Goal: Task Accomplishment & Management: Manage account settings

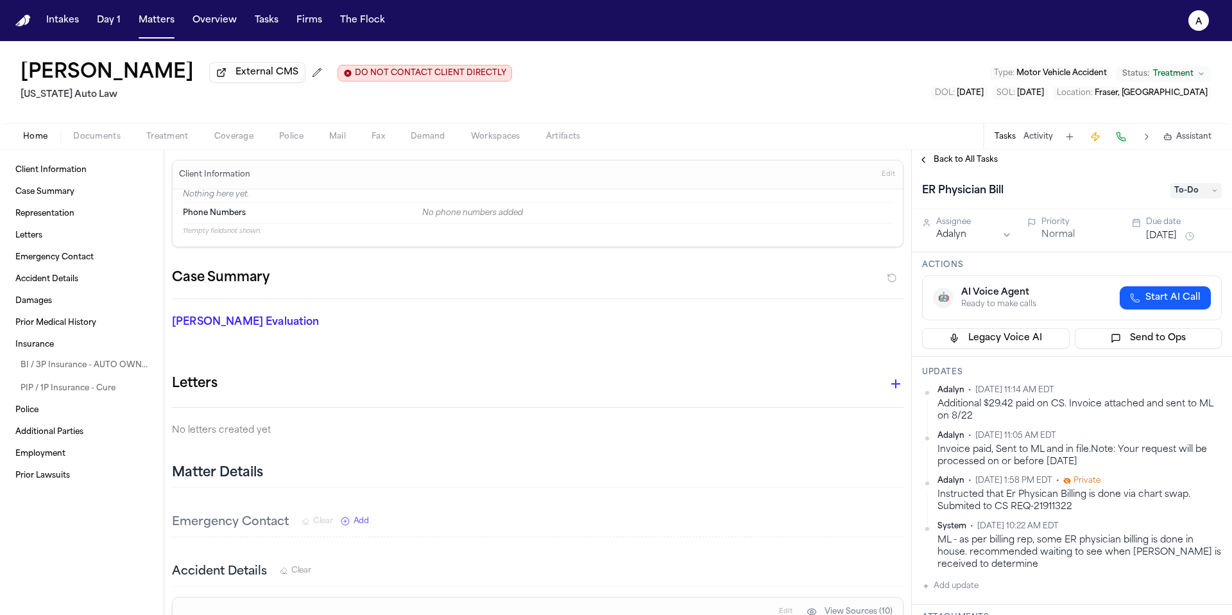
scroll to position [155, 0]
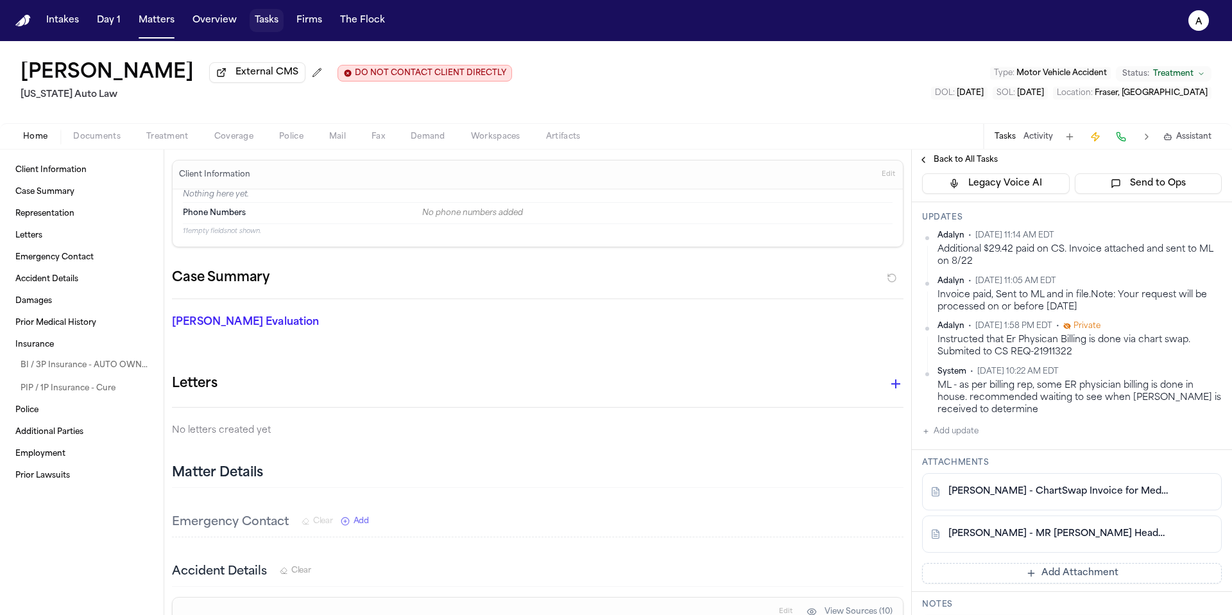
click at [275, 26] on button "Tasks" at bounding box center [267, 20] width 34 height 23
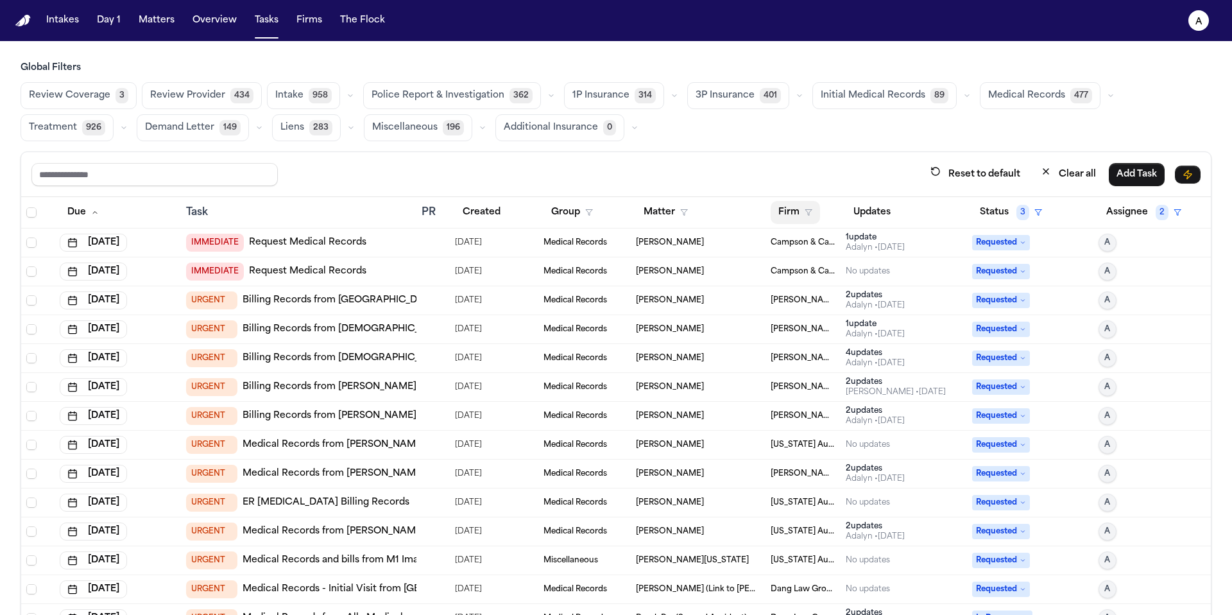
click at [776, 205] on button "Firm" at bounding box center [795, 212] width 49 height 23
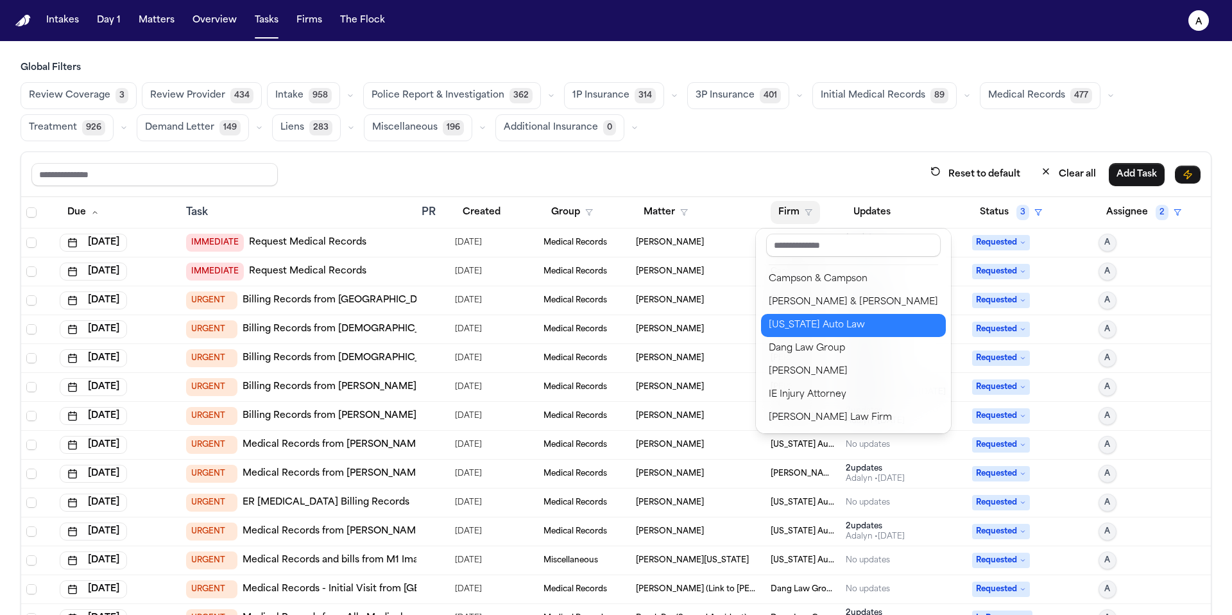
click at [819, 323] on div "[US_STATE] Auto Law" at bounding box center [853, 325] width 169 height 15
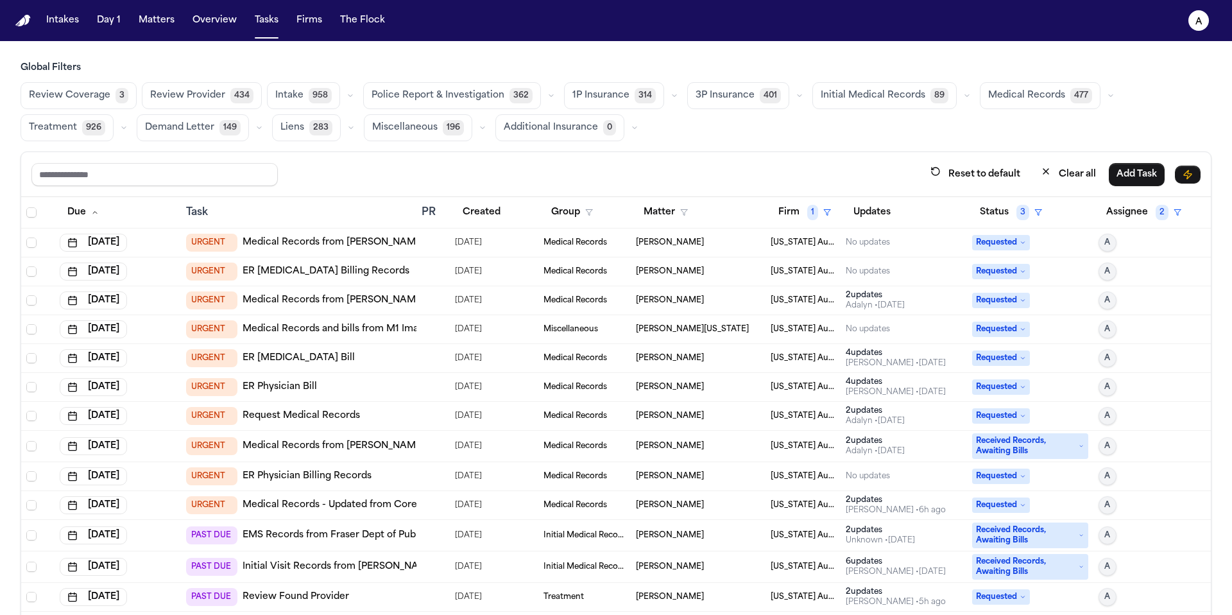
click at [910, 248] on td "No updates" at bounding box center [904, 242] width 126 height 29
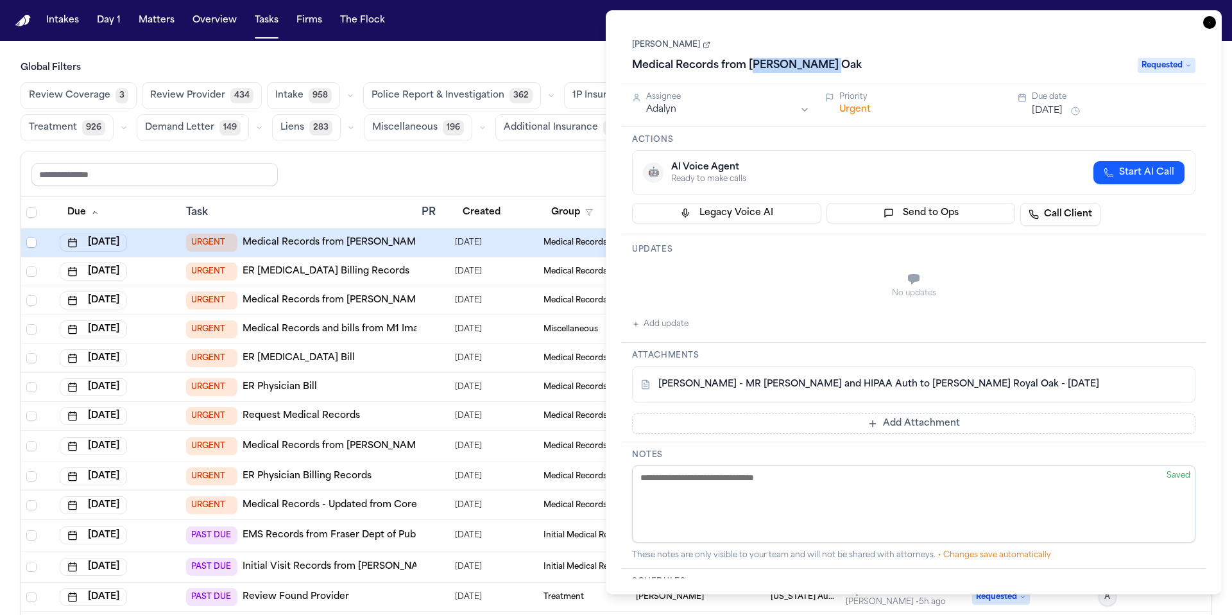
drag, startPoint x: 840, startPoint y: 69, endPoint x: 752, endPoint y: 65, distance: 87.4
click at [752, 65] on div "Medical Records from [PERSON_NAME] Oak" at bounding box center [881, 65] width 498 height 21
click at [663, 44] on link "[PERSON_NAME]" at bounding box center [671, 45] width 78 height 10
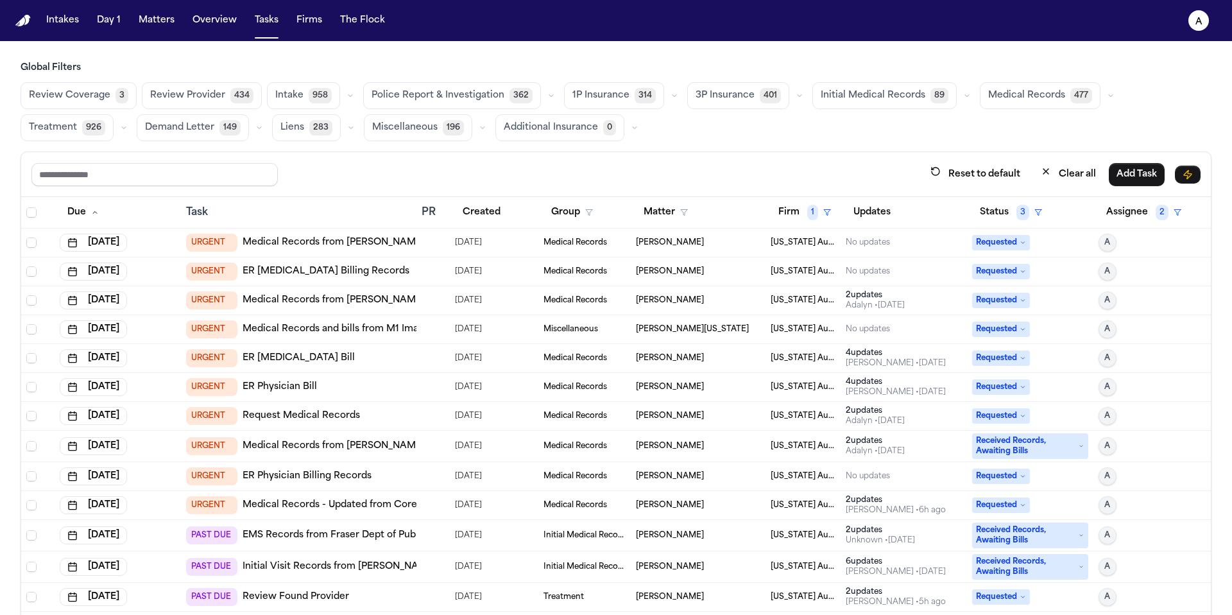
click at [409, 194] on div "Reset to default Clear all Add Task" at bounding box center [616, 174] width 1190 height 45
click at [711, 244] on div "[PERSON_NAME]" at bounding box center [698, 242] width 125 height 10
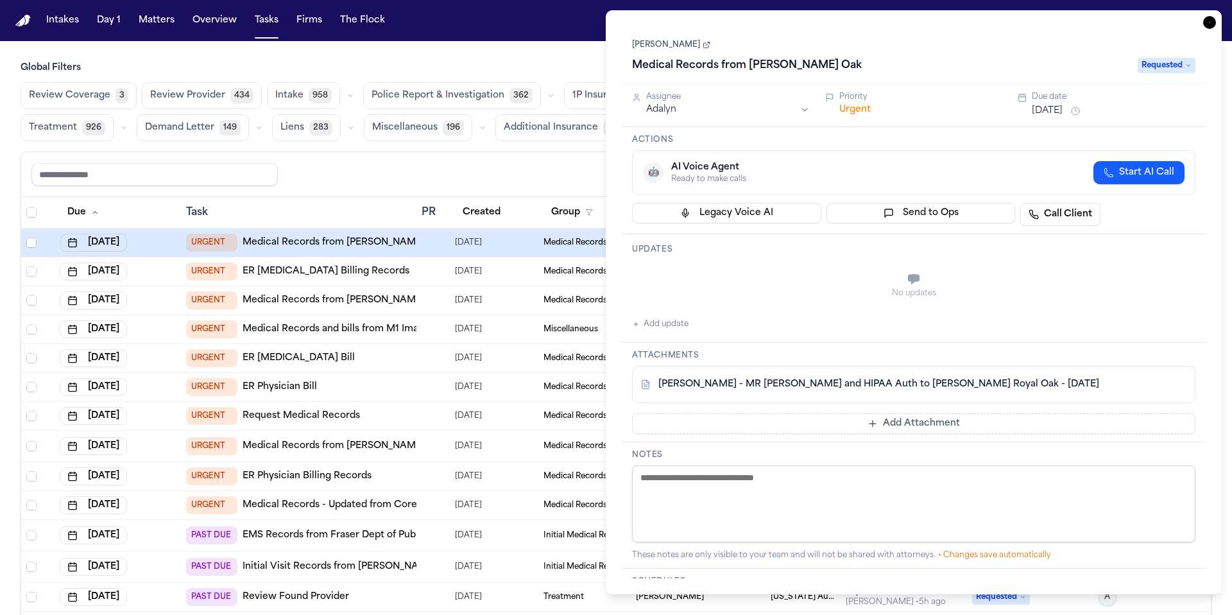
click at [701, 329] on div "No updates Add update" at bounding box center [914, 297] width 564 height 69
click at [675, 321] on button "Add update" at bounding box center [660, 323] width 56 height 15
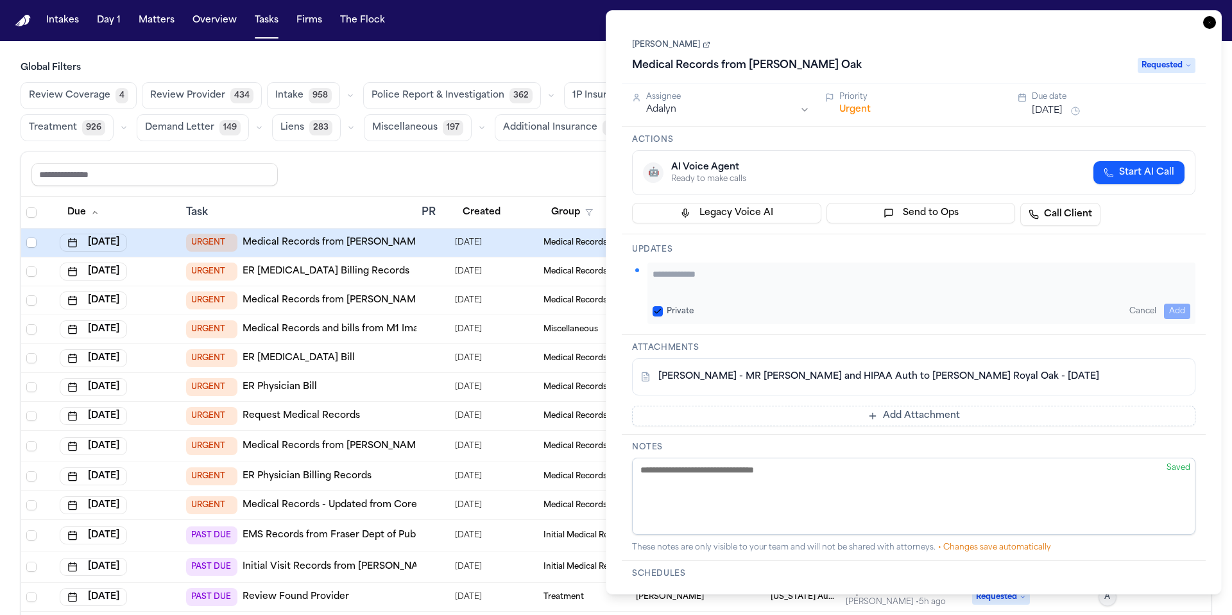
click at [693, 276] on textarea "Add your update" at bounding box center [922, 281] width 538 height 26
type textarea "**********"
click at [660, 309] on button "Private" at bounding box center [658, 311] width 10 height 10
click at [1194, 303] on div "**********" at bounding box center [922, 294] width 548 height 62
click at [1186, 304] on button "Add" at bounding box center [1177, 311] width 26 height 15
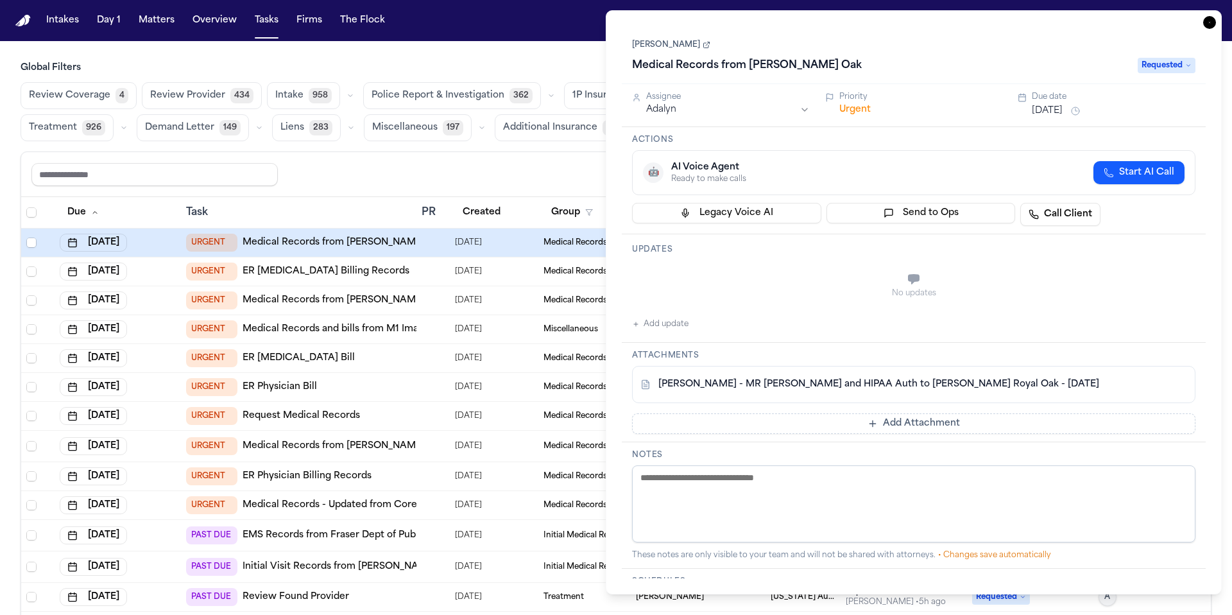
click at [1061, 115] on button "Aug 7, 2025" at bounding box center [1047, 111] width 31 height 13
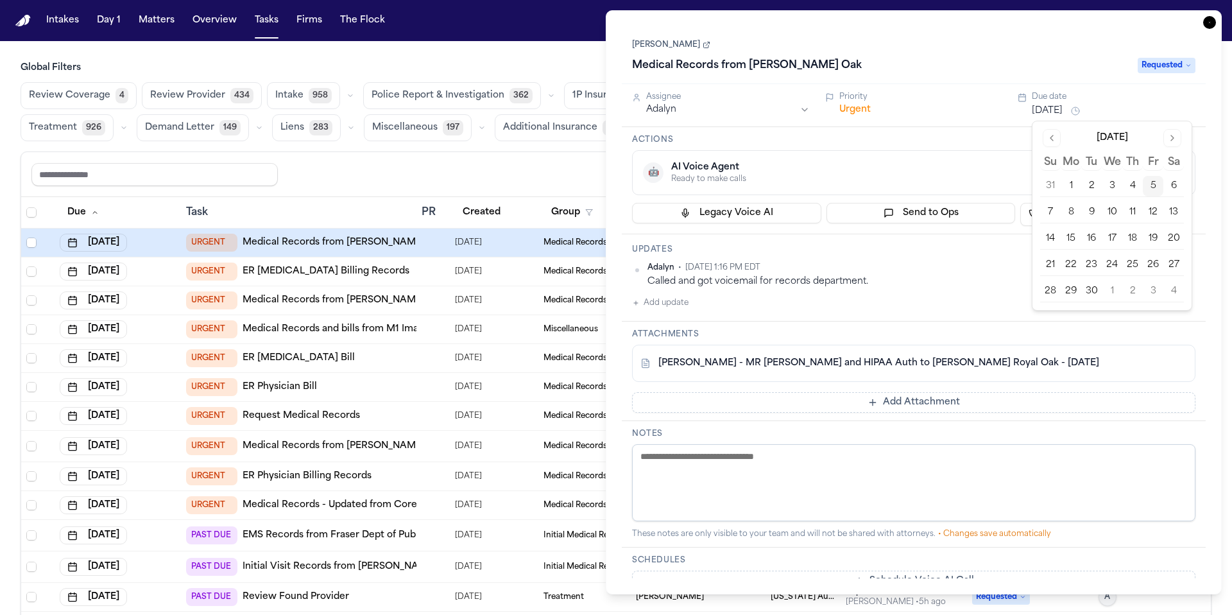
click at [1100, 208] on button "9" at bounding box center [1091, 212] width 21 height 21
click at [972, 164] on div "🤖 AI Voice Agent Ready to make calls Start AI Call" at bounding box center [914, 172] width 542 height 23
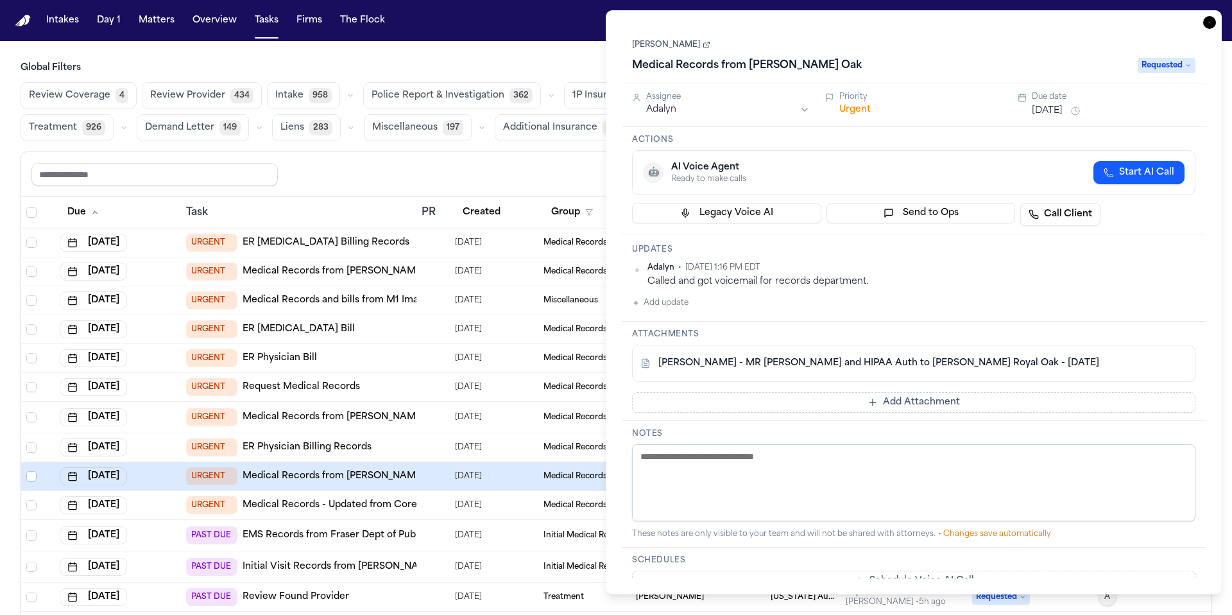
click at [1064, 121] on div "Assignee Adalyn Priority Urgent Due date Sep 9, 2025" at bounding box center [914, 105] width 584 height 43
click at [1069, 120] on div "Assignee Adalyn Priority Urgent Due date Sep 9, 2025" at bounding box center [914, 105] width 584 height 43
click at [1063, 110] on button "[DATE]" at bounding box center [1047, 111] width 31 height 13
click at [911, 151] on div "🤖 AI Voice Agent Ready to make calls Start AI Call" at bounding box center [914, 172] width 564 height 45
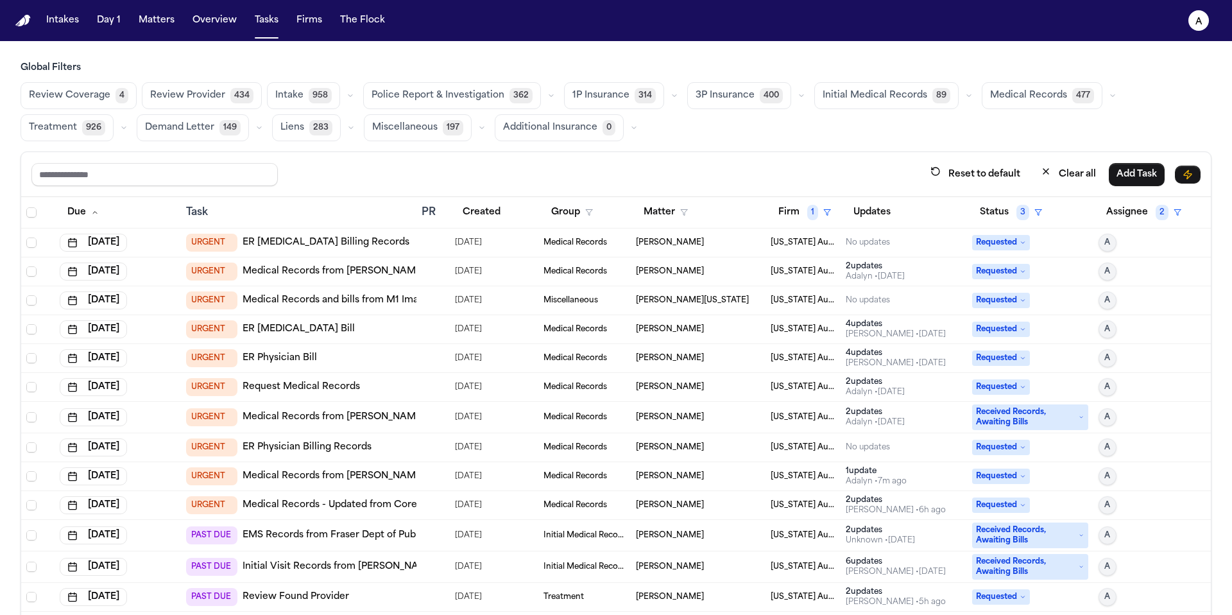
click at [549, 171] on div "Reset to default Clear all Add Task" at bounding box center [615, 174] width 1169 height 24
click at [841, 250] on td "No updates" at bounding box center [904, 242] width 126 height 29
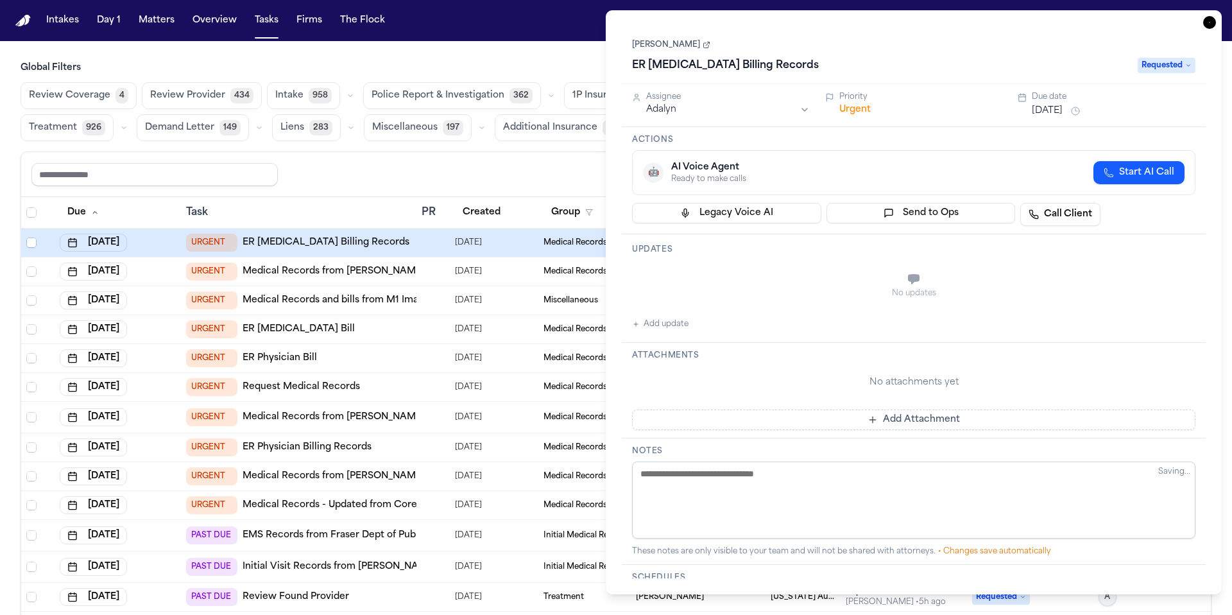
click at [1205, 22] on icon "button" at bounding box center [1209, 22] width 13 height 13
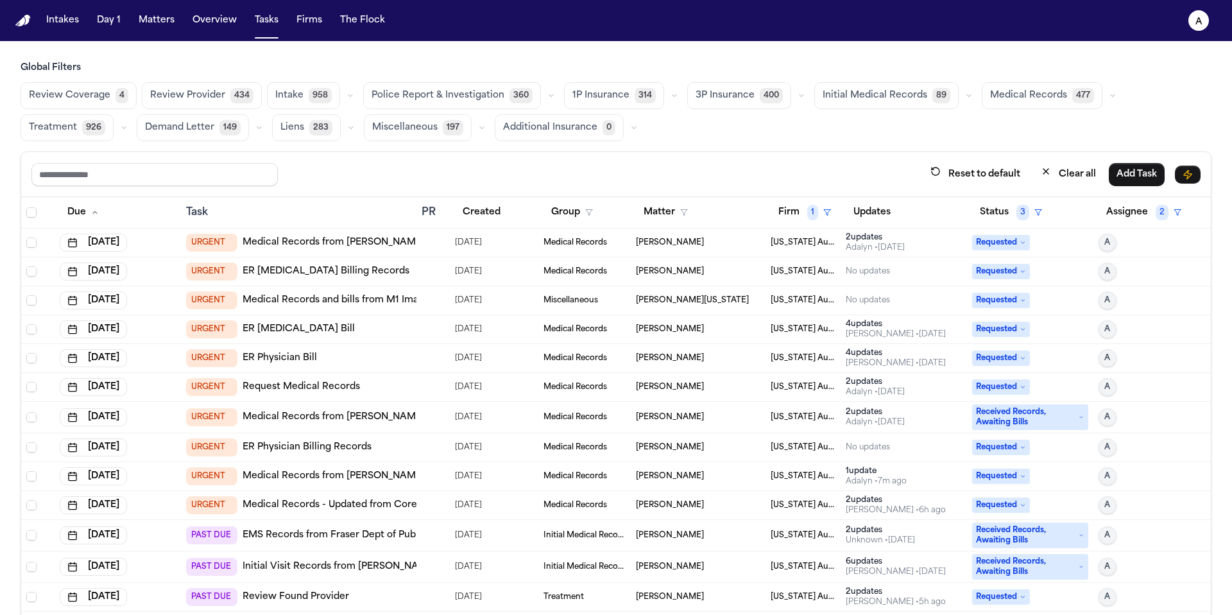
click at [846, 301] on div "No updates" at bounding box center [868, 300] width 44 height 10
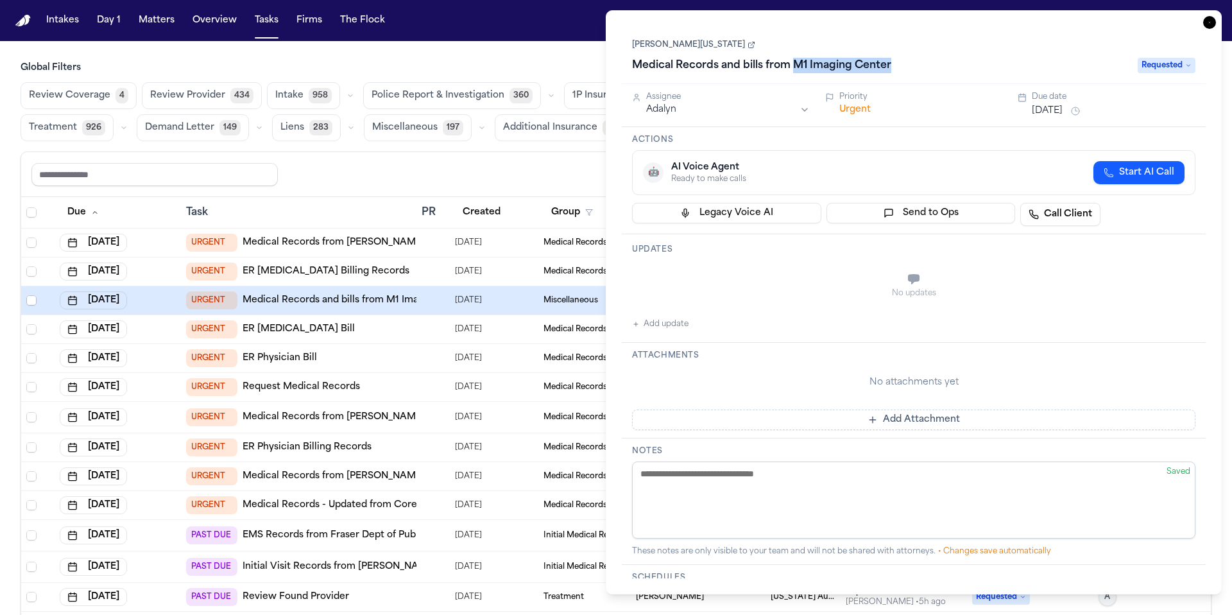
drag, startPoint x: 900, startPoint y: 68, endPoint x: 792, endPoint y: 69, distance: 107.8
click at [792, 69] on div "Medical Records and bills from M1 Imaging Center" at bounding box center [881, 65] width 498 height 21
click at [1205, 27] on icon "button" at bounding box center [1209, 22] width 13 height 13
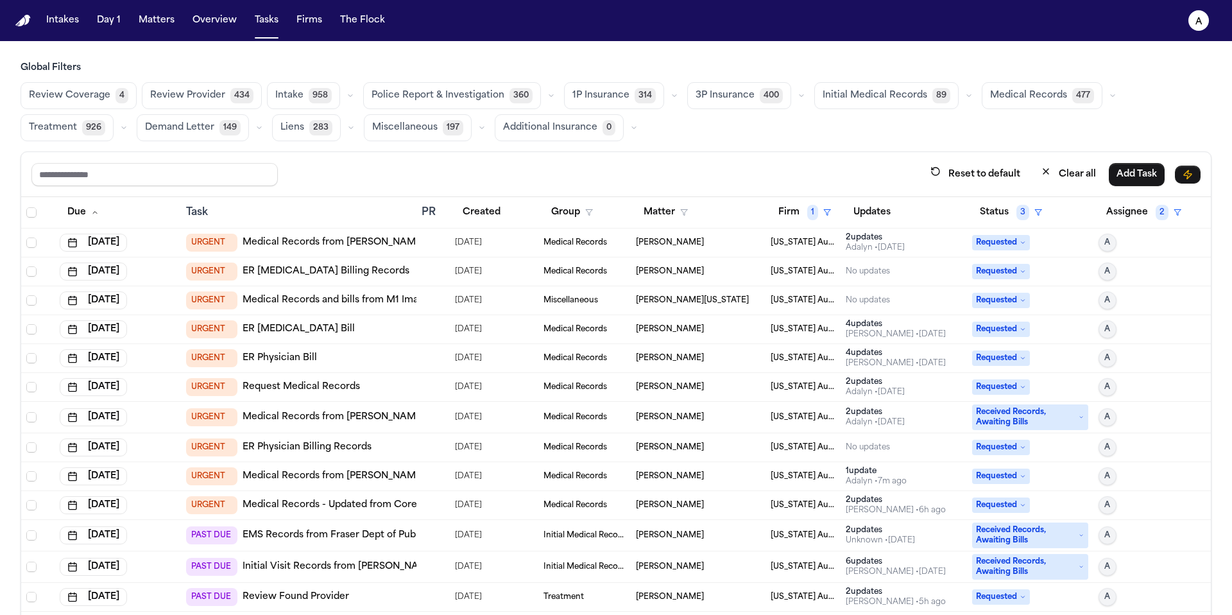
click at [724, 328] on div "[PERSON_NAME]" at bounding box center [698, 329] width 125 height 10
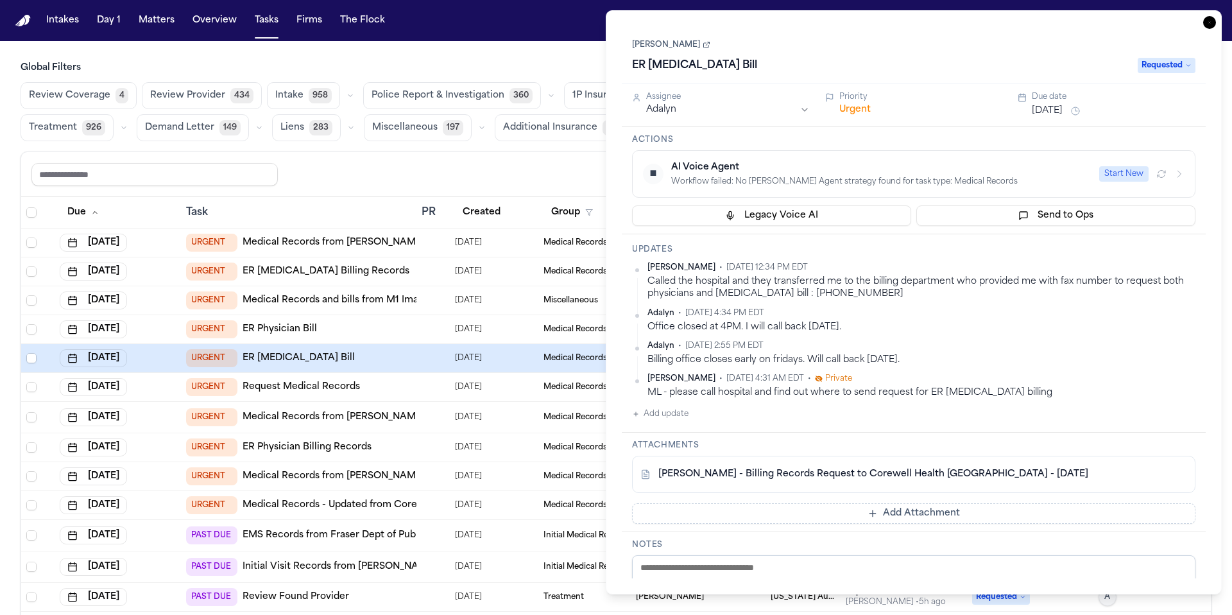
click at [1210, 23] on icon "button" at bounding box center [1209, 22] width 13 height 13
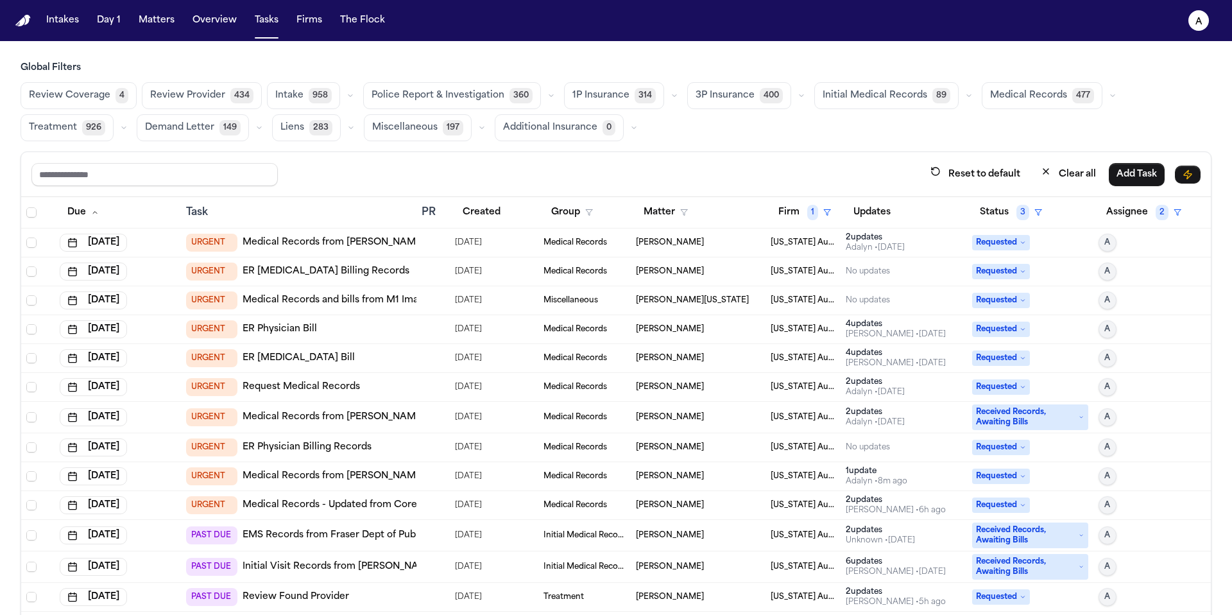
click at [396, 416] on div "URGENT Medical Records from Taylor FD" at bounding box center [298, 417] width 225 height 18
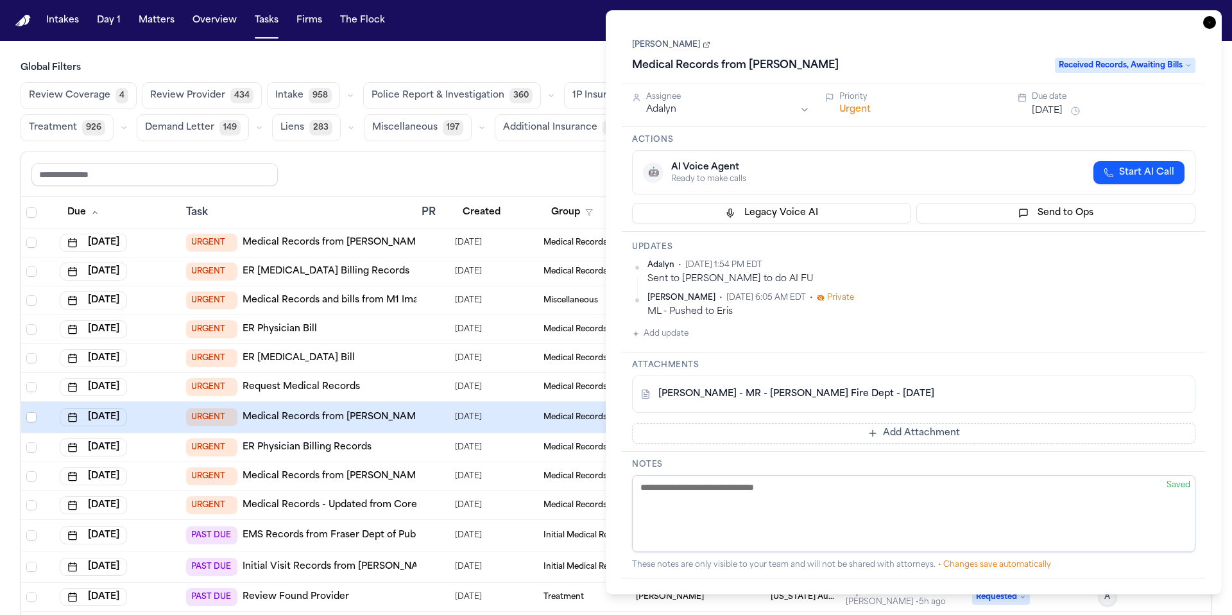
click at [885, 397] on div "L. Gatson - MR - Taylor Fire Dept - 6.11.25" at bounding box center [892, 394] width 503 height 13
drag, startPoint x: 800, startPoint y: 67, endPoint x: 749, endPoint y: 65, distance: 51.4
click at [749, 65] on h1 "Medical Records from Taylor FD" at bounding box center [735, 65] width 217 height 21
drag, startPoint x: 820, startPoint y: 66, endPoint x: 752, endPoint y: 67, distance: 68.0
click at [752, 67] on input "**********" at bounding box center [839, 65] width 415 height 21
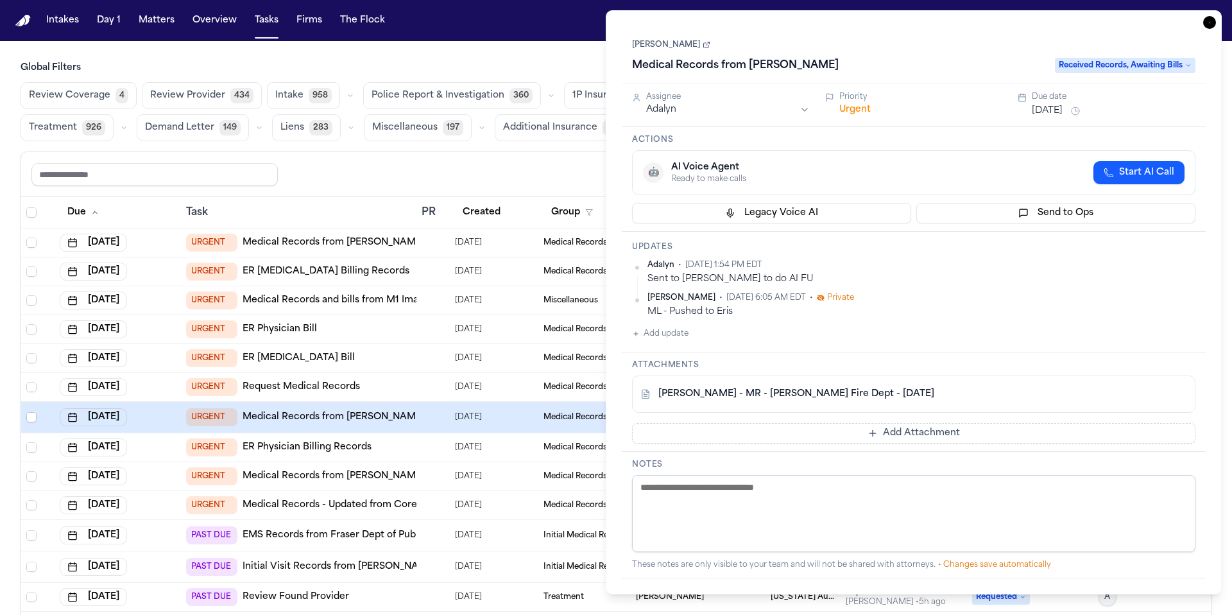
click at [888, 393] on div "L. Gatson - MR - Taylor Fire Dept - 6.11.25" at bounding box center [892, 394] width 503 height 13
click at [880, 393] on div "L. Gatson - MR - Taylor Fire Dept - 6.11.25" at bounding box center [892, 394] width 503 height 13
click at [797, 397] on link "L. Gatson - MR - Taylor Fire Dept - 6.11.25" at bounding box center [797, 394] width 276 height 13
click at [661, 46] on link "[PERSON_NAME]" at bounding box center [671, 45] width 78 height 10
click at [742, 314] on div "ML - Pushed to Eris" at bounding box center [922, 312] width 548 height 12
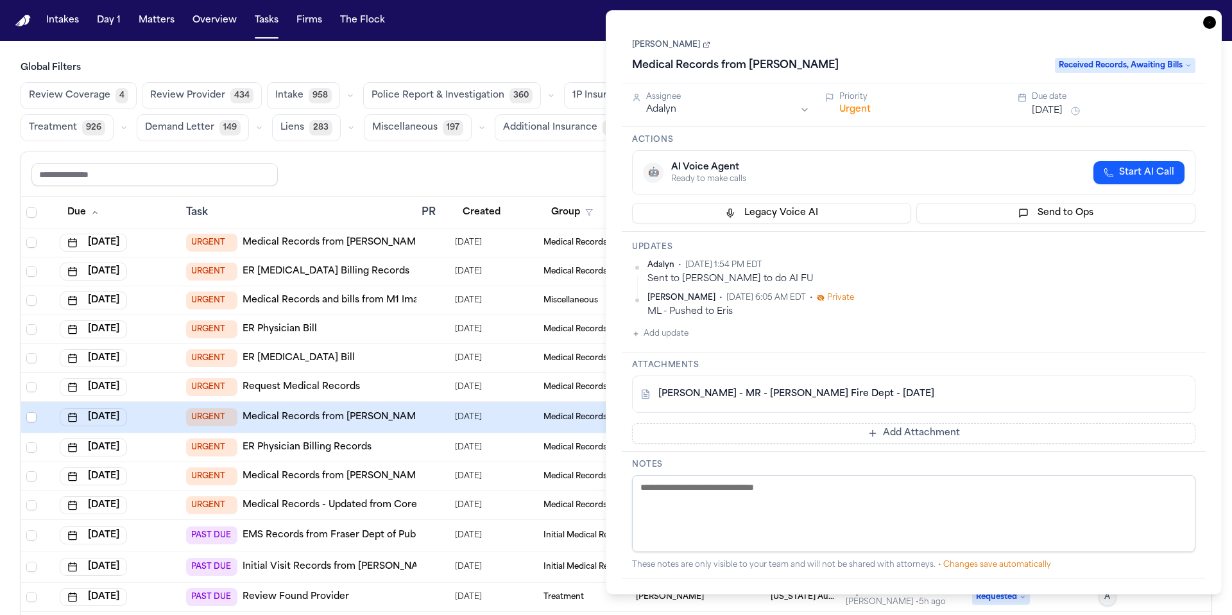
click at [659, 46] on link "[PERSON_NAME]" at bounding box center [671, 45] width 78 height 10
click at [1176, 73] on span "Received Records, Awaiting Bills" at bounding box center [1125, 65] width 141 height 15
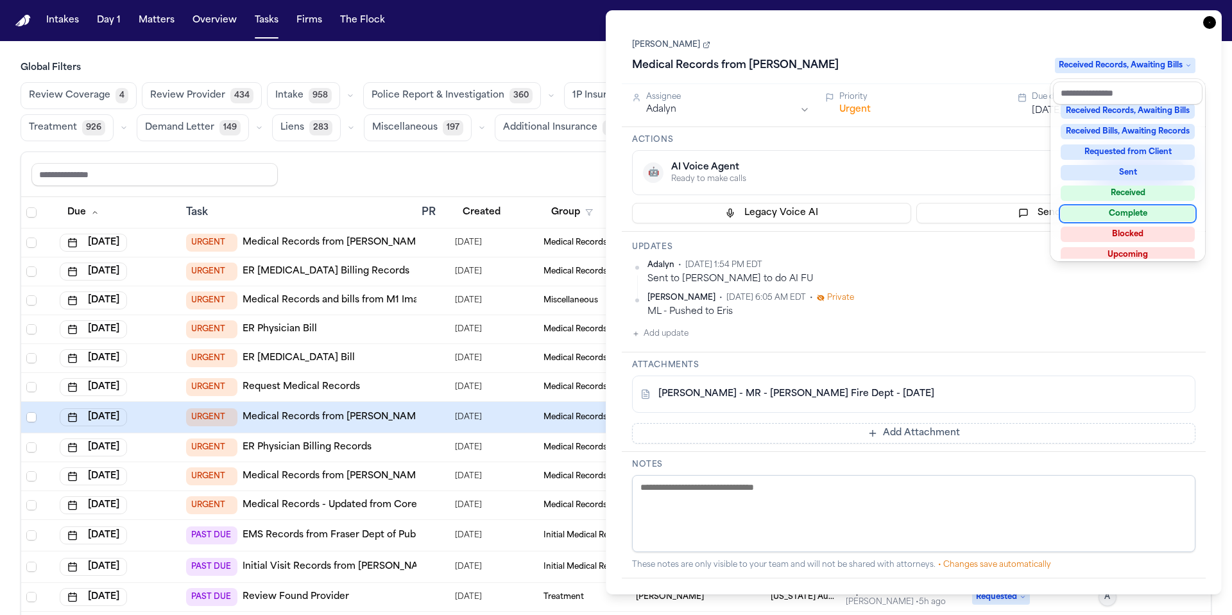
click at [1142, 211] on div "Complete" at bounding box center [1128, 213] width 134 height 15
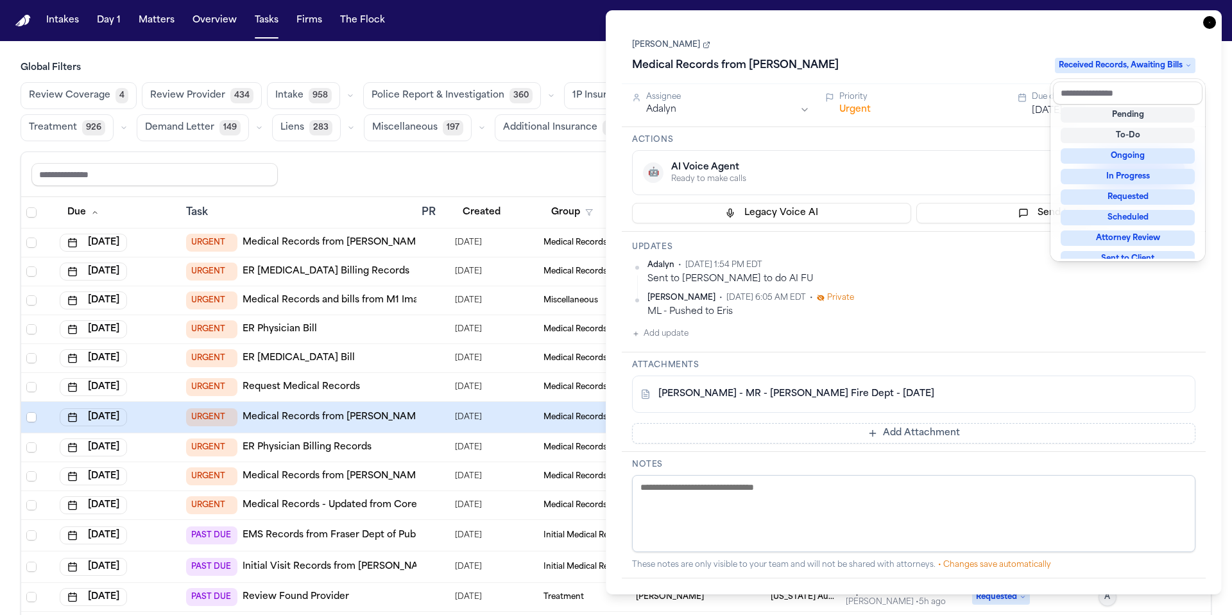
scroll to position [7, 0]
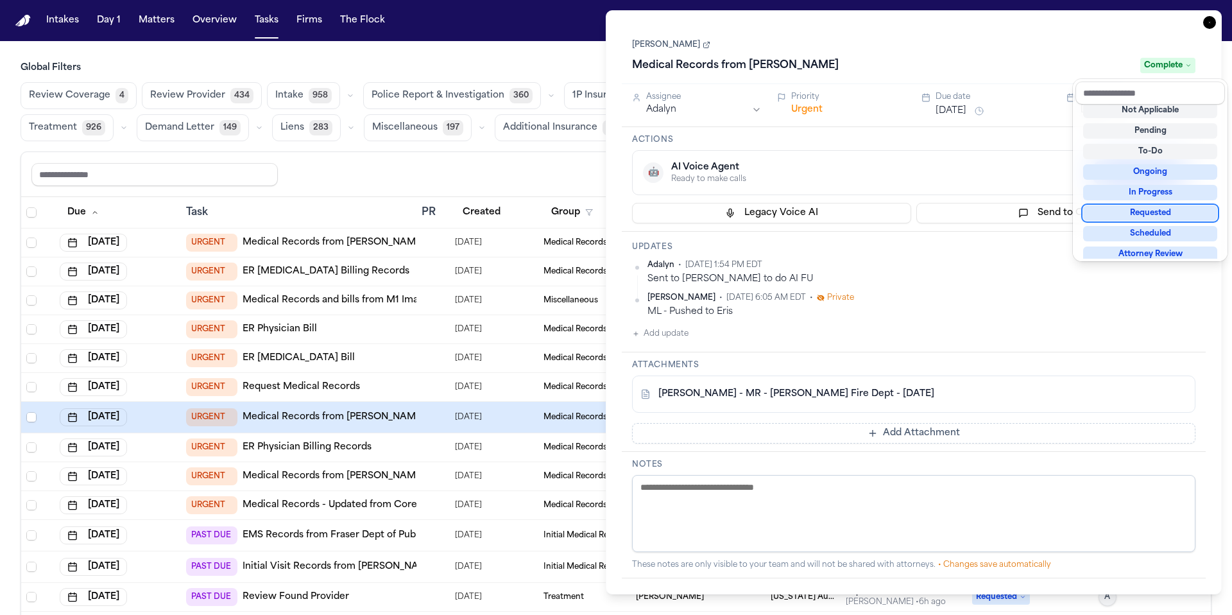
click at [993, 60] on div "Medical Records from Taylor FD Complete" at bounding box center [914, 65] width 564 height 21
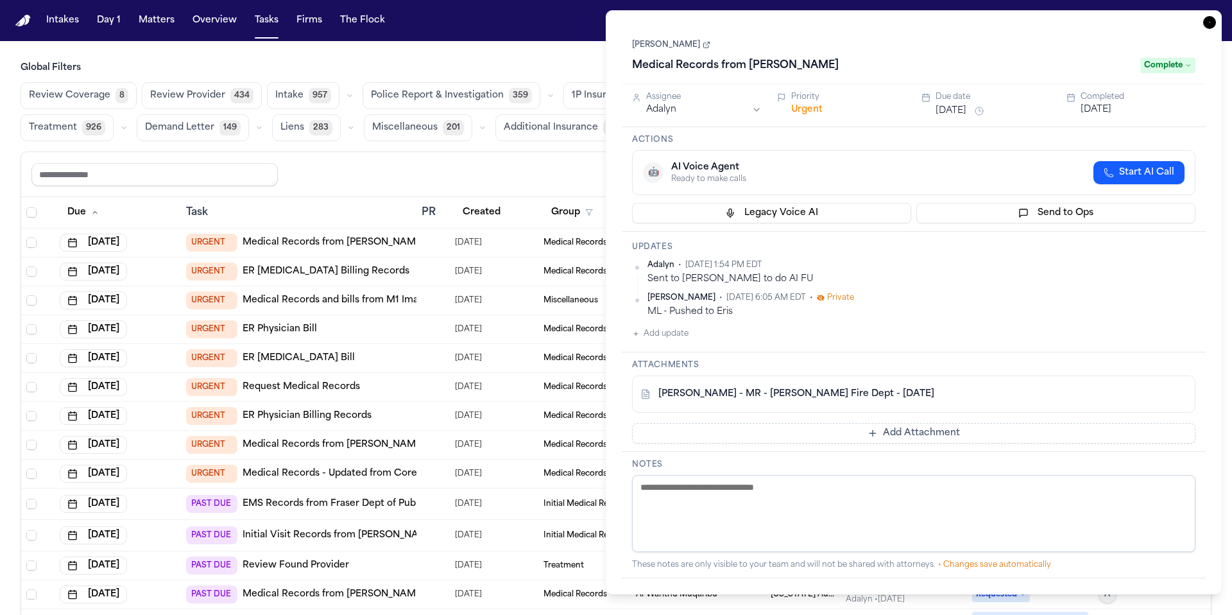
click at [1220, 18] on div "Task Details Lea Gatson Medical Records from Taylor FD Complete Assignee Adalyn…" at bounding box center [914, 302] width 616 height 584
click at [1214, 24] on icon "button" at bounding box center [1209, 22] width 13 height 13
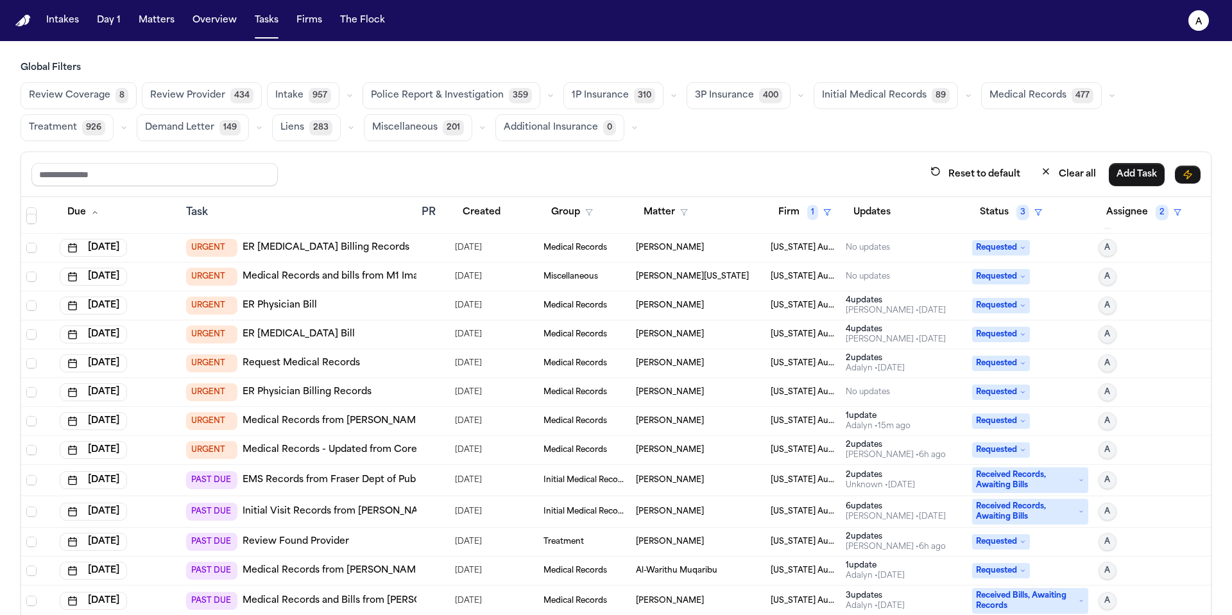
scroll to position [29, 0]
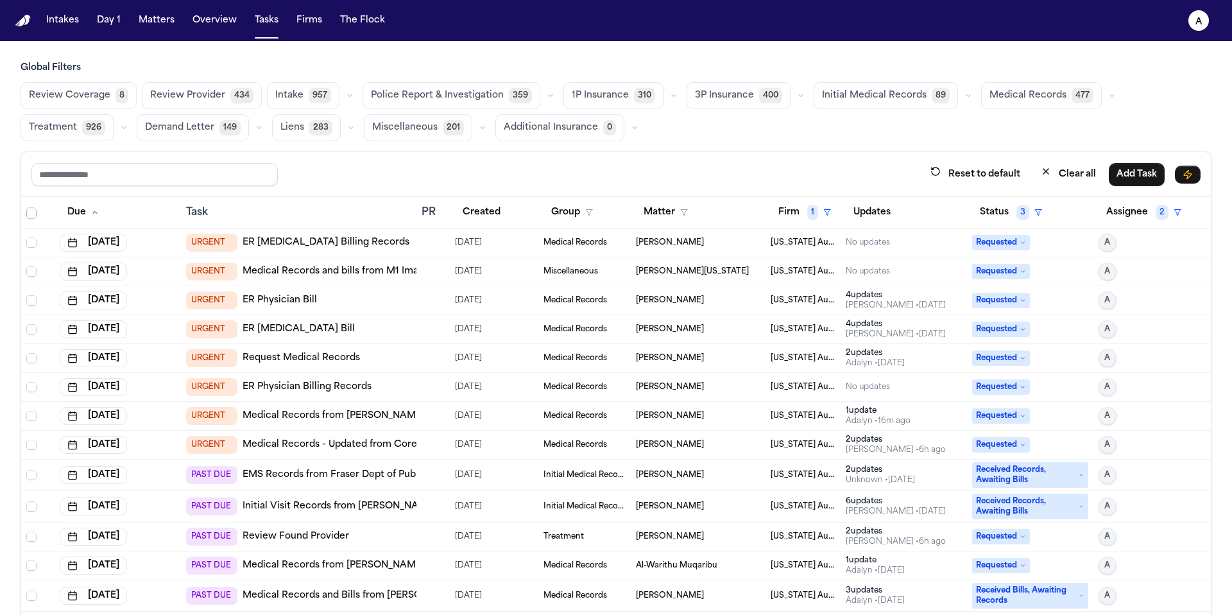
click at [716, 300] on div "[PERSON_NAME]" at bounding box center [698, 300] width 125 height 10
click at [399, 170] on div "Reset to default Clear all Add Task" at bounding box center [615, 174] width 1169 height 24
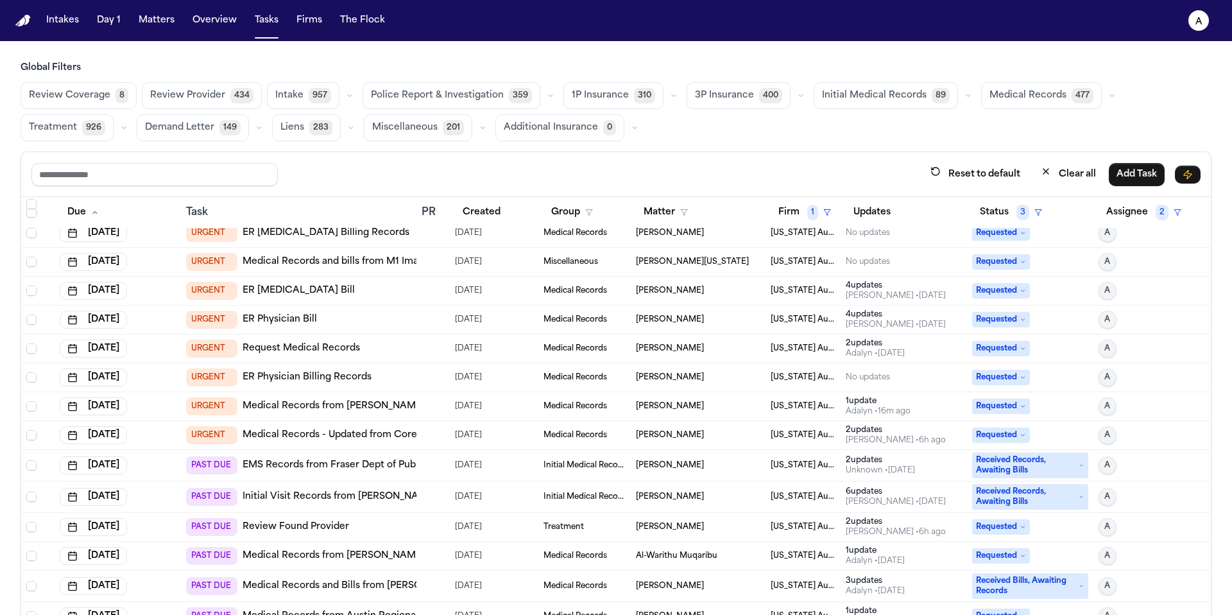
click at [709, 405] on div "[PERSON_NAME]" at bounding box center [698, 406] width 125 height 10
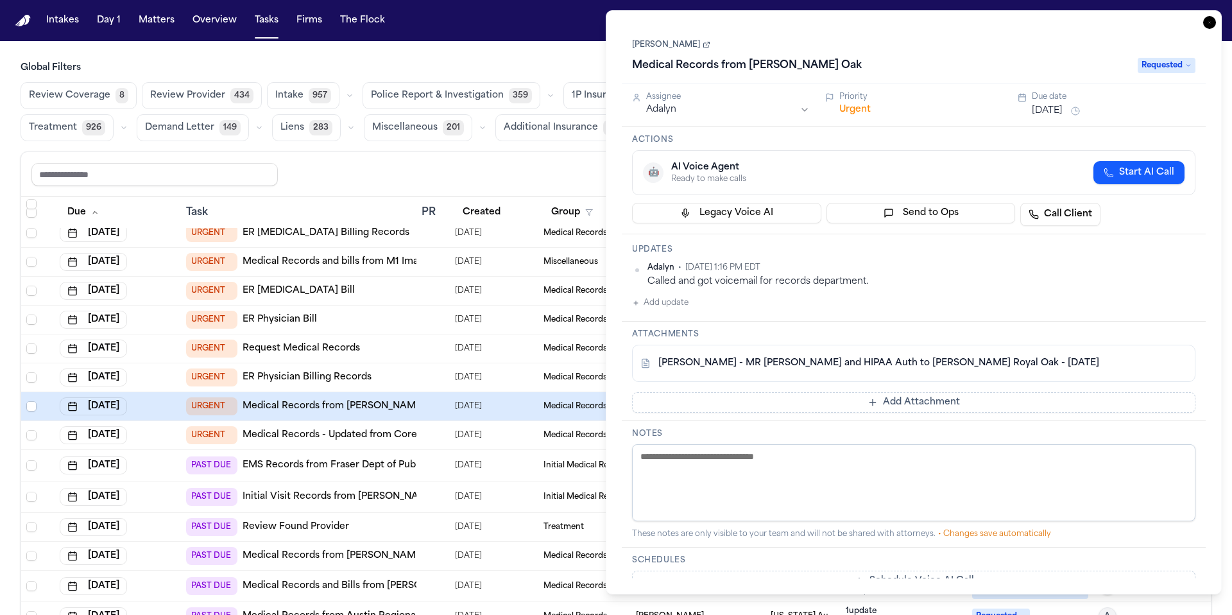
click at [368, 435] on link "Medical Records - Updated from Corewell Health Dearborn" at bounding box center [379, 435] width 272 height 13
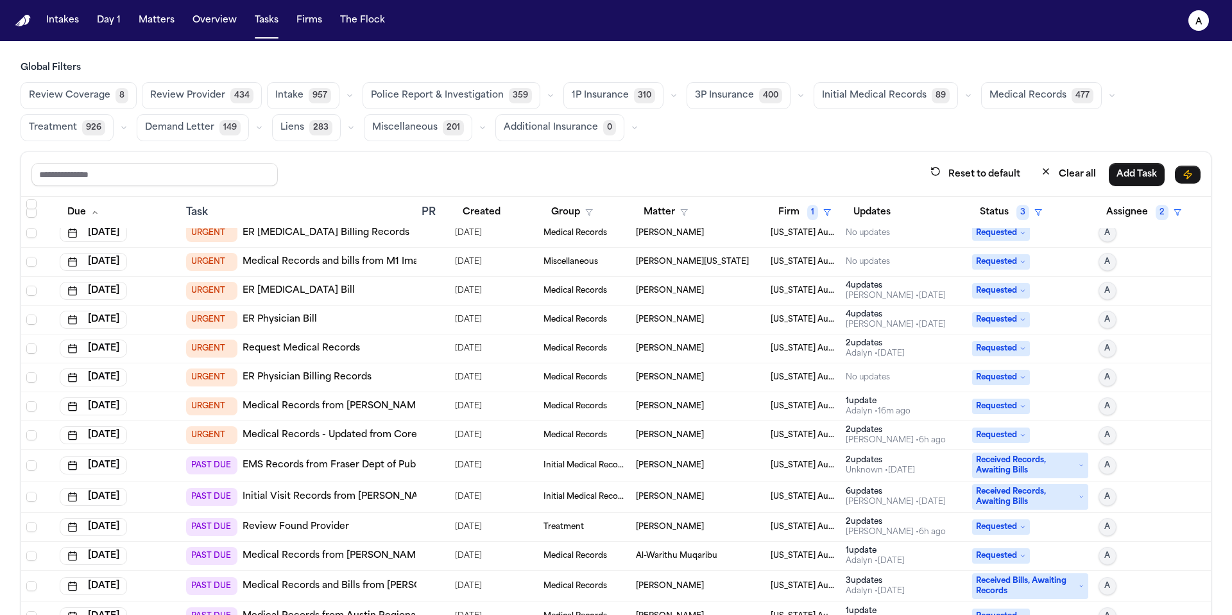
click at [438, 436] on td at bounding box center [433, 435] width 33 height 29
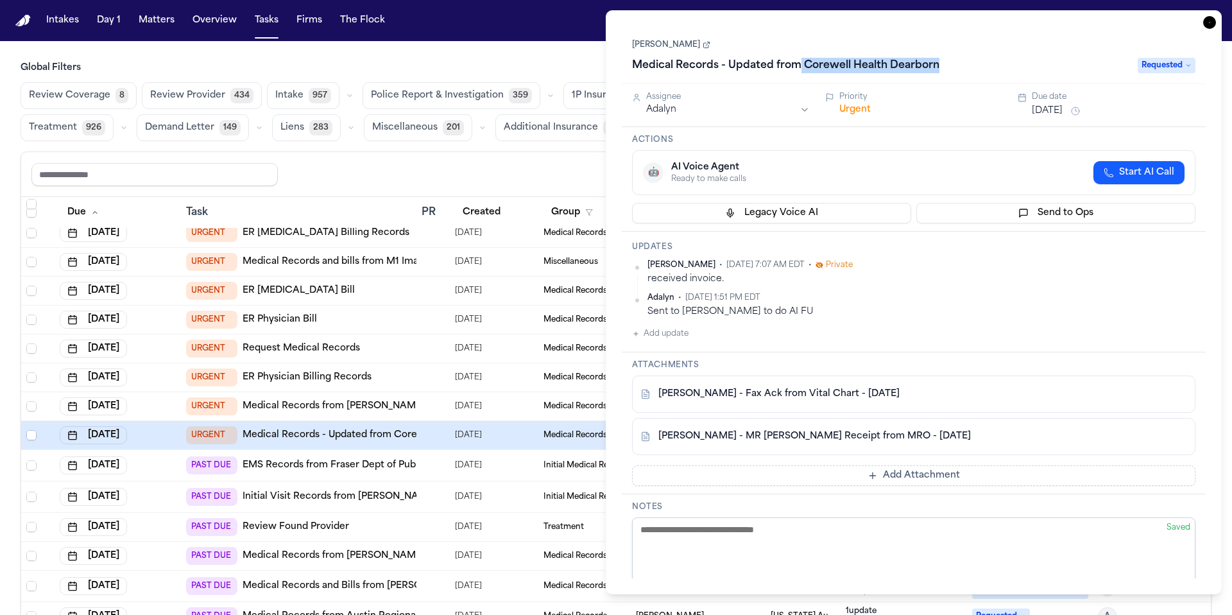
drag, startPoint x: 954, startPoint y: 64, endPoint x: 800, endPoint y: 63, distance: 154.7
click at [800, 64] on div "Medical Records - Updated from Corewell Health Dearborn" at bounding box center [881, 65] width 498 height 21
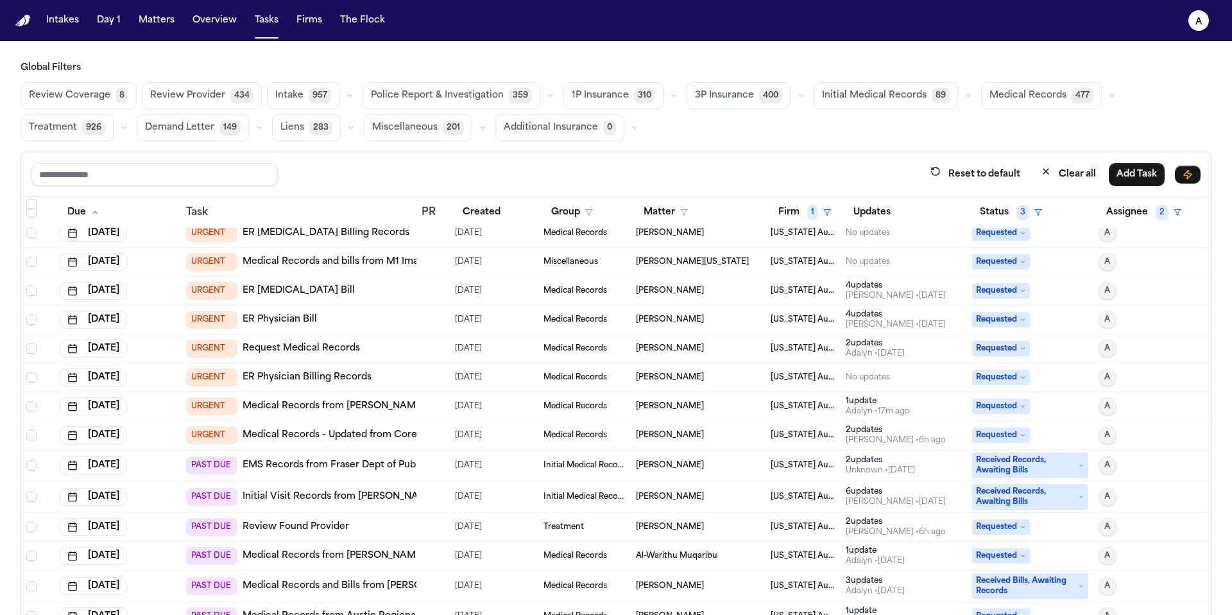
click at [433, 464] on div at bounding box center [433, 465] width 23 height 10
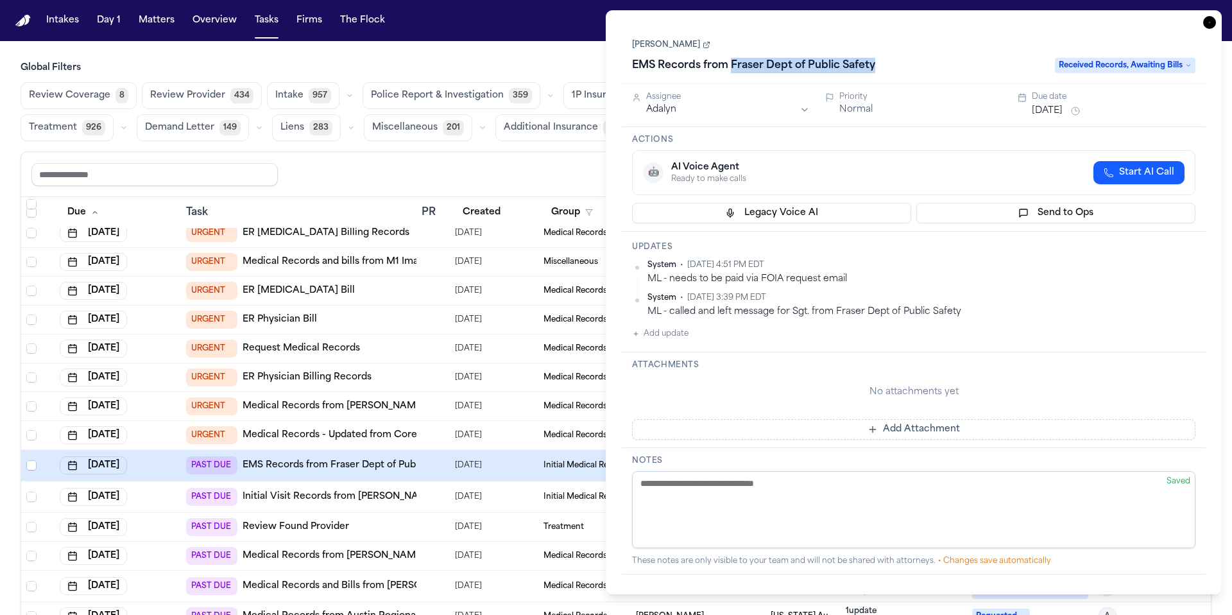
drag, startPoint x: 900, startPoint y: 77, endPoint x: 731, endPoint y: 69, distance: 169.0
click at [731, 69] on div "Rujeania Miller EMS Records from Fraser Dept of Public Safety Received Records,…" at bounding box center [914, 55] width 584 height 58
copy h1 "Fraser Dept of Public Safety"
drag, startPoint x: 906, startPoint y: 69, endPoint x: 626, endPoint y: 67, distance: 280.5
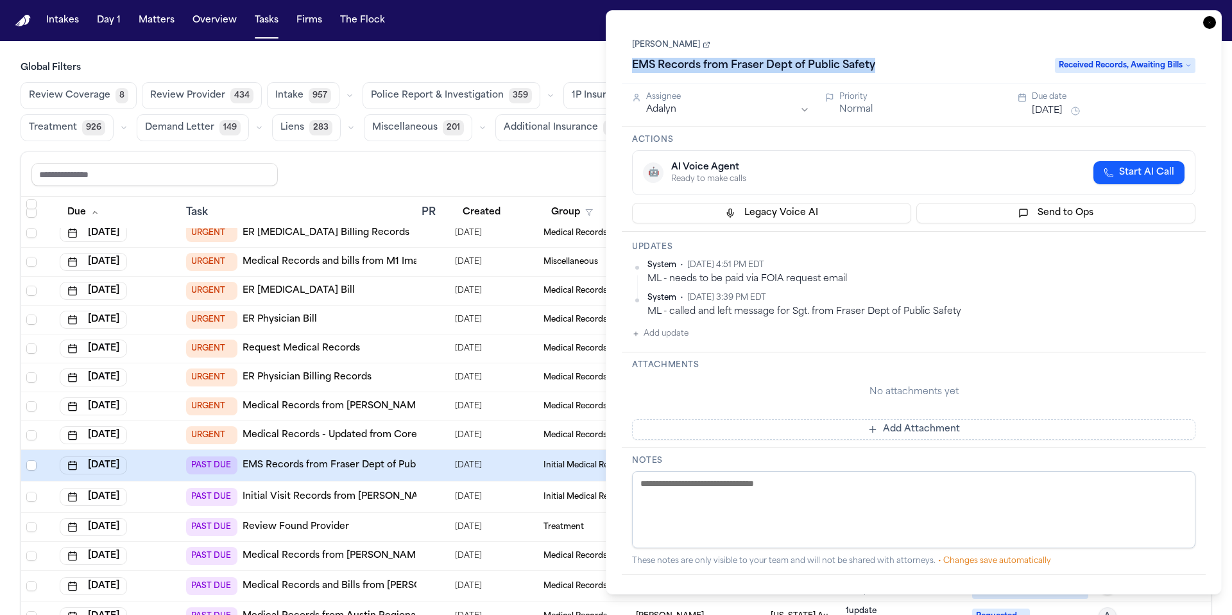
click at [626, 67] on div "Rujeania Miller EMS Records from Fraser Dept of Public Safety Received Records,…" at bounding box center [914, 55] width 584 height 58
copy h1 "EMS Records from Fraser Dept of Public Safety"
click at [675, 332] on button "Add update" at bounding box center [660, 333] width 56 height 15
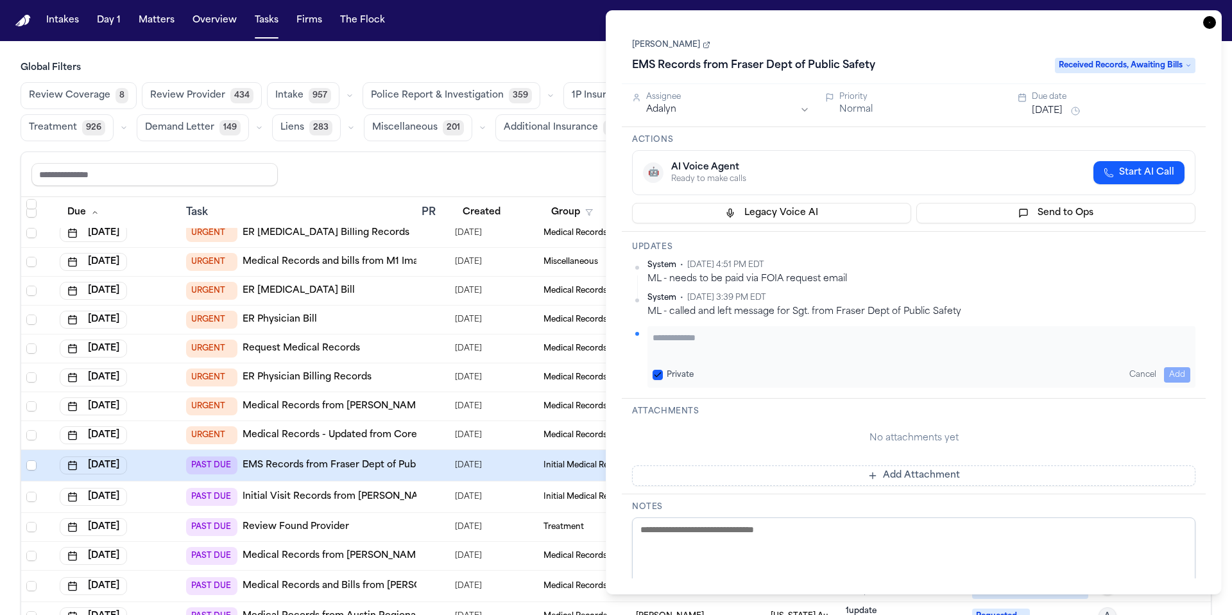
click at [676, 332] on textarea "Add your update" at bounding box center [922, 344] width 538 height 26
type textarea "**********"
click at [662, 376] on button "Private" at bounding box center [658, 375] width 10 height 10
click at [1176, 368] on button "Add" at bounding box center [1177, 374] width 26 height 15
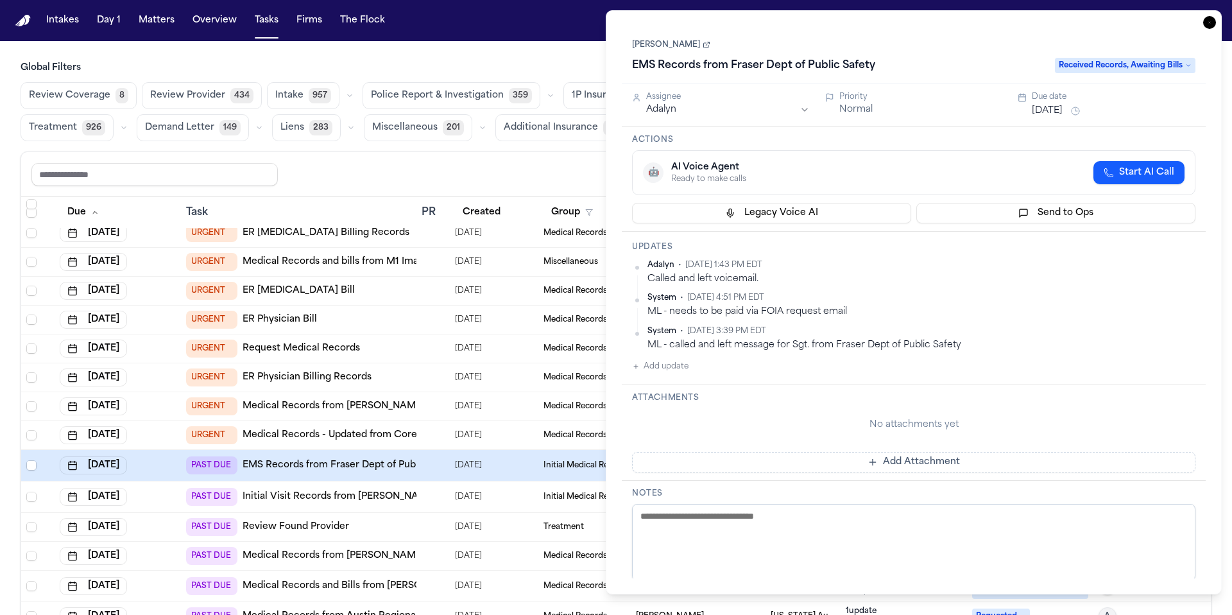
click at [1063, 110] on button "Jul 16, 2025" at bounding box center [1047, 111] width 31 height 13
click at [1071, 216] on button "8" at bounding box center [1071, 212] width 21 height 21
click at [920, 285] on div "Called and left voicemail." at bounding box center [922, 279] width 548 height 12
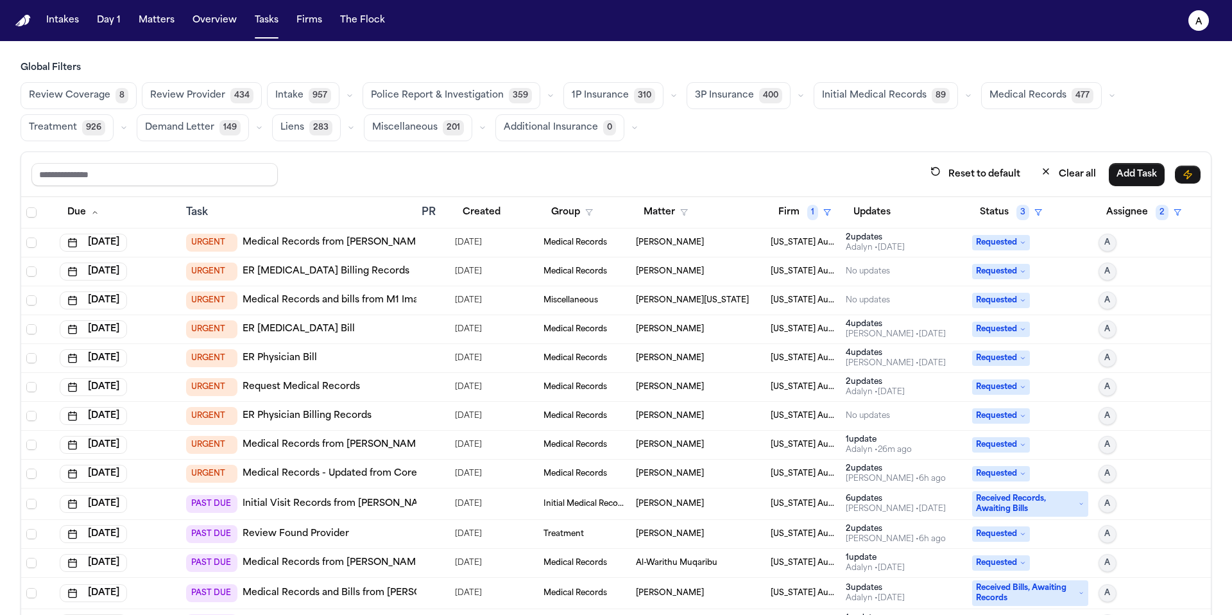
click at [456, 175] on div "Reset to default Clear all Add Task" at bounding box center [615, 174] width 1169 height 24
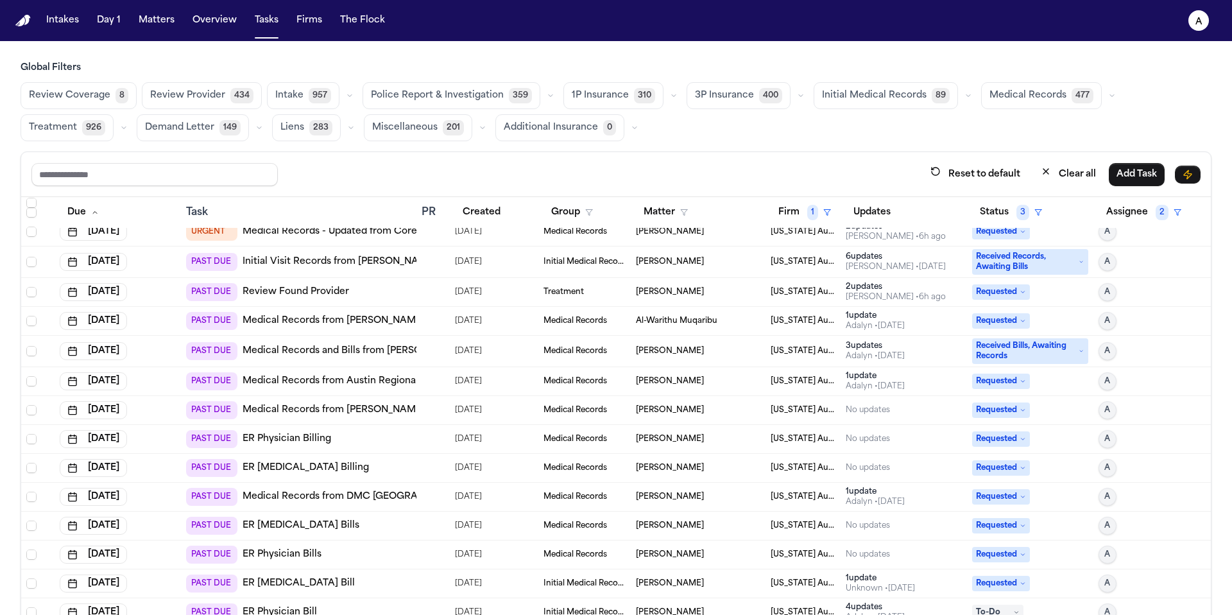
scroll to position [241, 0]
click at [517, 264] on div "06/04/2025" at bounding box center [494, 263] width 78 height 18
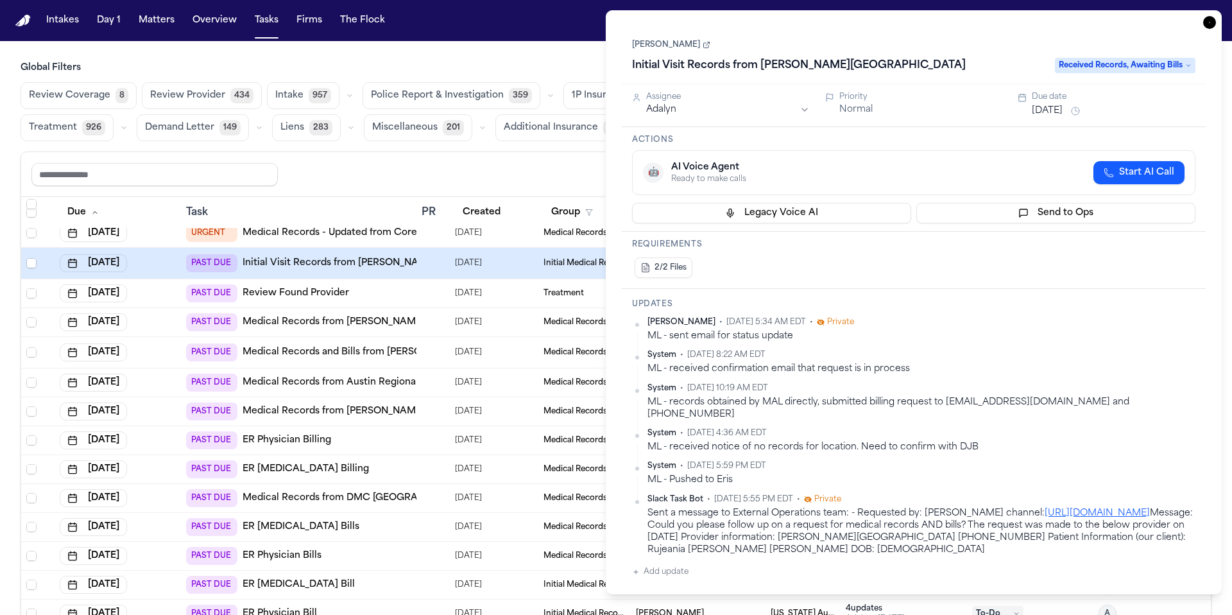
click at [679, 46] on link "[PERSON_NAME]" at bounding box center [671, 45] width 78 height 10
click at [671, 44] on link "[PERSON_NAME]" at bounding box center [671, 45] width 78 height 10
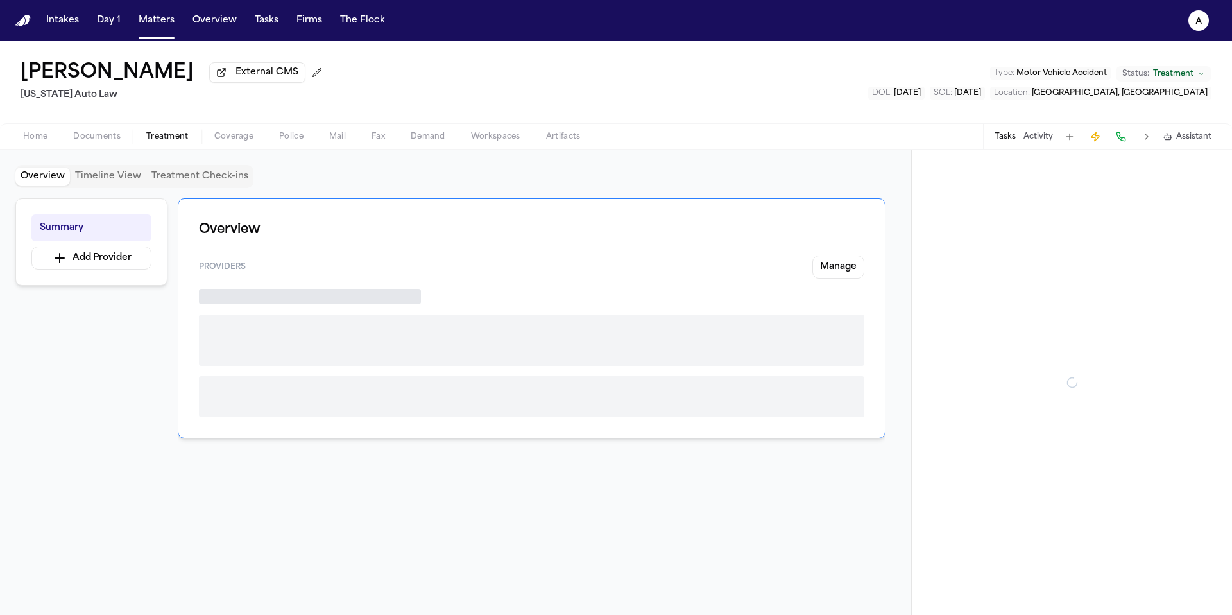
click at [168, 131] on button "Treatment" at bounding box center [168, 136] width 68 height 15
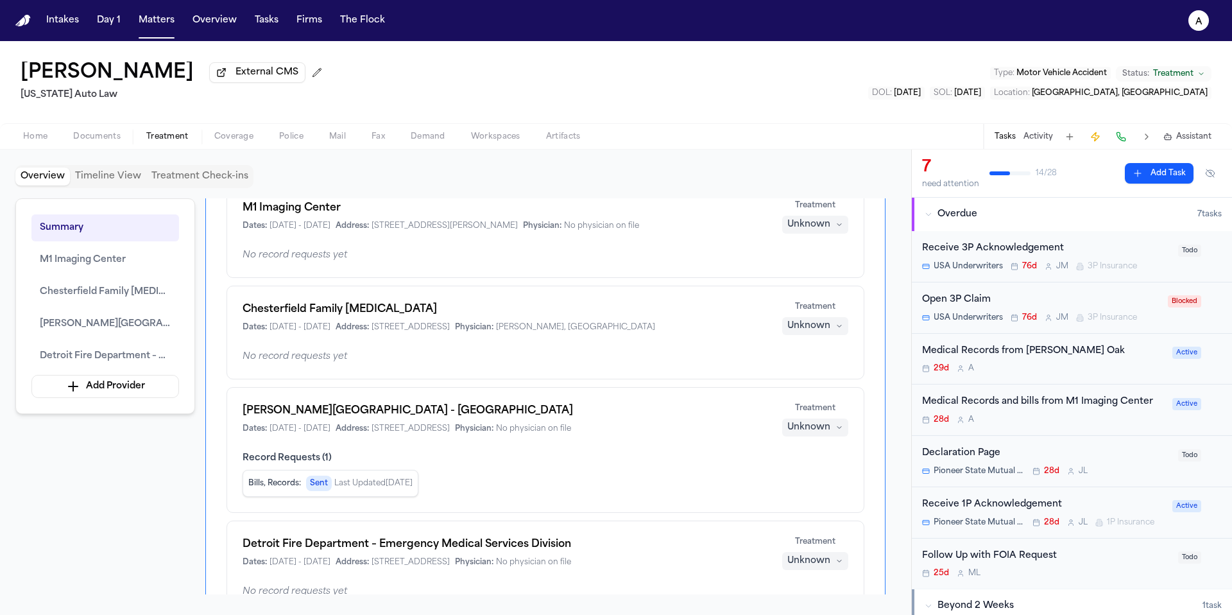
scroll to position [126, 0]
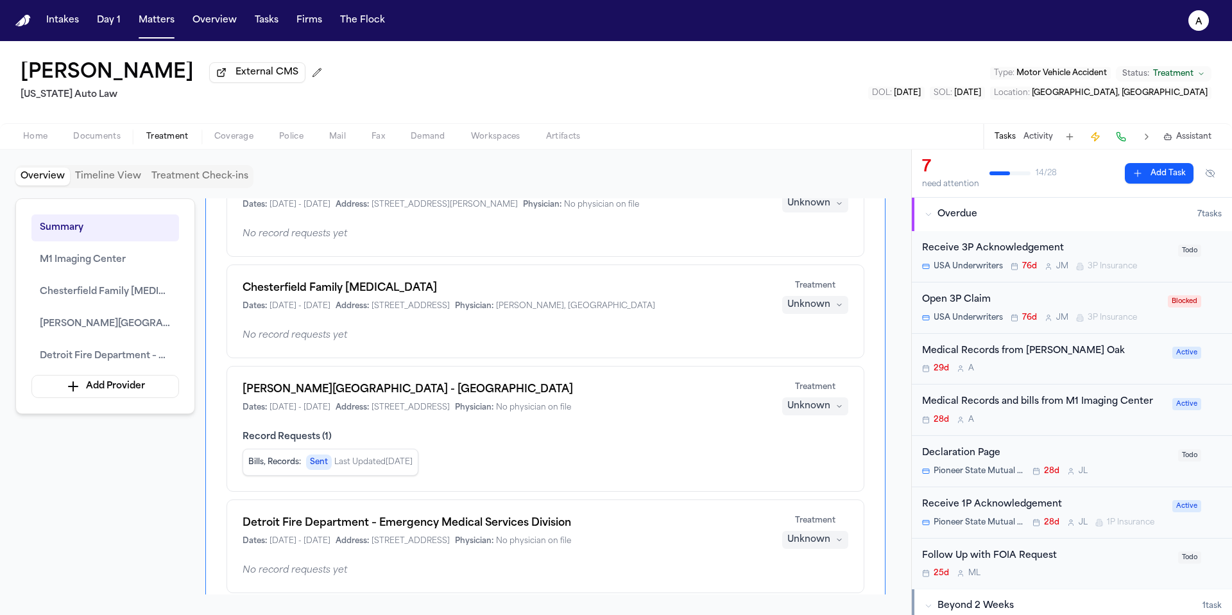
click at [522, 421] on div "[PERSON_NAME][GEOGRAPHIC_DATA] - [GEOGRAPHIC_DATA] Dates: [DATE] - [DATE] Addre…" at bounding box center [546, 429] width 638 height 126
click at [526, 442] on span "Record Requests ( 1 )" at bounding box center [546, 437] width 606 height 13
click at [396, 401] on div "[PERSON_NAME][GEOGRAPHIC_DATA] - [GEOGRAPHIC_DATA] Dates: [DATE] - [DATE] Addre…" at bounding box center [505, 397] width 524 height 31
click at [421, 394] on h1 "Henry Ford Medical Center - Royal Oak" at bounding box center [505, 389] width 524 height 15
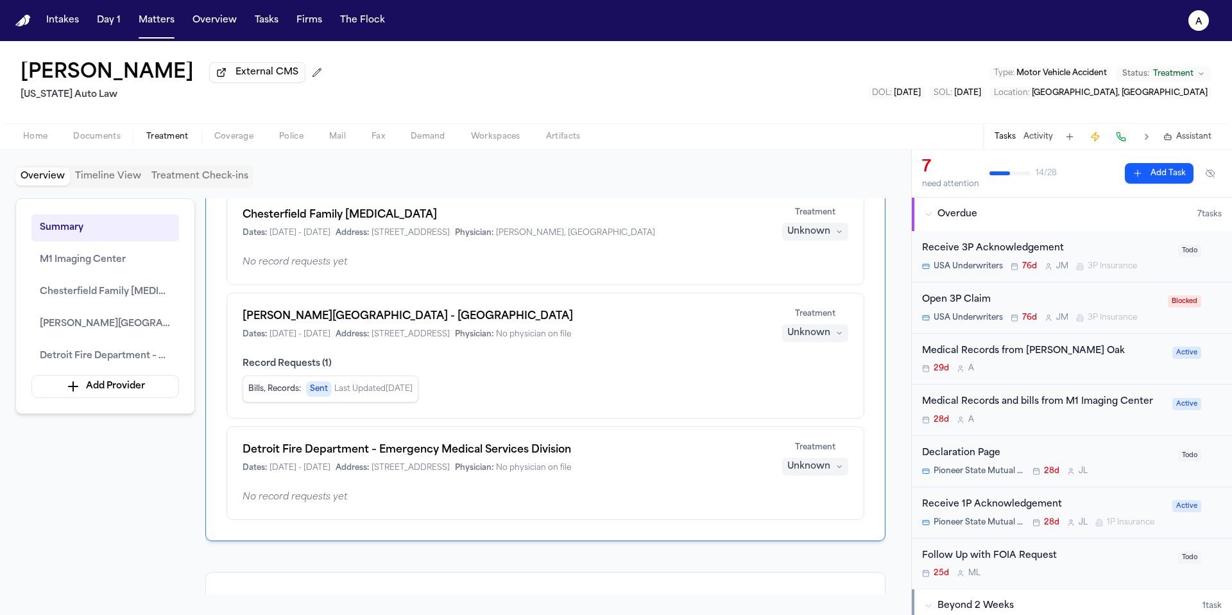
scroll to position [198, 0]
click at [107, 317] on button "Henry Ford Medical Center - Royal Oak" at bounding box center [105, 324] width 148 height 27
click at [158, 325] on span "Henry Ford Medical Center - Royal Oak" at bounding box center [105, 323] width 131 height 15
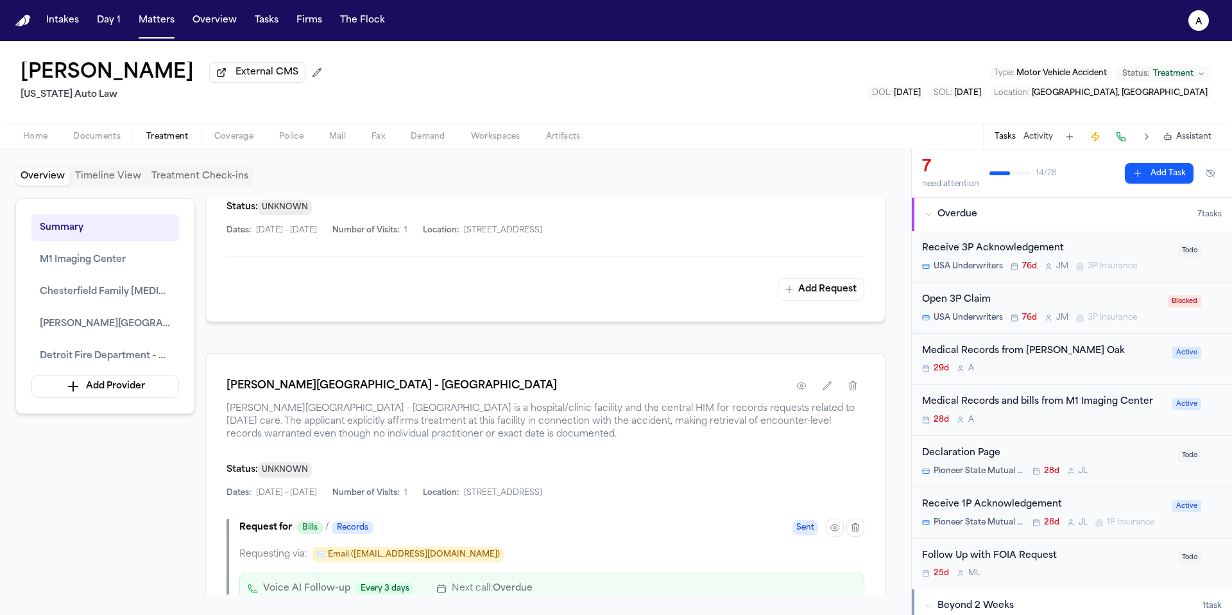
scroll to position [981, 0]
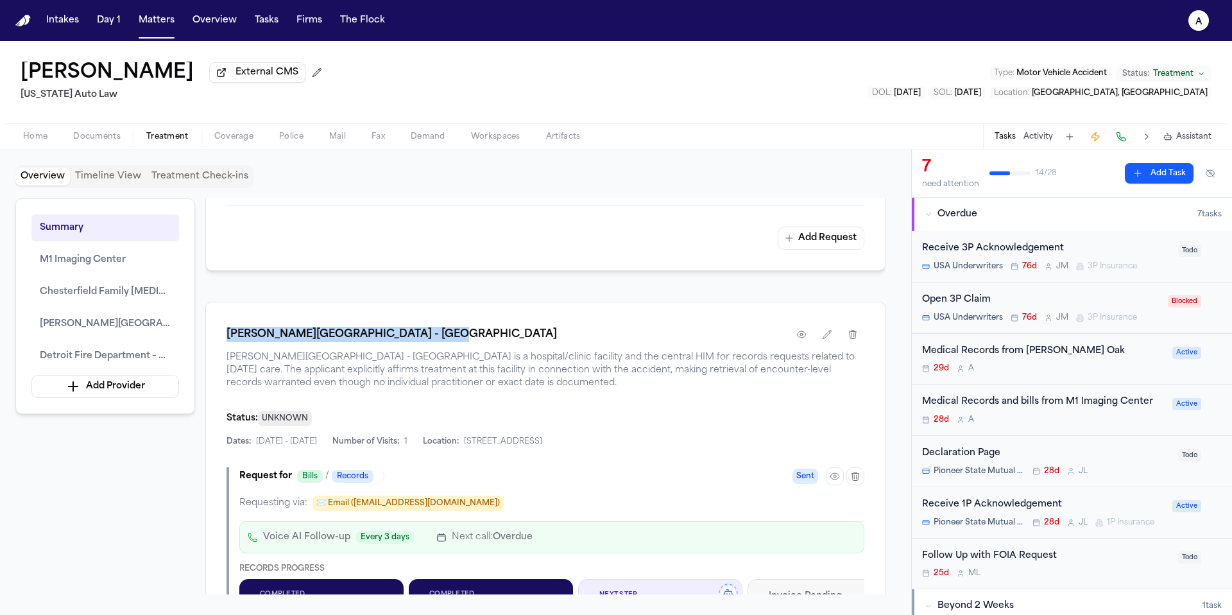
drag, startPoint x: 463, startPoint y: 338, endPoint x: 214, endPoint y: 318, distance: 249.2
click at [214, 318] on div "Henry Ford Medical Center - Royal Oak Henry Ford Medical Center - Royal Oak is …" at bounding box center [545, 525] width 680 height 446
copy h1 "Henry Ford Medical Center - Royal Oak"
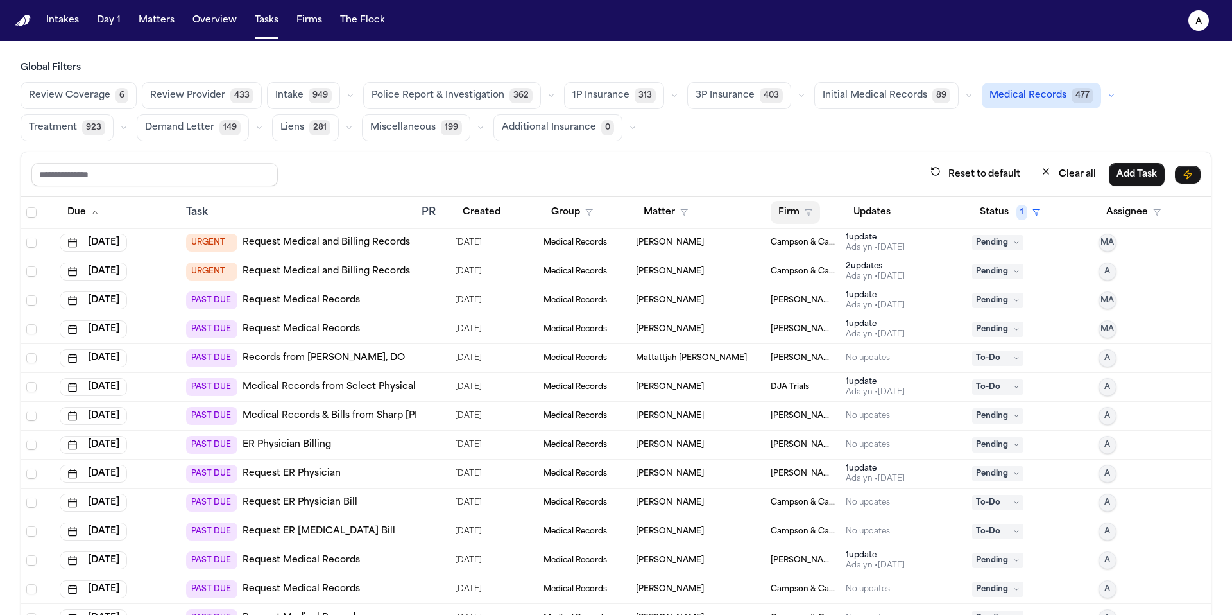
click at [775, 212] on button "Firm" at bounding box center [795, 212] width 49 height 23
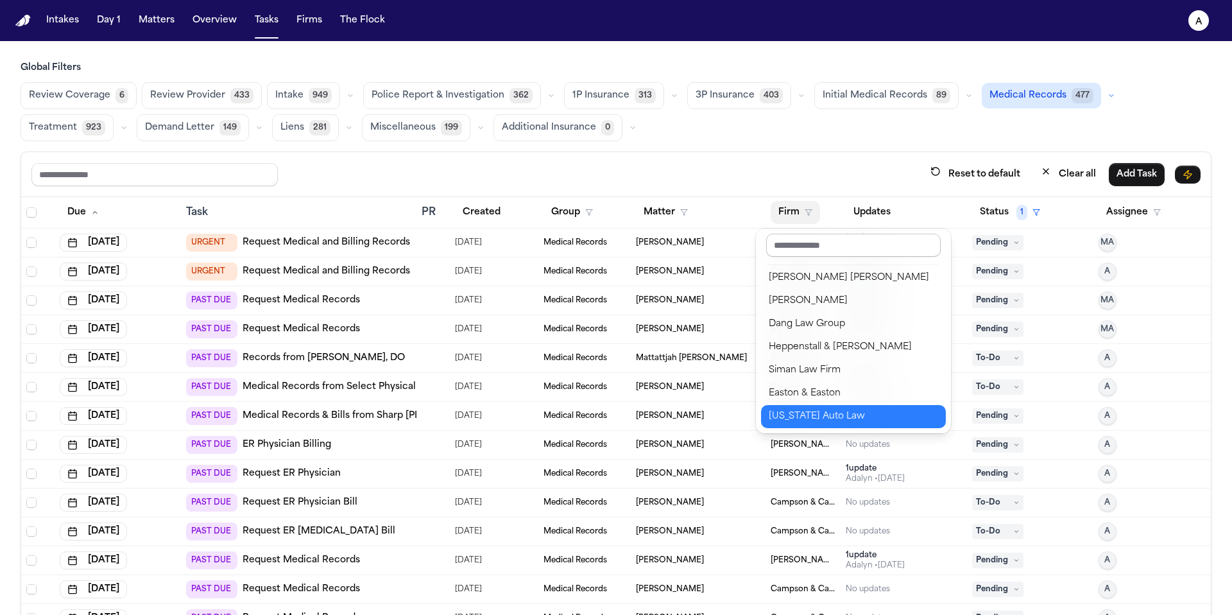
click at [807, 248] on input "text" at bounding box center [853, 245] width 175 height 23
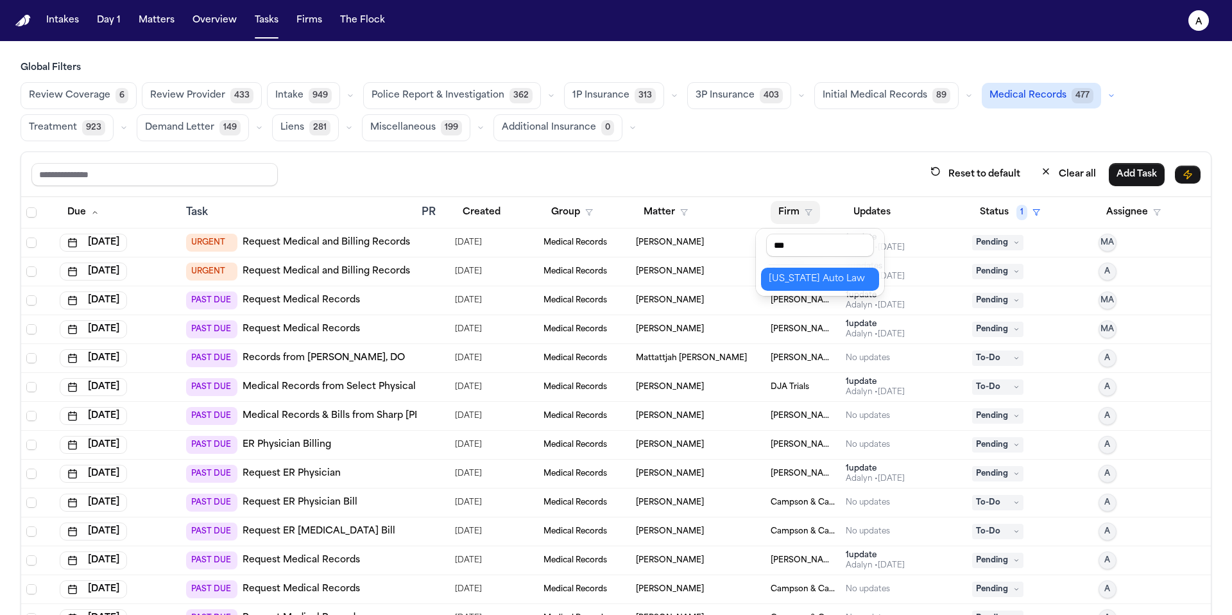
type input "***"
click at [811, 284] on div "[US_STATE] Auto Law" at bounding box center [820, 278] width 103 height 15
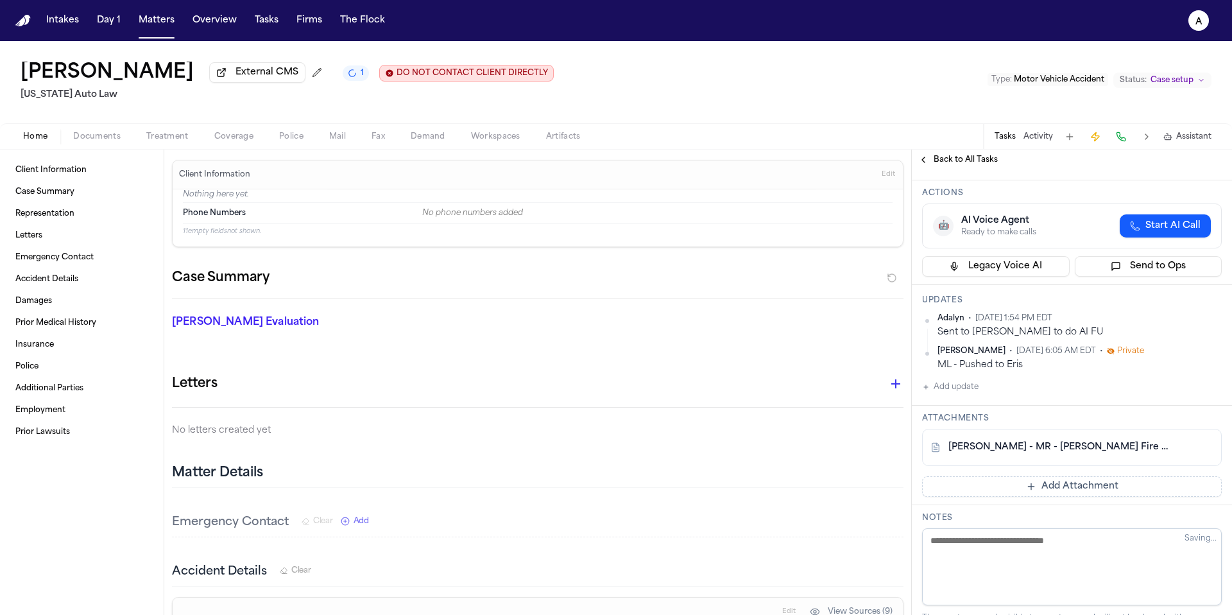
scroll to position [69, 0]
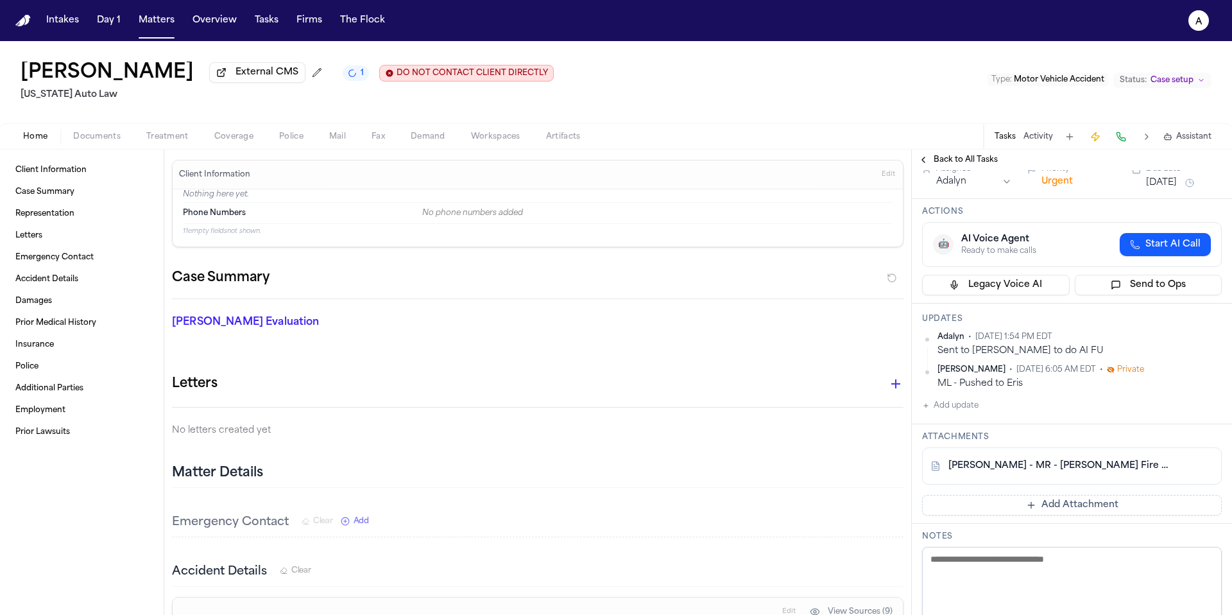
click at [103, 137] on span "Documents" at bounding box center [96, 137] width 47 height 10
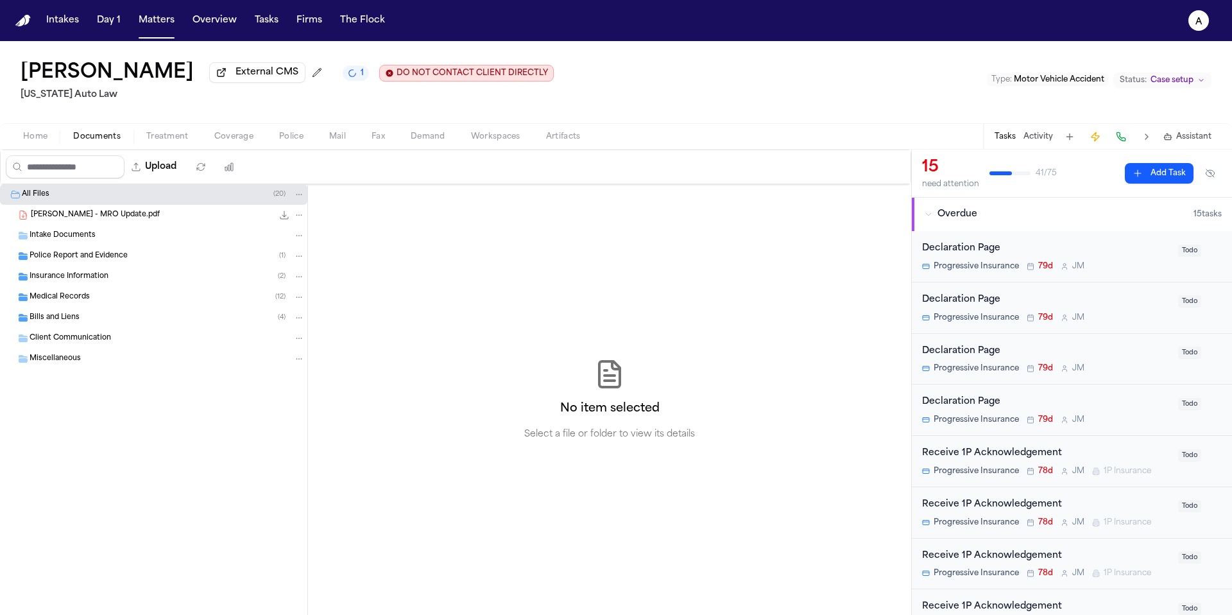
click at [94, 300] on div "Medical Records ( 12 )" at bounding box center [167, 297] width 275 height 12
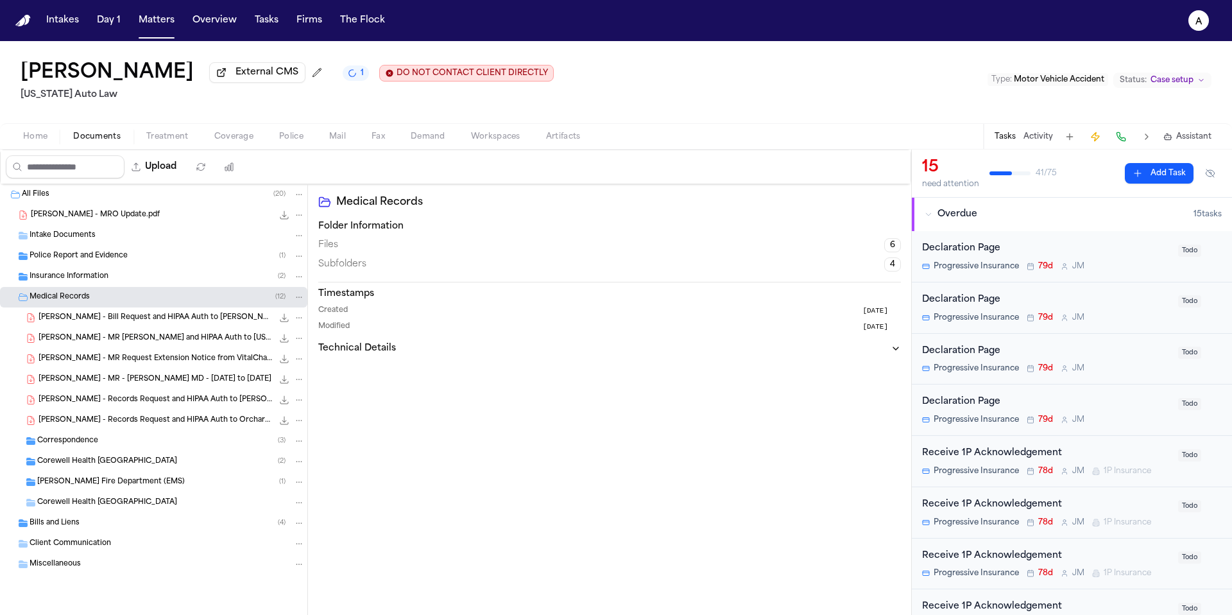
click at [162, 257] on div "Police Report and Evidence ( 1 )" at bounding box center [167, 256] width 275 height 12
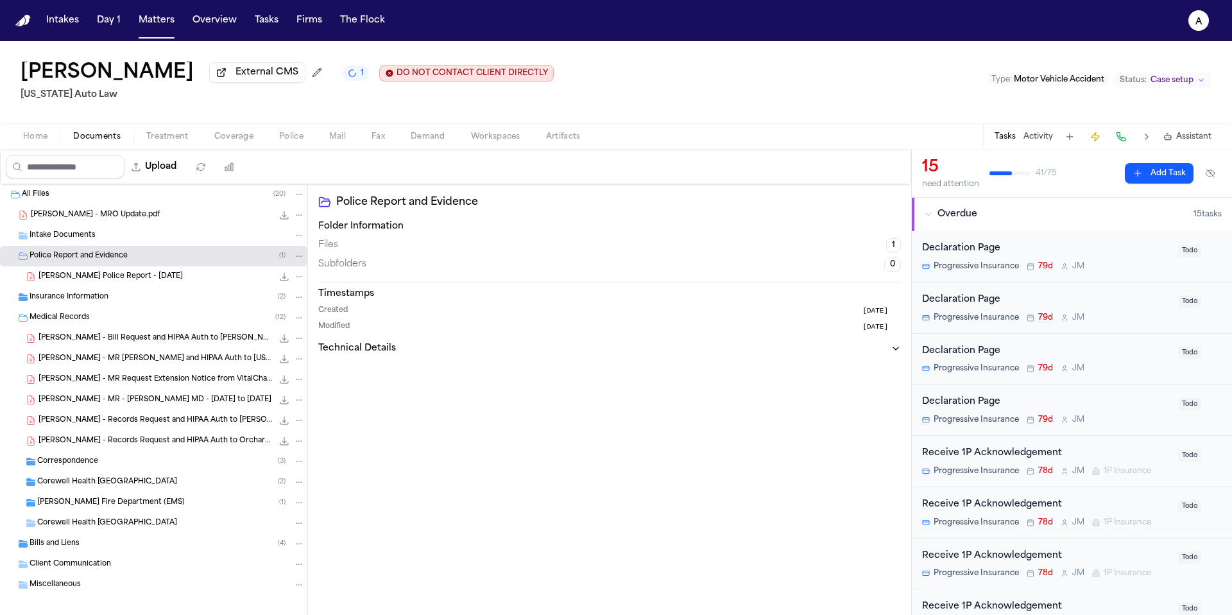
click at [181, 277] on div "L. Gatson - Taylor Police Report - 6.11.25 295.9 KB • PDF" at bounding box center [172, 276] width 266 height 13
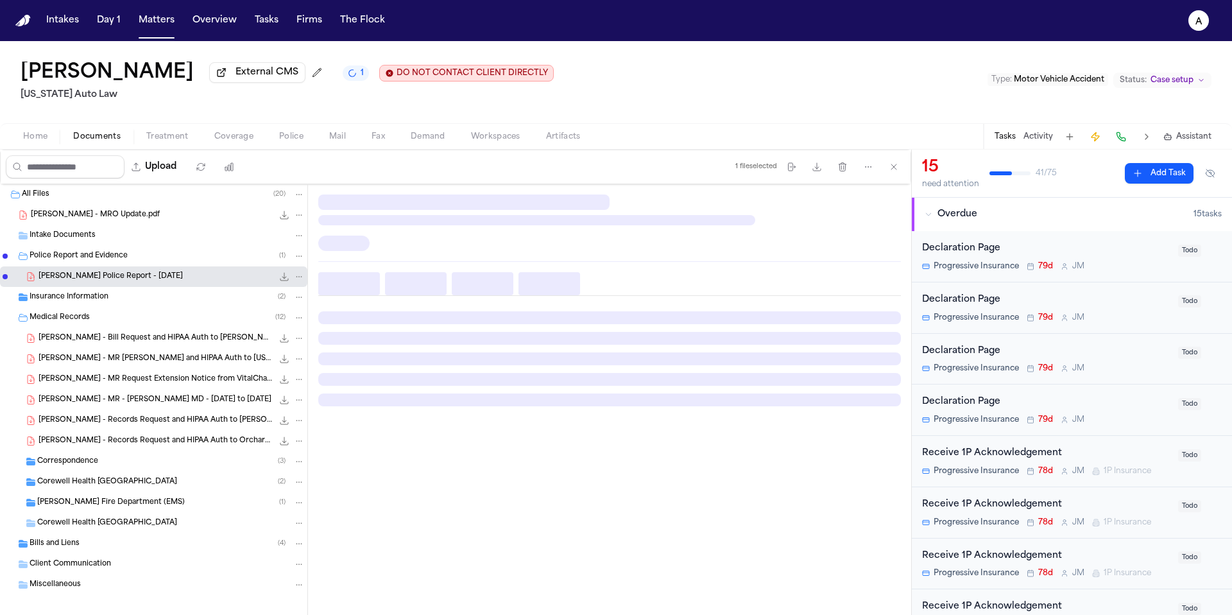
click at [142, 277] on span "L. Gatson - Taylor Police Report - 6.11.25" at bounding box center [111, 276] width 144 height 11
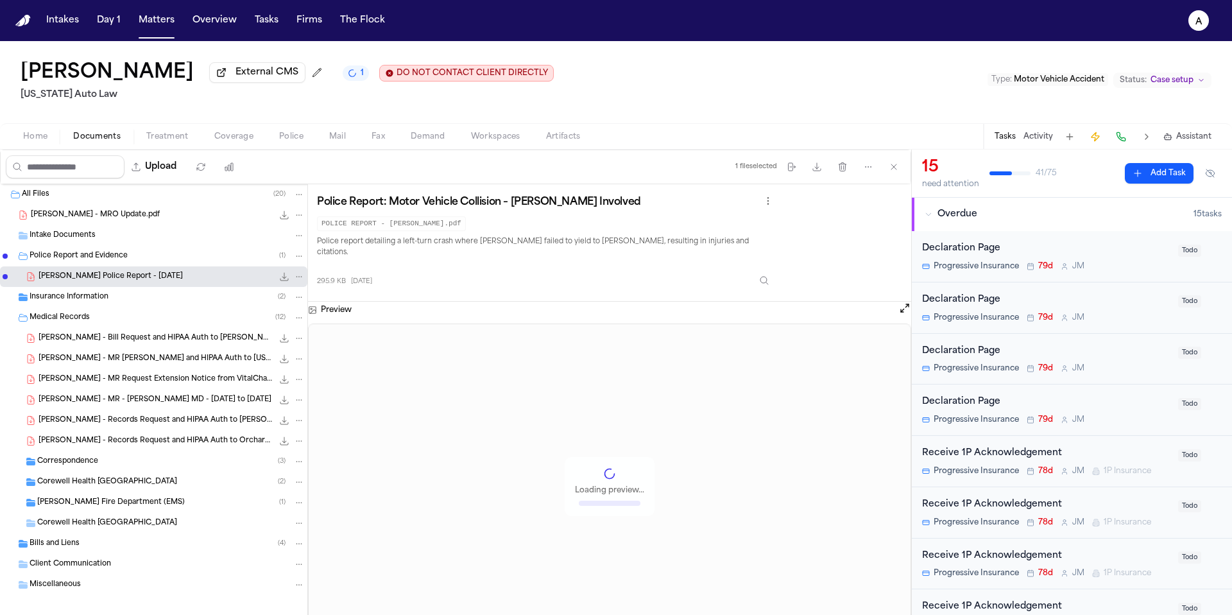
click at [142, 277] on span "L. Gatson - Taylor Police Report - 6.11.25" at bounding box center [111, 276] width 144 height 11
click at [279, 277] on icon "File: L. Gatson - Taylor Police Report - 6.11.25" at bounding box center [284, 276] width 10 height 10
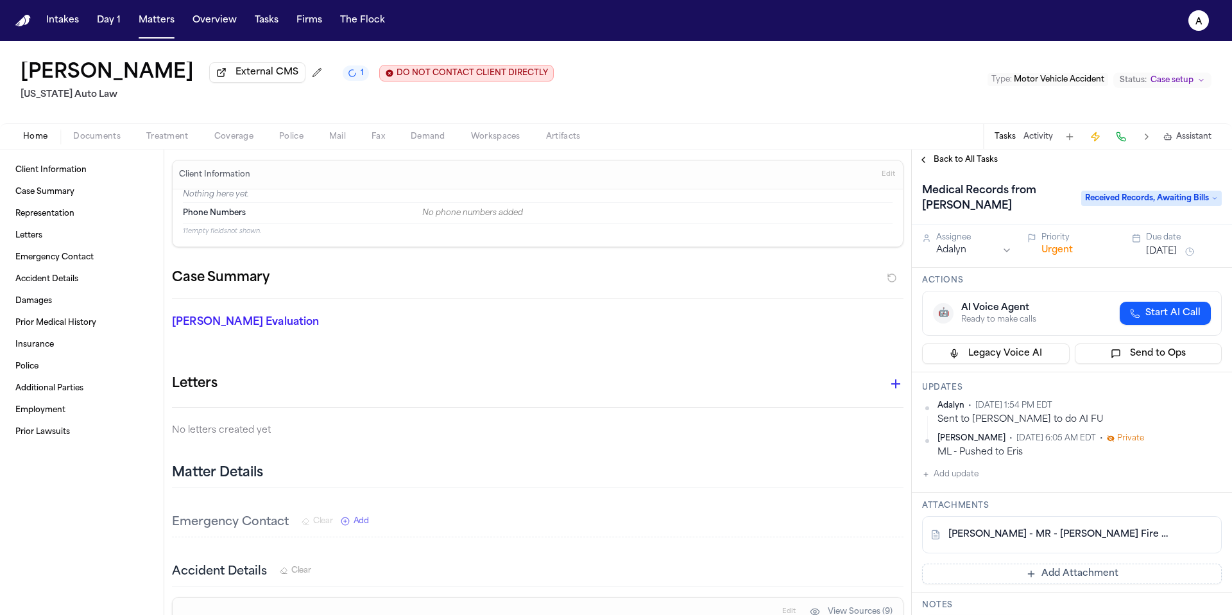
click at [969, 479] on button "Add update" at bounding box center [950, 474] width 56 height 15
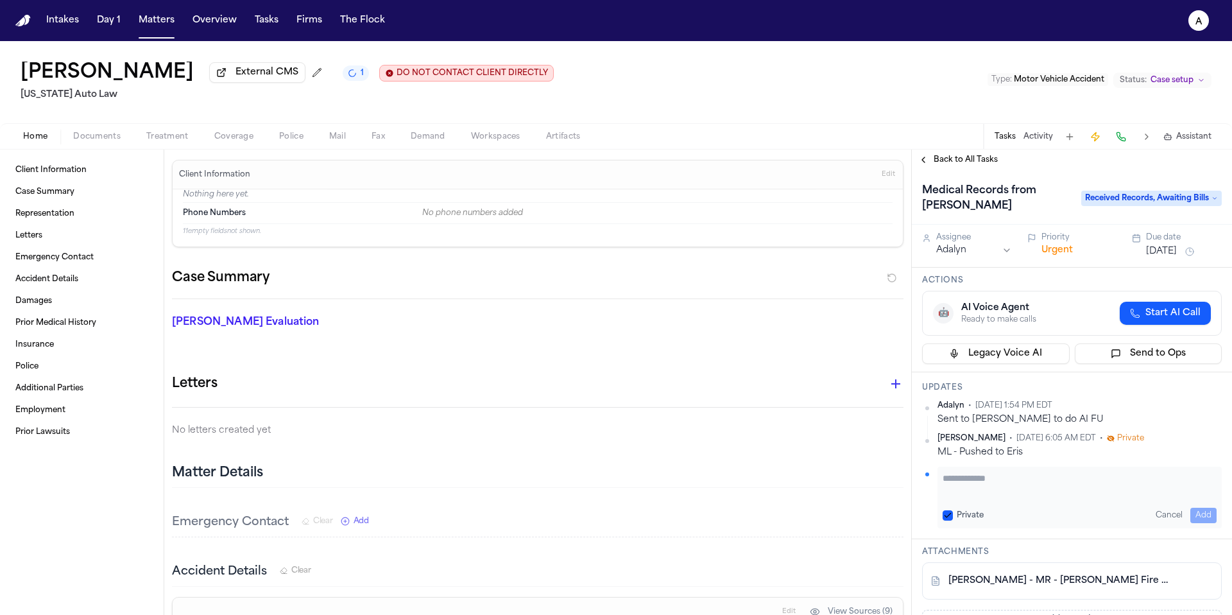
click at [983, 479] on textarea "Add your update" at bounding box center [1080, 485] width 274 height 26
click at [1096, 482] on textarea "**********" at bounding box center [1075, 485] width 264 height 26
click at [947, 483] on textarea "**********" at bounding box center [1075, 485] width 264 height 26
click at [943, 483] on textarea "**********" at bounding box center [1075, 485] width 264 height 26
type textarea "**********"
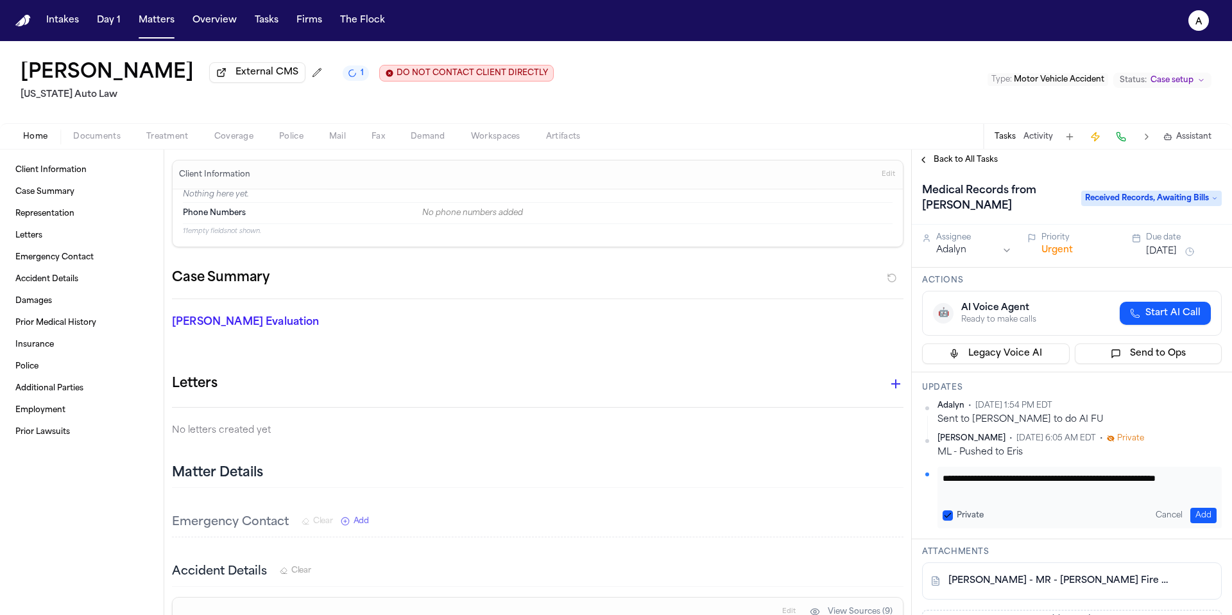
click at [951, 513] on button "Private" at bounding box center [948, 515] width 10 height 10
click at [1191, 515] on button "Add" at bounding box center [1204, 515] width 26 height 15
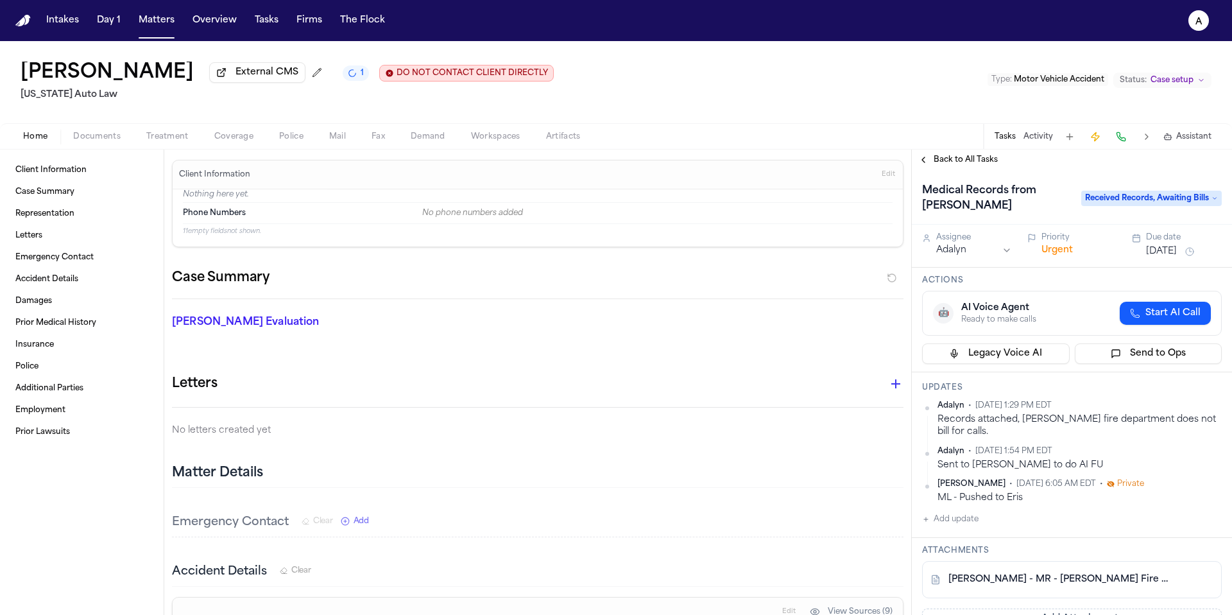
click at [1072, 576] on link "L. Gatson - MR - Taylor Fire Dept - 6.11.25" at bounding box center [1059, 579] width 221 height 13
click at [260, 21] on button "Tasks" at bounding box center [267, 20] width 34 height 23
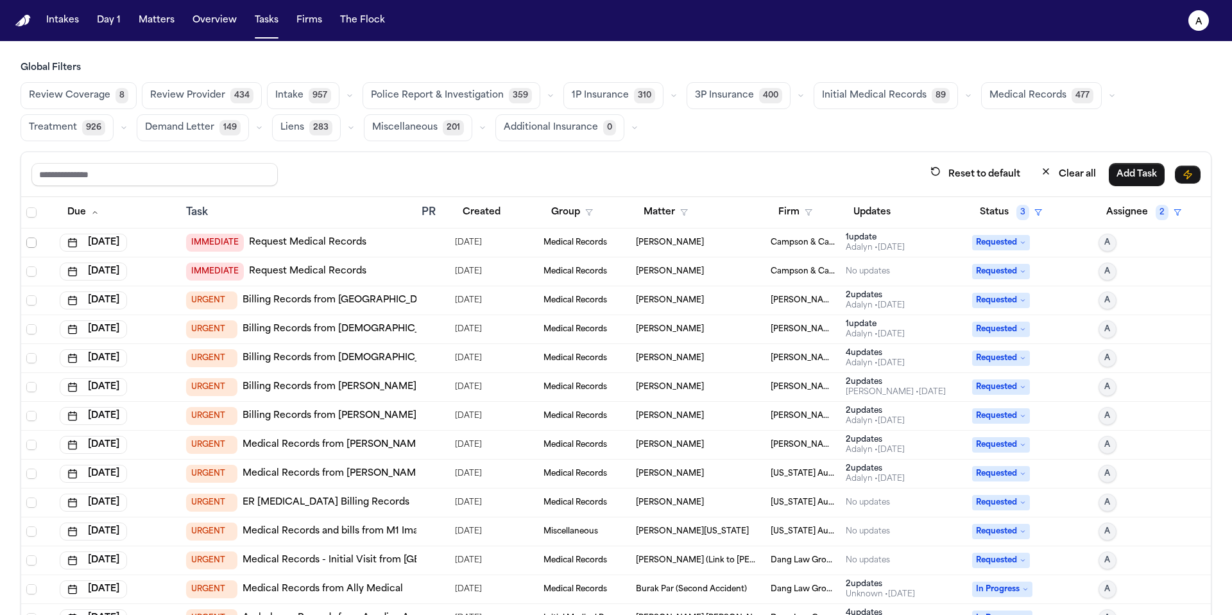
click at [28, 241] on span "Select row" at bounding box center [31, 242] width 10 height 10
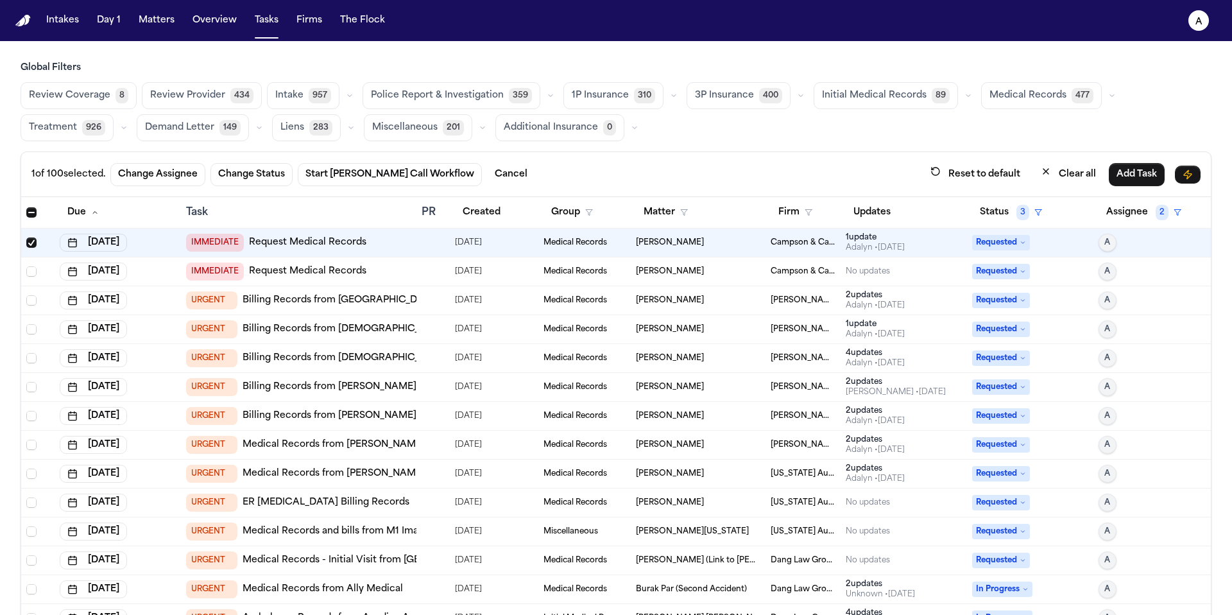
click at [32, 267] on span "Select row" at bounding box center [31, 271] width 10 height 10
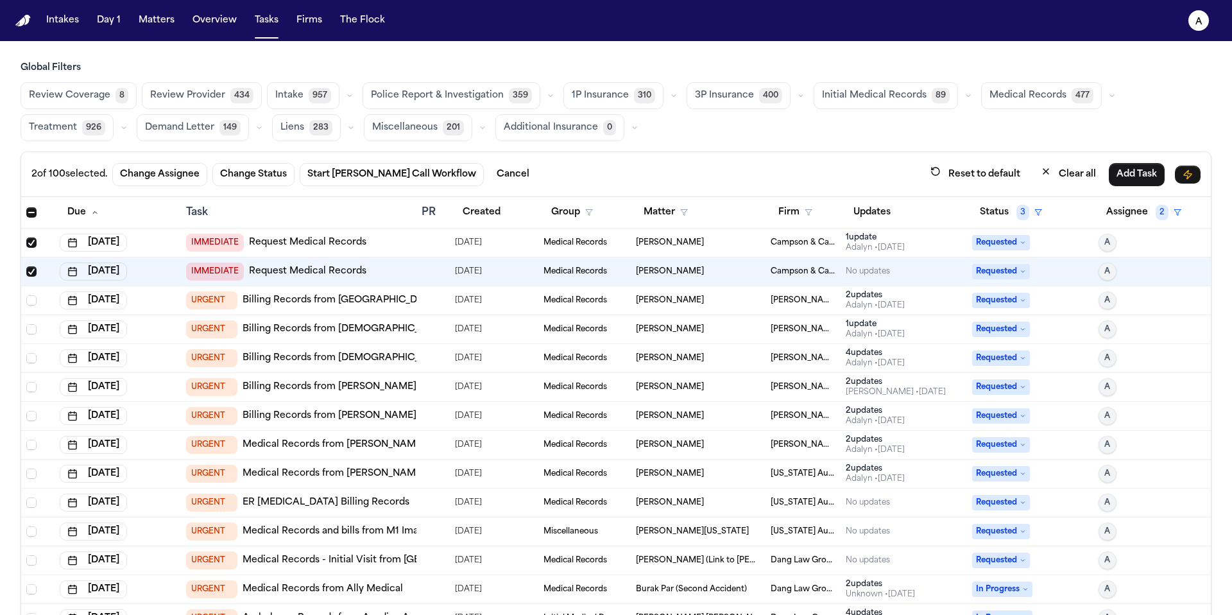
click at [31, 268] on span "Select row" at bounding box center [31, 271] width 10 height 10
click at [33, 237] on span "Select row" at bounding box center [31, 242] width 10 height 10
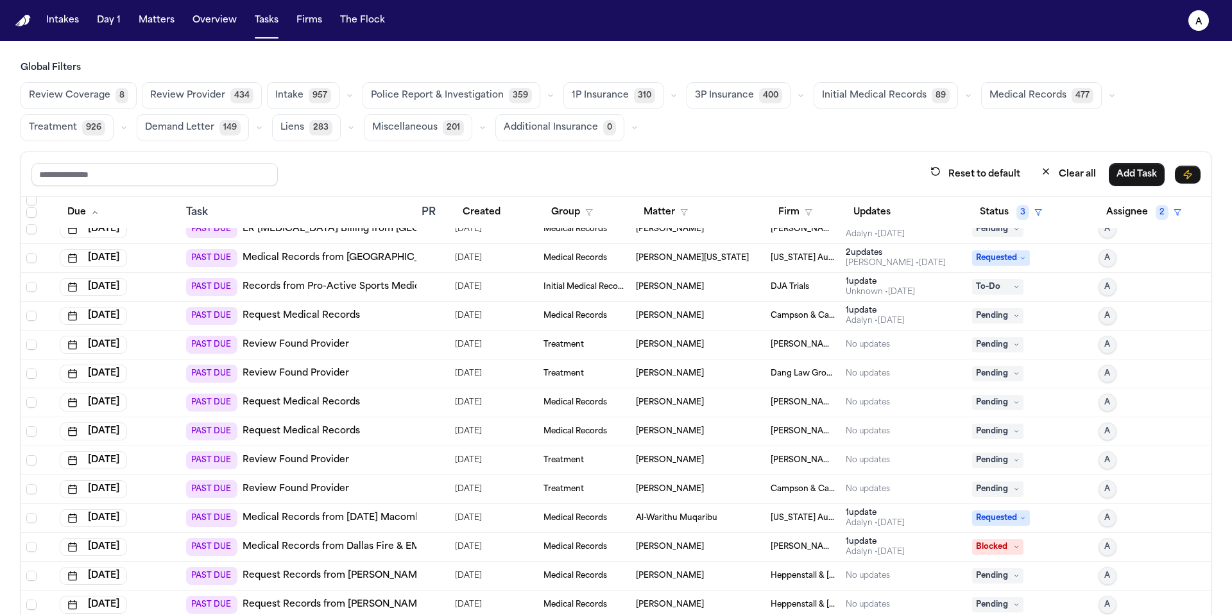
scroll to position [5210, 0]
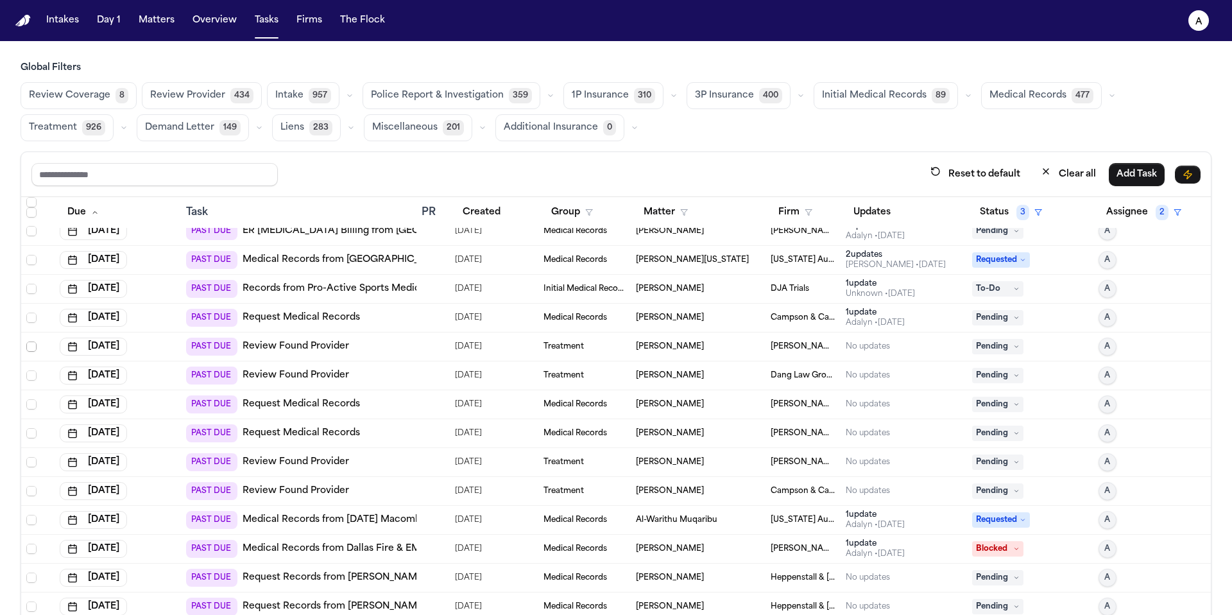
click at [29, 344] on span "Select row" at bounding box center [31, 346] width 10 height 10
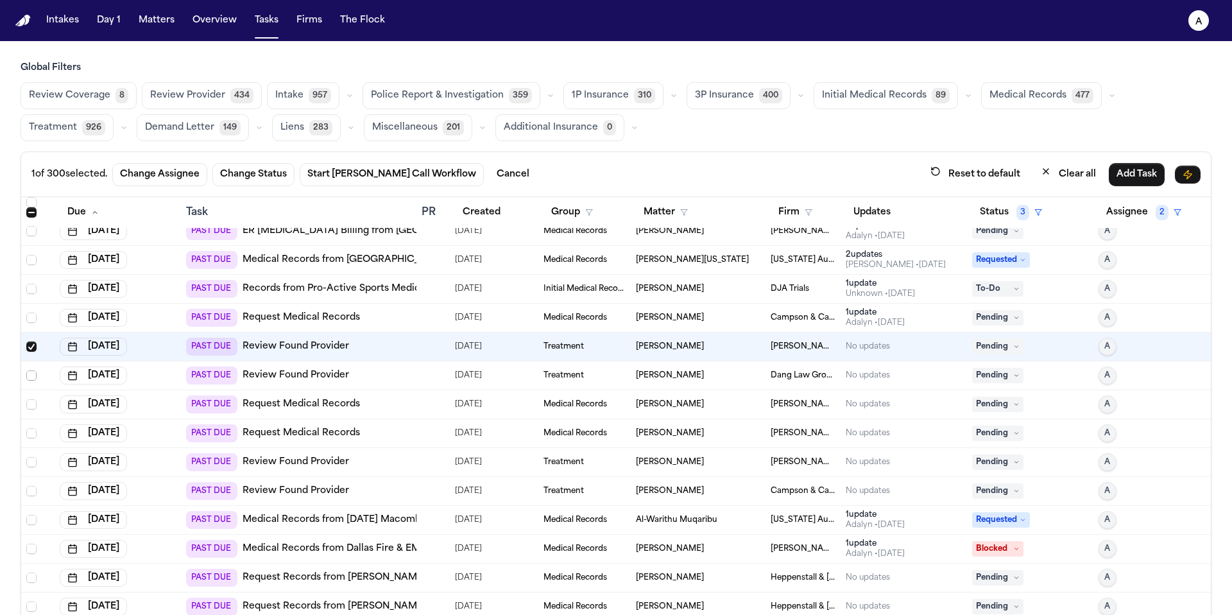
click at [32, 377] on span "Select row" at bounding box center [31, 375] width 10 height 10
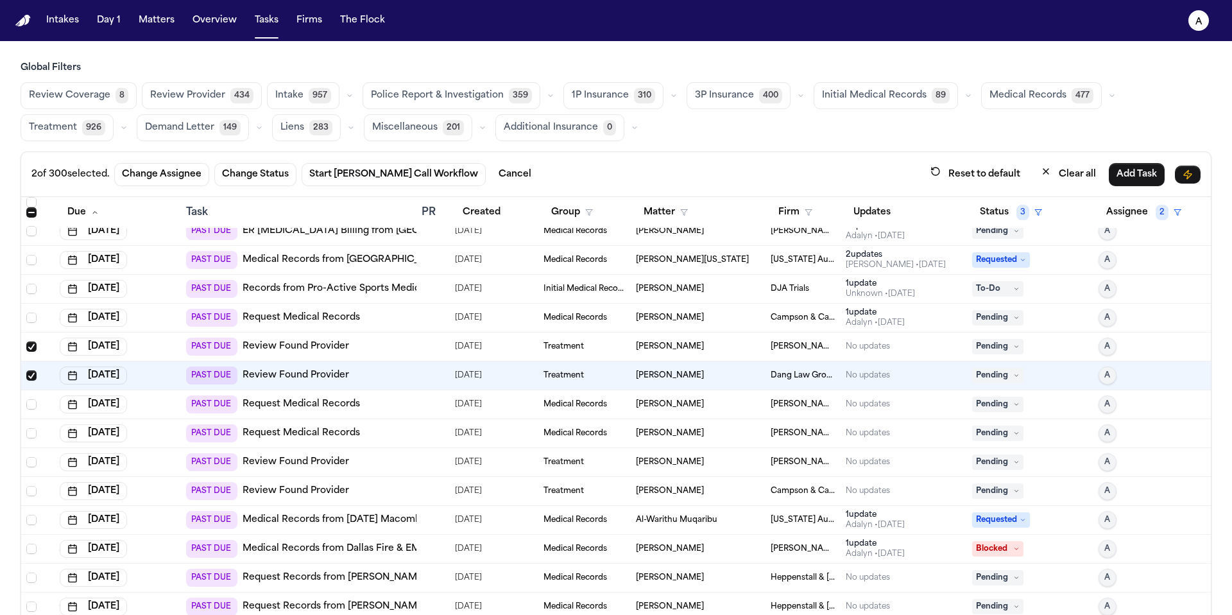
click at [1013, 345] on icon at bounding box center [1016, 346] width 6 height 6
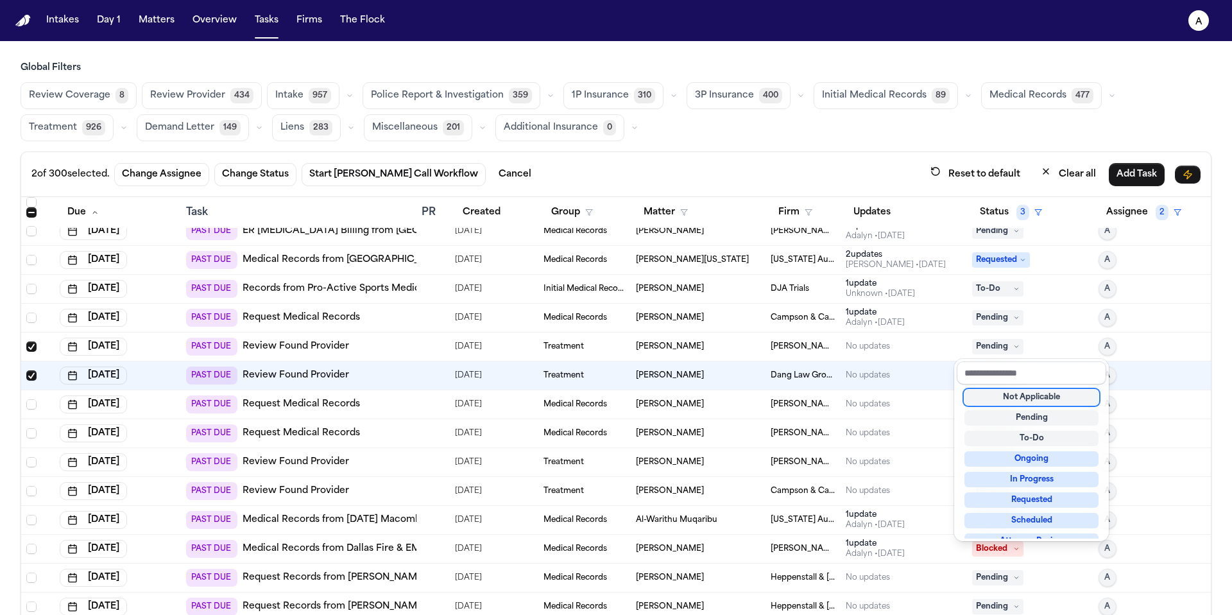
click at [1015, 399] on div "Not Applicable" at bounding box center [1032, 397] width 134 height 15
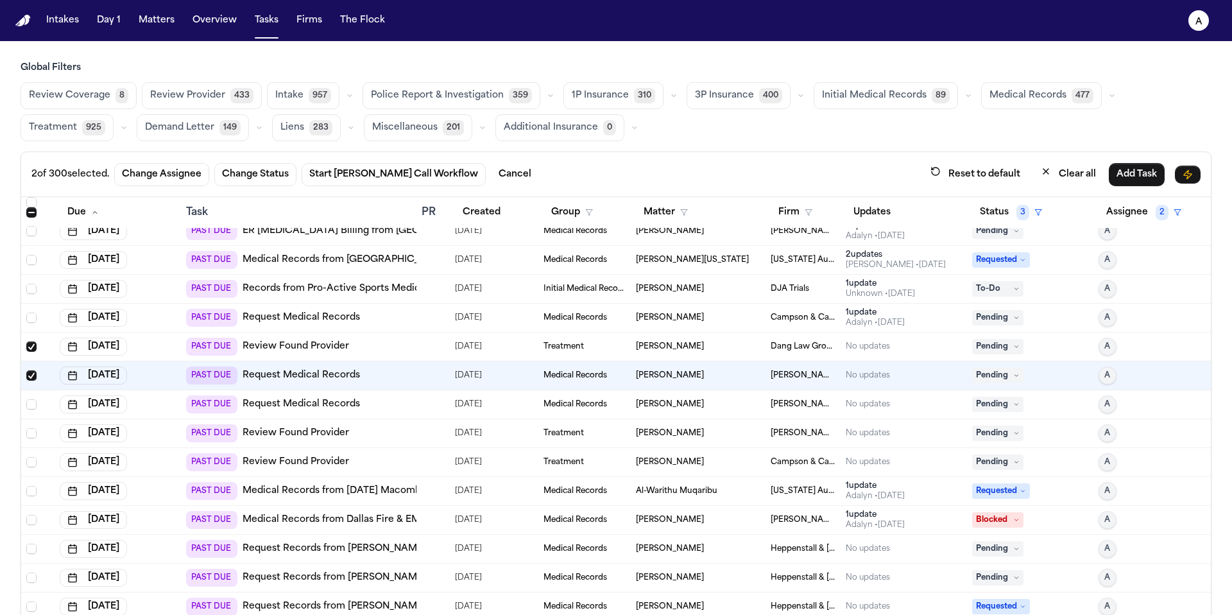
click at [997, 345] on span "Pending" at bounding box center [997, 346] width 51 height 15
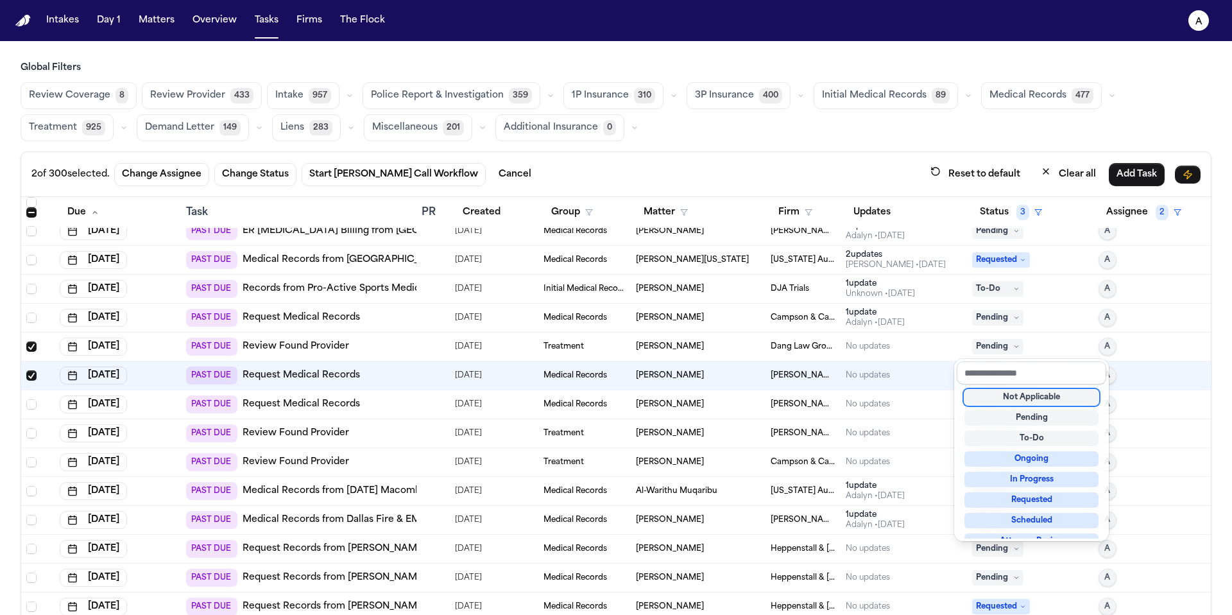
click at [1022, 395] on div "Not Applicable" at bounding box center [1032, 397] width 134 height 15
click at [1061, 397] on div "Pending" at bounding box center [1030, 404] width 116 height 15
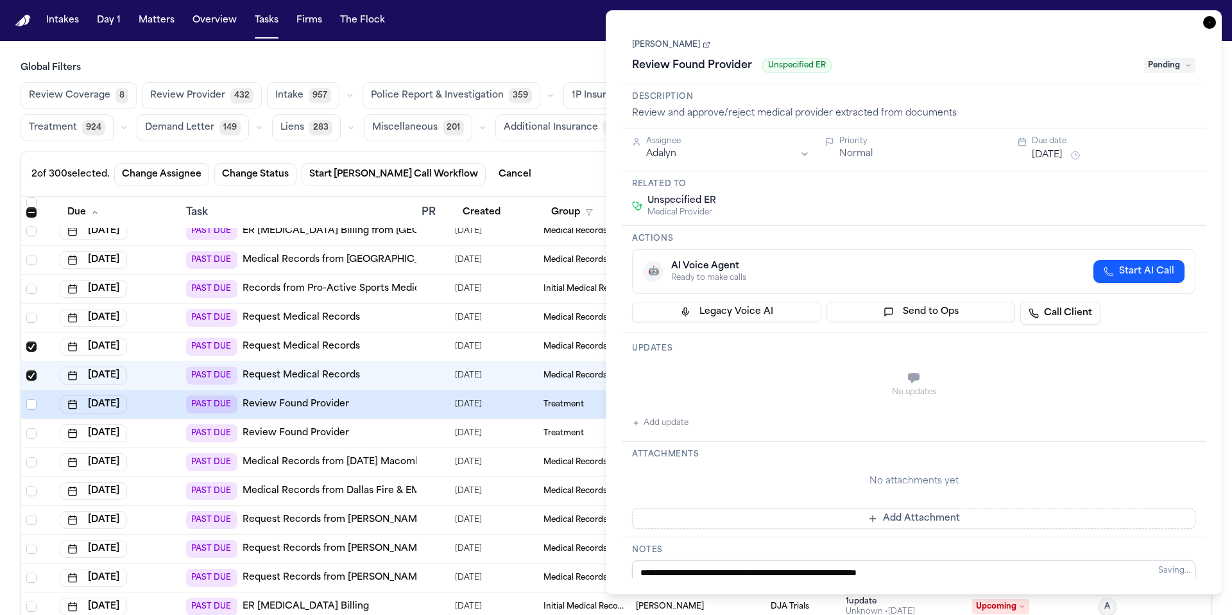
click at [1210, 21] on icon "button" at bounding box center [1209, 22] width 13 height 13
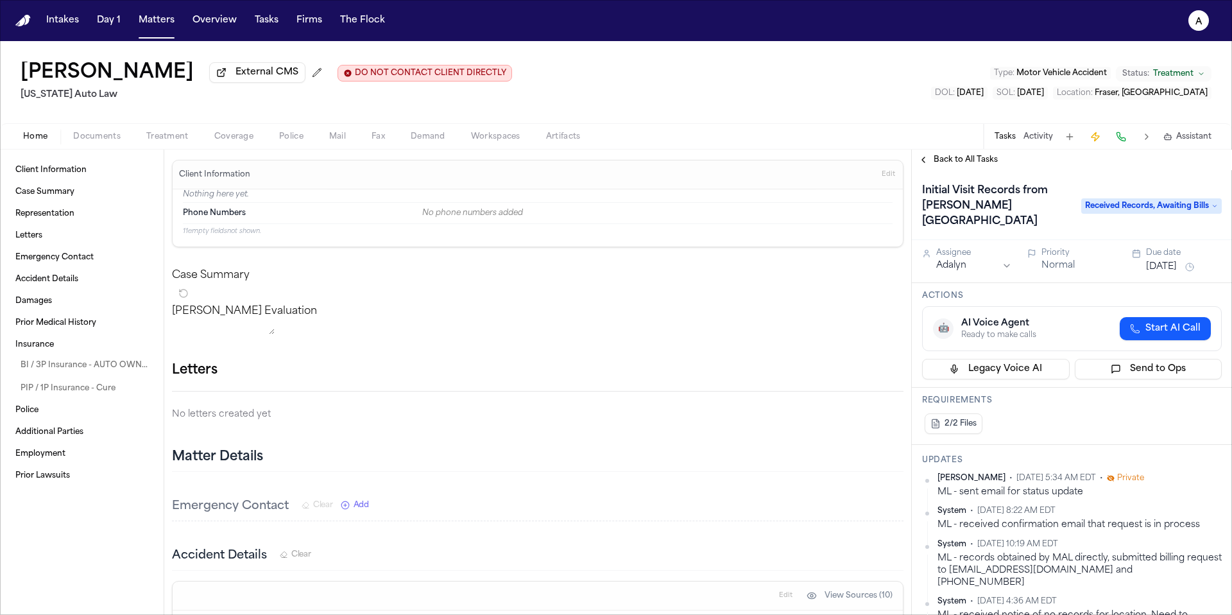
scroll to position [7, 0]
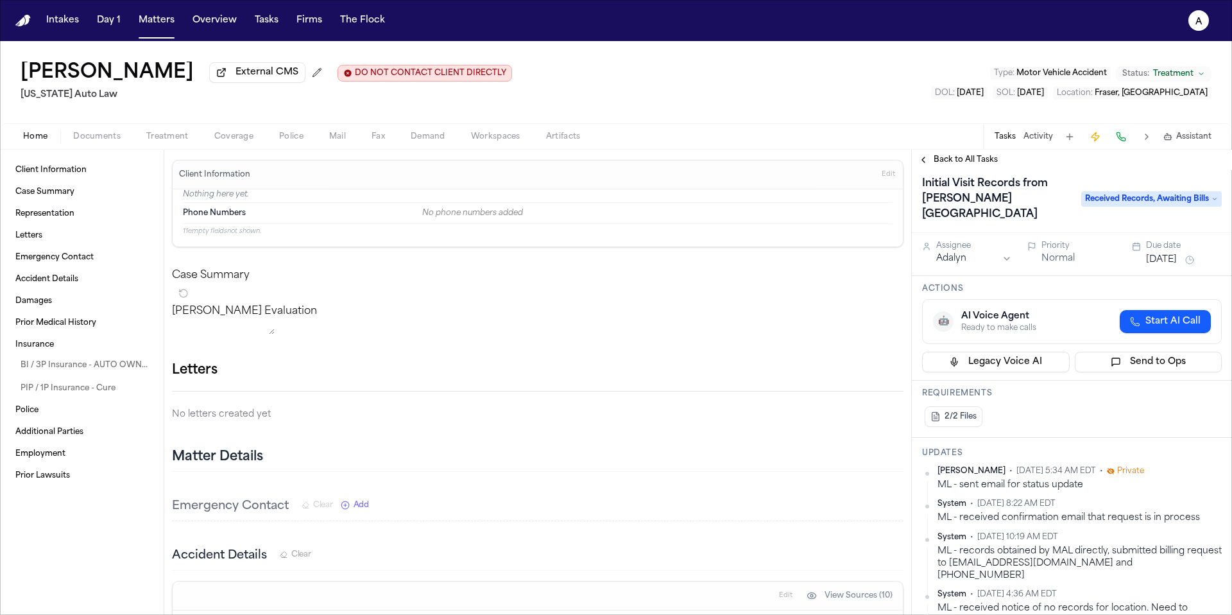
click at [986, 165] on span "Back to All Tasks" at bounding box center [966, 160] width 64 height 10
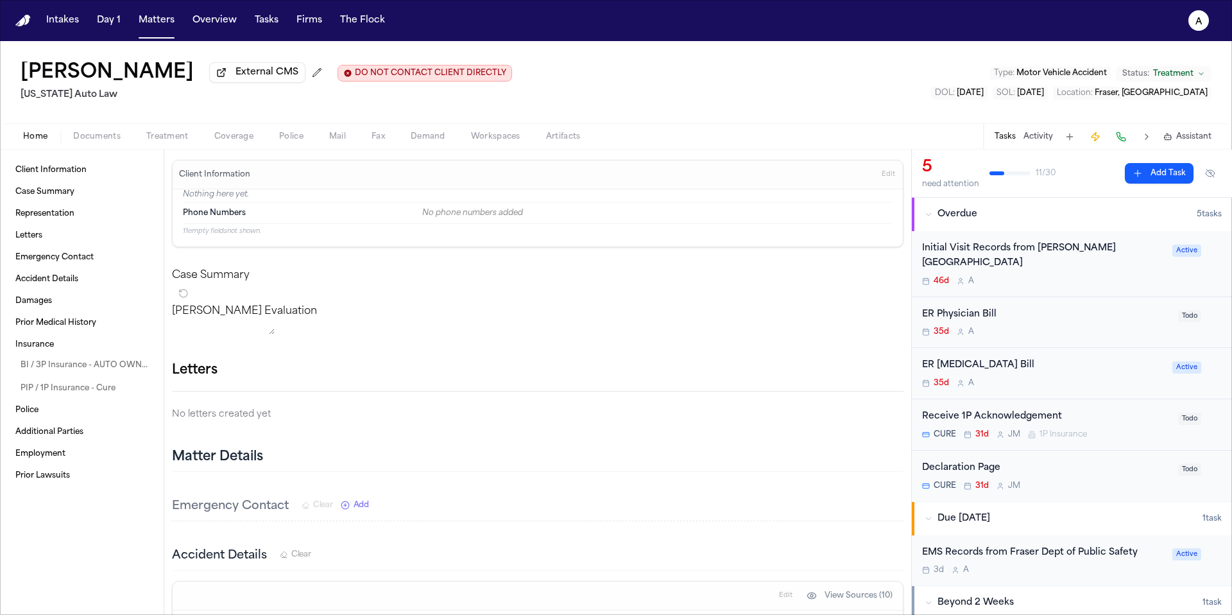
click at [1079, 565] on div "3d A" at bounding box center [1043, 570] width 243 height 10
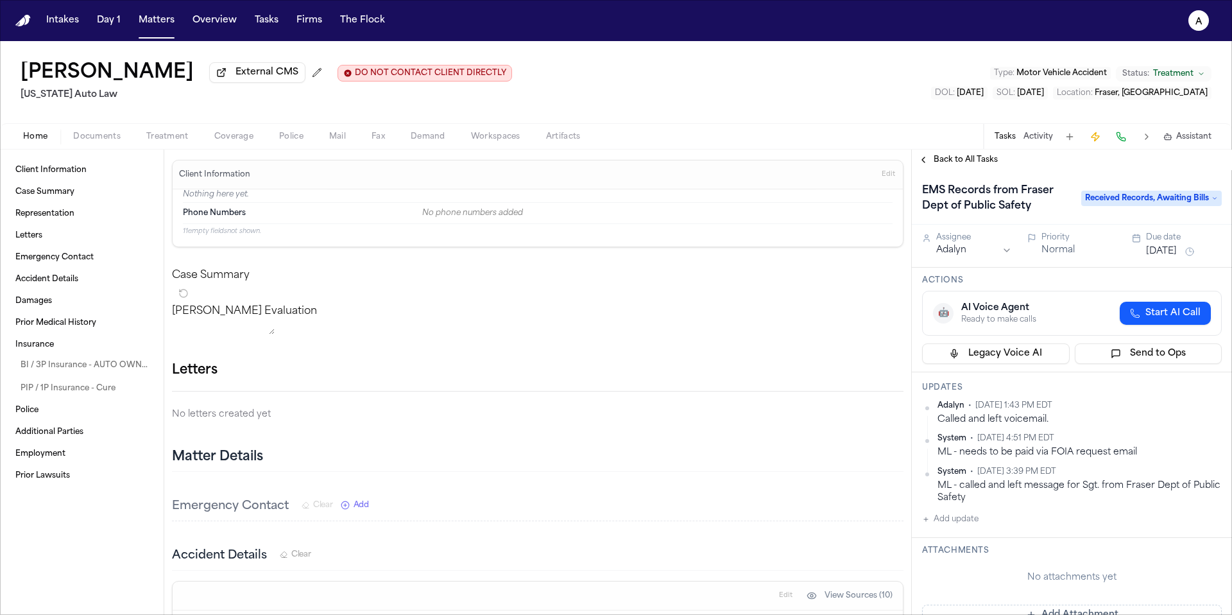
click at [952, 162] on span "Back to All Tasks" at bounding box center [966, 160] width 64 height 10
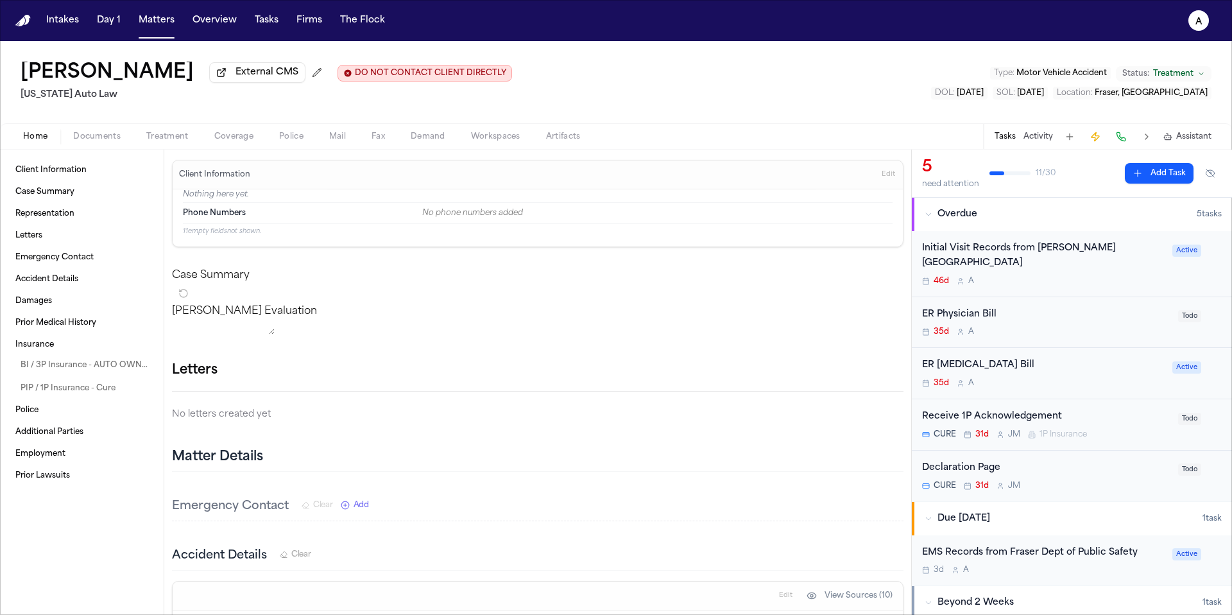
click at [1130, 276] on div "46d A" at bounding box center [1043, 281] width 243 height 10
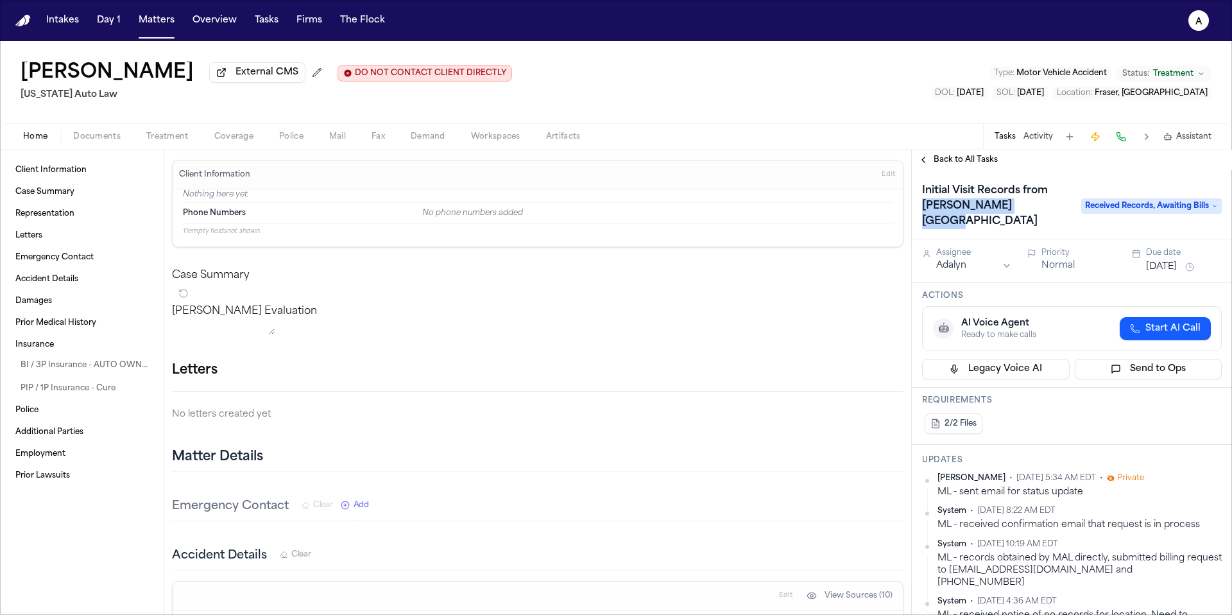
drag, startPoint x: 1047, startPoint y: 209, endPoint x: 921, endPoint y: 203, distance: 125.9
click at [921, 203] on h1 "Initial Visit Records from [PERSON_NAME][GEOGRAPHIC_DATA]" at bounding box center [995, 205] width 157 height 51
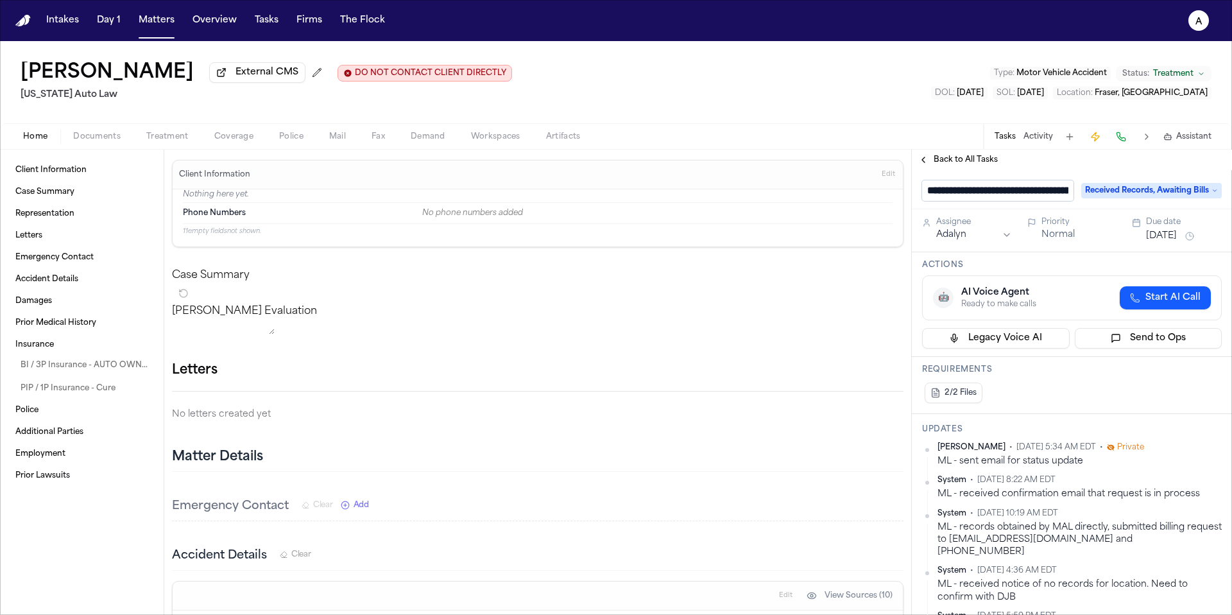
scroll to position [0, 104]
drag, startPoint x: 951, startPoint y: 194, endPoint x: 1123, endPoint y: 185, distance: 172.2
click at [1124, 186] on div "**********" at bounding box center [1072, 190] width 300 height 21
drag, startPoint x: 952, startPoint y: 197, endPoint x: 1053, endPoint y: 193, distance: 100.9
click at [1053, 193] on input "**********" at bounding box center [992, 190] width 140 height 21
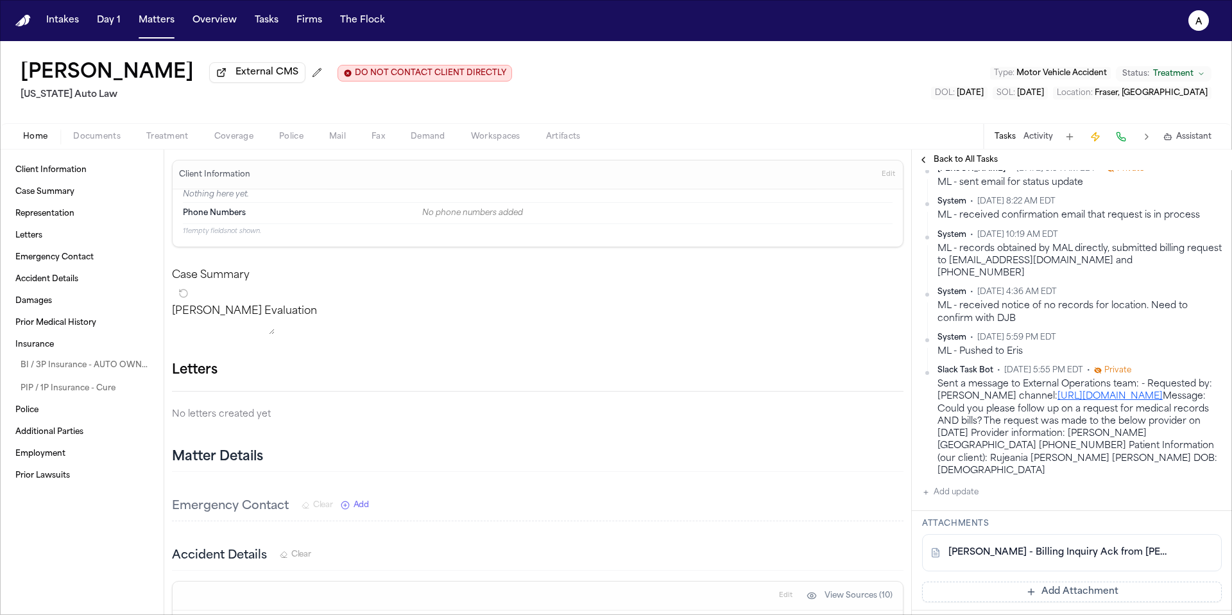
scroll to position [360, 0]
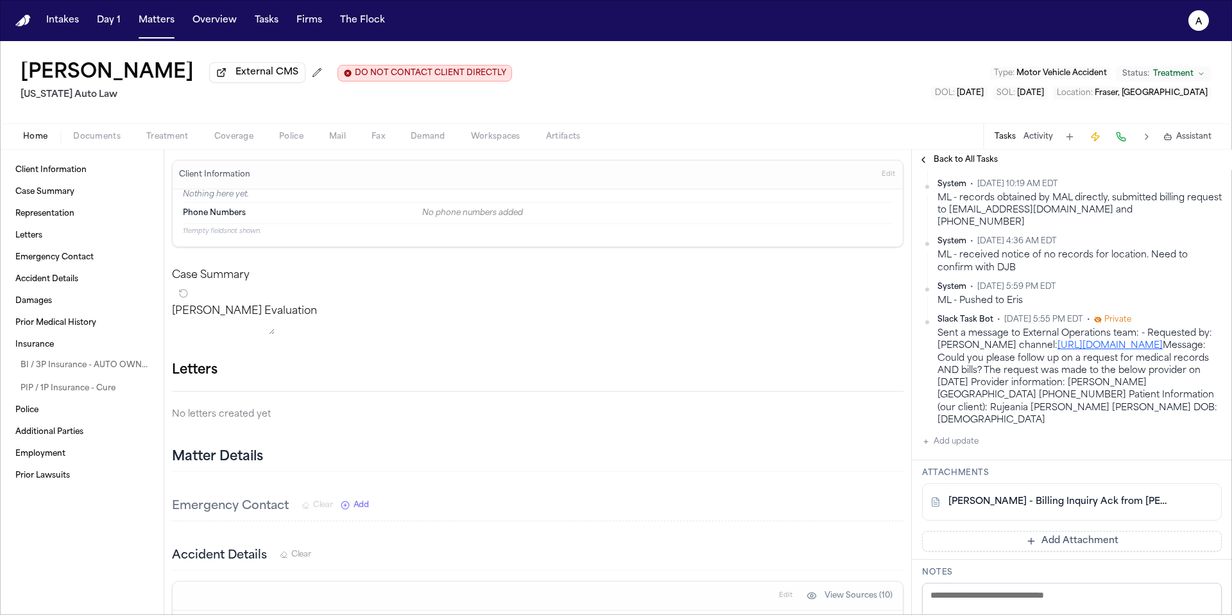
click at [1071, 495] on link "R. Miller - Billing Inquiry Ack from Henry Ford Health - 6.24.25" at bounding box center [1059, 501] width 221 height 13
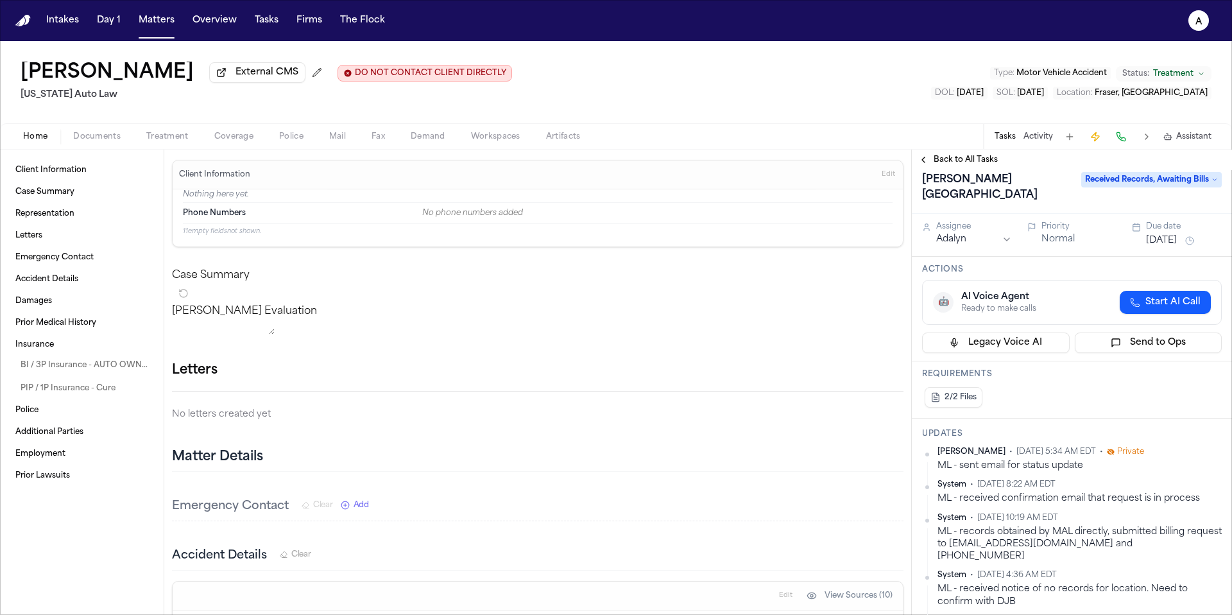
scroll to position [0, 0]
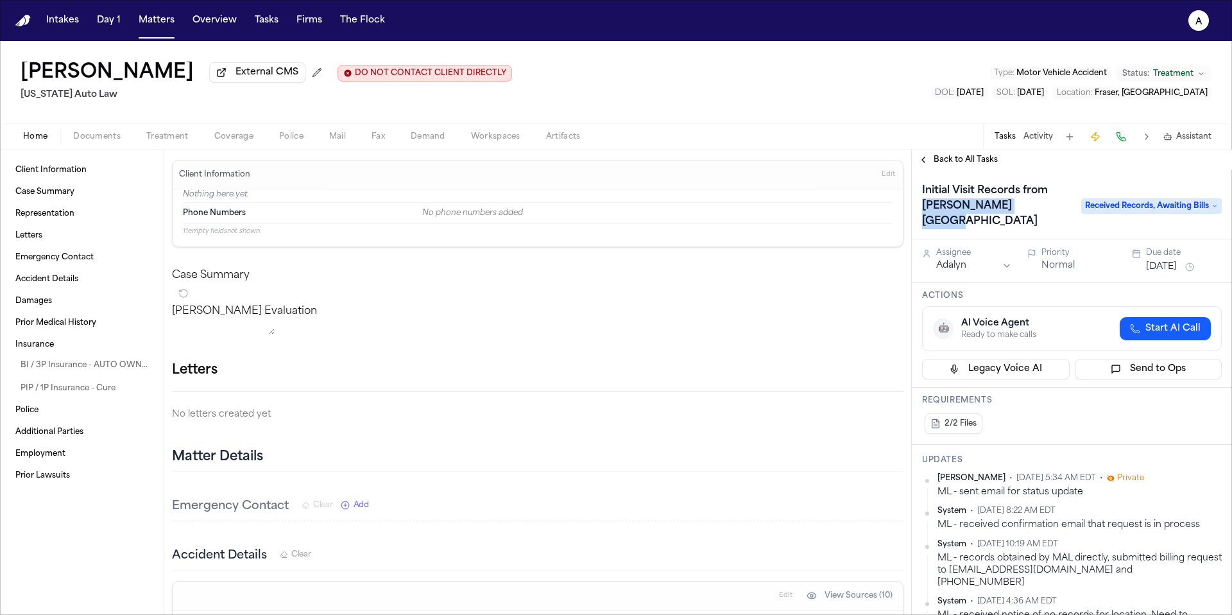
drag, startPoint x: 1038, startPoint y: 212, endPoint x: 919, endPoint y: 211, distance: 118.7
click at [919, 211] on h1 "Initial Visit Records from Henry Ford Hospital" at bounding box center [995, 205] width 157 height 51
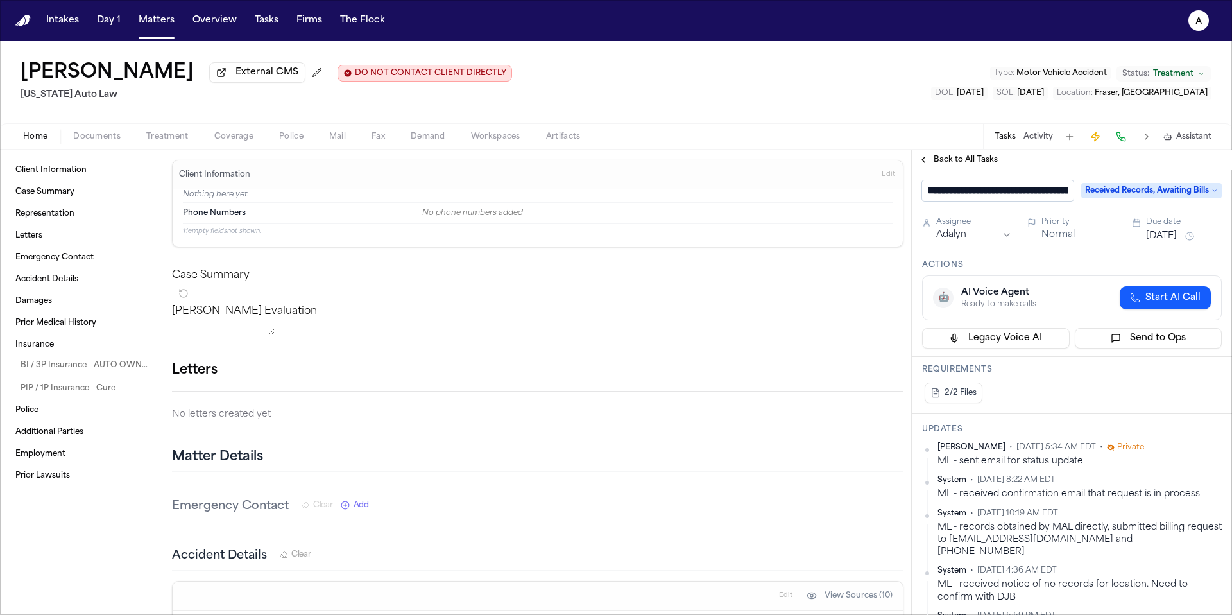
scroll to position [0, 104]
drag, startPoint x: 951, startPoint y: 194, endPoint x: 1075, endPoint y: 189, distance: 124.0
click at [1076, 189] on div "**********" at bounding box center [1072, 190] width 300 height 21
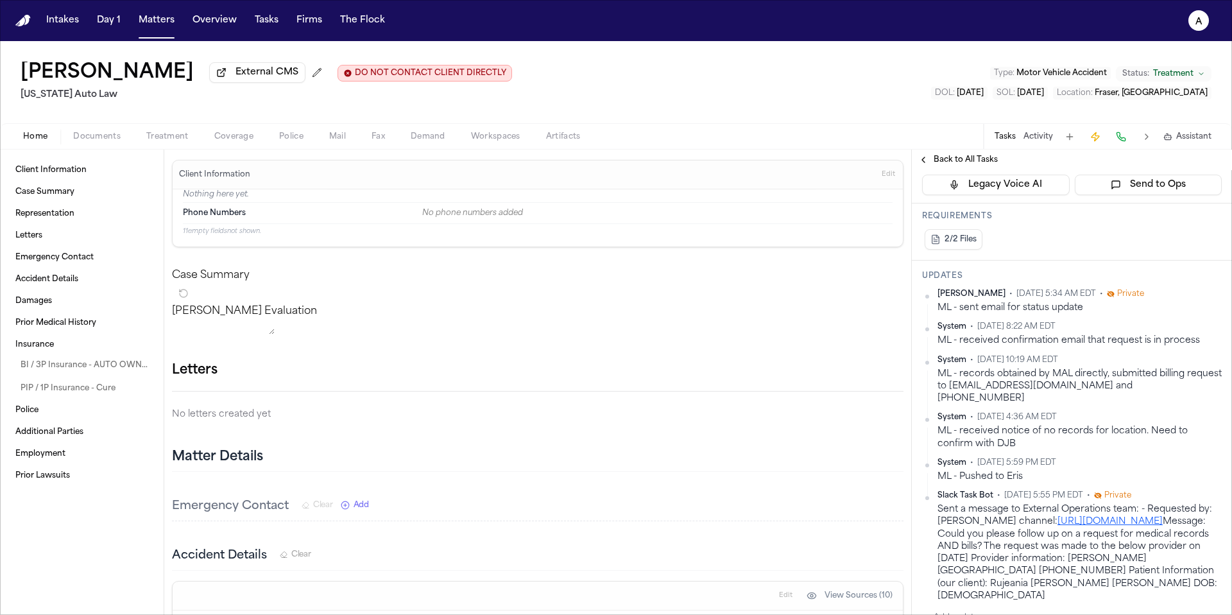
scroll to position [184, 0]
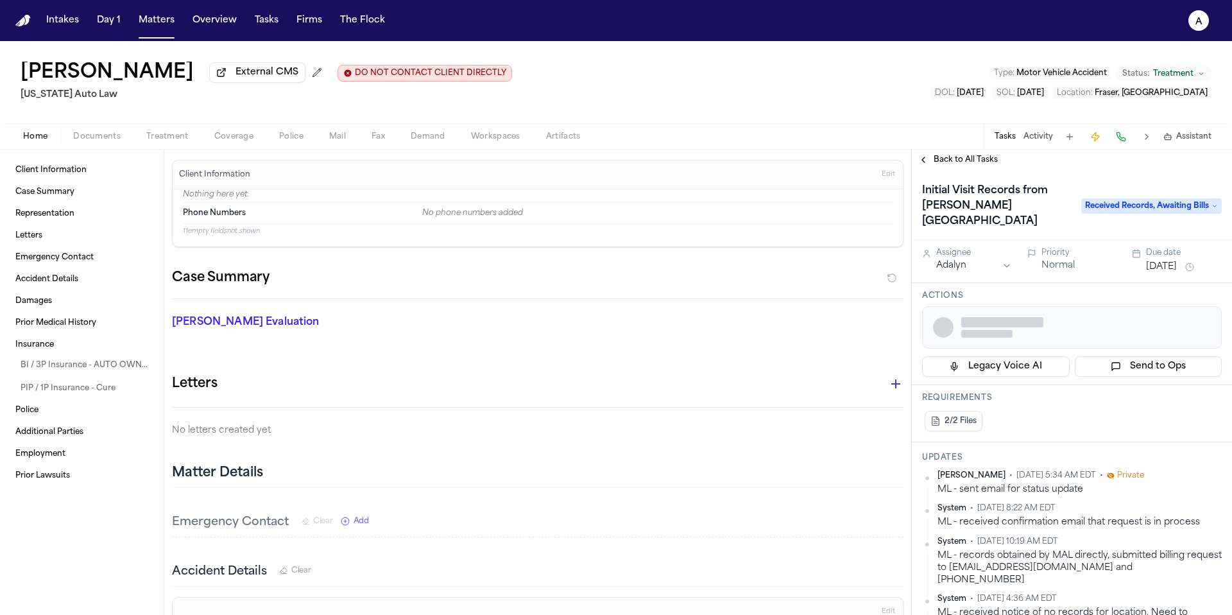
click at [107, 141] on span "Documents" at bounding box center [96, 137] width 47 height 10
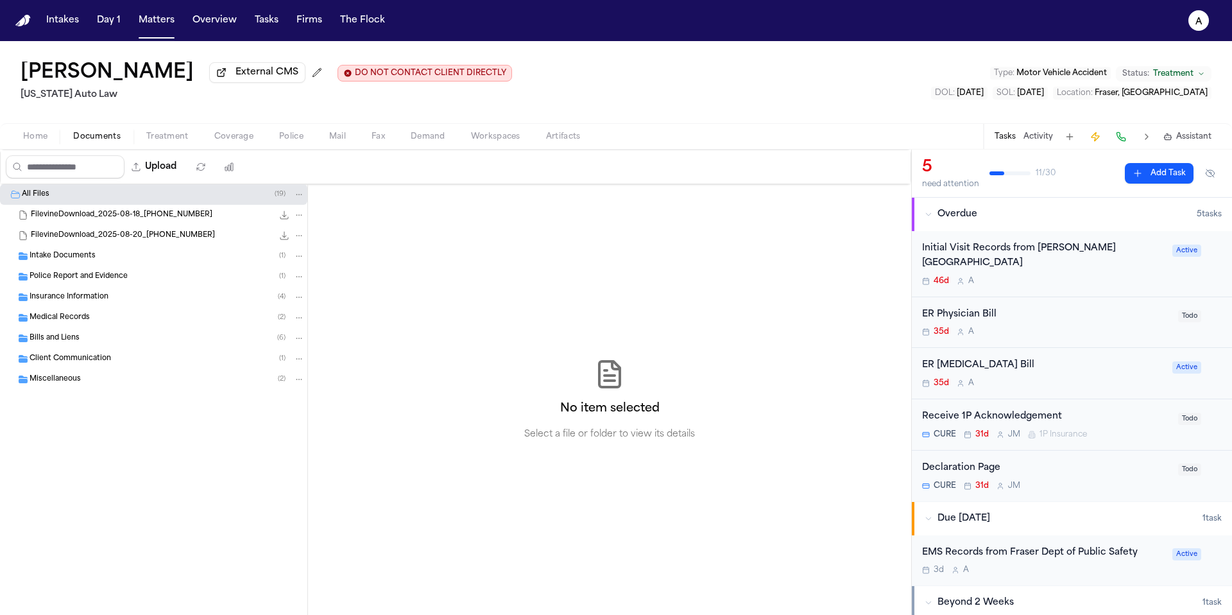
click at [125, 316] on div "Medical Records ( 2 )" at bounding box center [167, 318] width 275 height 12
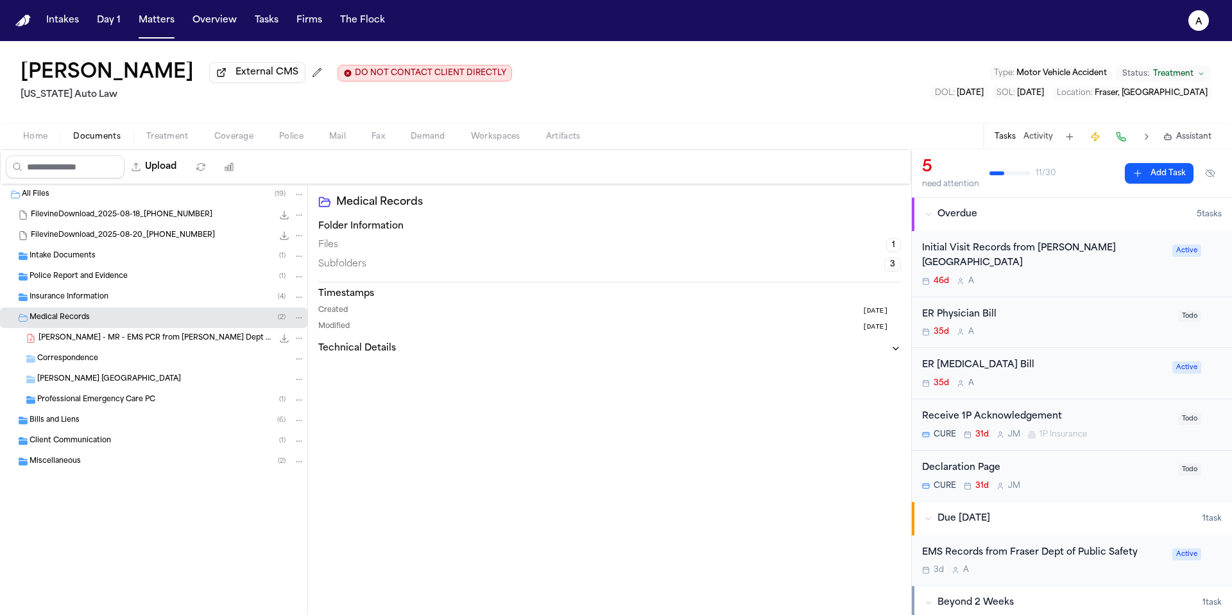
click at [1071, 276] on div "46d A" at bounding box center [1043, 281] width 243 height 10
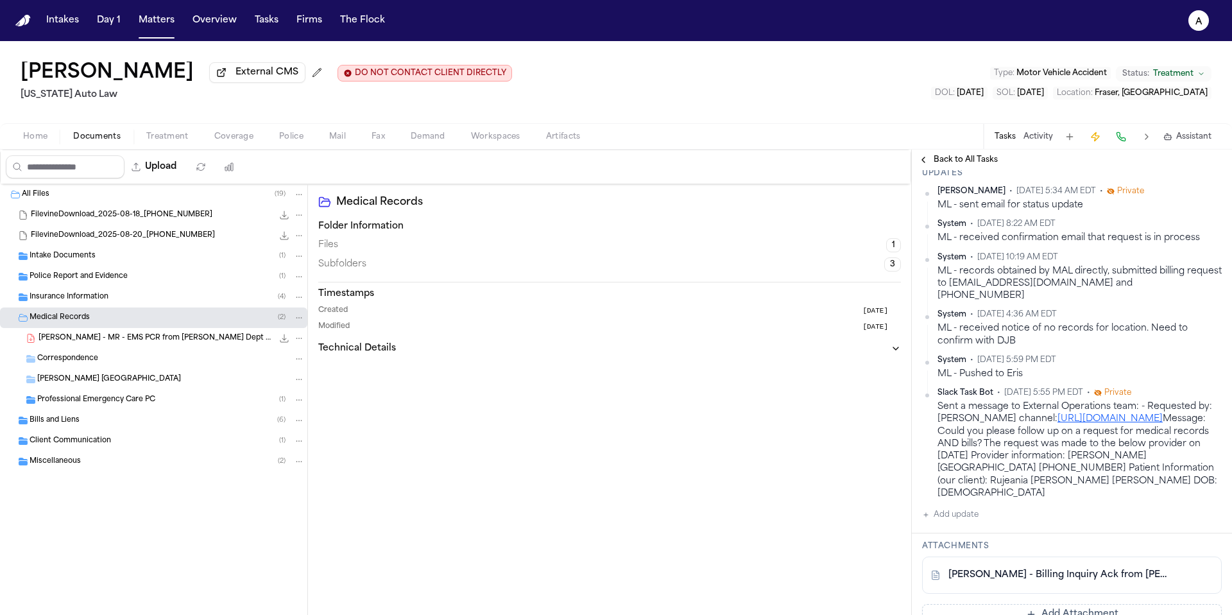
scroll to position [288, 0]
click at [974, 506] on button "Add update" at bounding box center [950, 513] width 56 height 15
click at [981, 512] on textarea "Add your update" at bounding box center [1080, 525] width 274 height 26
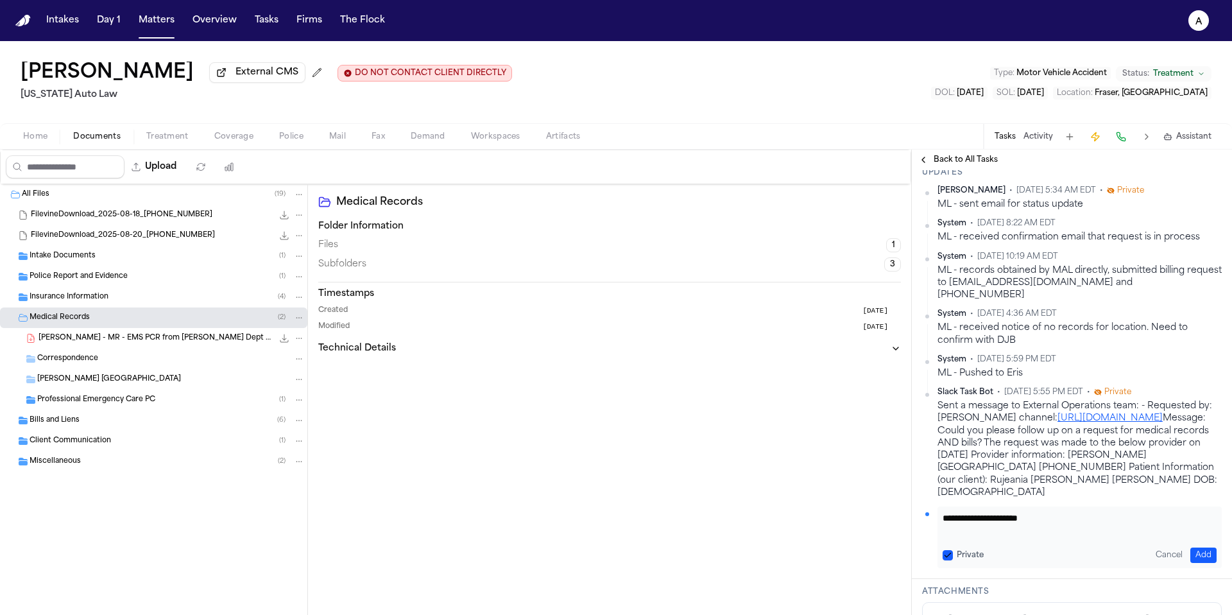
click at [947, 512] on textarea "**********" at bounding box center [1075, 525] width 264 height 26
click at [1092, 512] on textarea "**********" at bounding box center [1075, 525] width 264 height 26
click at [1103, 512] on textarea "**********" at bounding box center [1075, 525] width 264 height 26
click at [1143, 512] on textarea "**********" at bounding box center [1075, 525] width 264 height 26
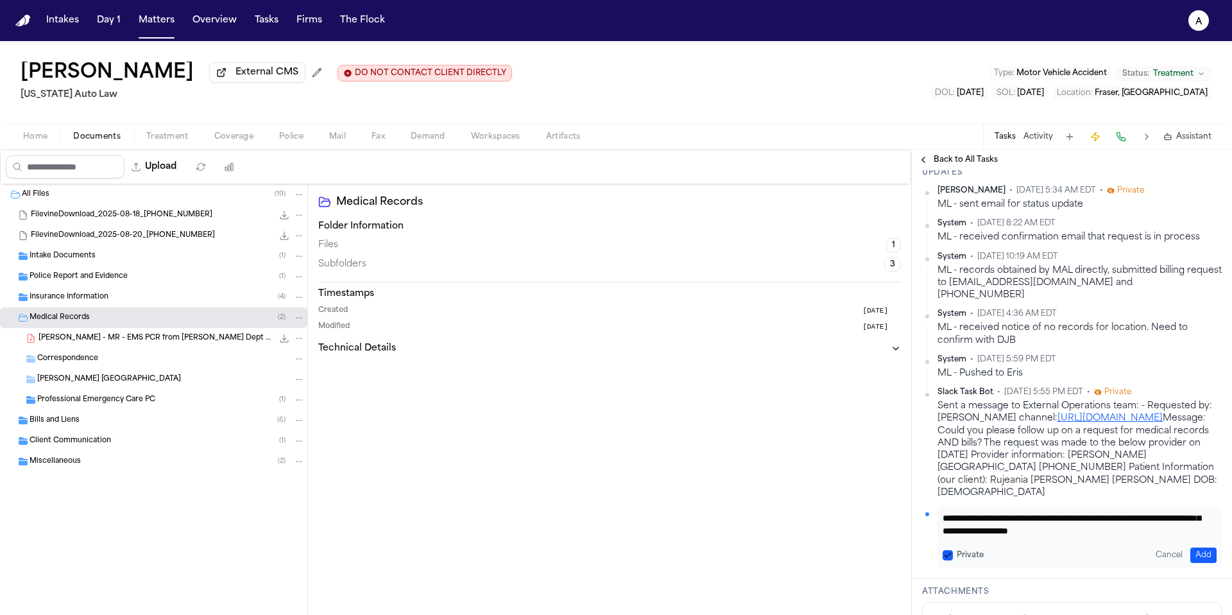
scroll to position [39, 0]
type textarea "**********"
click at [950, 550] on button "Private" at bounding box center [948, 555] width 10 height 10
click at [1194, 547] on button "Add" at bounding box center [1204, 554] width 26 height 15
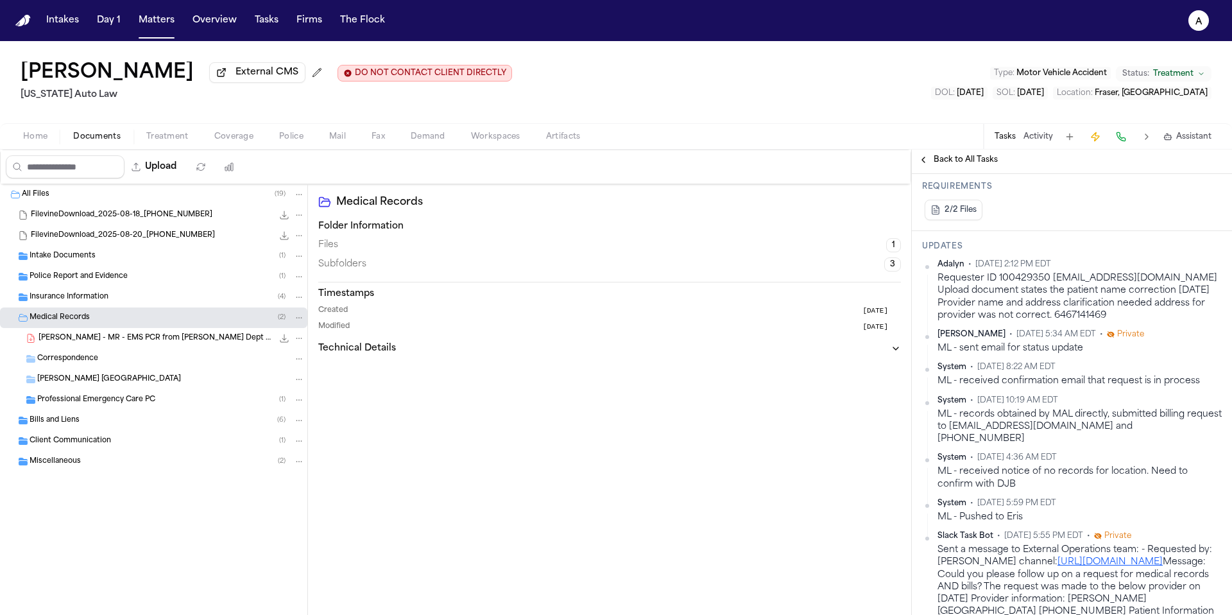
scroll to position [213, 0]
click at [1060, 291] on div "Requester ID 100429350 [EMAIL_ADDRESS][DOMAIN_NAME] Upload document states the …" at bounding box center [1080, 297] width 284 height 49
drag, startPoint x: 1048, startPoint y: 268, endPoint x: 997, endPoint y: 266, distance: 50.7
click at [997, 273] on div "Requester ID 100429350 [EMAIL_ADDRESS][DOMAIN_NAME] Upload document states the …" at bounding box center [1080, 297] width 284 height 49
click at [1054, 273] on div "Requester ID 100429350 [EMAIL_ADDRESS][DOMAIN_NAME] Upload document states the …" at bounding box center [1080, 297] width 284 height 49
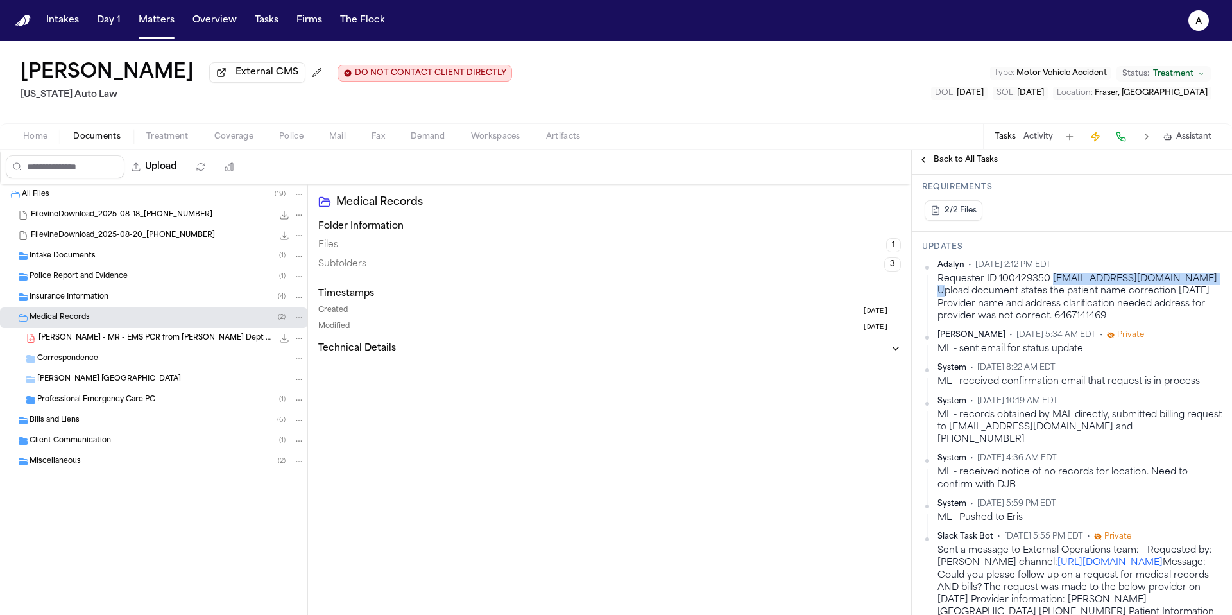
drag, startPoint x: 1051, startPoint y: 266, endPoint x: 1207, endPoint y: 268, distance: 156.0
click at [1208, 273] on div "Requester ID 100429350 [EMAIL_ADDRESS][DOMAIN_NAME] Upload document states the …" at bounding box center [1080, 297] width 284 height 49
copy div "[EMAIL_ADDRESS][DOMAIN_NAME]"
click at [1014, 306] on div "Requester ID 100429350 [EMAIL_ADDRESS][DOMAIN_NAME] Upload document states the …" at bounding box center [1080, 297] width 284 height 49
click at [987, 273] on div "Requester ID 100429350 [EMAIL_ADDRESS][DOMAIN_NAME] Upload document states the …" at bounding box center [1080, 297] width 284 height 49
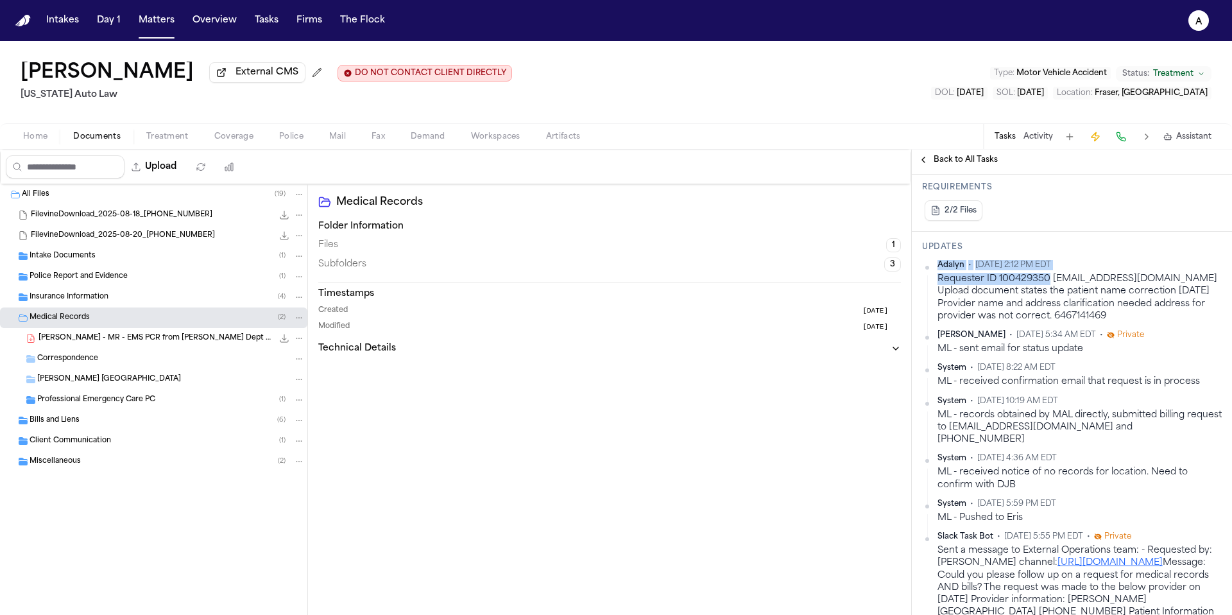
drag, startPoint x: 1048, startPoint y: 266, endPoint x: 930, endPoint y: 266, distance: 118.1
click at [930, 266] on div "Adalyn • [DATE] 2:12 PM EDT Requester ID 100429350 [EMAIL_ADDRESS][DOMAIN_NAME]…" at bounding box center [1072, 291] width 300 height 62
click at [956, 273] on div "Requester ID 100429350 [EMAIL_ADDRESS][DOMAIN_NAME] Upload document states the …" at bounding box center [1080, 297] width 284 height 49
drag, startPoint x: 1047, startPoint y: 268, endPoint x: 933, endPoint y: 268, distance: 114.2
click at [933, 268] on div "Adalyn • [DATE] 2:12 PM EDT Requester ID 100429350 [EMAIL_ADDRESS][DOMAIN_NAME]…" at bounding box center [1072, 291] width 300 height 62
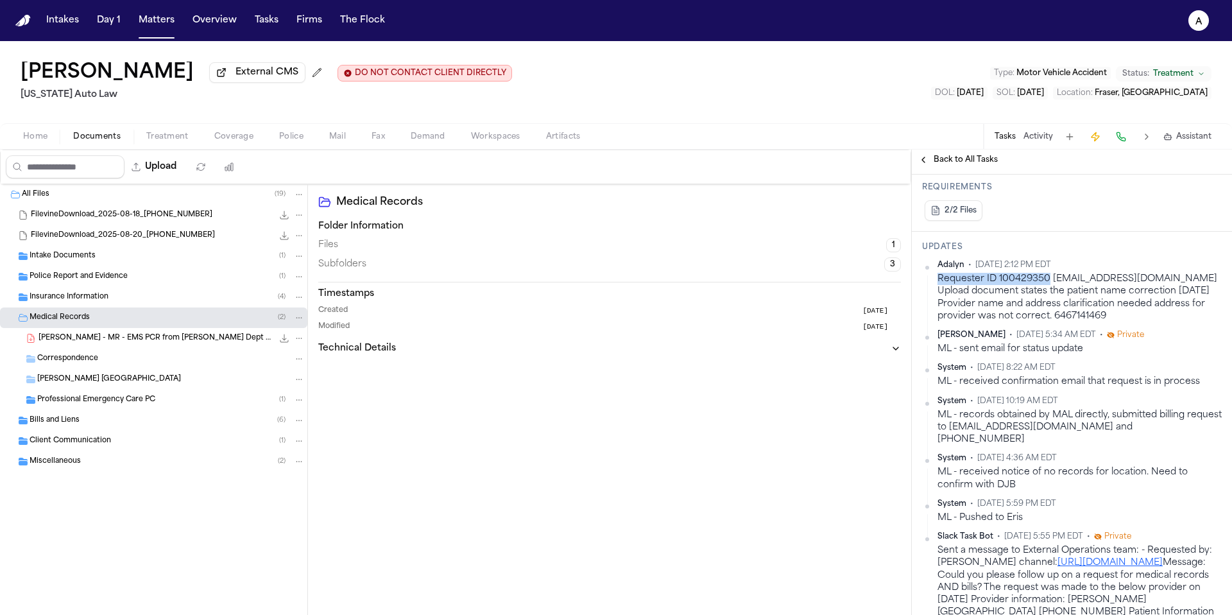
copy div "Requester ID 100429350"
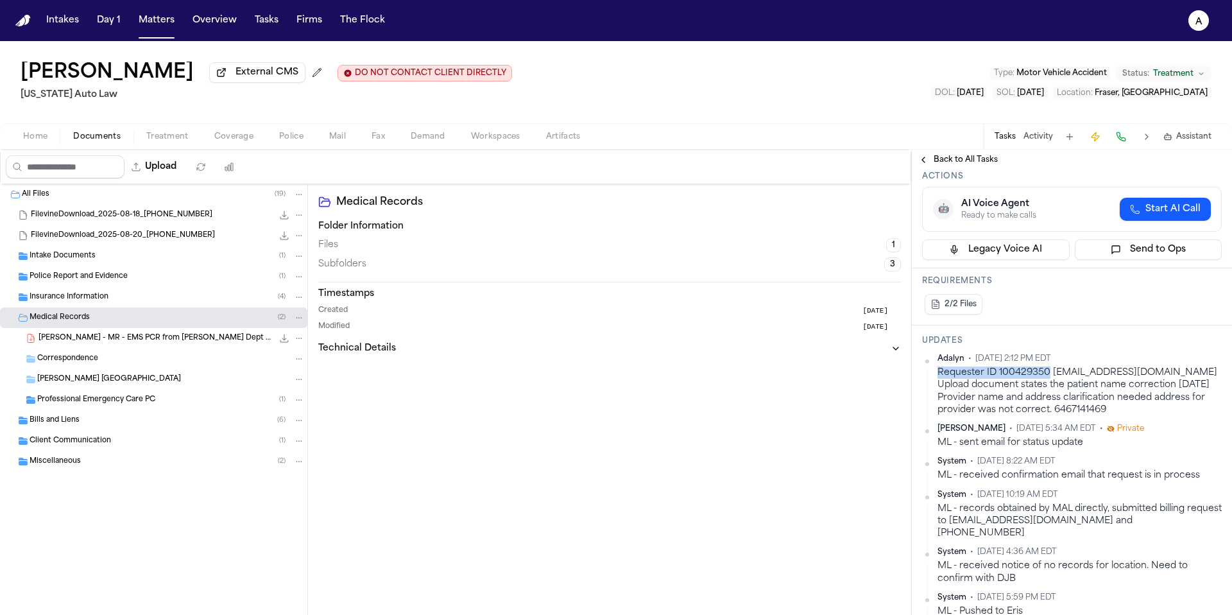
scroll to position [0, 0]
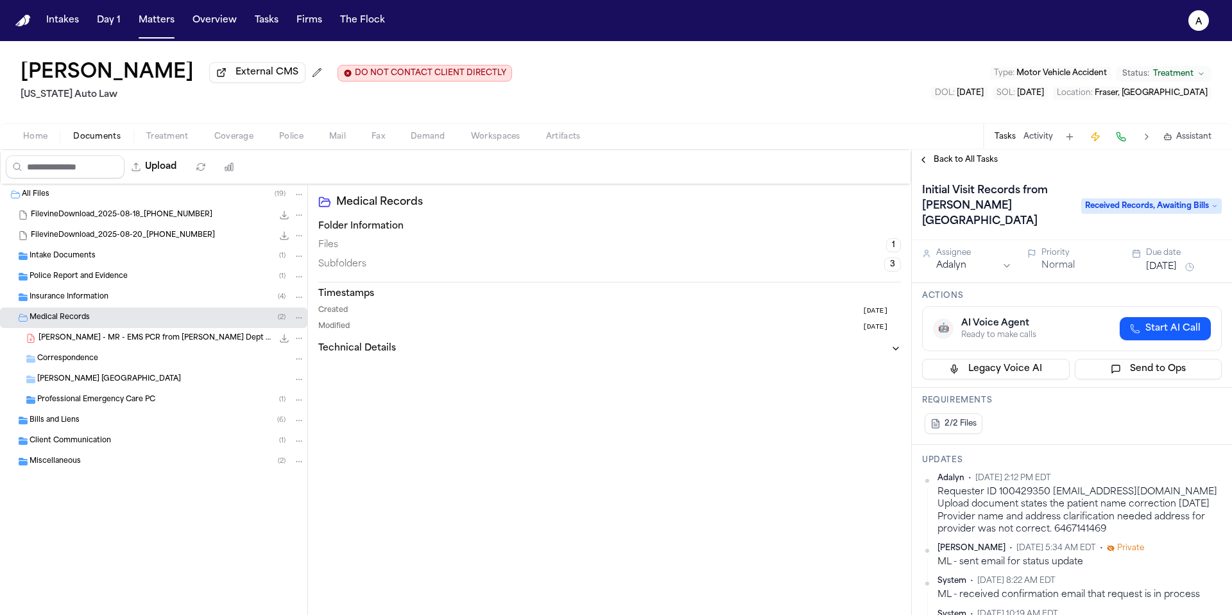
click at [1177, 200] on span "Received Records, Awaiting Bills" at bounding box center [1151, 205] width 141 height 15
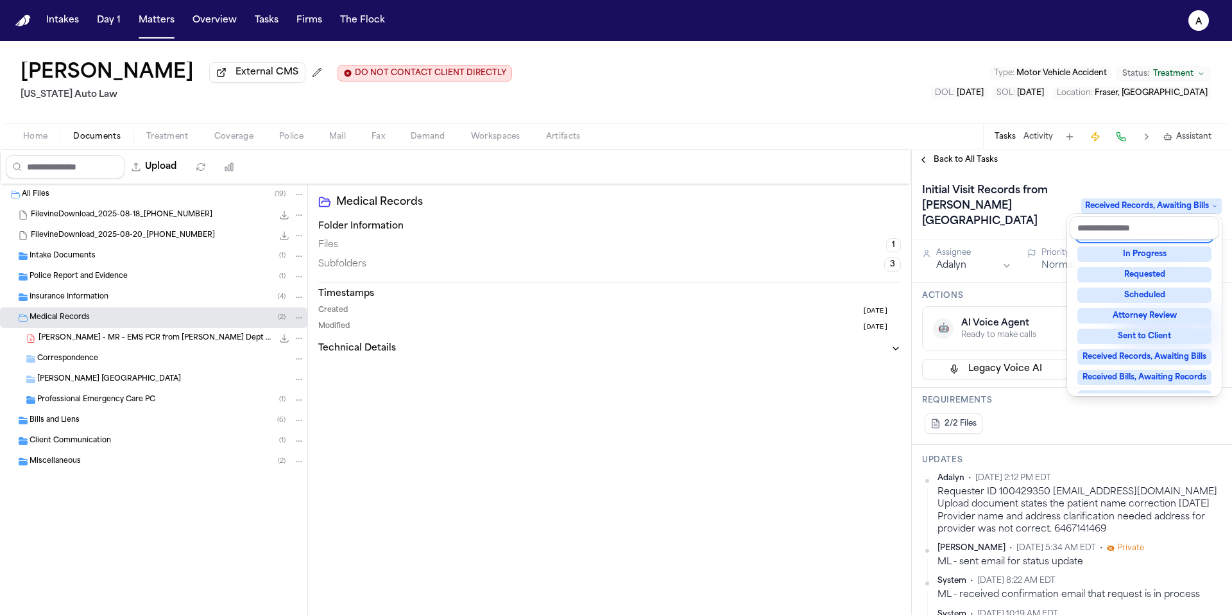
scroll to position [87, 0]
click at [1176, 269] on div "Requested" at bounding box center [1145, 267] width 134 height 15
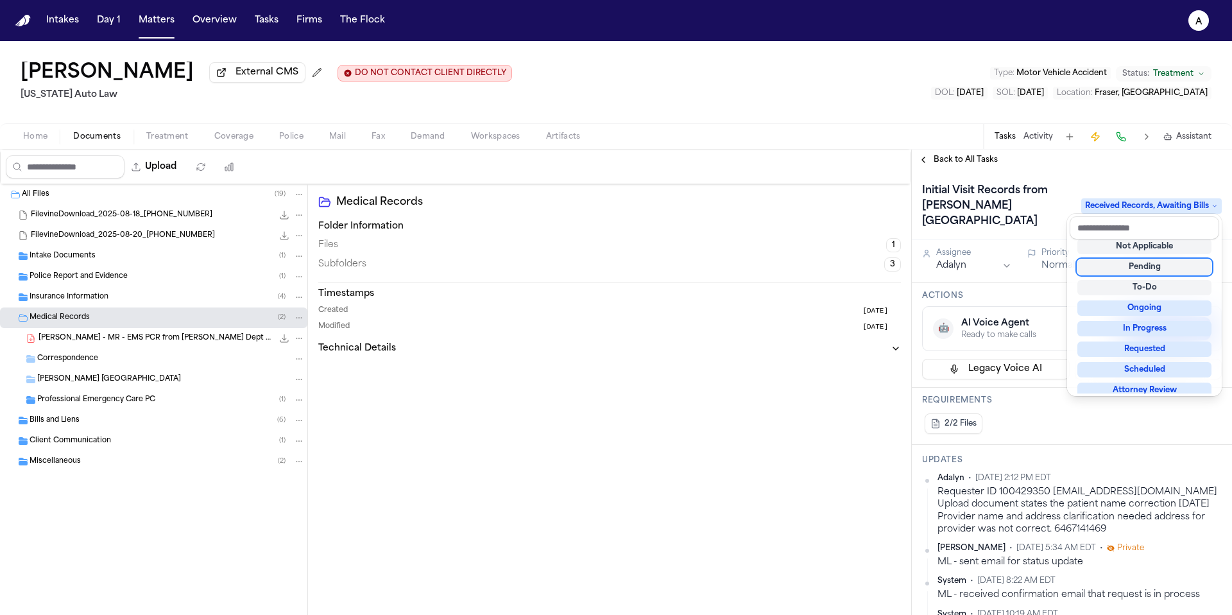
scroll to position [5, 0]
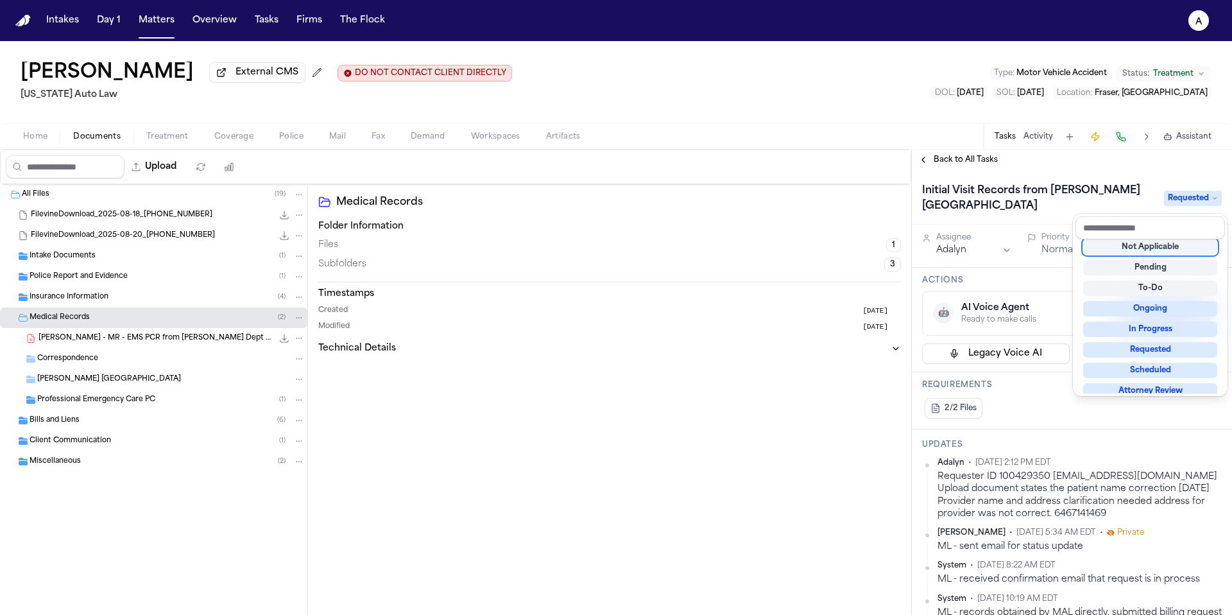
click at [1157, 182] on div "Initial Visit Records from [PERSON_NAME][GEOGRAPHIC_DATA] Requested" at bounding box center [1072, 197] width 320 height 55
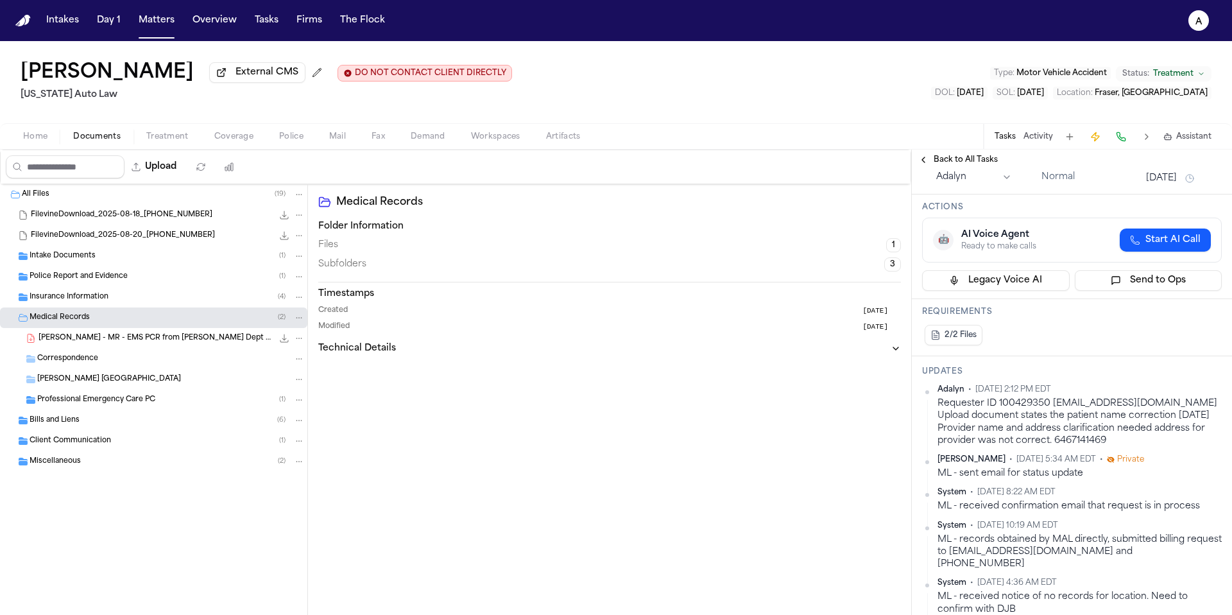
scroll to position [74, 0]
drag, startPoint x: 1133, startPoint y: 443, endPoint x: 942, endPoint y: 406, distance: 194.1
click at [942, 406] on div "Requester ID 100429350 [EMAIL_ADDRESS][DOMAIN_NAME] Upload document states the …" at bounding box center [1080, 420] width 284 height 49
click at [1207, 390] on html "Intakes Day 1 Matters Overview Tasks Firms The Flock A [PERSON_NAME] External C…" at bounding box center [616, 307] width 1232 height 615
click at [1164, 411] on div "Edit" at bounding box center [1171, 411] width 76 height 18
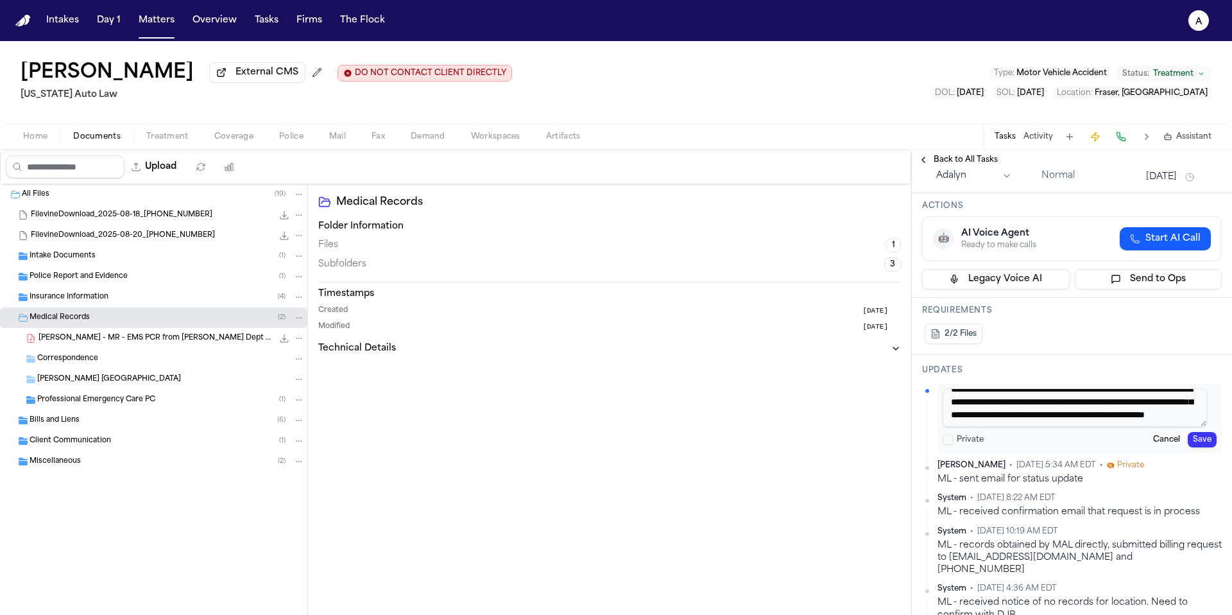
scroll to position [0, 0]
drag, startPoint x: 1189, startPoint y: 418, endPoint x: 900, endPoint y: 369, distance: 293.7
click at [900, 369] on div "Upload 0 files selected Move files Download files Delete files More actions Cle…" at bounding box center [616, 382] width 1232 height 465
paste textarea "********"
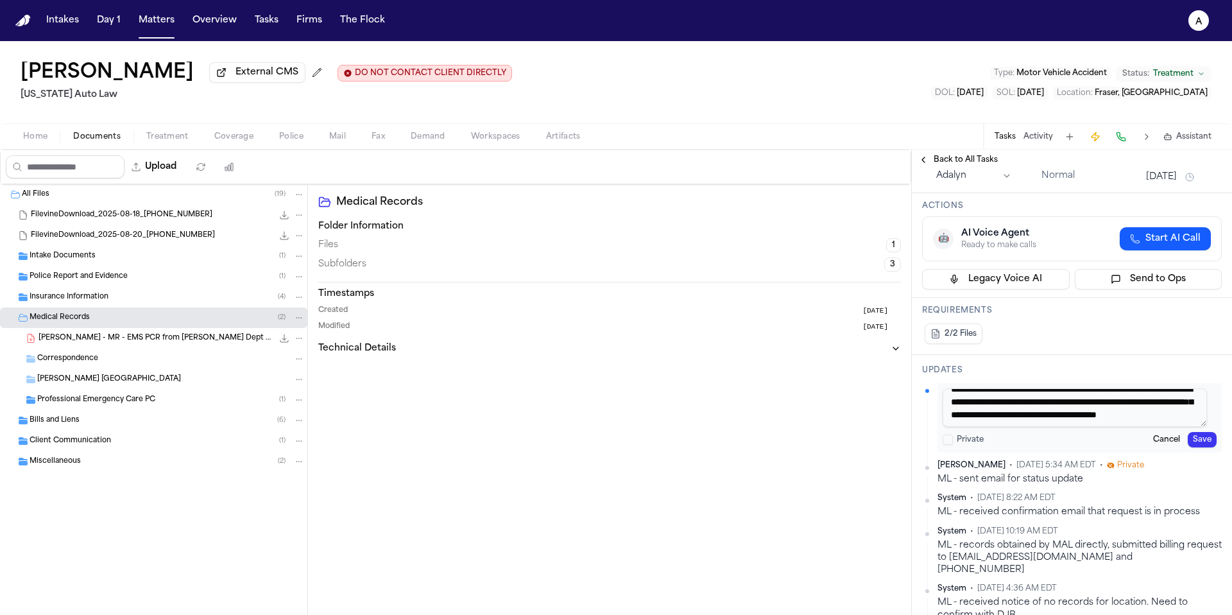
scroll to position [24, 0]
drag, startPoint x: 1137, startPoint y: 422, endPoint x: 1072, endPoint y: 420, distance: 64.9
click at [1072, 420] on textarea "**********" at bounding box center [1075, 407] width 264 height 39
paste textarea "**********"
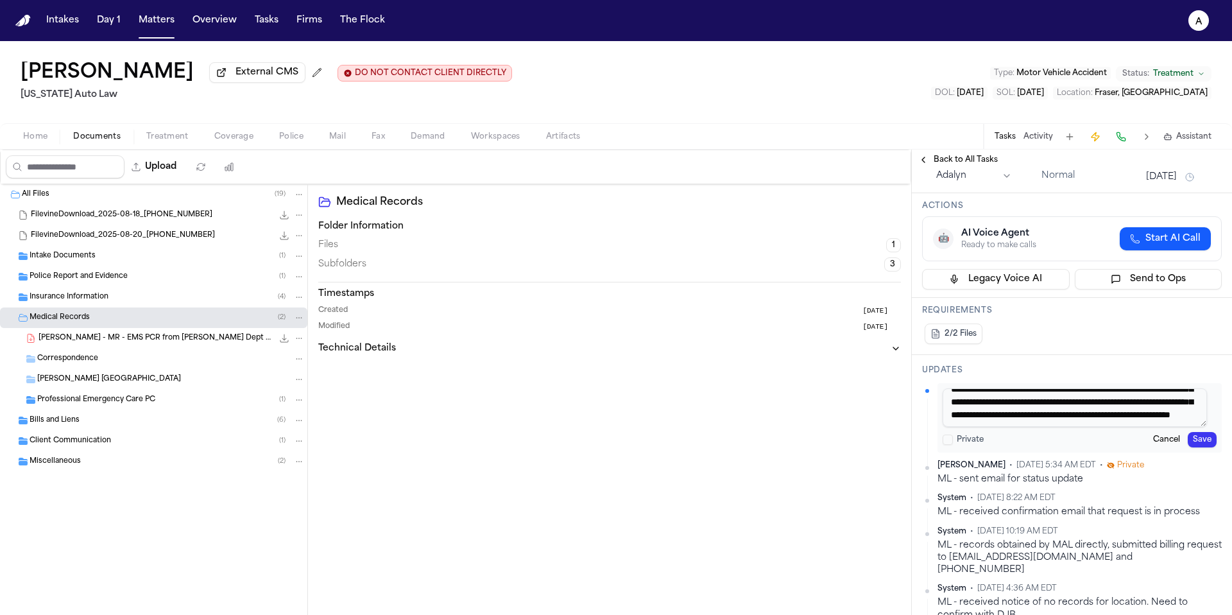
type textarea "**********"
click at [1203, 443] on button "Save" at bounding box center [1202, 439] width 29 height 15
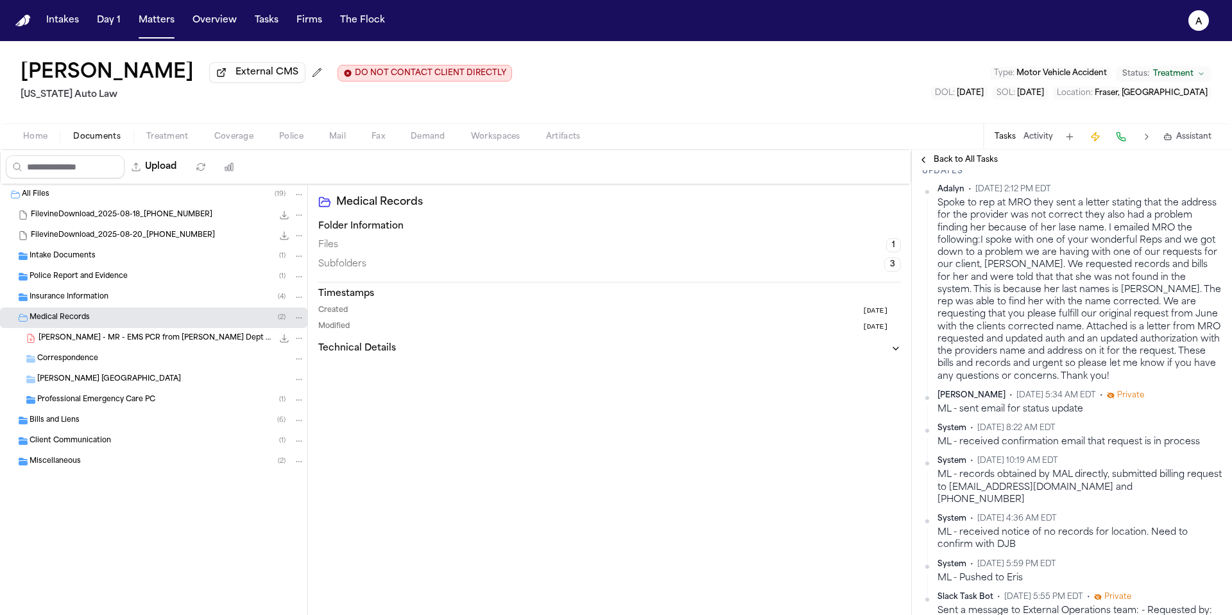
scroll to position [0, 0]
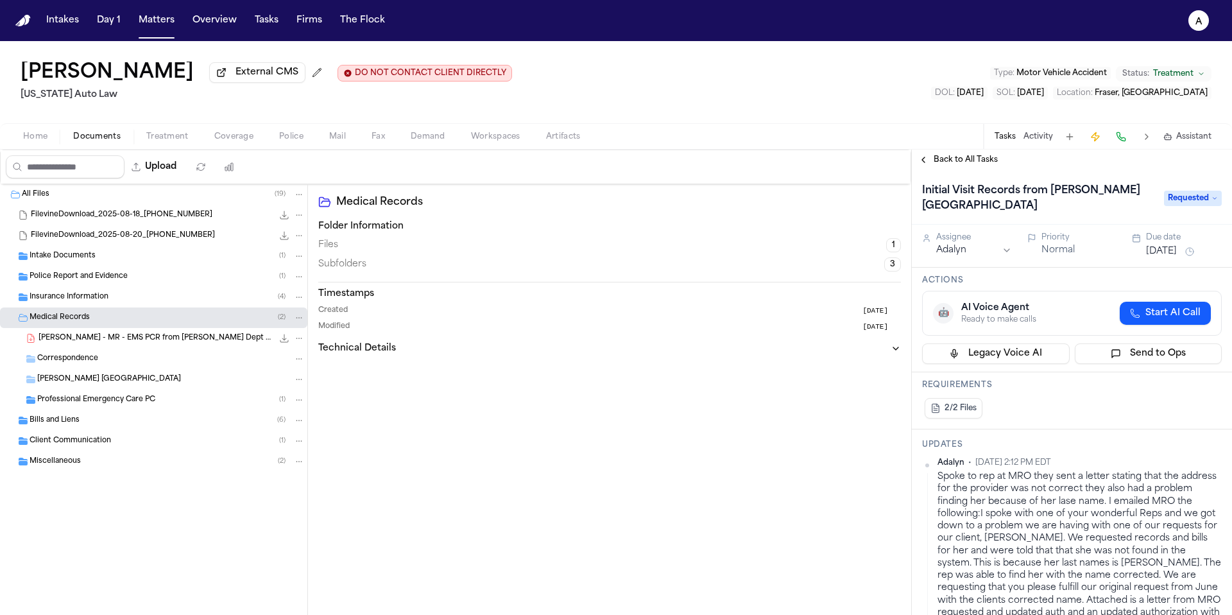
click at [1167, 253] on button "[DATE]" at bounding box center [1161, 251] width 31 height 13
click at [1208, 278] on button "Go to next month" at bounding box center [1212, 280] width 18 height 18
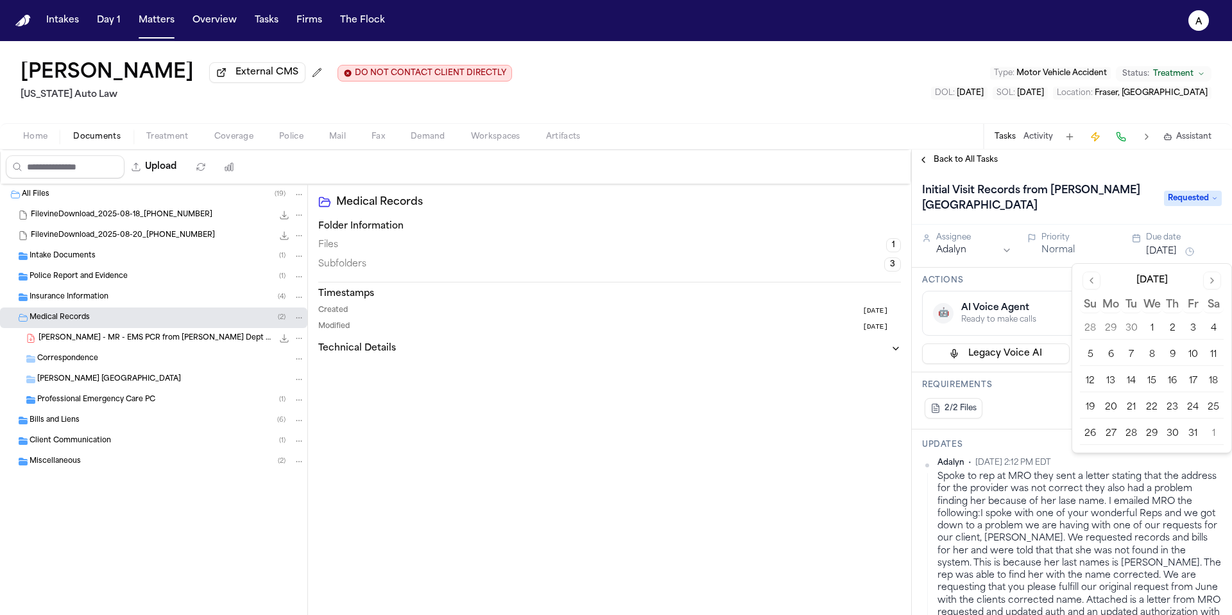
click at [1098, 283] on button "Go to previous month" at bounding box center [1092, 280] width 18 height 18
click at [1112, 353] on button "8" at bounding box center [1111, 355] width 21 height 21
click at [1051, 290] on div "Actions 🤖 AI Voice Agent Ready to make calls Start AI Call Legacy Voice AI Send…" at bounding box center [1072, 320] width 320 height 105
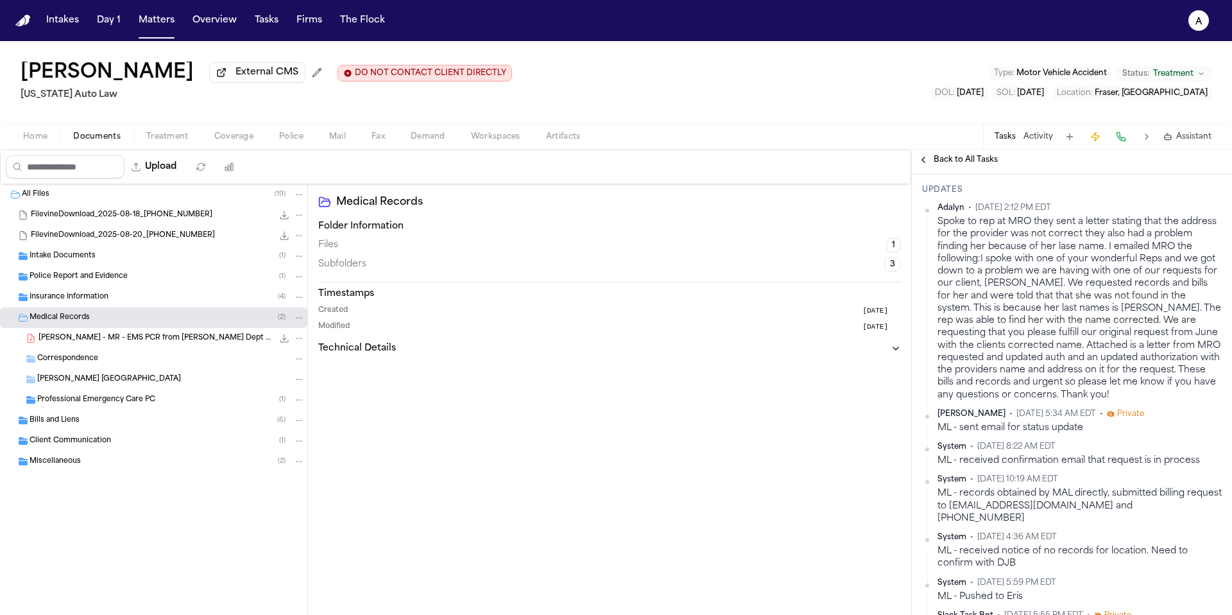
scroll to position [254, 0]
click at [1210, 211] on html "Intakes Day 1 Matters Overview Tasks Firms The Flock A [PERSON_NAME] External C…" at bounding box center [616, 307] width 1232 height 615
click at [1191, 231] on div "Edit" at bounding box center [1171, 232] width 76 height 18
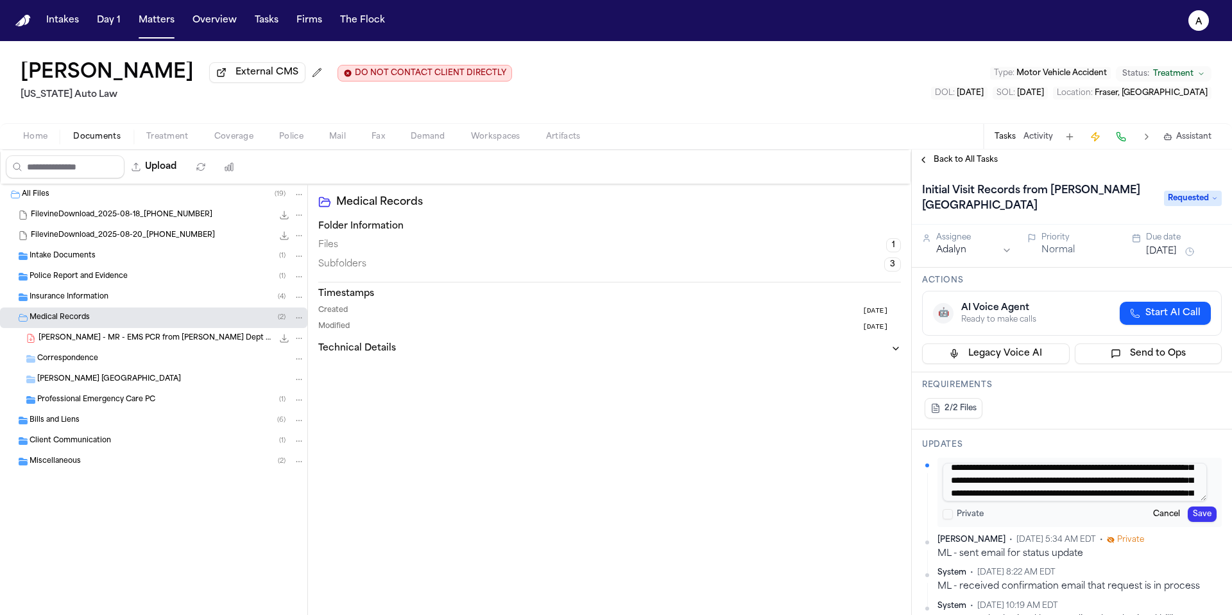
scroll to position [0, 0]
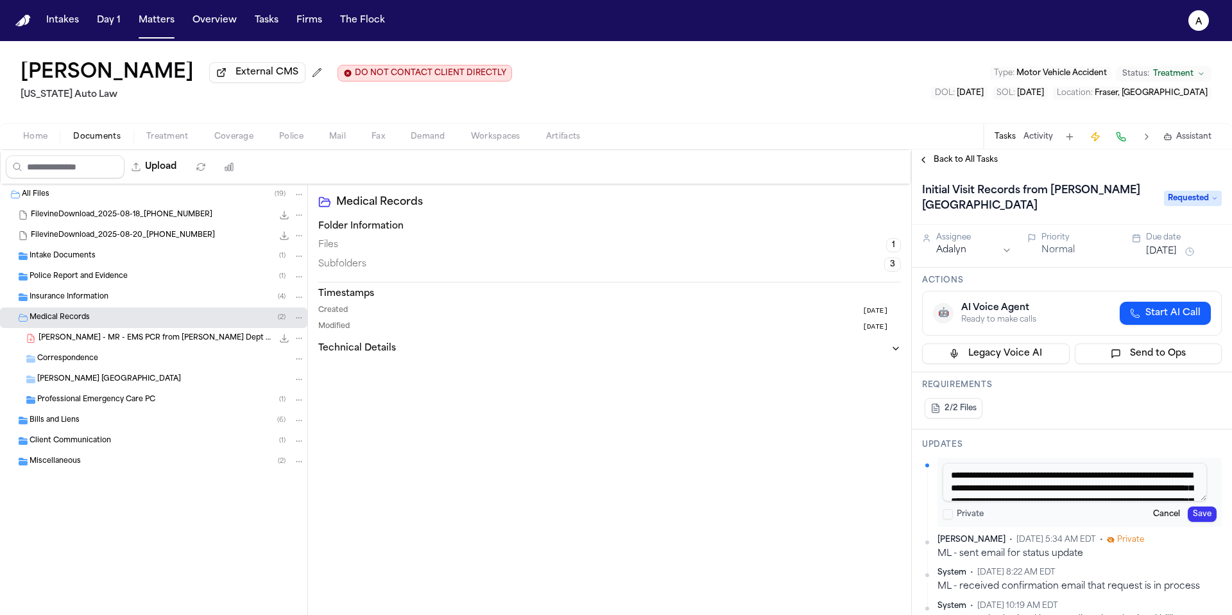
drag, startPoint x: 1117, startPoint y: 497, endPoint x: 1087, endPoint y: 471, distance: 40.5
click at [1087, 472] on textarea "**********" at bounding box center [1075, 482] width 264 height 39
click at [1094, 488] on textarea "**********" at bounding box center [1075, 482] width 264 height 39
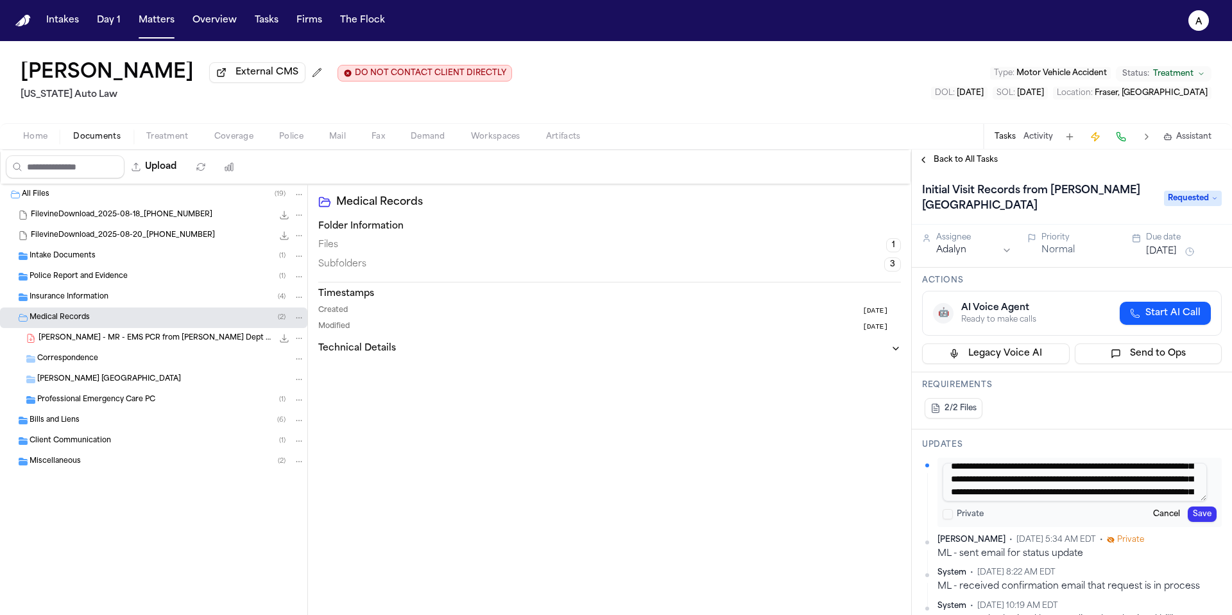
click at [965, 495] on textarea "**********" at bounding box center [1075, 482] width 264 height 39
click at [954, 495] on textarea "**********" at bounding box center [1075, 482] width 264 height 39
drag, startPoint x: 947, startPoint y: 495, endPoint x: 1184, endPoint y: 503, distance: 237.0
click at [1185, 501] on textarea "**********" at bounding box center [1075, 482] width 264 height 39
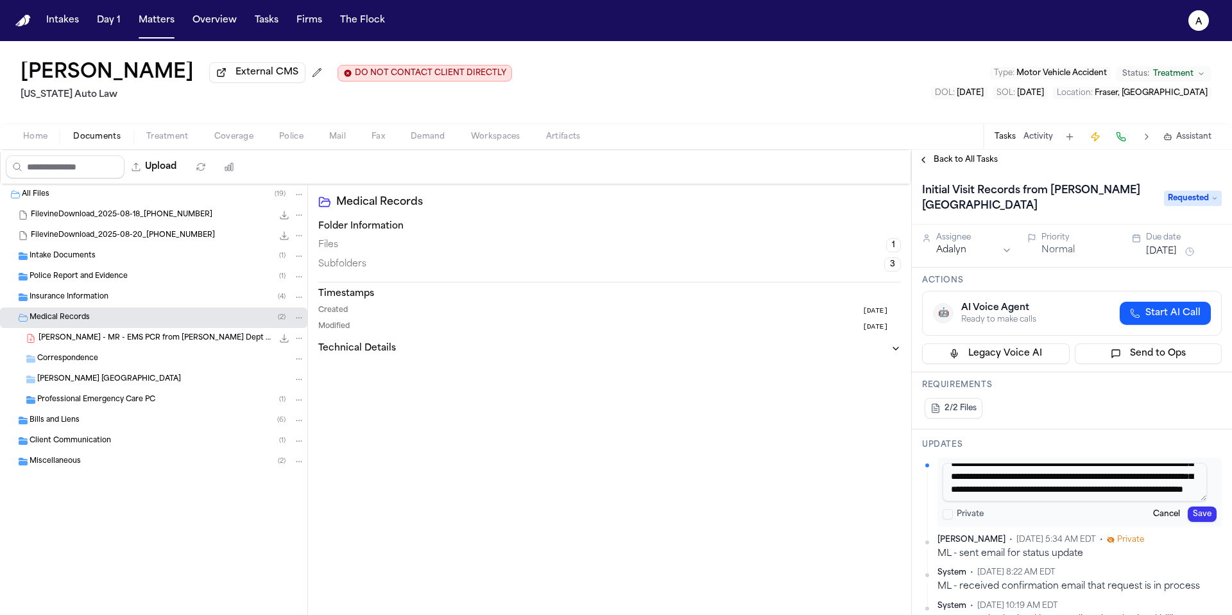
click at [1001, 495] on textarea "**********" at bounding box center [1075, 482] width 264 height 39
click at [1037, 495] on textarea "**********" at bounding box center [1075, 482] width 264 height 39
click at [1038, 490] on textarea "**********" at bounding box center [1075, 482] width 264 height 39
paste textarea "**********"
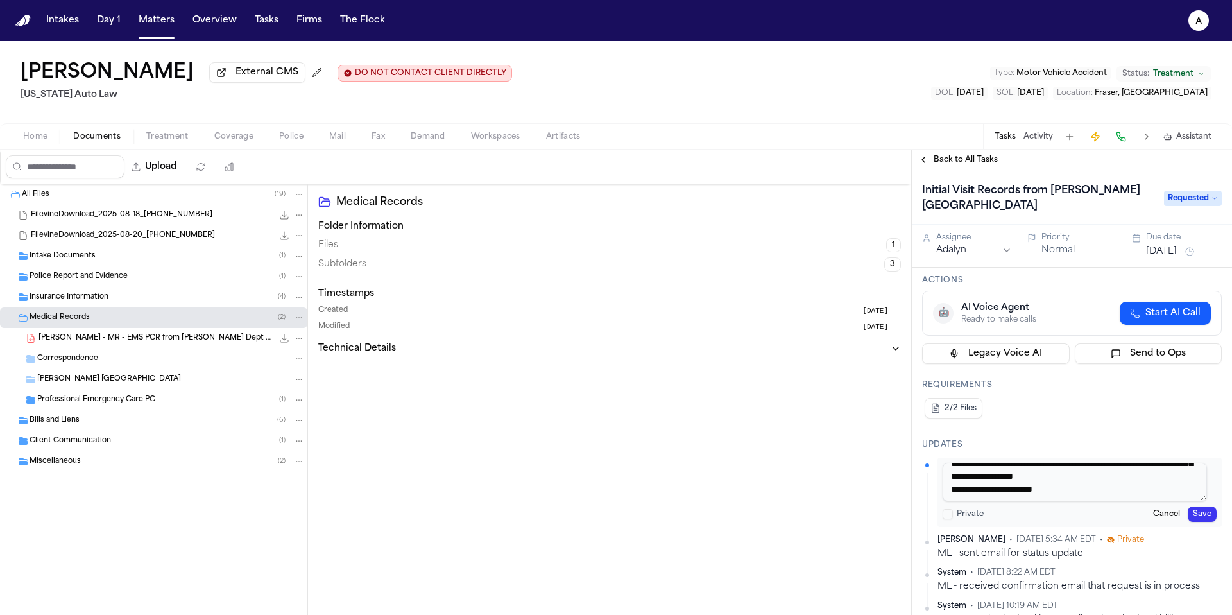
type textarea "**********"
click at [1189, 516] on button "Save" at bounding box center [1202, 513] width 29 height 15
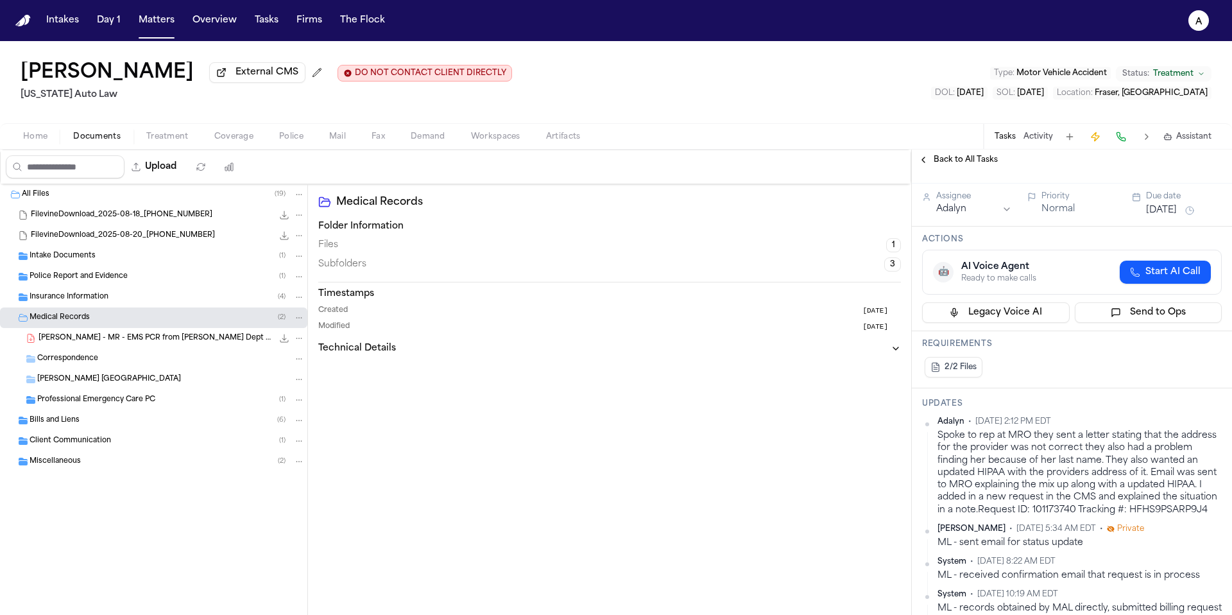
scroll to position [0, 0]
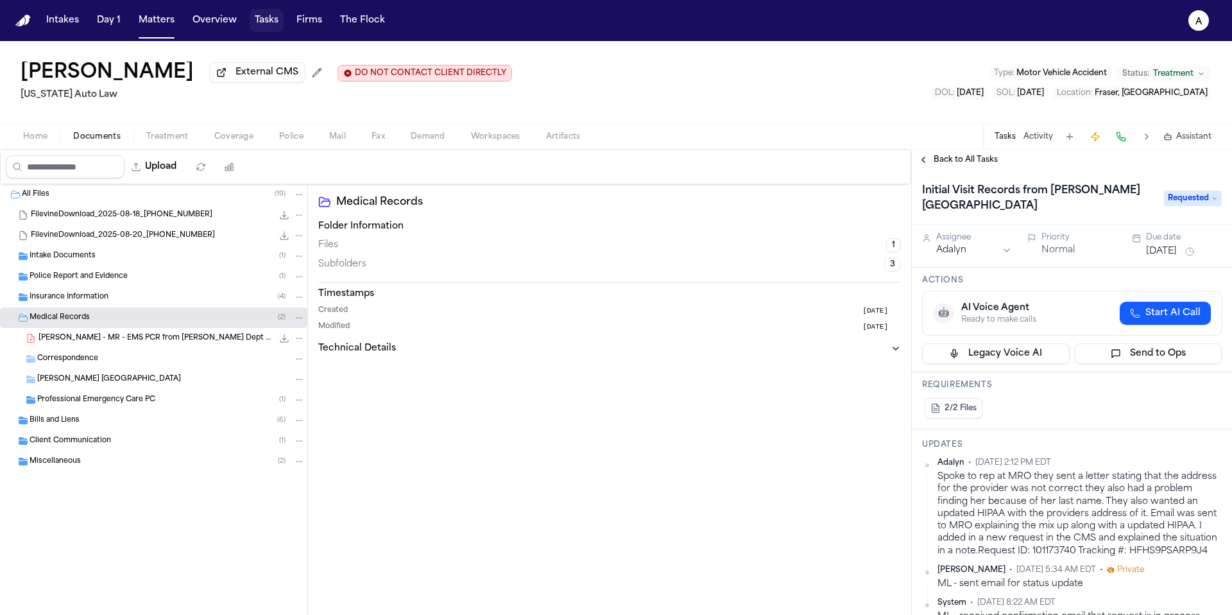
click at [255, 18] on button "Tasks" at bounding box center [267, 20] width 34 height 23
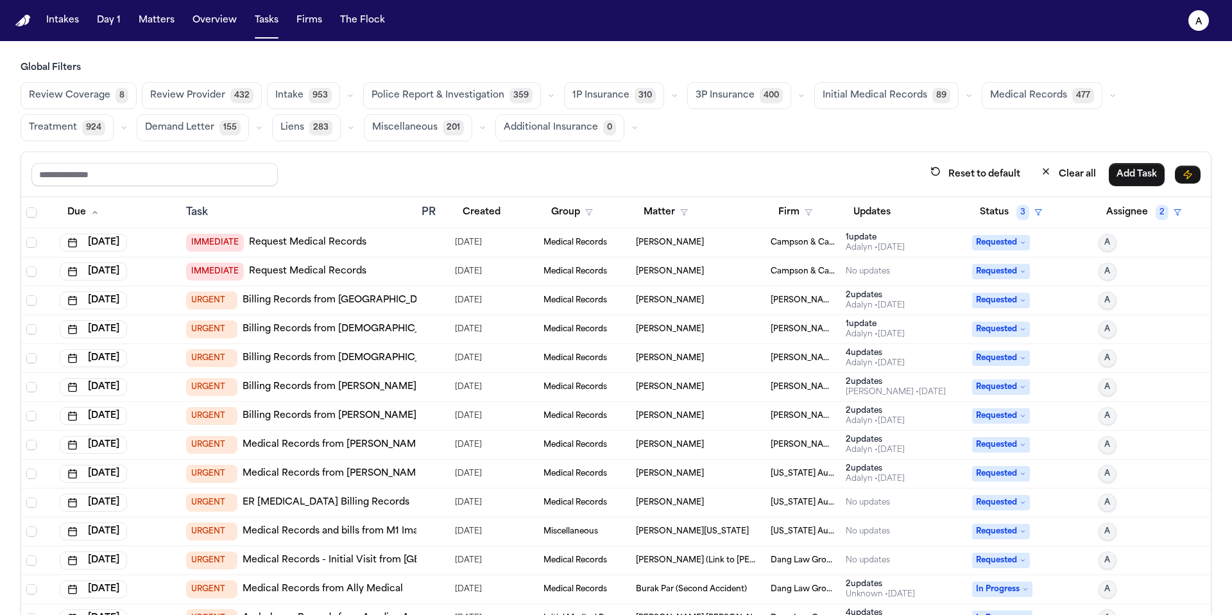
click at [636, 302] on span "[PERSON_NAME]" at bounding box center [670, 300] width 68 height 10
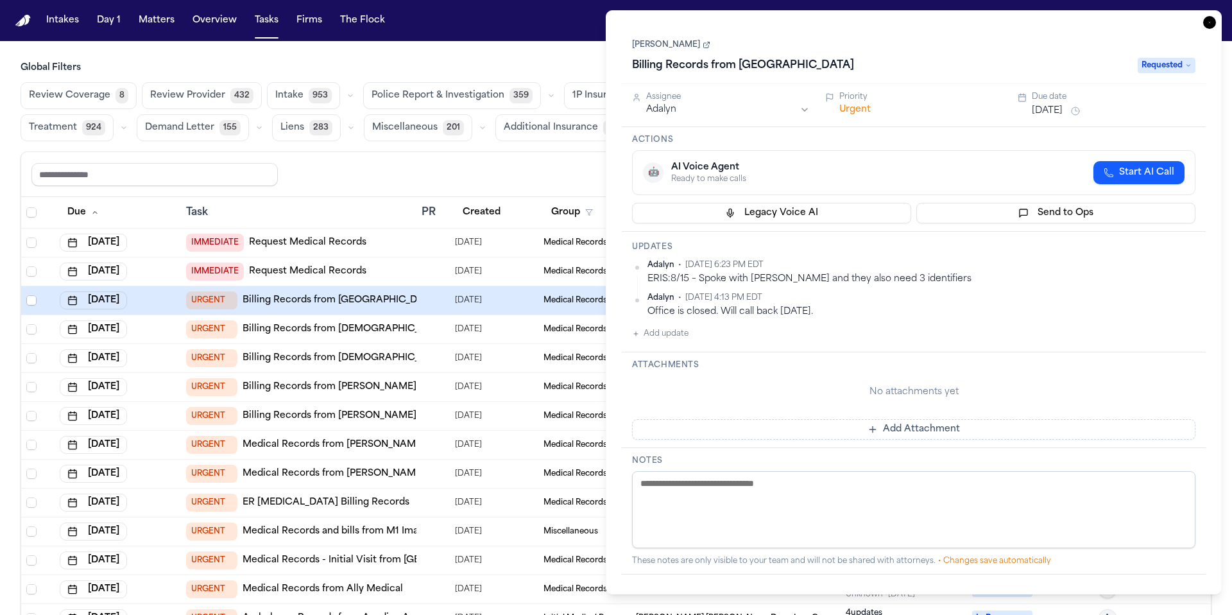
click at [1057, 113] on button "[DATE]" at bounding box center [1047, 111] width 31 height 13
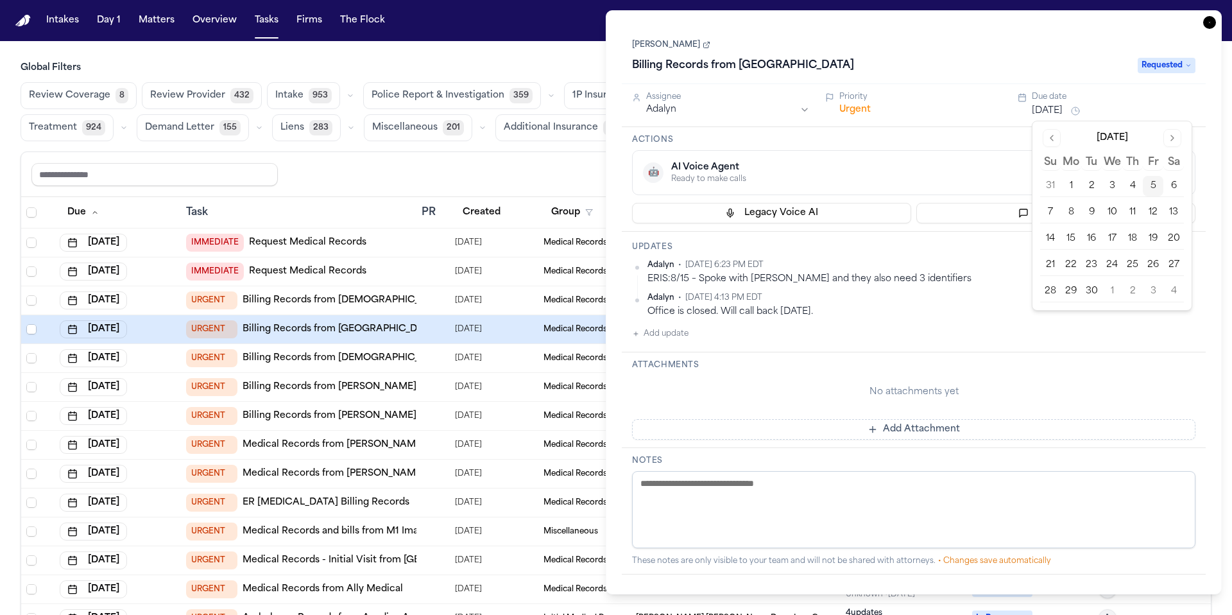
click at [1176, 141] on button "Go to next month" at bounding box center [1173, 138] width 18 height 18
click at [1057, 144] on button "Go to previous month" at bounding box center [1052, 138] width 18 height 18
click at [1070, 208] on button "8" at bounding box center [1071, 212] width 21 height 21
click at [689, 343] on div "Updates Adalyn • [DATE] 6:23 PM EDT ERIS:8/15 – Spoke with [PERSON_NAME] and th…" at bounding box center [914, 292] width 584 height 121
click at [671, 330] on button "Add update" at bounding box center [660, 333] width 56 height 15
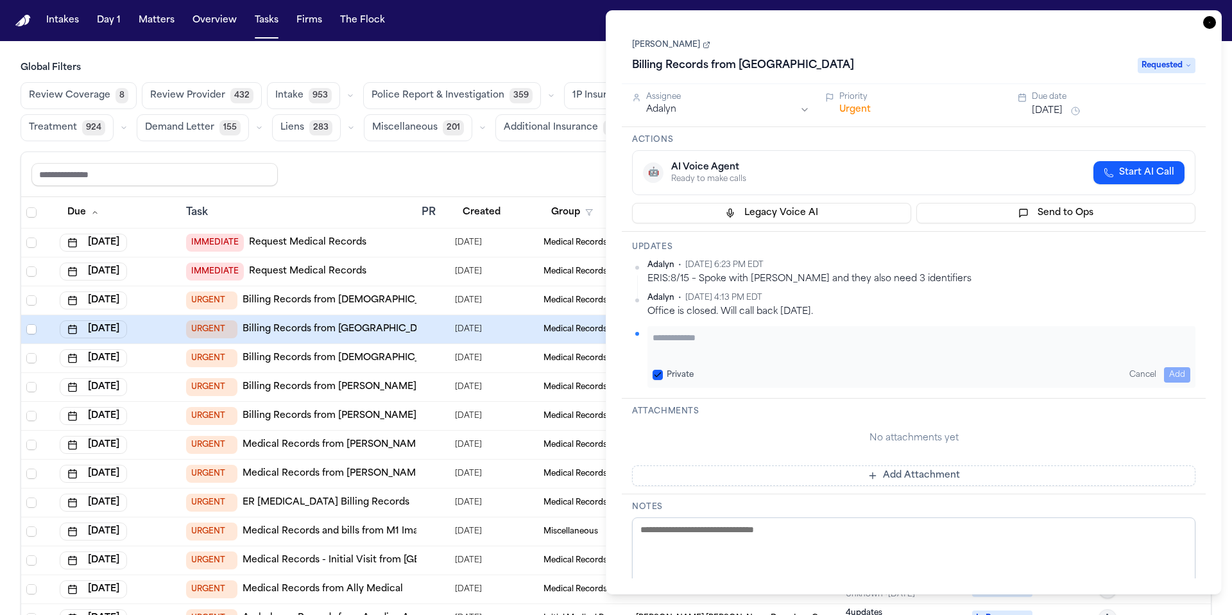
click at [675, 339] on textarea "Add your update" at bounding box center [922, 344] width 538 height 26
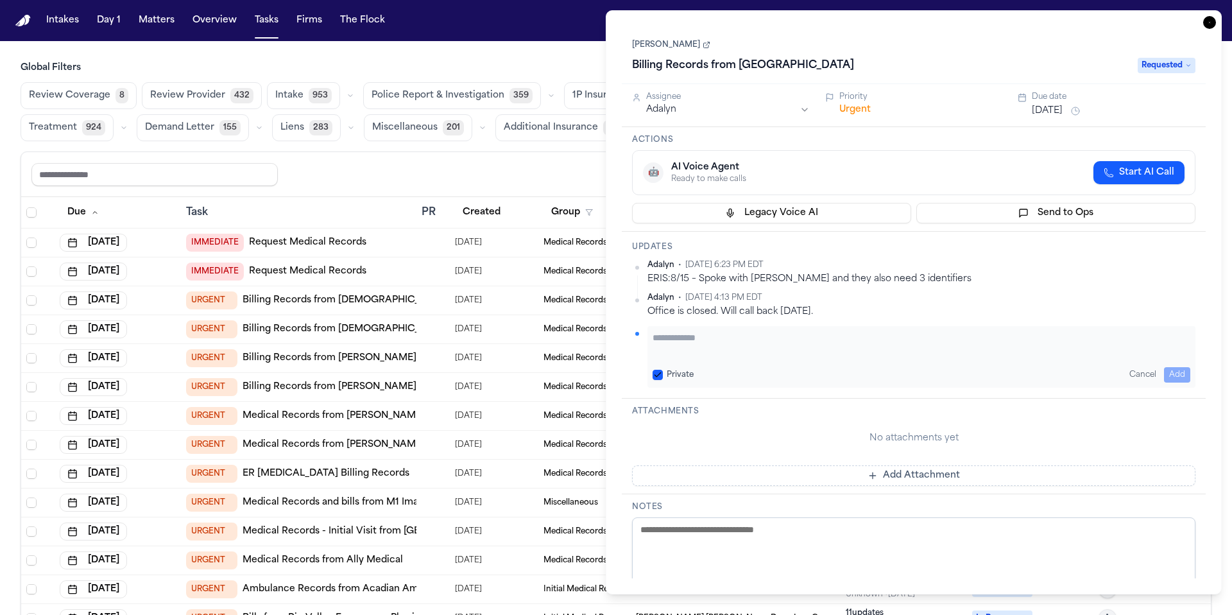
type textarea "*"
type textarea "**********"
click at [658, 371] on button "Private" at bounding box center [658, 375] width 10 height 10
click at [1180, 369] on button "Add" at bounding box center [1177, 374] width 26 height 15
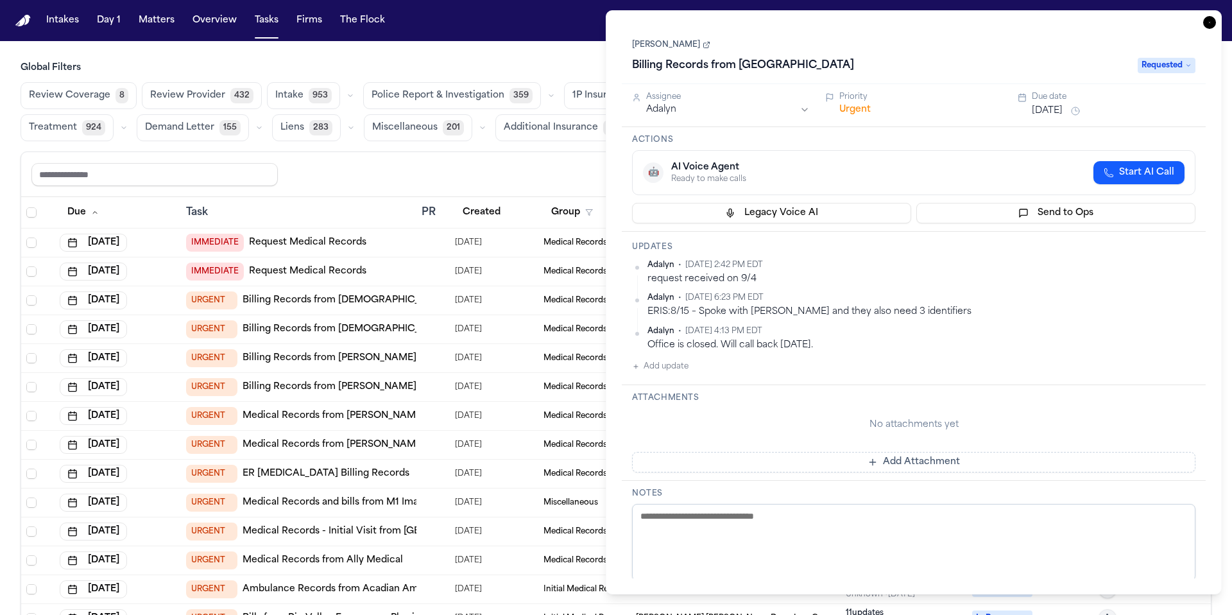
click at [519, 175] on div "Reset to default Clear all Add Task" at bounding box center [615, 174] width 1169 height 24
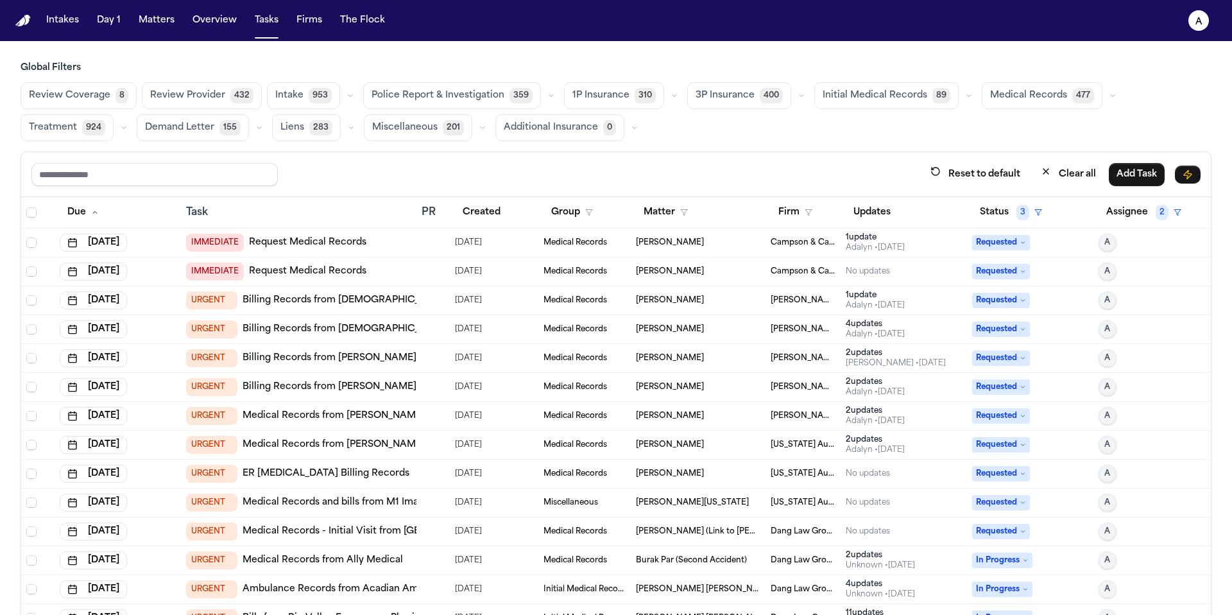
click at [700, 305] on td "[PERSON_NAME]" at bounding box center [698, 300] width 135 height 29
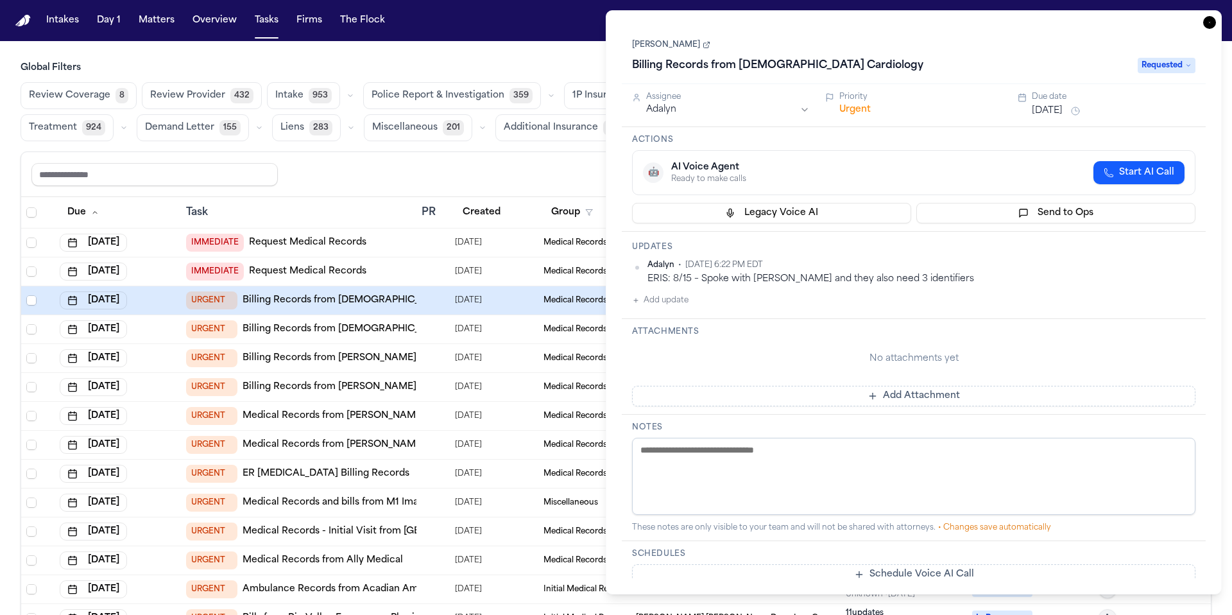
click at [677, 300] on button "Add update" at bounding box center [660, 300] width 56 height 15
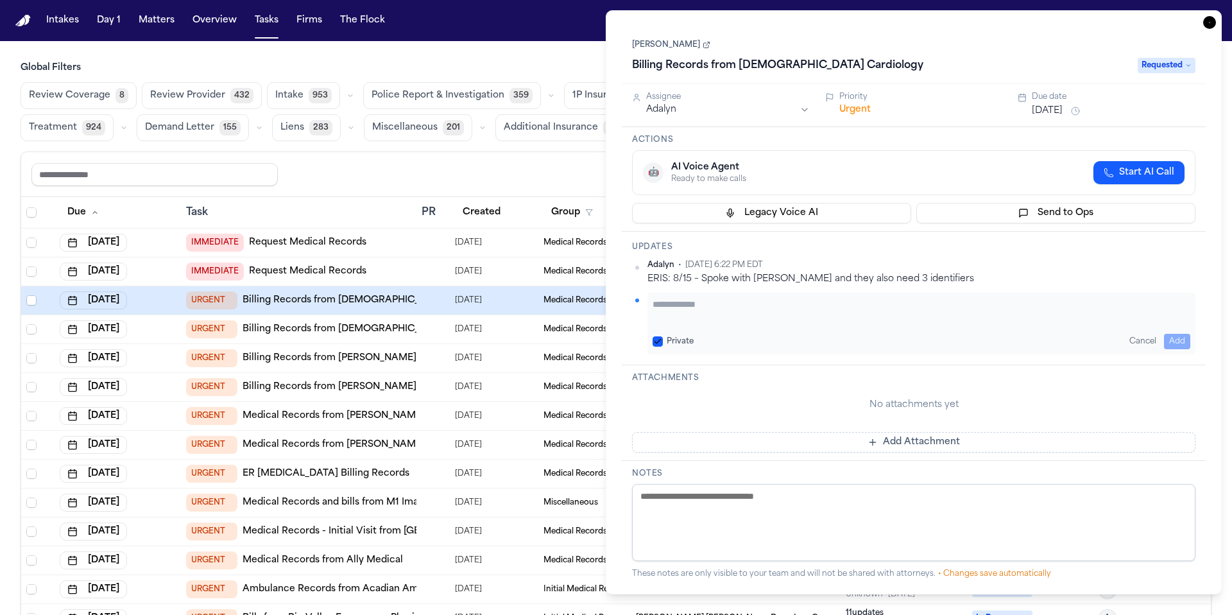
click at [684, 302] on textarea "Add your update" at bounding box center [922, 311] width 538 height 26
type textarea "**********"
click at [659, 340] on button "Private" at bounding box center [658, 341] width 10 height 10
click at [1185, 336] on button "Add" at bounding box center [1177, 341] width 26 height 15
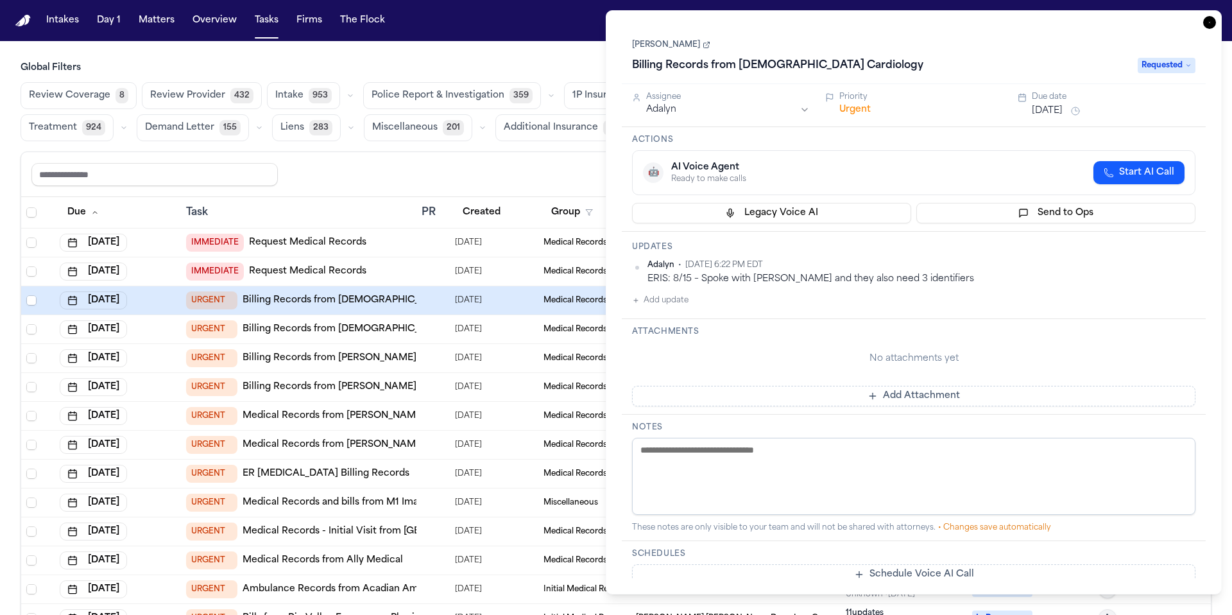
click at [1060, 110] on button "[DATE]" at bounding box center [1047, 111] width 31 height 13
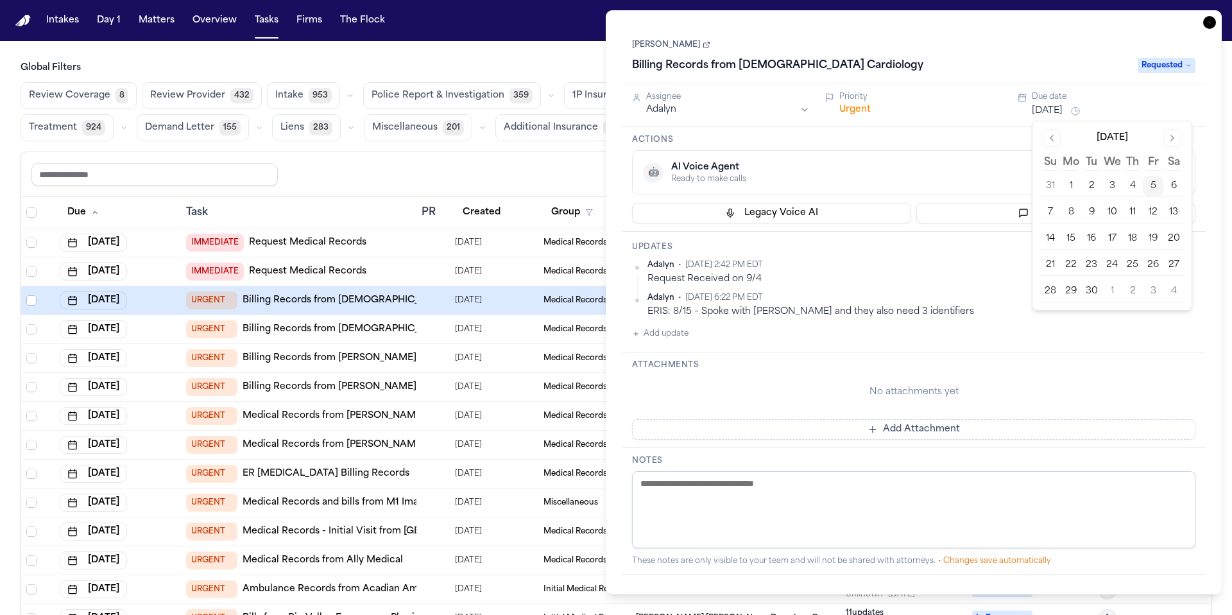
drag, startPoint x: 1137, startPoint y: 200, endPoint x: 1150, endPoint y: 197, distance: 13.2
click at [1137, 200] on tbody "31 1 2 3 4 5 6 7 8 9 10 11 12 13 14 15 16 17 18 19 20 21 22 23 24 25 26 27 28 2…" at bounding box center [1112, 237] width 144 height 132
click at [1083, 212] on button "9" at bounding box center [1091, 212] width 21 height 21
click at [988, 182] on div "🤖 AI Voice Agent Ready to make calls Start AI Call" at bounding box center [914, 172] width 542 height 23
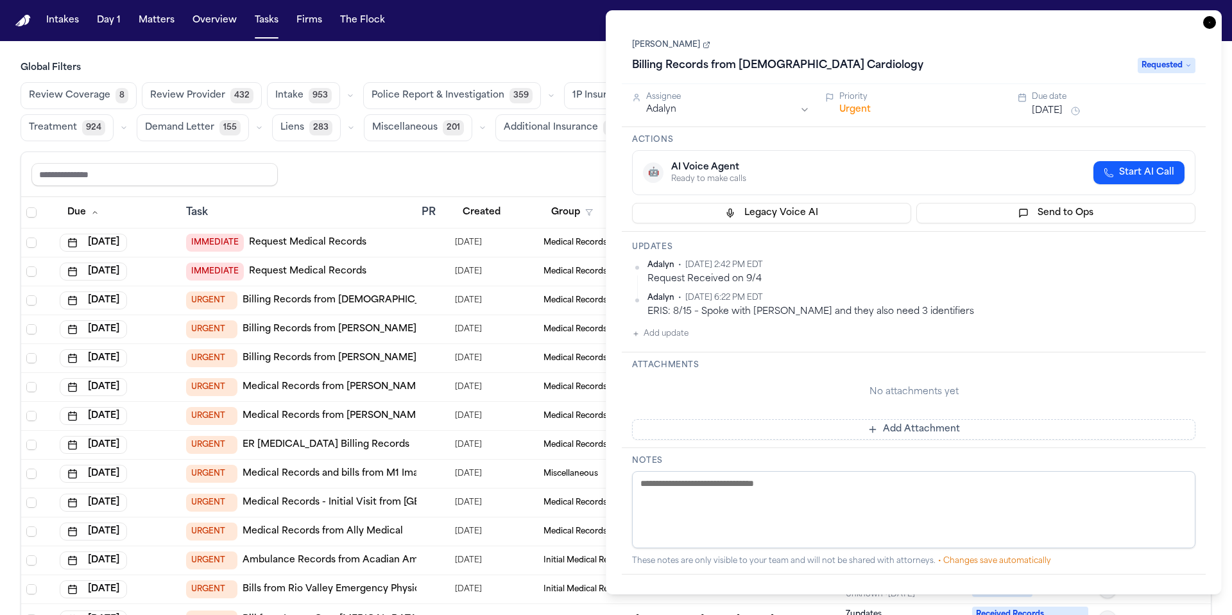
click at [541, 187] on div "Reset to default Clear all Add Task" at bounding box center [616, 174] width 1190 height 45
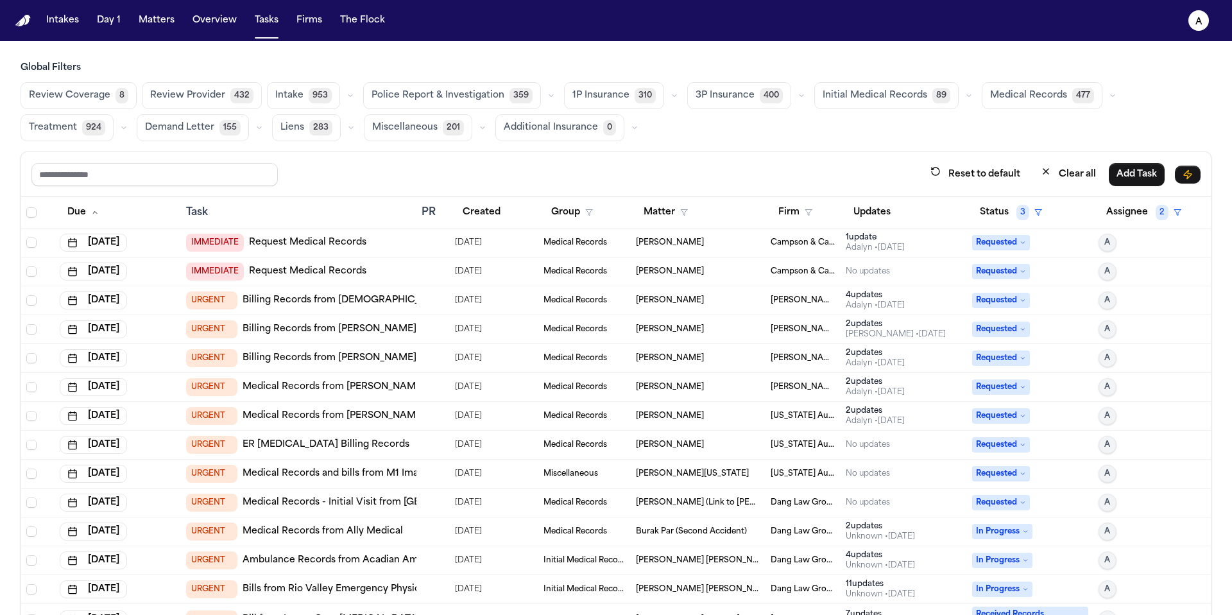
click at [712, 304] on div "[PERSON_NAME]" at bounding box center [698, 300] width 125 height 10
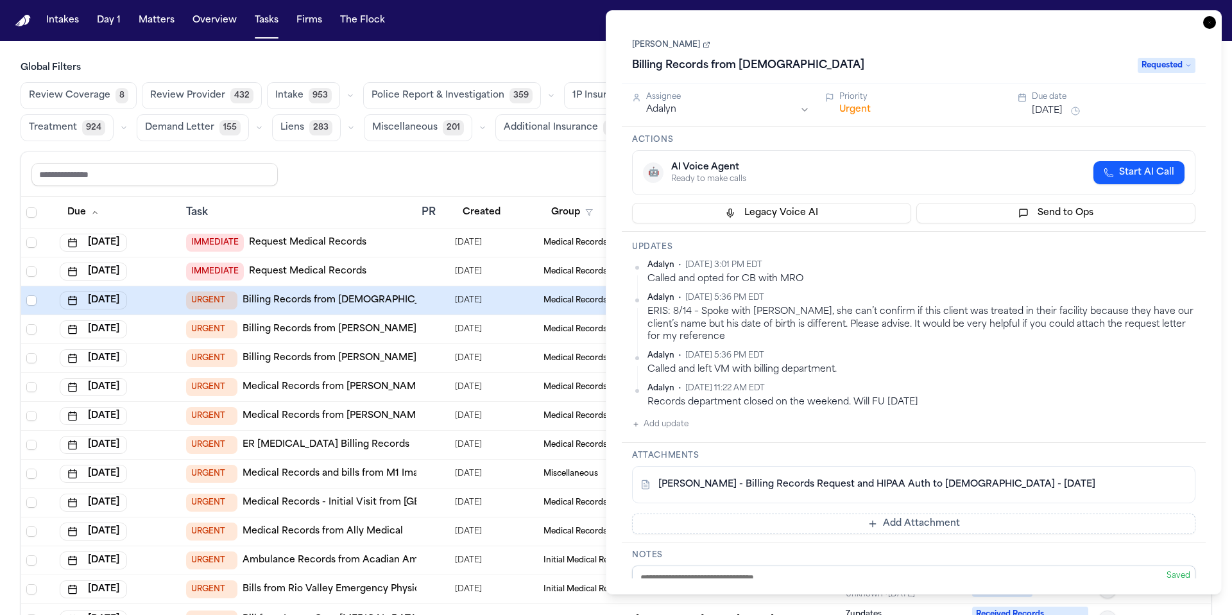
click at [677, 426] on button "Add update" at bounding box center [660, 424] width 56 height 15
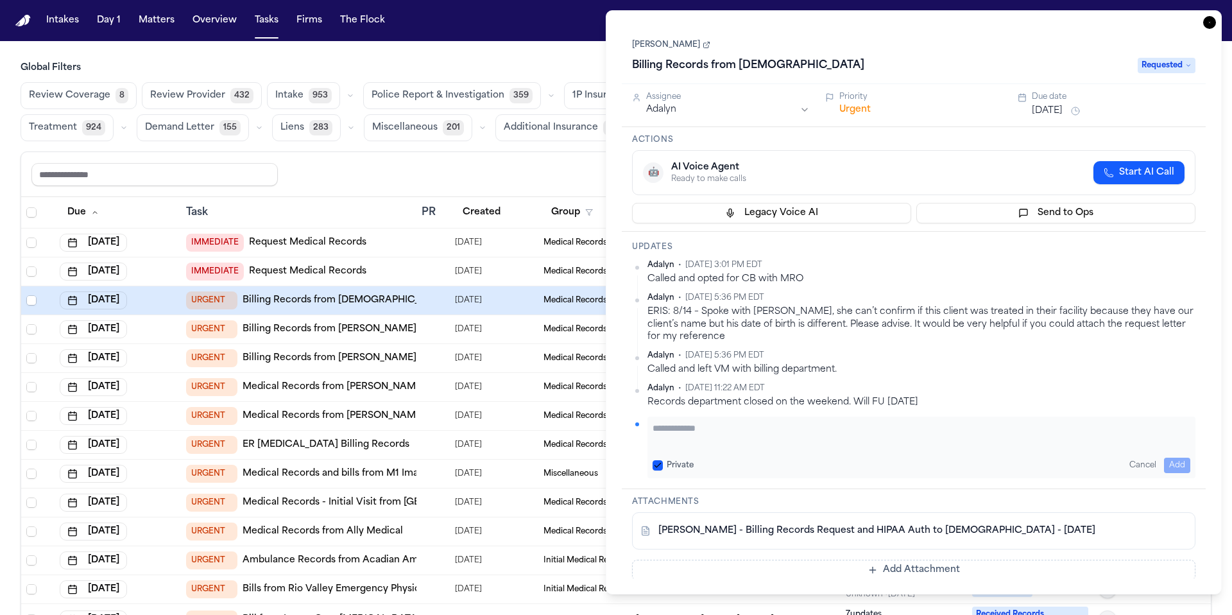
click at [669, 433] on textarea "Add your update" at bounding box center [922, 435] width 538 height 26
click at [660, 460] on button "Private" at bounding box center [658, 465] width 10 height 10
type textarea "**********"
click at [1170, 465] on button "Add" at bounding box center [1177, 465] width 26 height 15
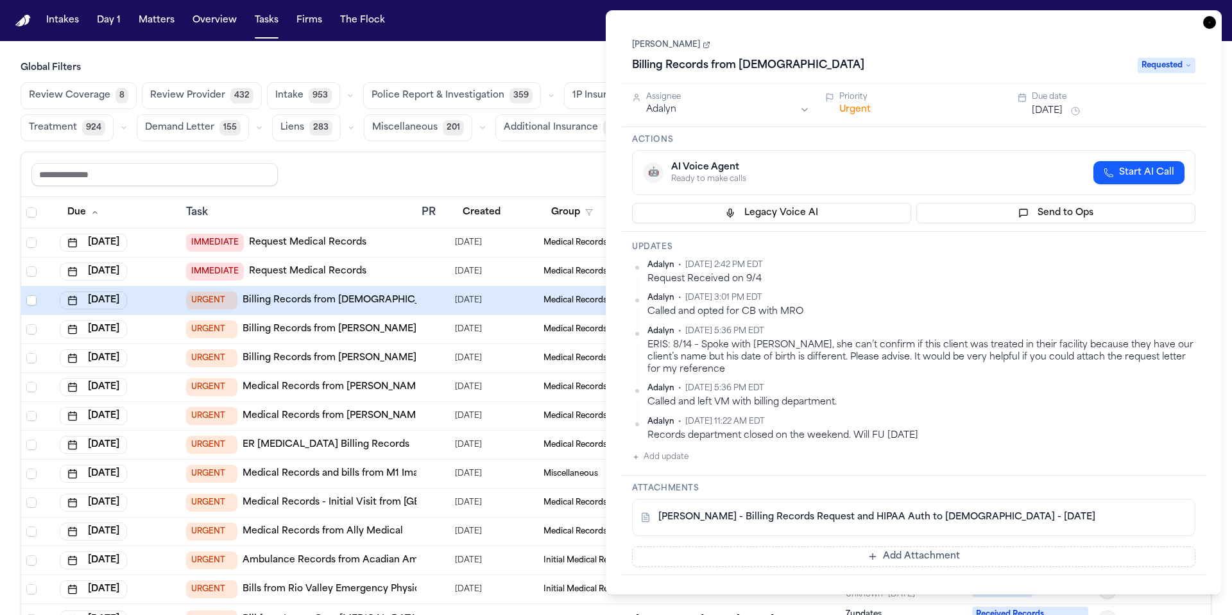
click at [1063, 108] on button "[DATE]" at bounding box center [1047, 111] width 31 height 13
click at [1094, 212] on button "9" at bounding box center [1091, 212] width 21 height 21
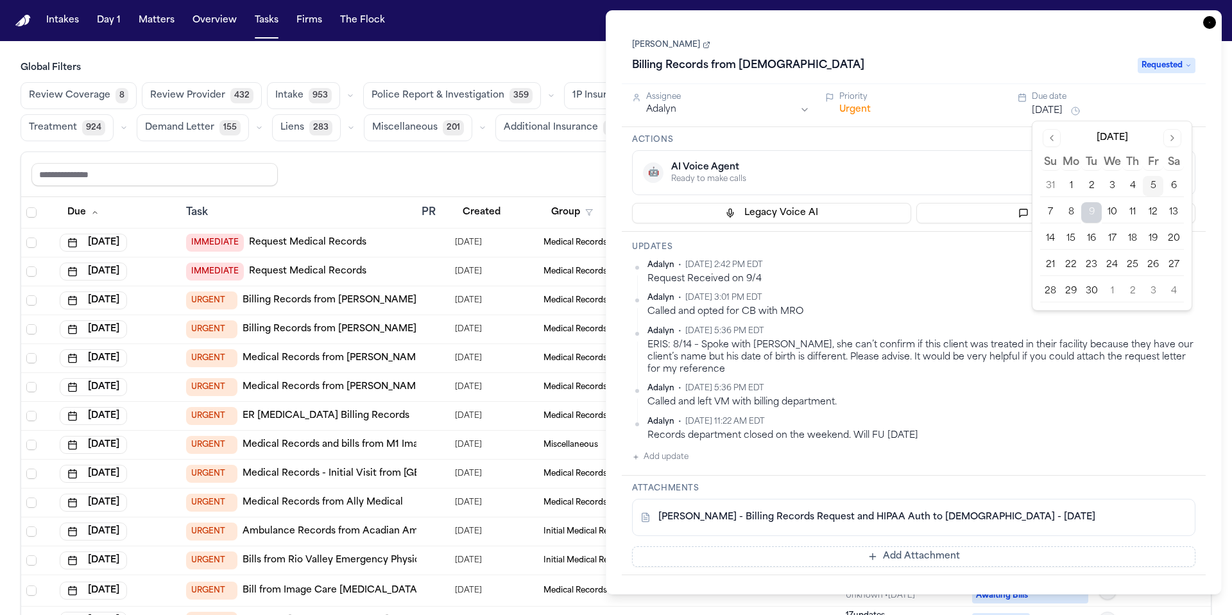
click at [995, 171] on div "🤖 AI Voice Agent Ready to make calls Start AI Call" at bounding box center [914, 172] width 542 height 23
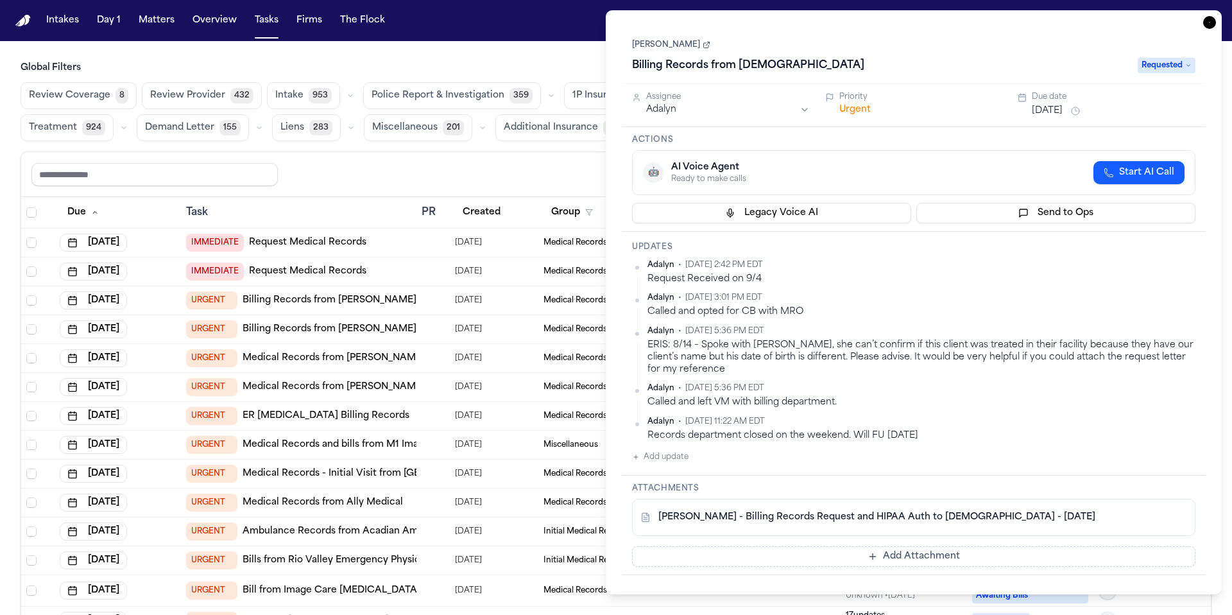
click at [574, 166] on div "Reset to default Clear all Add Task" at bounding box center [615, 174] width 1169 height 24
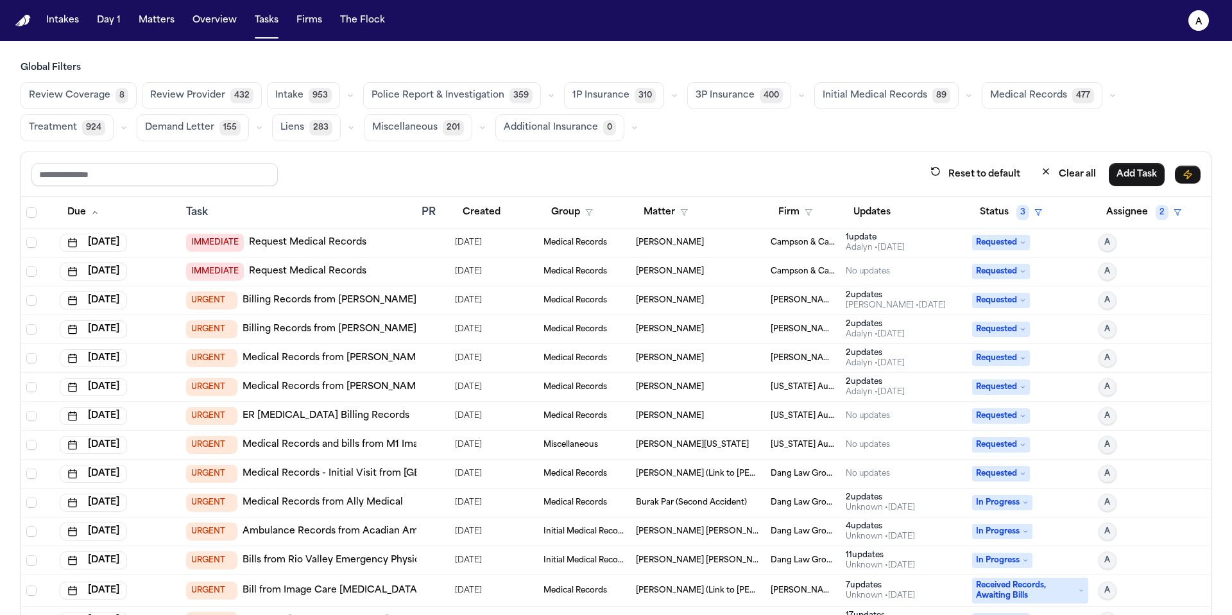
click at [735, 299] on div "[PERSON_NAME]" at bounding box center [698, 300] width 125 height 10
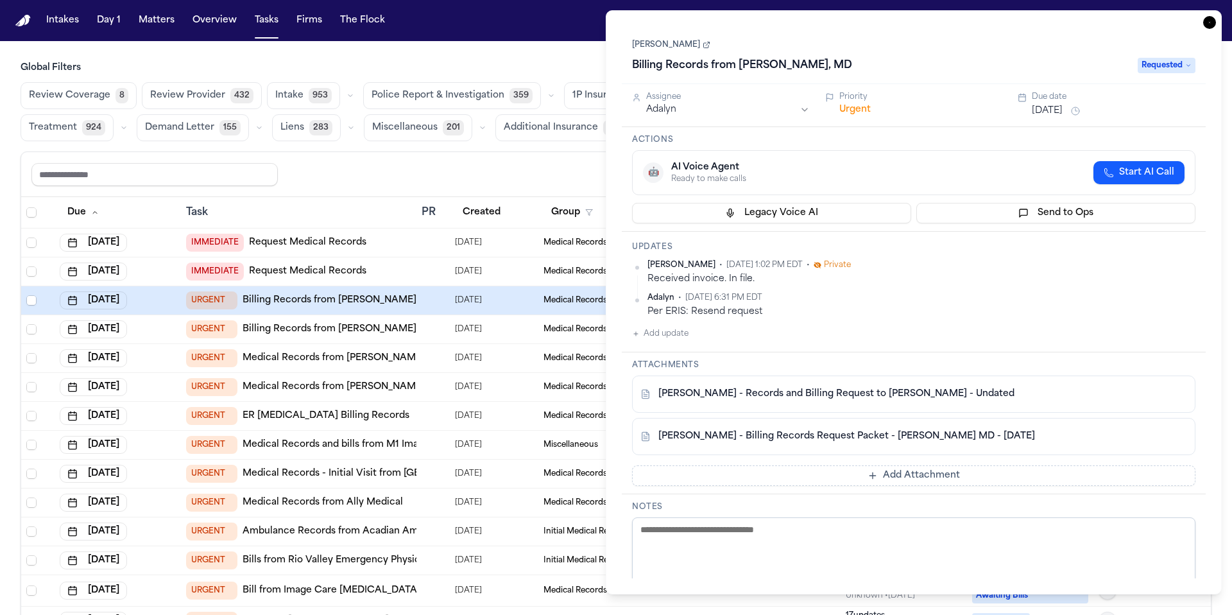
click at [942, 452] on div "L. Chavez - Billing Records Request Packet - Roland K Sanchez MD - 9.5.24" at bounding box center [914, 436] width 564 height 37
click at [913, 436] on link "L. Chavez - Billing Records Request Packet - Roland K Sanchez MD - 9.5.24" at bounding box center [847, 436] width 377 height 13
click at [678, 46] on link "[PERSON_NAME]" at bounding box center [671, 45] width 78 height 10
click at [429, 173] on div "Reset to default Clear all Add Task" at bounding box center [615, 174] width 1169 height 24
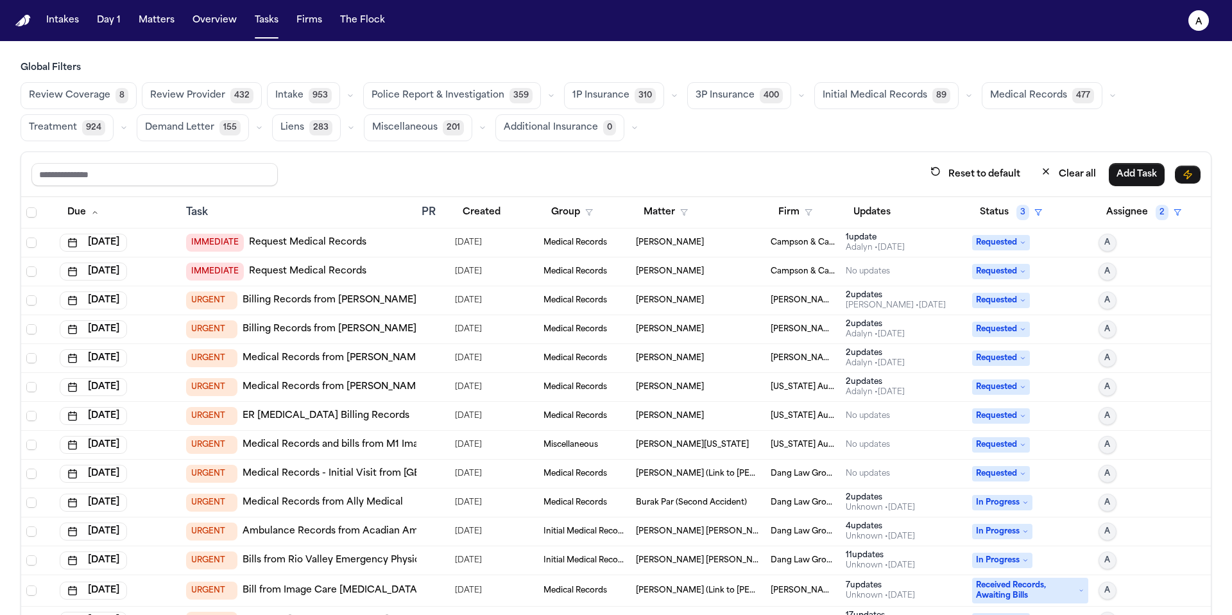
click at [450, 300] on td "[DATE]" at bounding box center [494, 300] width 89 height 29
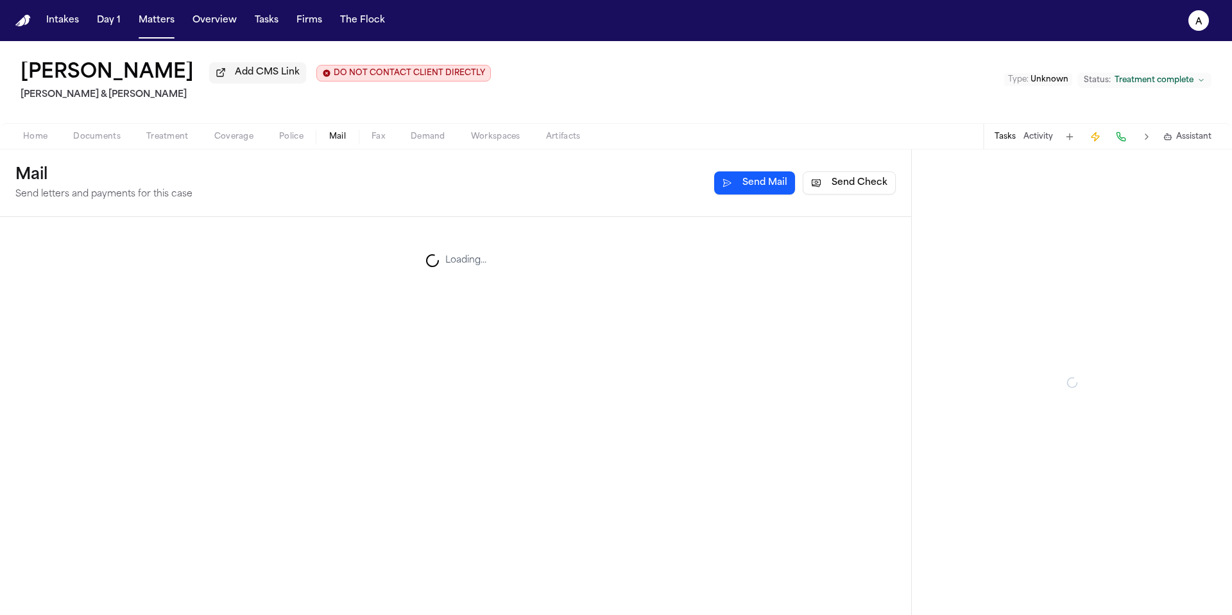
click at [343, 142] on span "Mail" at bounding box center [337, 137] width 17 height 10
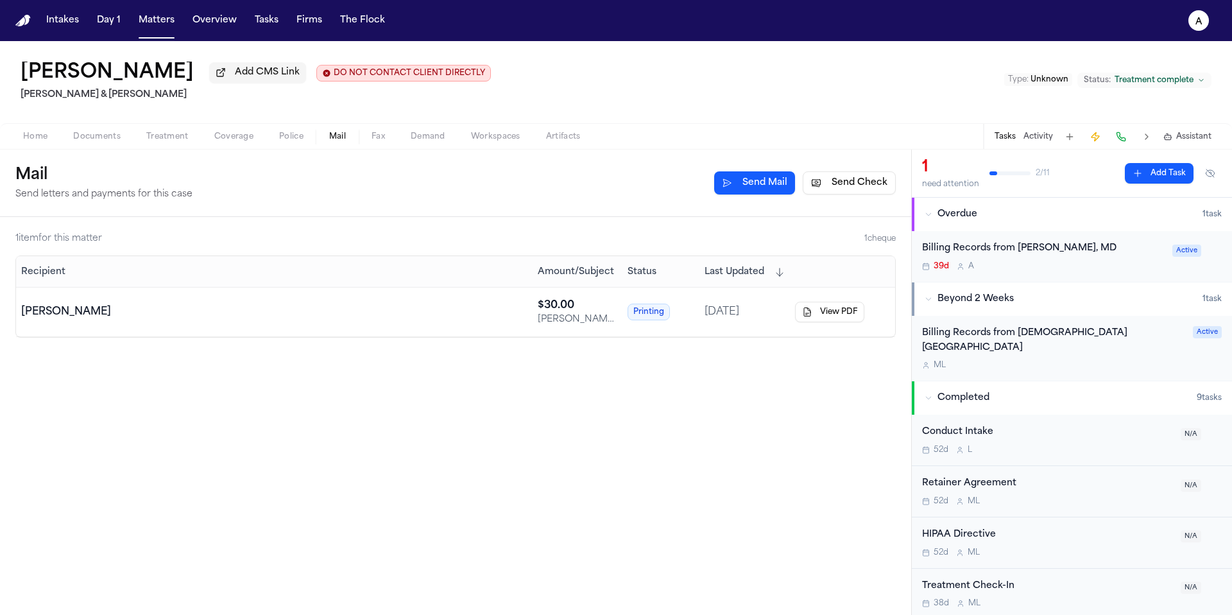
click at [1117, 274] on div "Billing Records from [PERSON_NAME], MD 39d A Active" at bounding box center [1072, 256] width 320 height 51
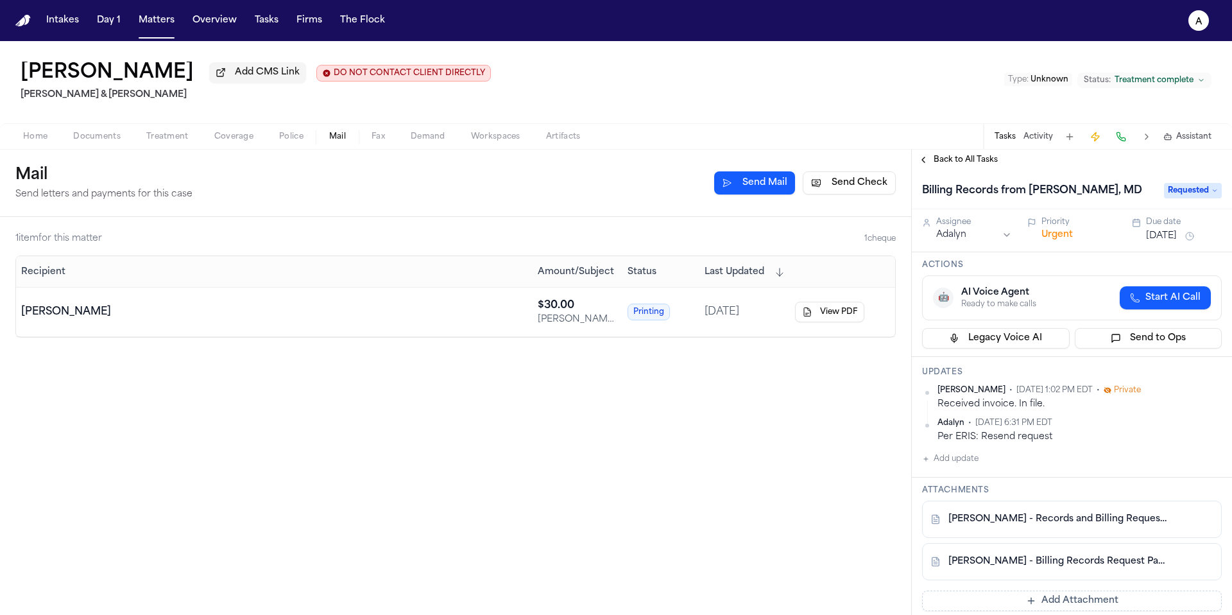
click at [981, 467] on div "[PERSON_NAME] • [DATE] 1:02 PM EDT • Private Received invoice. In file. [GEOGRA…" at bounding box center [1072, 426] width 300 height 82
click at [959, 467] on button "Add update" at bounding box center [950, 458] width 56 height 15
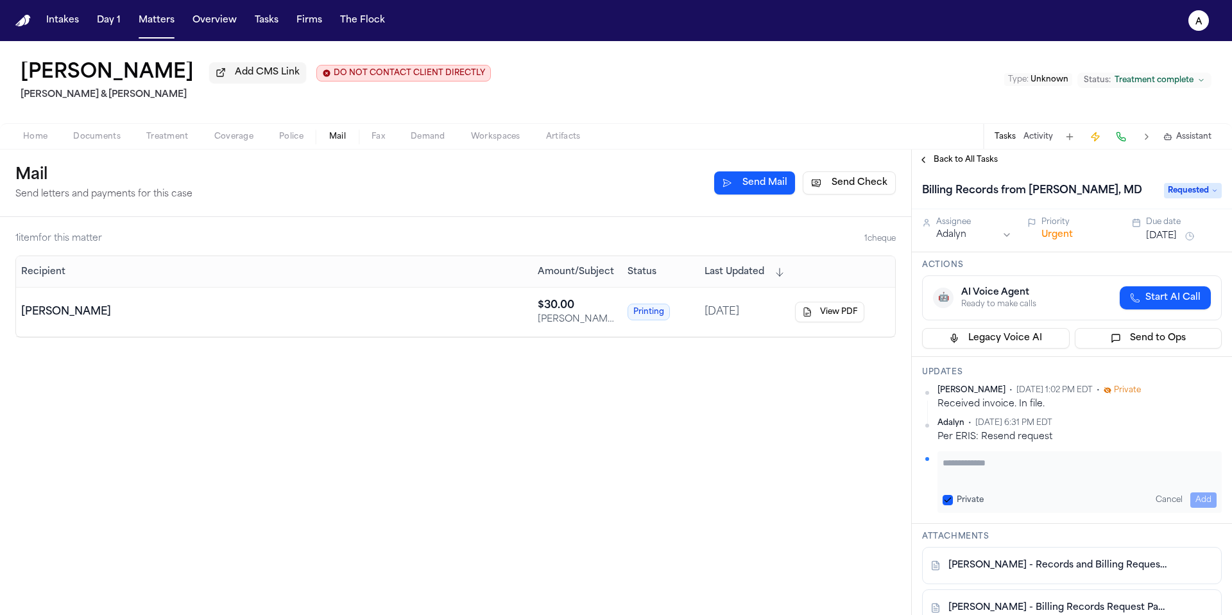
click at [967, 482] on textarea "Add your update" at bounding box center [1080, 469] width 274 height 26
type textarea "**********"
click at [952, 505] on button "Private" at bounding box center [948, 500] width 10 height 10
click at [1203, 508] on button "Add" at bounding box center [1204, 499] width 26 height 15
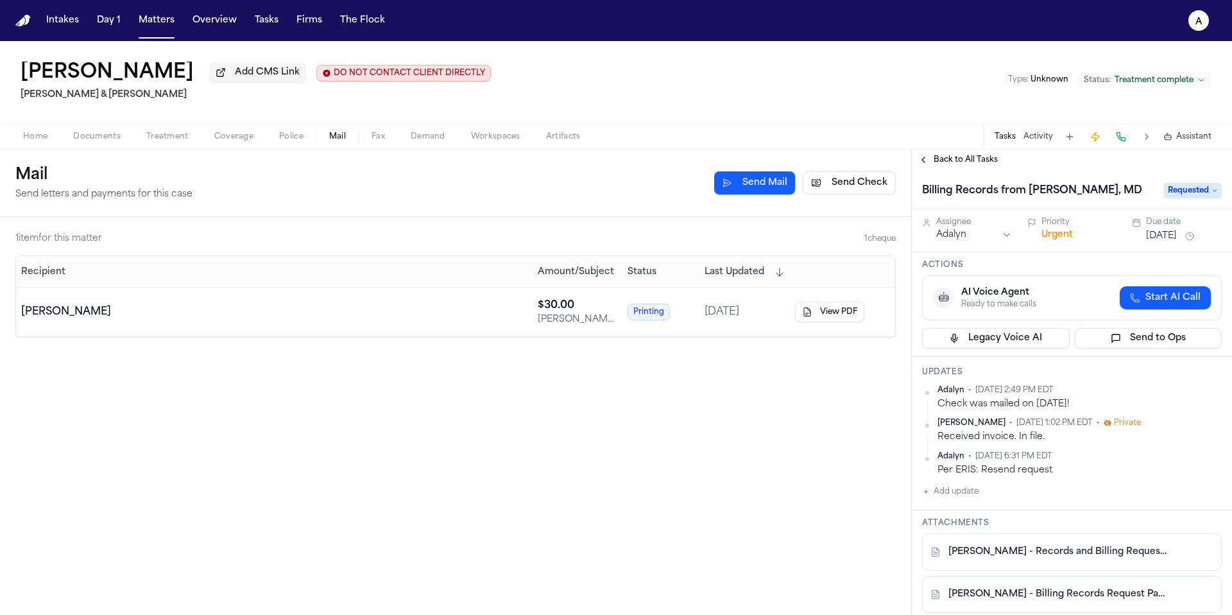
click at [1173, 243] on button "[DATE]" at bounding box center [1161, 236] width 31 height 13
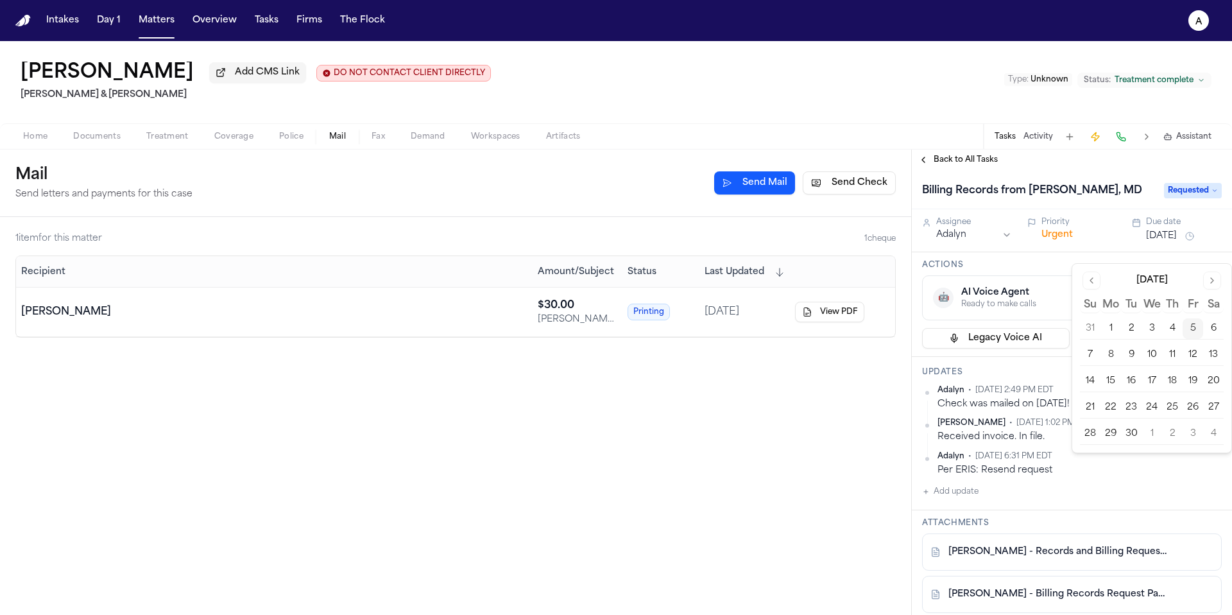
click at [1157, 355] on button "10" at bounding box center [1152, 355] width 21 height 21
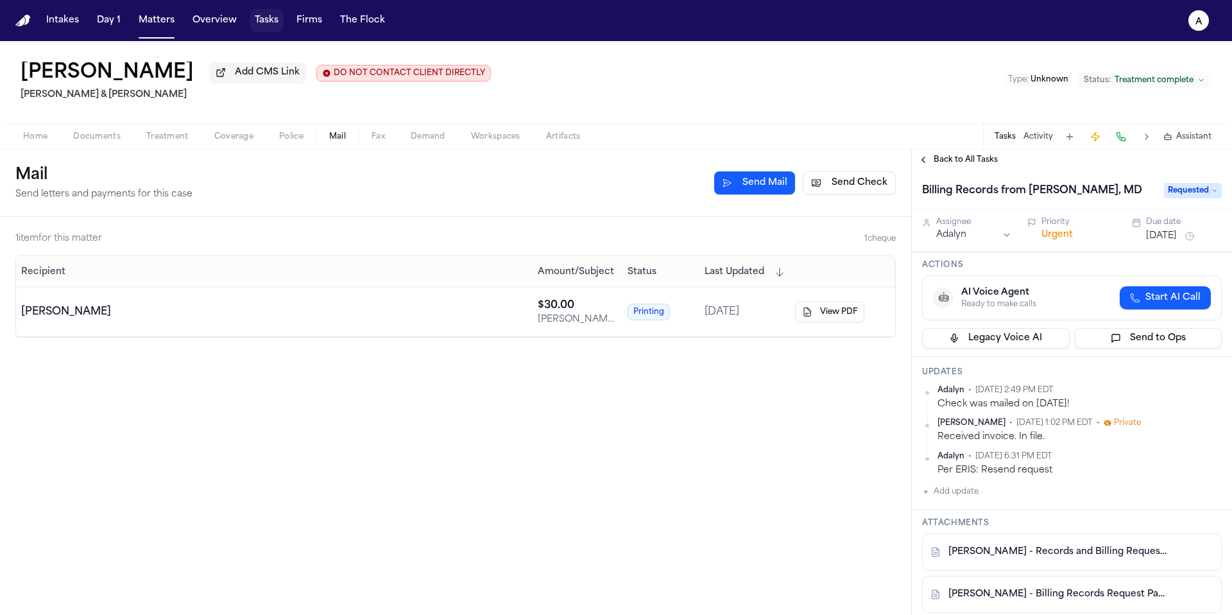
click at [271, 20] on button "Tasks" at bounding box center [267, 20] width 34 height 23
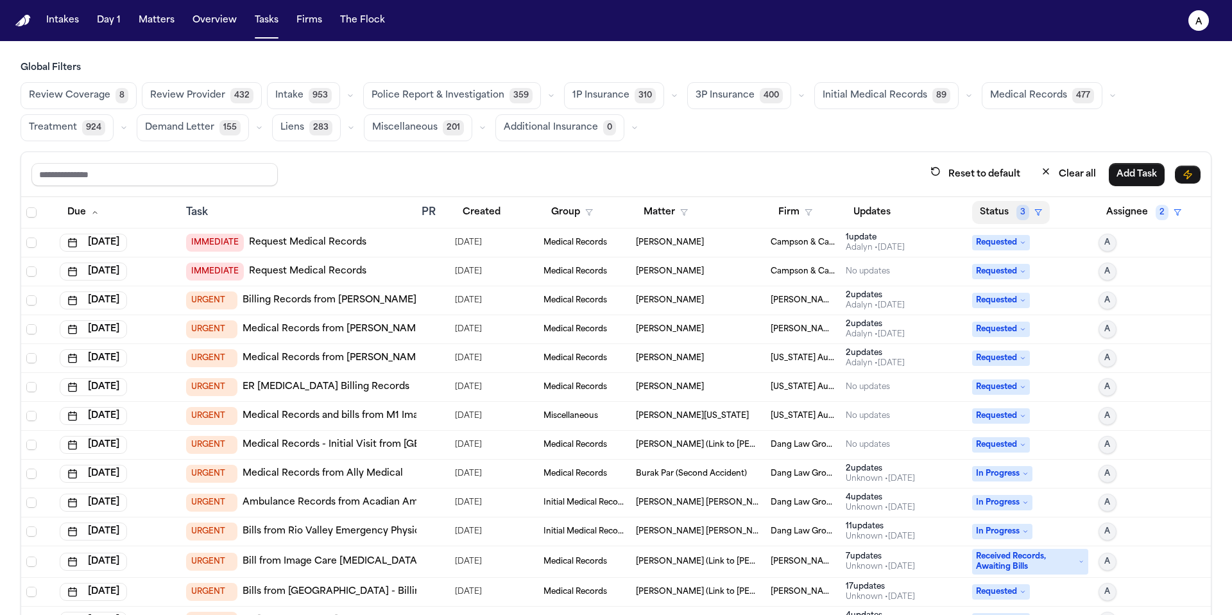
click at [986, 218] on button "Status 3" at bounding box center [1011, 212] width 78 height 23
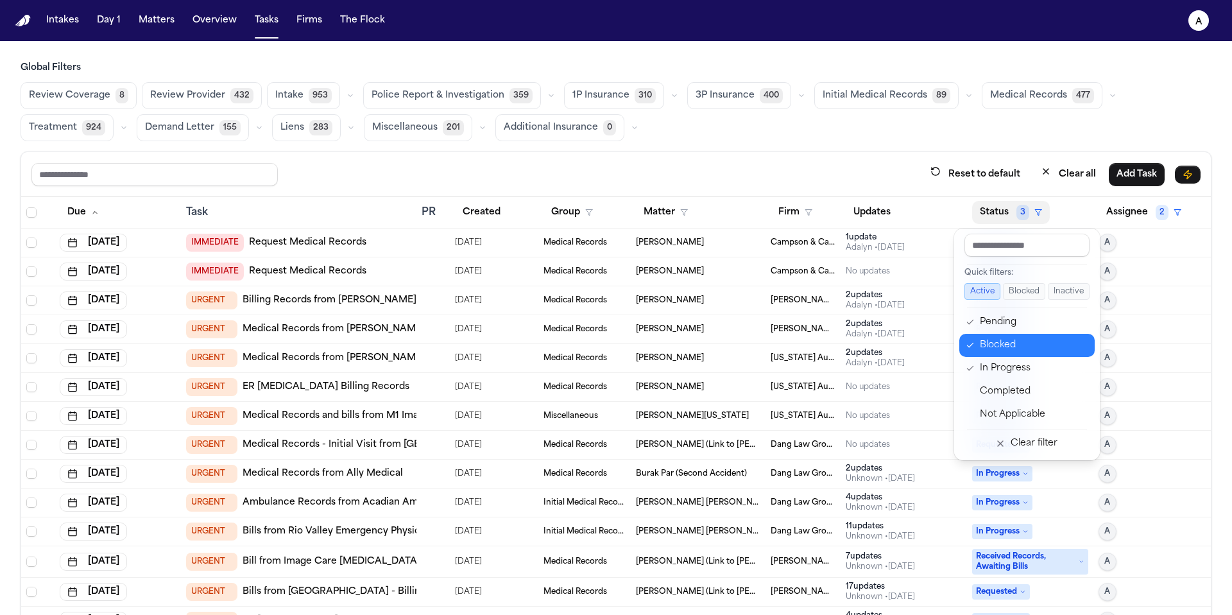
click at [986, 342] on div "Blocked" at bounding box center [1033, 345] width 107 height 15
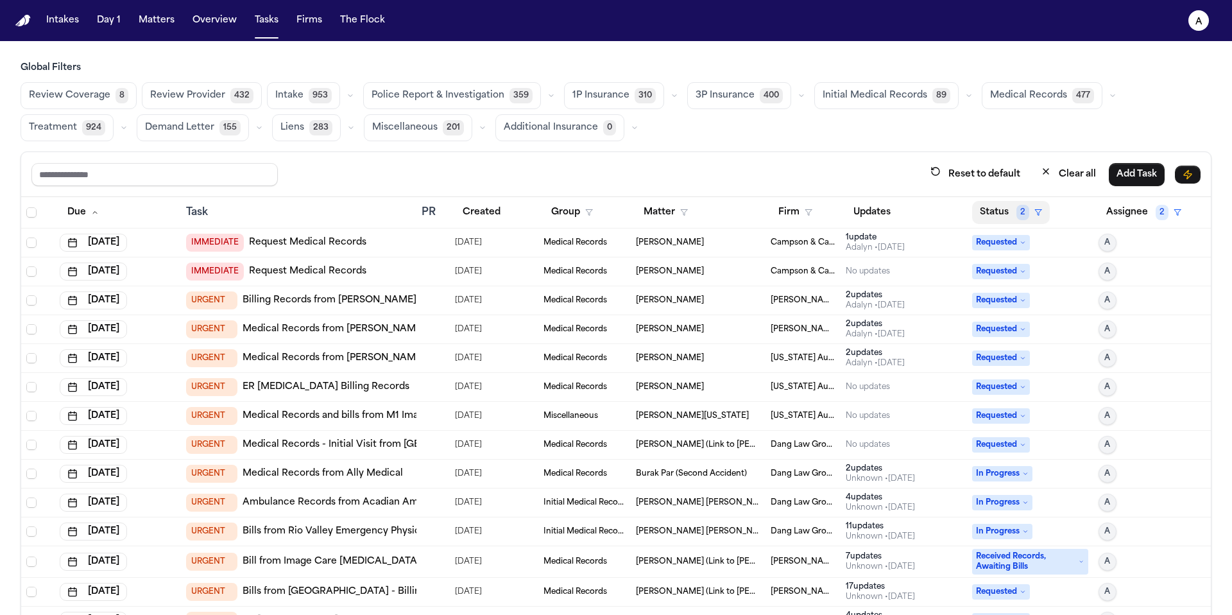
click at [979, 218] on button "Status 2" at bounding box center [1011, 212] width 78 height 23
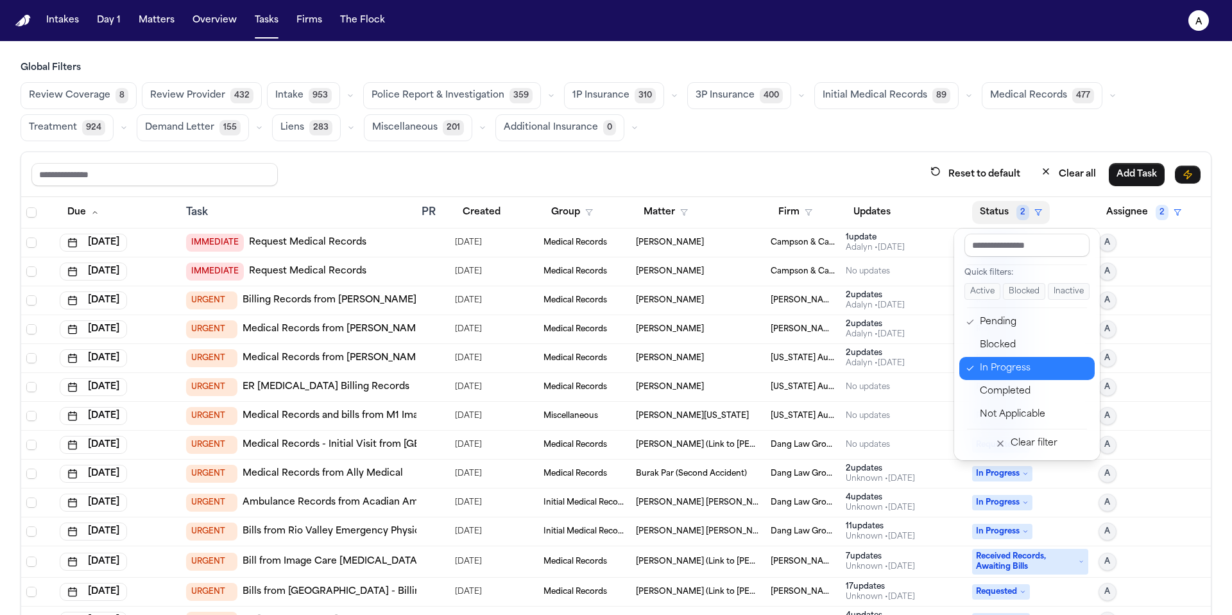
click at [1010, 374] on div "In Progress" at bounding box center [1033, 368] width 107 height 15
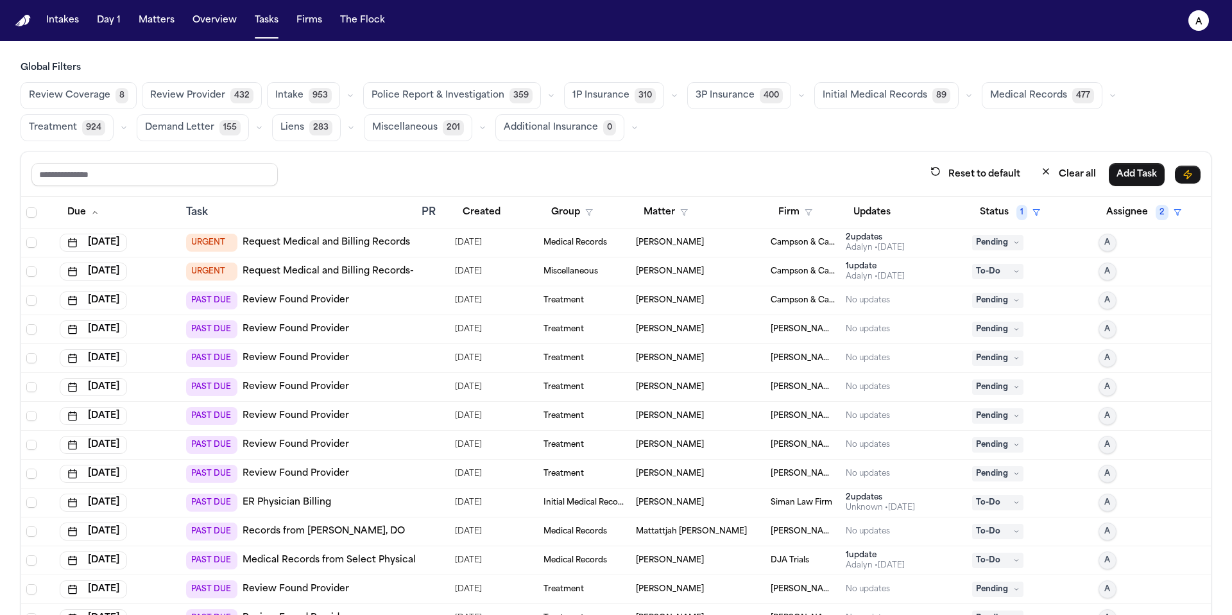
click at [1013, 298] on icon at bounding box center [1016, 300] width 6 height 6
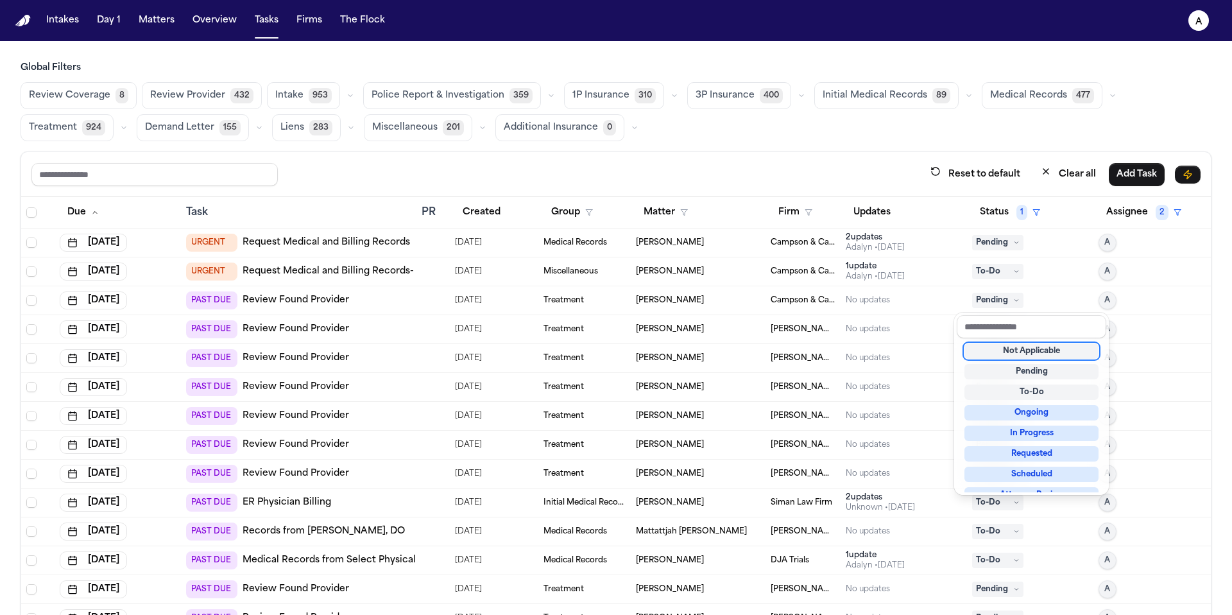
click at [1036, 350] on div "Not Applicable" at bounding box center [1032, 350] width 134 height 15
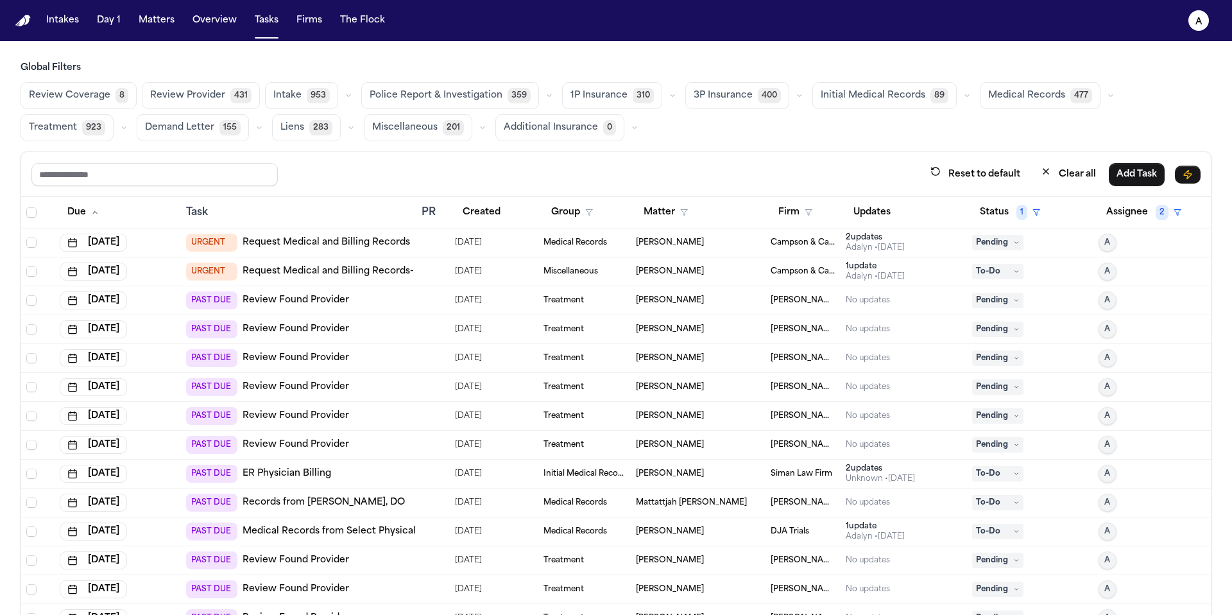
click at [994, 300] on span "Pending" at bounding box center [997, 300] width 51 height 15
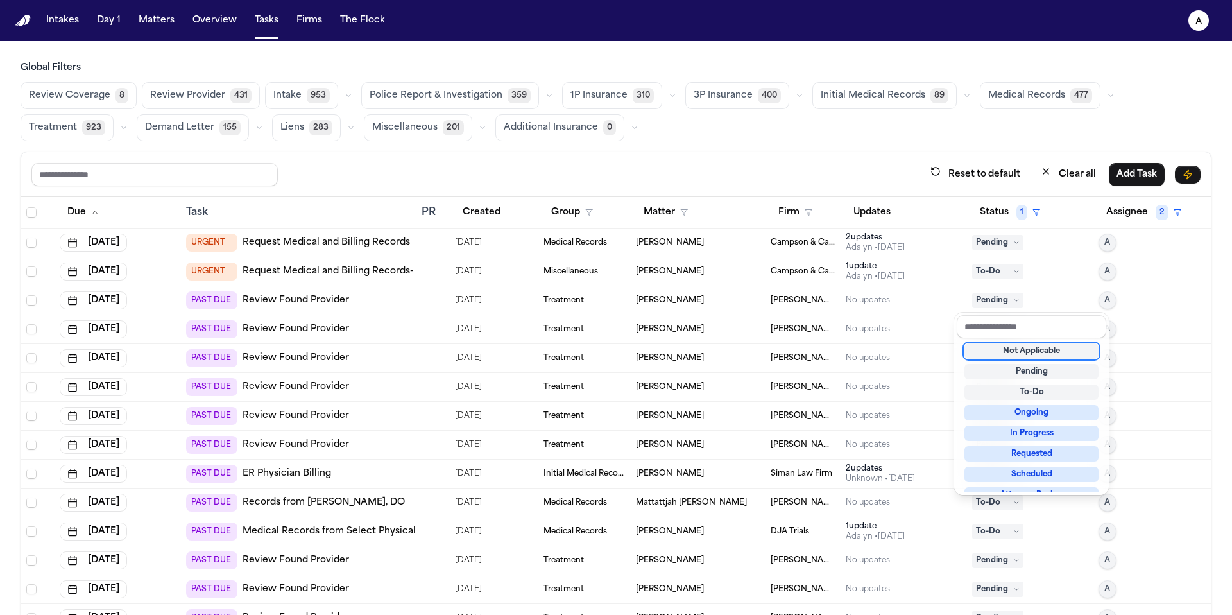
click at [1007, 360] on div "Not Applicable Pending To-Do Ongoing In Progress Requested Scheduled Attorney R…" at bounding box center [1032, 415] width 150 height 154
click at [1004, 354] on div "Not Applicable" at bounding box center [1032, 350] width 134 height 15
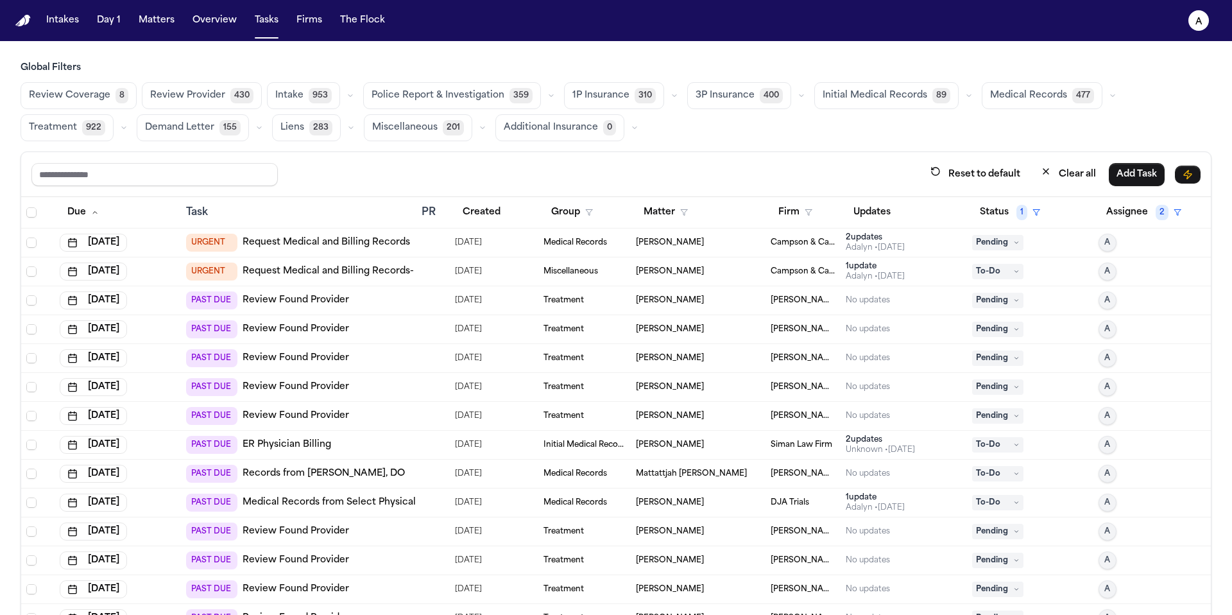
click at [999, 304] on span "Pending" at bounding box center [997, 300] width 51 height 15
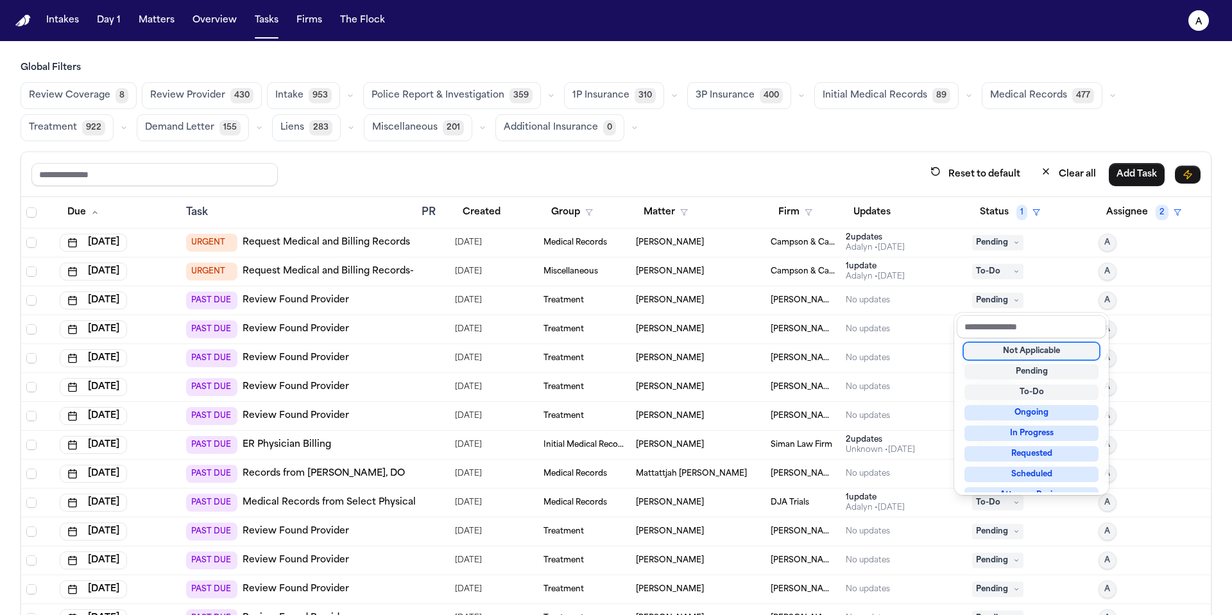
click at [999, 353] on div "Not Applicable" at bounding box center [1032, 350] width 134 height 15
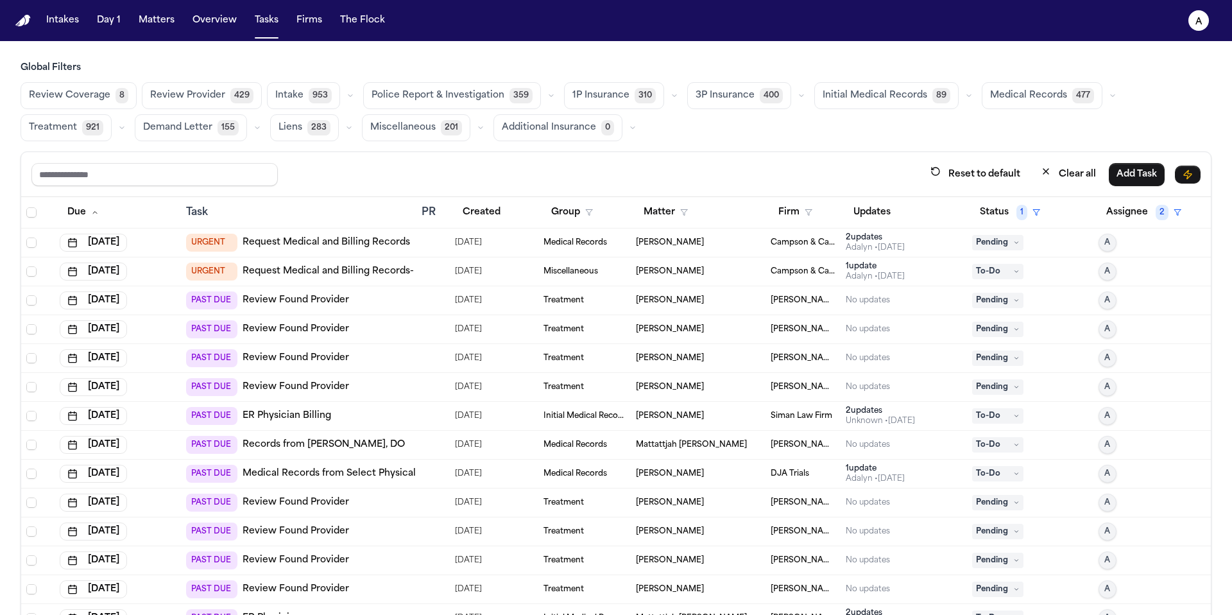
click at [995, 298] on span "Pending" at bounding box center [997, 300] width 51 height 15
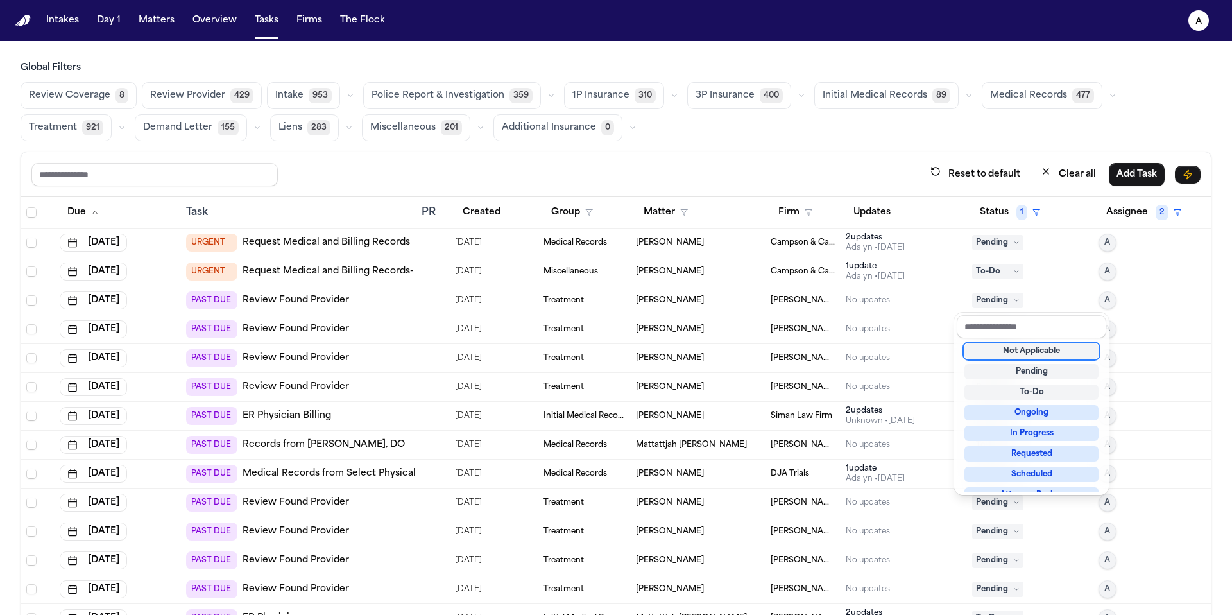
click at [1010, 352] on div "Not Applicable" at bounding box center [1032, 350] width 134 height 15
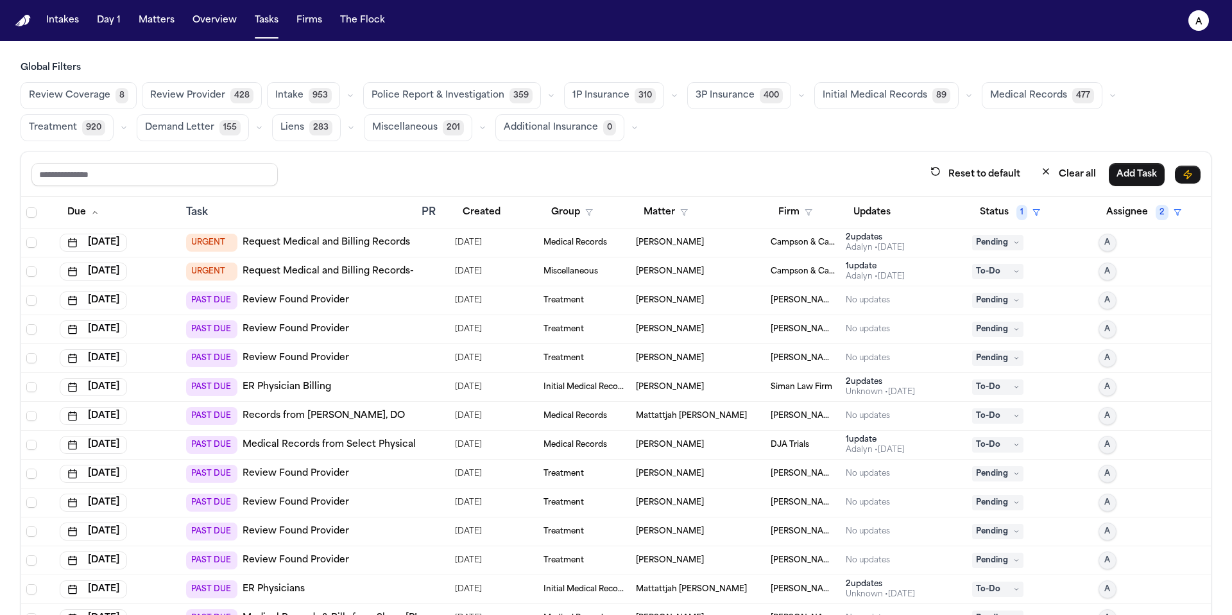
click at [994, 305] on span "Pending" at bounding box center [997, 300] width 51 height 15
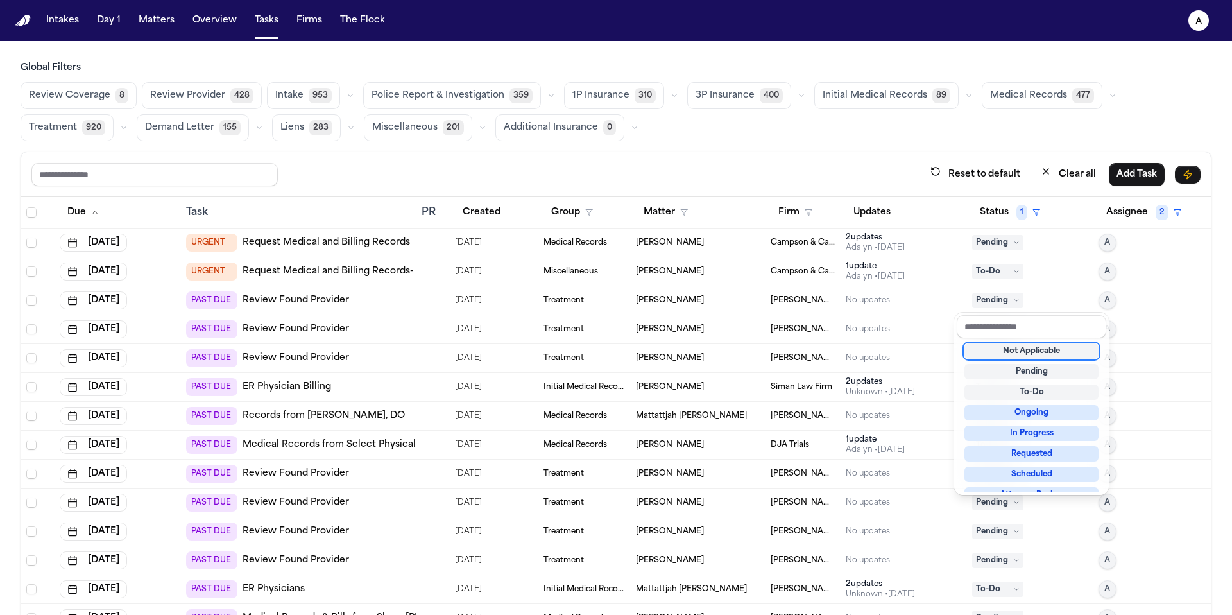
click at [1002, 352] on div "Not Applicable" at bounding box center [1032, 350] width 134 height 15
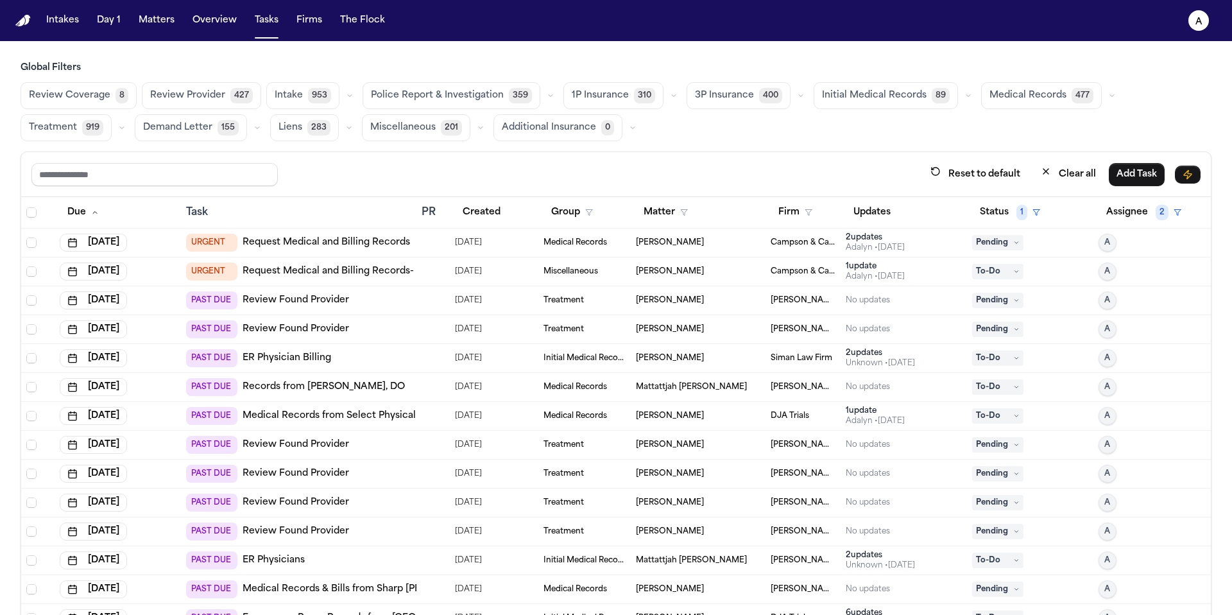
click at [995, 303] on span "Pending" at bounding box center [997, 300] width 51 height 15
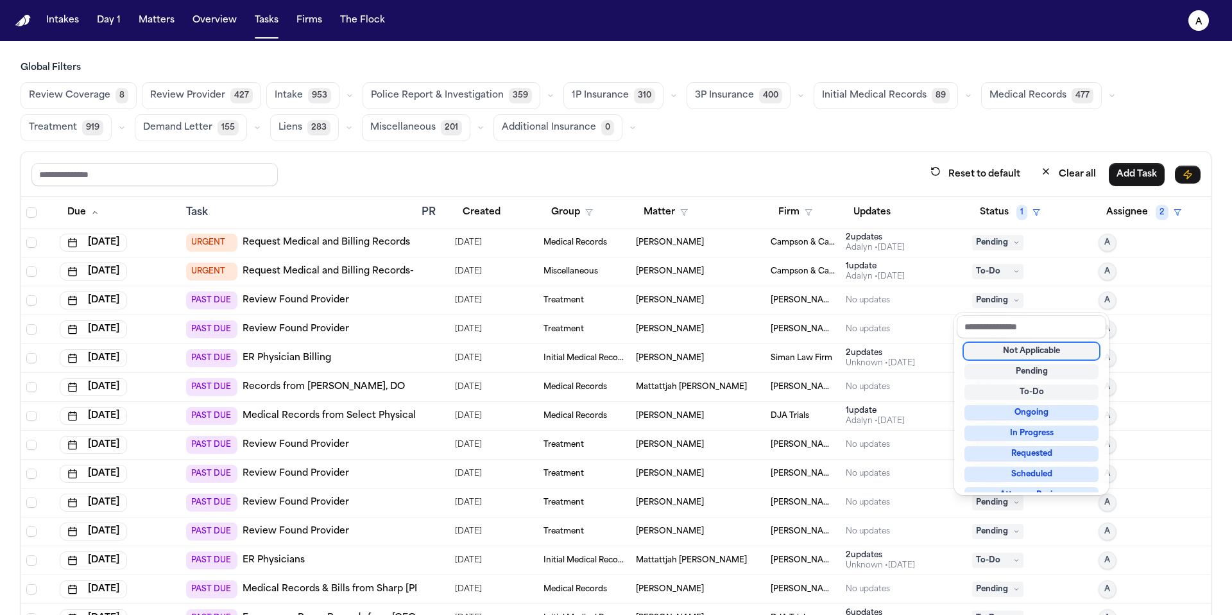
click at [1004, 347] on div "Not Applicable" at bounding box center [1032, 350] width 134 height 15
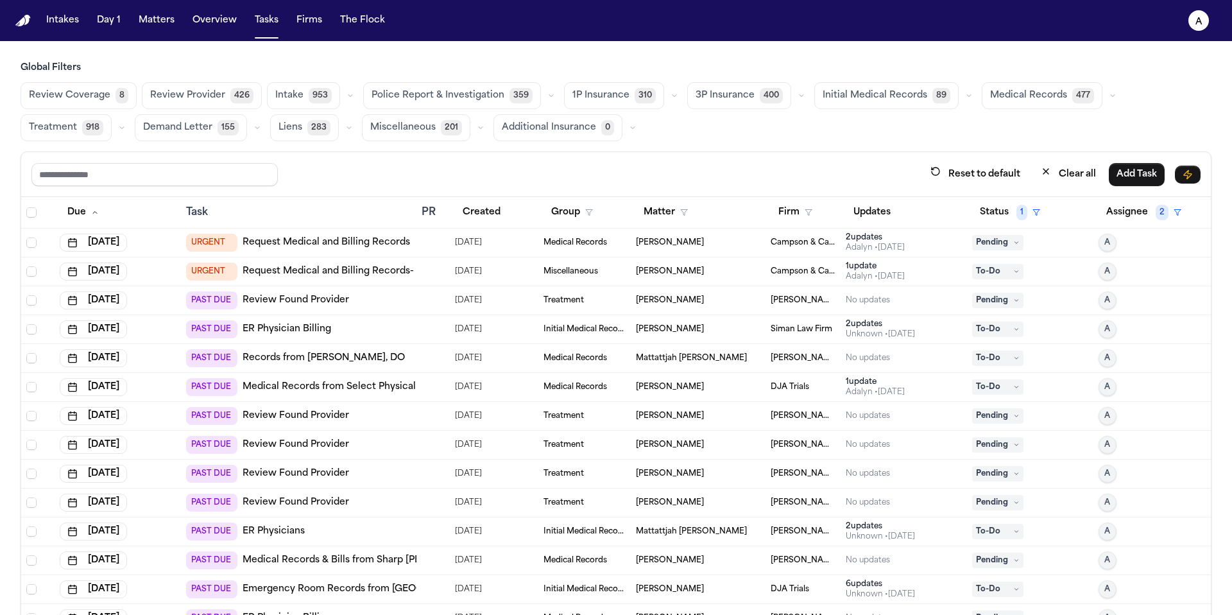
click at [982, 304] on span "Pending" at bounding box center [997, 300] width 51 height 15
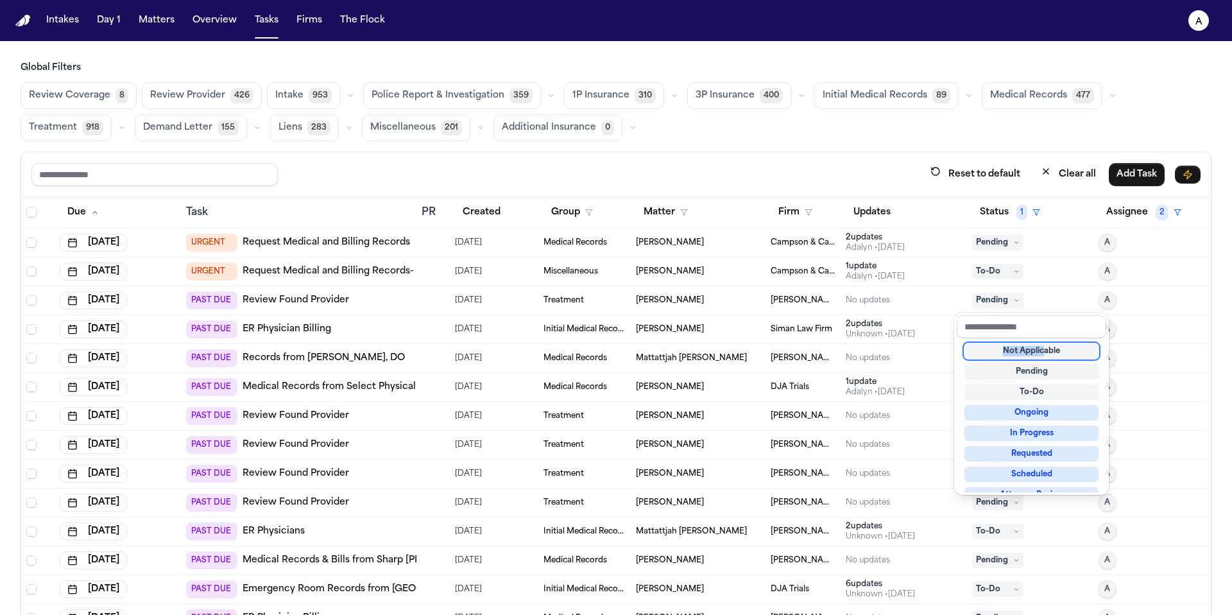
click at [1044, 348] on div "Not Applicable Pending To-Do Ongoing In Progress Requested Scheduled Attorney R…" at bounding box center [1032, 415] width 150 height 154
click at [1049, 350] on div "Not Applicable" at bounding box center [1032, 350] width 134 height 15
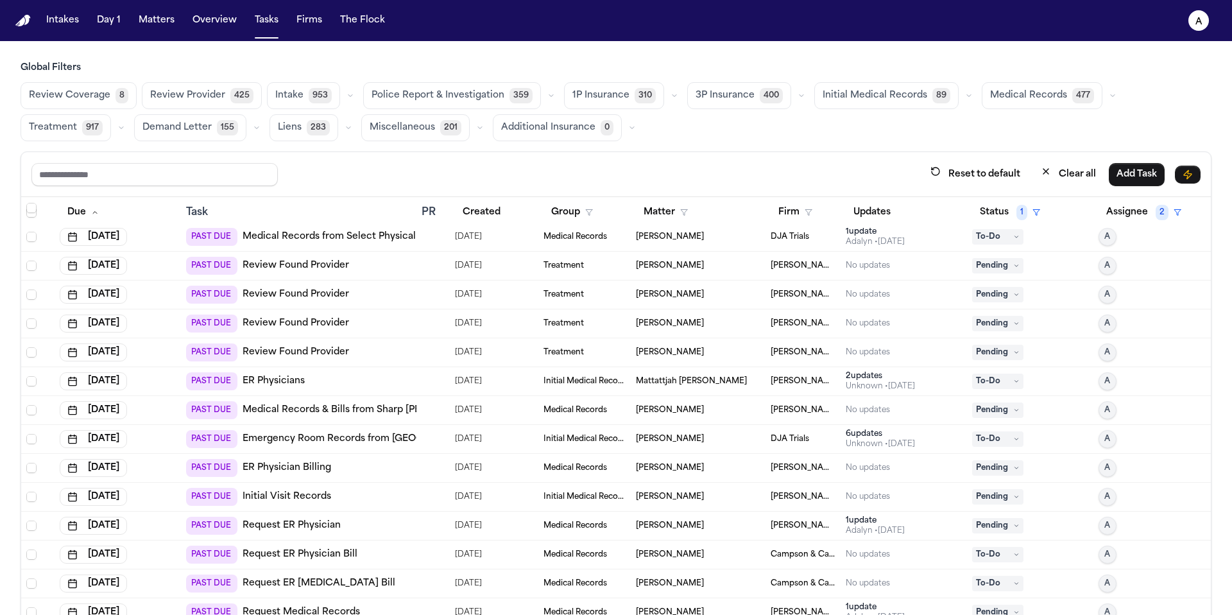
scroll to position [116, 0]
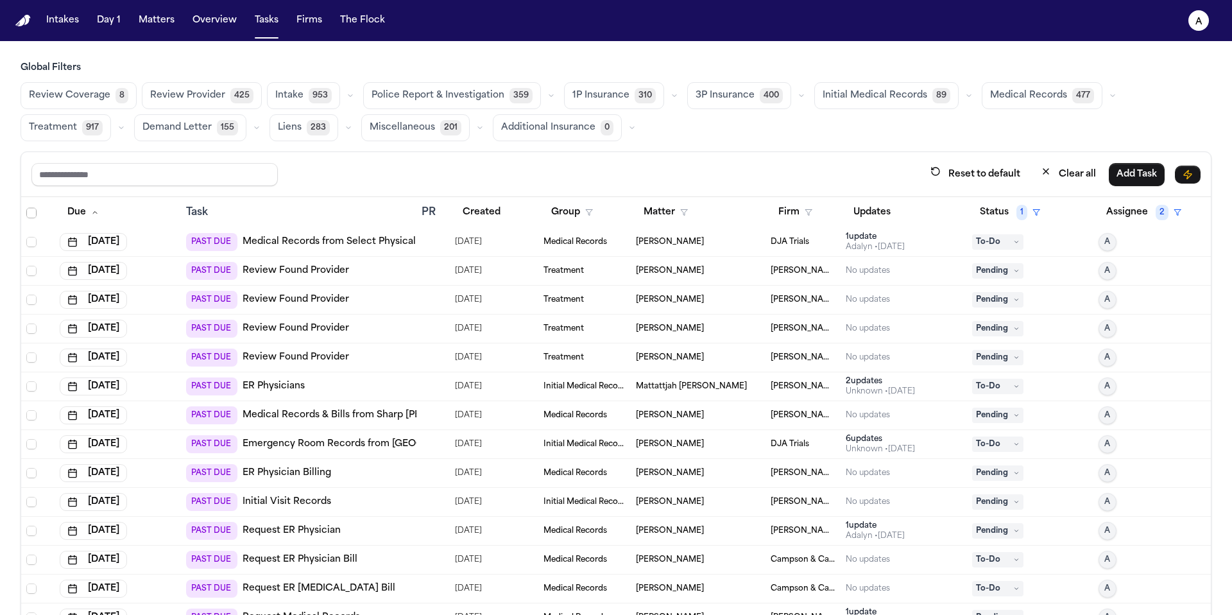
click at [990, 271] on span "Pending" at bounding box center [997, 270] width 51 height 15
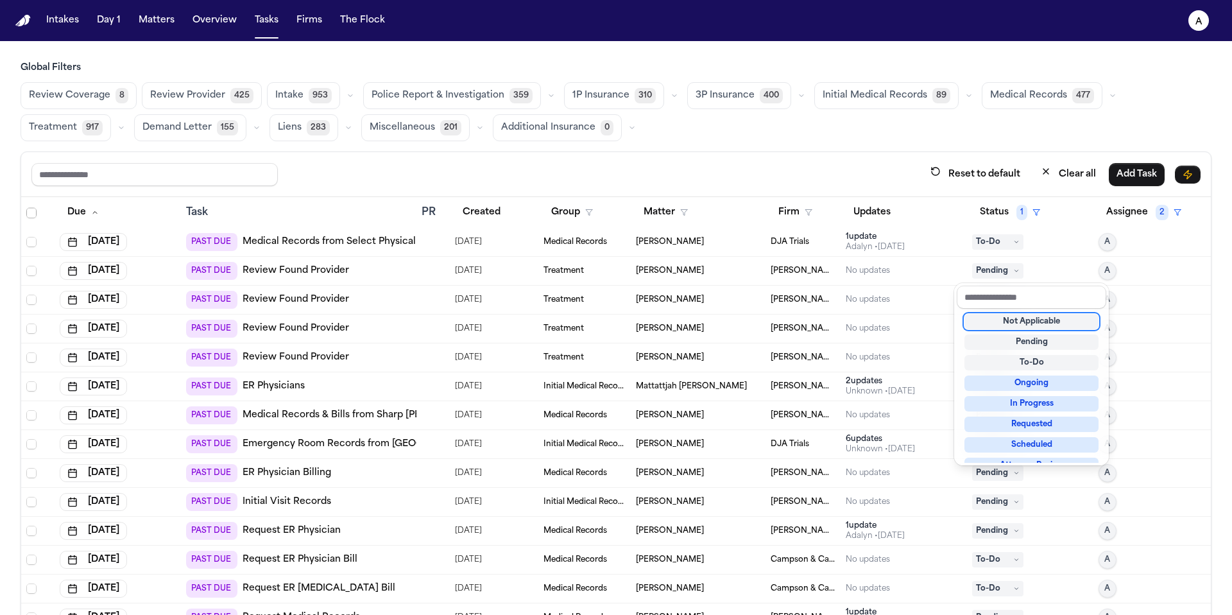
click at [1006, 320] on div "Not Applicable" at bounding box center [1032, 321] width 134 height 15
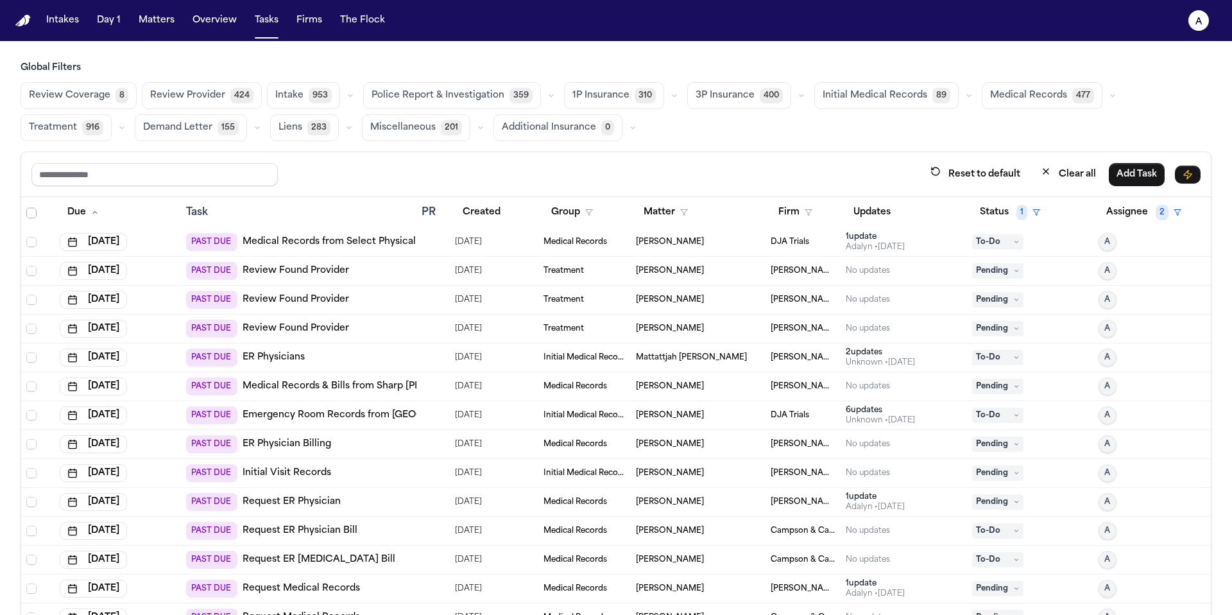
click at [997, 270] on span "Pending" at bounding box center [997, 270] width 51 height 15
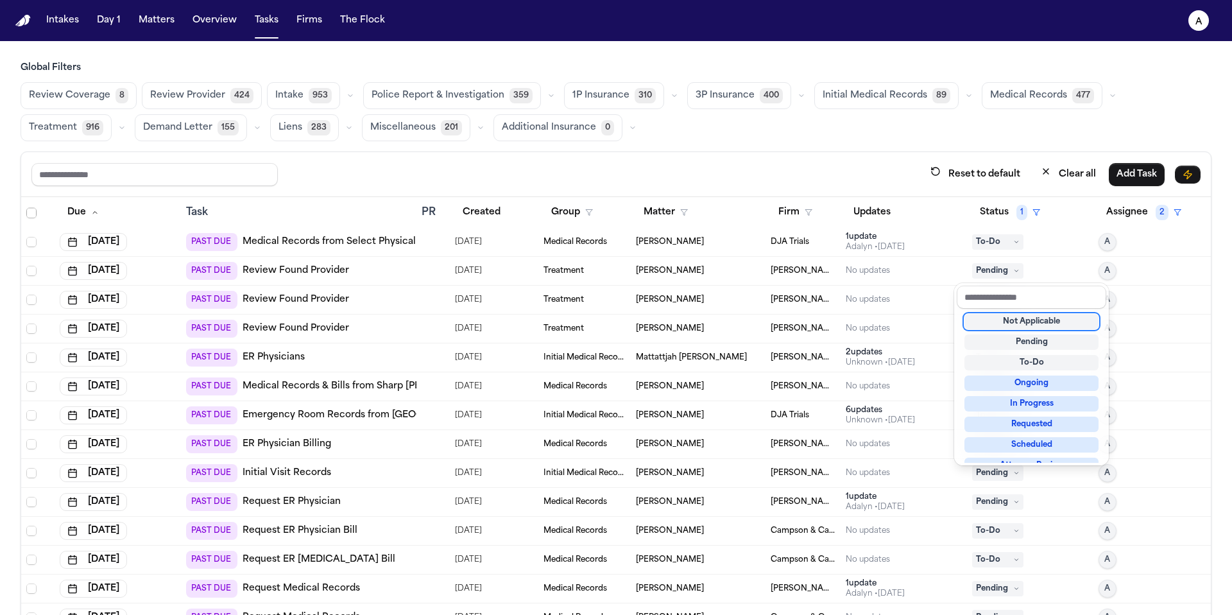
click at [1019, 323] on div "Not Applicable" at bounding box center [1032, 321] width 134 height 15
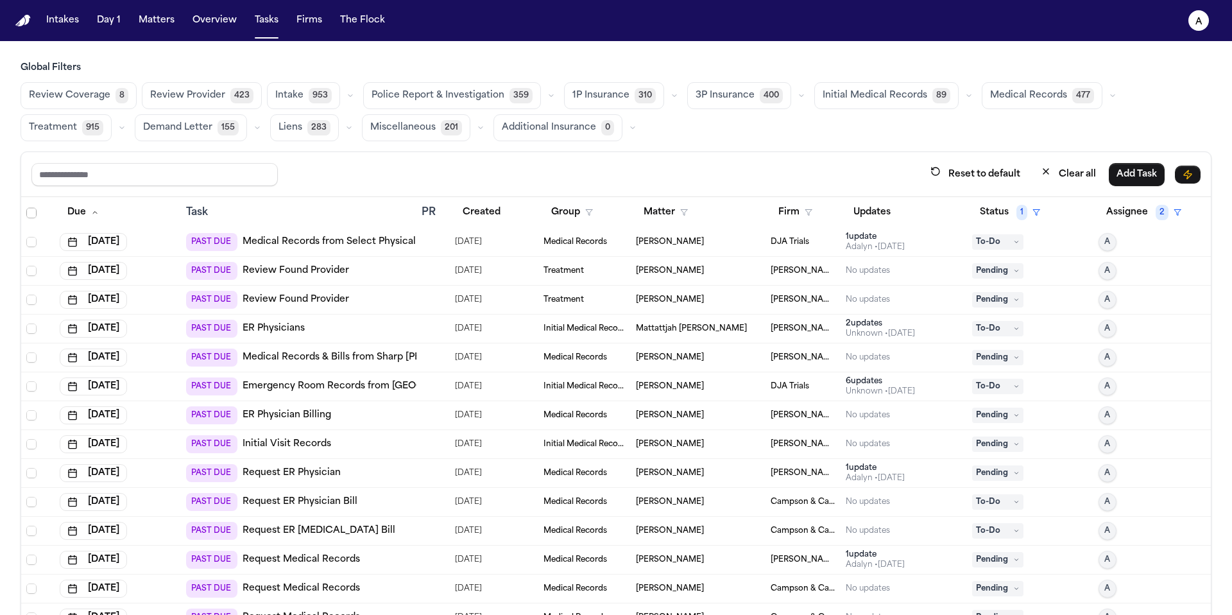
click at [997, 266] on span "Pending" at bounding box center [997, 270] width 51 height 15
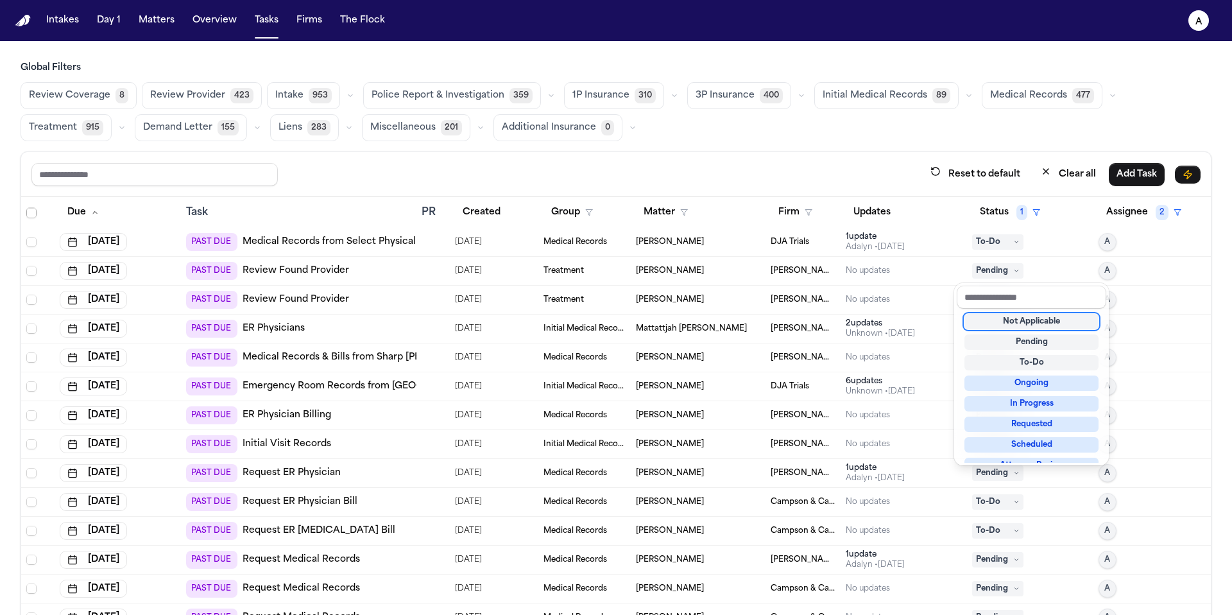
click at [1006, 318] on div "Not Applicable" at bounding box center [1032, 321] width 134 height 15
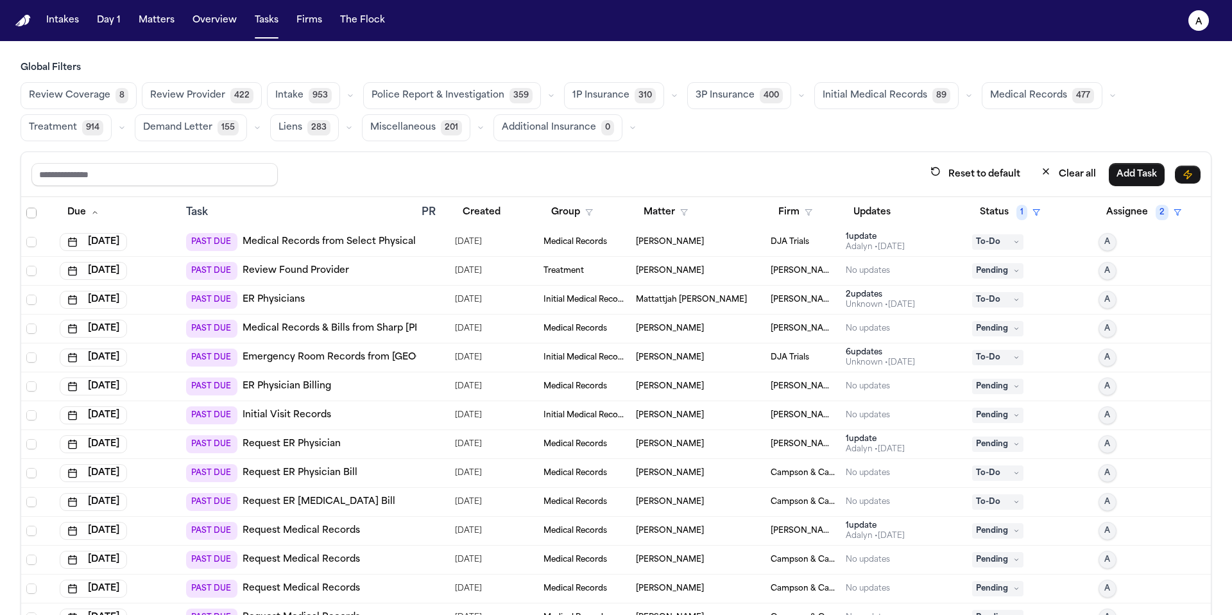
click at [995, 271] on span "Pending" at bounding box center [997, 270] width 51 height 15
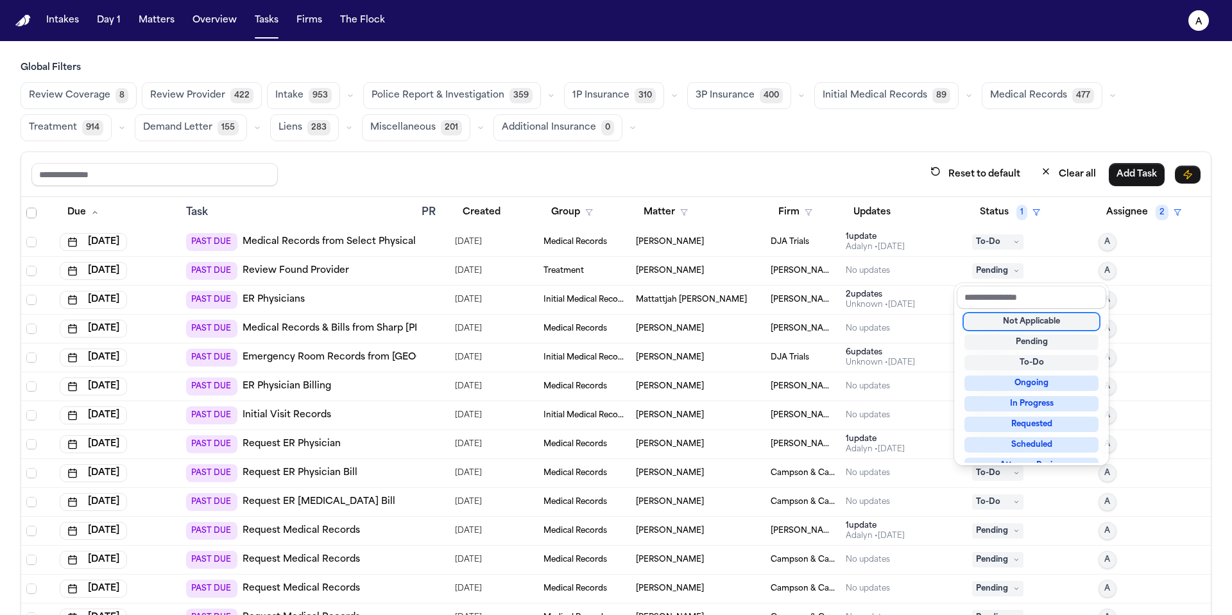
click at [1000, 323] on div "Not Applicable" at bounding box center [1032, 321] width 134 height 15
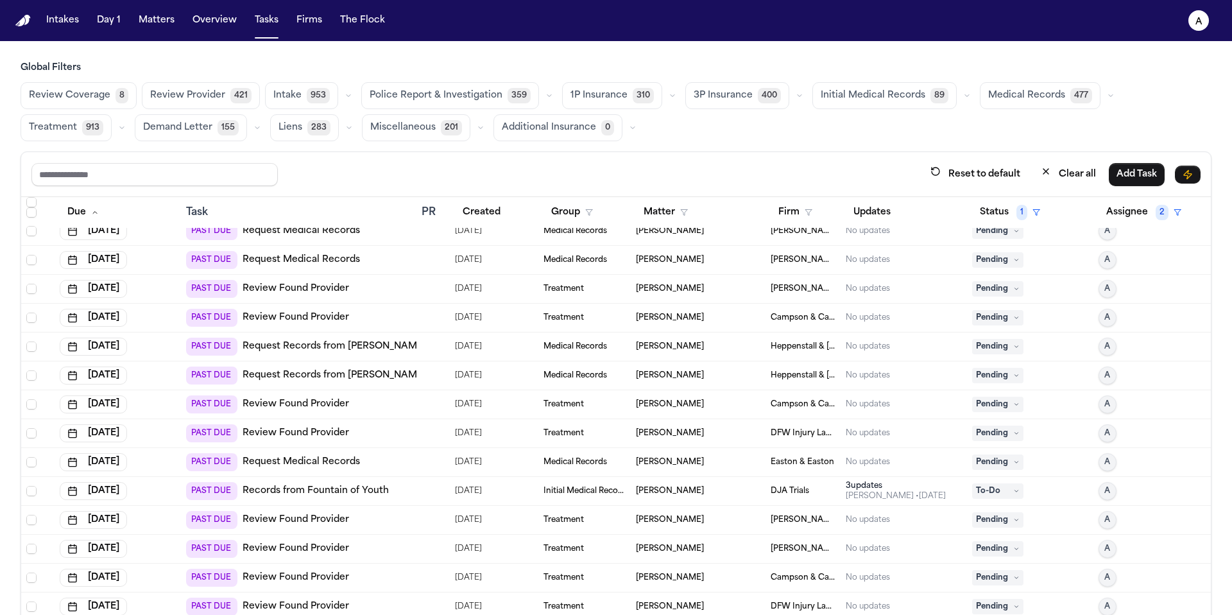
scroll to position [1150, 0]
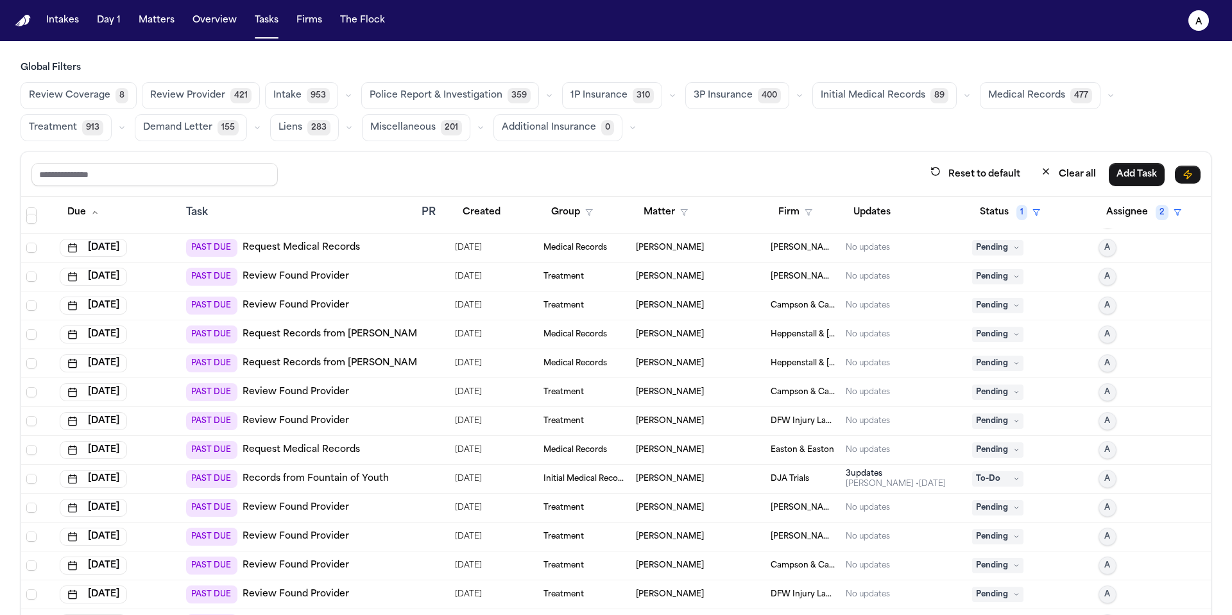
click at [994, 245] on span "Pending" at bounding box center [997, 247] width 51 height 15
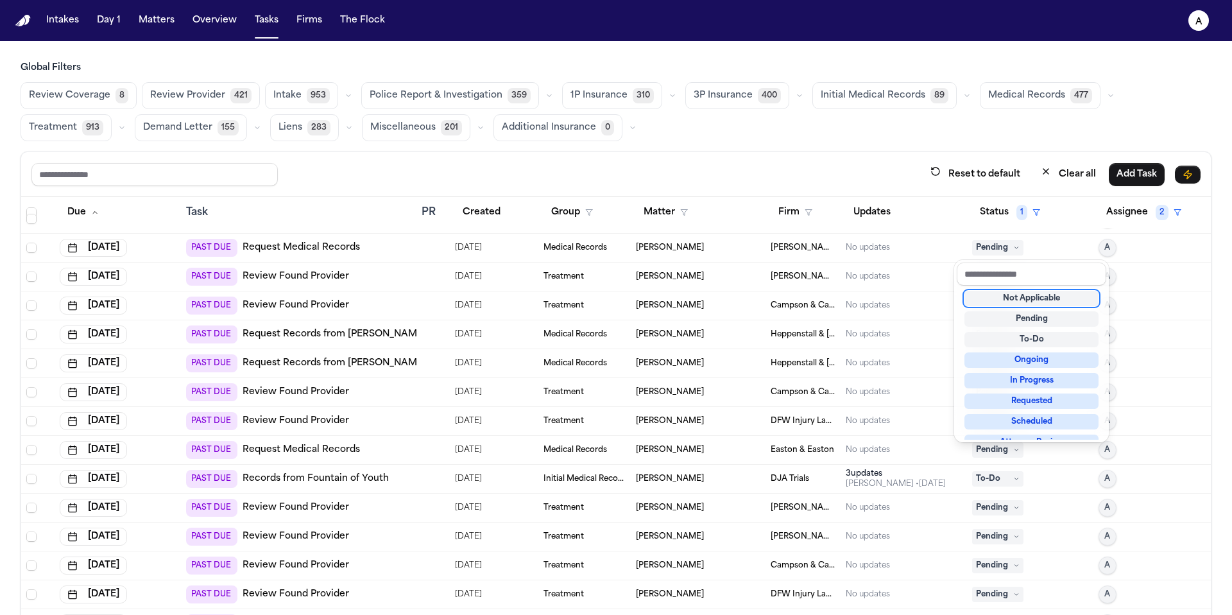
click at [1013, 300] on div "Not Applicable" at bounding box center [1032, 298] width 134 height 15
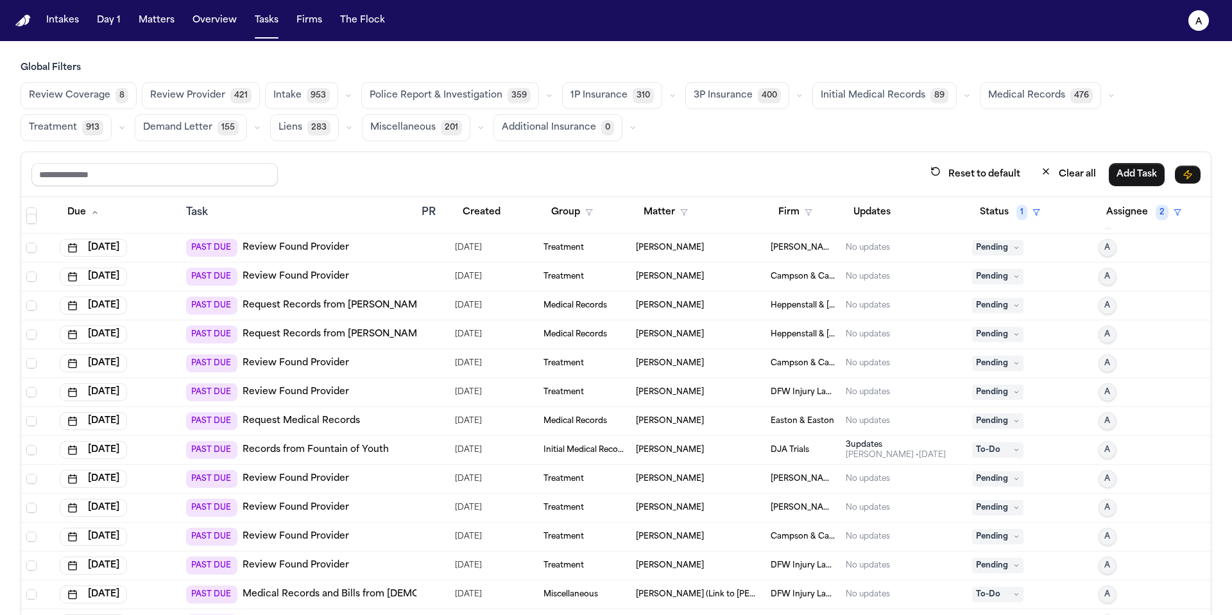
click at [1013, 250] on icon at bounding box center [1016, 248] width 6 height 6
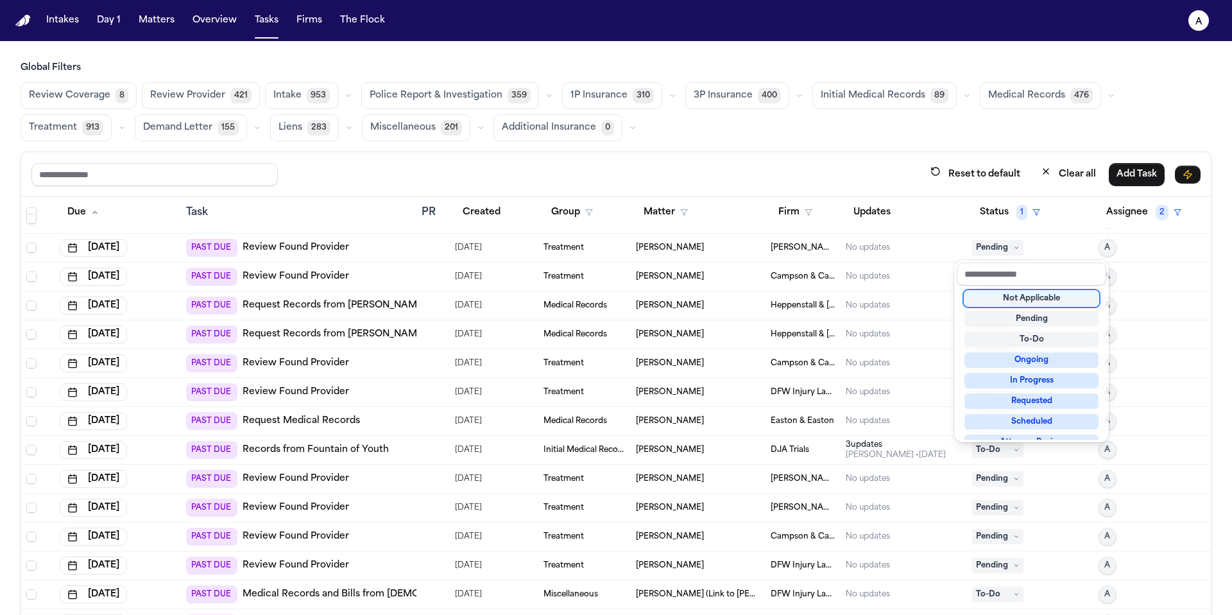
click at [1015, 298] on div "Not Applicable" at bounding box center [1032, 298] width 134 height 15
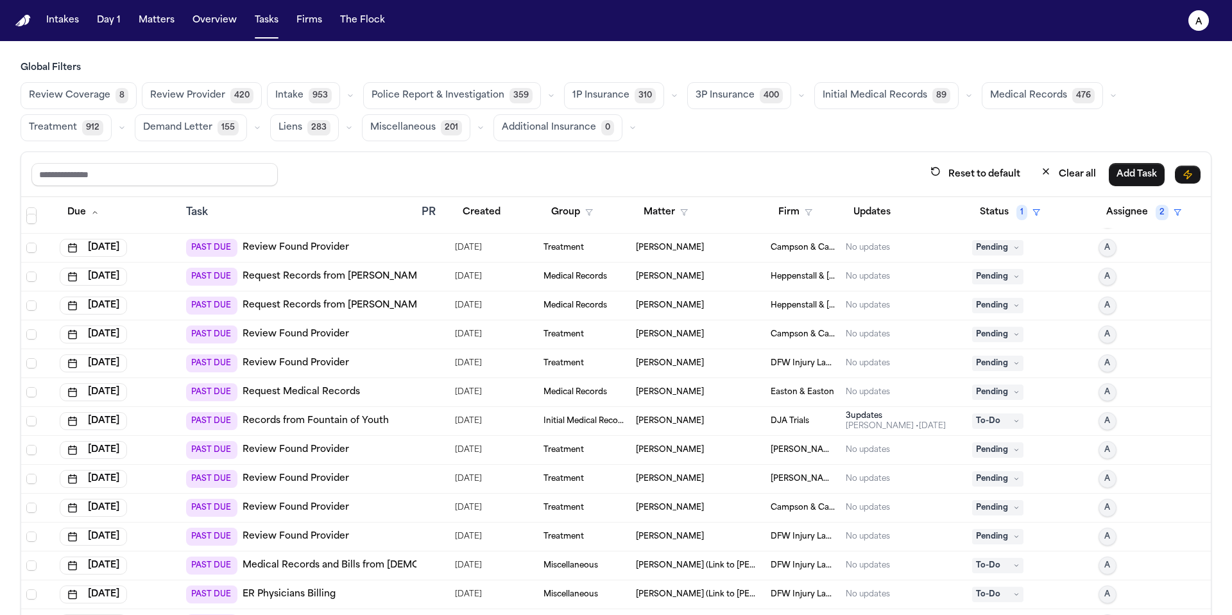
click at [1013, 245] on icon at bounding box center [1016, 248] width 6 height 6
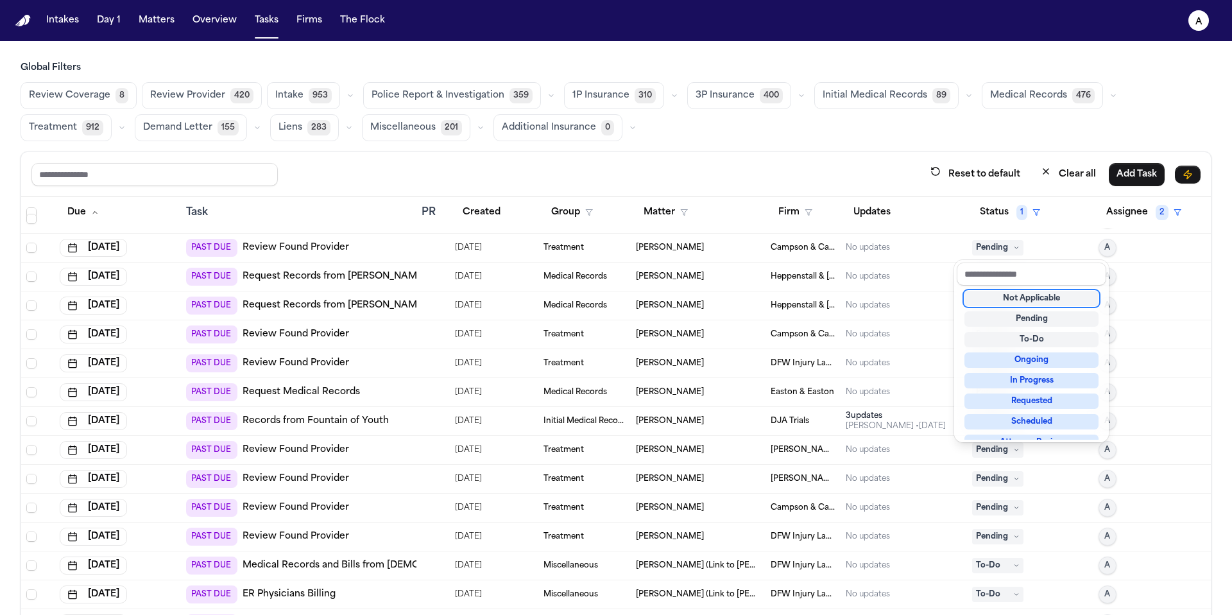
click at [1006, 302] on div "Not Applicable" at bounding box center [1032, 298] width 134 height 15
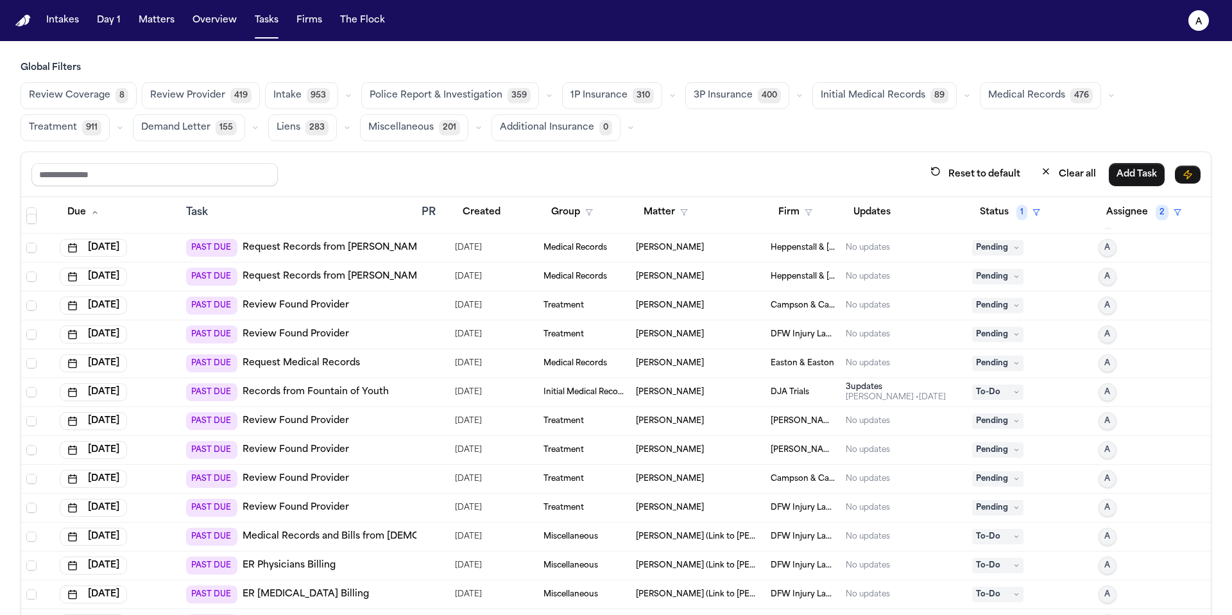
click at [1006, 305] on span "Pending" at bounding box center [997, 305] width 51 height 15
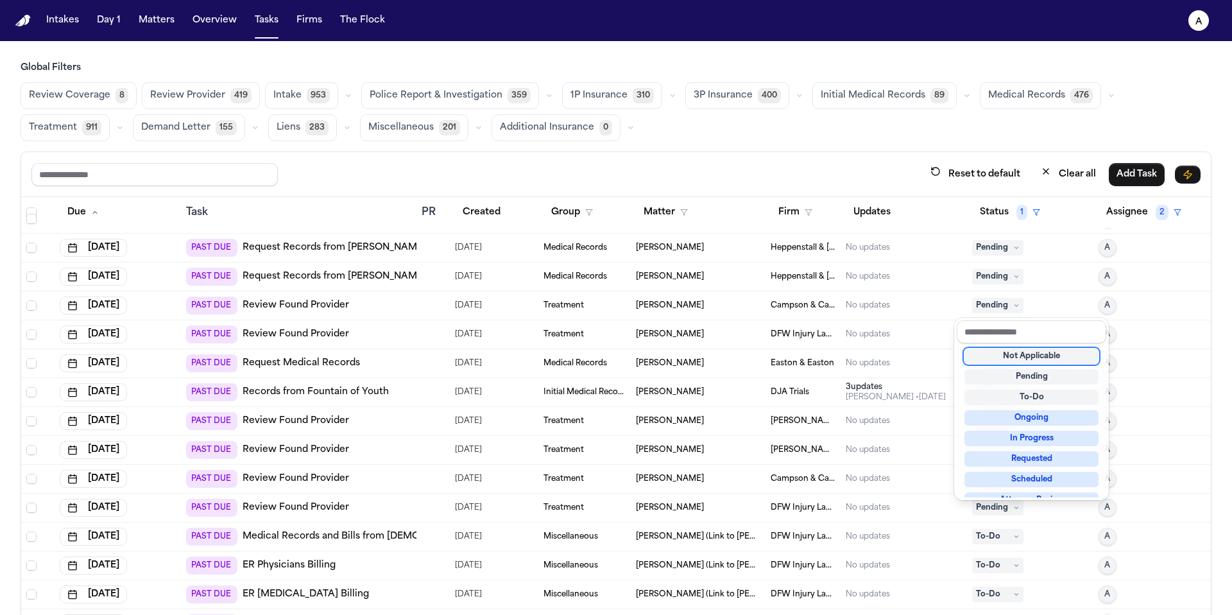
click at [1007, 356] on div "Not Applicable" at bounding box center [1032, 356] width 134 height 15
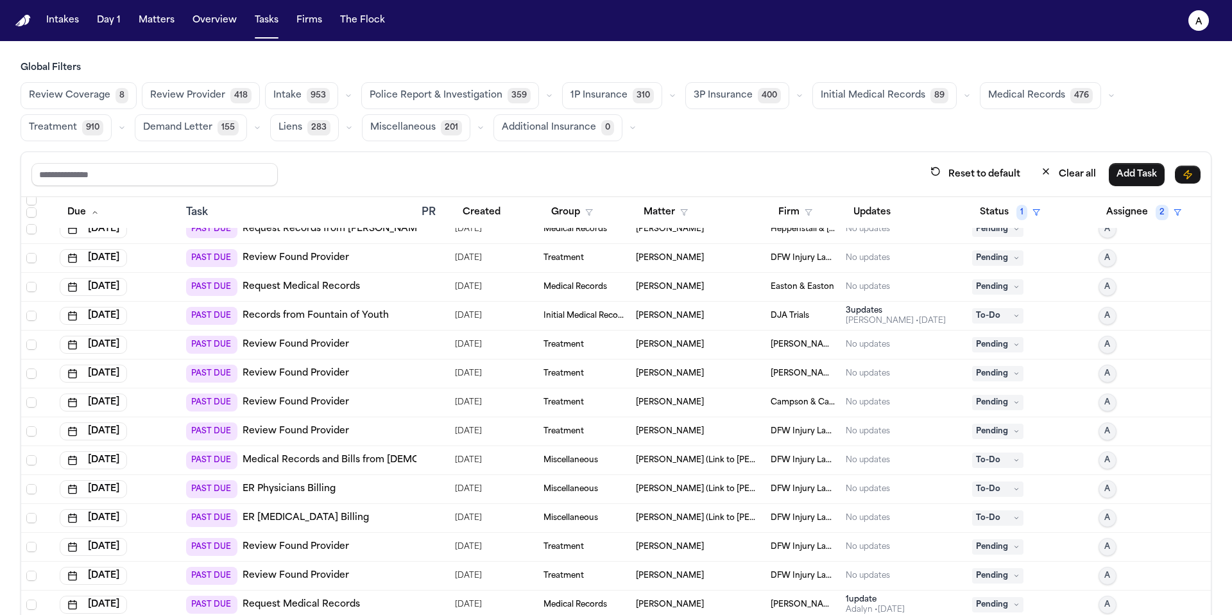
scroll to position [1216, 0]
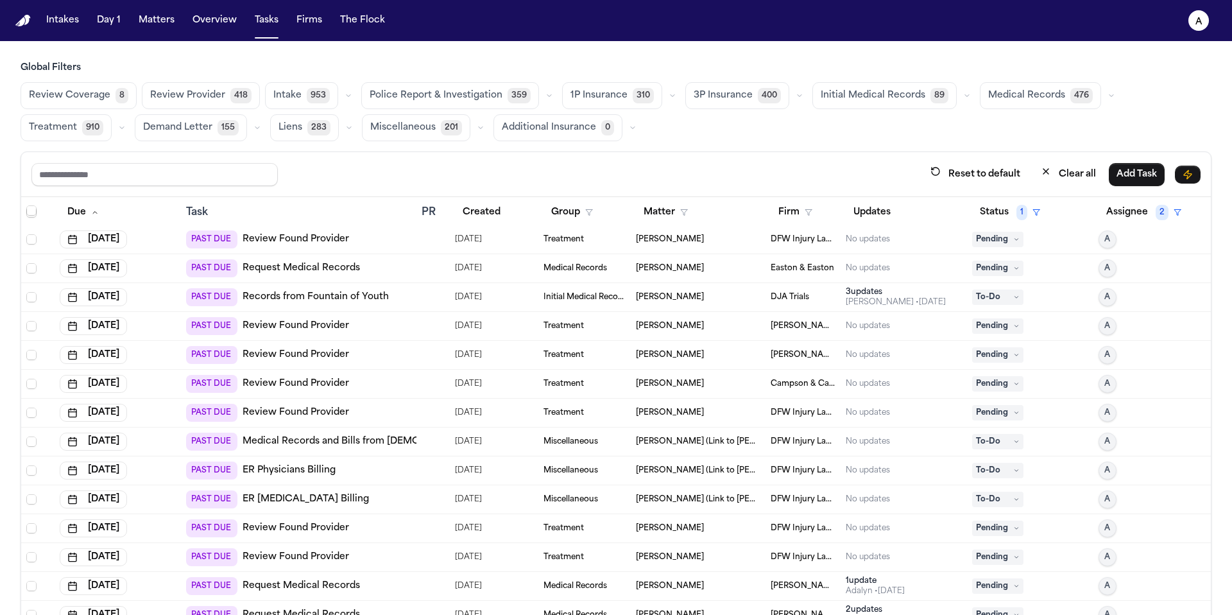
click at [1013, 239] on icon at bounding box center [1016, 239] width 6 height 6
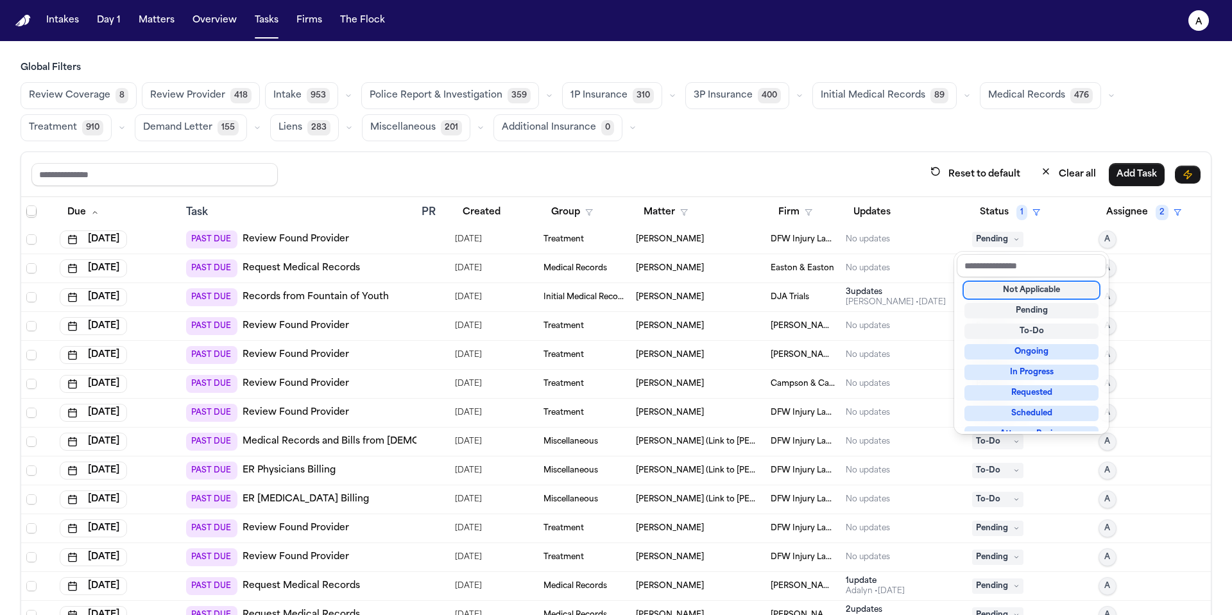
click at [1020, 290] on div "Not Applicable" at bounding box center [1032, 289] width 134 height 15
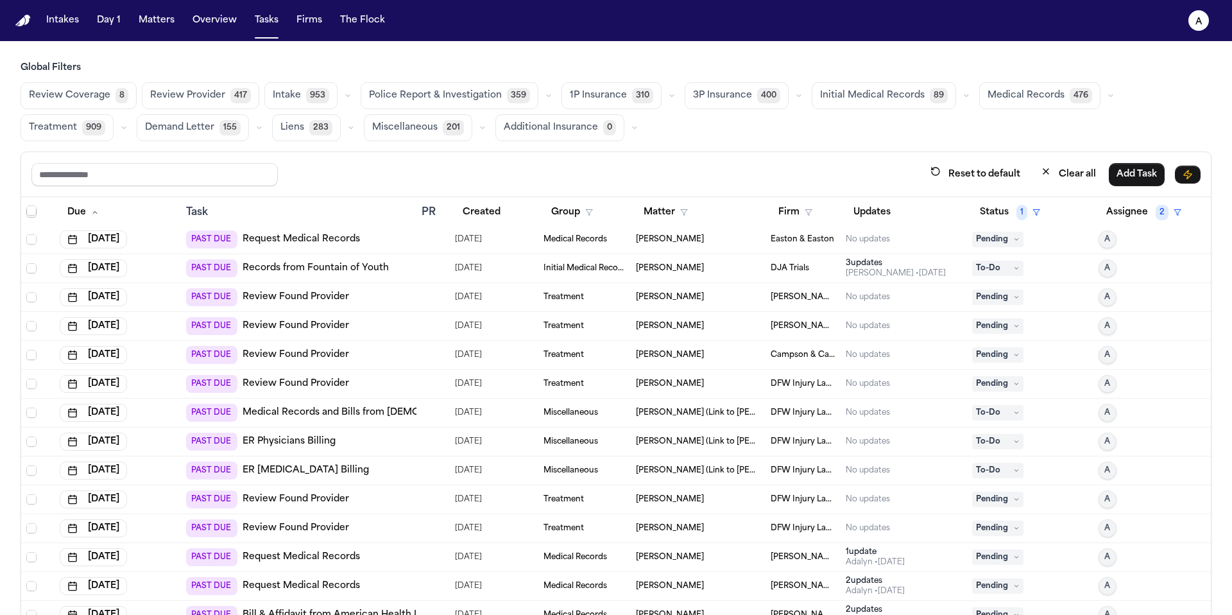
click at [1013, 237] on icon at bounding box center [1016, 239] width 6 height 6
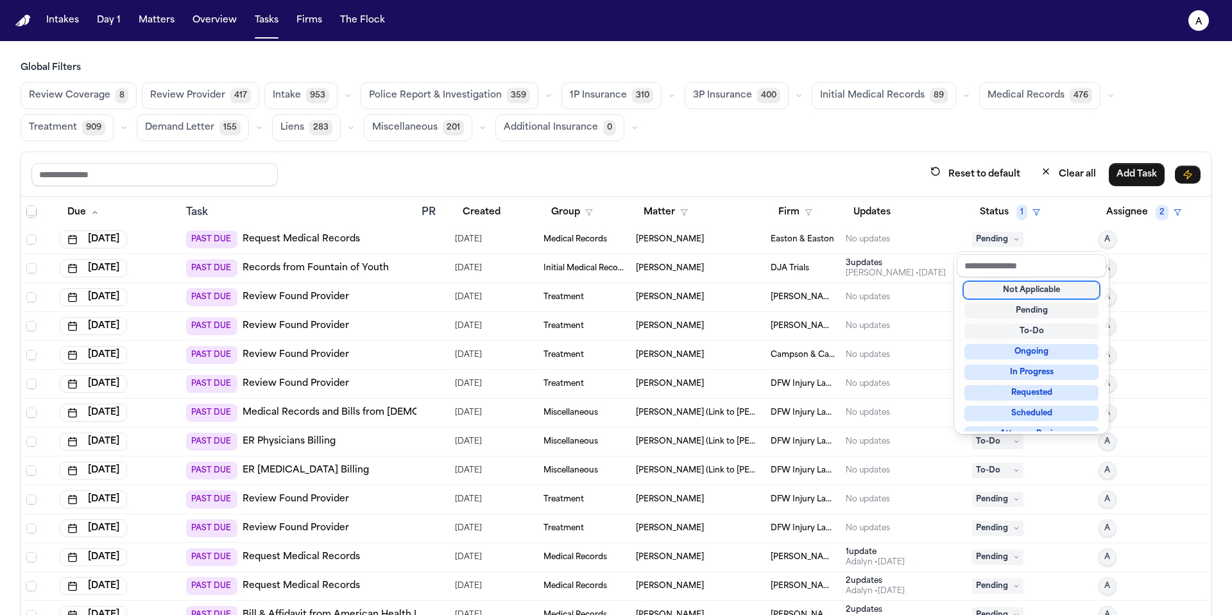
click at [1015, 293] on div "Not Applicable" at bounding box center [1032, 289] width 134 height 15
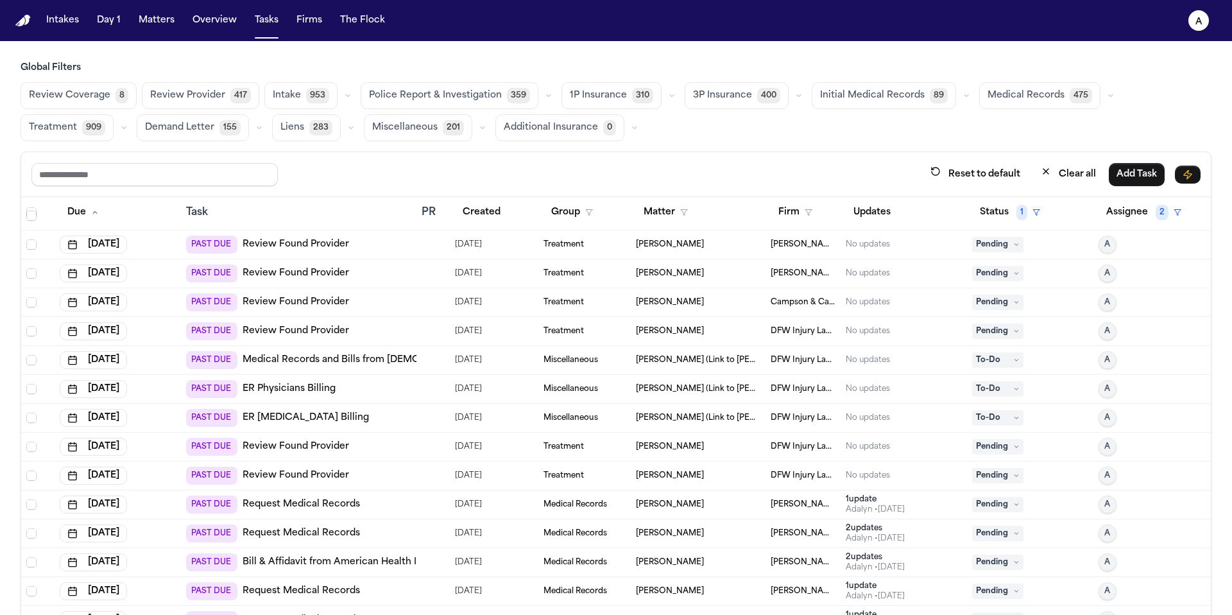
scroll to position [1252, 0]
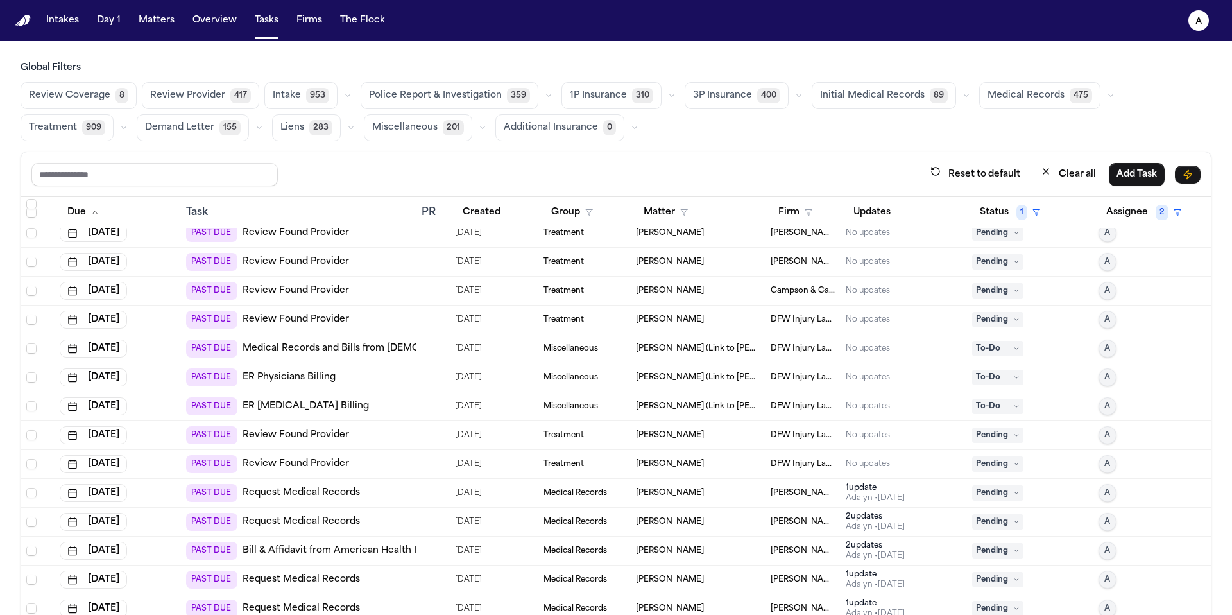
click at [997, 232] on span "Pending" at bounding box center [997, 232] width 51 height 15
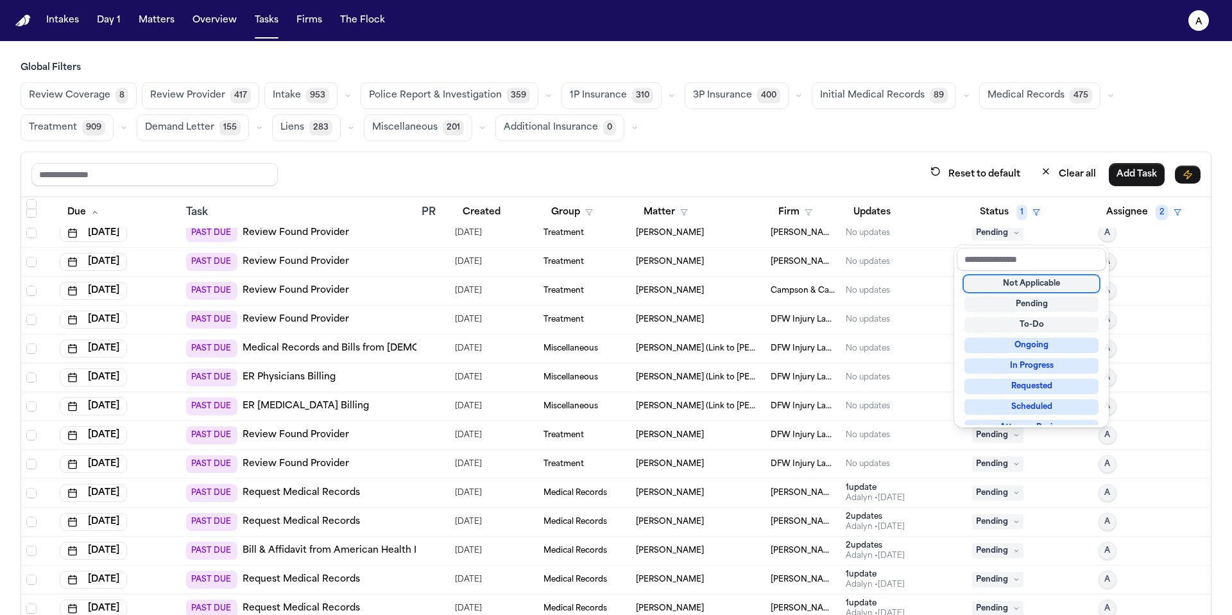
click at [1011, 278] on div "Not Applicable" at bounding box center [1032, 283] width 134 height 15
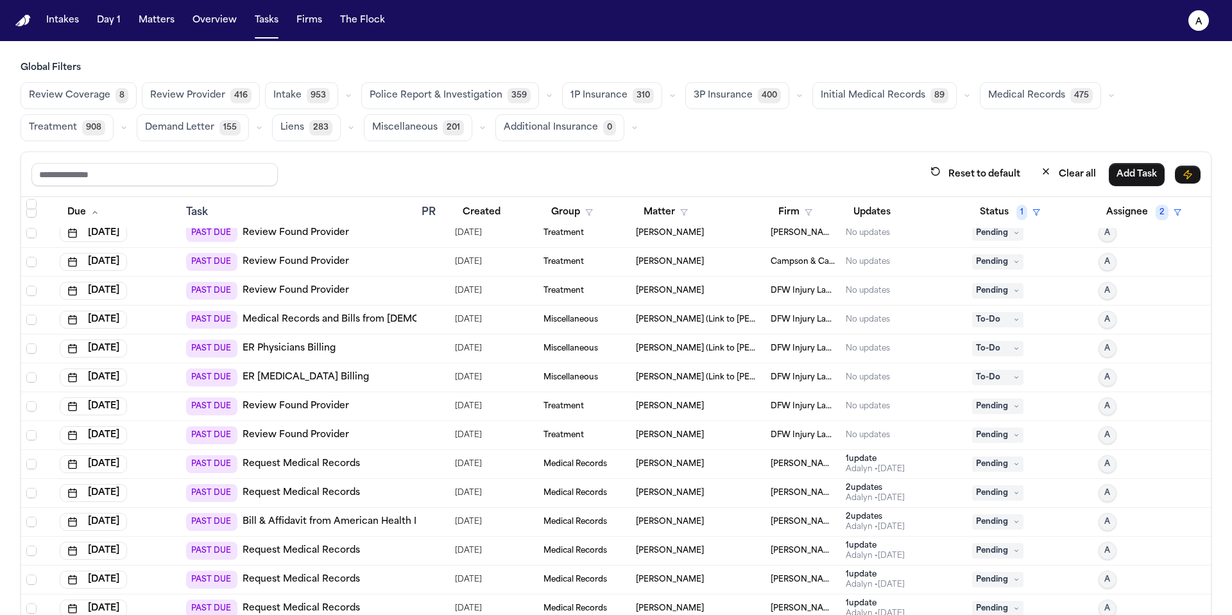
click at [1013, 230] on icon at bounding box center [1016, 233] width 6 height 6
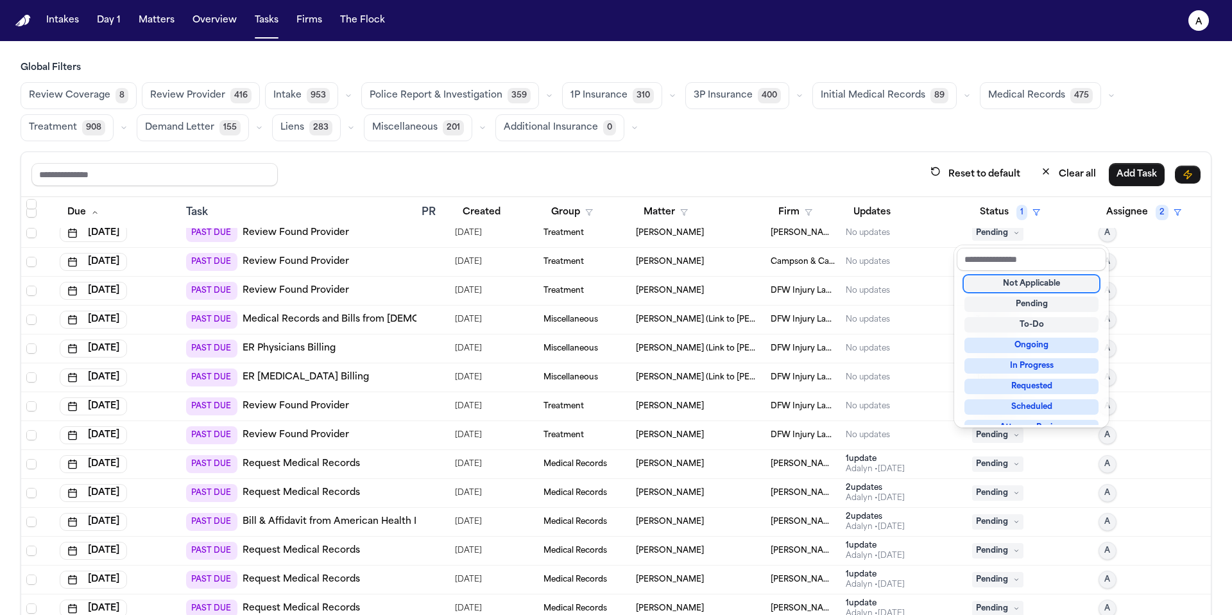
click at [1003, 288] on div "Not Applicable" at bounding box center [1032, 283] width 134 height 15
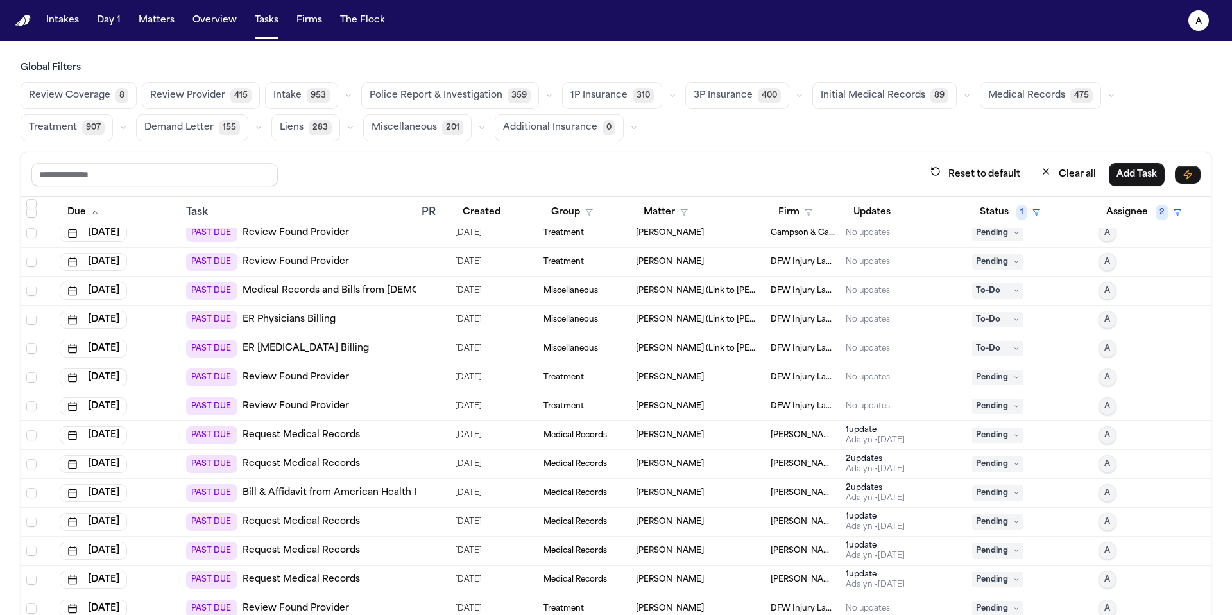
click at [996, 234] on span "Pending" at bounding box center [997, 232] width 51 height 15
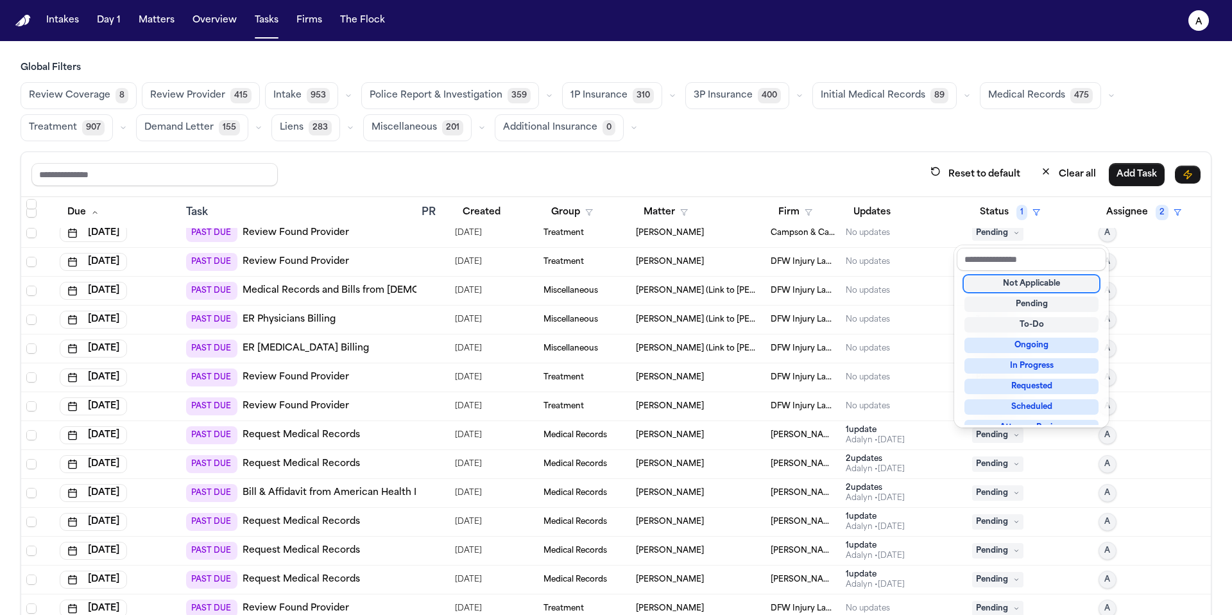
click at [991, 284] on div "Not Applicable" at bounding box center [1032, 283] width 134 height 15
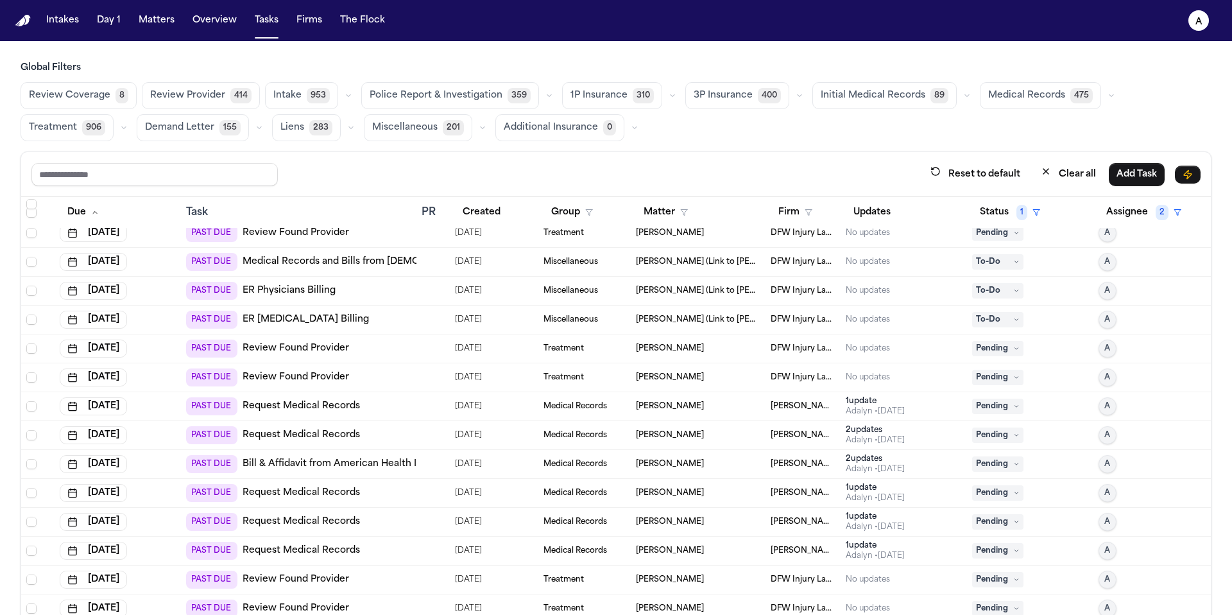
click at [994, 232] on span "Pending" at bounding box center [997, 232] width 51 height 15
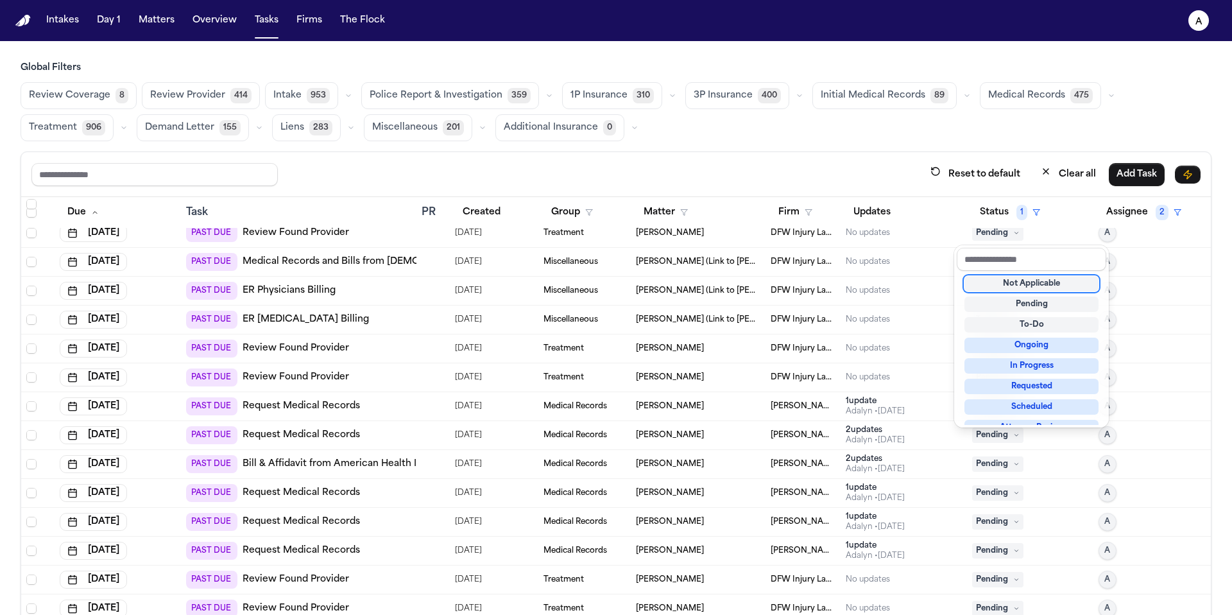
click at [877, 169] on div "Reset to default Clear all Add Task Due Task PR Created Group Matter Firm Updat…" at bounding box center [616, 411] width 1191 height 520
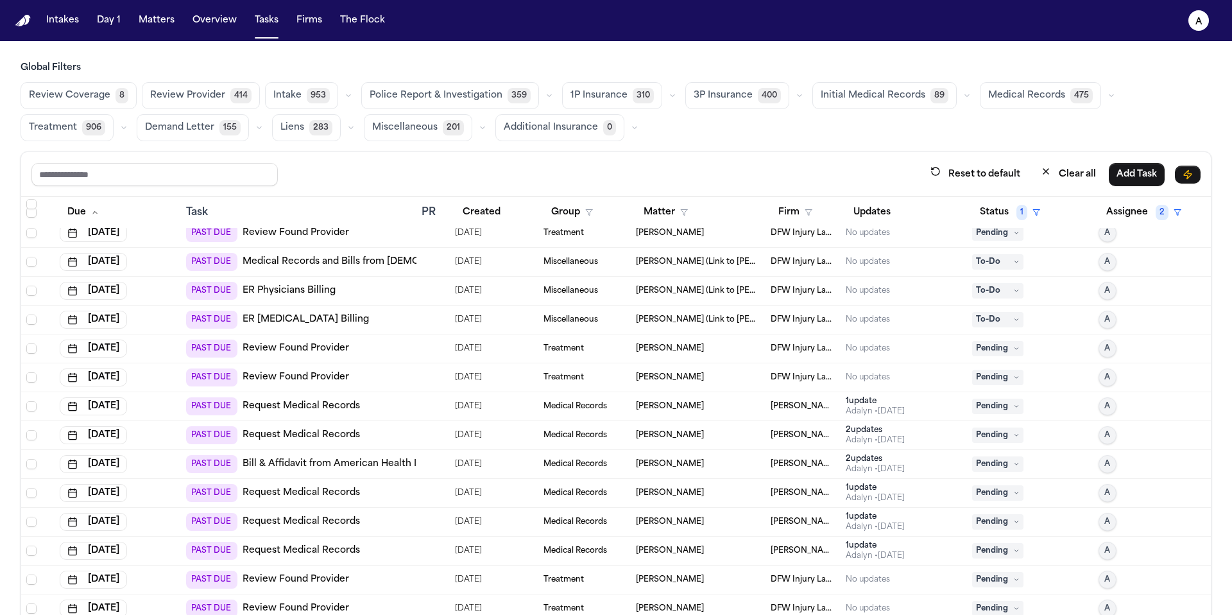
click at [1008, 235] on span "Pending" at bounding box center [997, 232] width 51 height 15
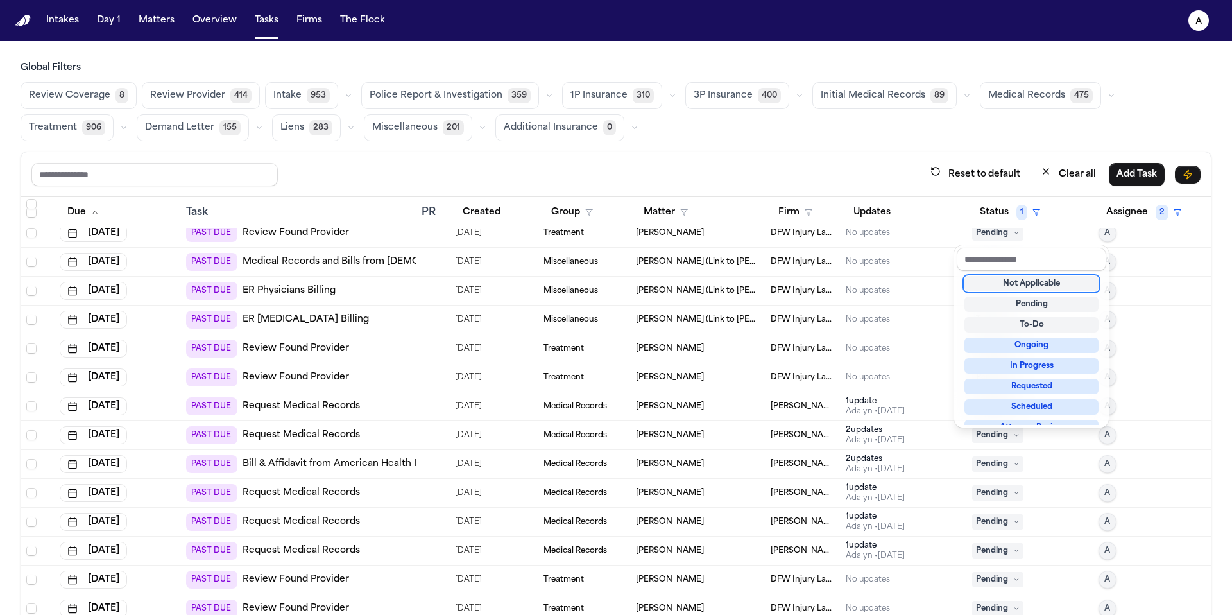
click at [1017, 280] on div "Not Applicable" at bounding box center [1032, 283] width 134 height 15
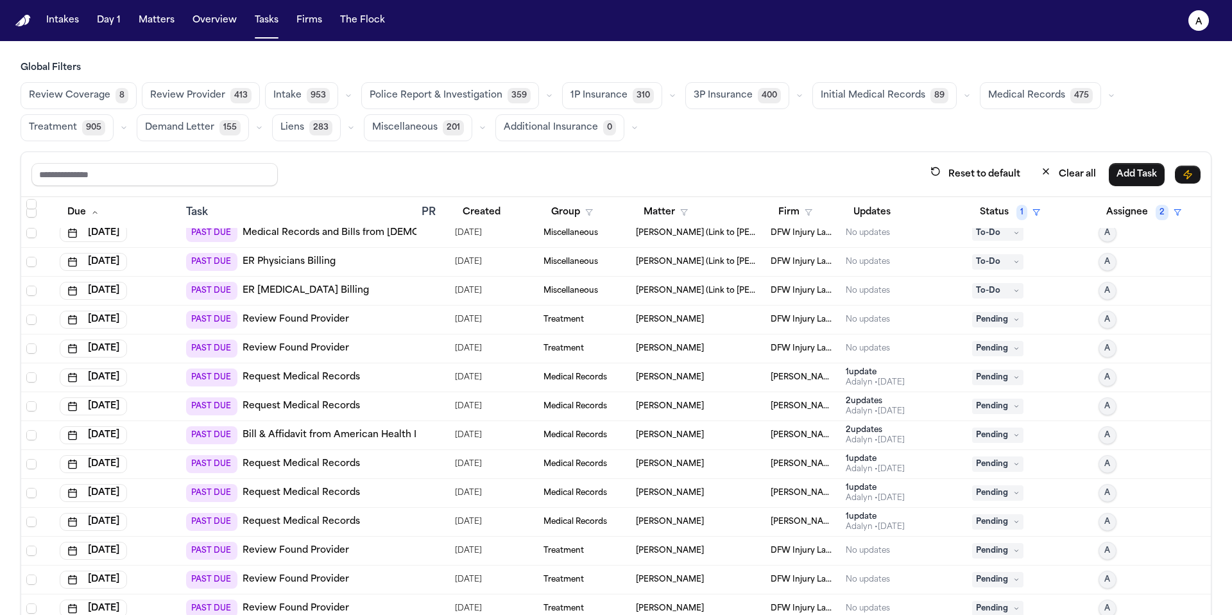
click at [1014, 279] on td "To-Do" at bounding box center [1030, 291] width 126 height 29
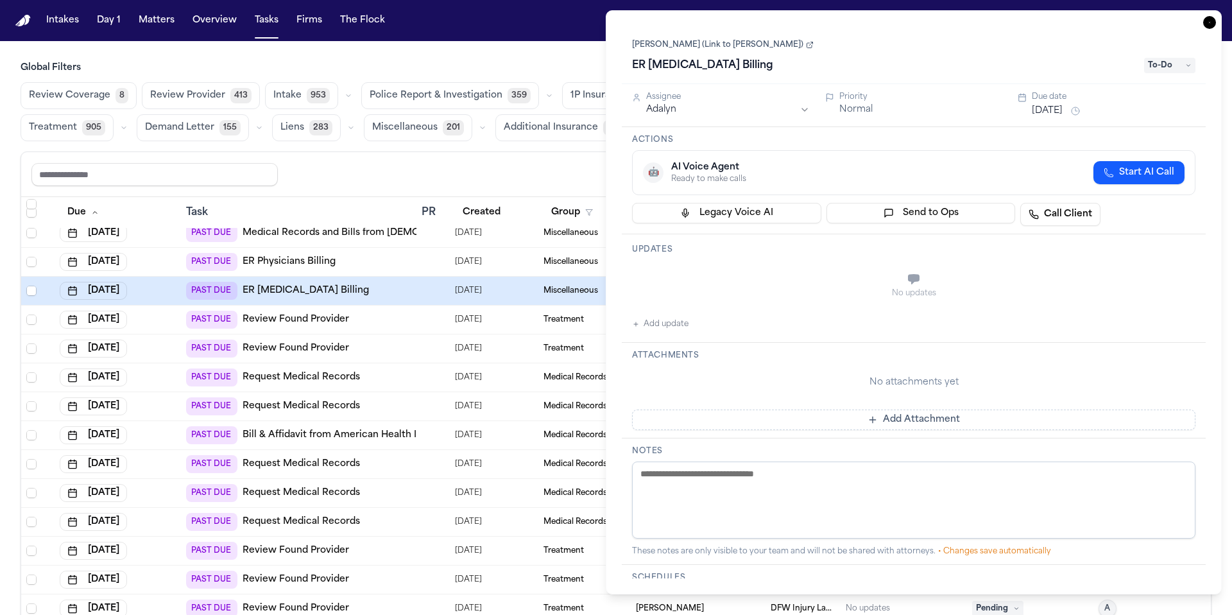
click at [1212, 22] on icon "button" at bounding box center [1209, 22] width 13 height 13
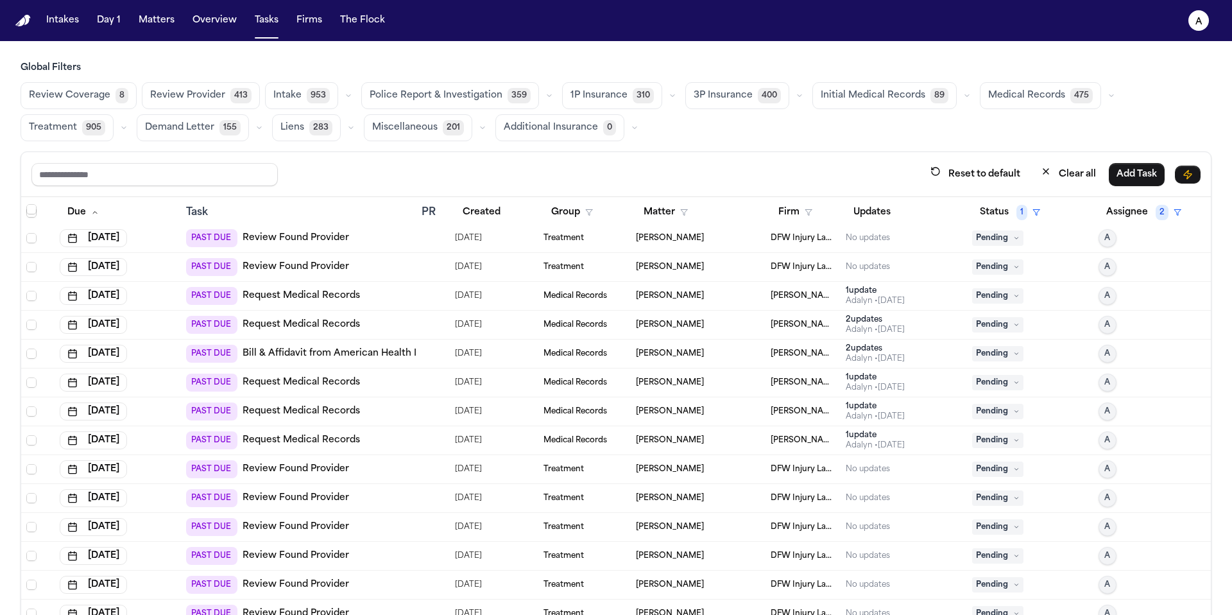
scroll to position [1322, 0]
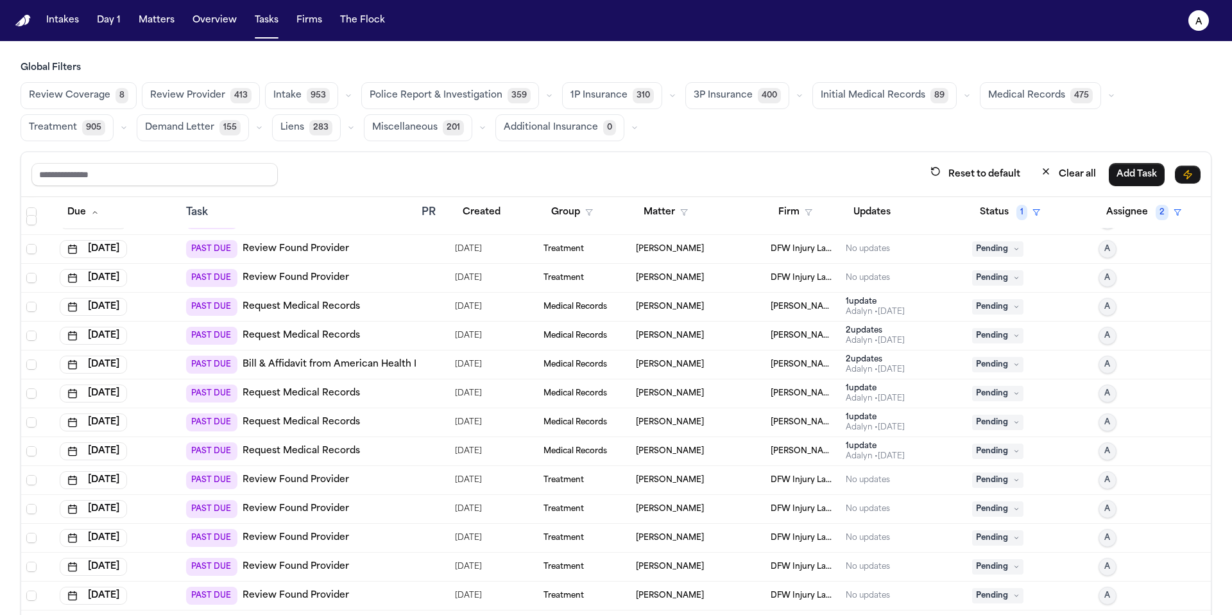
click at [1013, 246] on icon at bounding box center [1016, 249] width 6 height 6
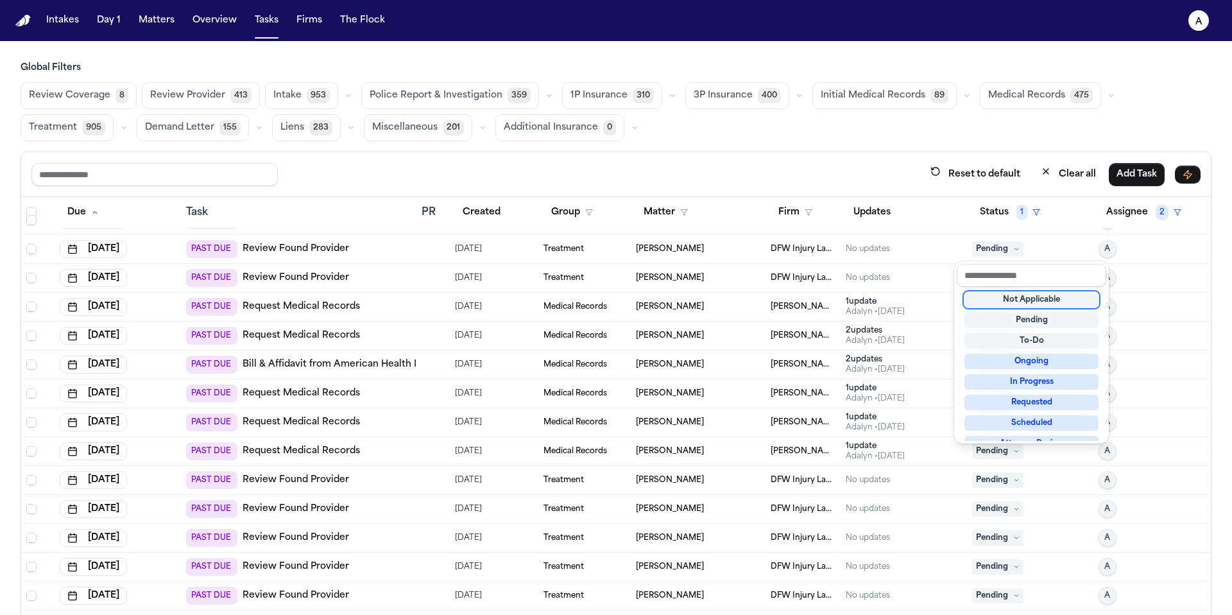
click at [1015, 292] on div "Not Applicable" at bounding box center [1032, 299] width 134 height 15
click at [1017, 297] on div "Not Applicable" at bounding box center [1032, 299] width 134 height 15
click at [1018, 300] on div "Not Applicable" at bounding box center [1032, 299] width 134 height 15
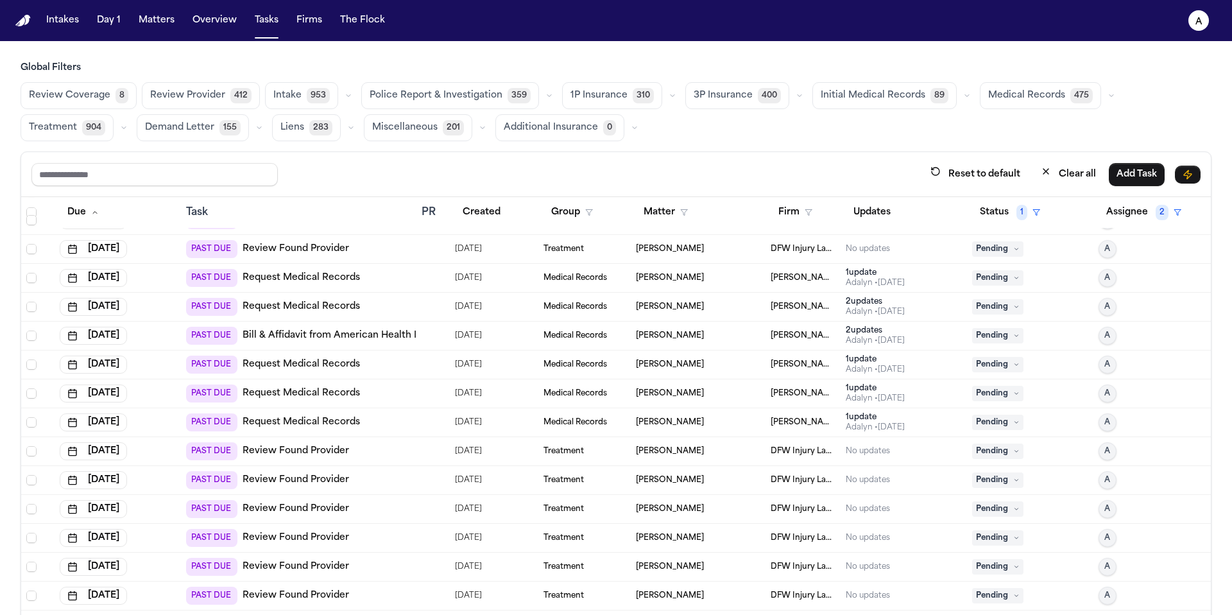
click at [992, 253] on span "Pending" at bounding box center [997, 248] width 51 height 15
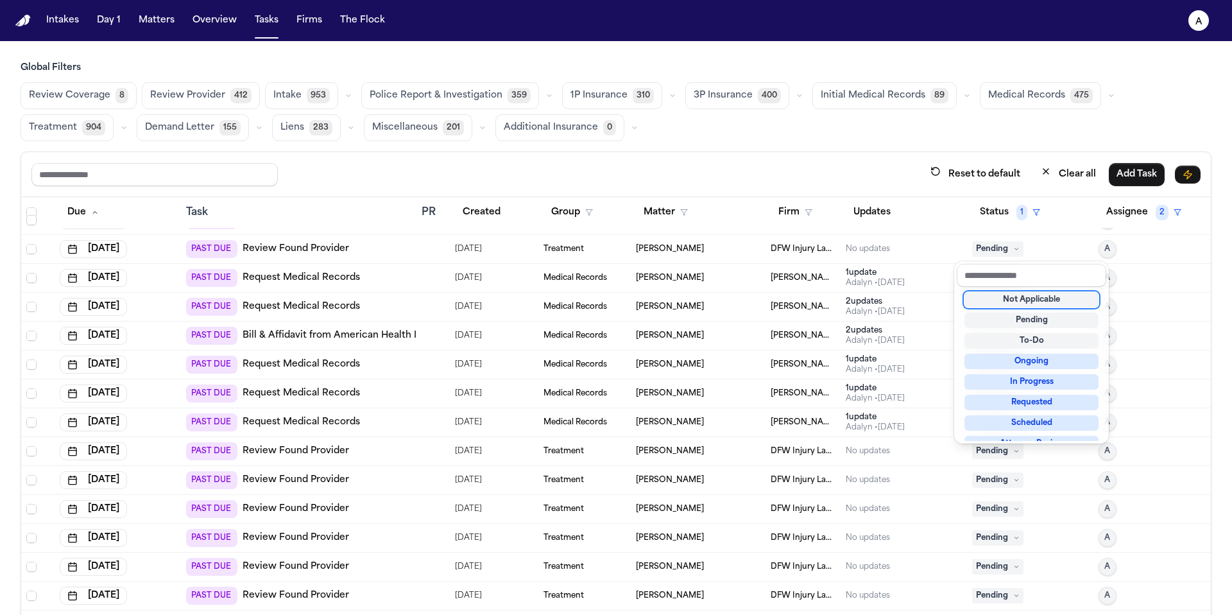
click at [1023, 300] on div "Not Applicable" at bounding box center [1032, 299] width 134 height 15
click at [1013, 300] on div "Not Applicable" at bounding box center [1032, 299] width 134 height 15
click at [997, 303] on div "Not Applicable" at bounding box center [1032, 299] width 134 height 15
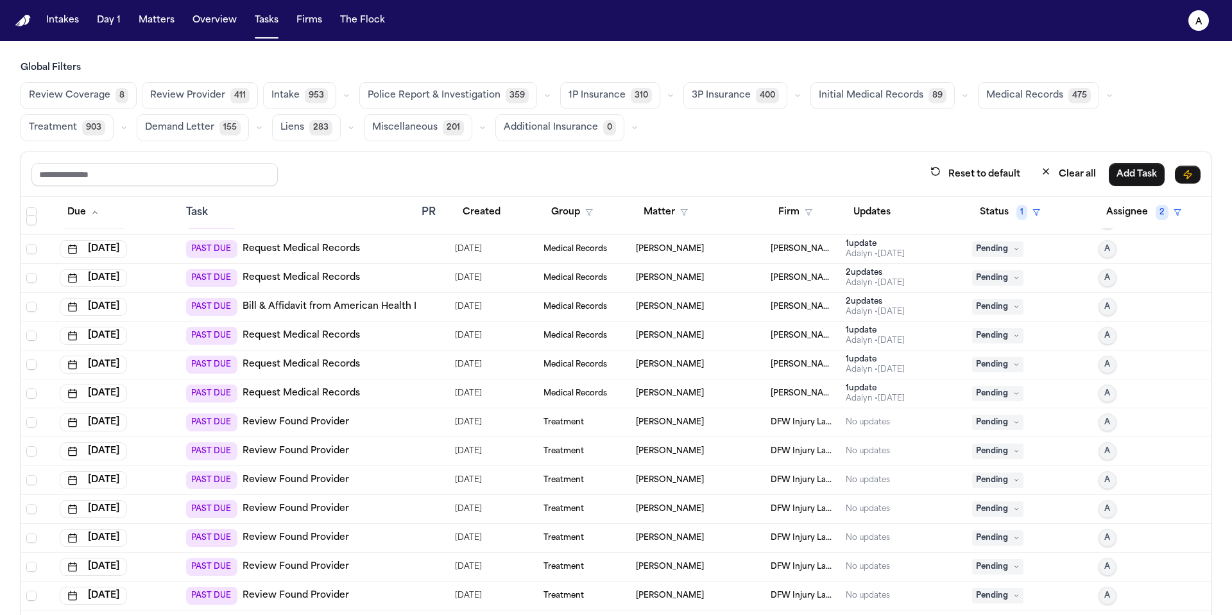
click at [992, 252] on span "Pending" at bounding box center [997, 248] width 51 height 15
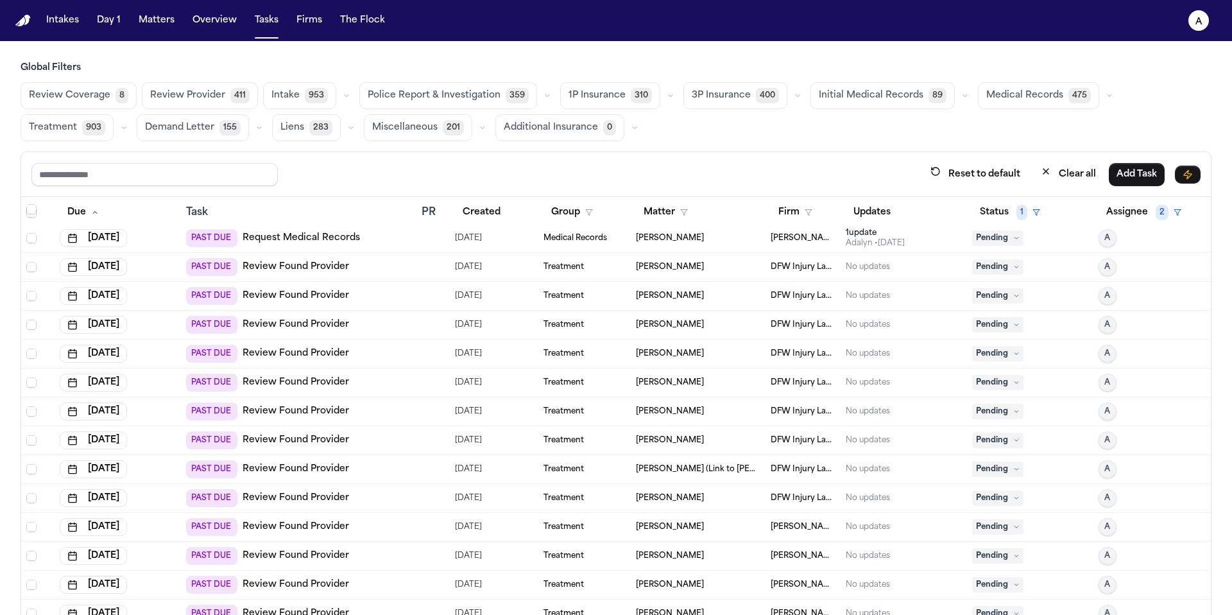
scroll to position [1492, 0]
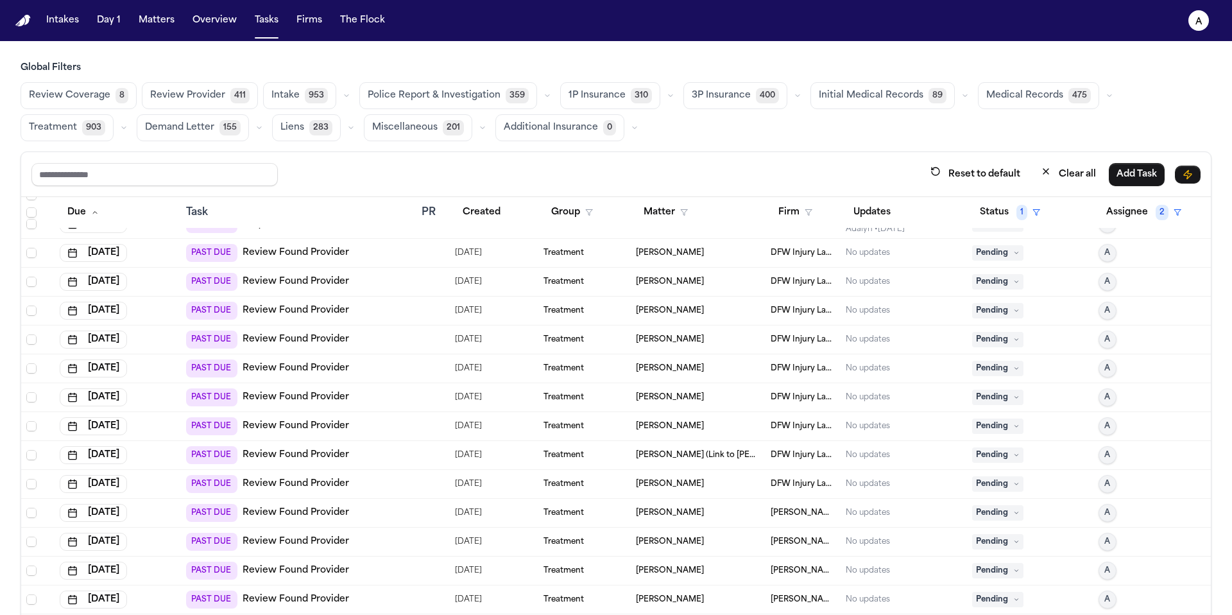
click at [995, 252] on span "Pending" at bounding box center [997, 252] width 51 height 15
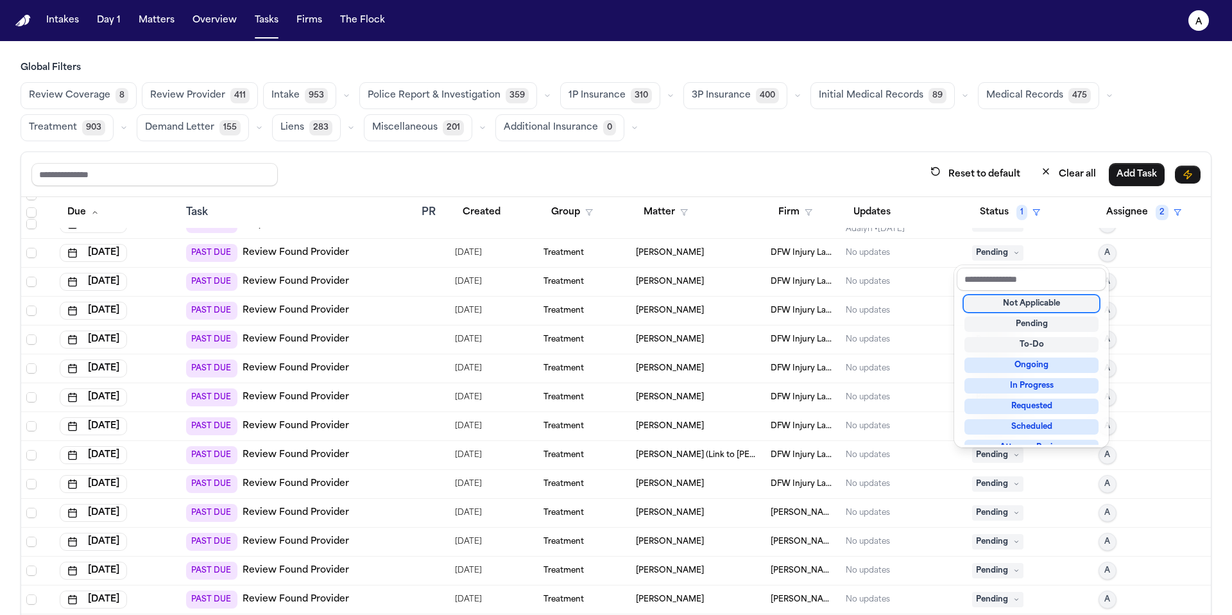
click at [1004, 302] on div "Not Applicable" at bounding box center [1032, 303] width 134 height 15
click at [1017, 303] on div "Pending" at bounding box center [1030, 310] width 116 height 15
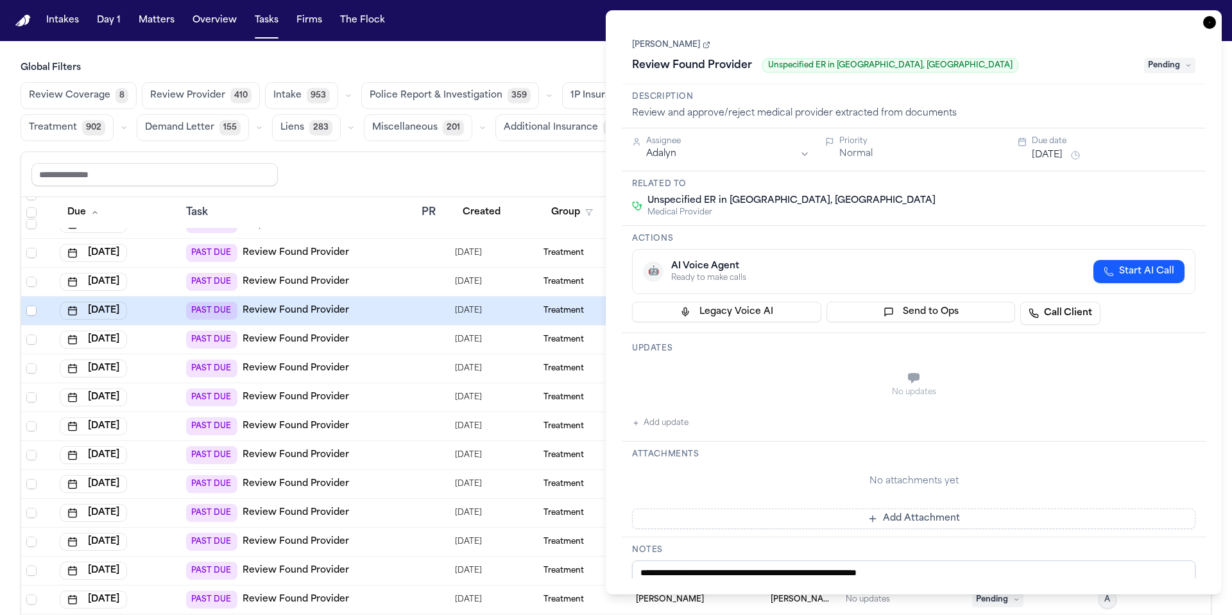
click at [1211, 22] on icon "button" at bounding box center [1209, 22] width 13 height 13
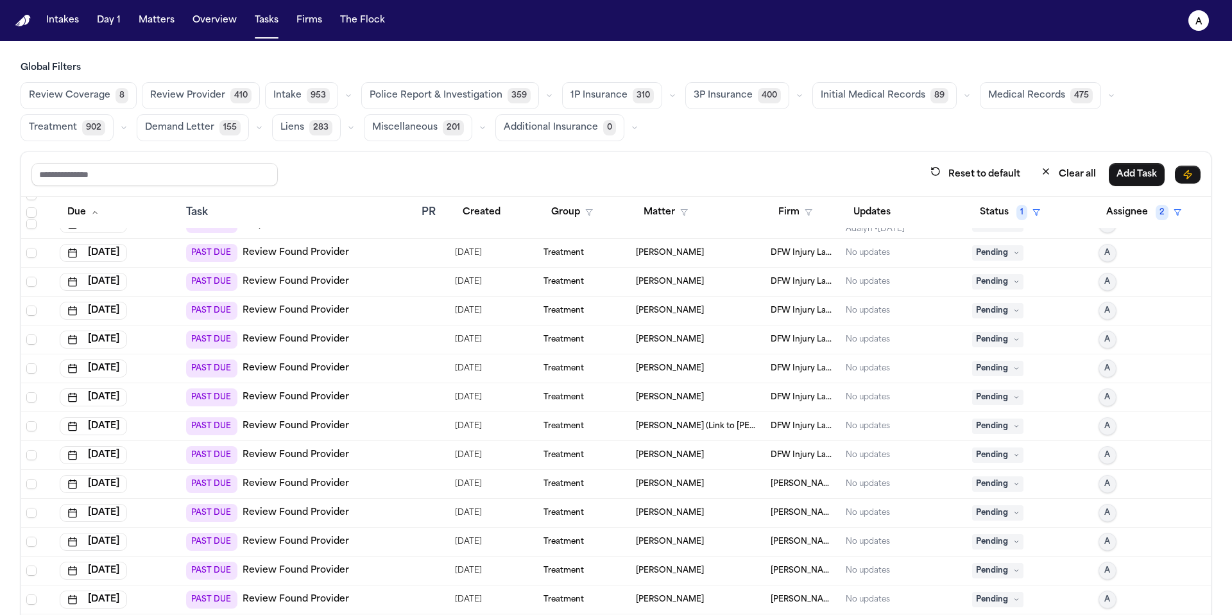
click at [992, 249] on span "Pending" at bounding box center [997, 252] width 51 height 15
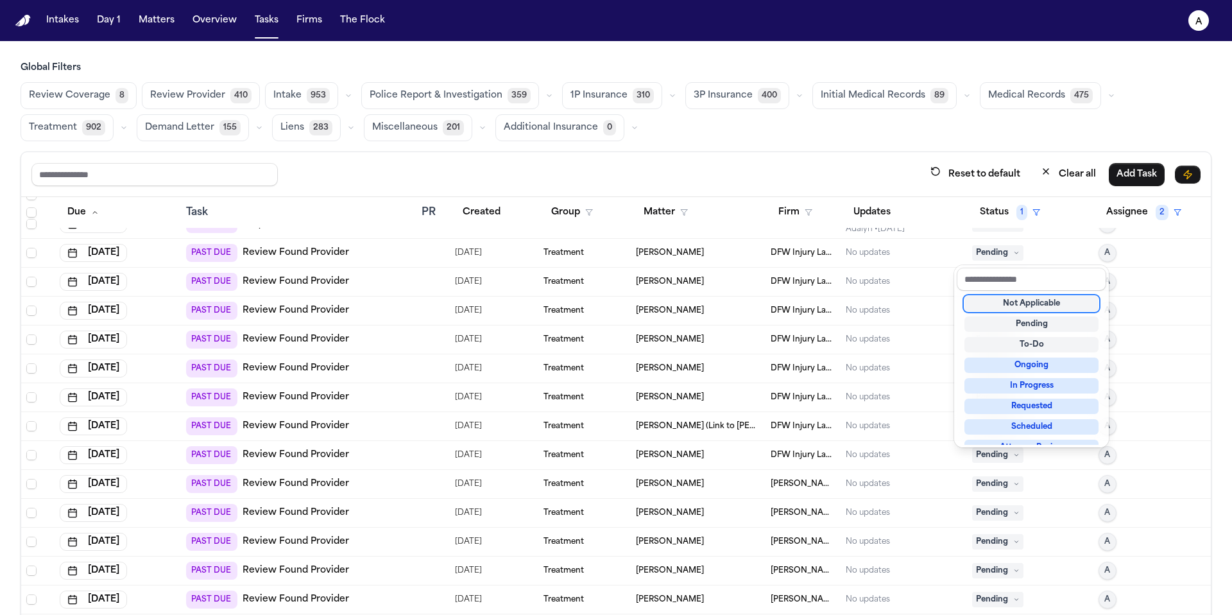
click at [1012, 299] on div "Not Applicable" at bounding box center [1032, 303] width 134 height 15
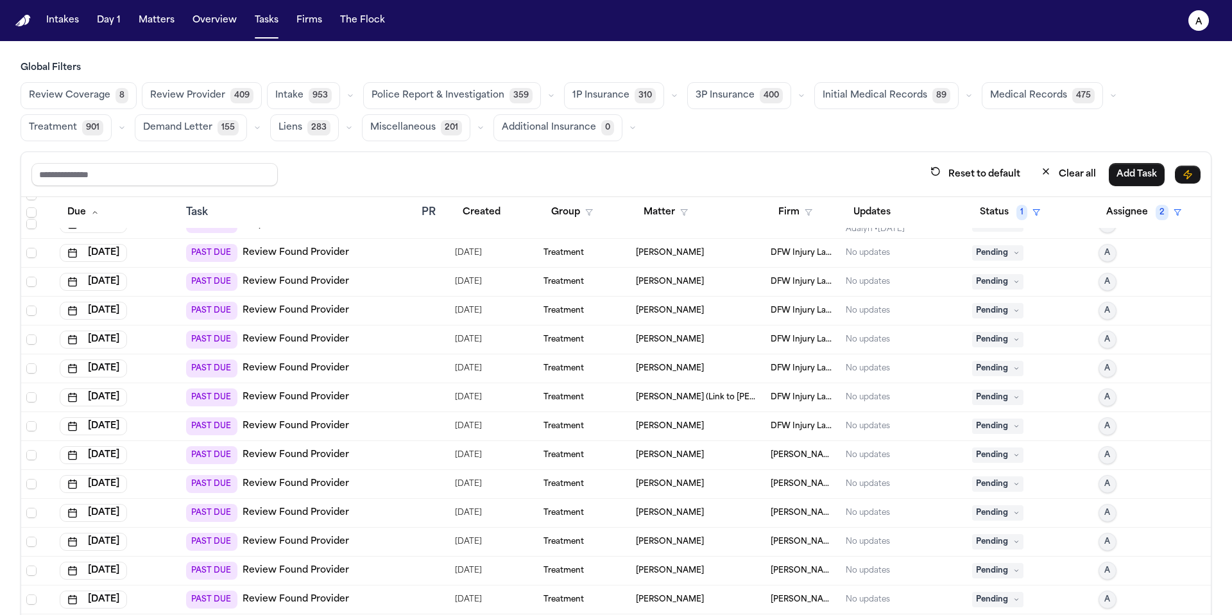
click at [1004, 303] on span "Pending" at bounding box center [997, 310] width 51 height 15
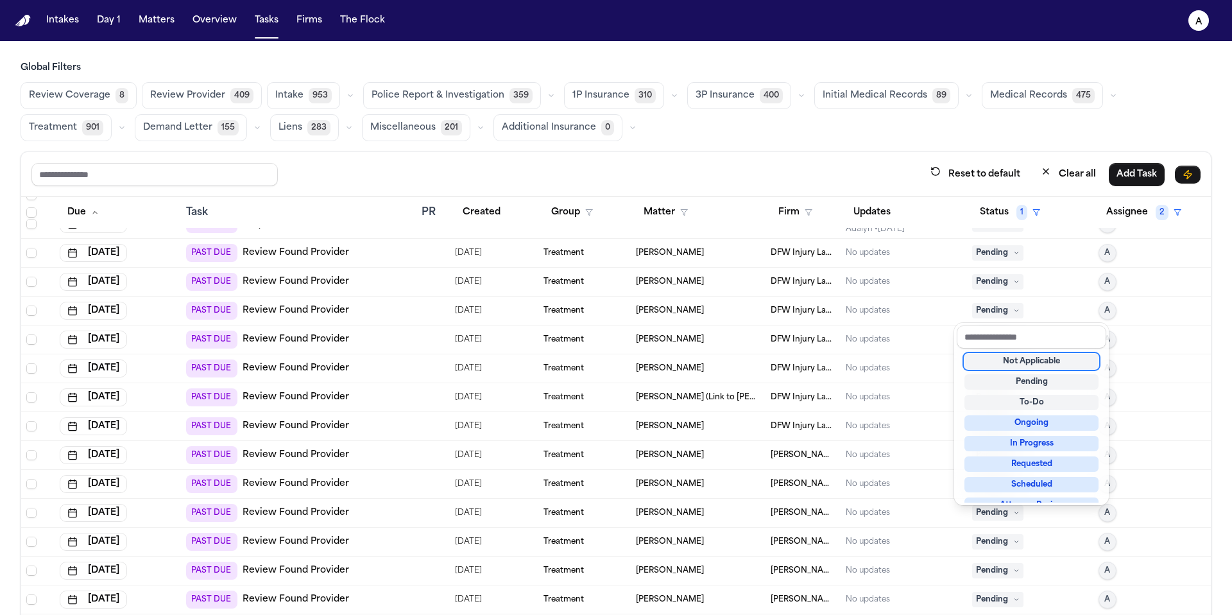
click at [1017, 363] on div "Not Applicable" at bounding box center [1032, 361] width 134 height 15
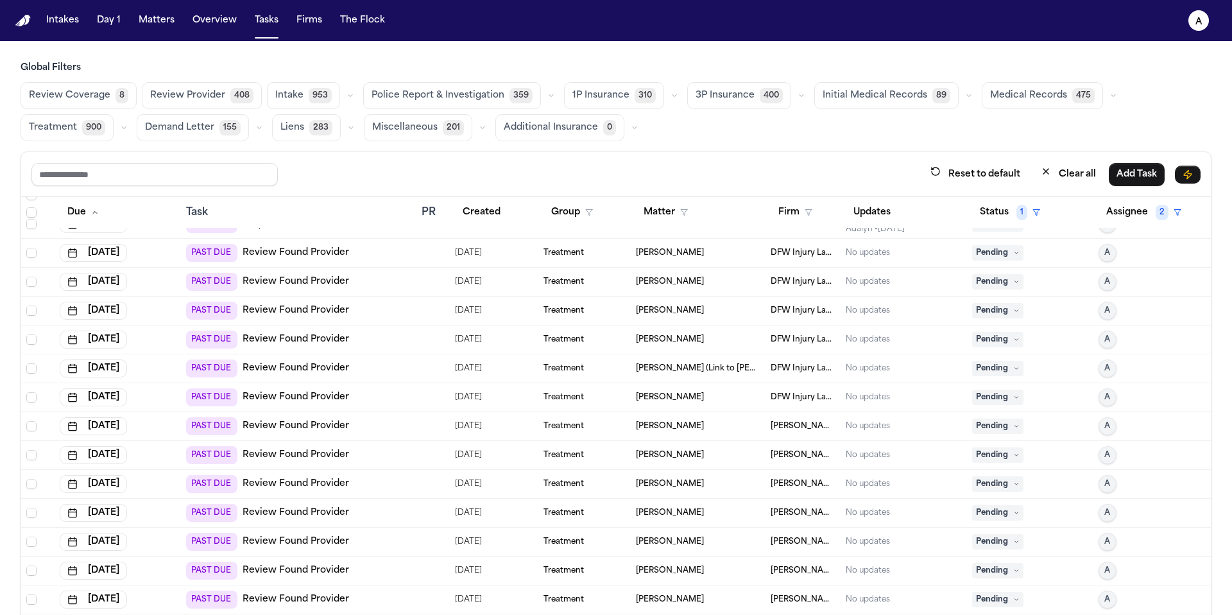
click at [997, 250] on span "Pending" at bounding box center [997, 252] width 51 height 15
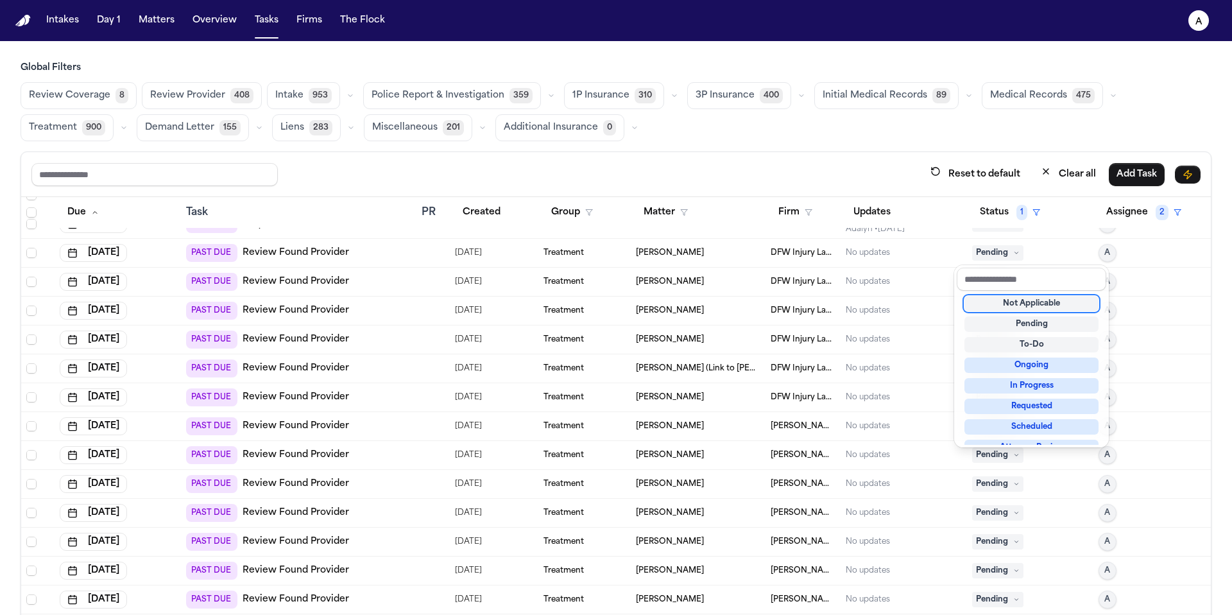
click at [1004, 306] on div "Not Applicable" at bounding box center [1032, 303] width 134 height 15
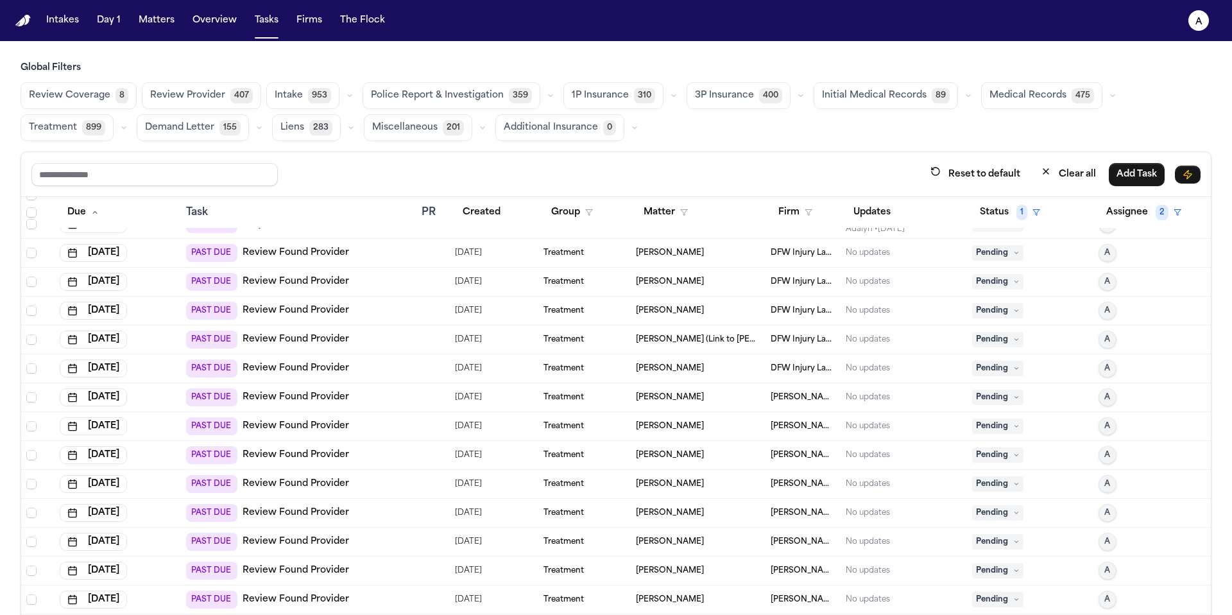
click at [204, 92] on span "Review Provider" at bounding box center [187, 95] width 75 height 13
click at [208, 92] on span "Review Provider" at bounding box center [187, 95] width 75 height 13
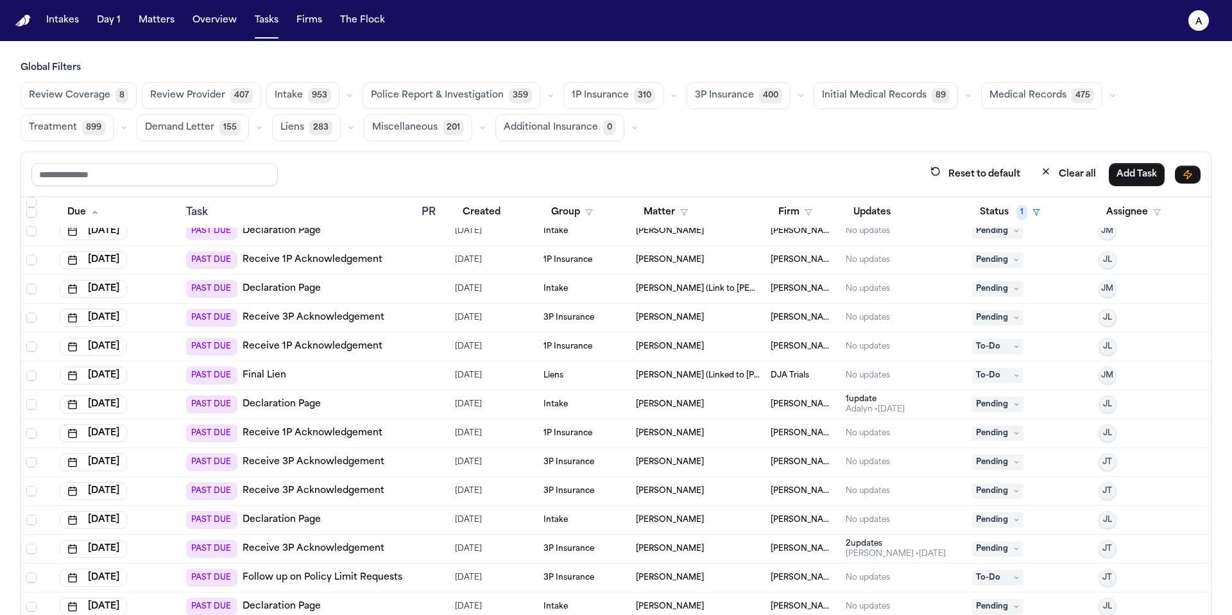
scroll to position [2968, 0]
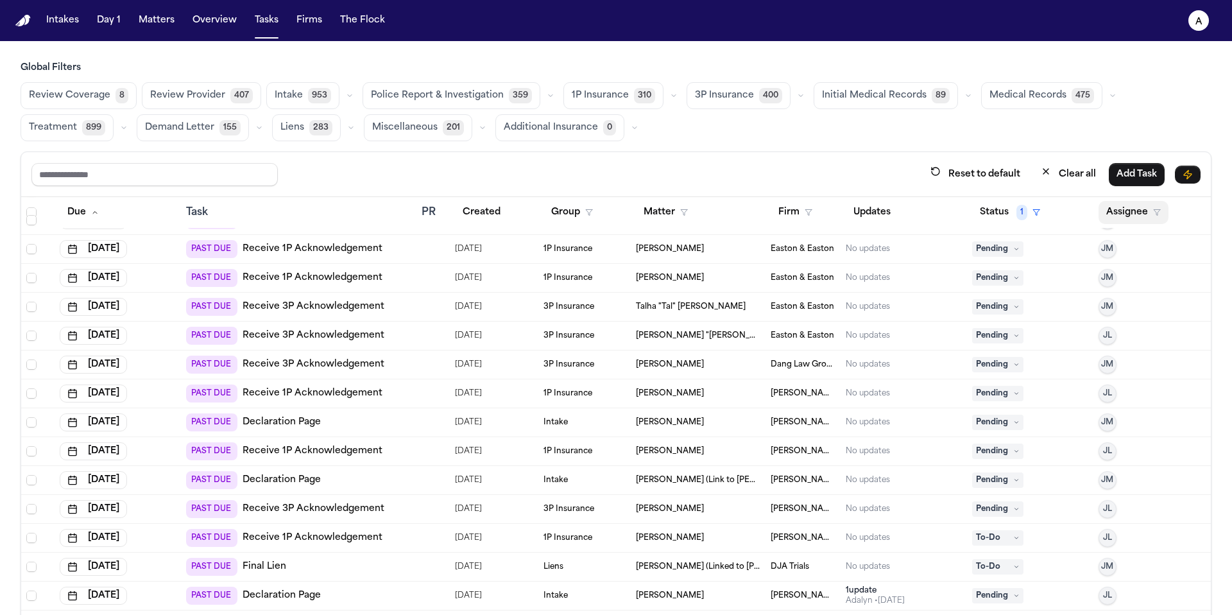
click at [1110, 214] on button "Assignee" at bounding box center [1134, 212] width 70 height 23
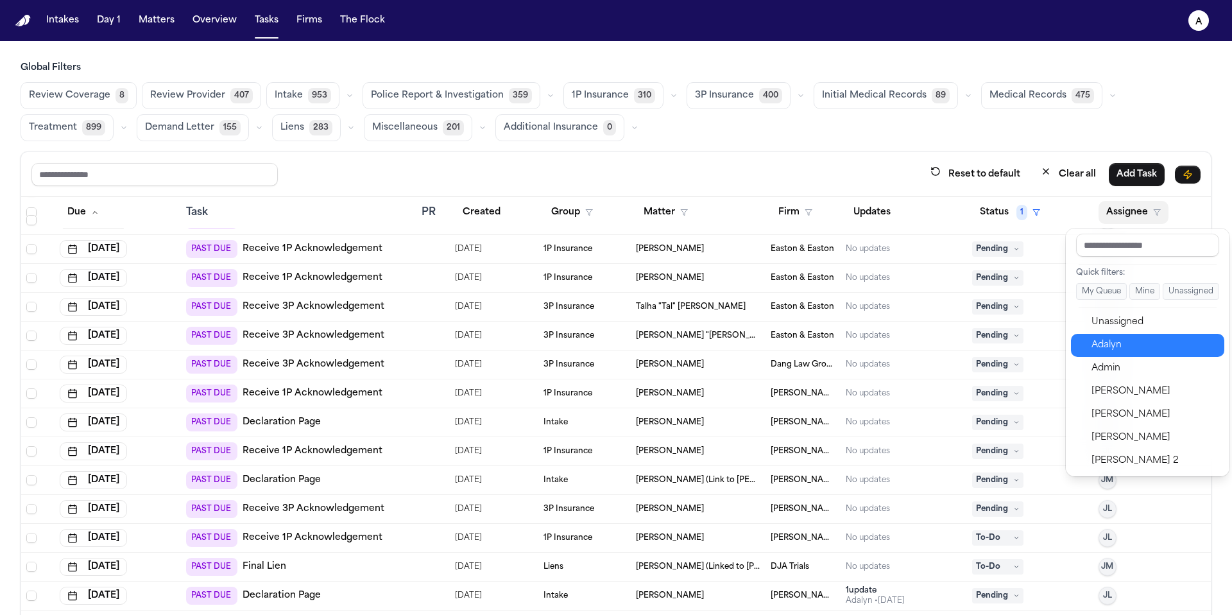
click at [1133, 340] on div "Adalyn" at bounding box center [1154, 345] width 125 height 15
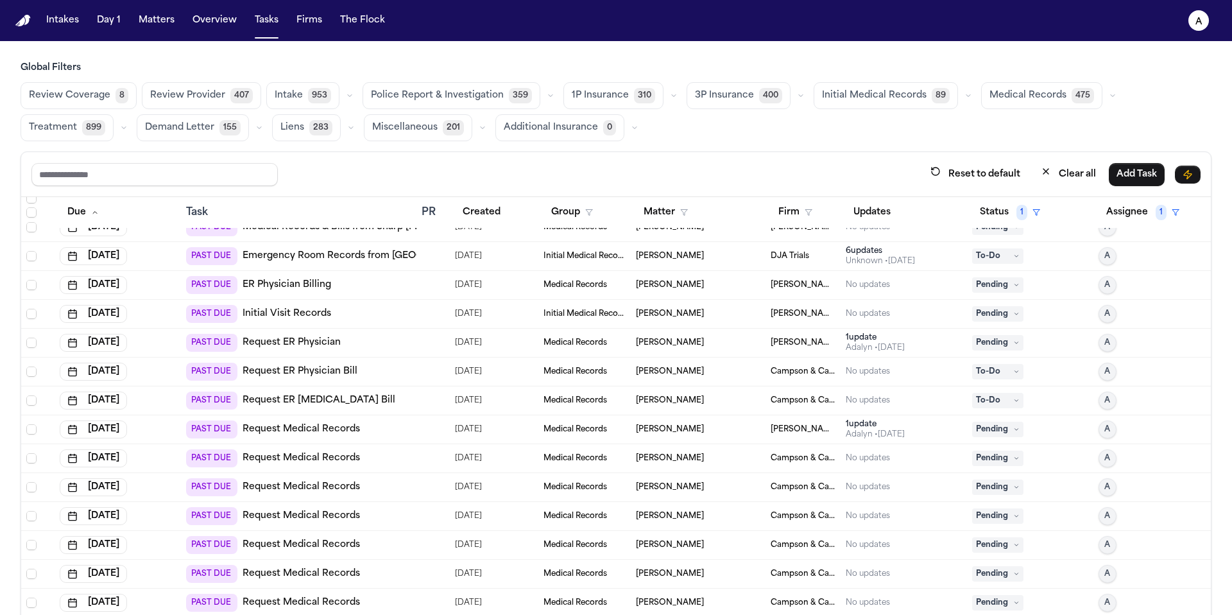
scroll to position [0, 0]
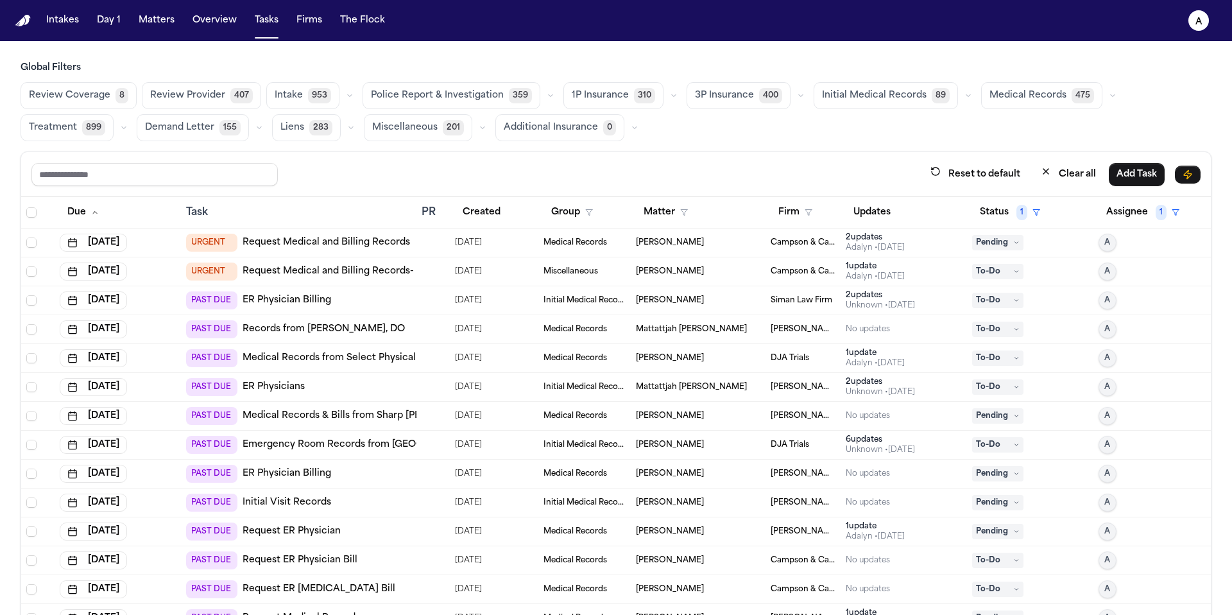
click at [202, 100] on span "Review Provider" at bounding box center [187, 95] width 75 height 13
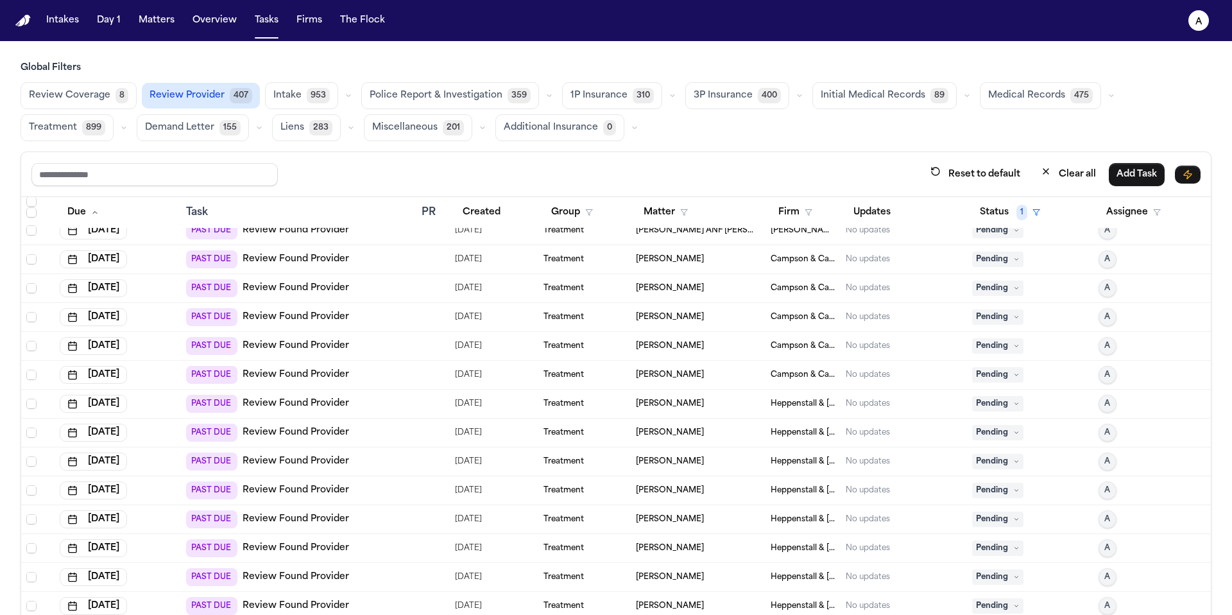
scroll to position [8736, 0]
click at [28, 376] on span "Select row" at bounding box center [31, 373] width 10 height 10
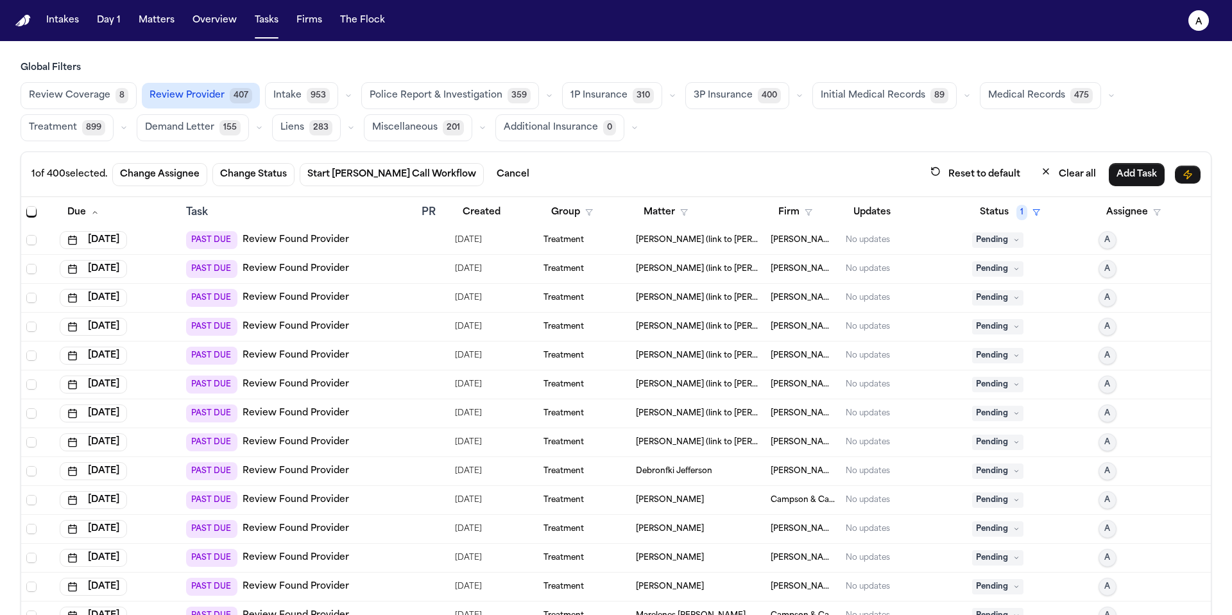
scroll to position [329, 0]
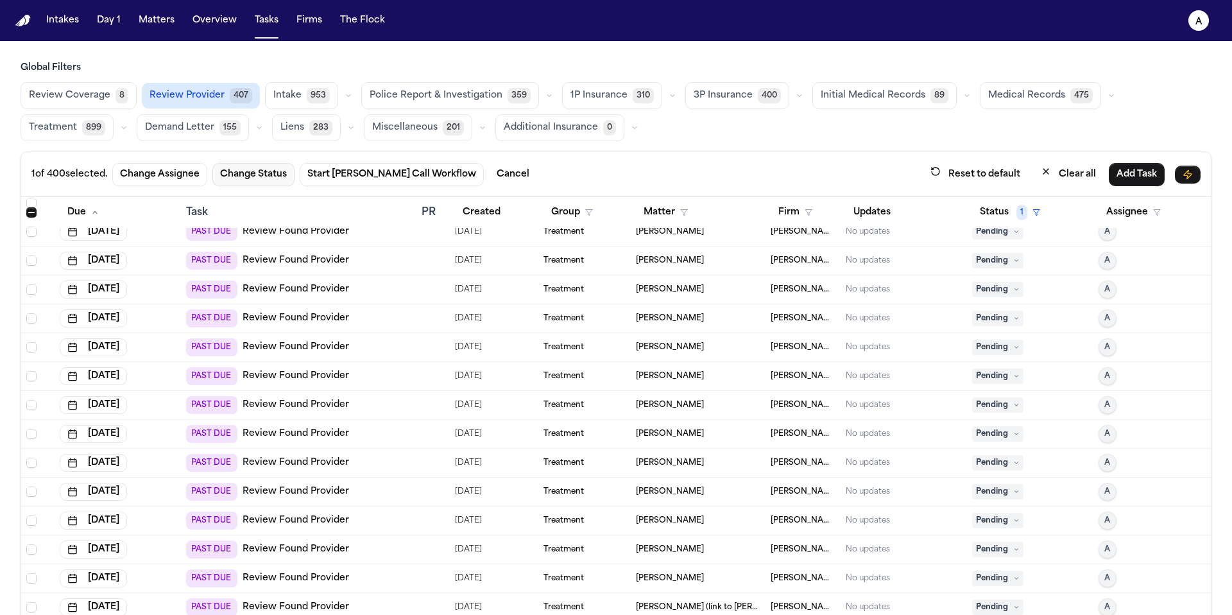
click at [259, 176] on button "Change Status" at bounding box center [253, 174] width 82 height 23
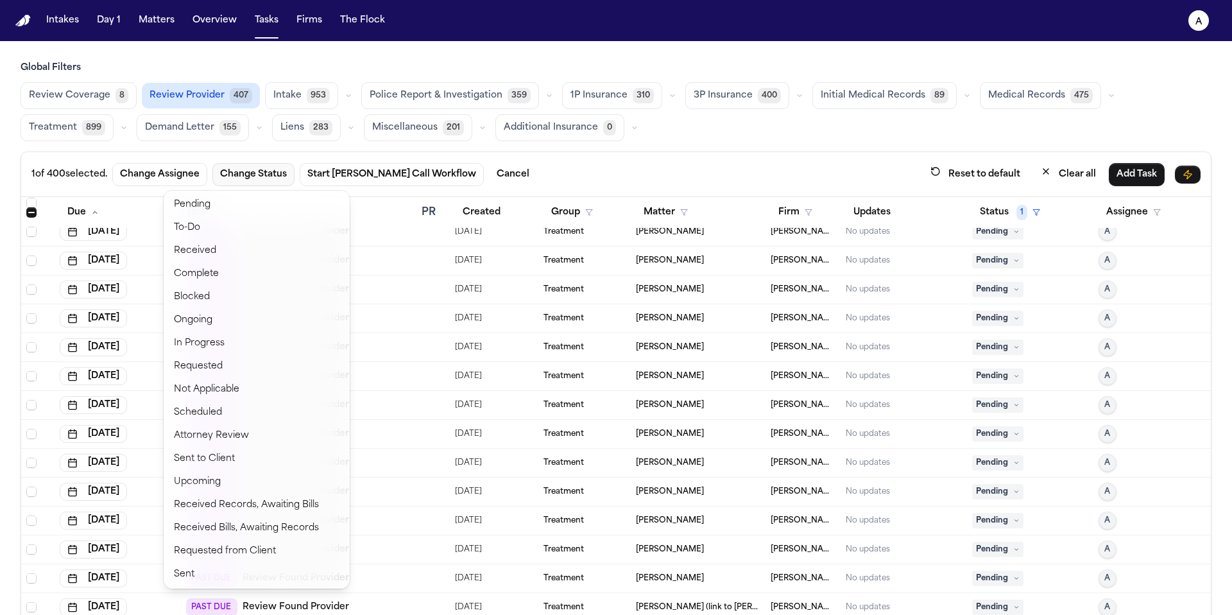
click at [260, 176] on button "Change Status" at bounding box center [253, 174] width 82 height 23
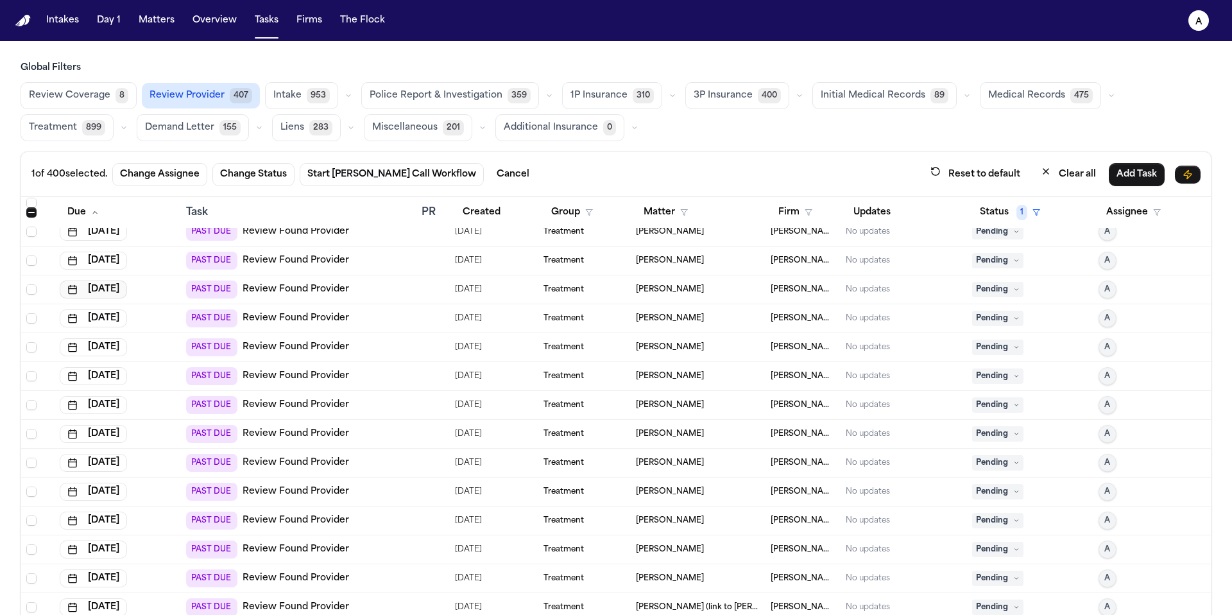
scroll to position [0, 0]
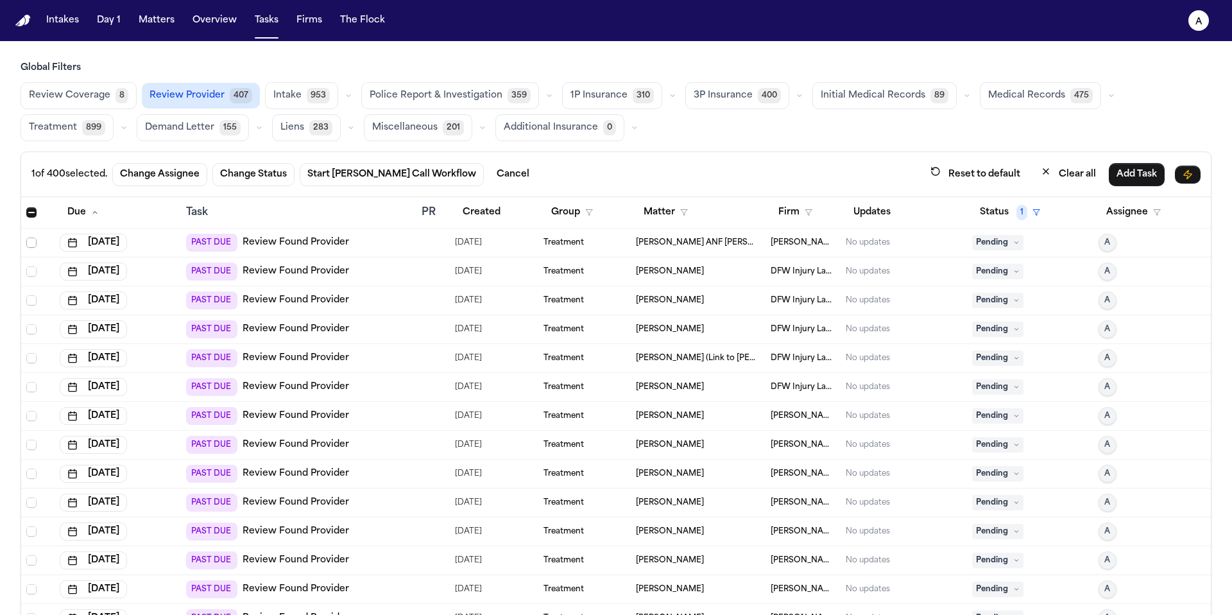
click at [30, 243] on span "Select row" at bounding box center [31, 242] width 10 height 10
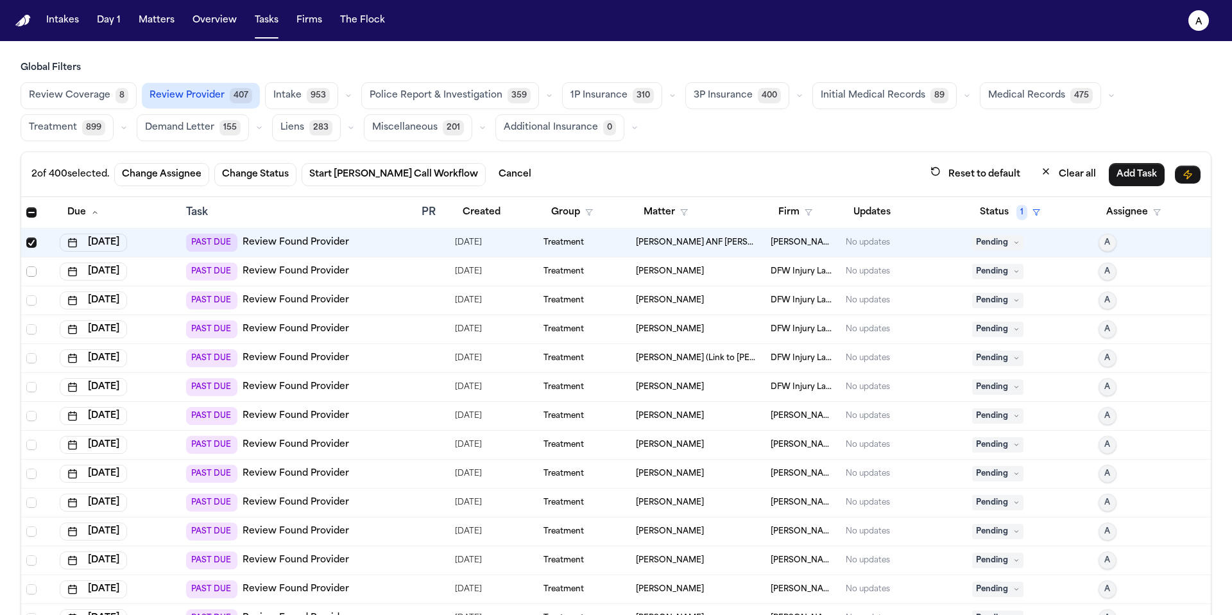
click at [33, 271] on span "Select row" at bounding box center [31, 271] width 10 height 10
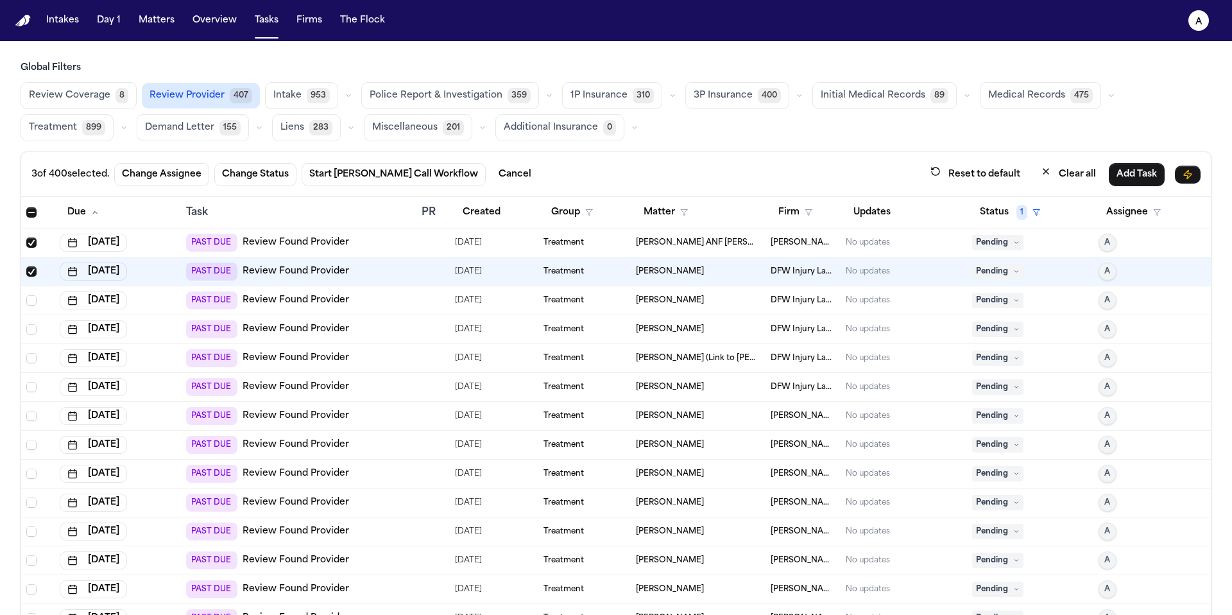
click at [33, 302] on span "Select row" at bounding box center [31, 300] width 10 height 10
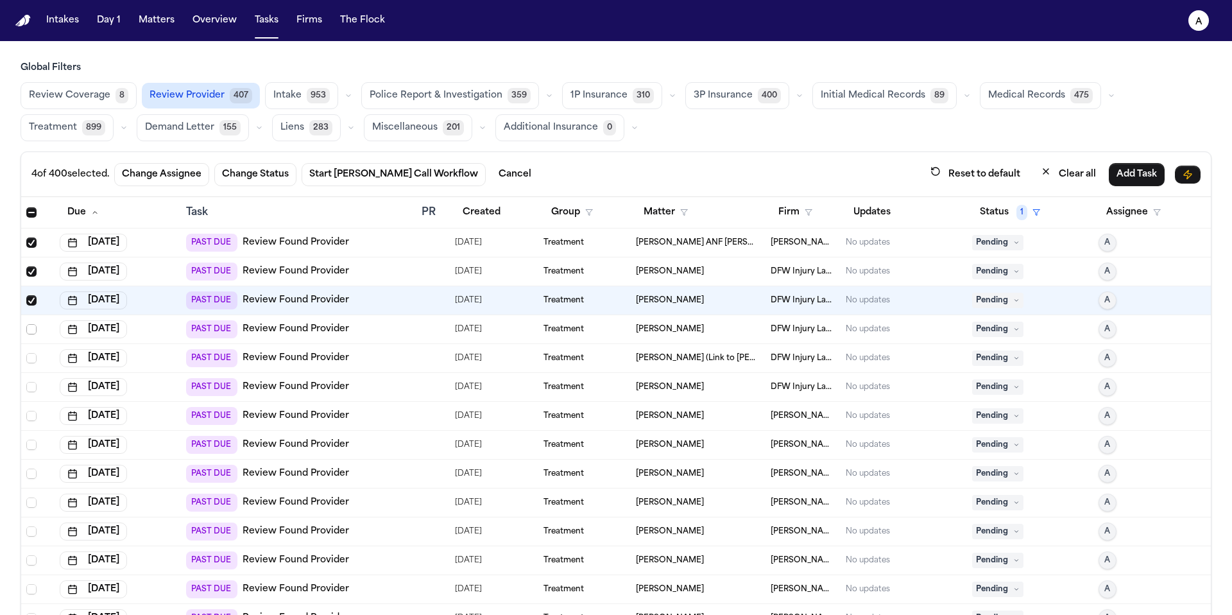
click at [30, 329] on span "Select row" at bounding box center [31, 329] width 10 height 10
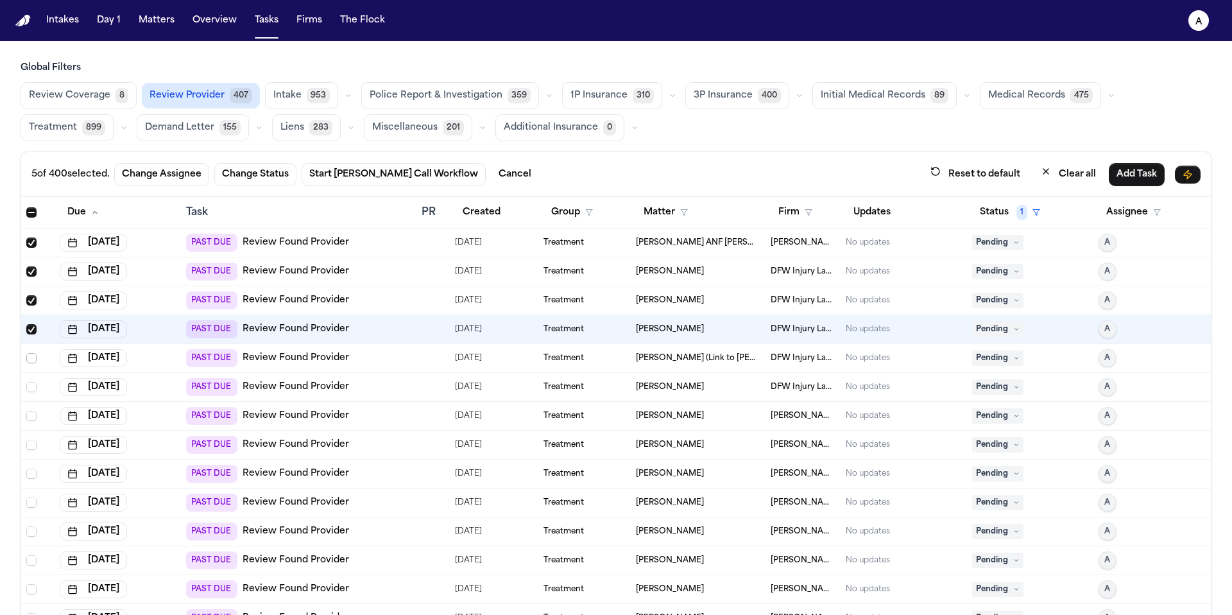
click at [30, 357] on span "Select row" at bounding box center [31, 358] width 10 height 10
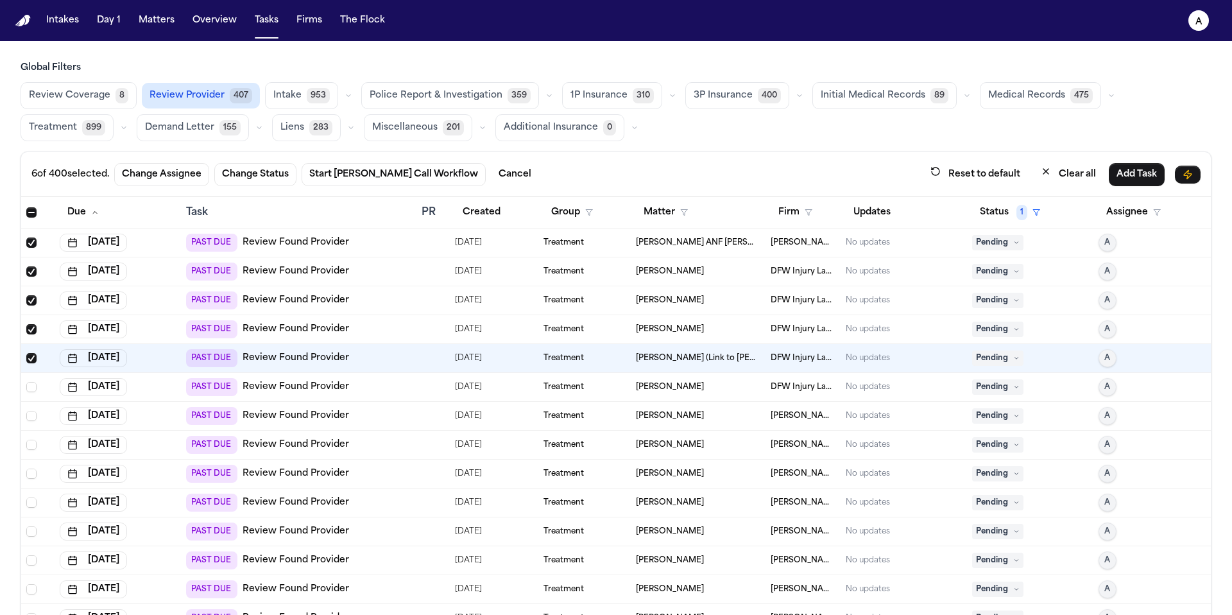
click at [31, 378] on td at bounding box center [37, 387] width 33 height 29
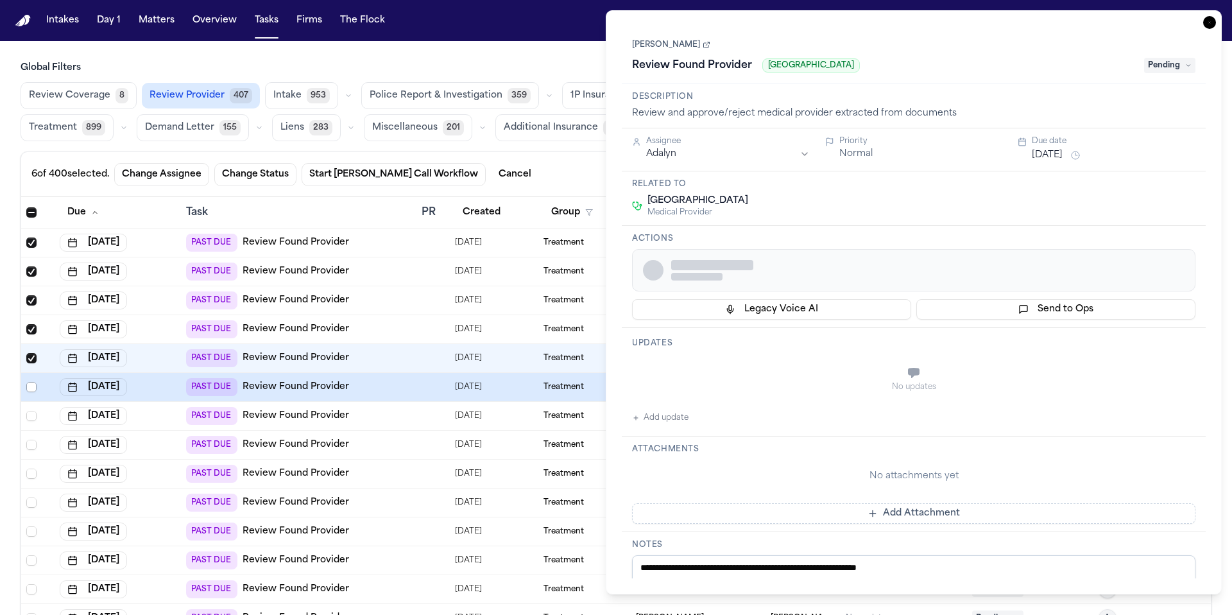
click at [28, 382] on span "Select row" at bounding box center [31, 387] width 10 height 10
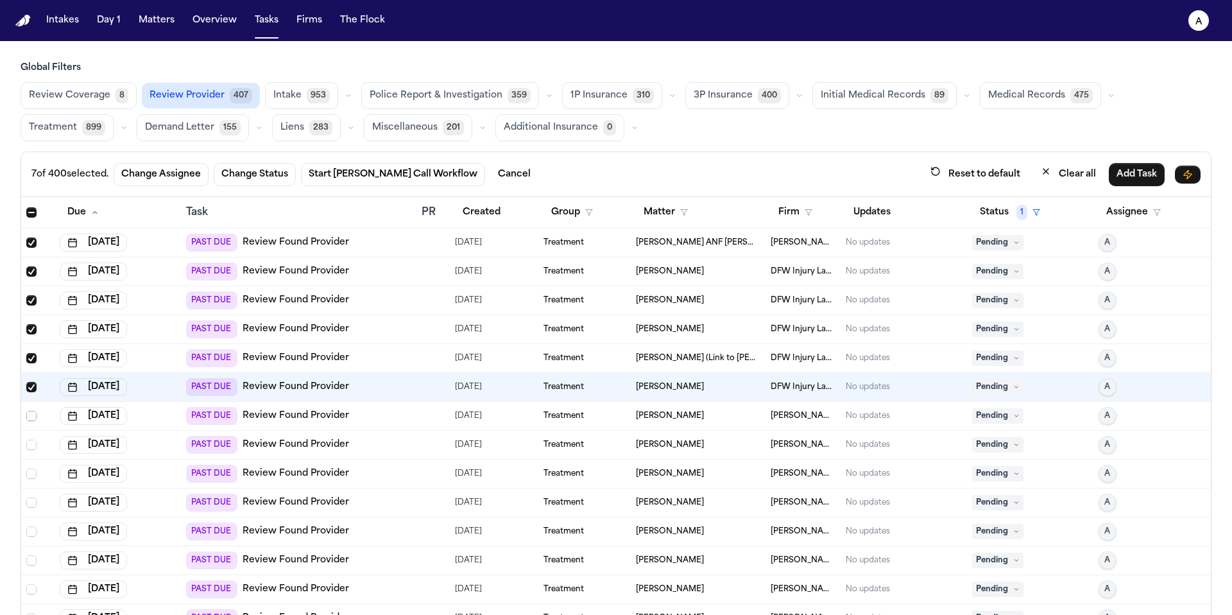
click at [29, 415] on span "Select row" at bounding box center [31, 416] width 10 height 10
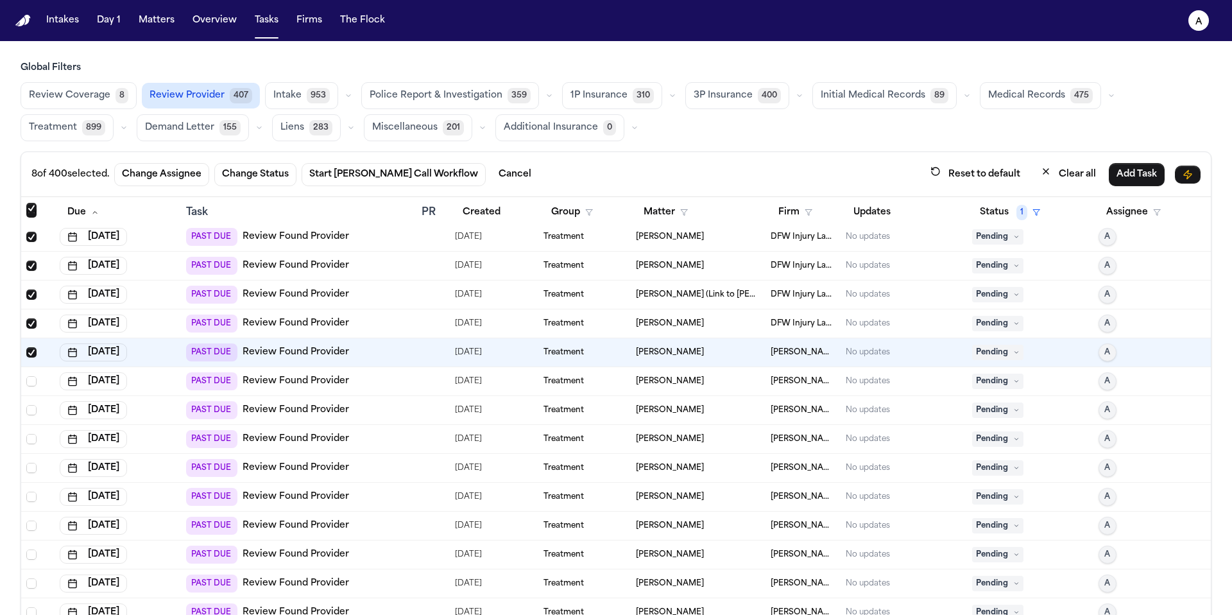
scroll to position [70, 0]
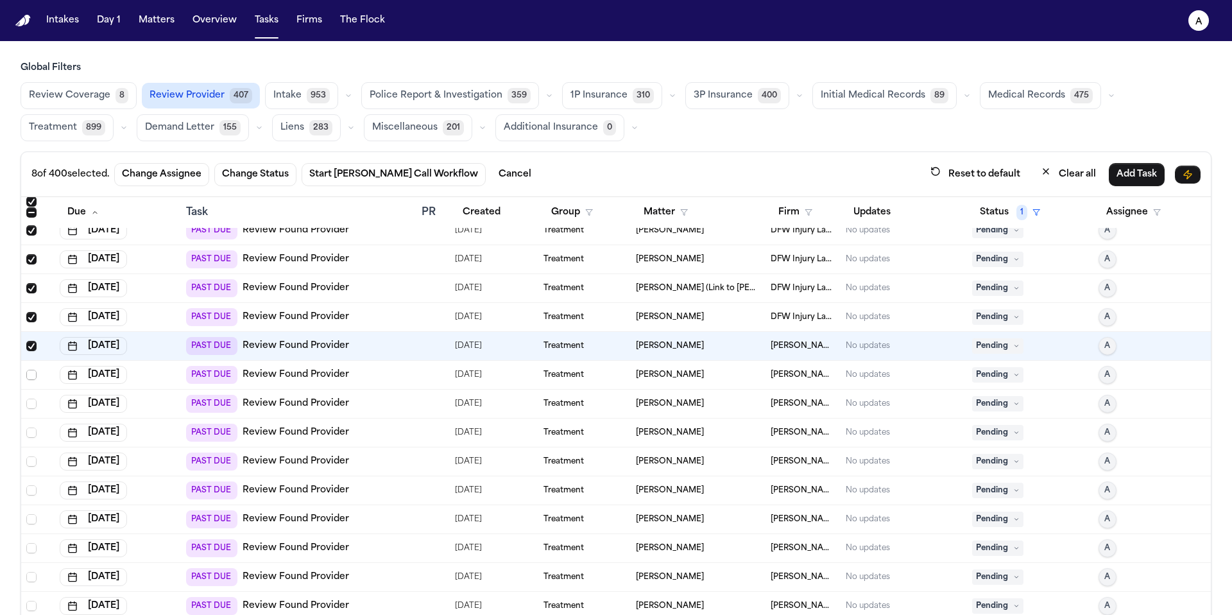
click at [32, 374] on span "Select row" at bounding box center [31, 375] width 10 height 10
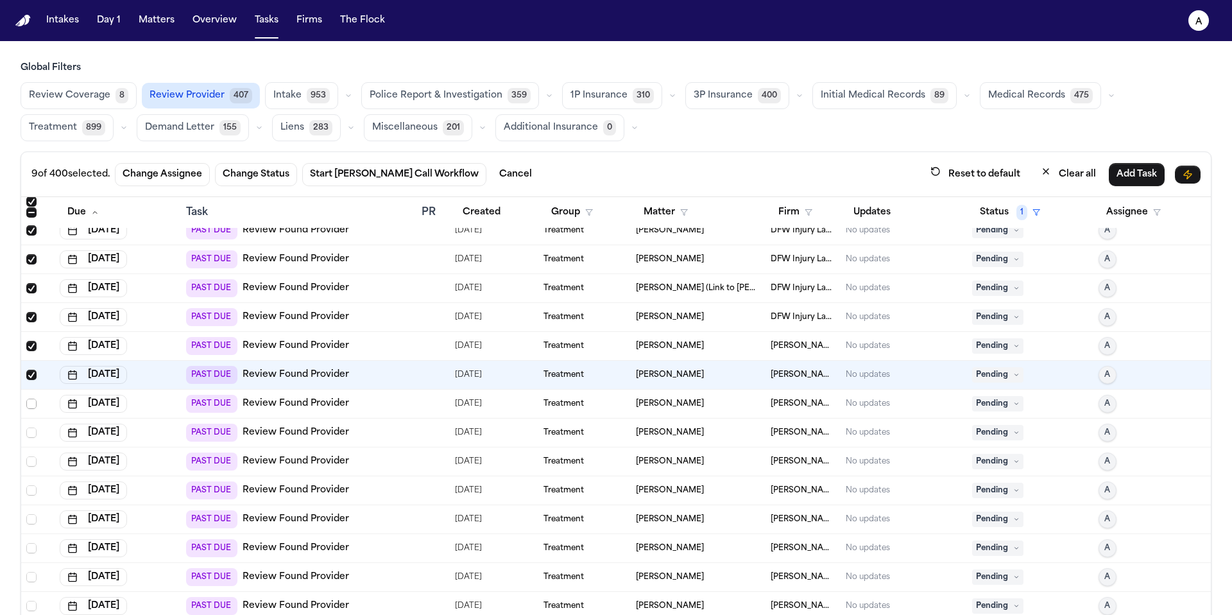
click at [33, 406] on span "Select row" at bounding box center [31, 404] width 10 height 10
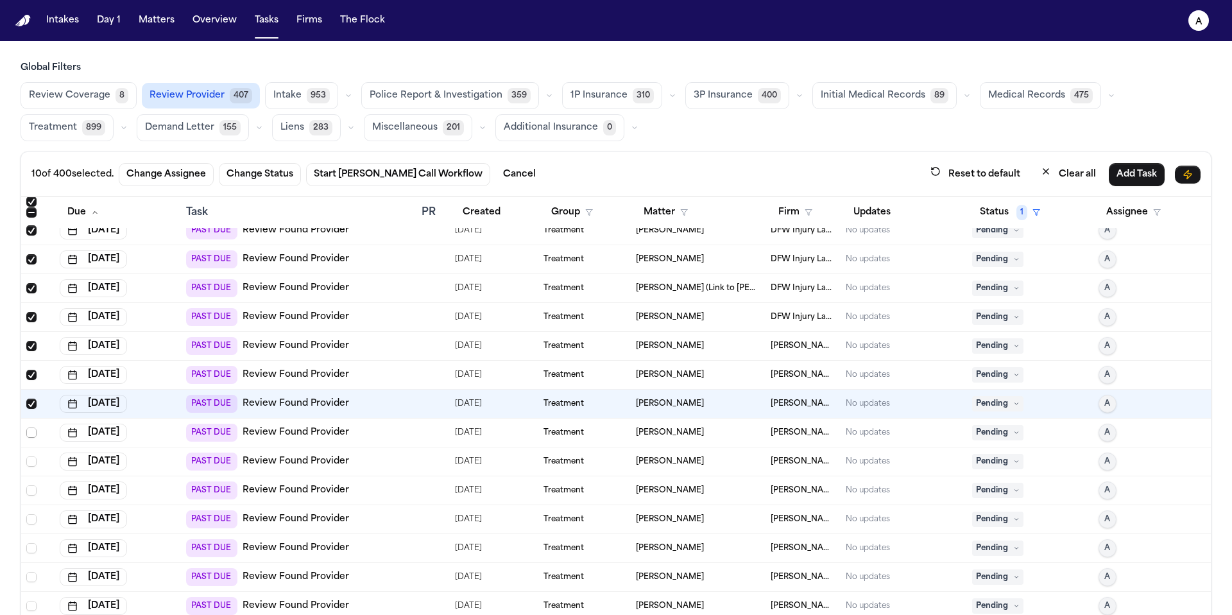
click at [31, 434] on span "Select row" at bounding box center [31, 432] width 10 height 10
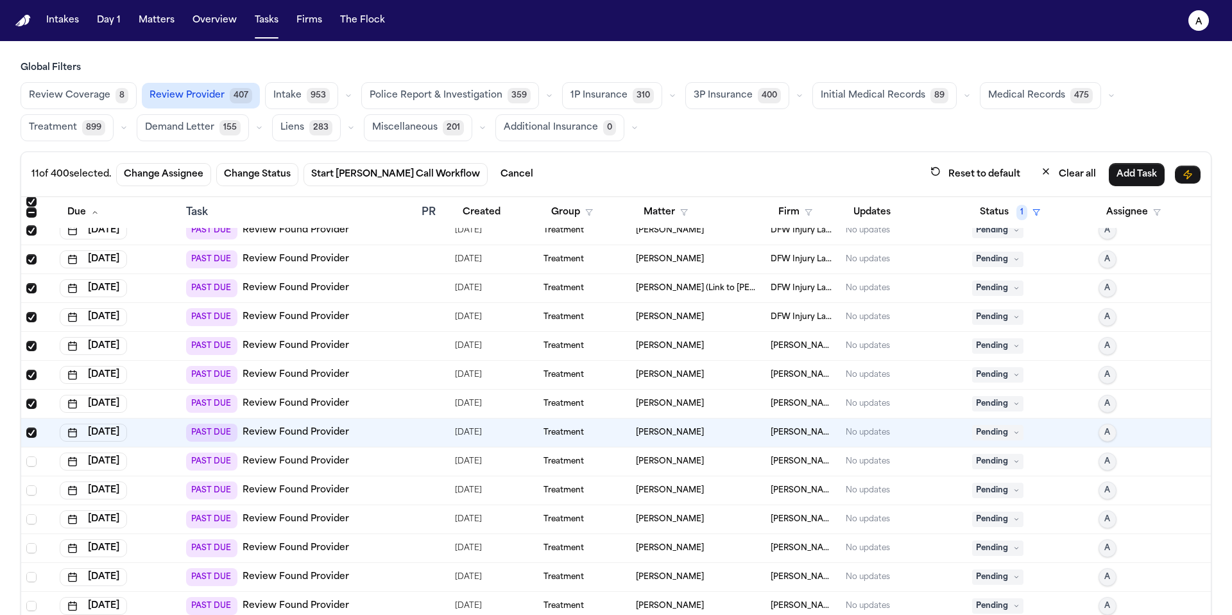
click at [30, 467] on td at bounding box center [37, 461] width 33 height 29
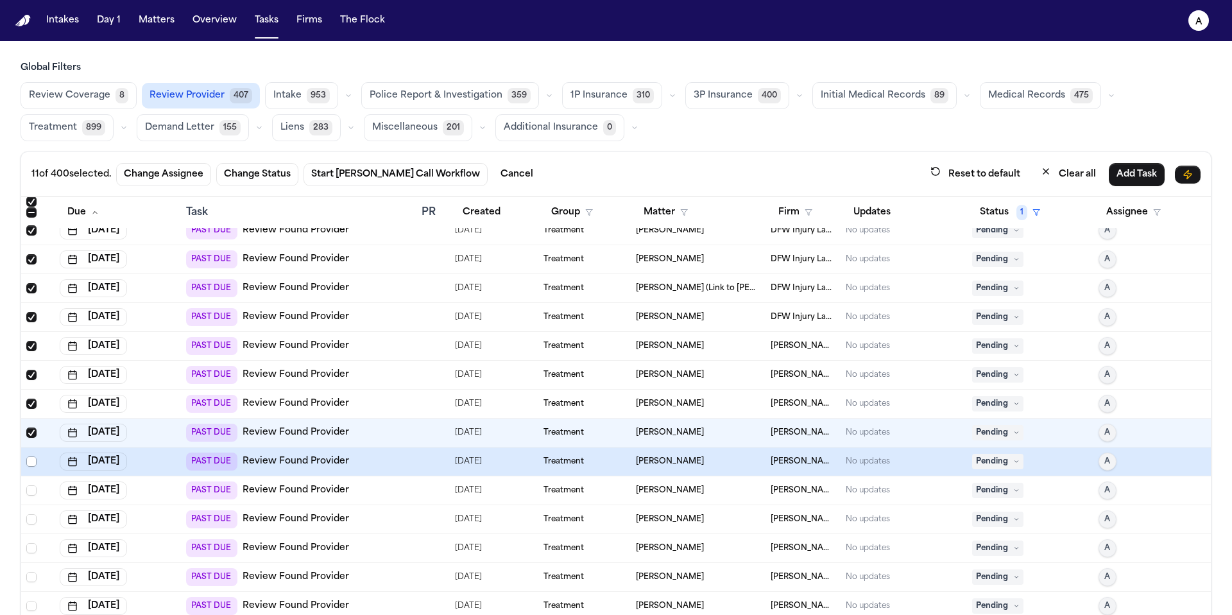
click at [31, 457] on span "Select row" at bounding box center [31, 461] width 10 height 10
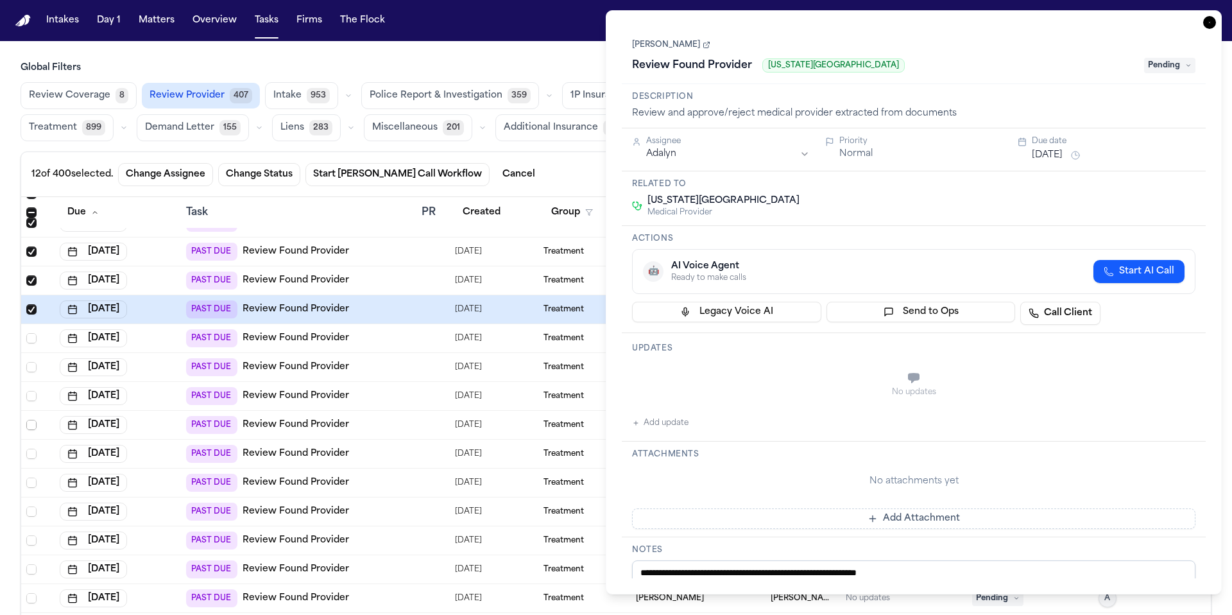
scroll to position [230, 0]
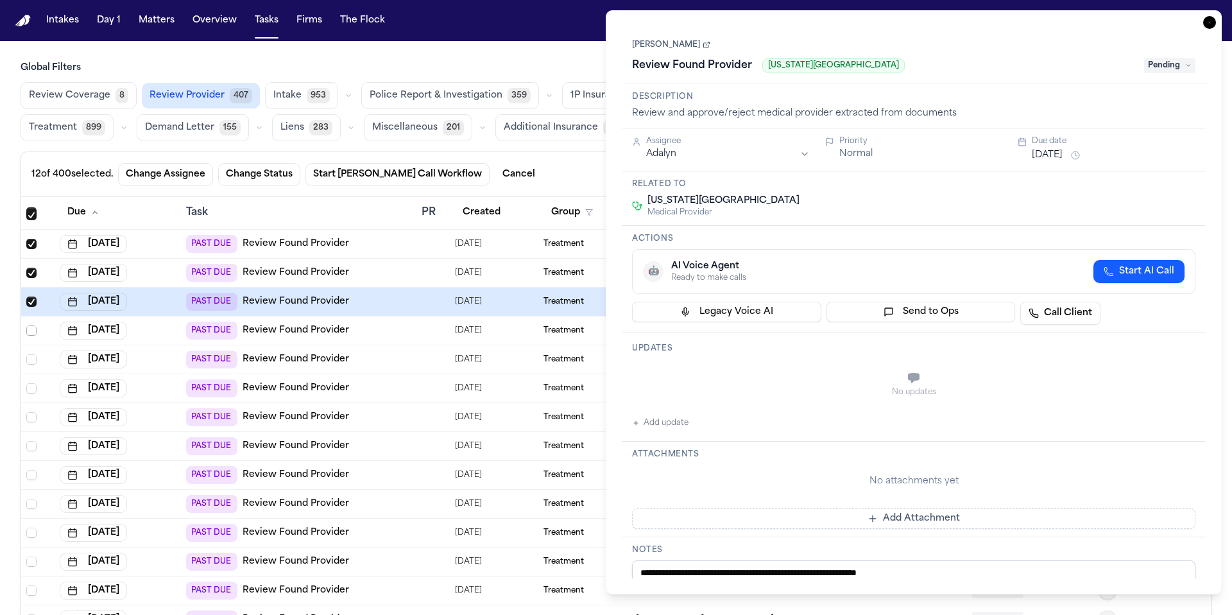
click at [32, 334] on span "Select row" at bounding box center [31, 330] width 10 height 10
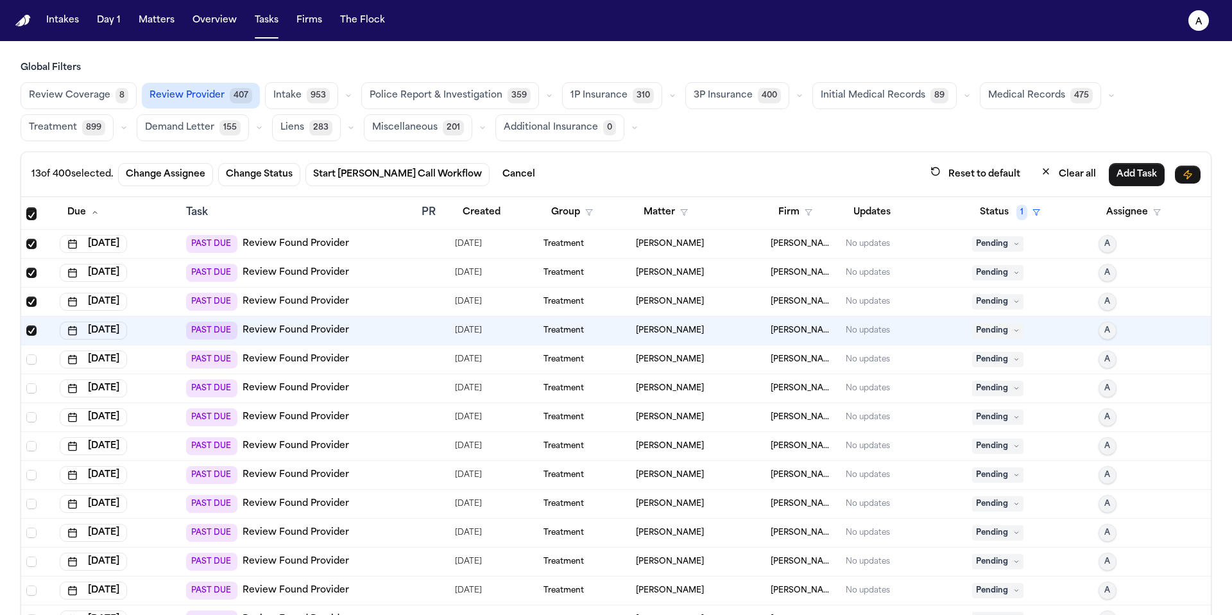
click at [31, 361] on span "Select row" at bounding box center [31, 359] width 10 height 10
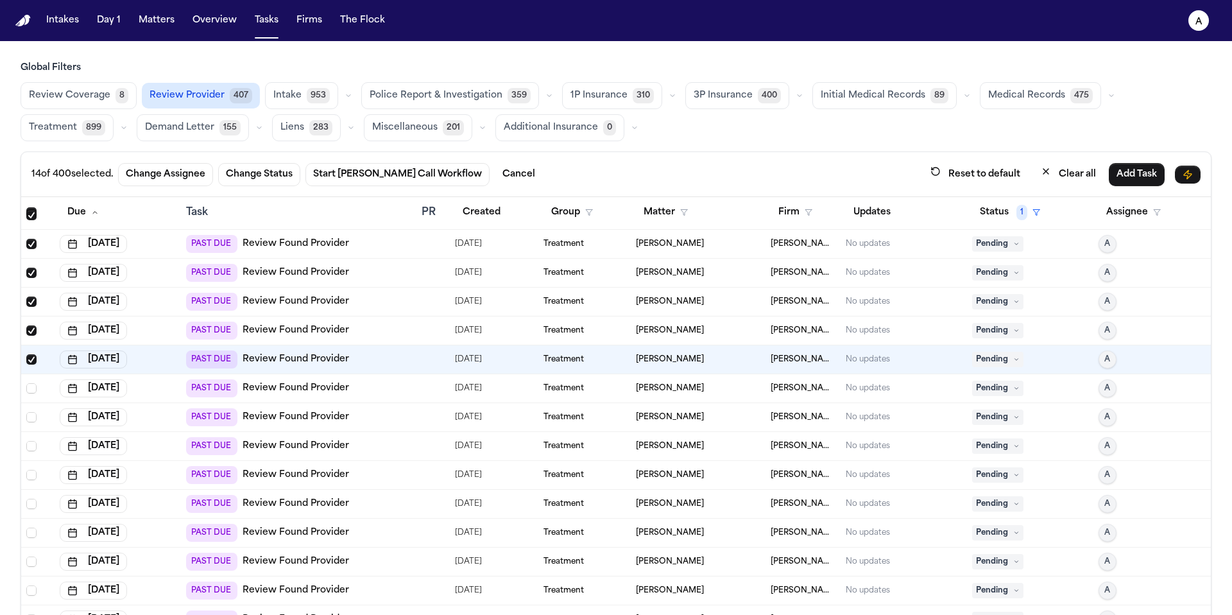
click at [30, 395] on td at bounding box center [37, 388] width 33 height 29
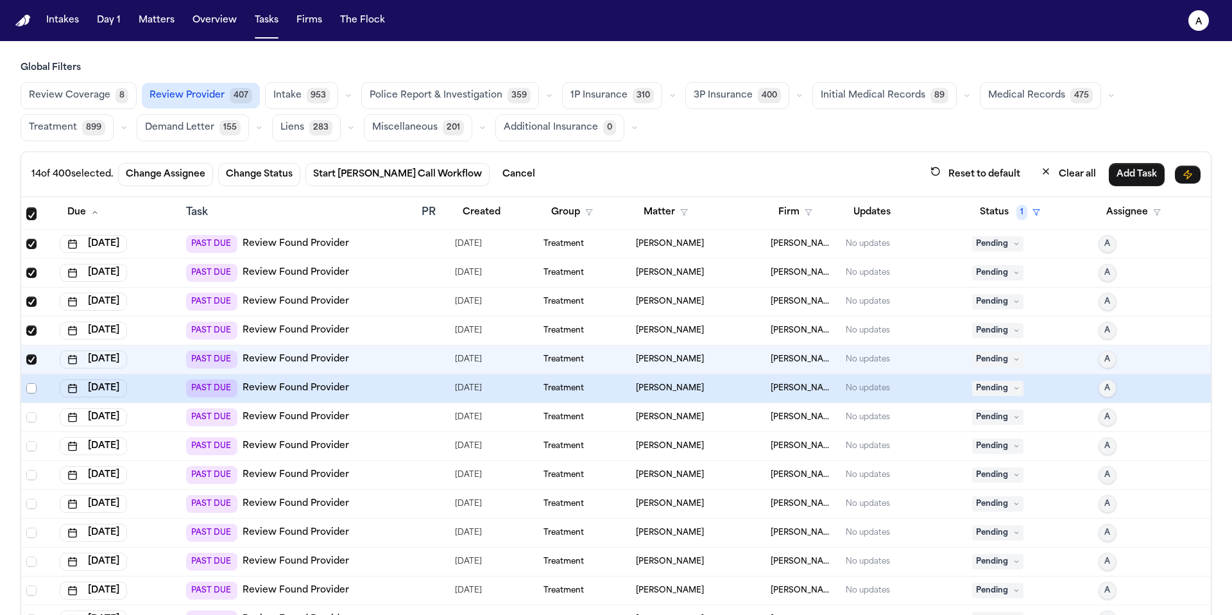
click at [32, 387] on span "Select row" at bounding box center [31, 388] width 10 height 10
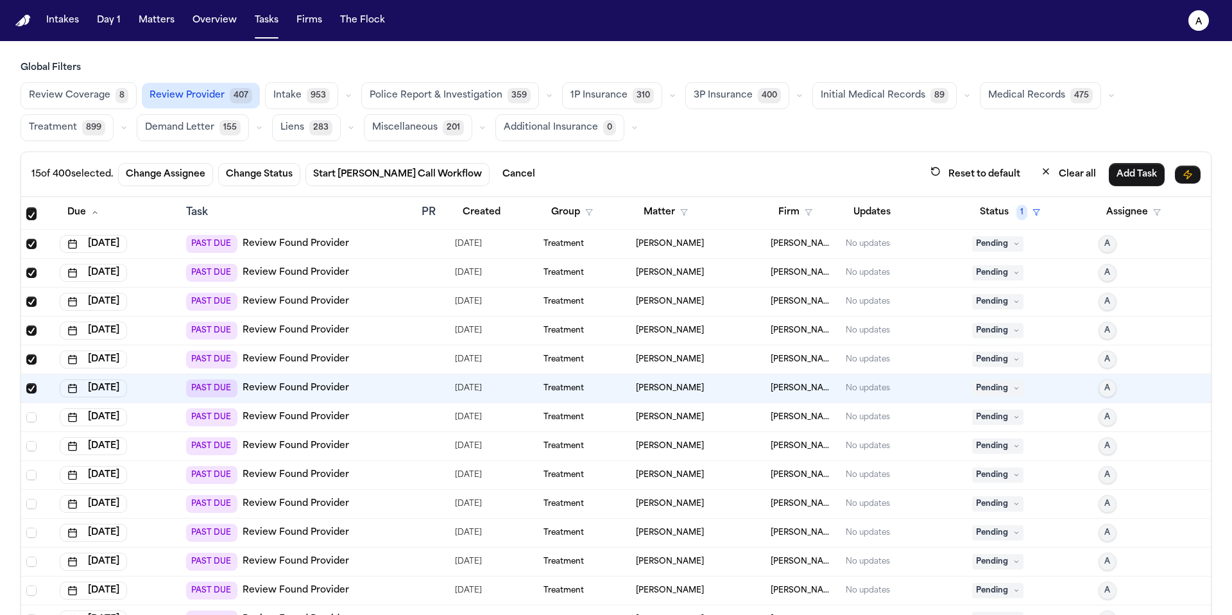
click at [31, 404] on td at bounding box center [37, 417] width 33 height 29
click at [31, 412] on span "Select row" at bounding box center [31, 417] width 10 height 10
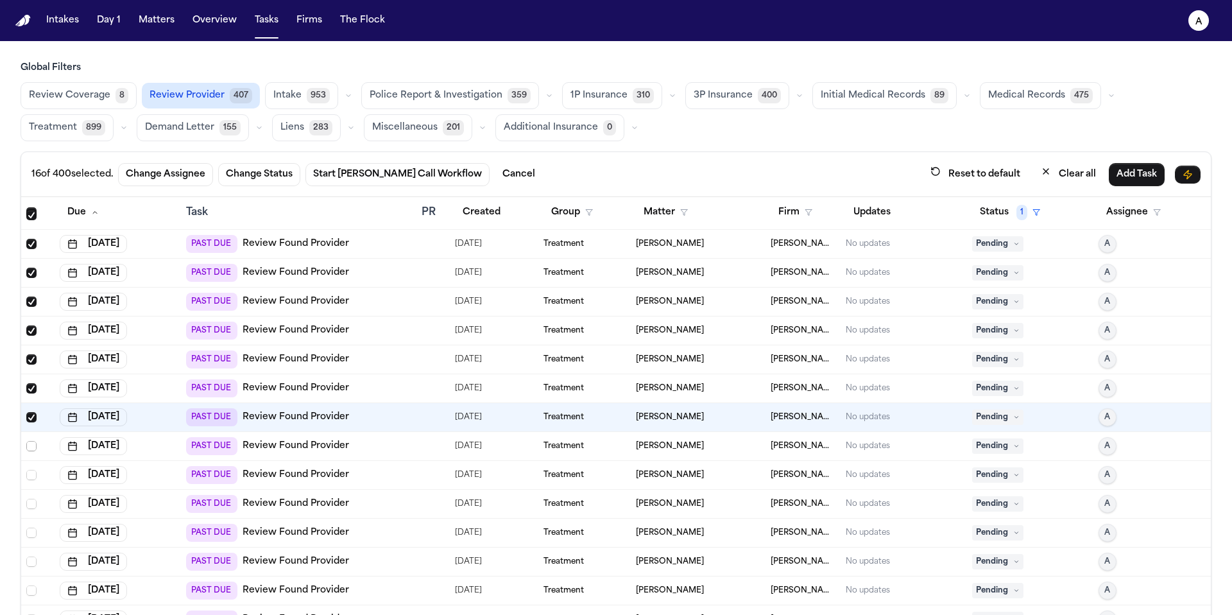
click at [31, 443] on span "Select row" at bounding box center [31, 446] width 10 height 10
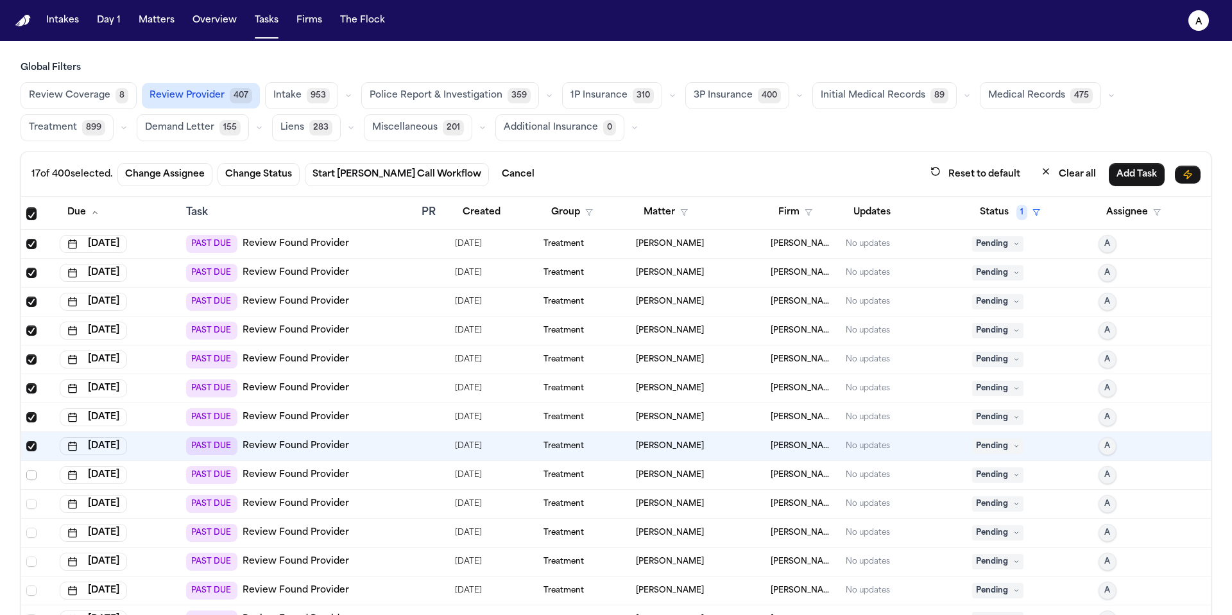
click at [31, 476] on span "Select row" at bounding box center [31, 475] width 10 height 10
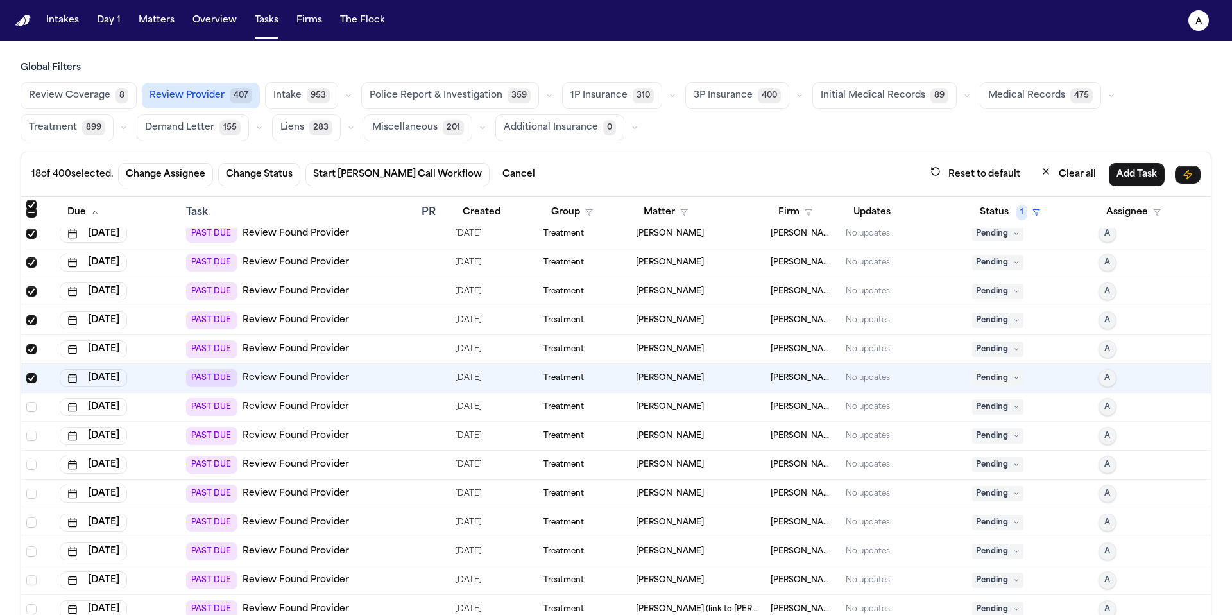
scroll to position [331, 0]
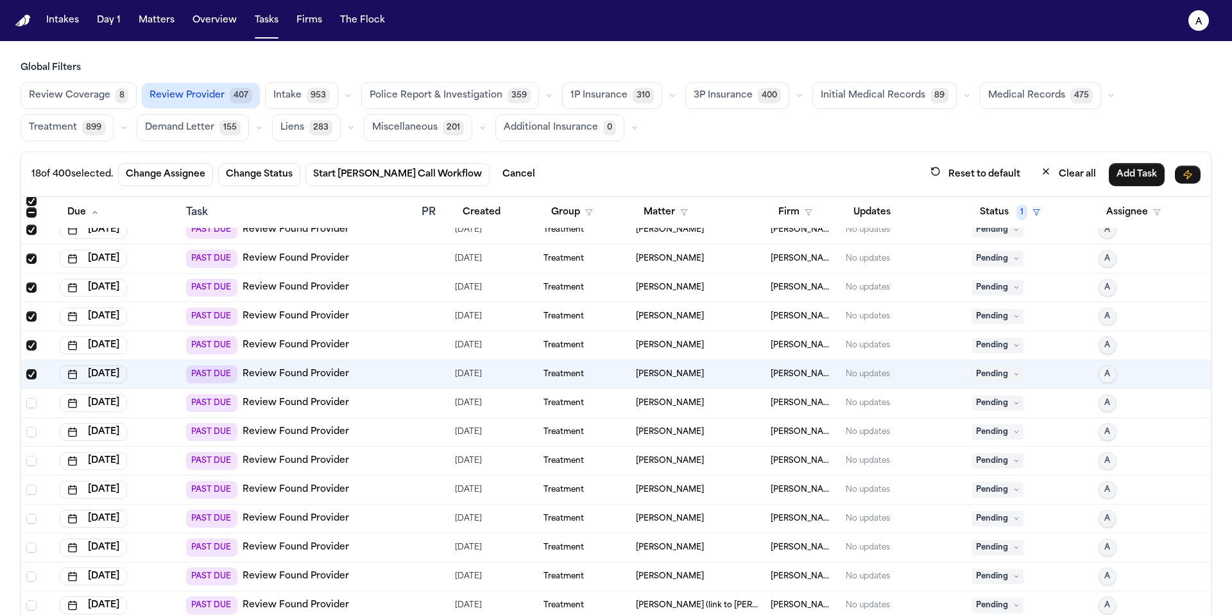
click at [31, 394] on td at bounding box center [37, 403] width 33 height 29
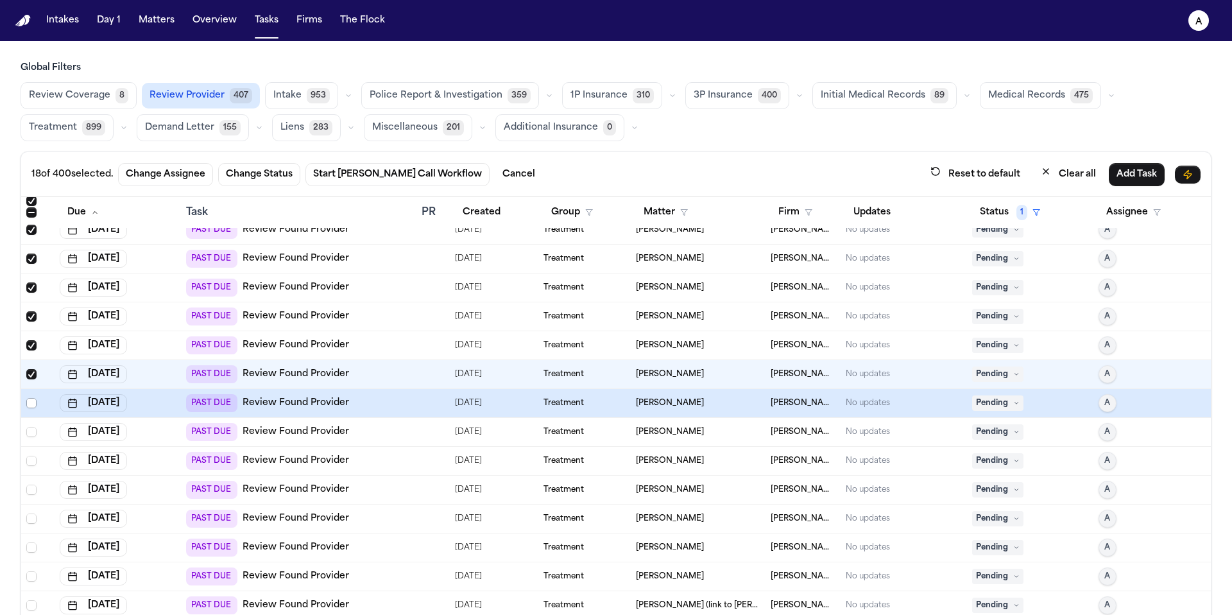
click at [32, 406] on span "Select row" at bounding box center [31, 403] width 10 height 10
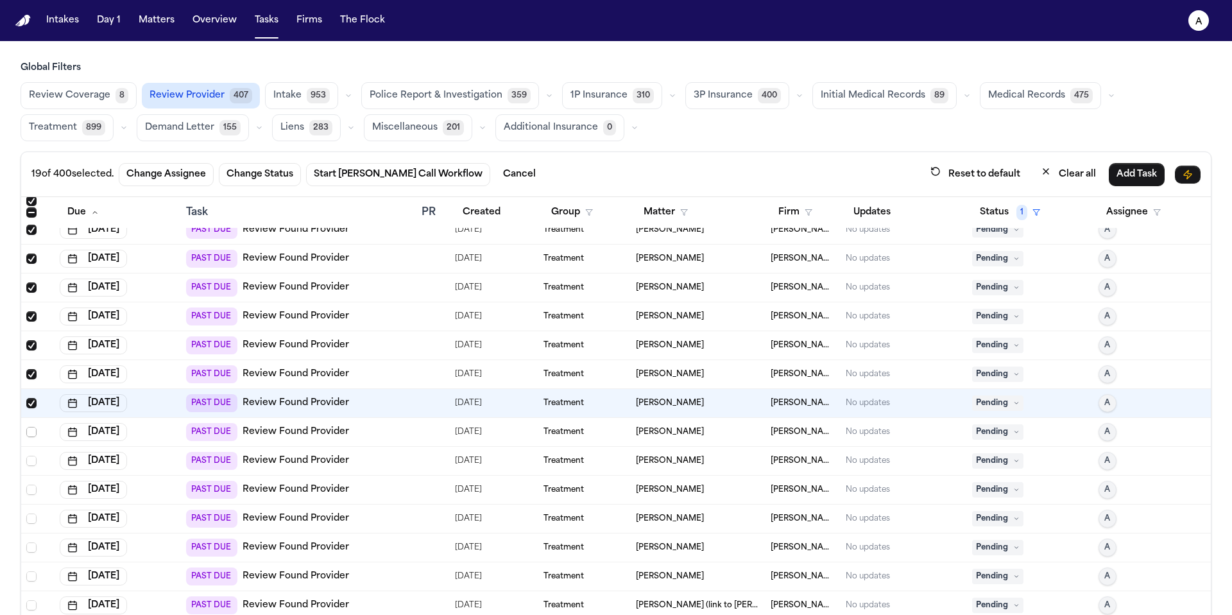
click at [31, 435] on span "Select row" at bounding box center [31, 432] width 10 height 10
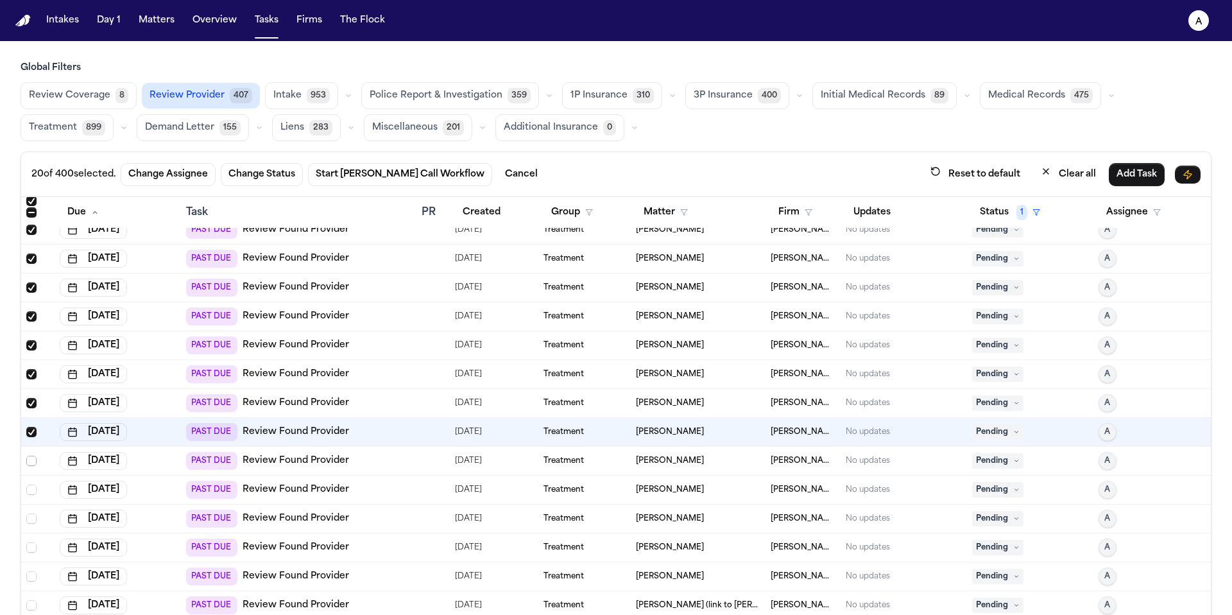
click at [31, 458] on span "Select row" at bounding box center [31, 461] width 10 height 10
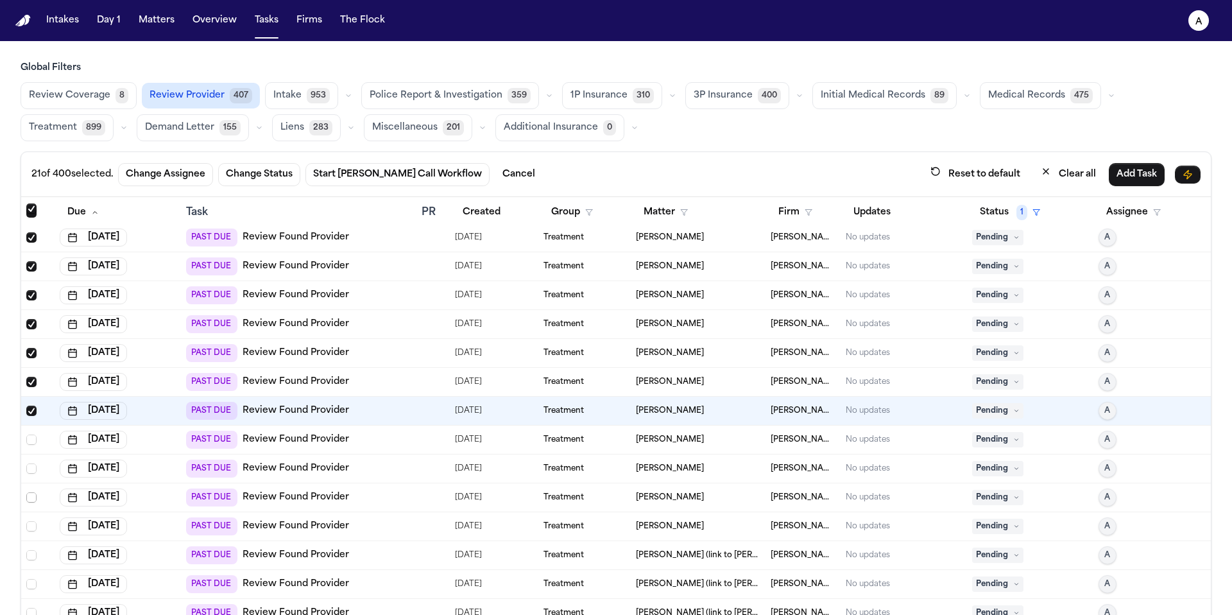
scroll to position [395, 0]
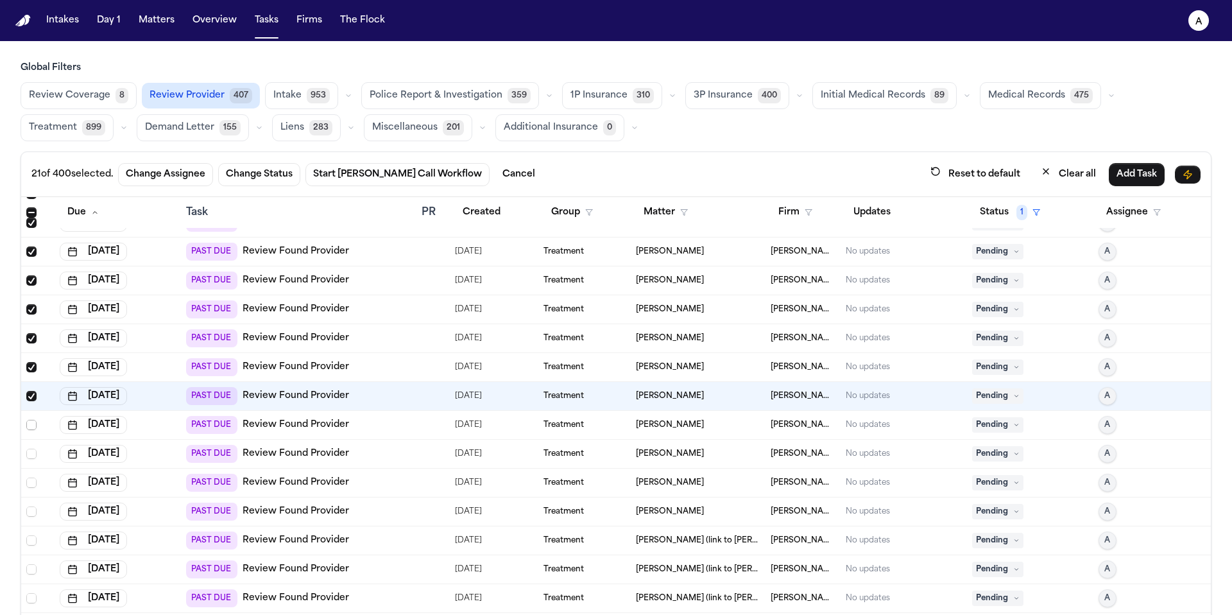
click at [31, 424] on span "Select row" at bounding box center [31, 425] width 10 height 10
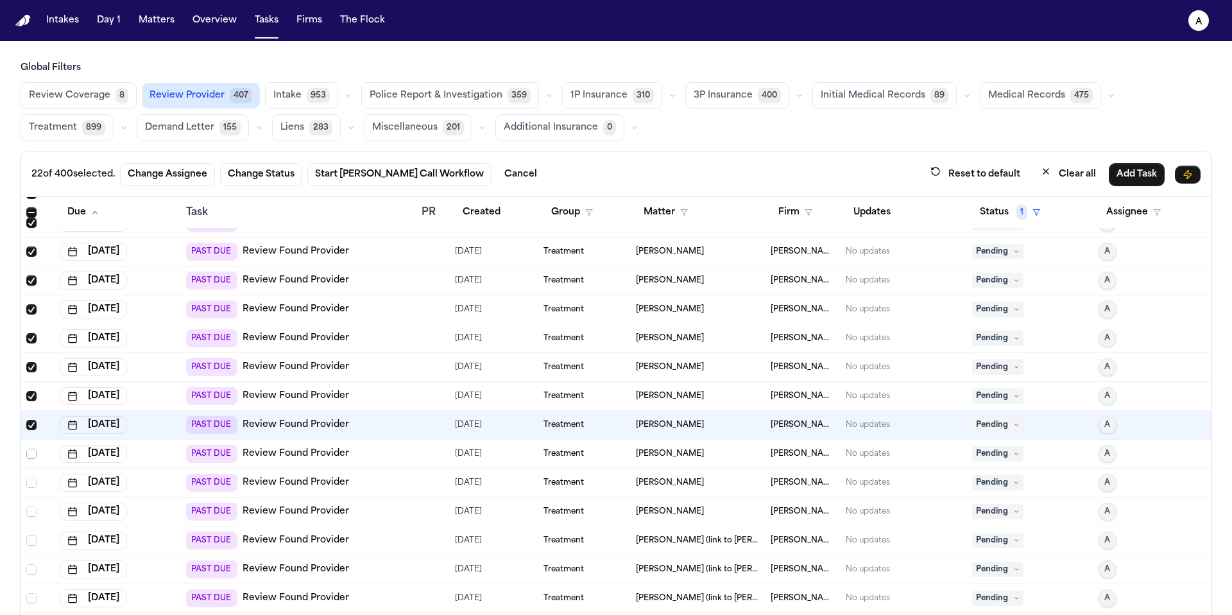
click at [32, 455] on span "Select row" at bounding box center [31, 454] width 10 height 10
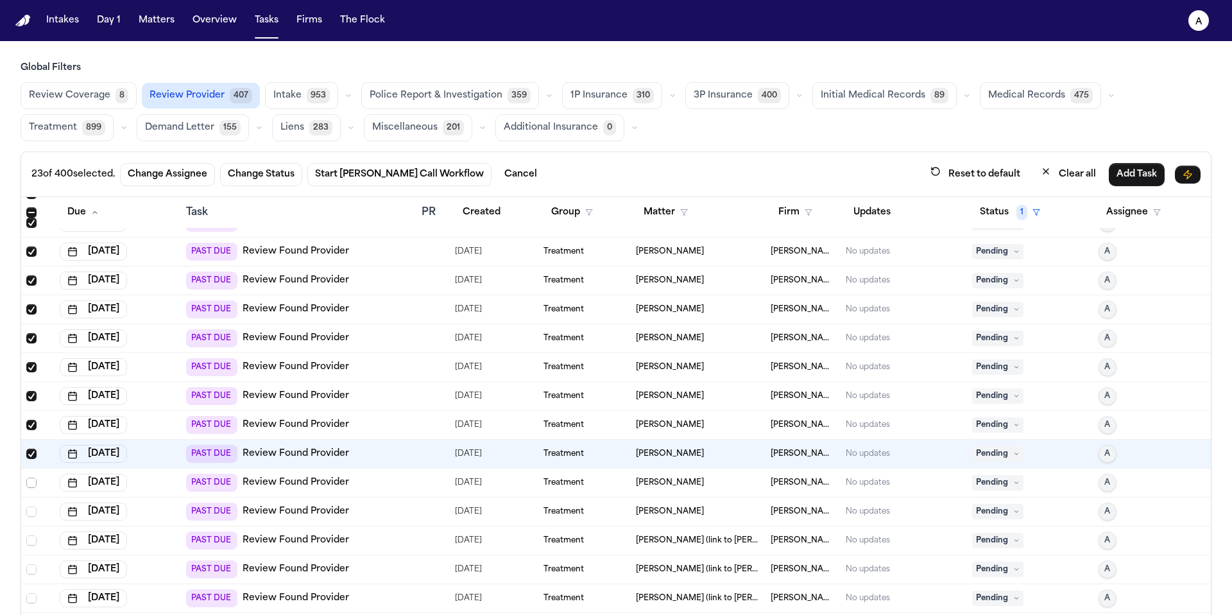
click at [29, 487] on span "Select row" at bounding box center [31, 483] width 10 height 10
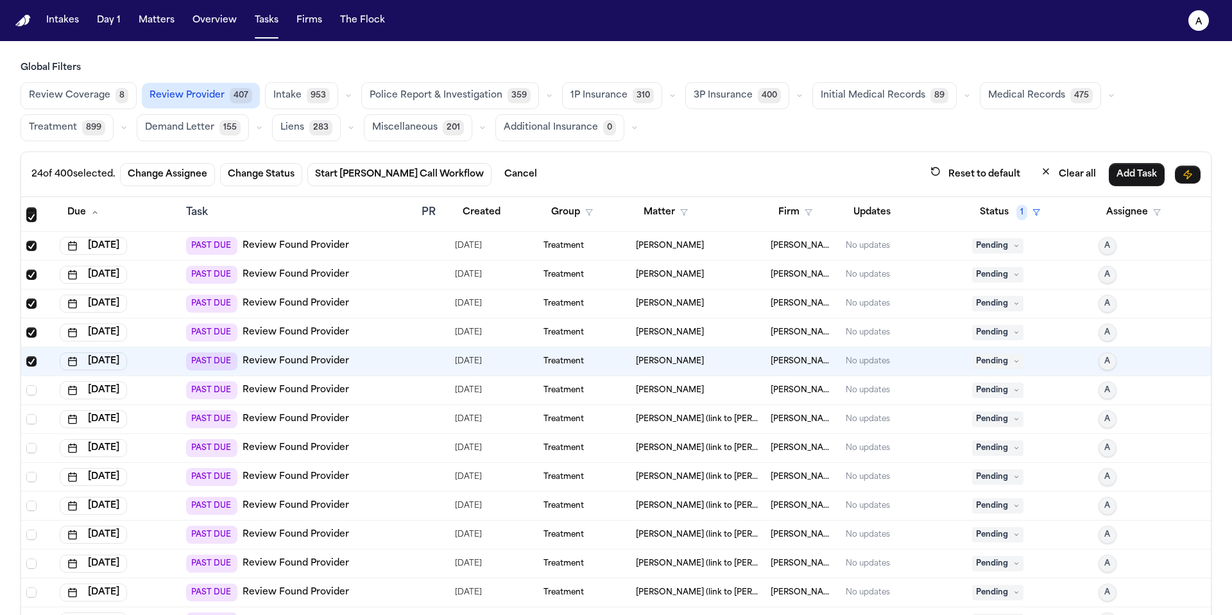
scroll to position [519, 0]
click at [28, 391] on span "Select row" at bounding box center [31, 388] width 10 height 10
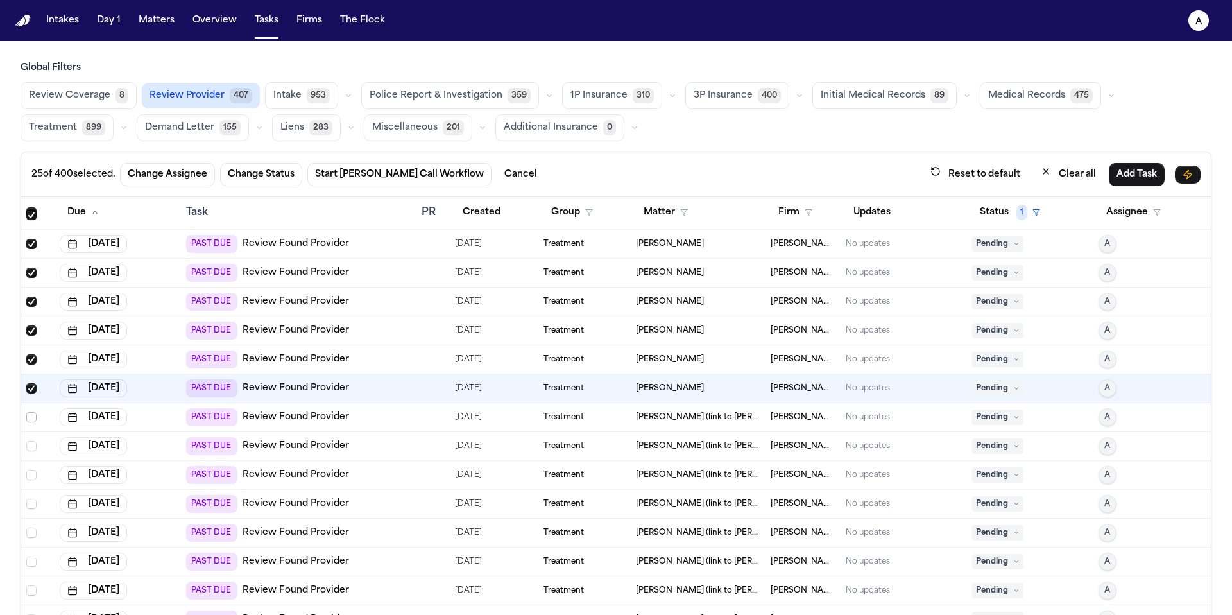
click at [32, 413] on span "Select row" at bounding box center [31, 417] width 10 height 10
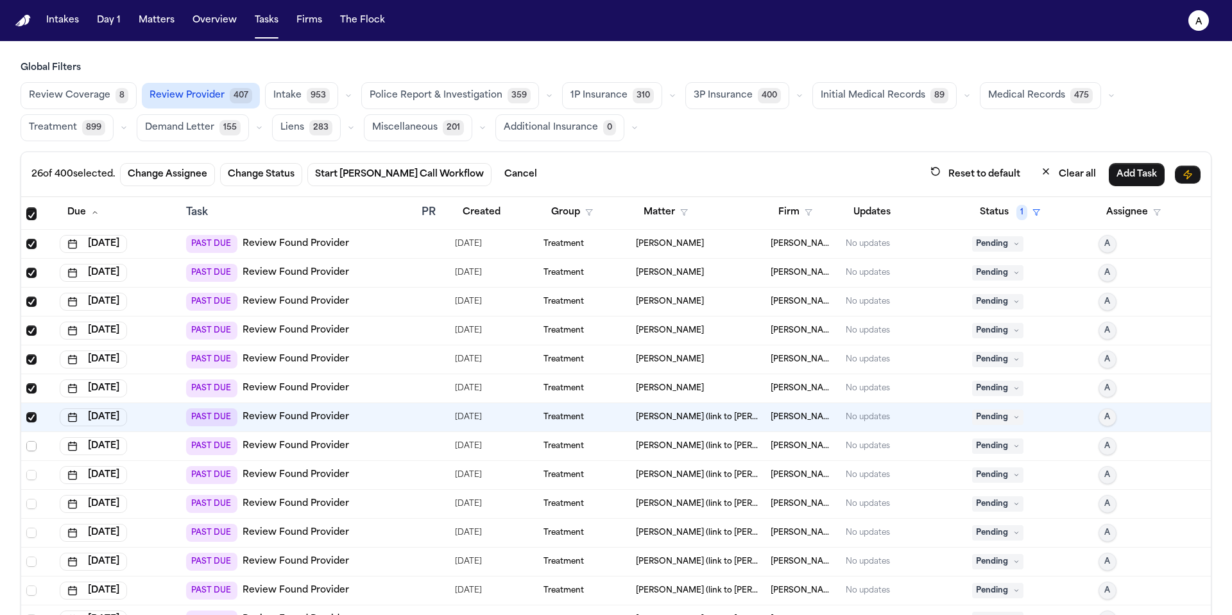
click at [30, 445] on span "Select row" at bounding box center [31, 446] width 10 height 10
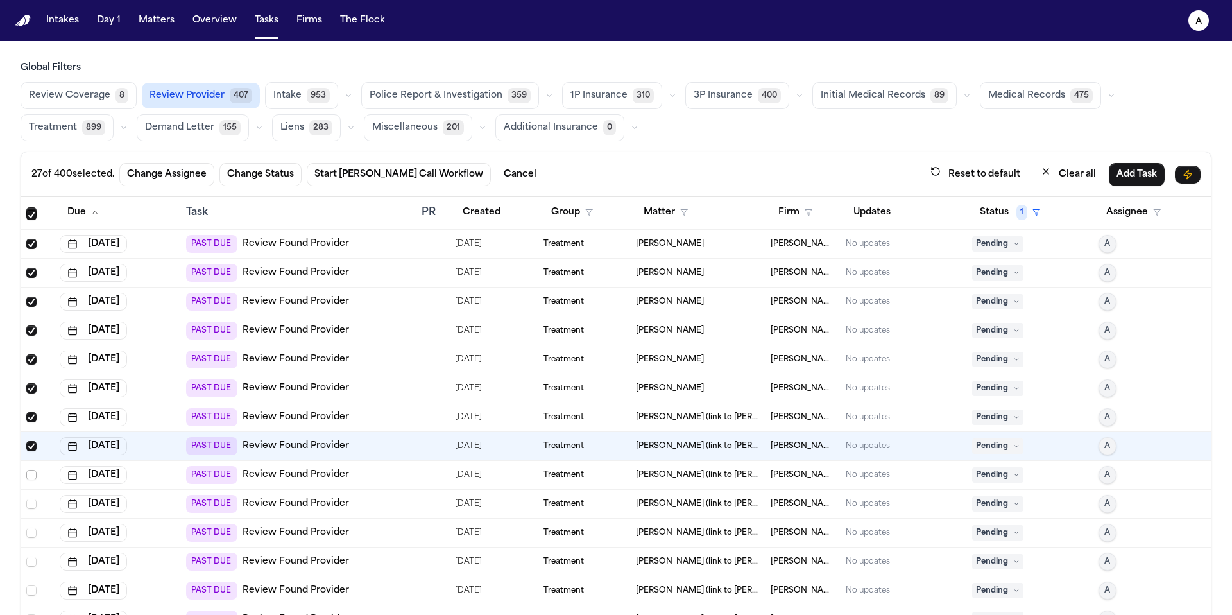
click at [35, 476] on span "Select row" at bounding box center [31, 475] width 10 height 10
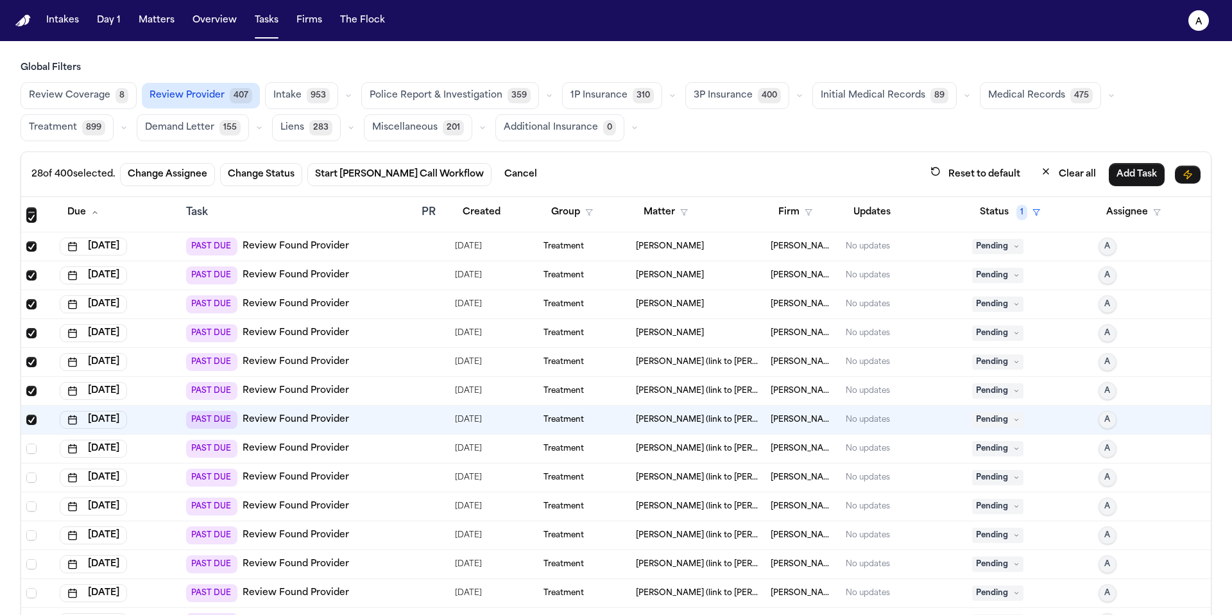
scroll to position [580, 0]
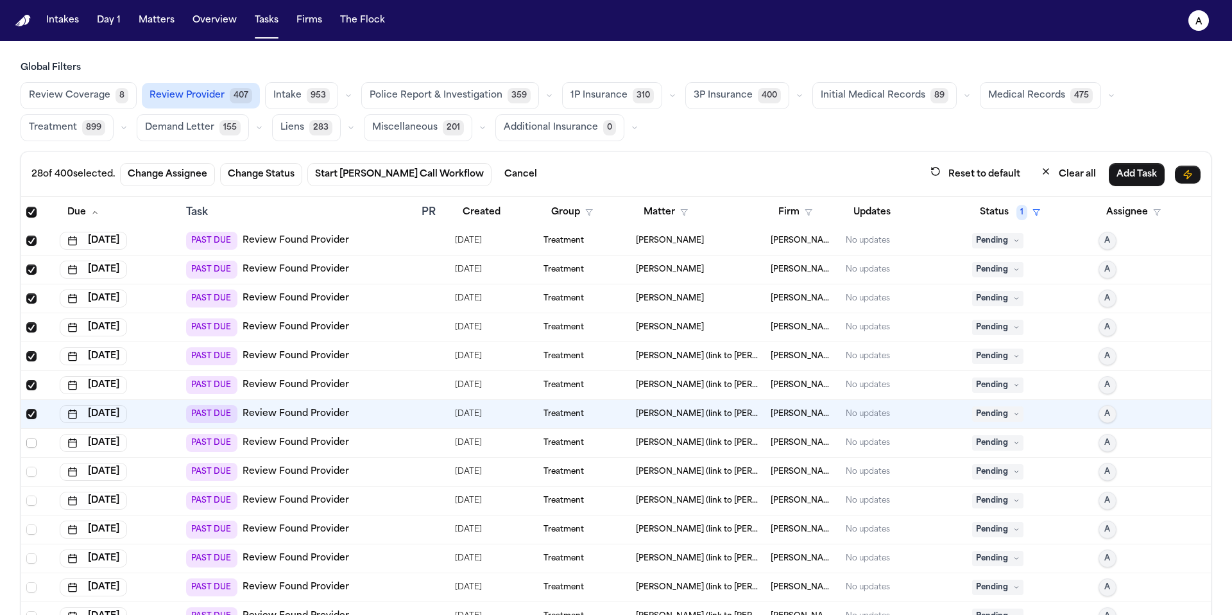
click at [30, 439] on span "Select row" at bounding box center [31, 443] width 10 height 10
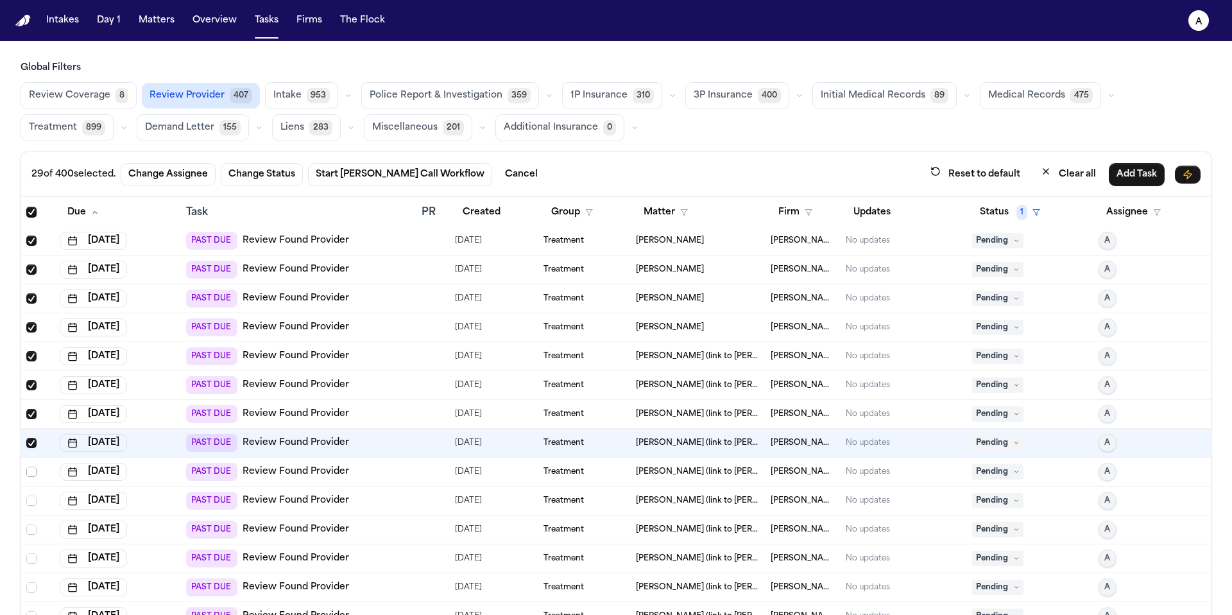
click at [31, 470] on span "Select row" at bounding box center [31, 472] width 10 height 10
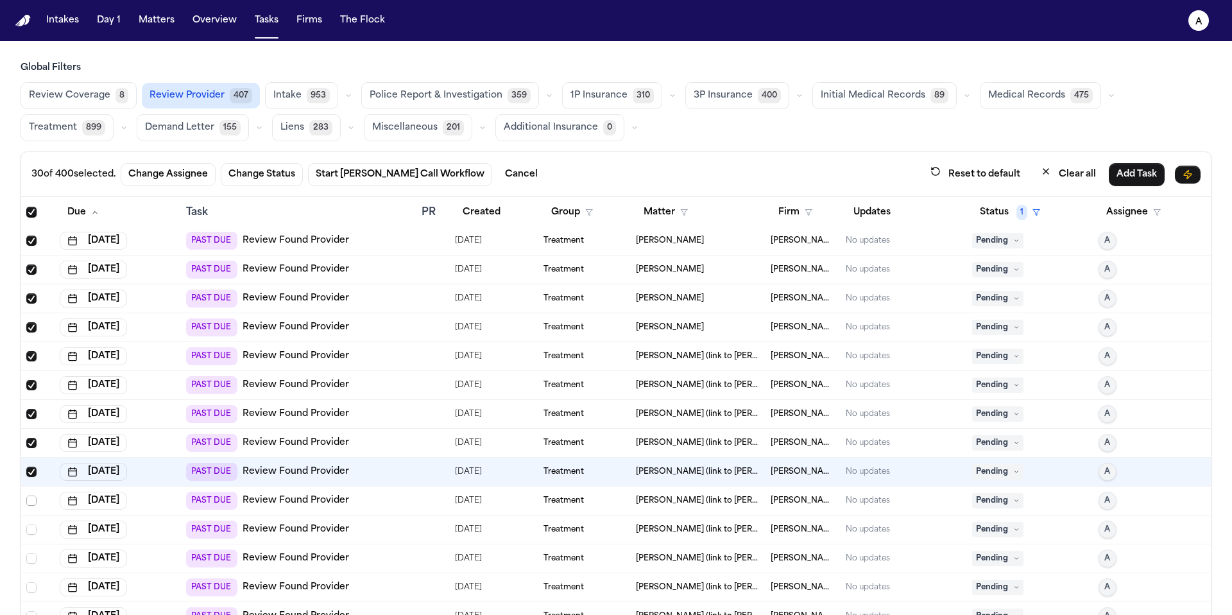
click at [31, 499] on span "Select row" at bounding box center [31, 500] width 10 height 10
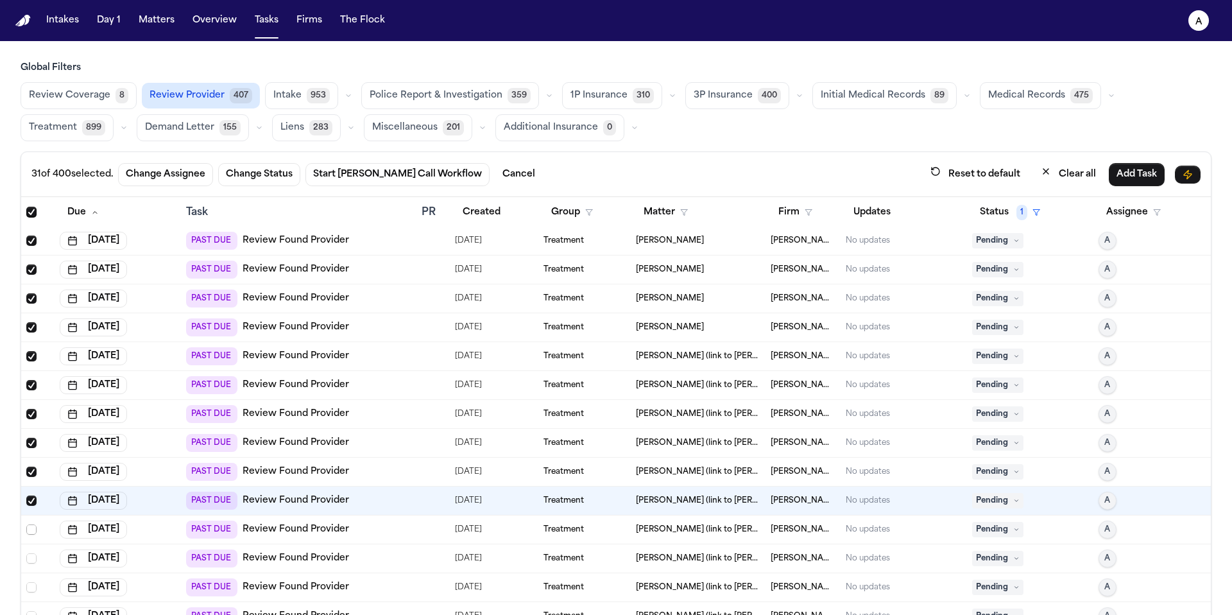
click at [32, 526] on span "Select row" at bounding box center [31, 529] width 10 height 10
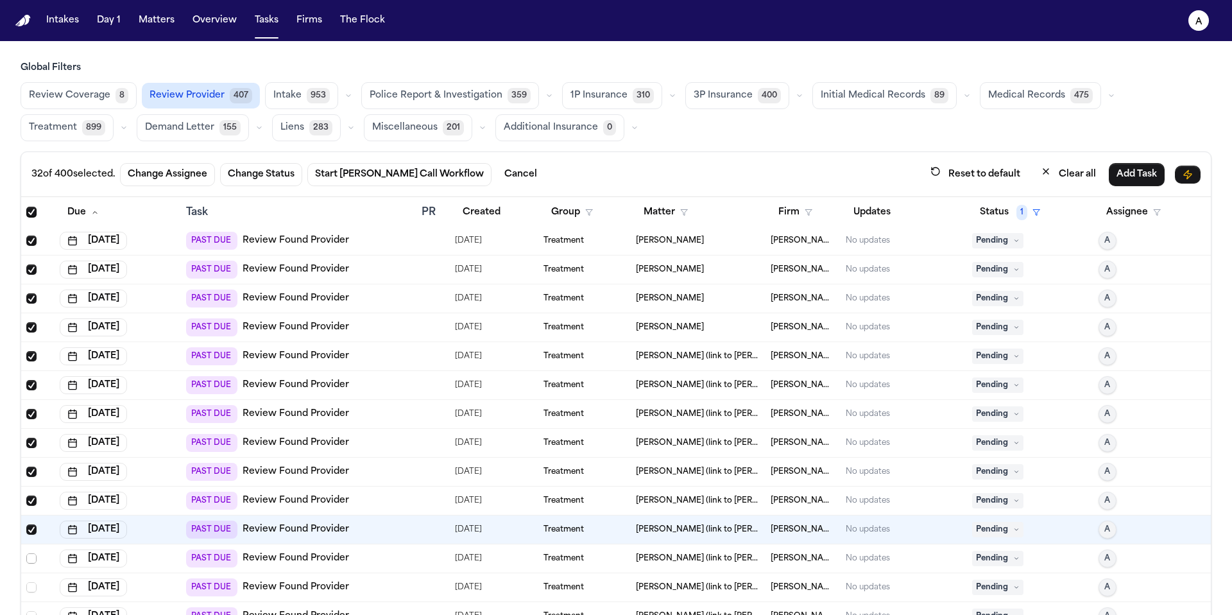
click at [29, 562] on span "Select row" at bounding box center [31, 558] width 10 height 10
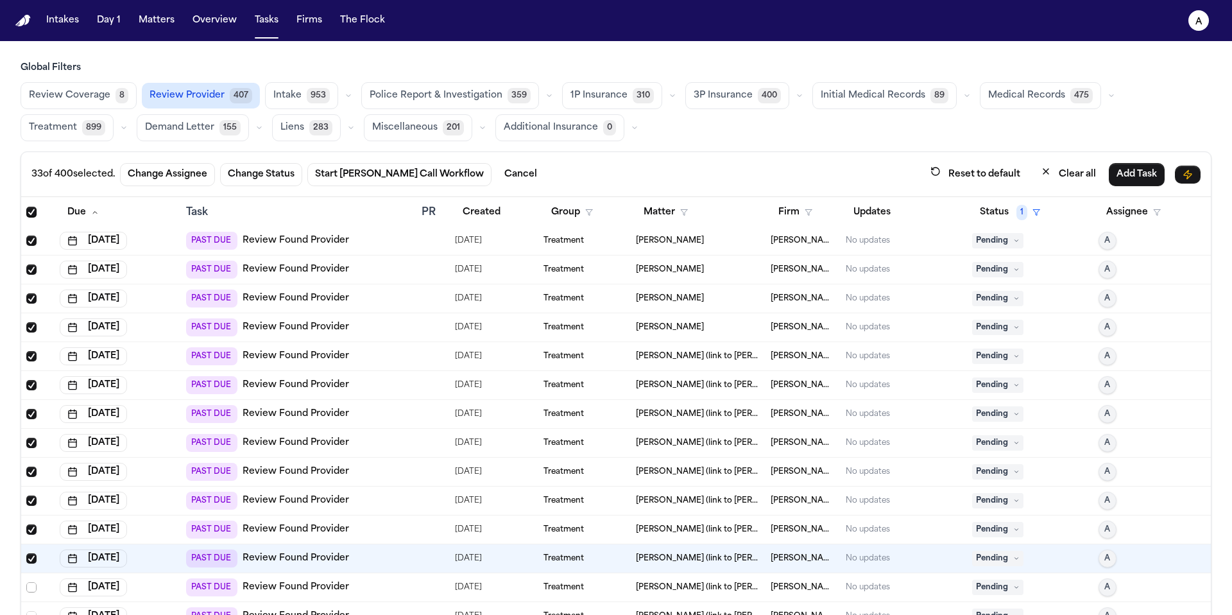
click at [31, 585] on span "Select row" at bounding box center [31, 587] width 10 height 10
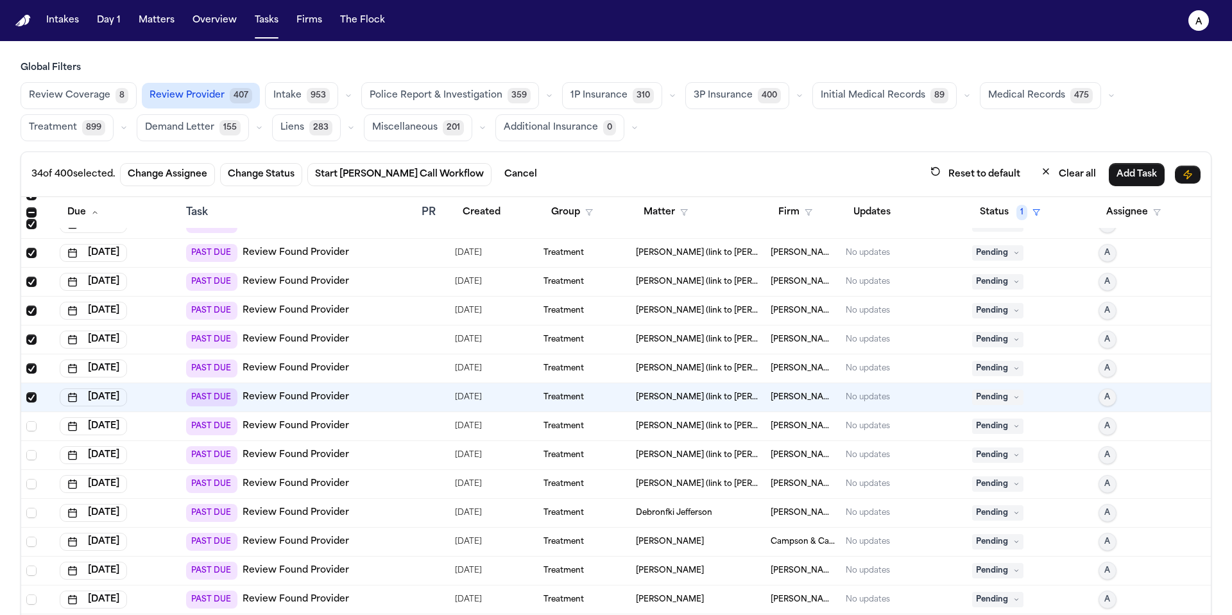
scroll to position [771, 0]
click at [28, 426] on span "Select row" at bounding box center [31, 424] width 10 height 10
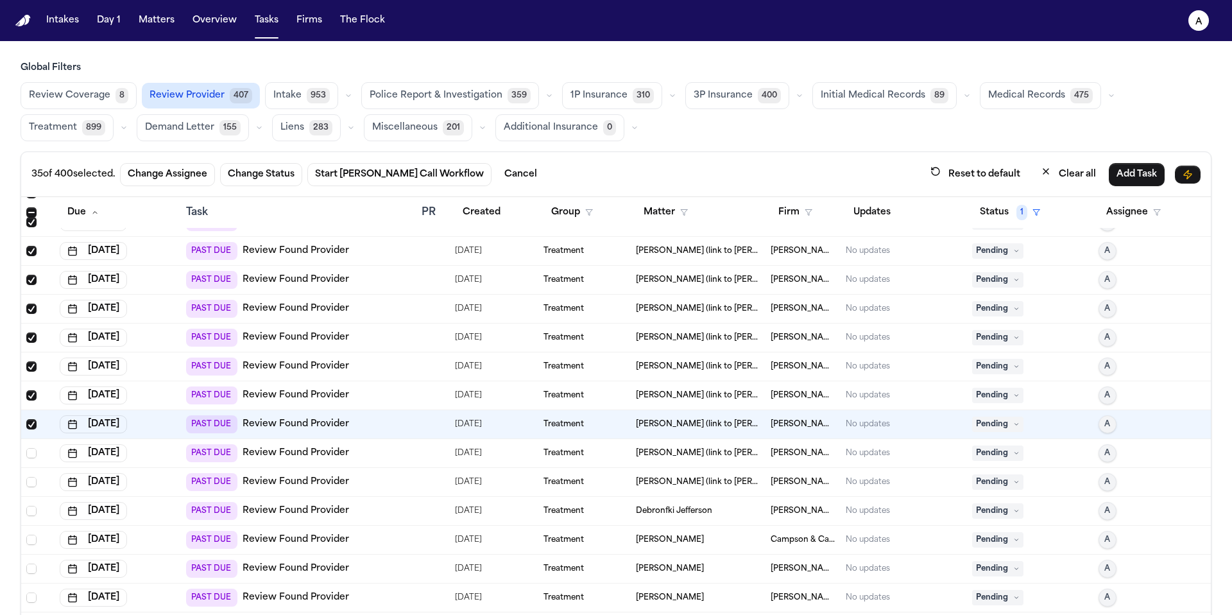
click at [31, 446] on td at bounding box center [37, 453] width 33 height 29
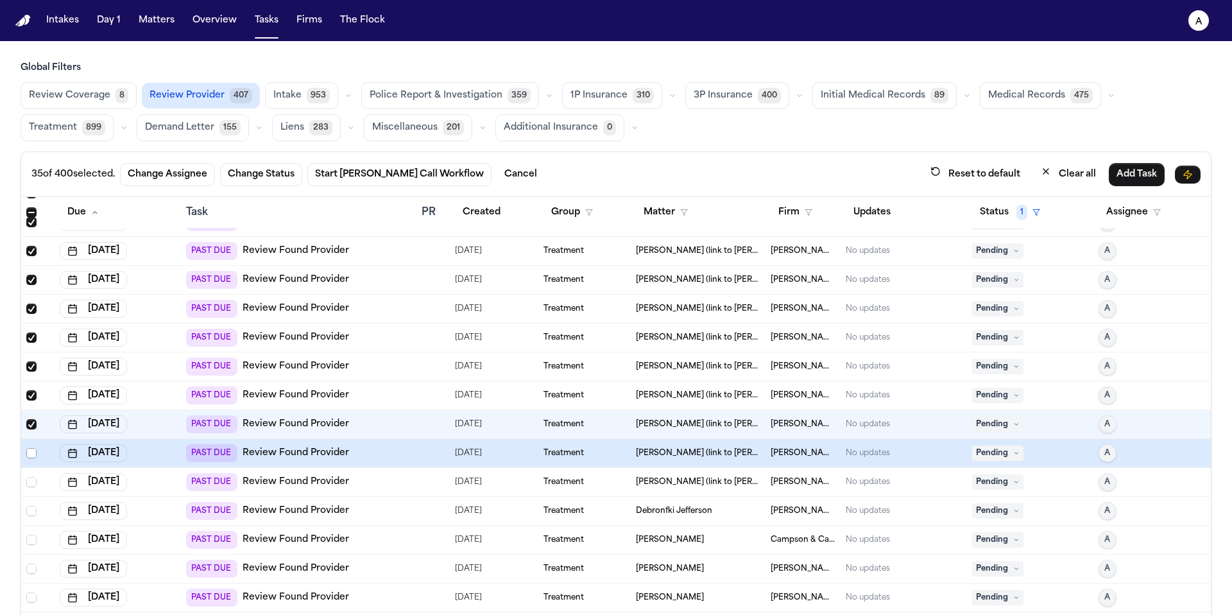
click at [33, 452] on span "Select row" at bounding box center [31, 453] width 10 height 10
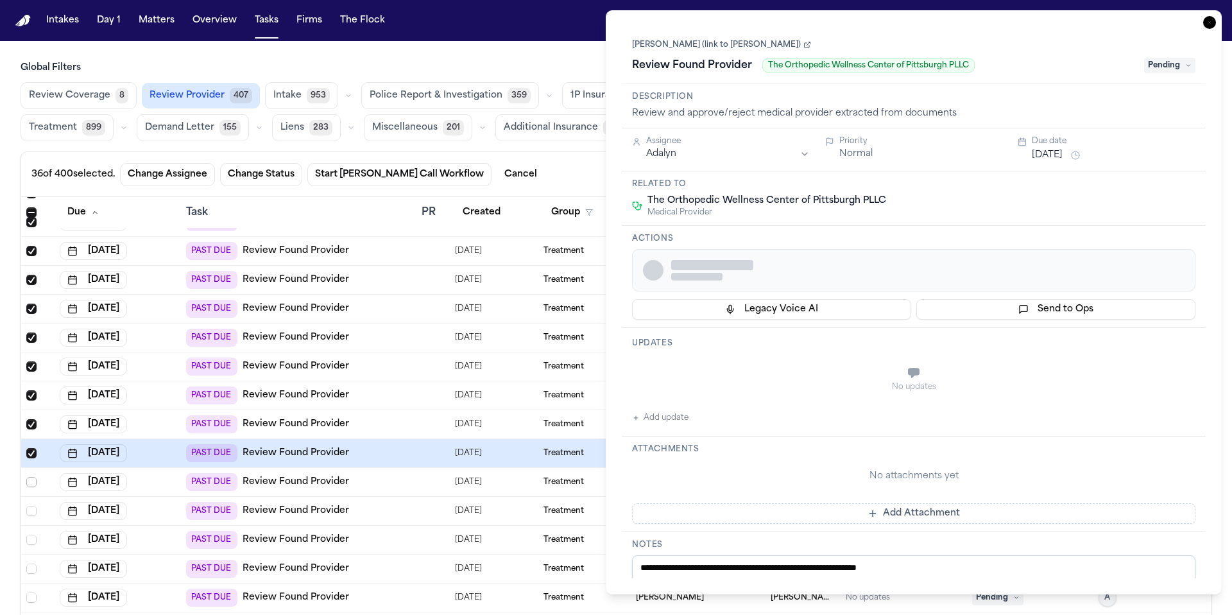
click at [35, 481] on span "Select row" at bounding box center [31, 482] width 10 height 10
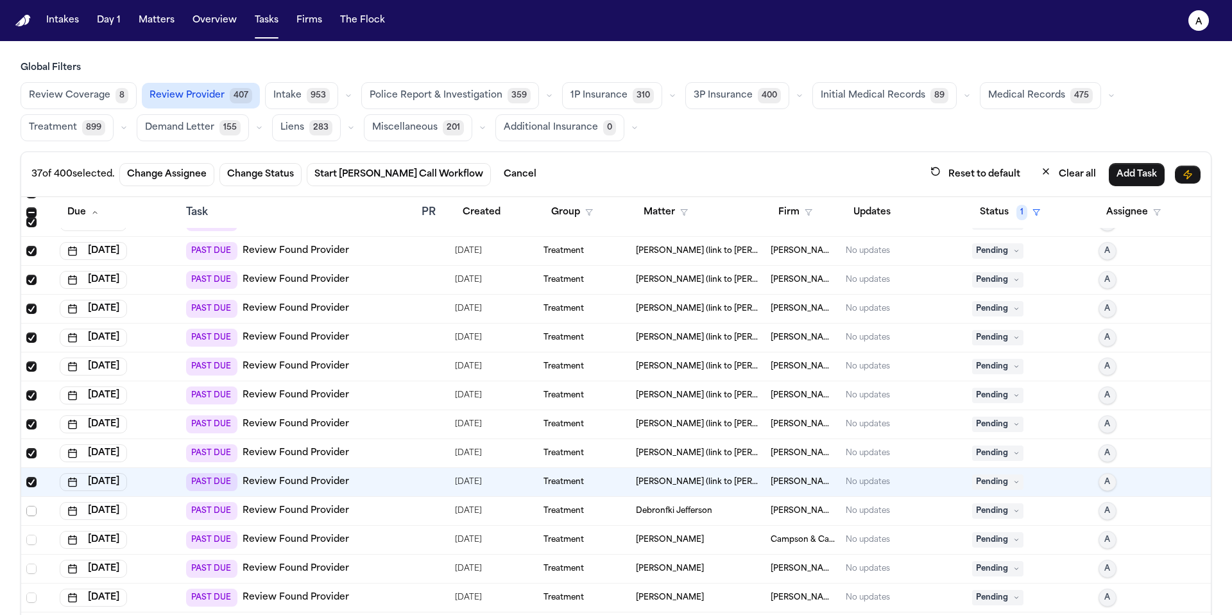
click at [30, 511] on span "Select row" at bounding box center [31, 511] width 10 height 10
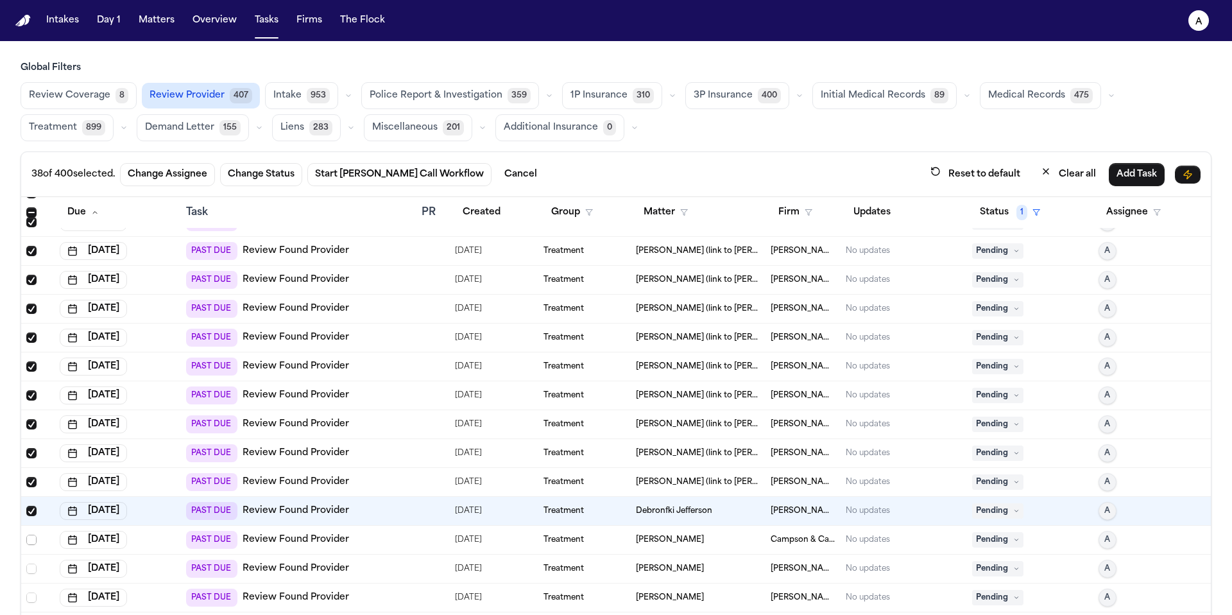
click at [31, 536] on span "Select row" at bounding box center [31, 540] width 10 height 10
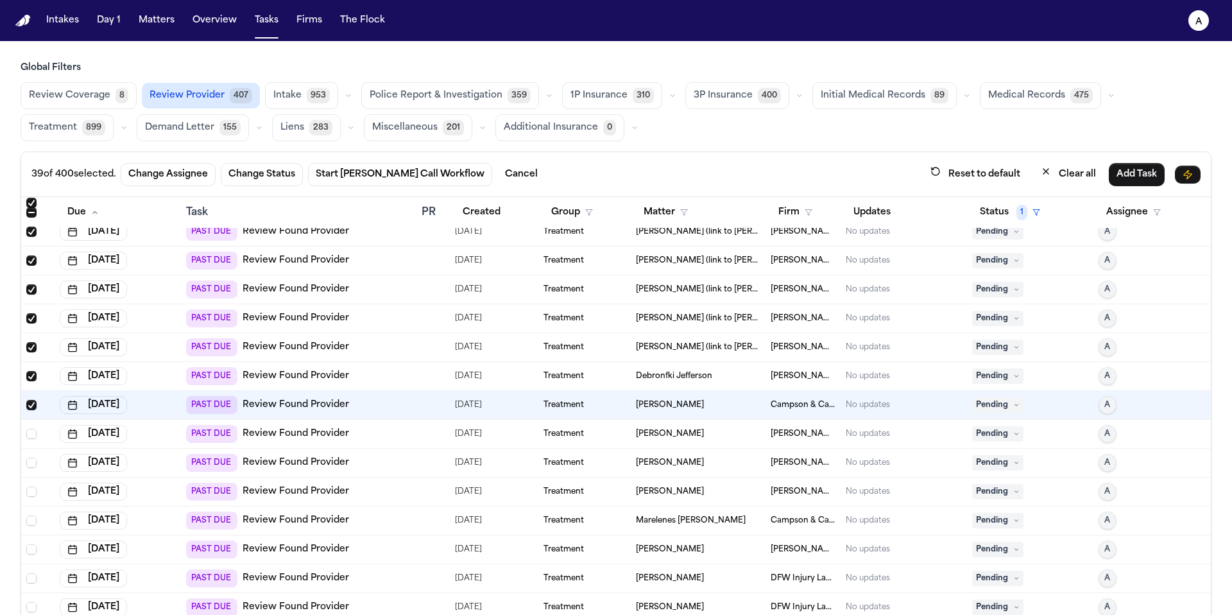
scroll to position [970, 0]
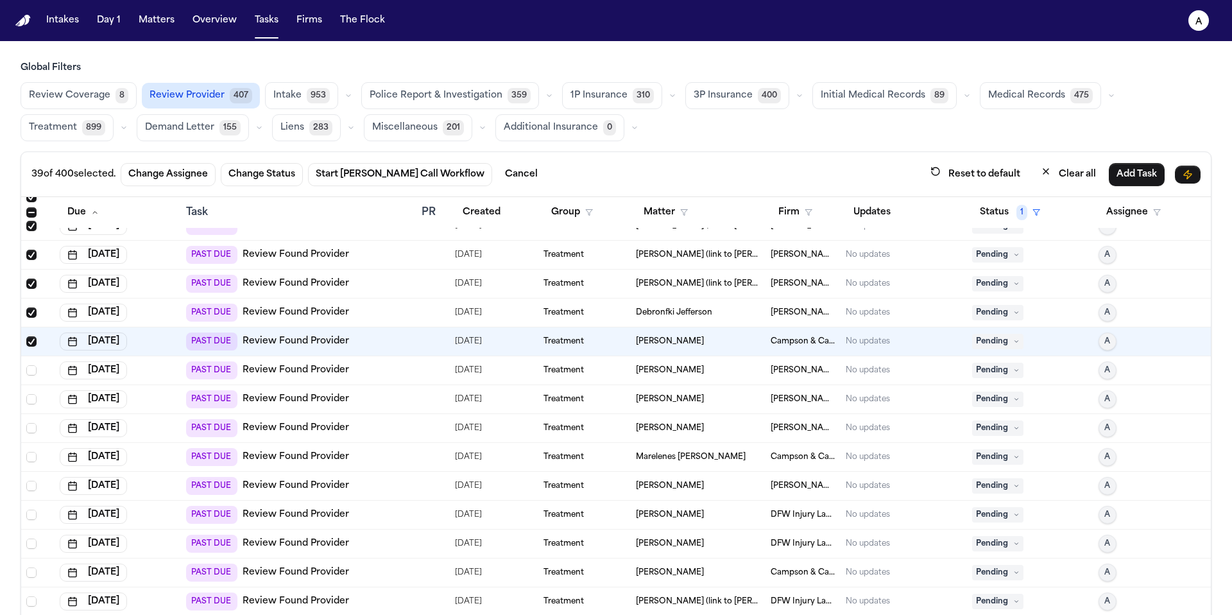
click at [29, 366] on span "Select row" at bounding box center [31, 370] width 10 height 10
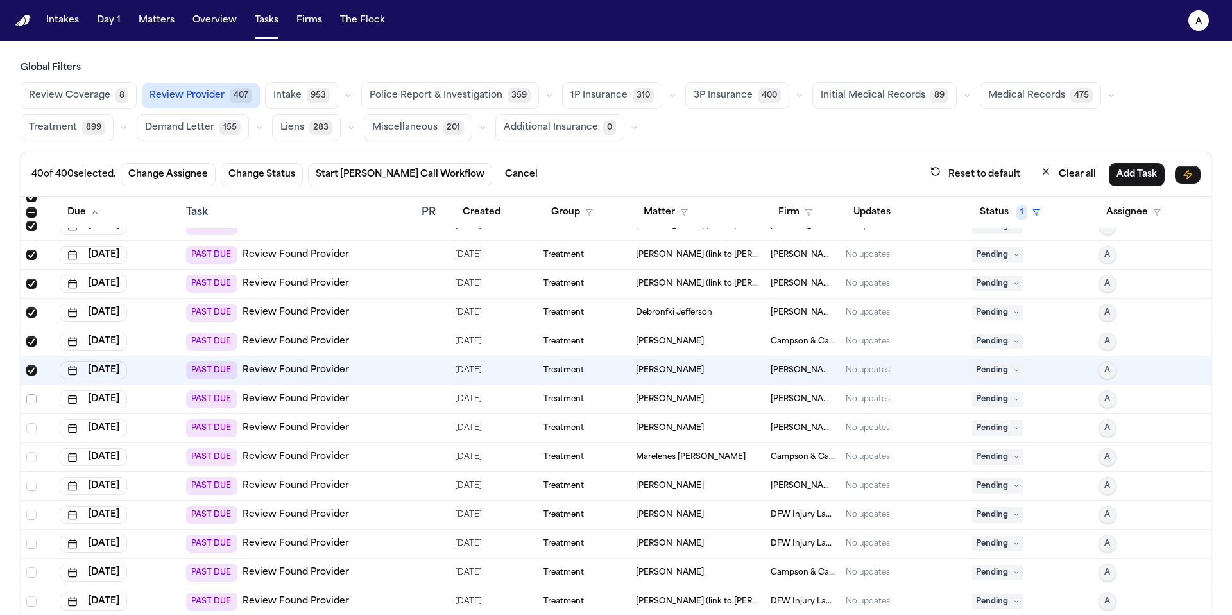
click at [32, 400] on span "Select row" at bounding box center [31, 399] width 10 height 10
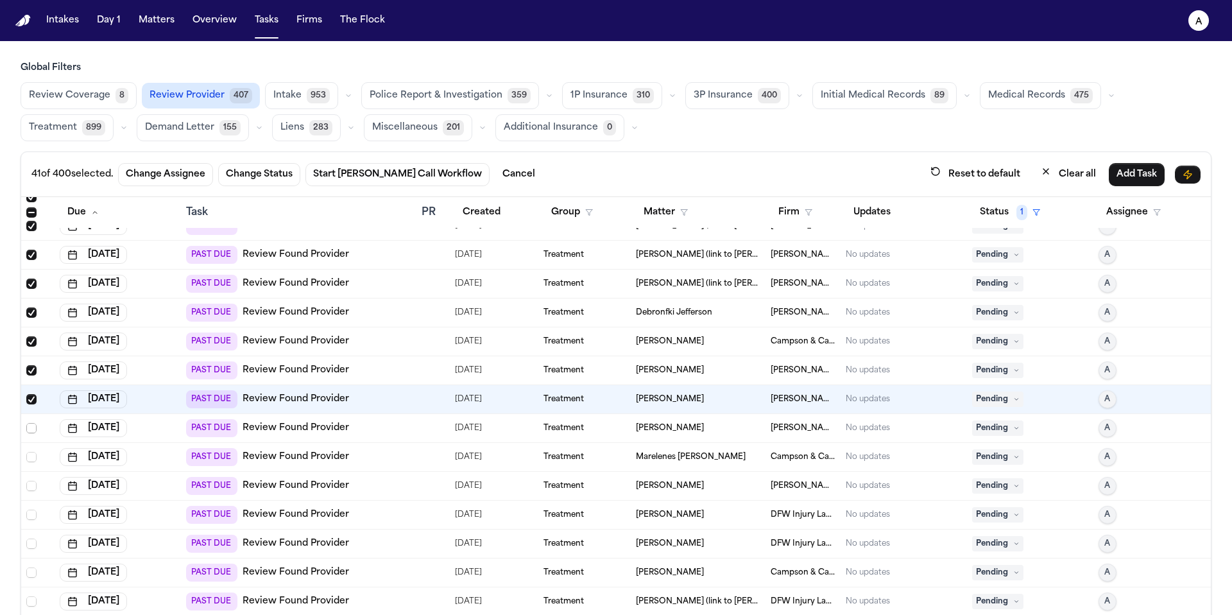
click at [33, 426] on span "Select row" at bounding box center [31, 428] width 10 height 10
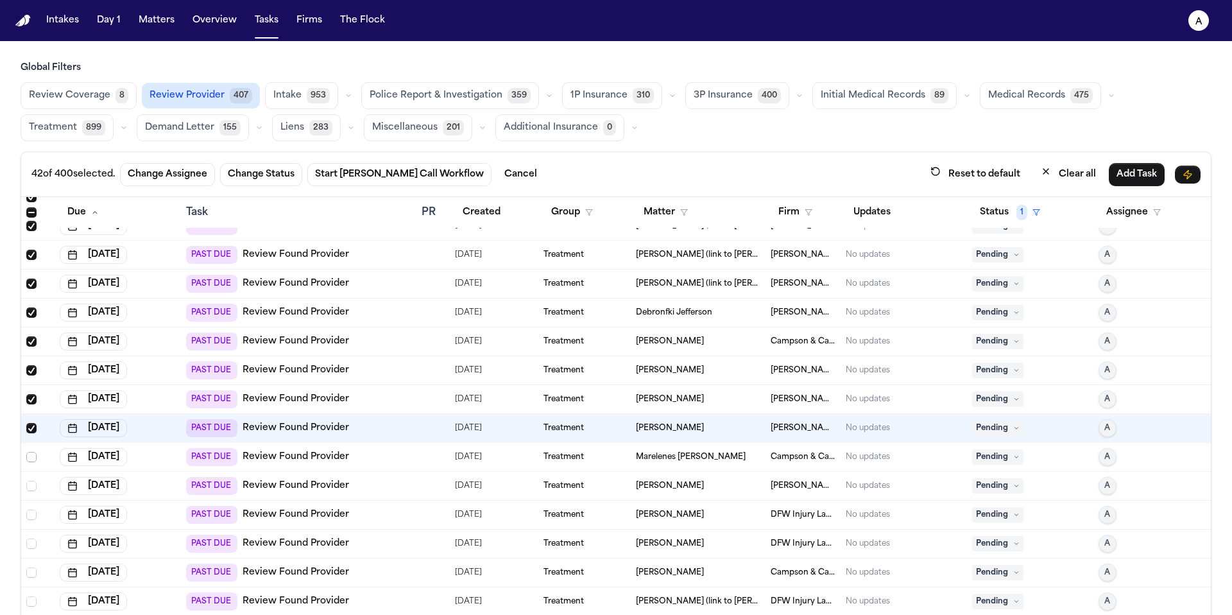
click at [33, 452] on span "Select row" at bounding box center [31, 457] width 10 height 10
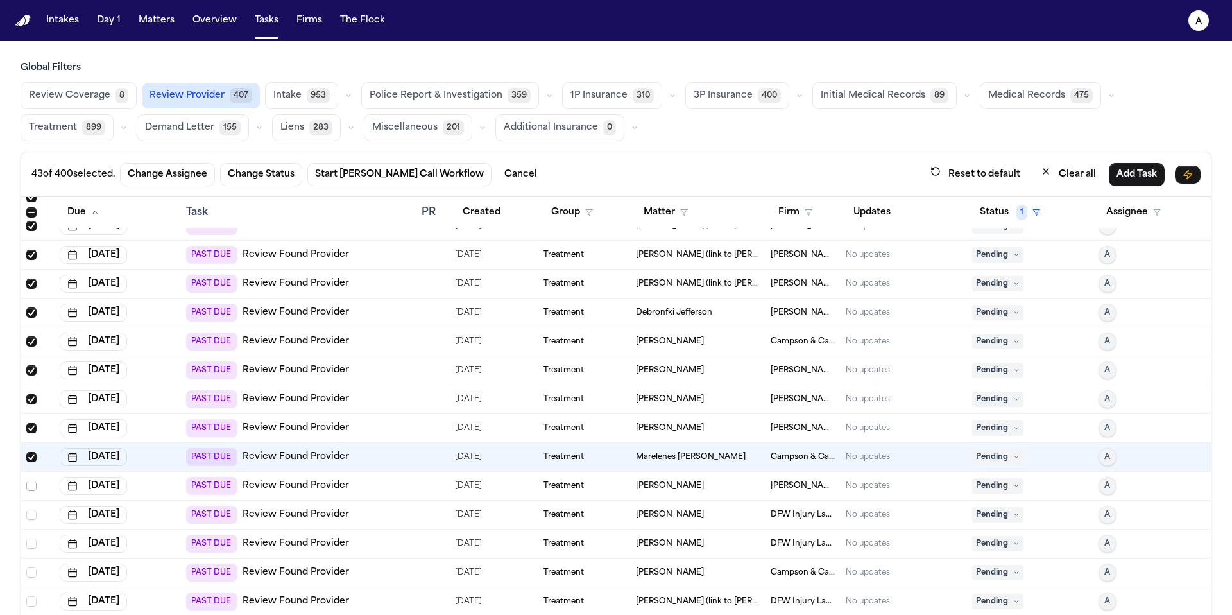
click at [34, 488] on span "Select row" at bounding box center [31, 486] width 10 height 10
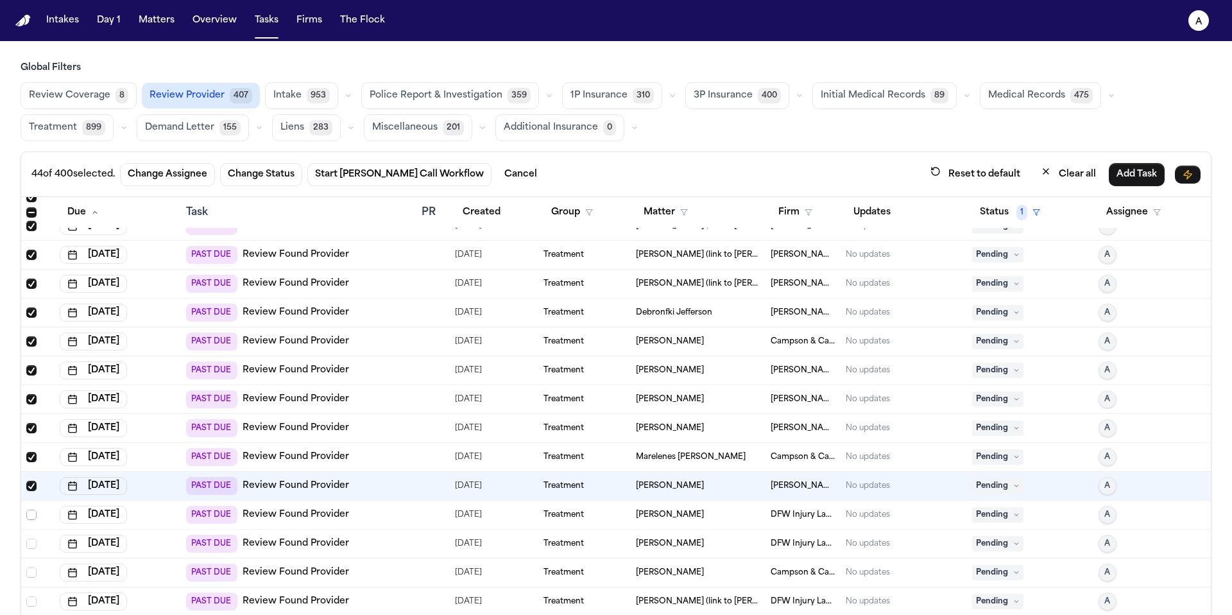
click at [34, 515] on span "Select row" at bounding box center [31, 515] width 10 height 10
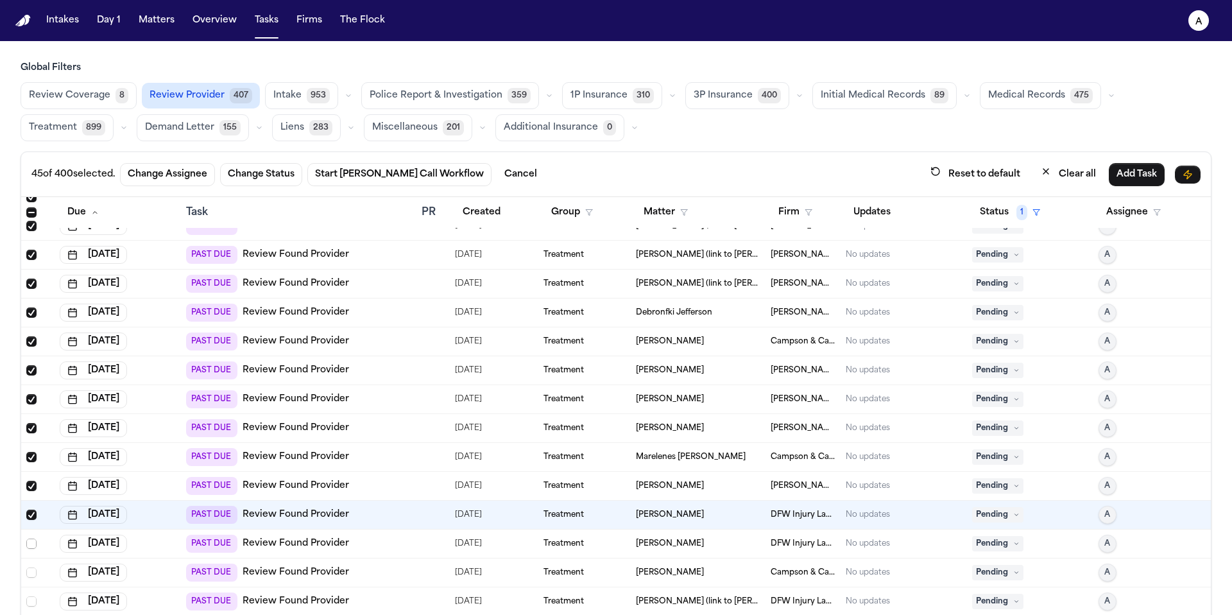
click at [33, 543] on span "Select row" at bounding box center [31, 543] width 10 height 10
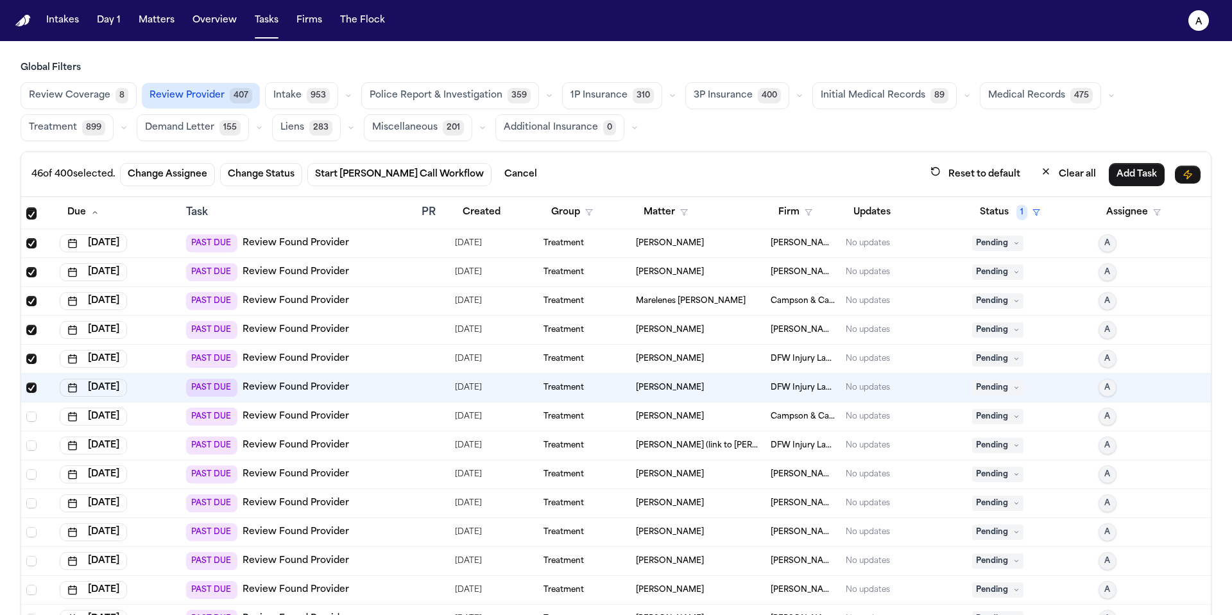
scroll to position [1202, 0]
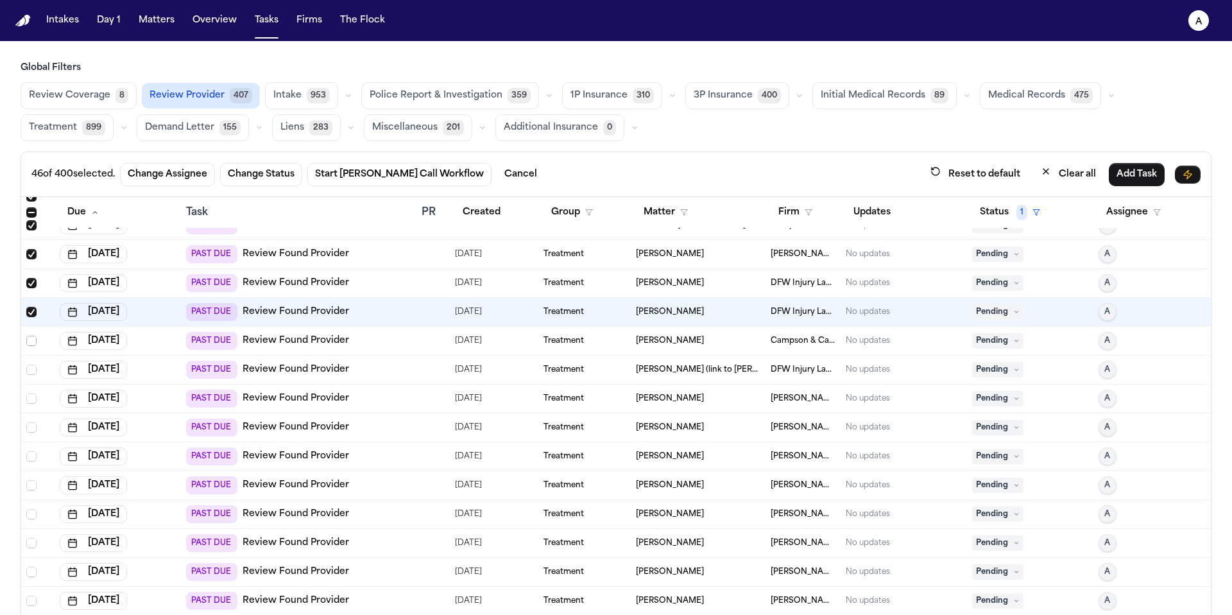
click at [33, 339] on span "Select row" at bounding box center [31, 341] width 10 height 10
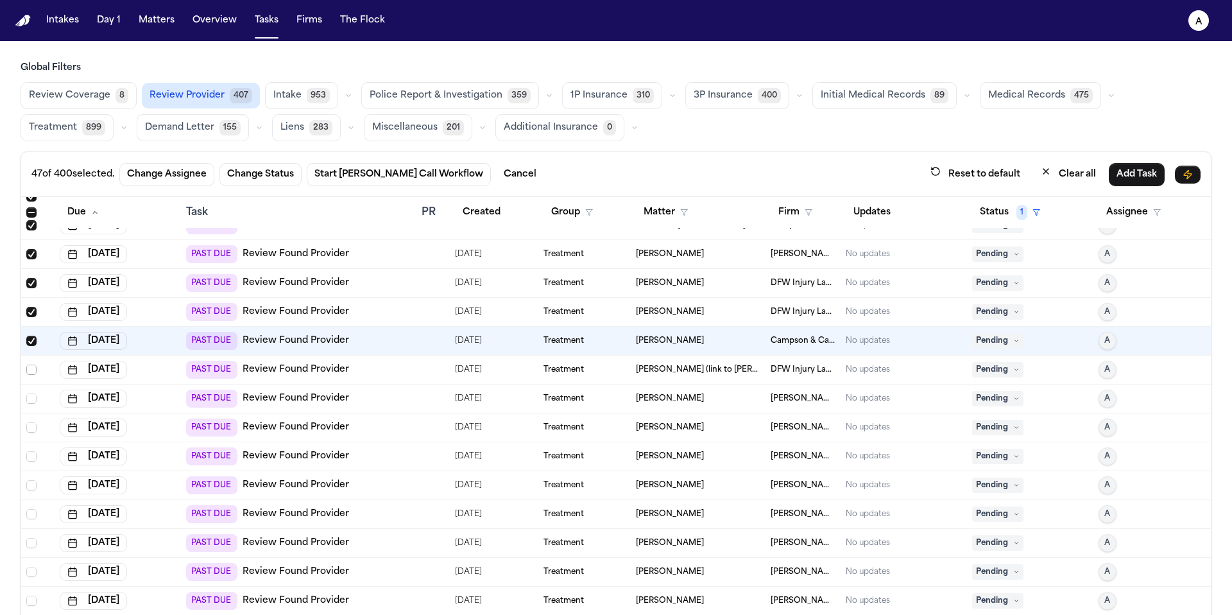
click at [30, 370] on span "Select row" at bounding box center [31, 370] width 10 height 10
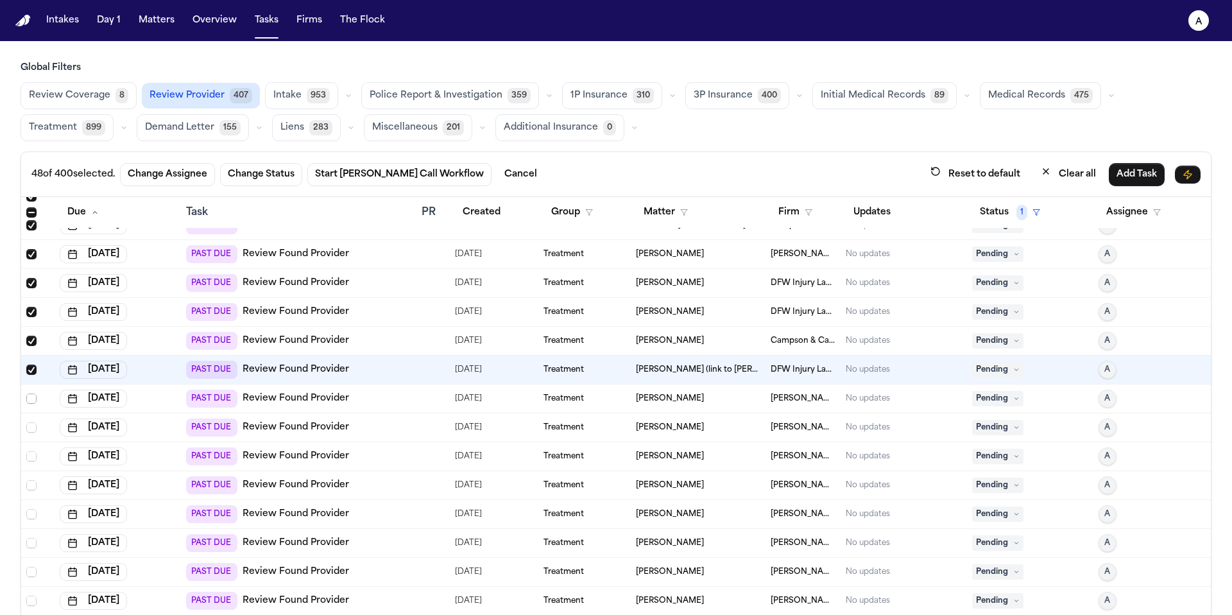
click at [31, 401] on span "Select row" at bounding box center [31, 398] width 10 height 10
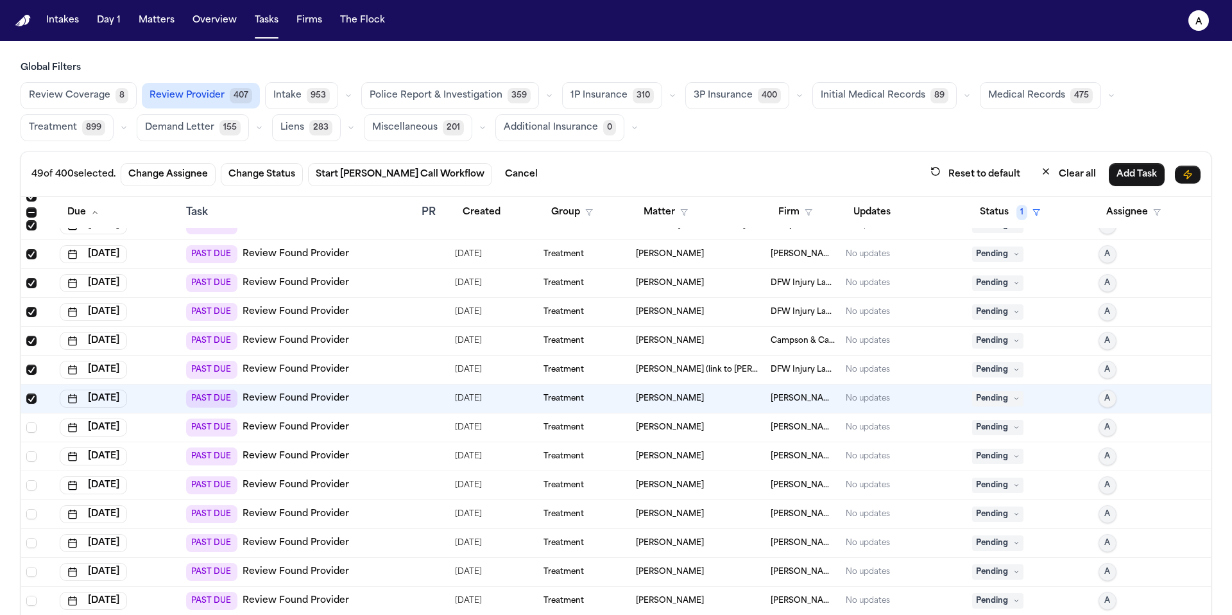
click at [33, 422] on span "Select row" at bounding box center [31, 427] width 10 height 10
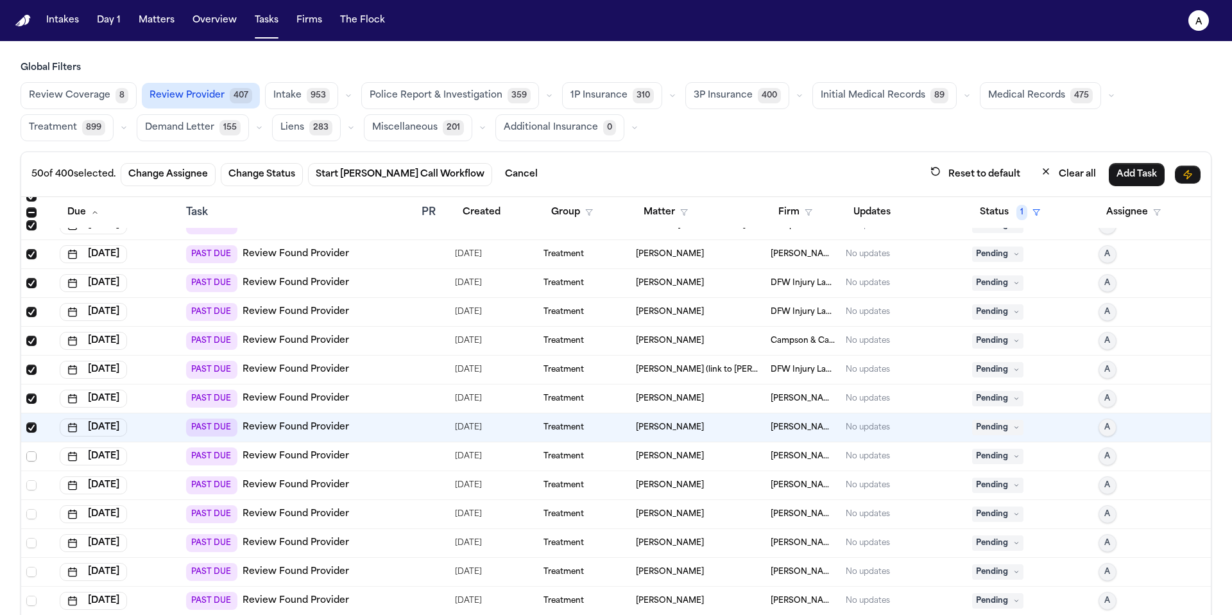
click at [32, 457] on span "Select row" at bounding box center [31, 456] width 10 height 10
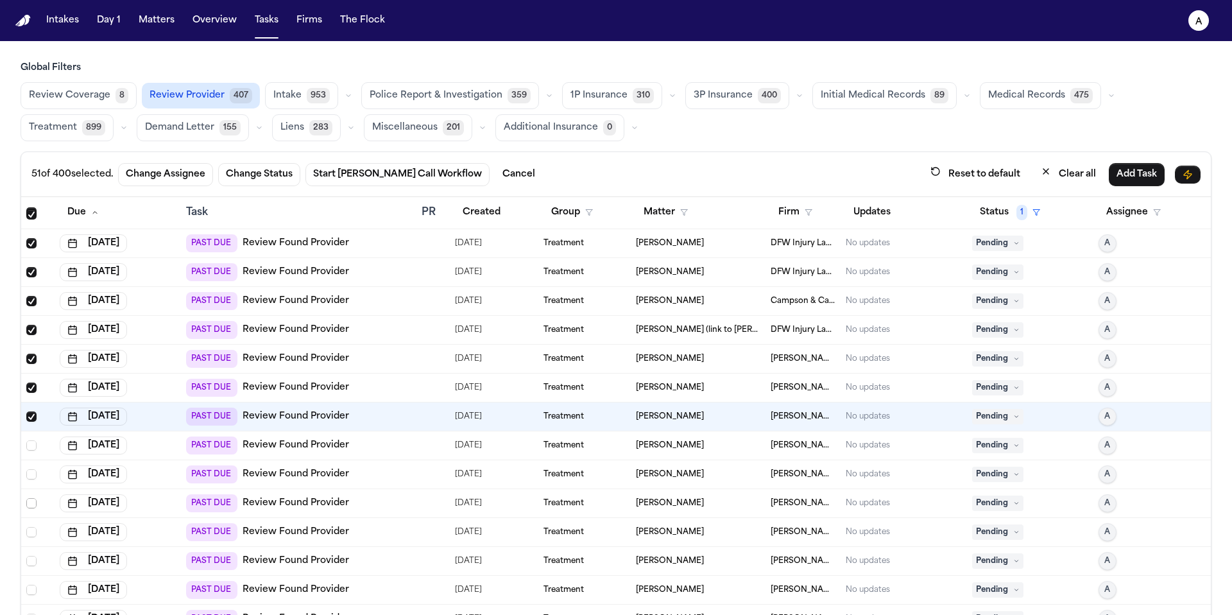
scroll to position [1261, 0]
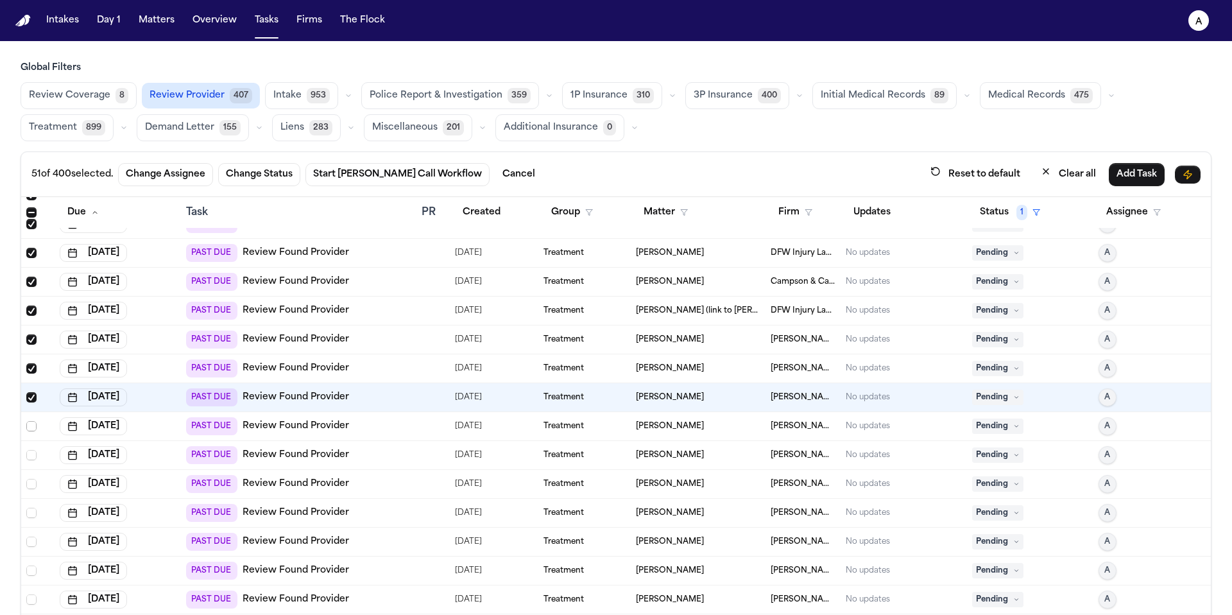
click at [31, 426] on span "Select row" at bounding box center [31, 426] width 10 height 10
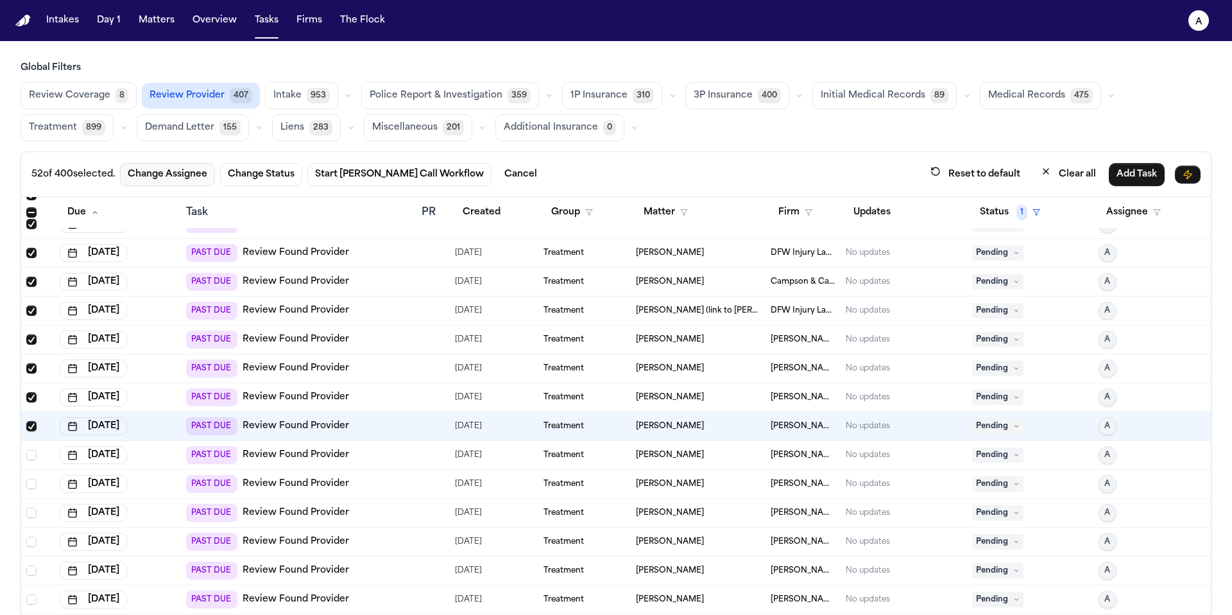
click at [195, 175] on button "Change Assignee" at bounding box center [167, 174] width 95 height 23
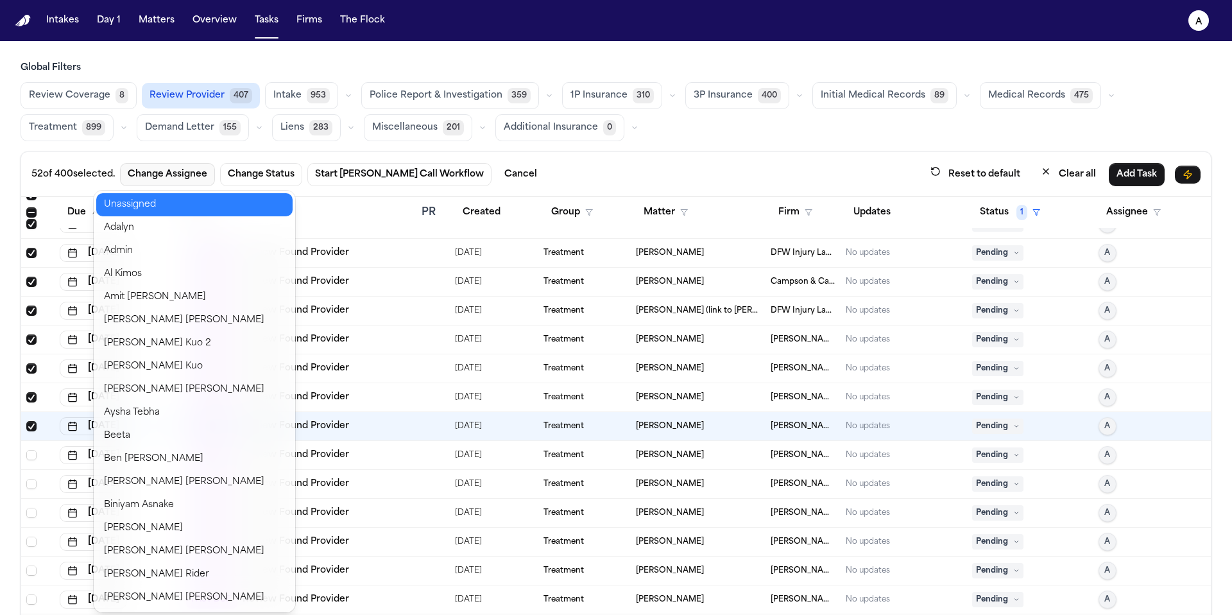
click at [198, 201] on button "Unassigned" at bounding box center [194, 204] width 196 height 23
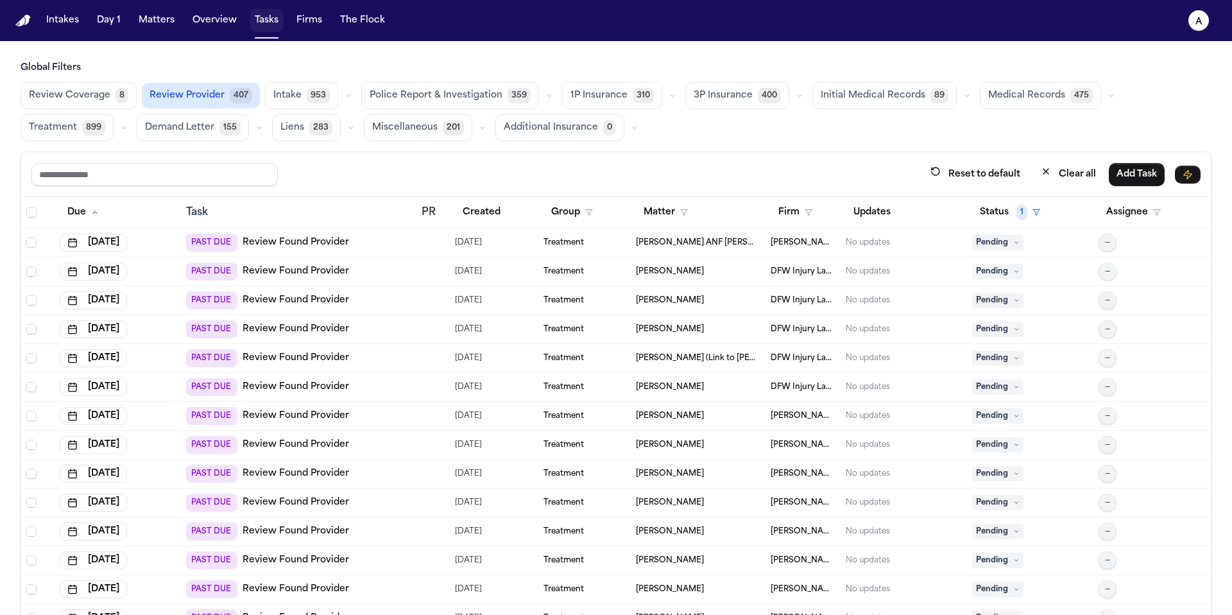
click at [263, 25] on button "Tasks" at bounding box center [267, 20] width 34 height 23
click at [311, 22] on button "Firms" at bounding box center [309, 20] width 36 height 23
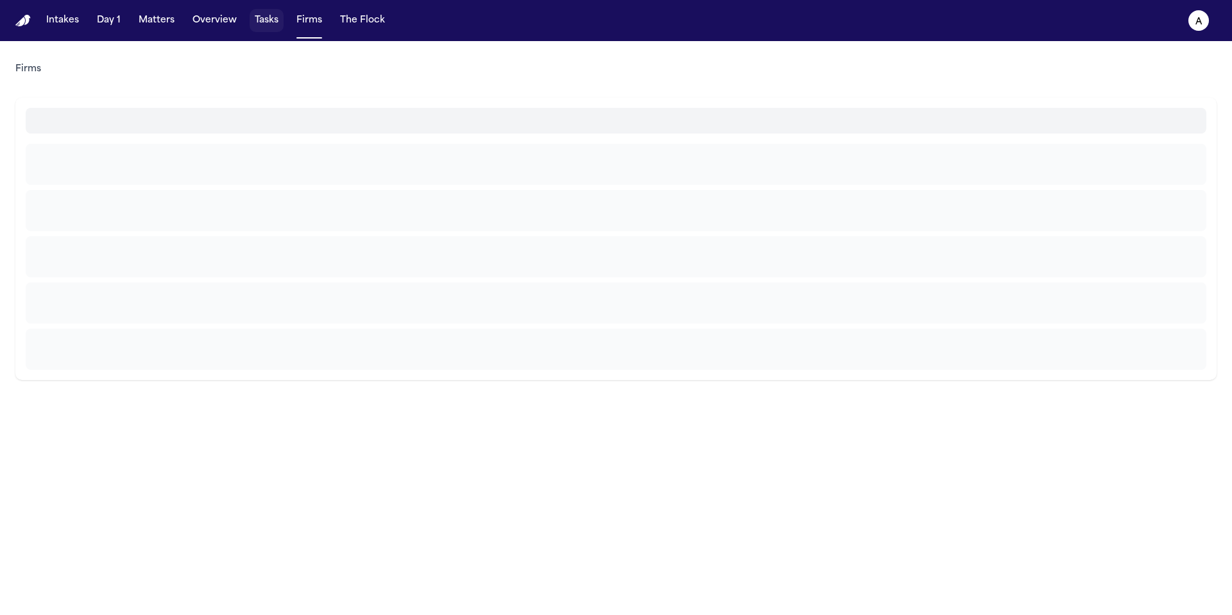
click at [273, 22] on button "Tasks" at bounding box center [267, 20] width 34 height 23
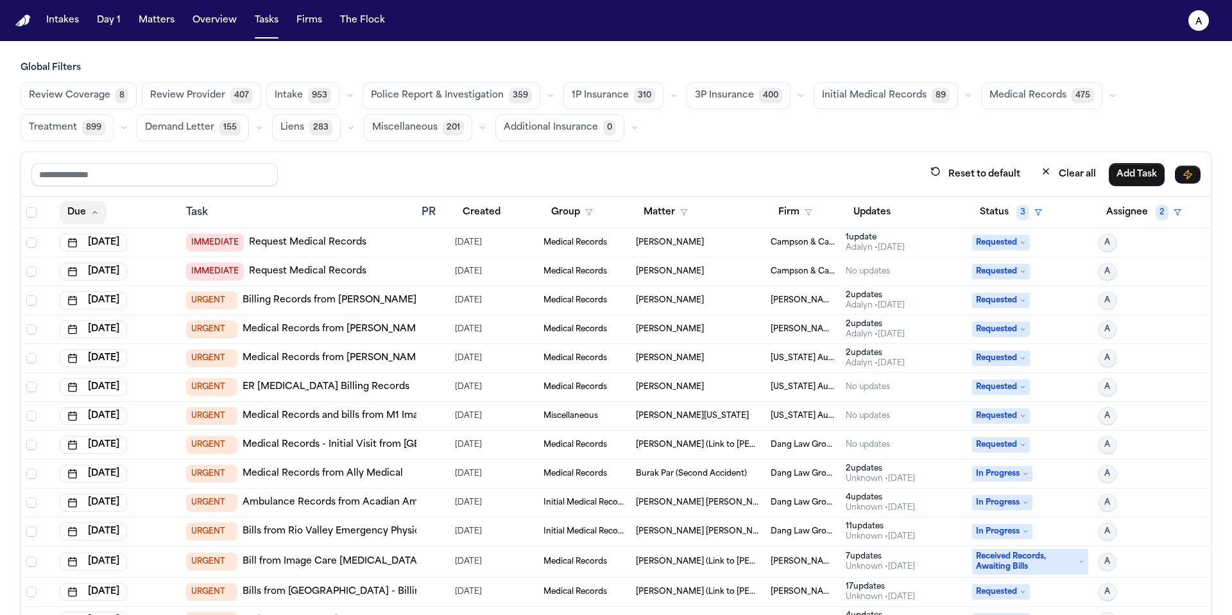
click at [86, 211] on button "Due" at bounding box center [83, 212] width 47 height 23
click at [96, 209] on icon "button" at bounding box center [95, 213] width 8 height 8
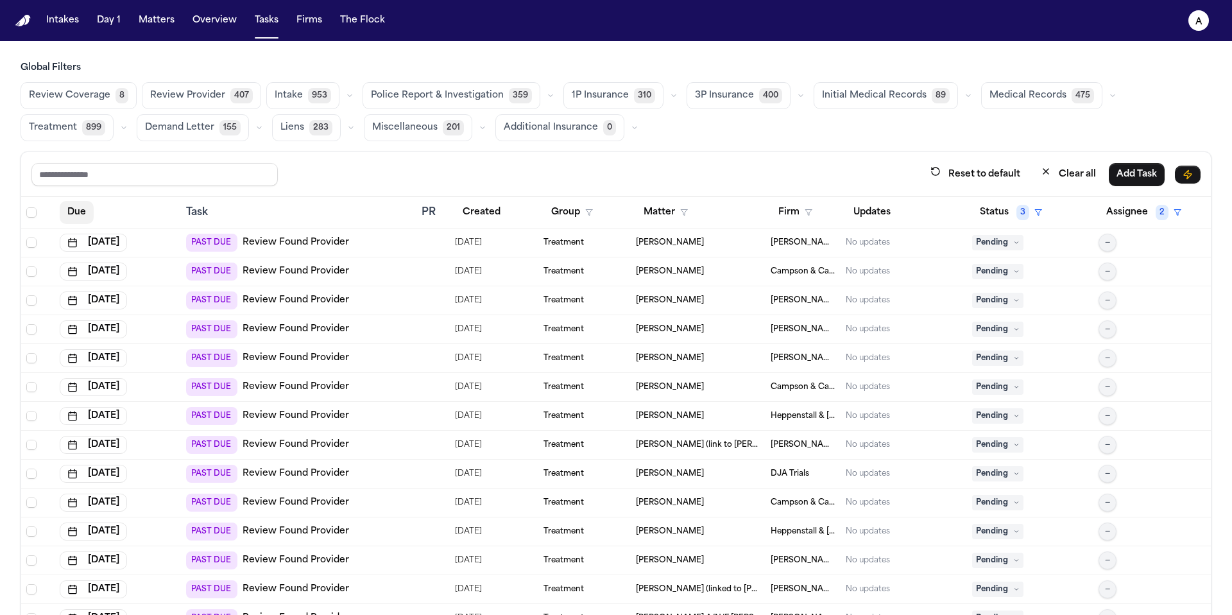
click at [76, 213] on button "Due" at bounding box center [77, 212] width 34 height 23
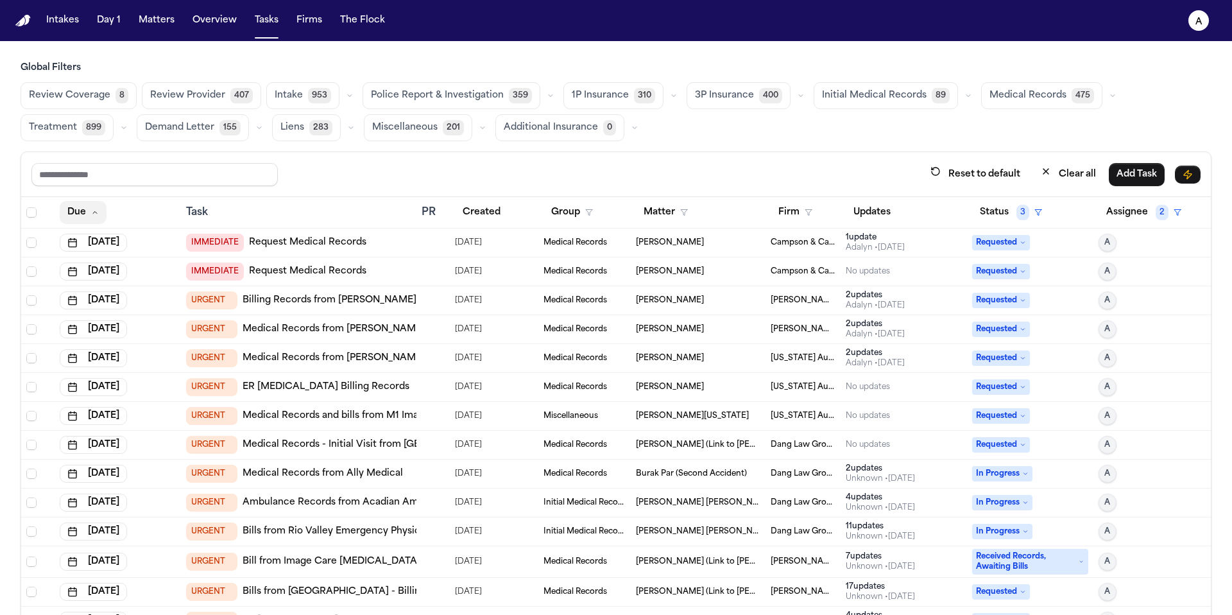
click at [83, 213] on button "Due" at bounding box center [83, 212] width 47 height 23
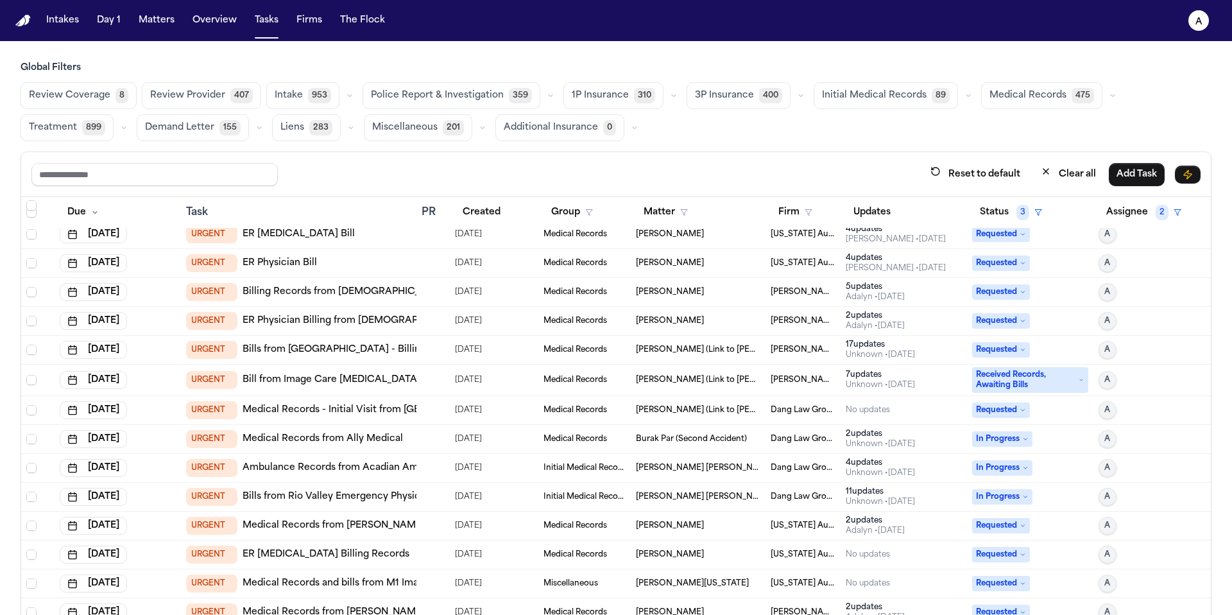
scroll to position [12, 0]
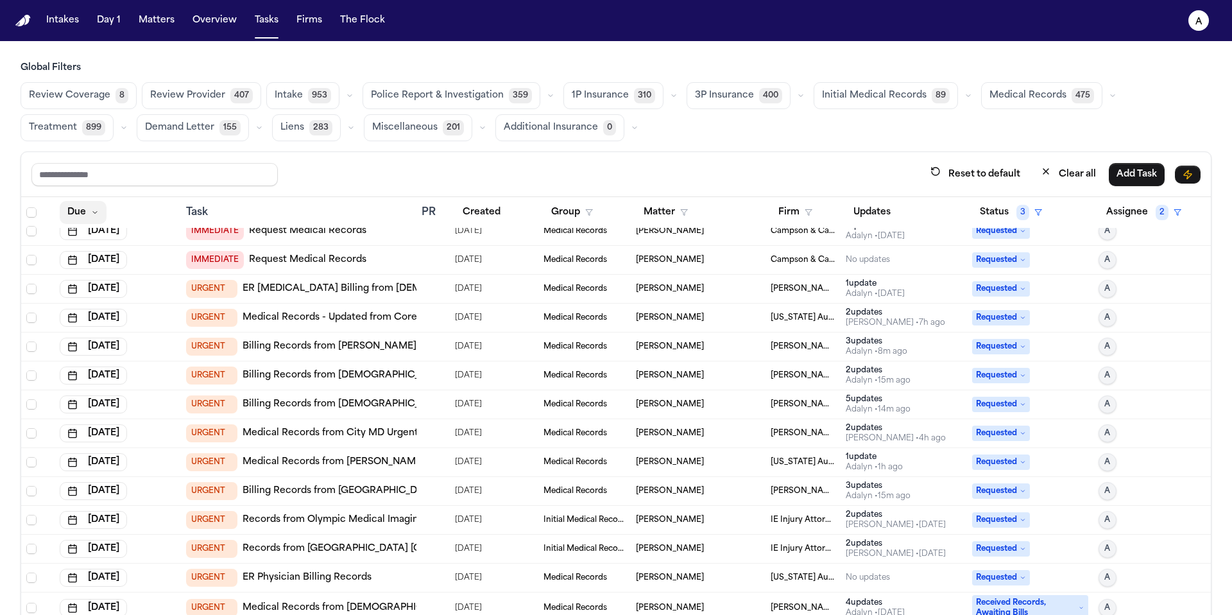
click at [85, 212] on button "Due" at bounding box center [83, 212] width 47 height 23
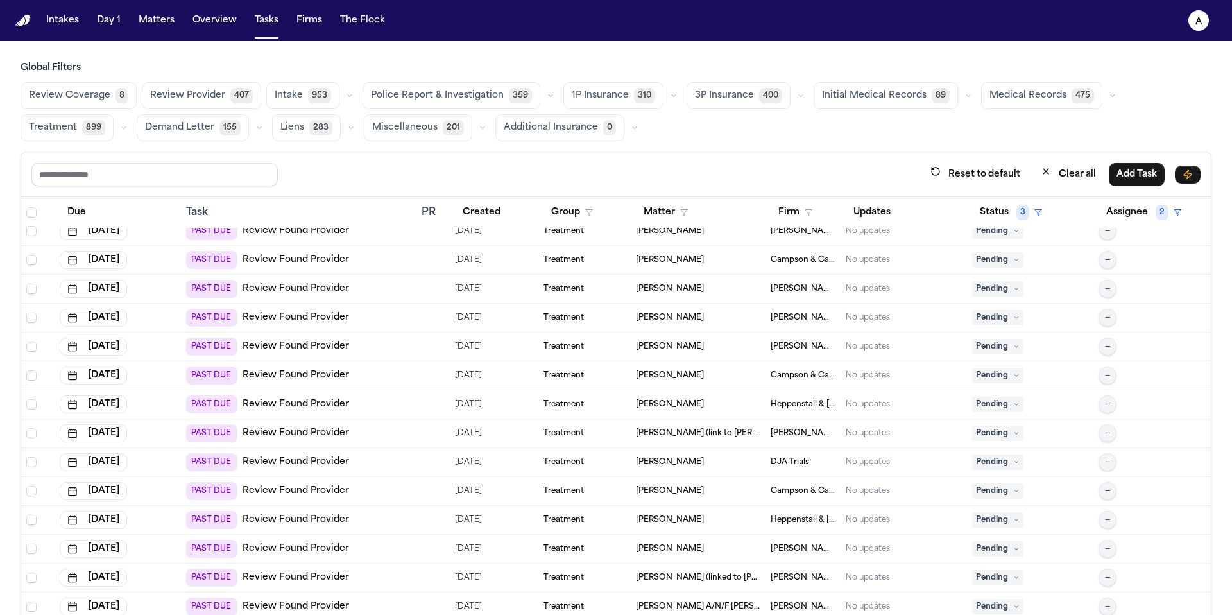
scroll to position [0, 0]
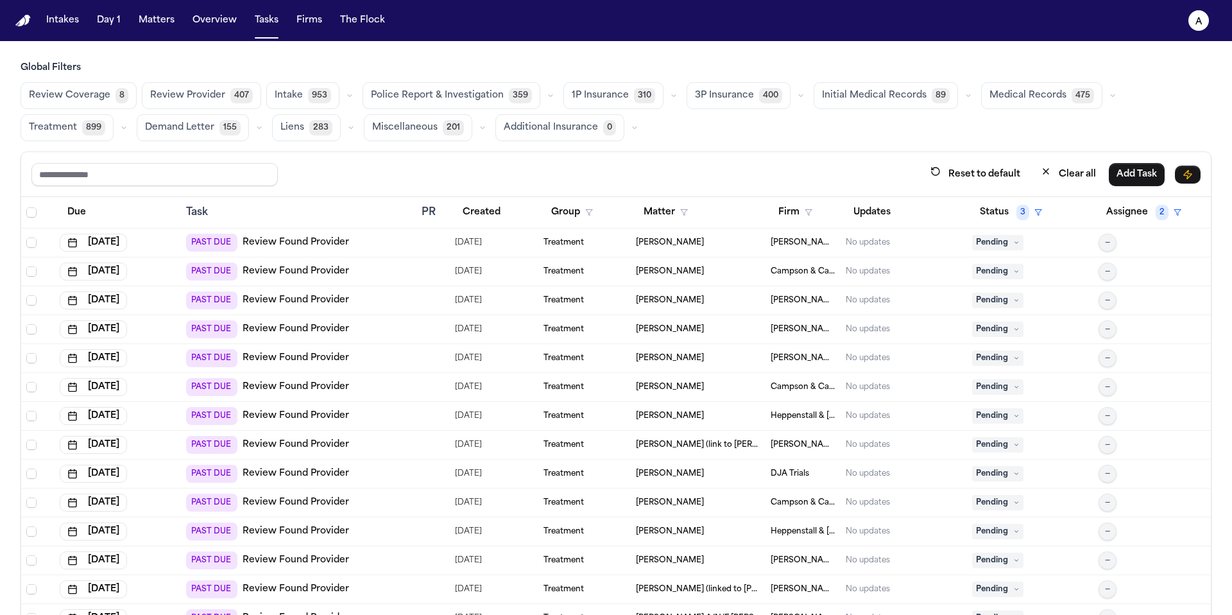
click at [1029, 102] on span "Medical Records" at bounding box center [1028, 95] width 77 height 13
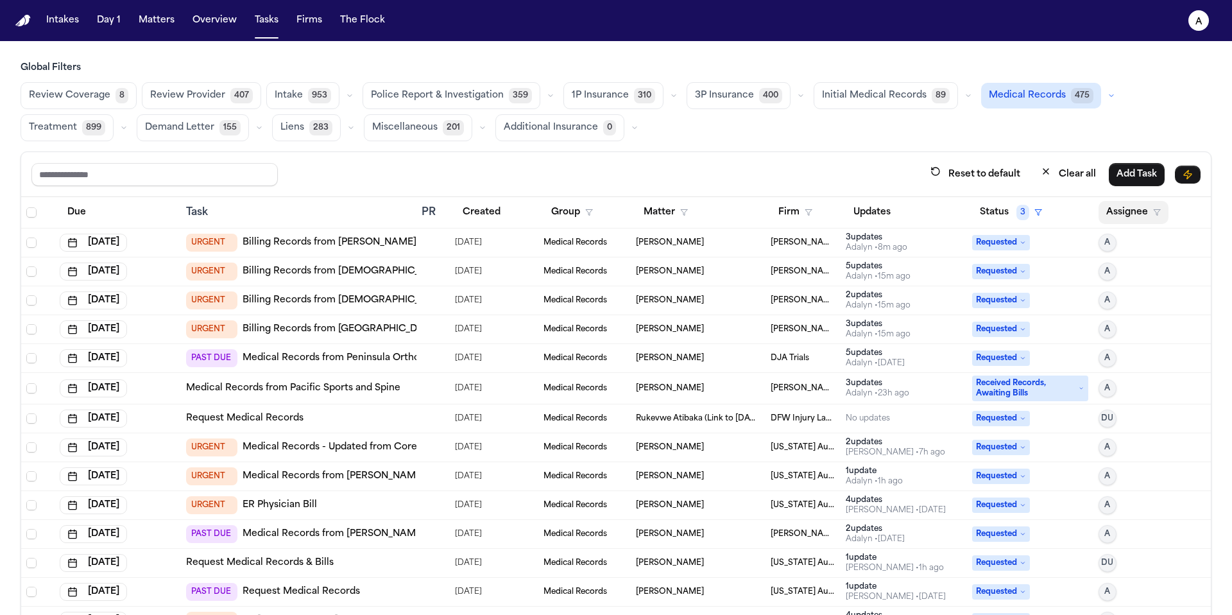
click at [1110, 216] on button "Assignee" at bounding box center [1134, 212] width 70 height 23
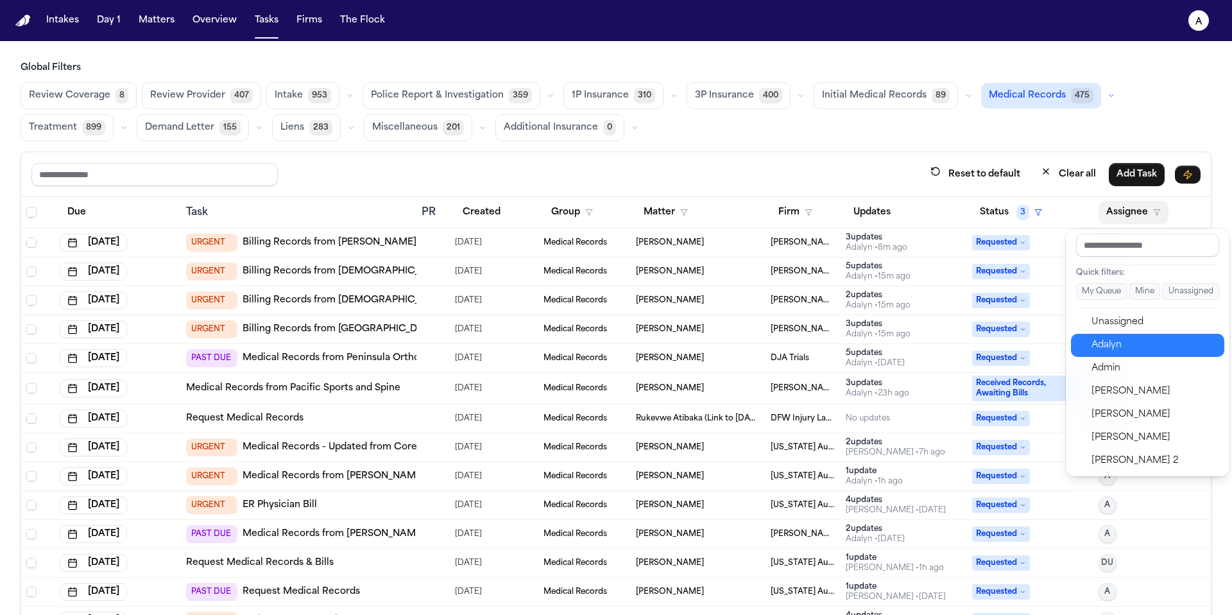
click at [1117, 344] on div "Adalyn" at bounding box center [1154, 345] width 125 height 15
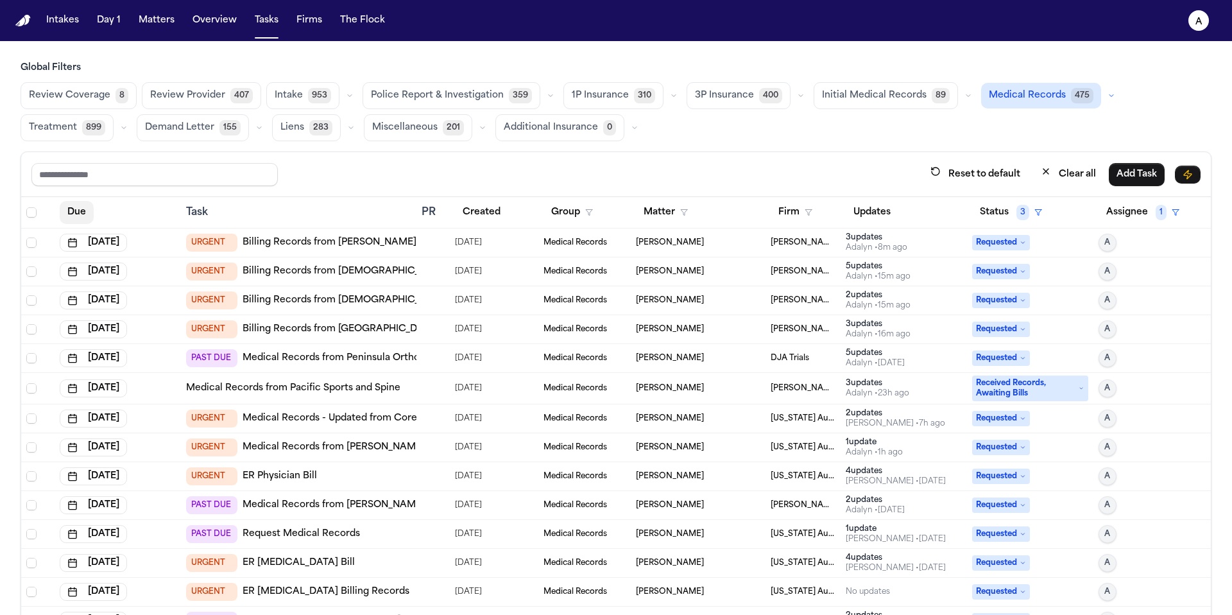
click at [78, 218] on button "Due" at bounding box center [77, 212] width 34 height 23
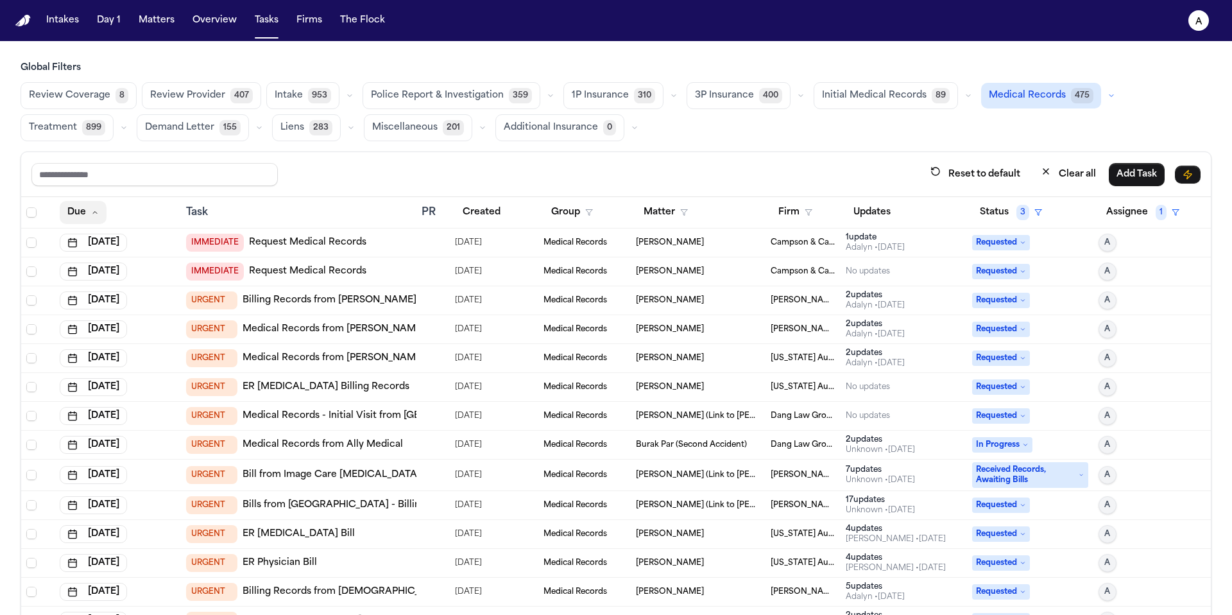
click at [78, 217] on button "Due" at bounding box center [83, 212] width 47 height 23
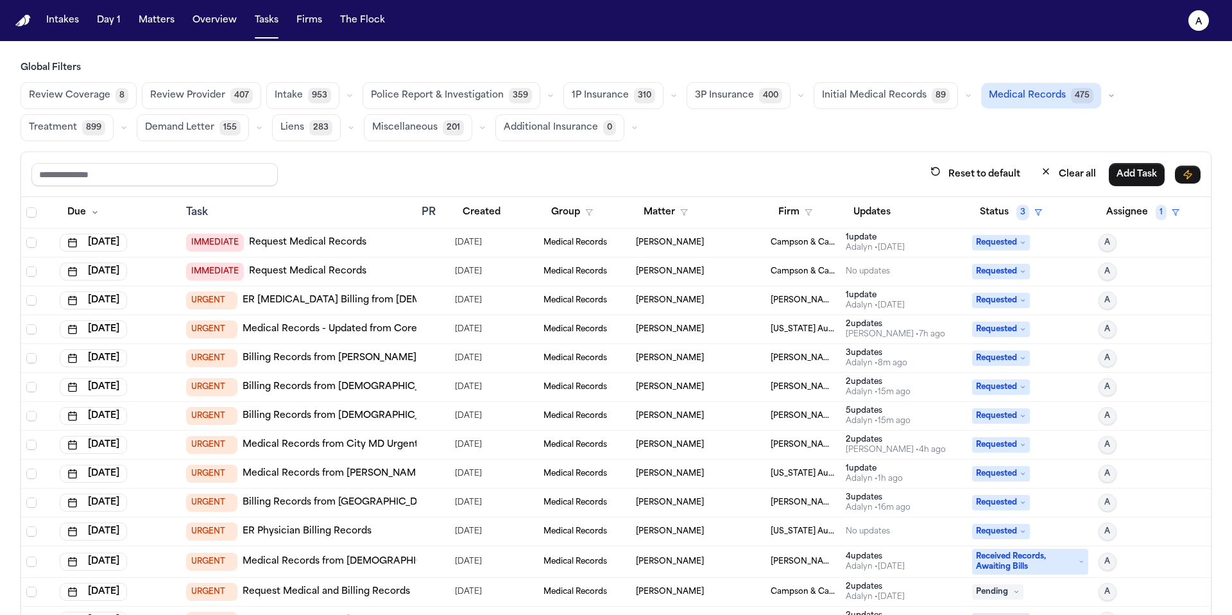
click at [499, 243] on div "[DATE]" at bounding box center [494, 243] width 78 height 18
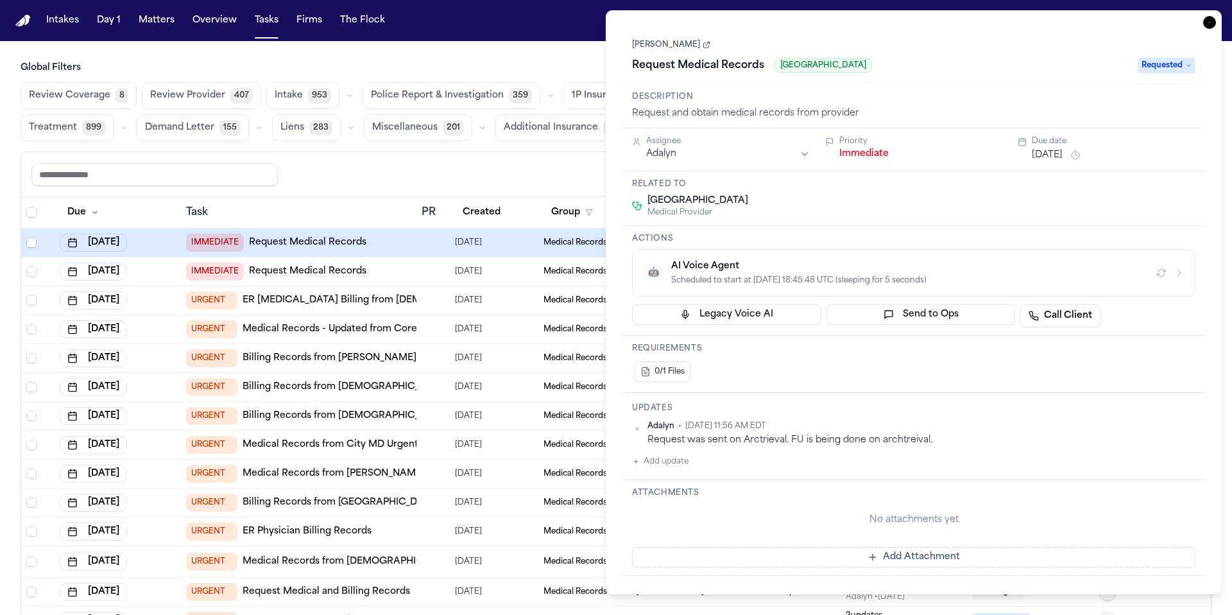
click at [1212, 19] on icon "button" at bounding box center [1209, 22] width 13 height 13
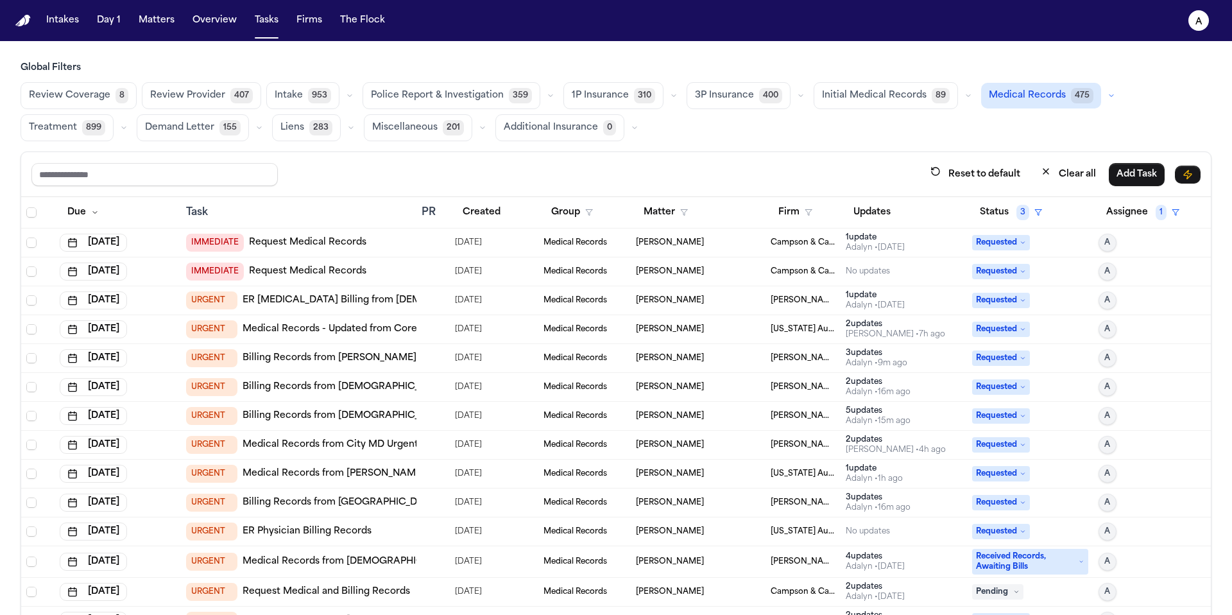
click at [716, 246] on div "[PERSON_NAME]" at bounding box center [698, 242] width 125 height 10
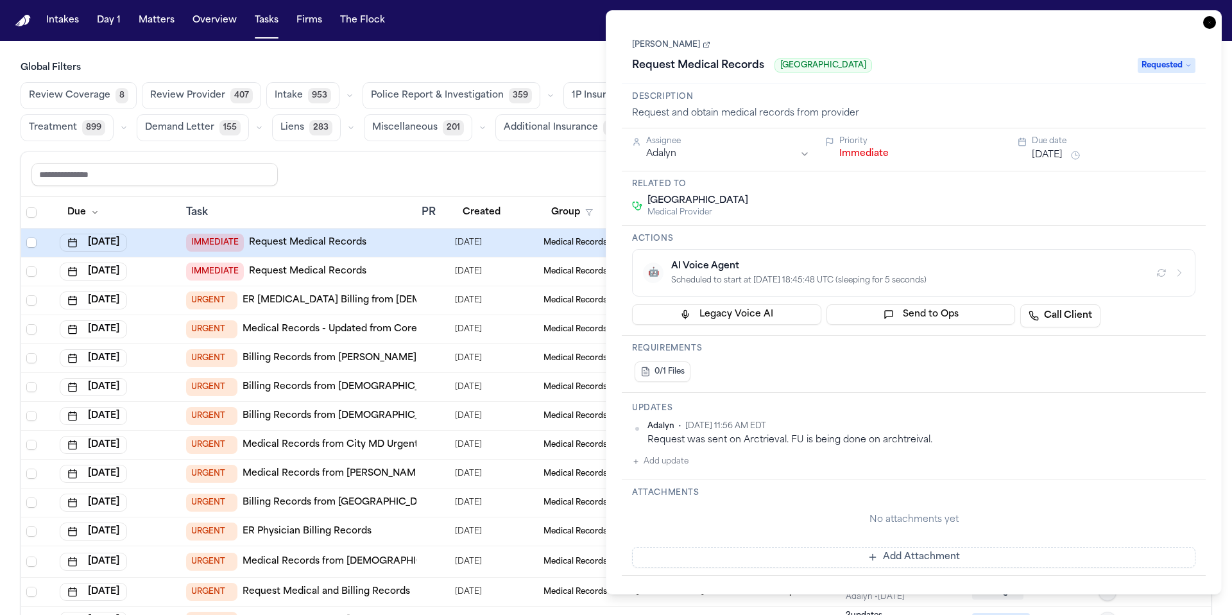
click at [952, 73] on div "Request Medical Records [GEOGRAPHIC_DATA]" at bounding box center [881, 65] width 498 height 21
drag, startPoint x: 952, startPoint y: 63, endPoint x: 774, endPoint y: 62, distance: 177.8
click at [774, 62] on div "Request Medical Records [GEOGRAPHIC_DATA]" at bounding box center [881, 65] width 498 height 21
copy span "[GEOGRAPHIC_DATA]"
copy span "Capital Health Regional Medical Center"
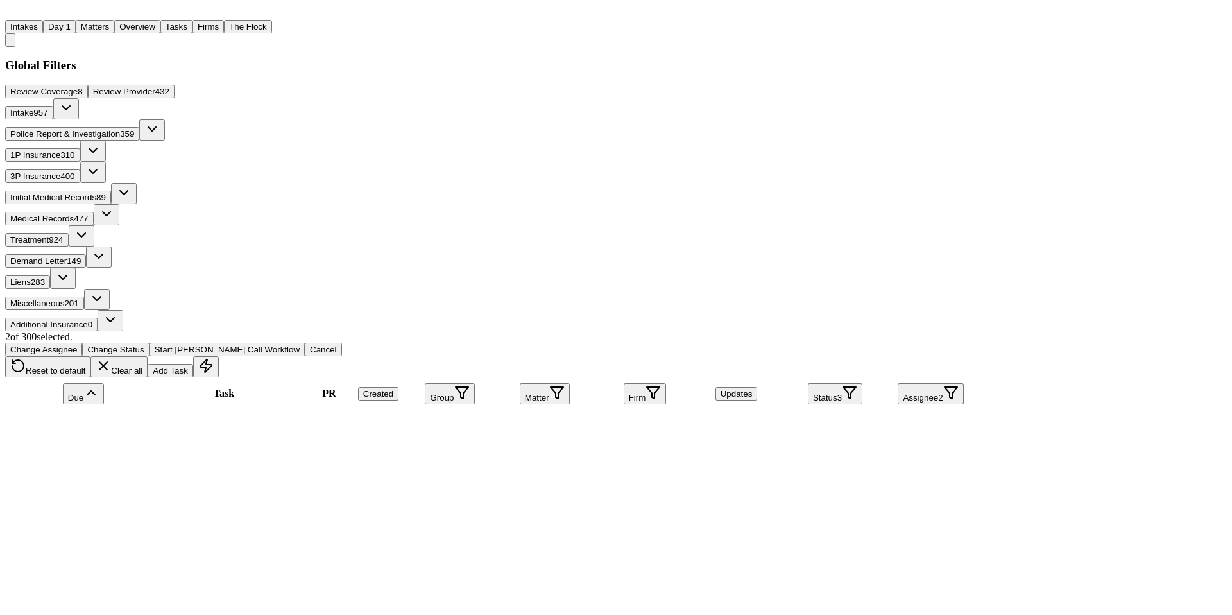
scroll to position [3227, 0]
click at [74, 214] on span "Medical Records" at bounding box center [42, 219] width 64 height 10
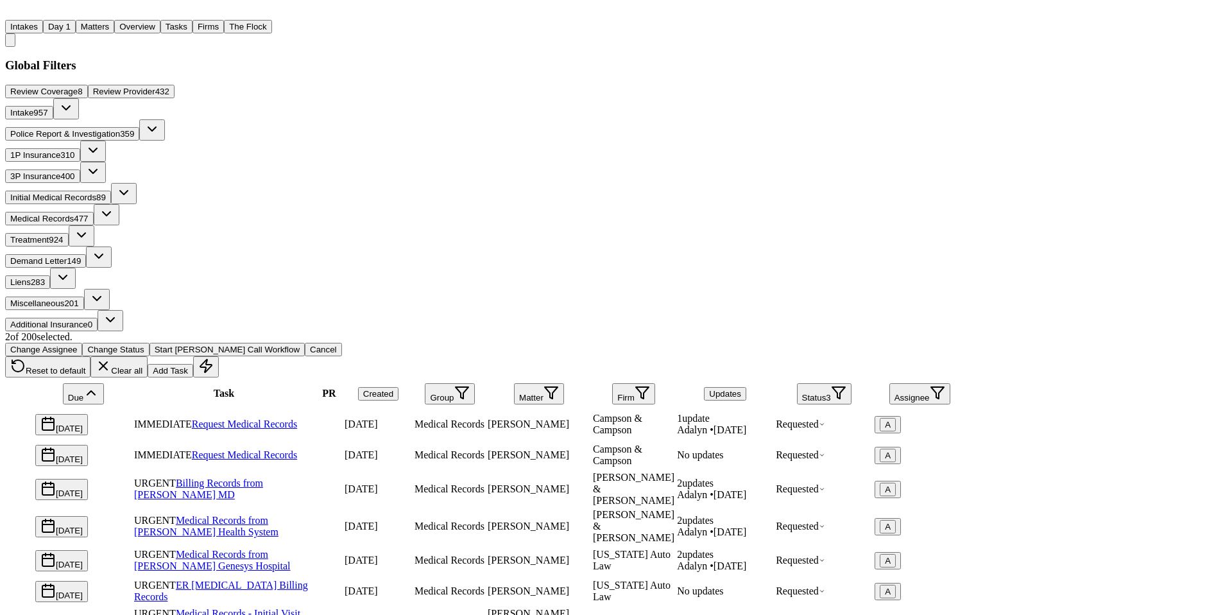
scroll to position [0, 0]
click at [590, 418] on div "[PERSON_NAME]" at bounding box center [539, 424] width 103 height 12
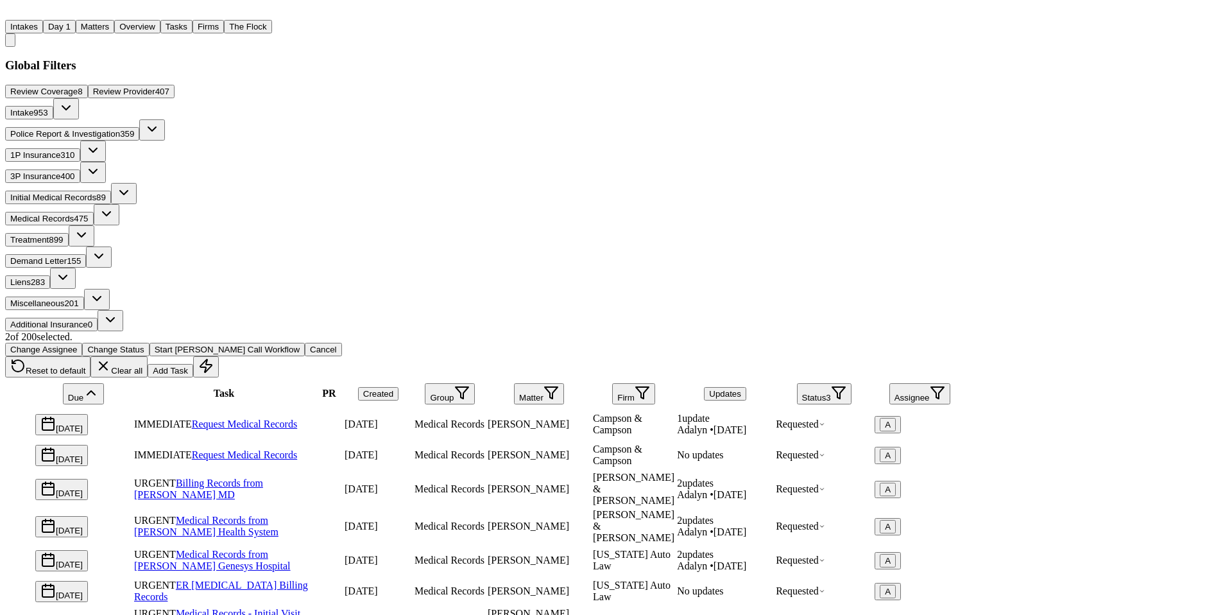
type textarea "**********"
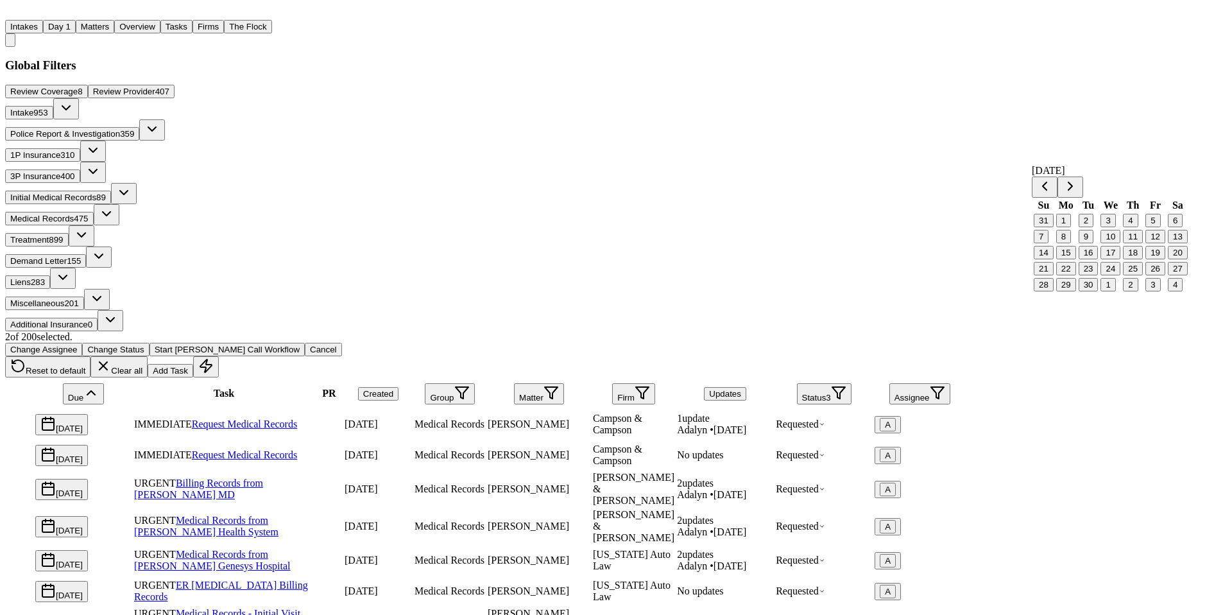
click at [1067, 243] on button "8" at bounding box center [1063, 236] width 15 height 13
drag, startPoint x: 944, startPoint y: 216, endPoint x: 948, endPoint y: 230, distance: 14.6
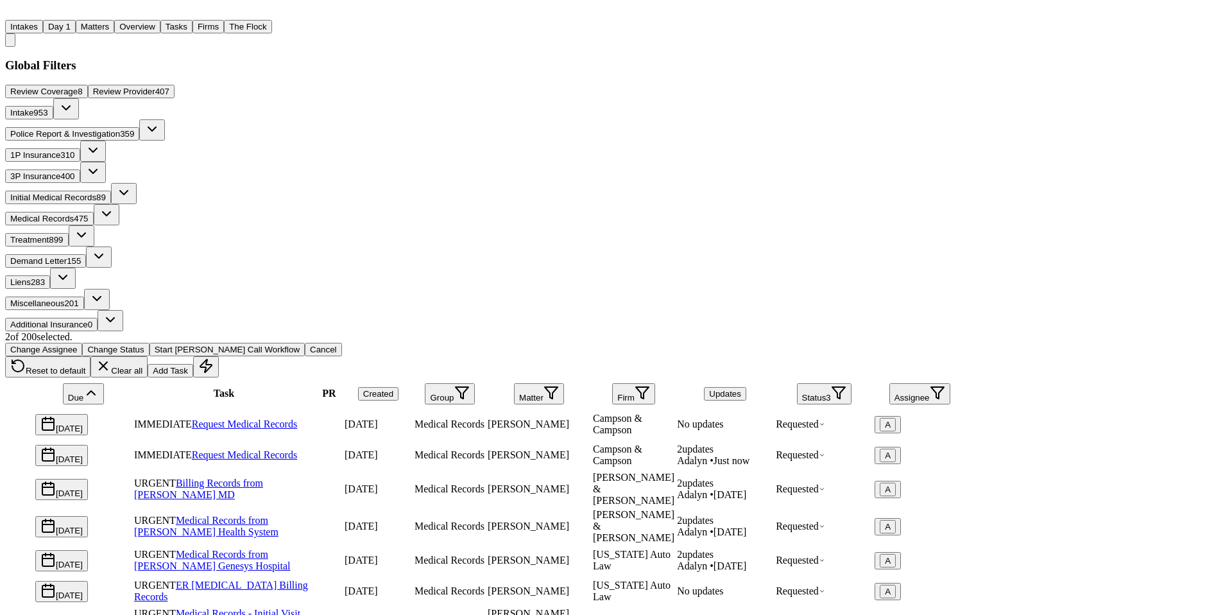
click at [342, 455] on div at bounding box center [329, 455] width 26 height 0
click at [574, 331] on div "2 of 200 selected. Change Assignee Change Status Start Bland Call Workflow Canc…" at bounding box center [485, 354] width 961 height 46
click at [314, 449] on div "IMMEDIATE Request Medical Records" at bounding box center [224, 455] width 180 height 12
click at [314, 418] on div "IMMEDIATE Request Medical Records" at bounding box center [224, 424] width 180 height 12
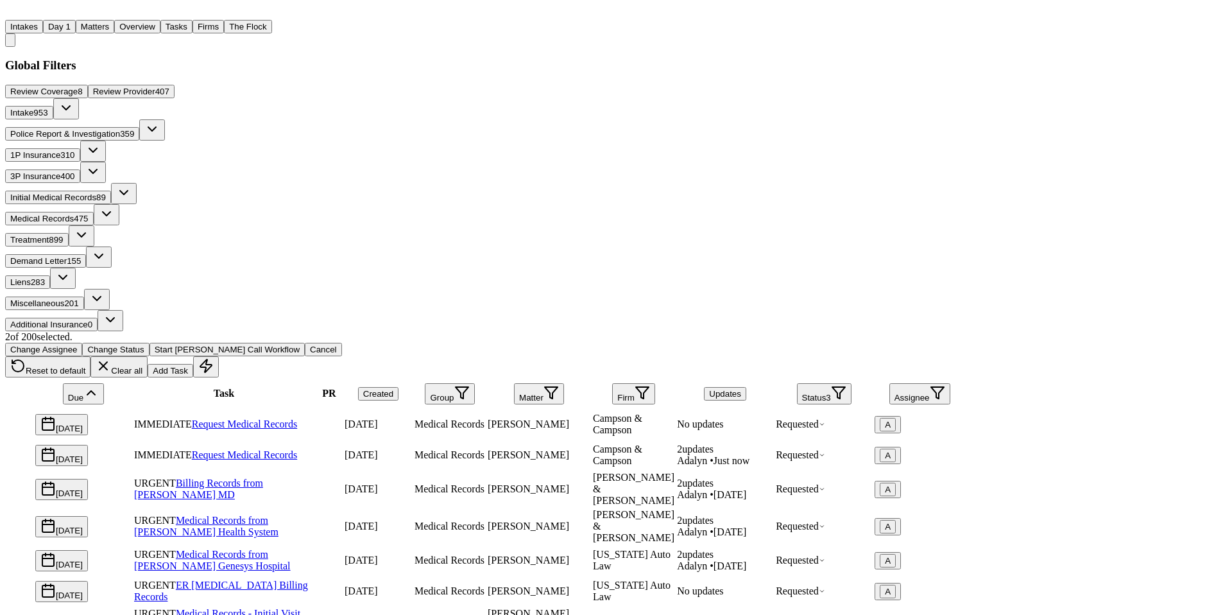
drag, startPoint x: 658, startPoint y: 466, endPoint x: 714, endPoint y: 427, distance: 68.7
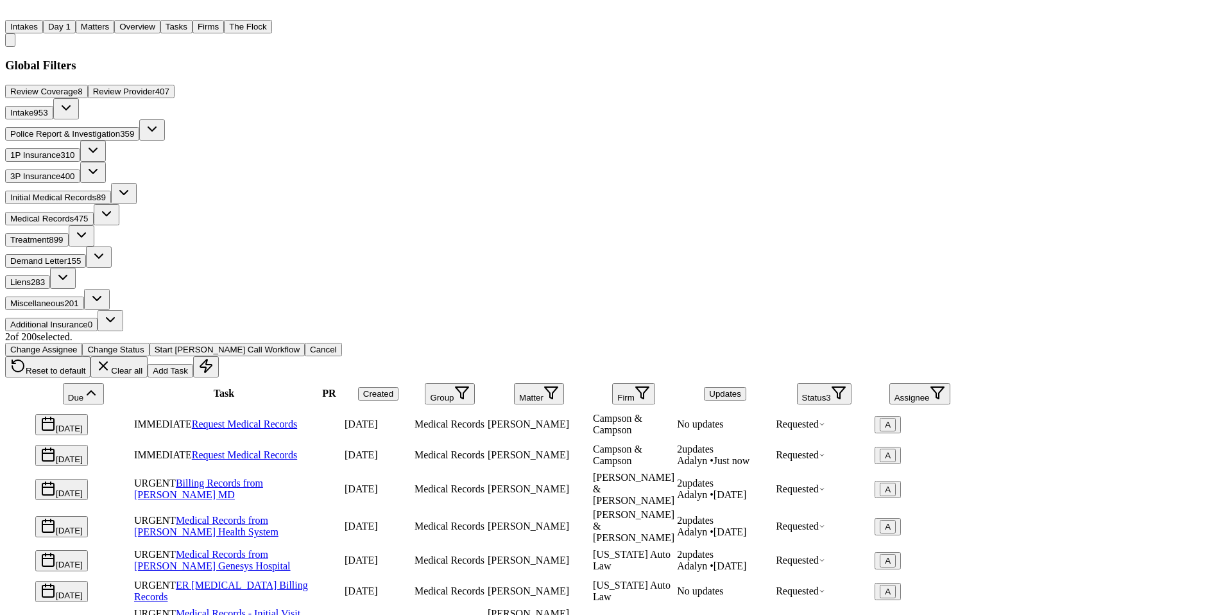
type textarea "**********"
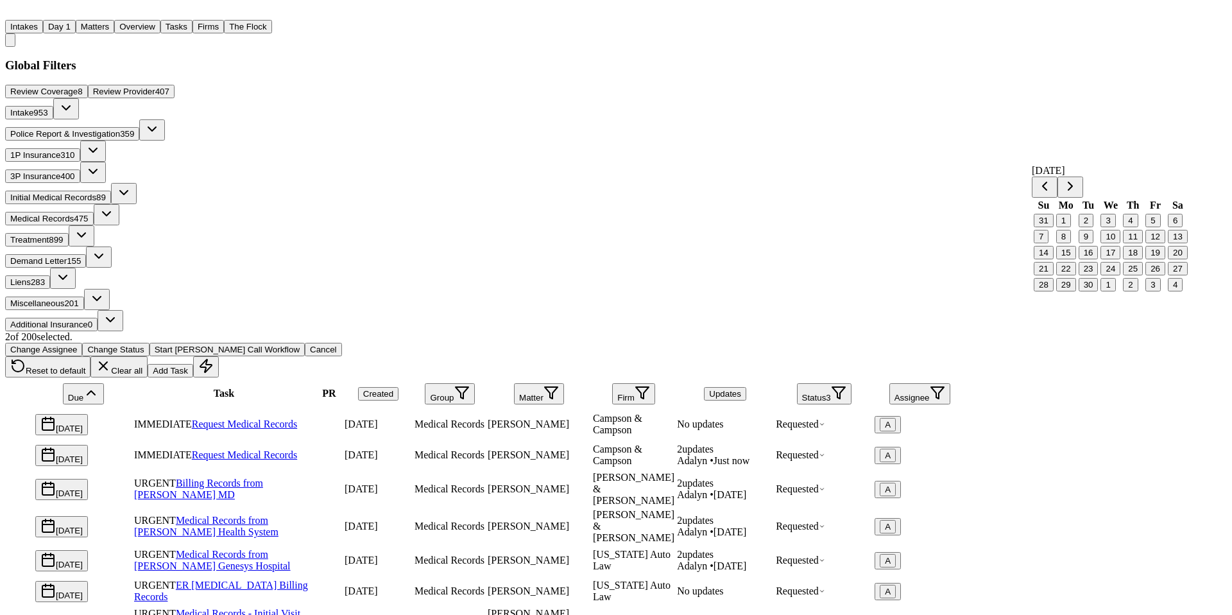
click at [1071, 243] on button "8" at bounding box center [1063, 236] width 15 height 13
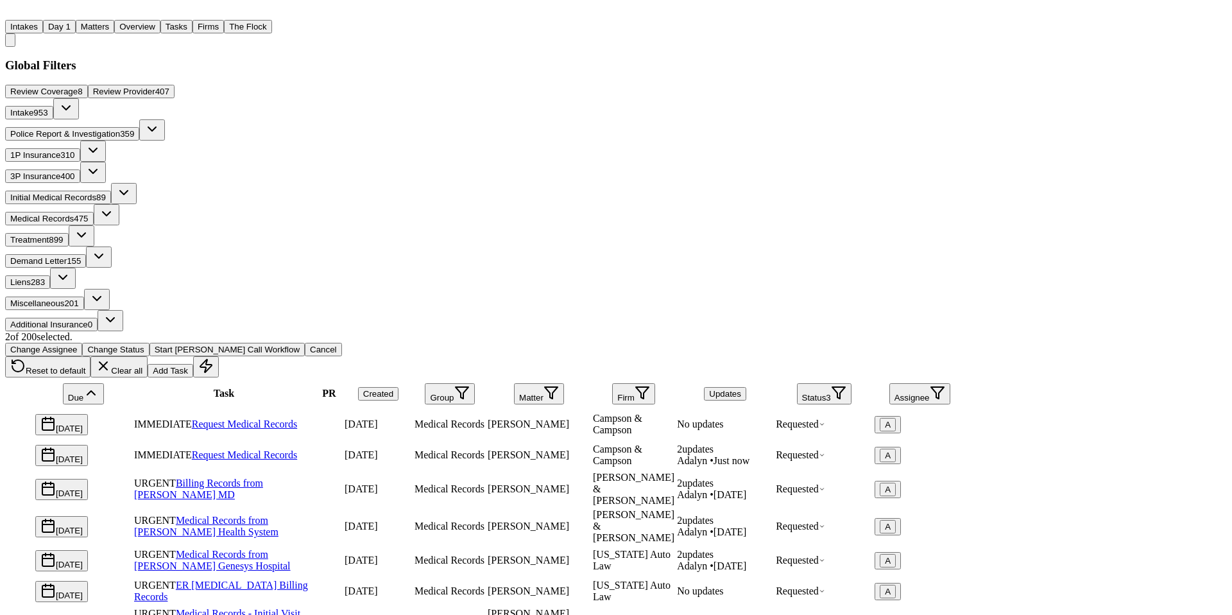
click at [574, 331] on div "2 of 200 selected. Change Assignee Change Status Start Bland Call Workflow Canc…" at bounding box center [485, 354] width 961 height 46
click at [590, 483] on div "Andres Martinez" at bounding box center [539, 489] width 103 height 12
click at [114, 25] on button "Matters" at bounding box center [95, 26] width 39 height 13
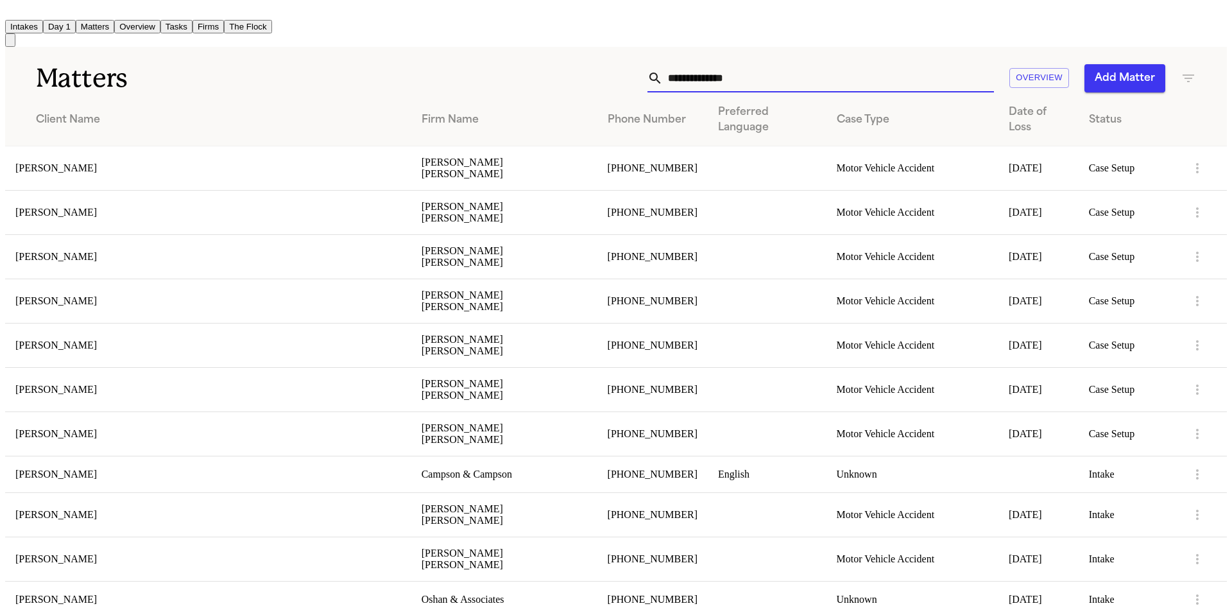
click at [784, 66] on input "text" at bounding box center [828, 78] width 331 height 28
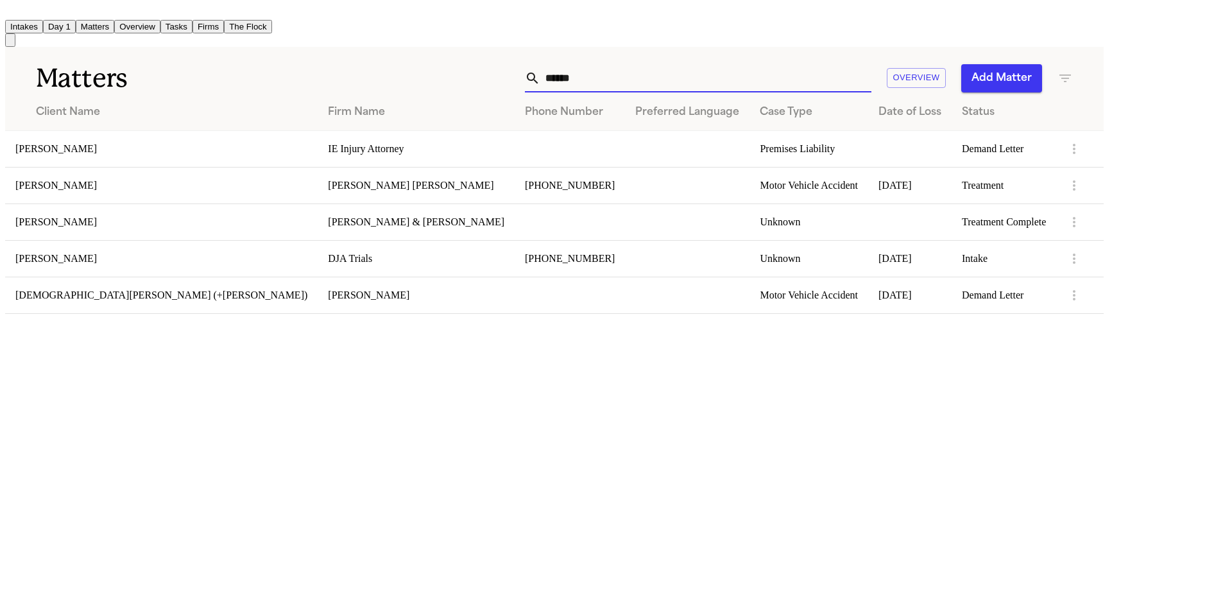
type input "******"
click at [111, 220] on td "Leonna Chavez" at bounding box center [161, 221] width 313 height 37
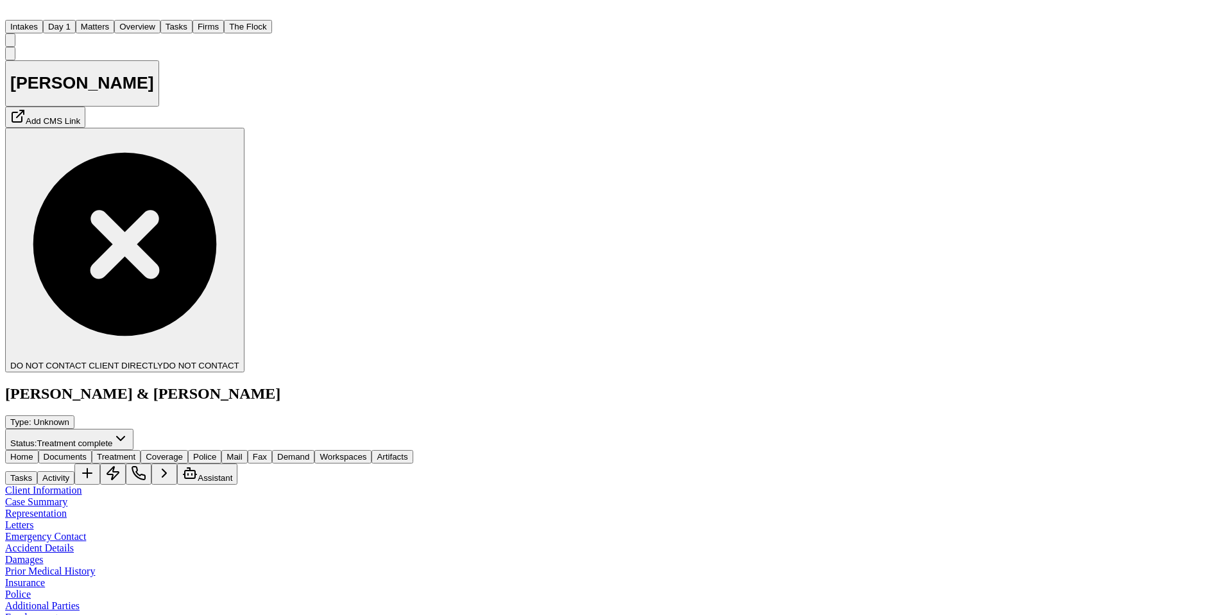
drag, startPoint x: 225, startPoint y: 26, endPoint x: 150, endPoint y: 26, distance: 74.5
click at [160, 26] on button "Overview" at bounding box center [137, 26] width 46 height 13
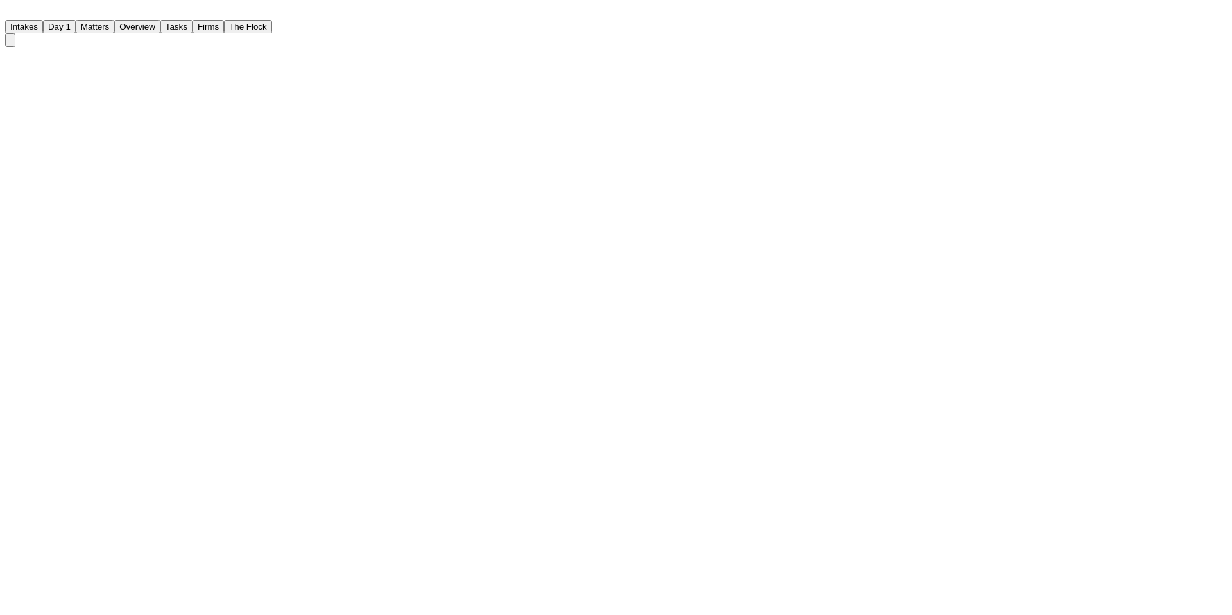
click at [114, 26] on button "Matters" at bounding box center [95, 26] width 39 height 13
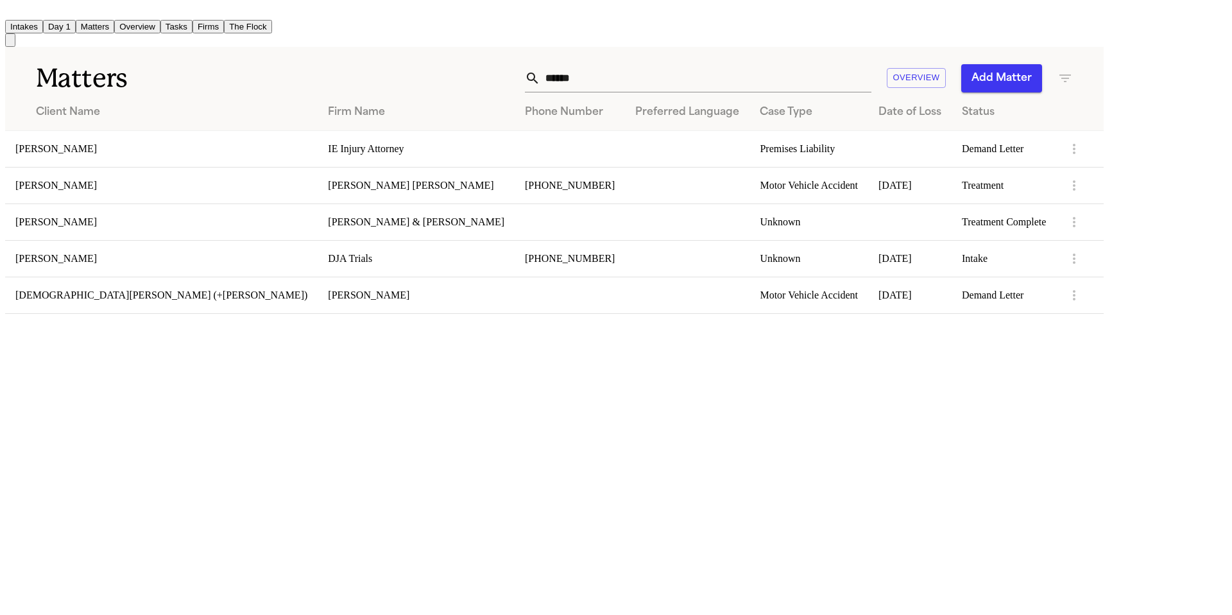
click at [740, 75] on input "******" at bounding box center [705, 78] width 331 height 28
drag, startPoint x: 740, startPoint y: 74, endPoint x: 598, endPoint y: 68, distance: 142.0
click at [598, 68] on div "****** Overview Add Matter" at bounding box center [702, 78] width 741 height 28
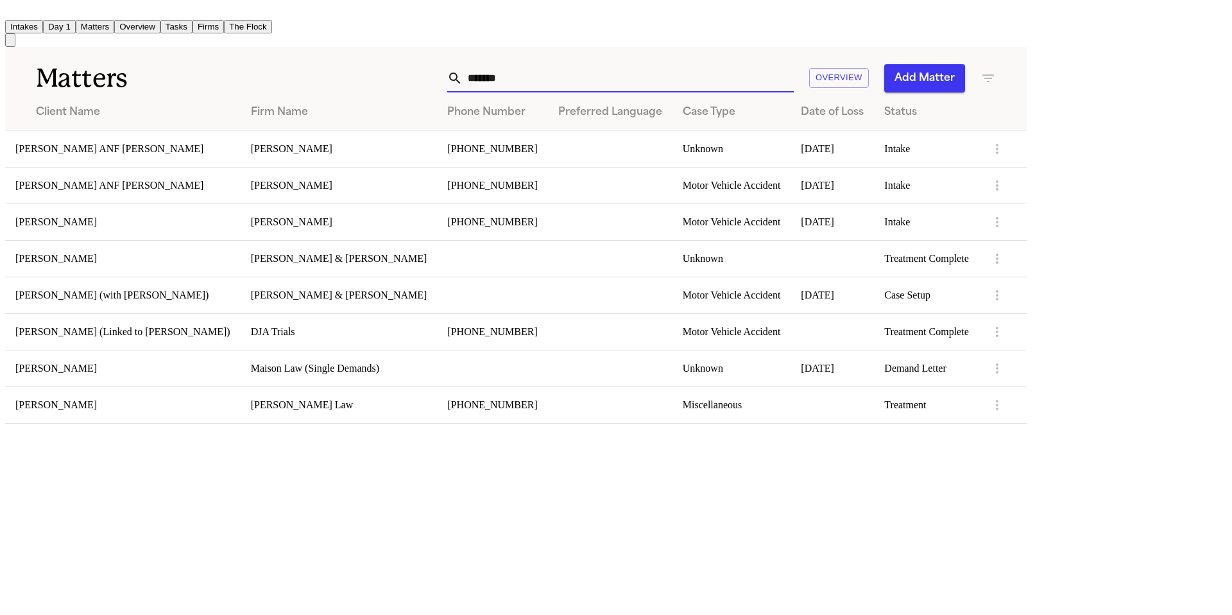
type input "******"
click at [123, 268] on td "Andres Martinez" at bounding box center [123, 258] width 236 height 37
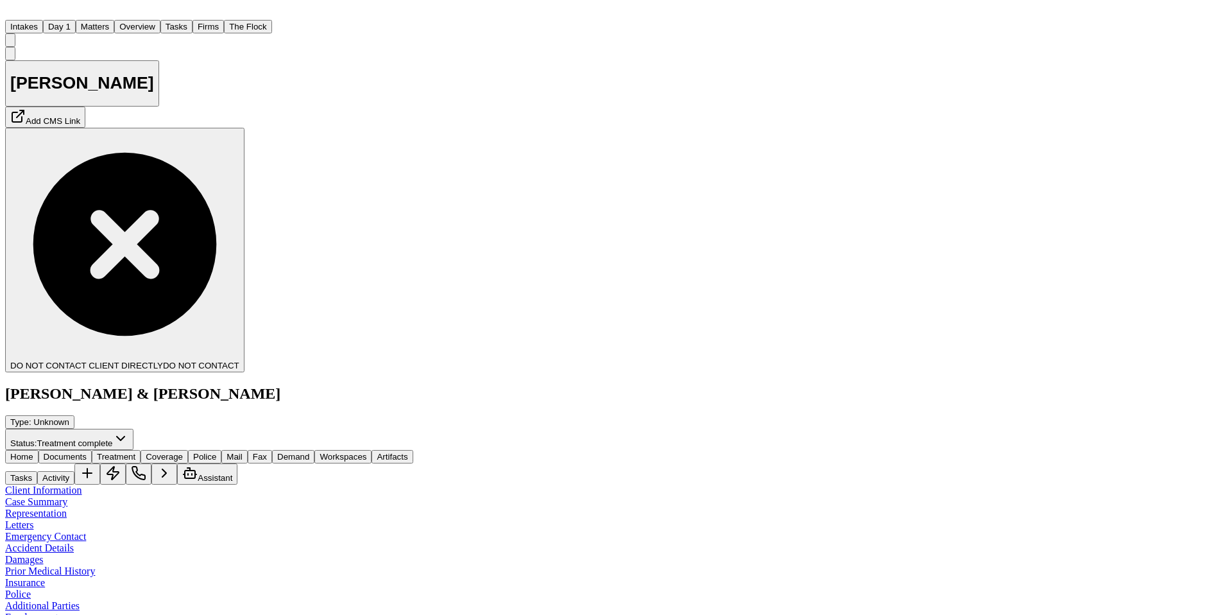
type textarea "**********"
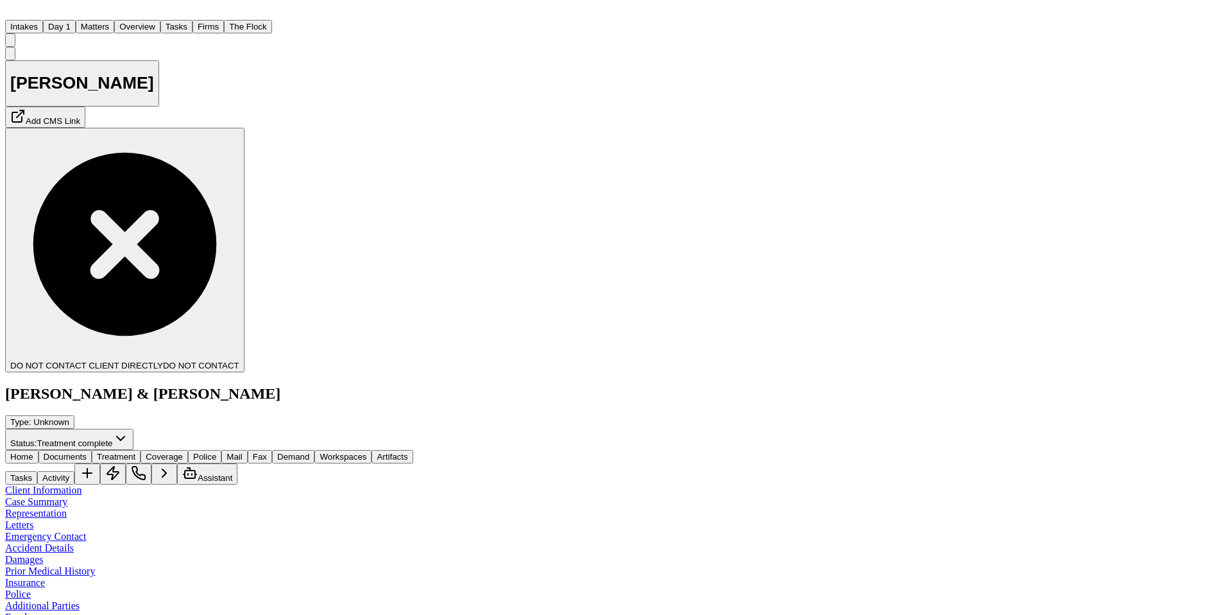
scroll to position [0, 0]
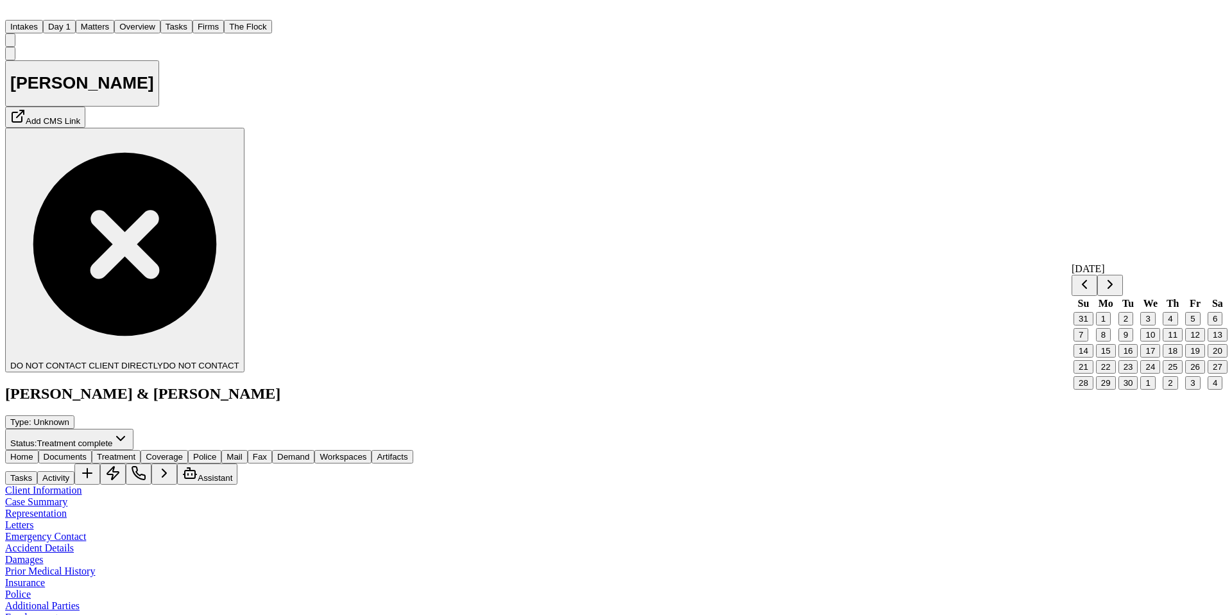
click at [1110, 341] on button "8" at bounding box center [1103, 334] width 15 height 13
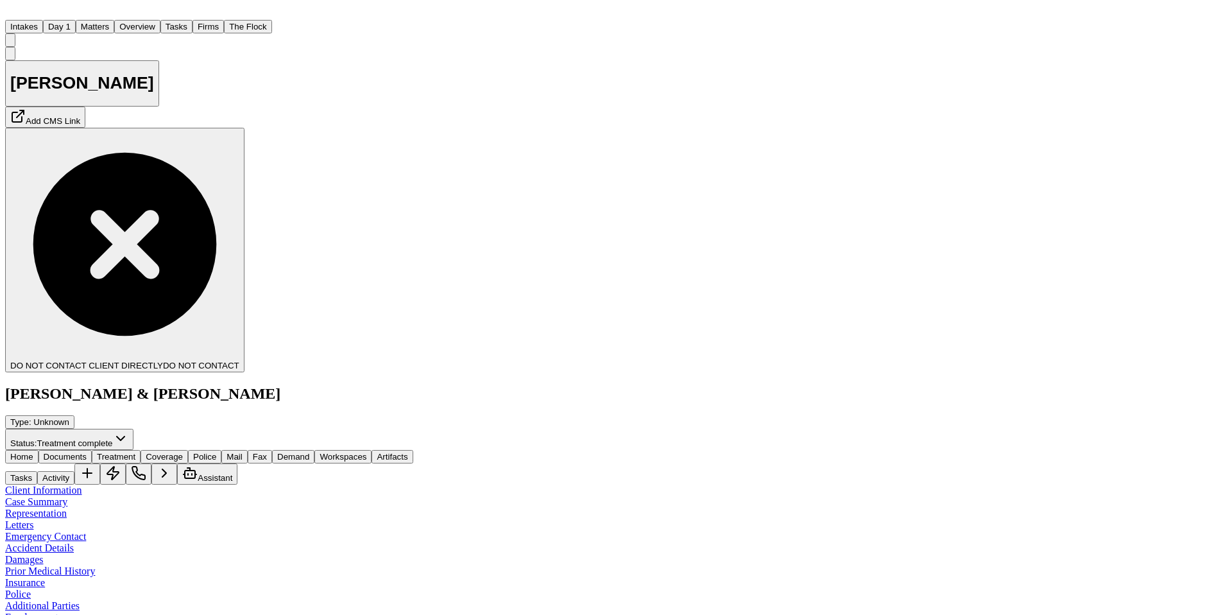
click at [193, 24] on button "Tasks" at bounding box center [176, 26] width 32 height 13
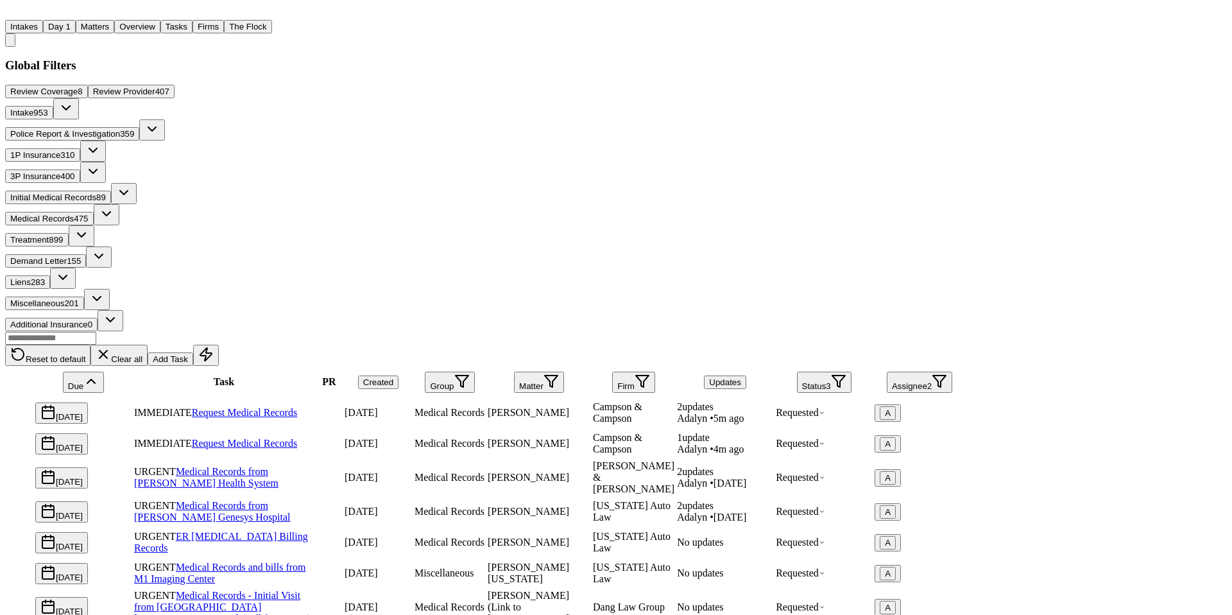
click at [160, 30] on button "Overview" at bounding box center [137, 26] width 46 height 13
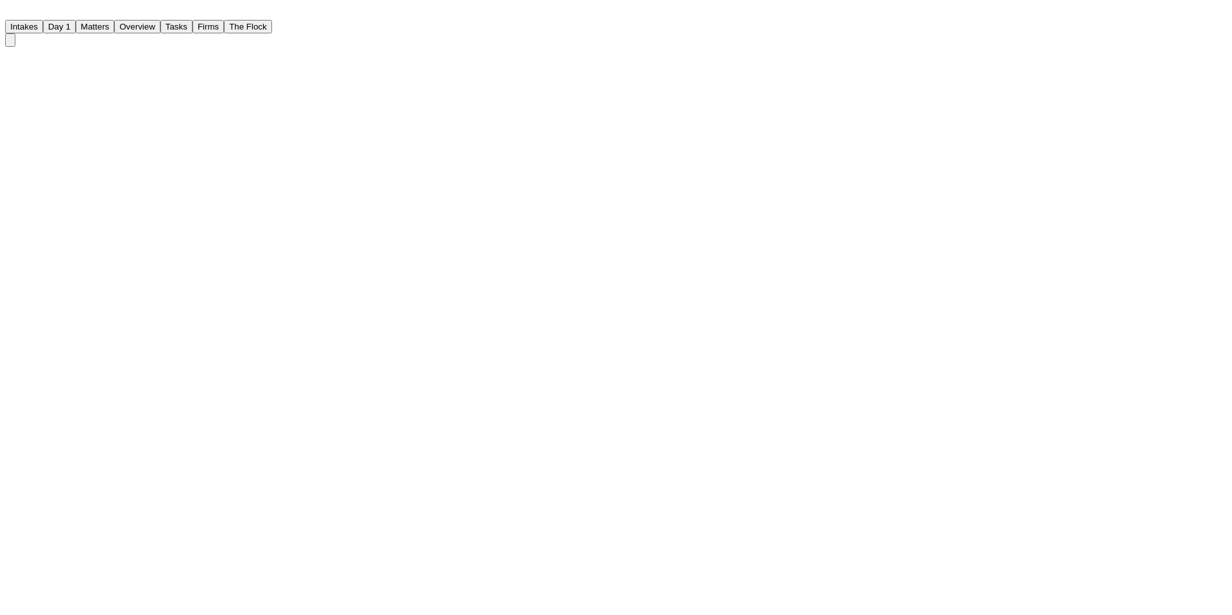
click at [114, 24] on button "Matters" at bounding box center [95, 26] width 39 height 13
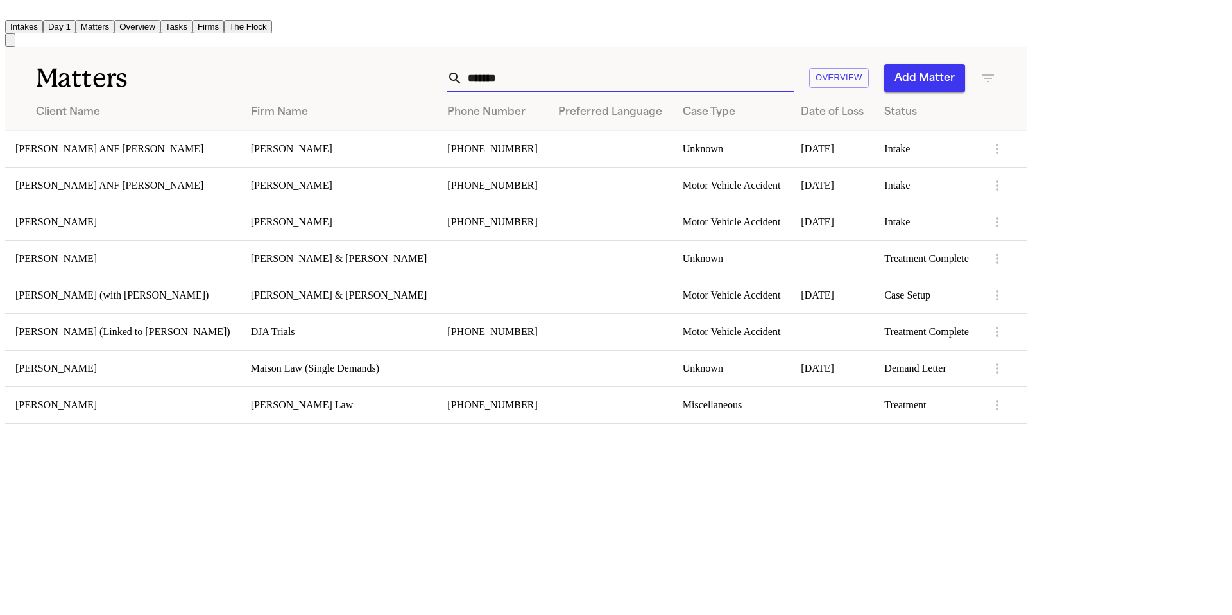
drag, startPoint x: 756, startPoint y: 78, endPoint x: 527, endPoint y: 77, distance: 229.1
click at [527, 77] on div "****** Overview Add Matter" at bounding box center [651, 78] width 689 height 28
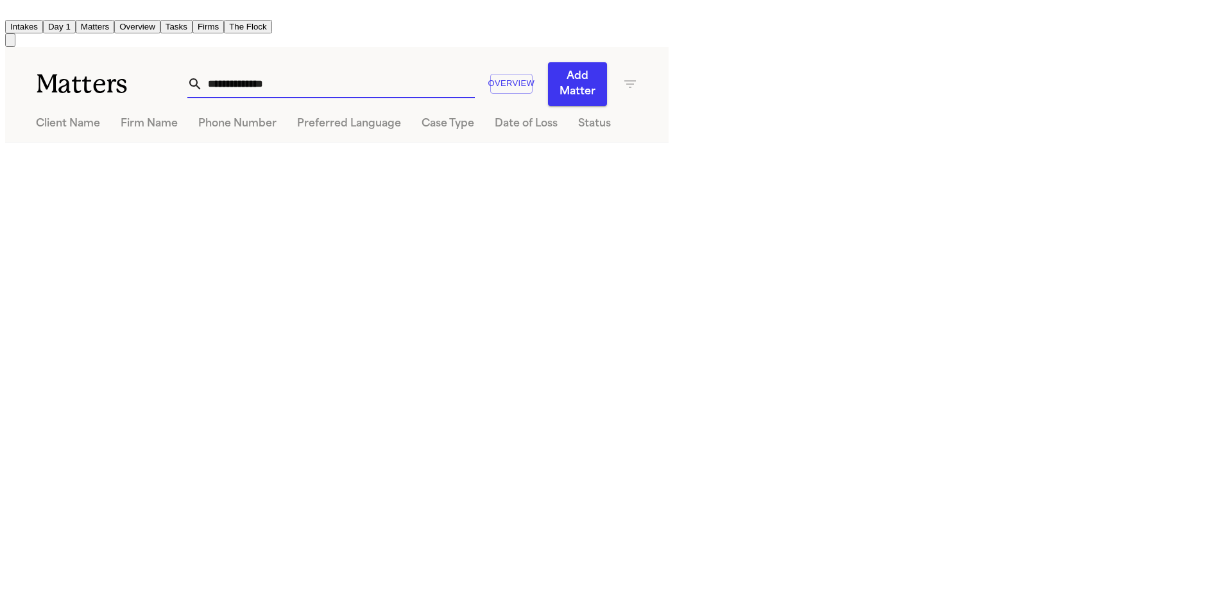
drag, startPoint x: 769, startPoint y: 76, endPoint x: 548, endPoint y: 70, distance: 220.9
click at [548, 70] on div "**********" at bounding box center [412, 84] width 451 height 44
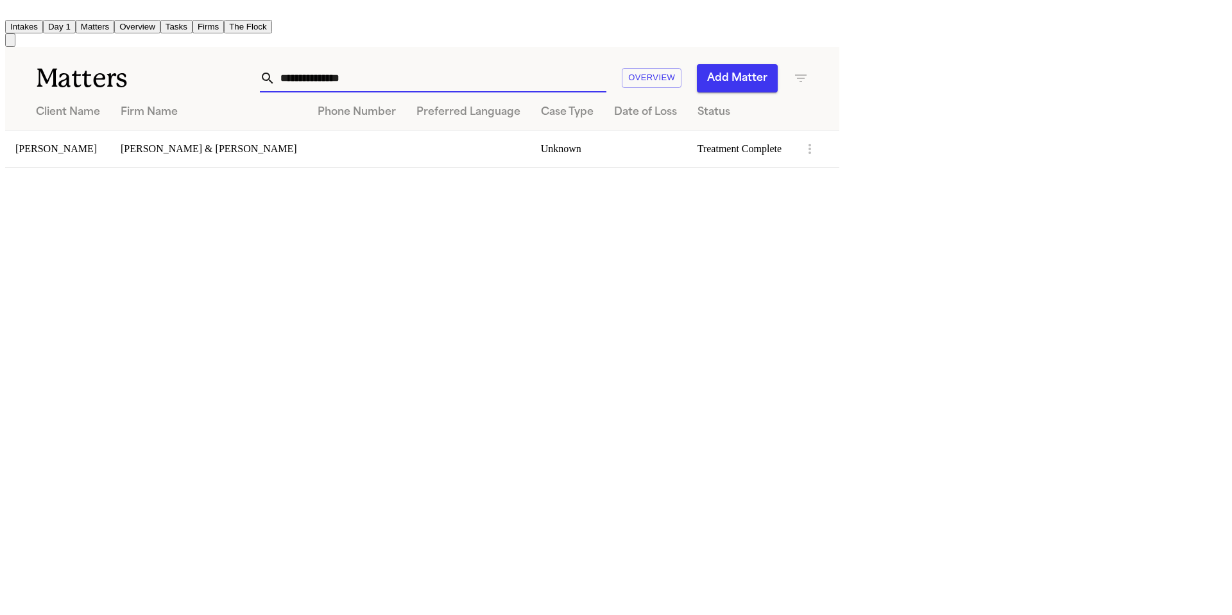
type input "**********"
click at [110, 149] on td "Andres Martinez" at bounding box center [57, 148] width 105 height 37
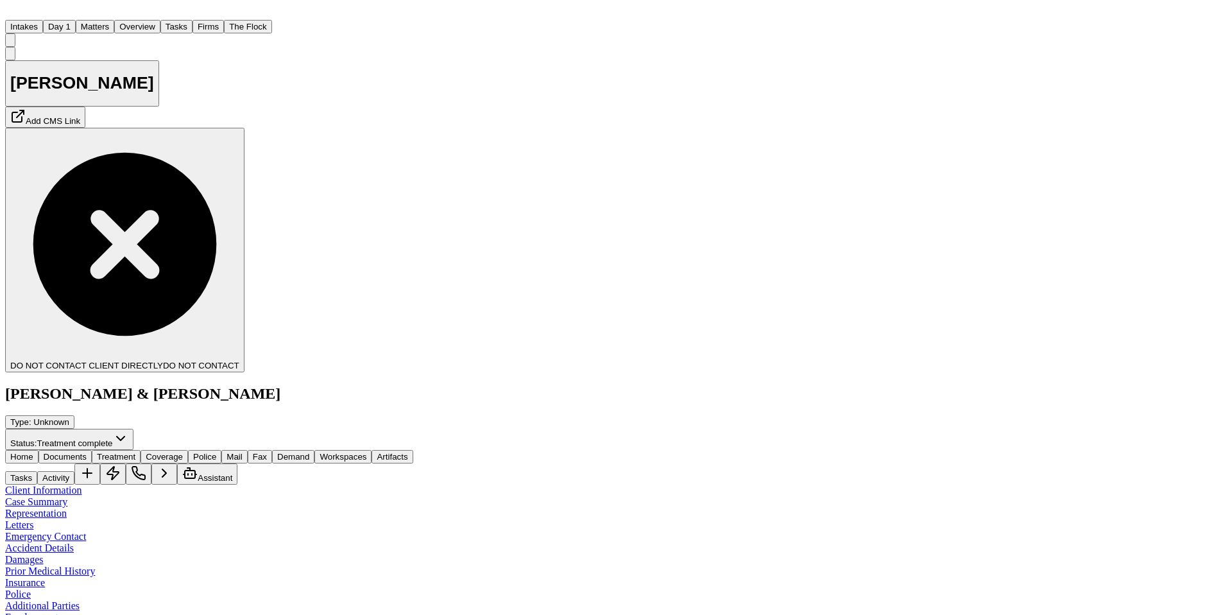
type textarea "**********"
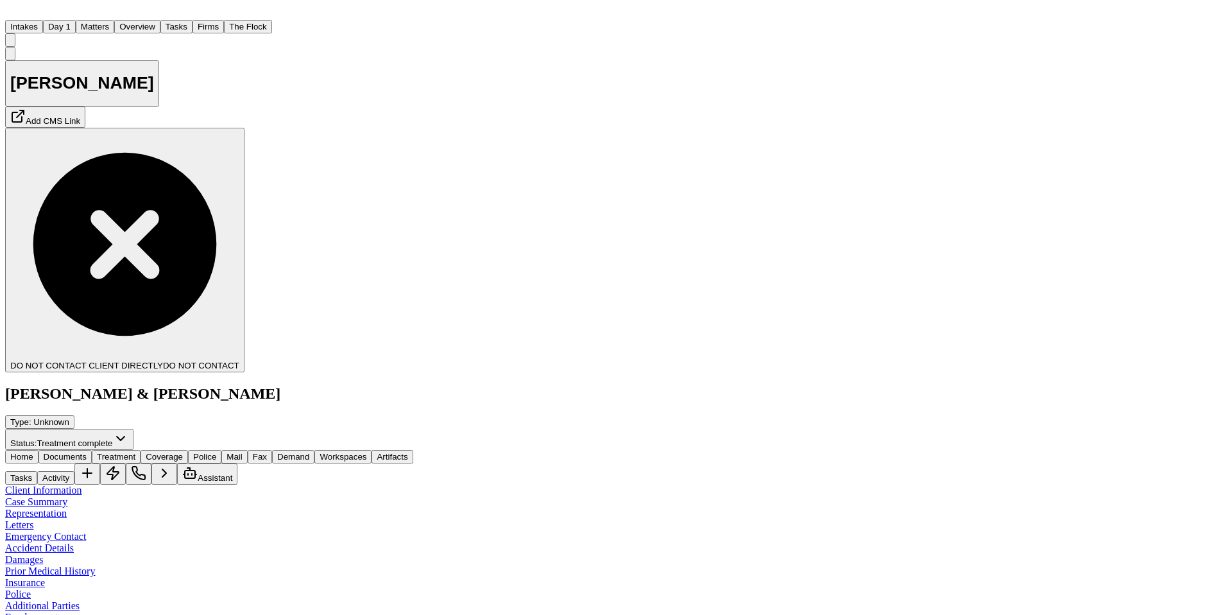
drag, startPoint x: 1198, startPoint y: 436, endPoint x: 939, endPoint y: 426, distance: 258.9
copy div "Louanne caleld me back and stated she has been out with a virus. She has the re…"
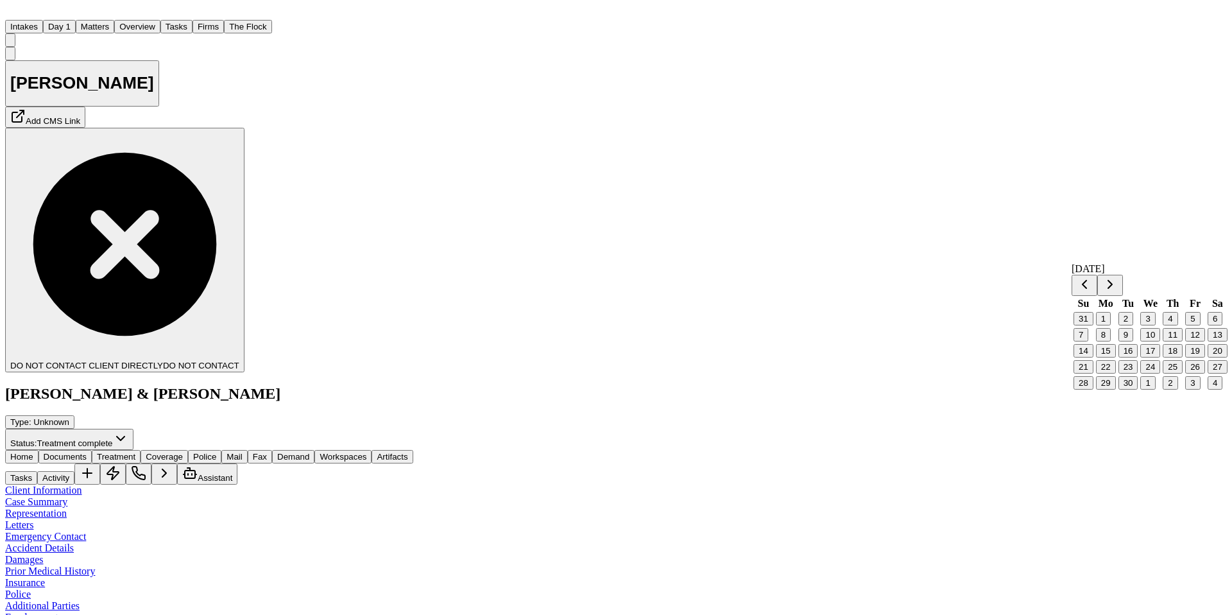
click at [1110, 341] on button "8" at bounding box center [1103, 334] width 15 height 13
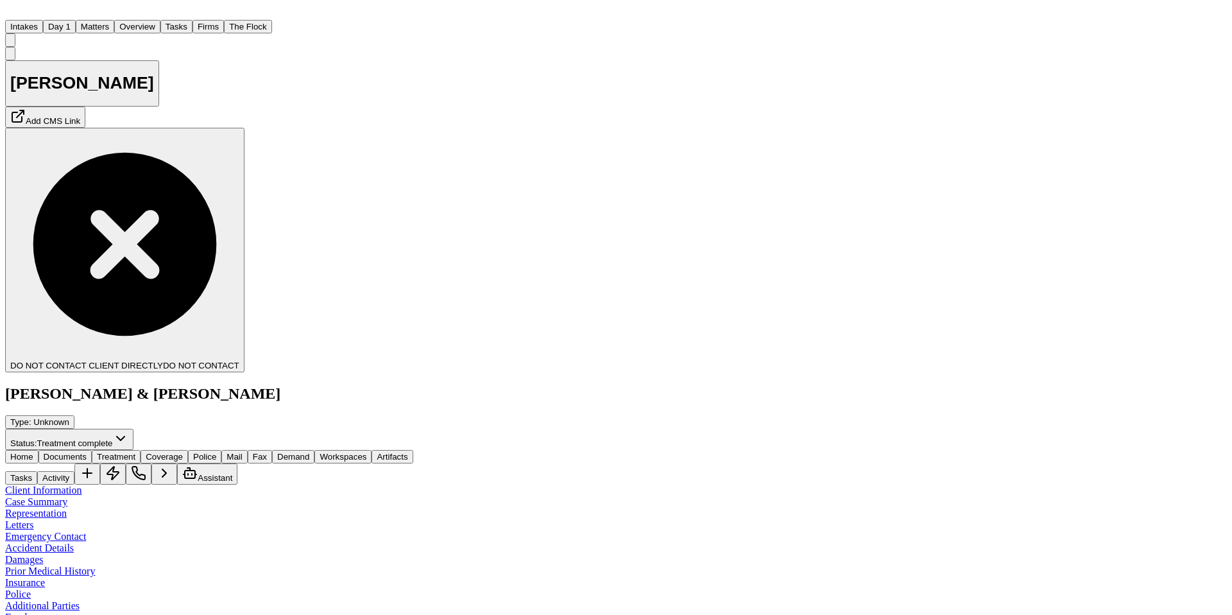
drag, startPoint x: 1199, startPoint y: 436, endPoint x: 936, endPoint y: 423, distance: 263.5
copy div "Louanne caleld me back and stated she has been out with a virus. She has the re…"
click at [193, 21] on button "Tasks" at bounding box center [176, 26] width 32 height 13
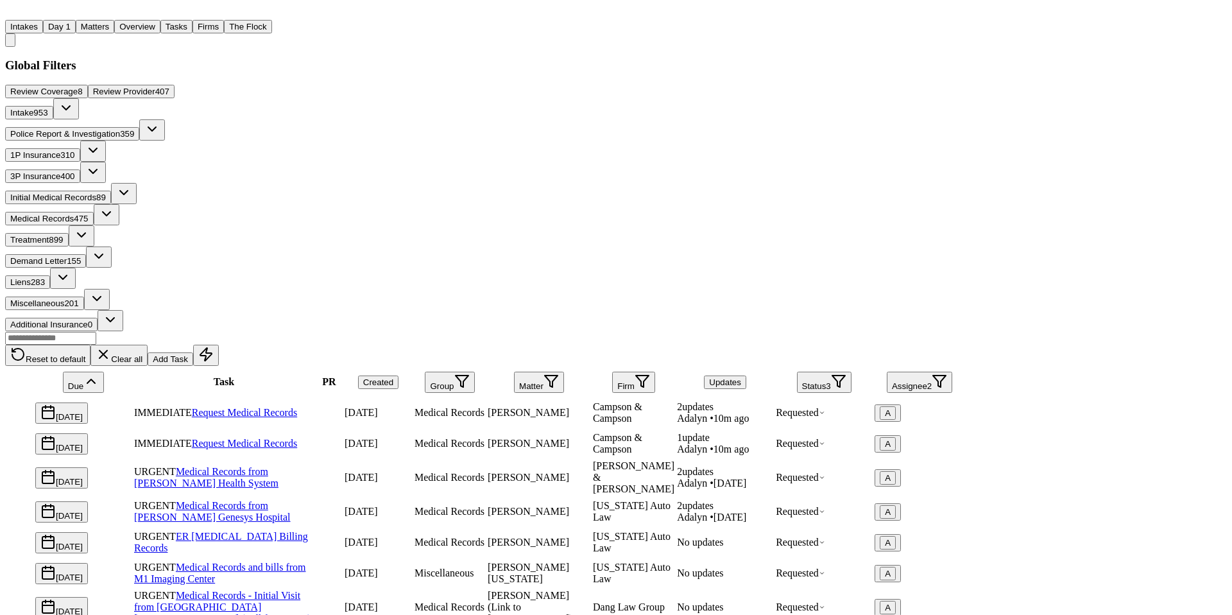
click at [590, 438] on div "Robert Singh" at bounding box center [539, 444] width 103 height 12
click at [533, 331] on div "Reset to default Clear all Add Task" at bounding box center [485, 348] width 961 height 35
click at [590, 472] on div "Elizabeth Abarca" at bounding box center [539, 478] width 103 height 12
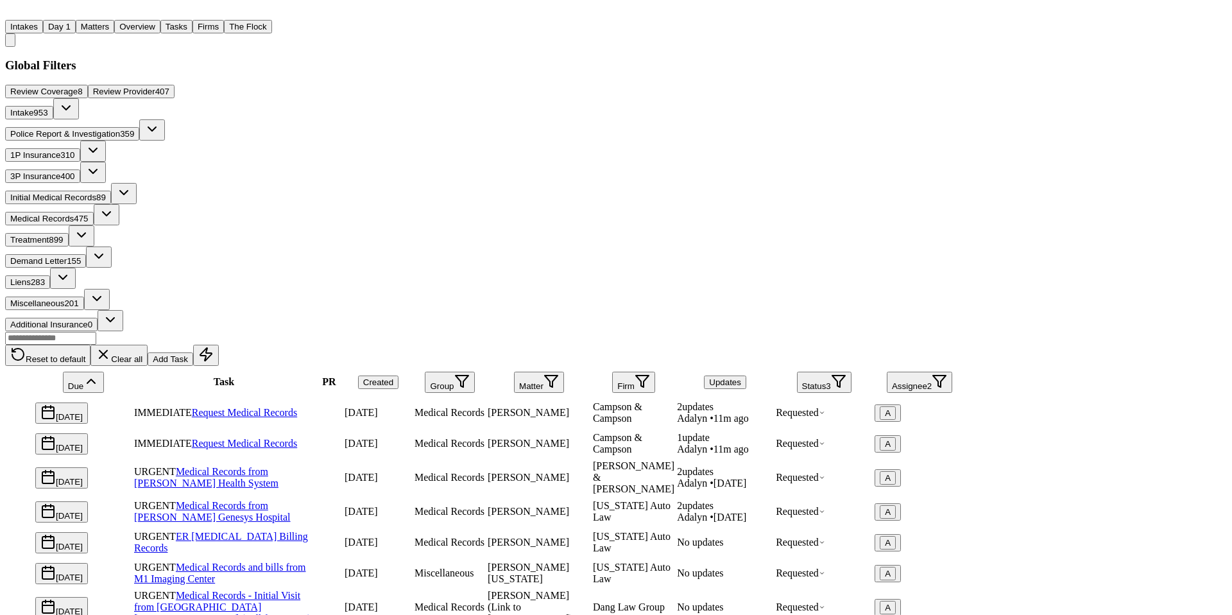
type textarea "**********"
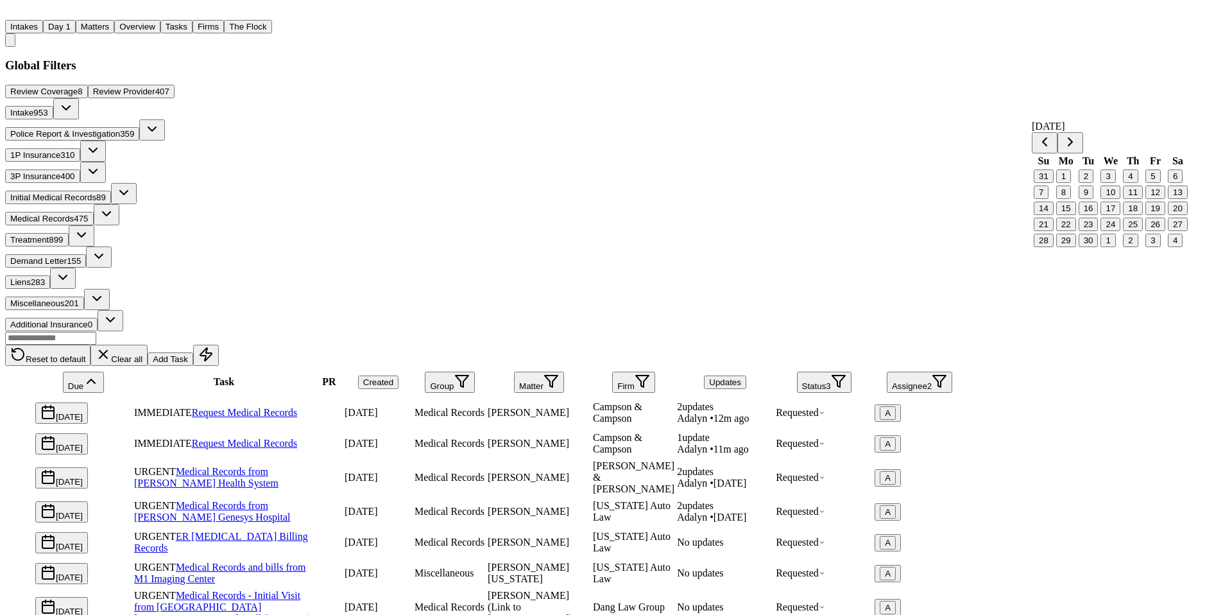
click at [1070, 199] on button "8" at bounding box center [1063, 191] width 15 height 13
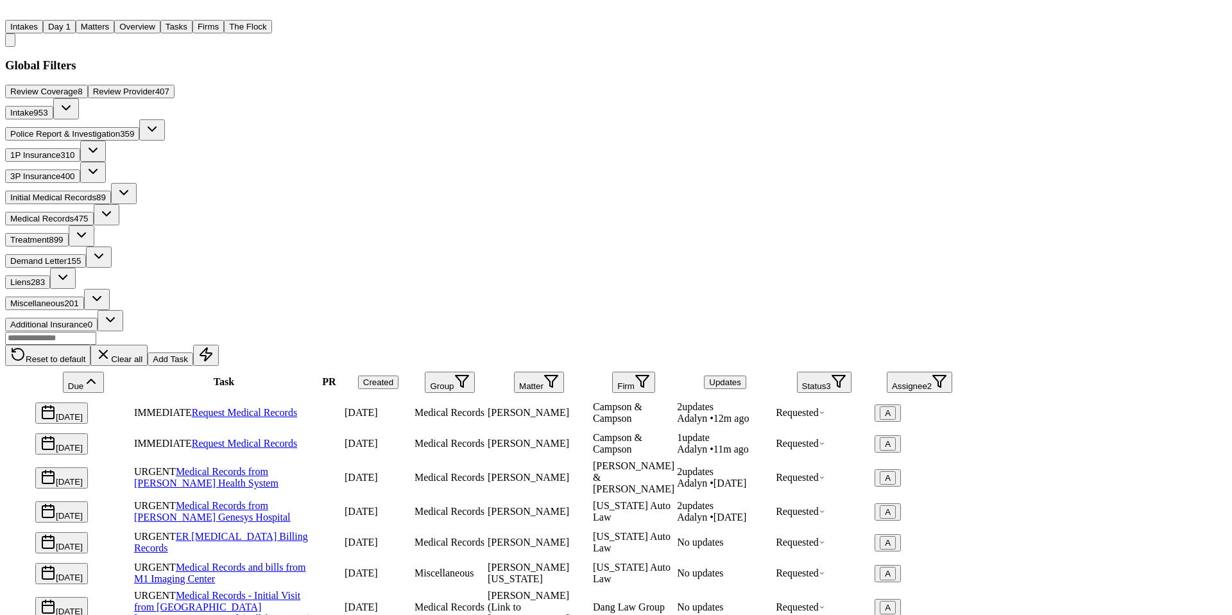
click at [495, 331] on div "Reset to default Clear all Add Task" at bounding box center [485, 348] width 961 height 35
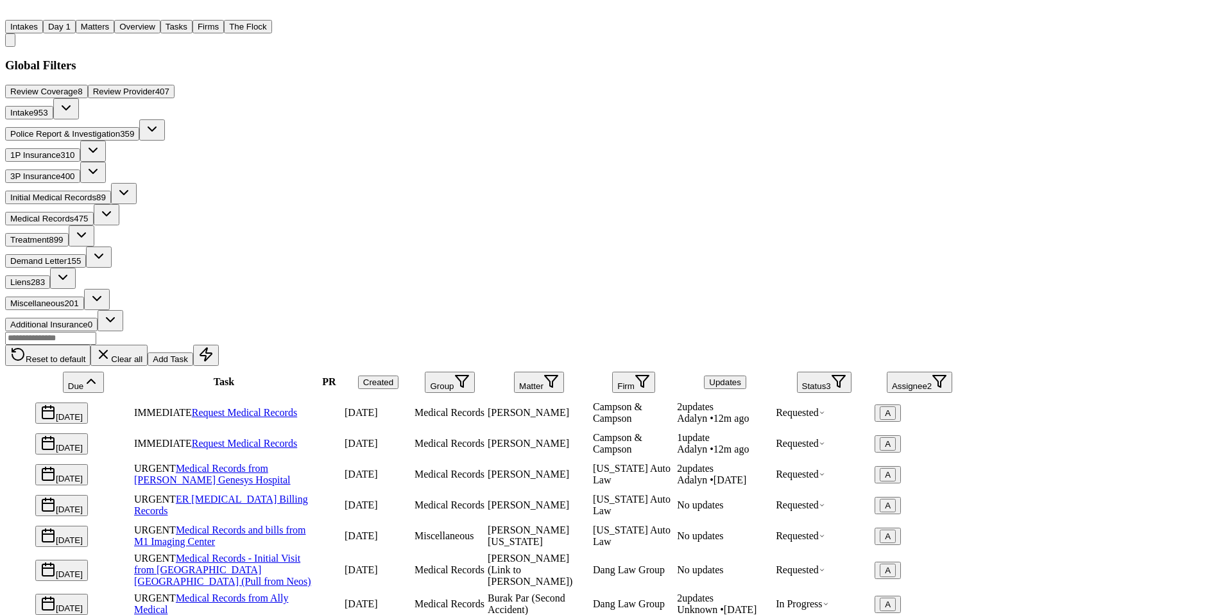
click at [831, 381] on span "3" at bounding box center [828, 386] width 4 height 10
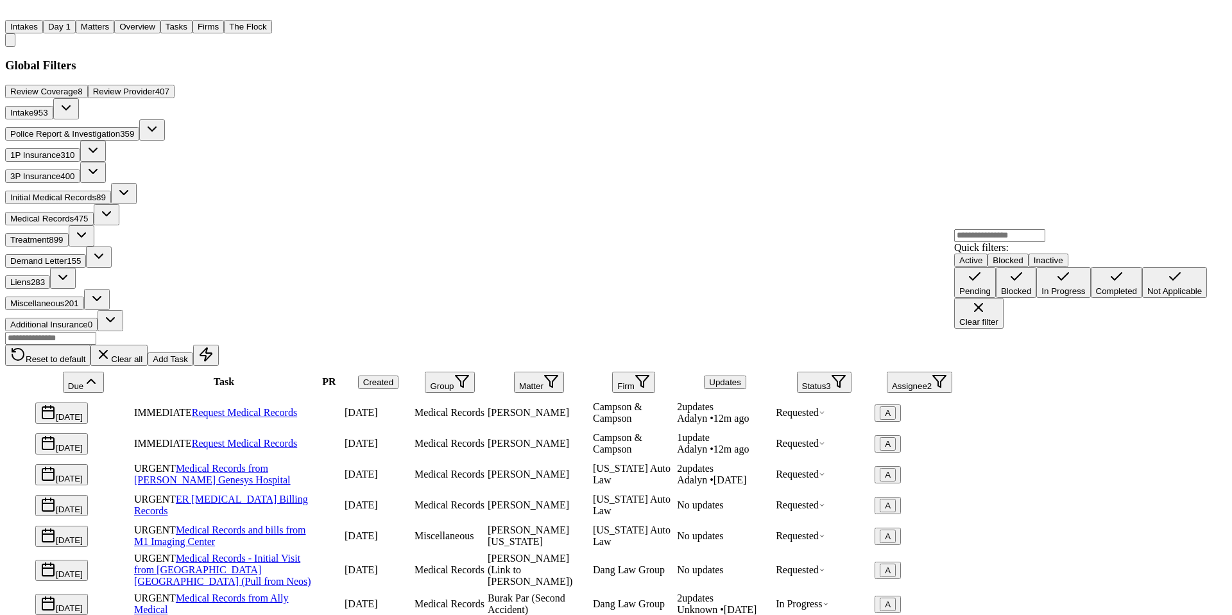
click at [996, 298] on button "Blocked" at bounding box center [1016, 282] width 40 height 31
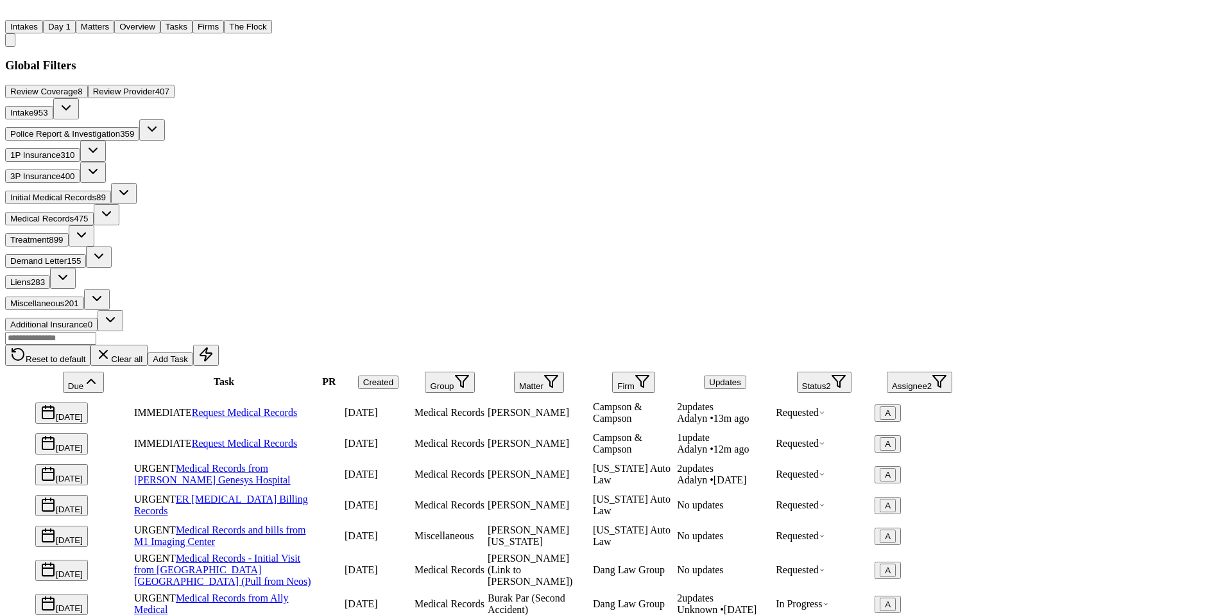
click at [852, 372] on button "Status 2" at bounding box center [824, 382] width 55 height 21
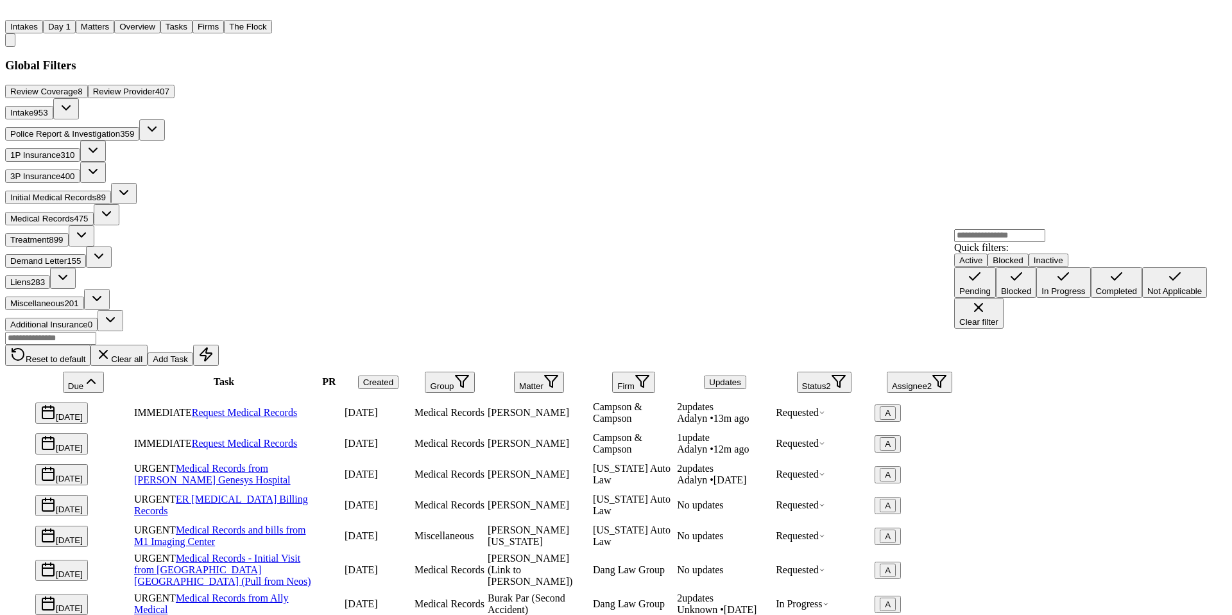
click at [1042, 296] on div "In Progress" at bounding box center [1064, 291] width 44 height 10
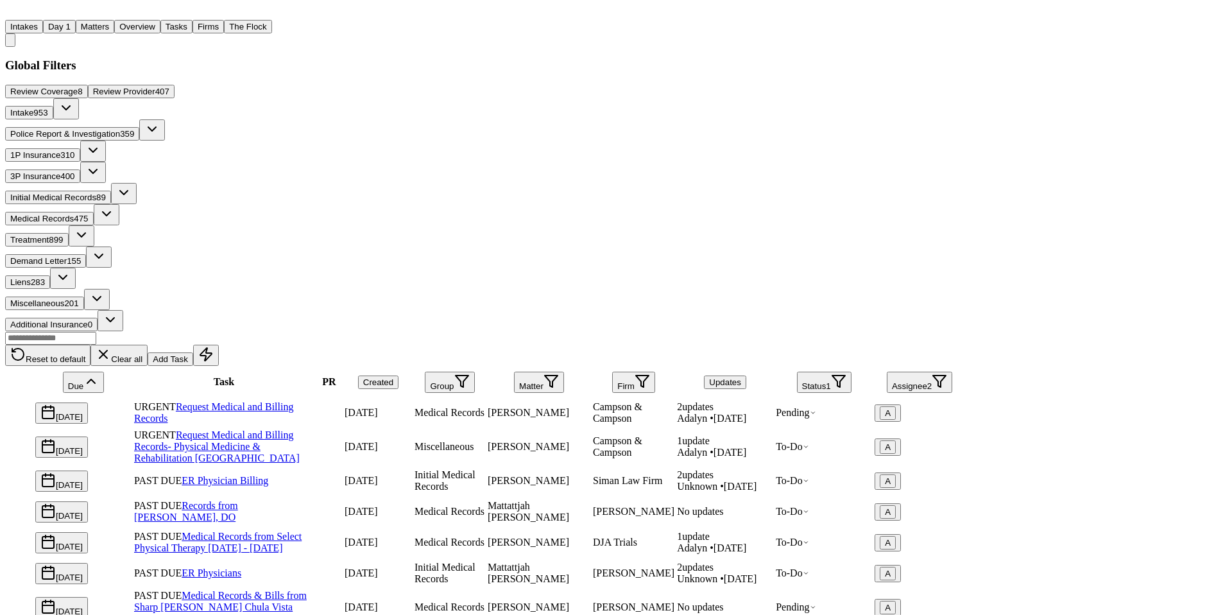
click at [591, 466] on td "Angelica Avila" at bounding box center [539, 481] width 104 height 30
click at [405, 331] on div "Reset to default Clear all Add Task" at bounding box center [485, 348] width 961 height 35
click at [590, 500] on div "Mattattjah Cleary-Kojo" at bounding box center [539, 511] width 103 height 23
drag, startPoint x: 826, startPoint y: 69, endPoint x: 977, endPoint y: 62, distance: 151.0
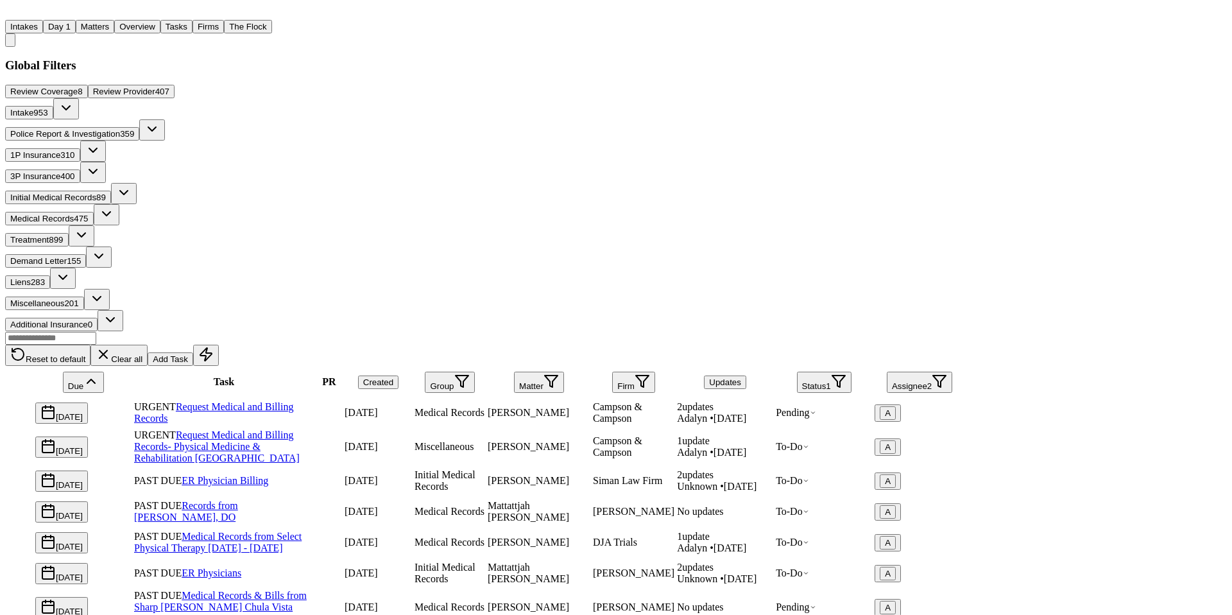
copy span "Interventional Spine & Surgery Group"
click at [542, 331] on div "Reset to default Clear all Add Task" at bounding box center [485, 348] width 961 height 35
click at [590, 475] on div "Angelica Avila" at bounding box center [539, 481] width 103 height 12
click at [413, 466] on td "04/25/2025" at bounding box center [378, 481] width 69 height 30
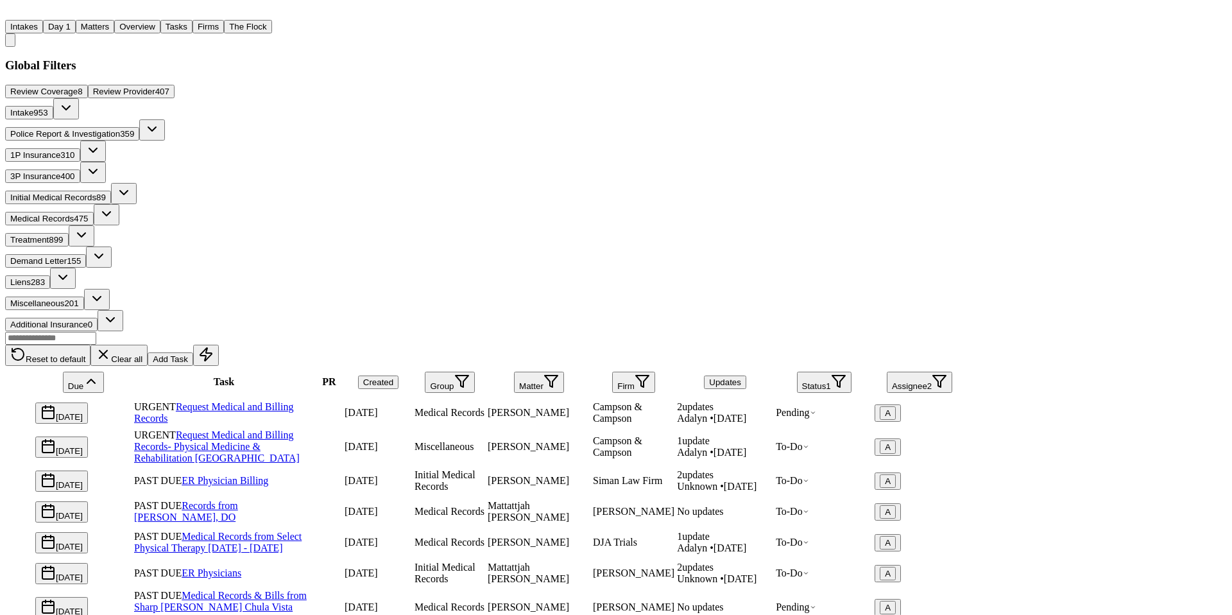
click at [412, 475] on div "04/25/2025" at bounding box center [378, 481] width 67 height 12
click at [590, 500] on div "Mattattjah Cleary-Kojo" at bounding box center [539, 511] width 103 height 23
drag, startPoint x: 1007, startPoint y: 73, endPoint x: 818, endPoint y: 64, distance: 188.9
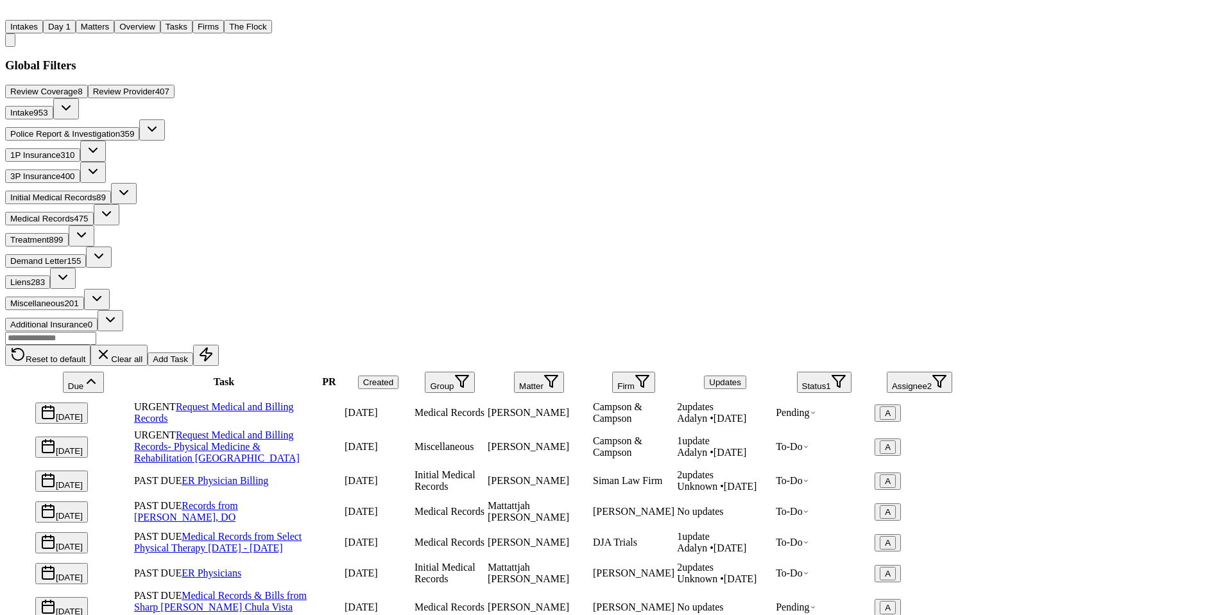
copy div "Interventional Spine & Surgery Group"
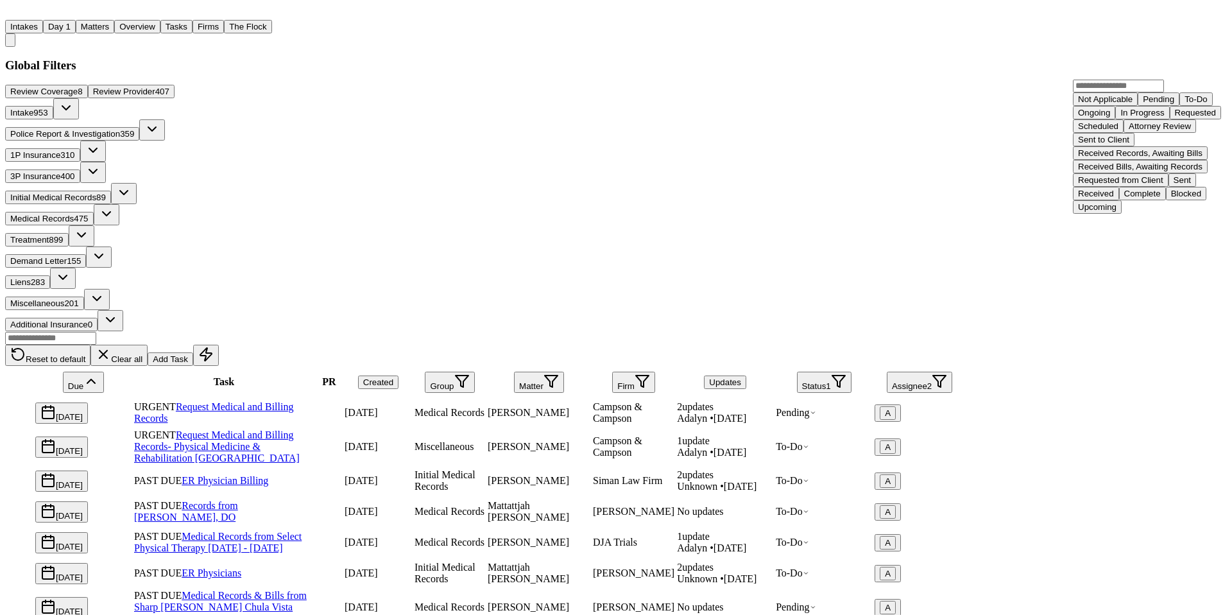
click at [1175, 117] on div "Requested" at bounding box center [1195, 113] width 41 height 10
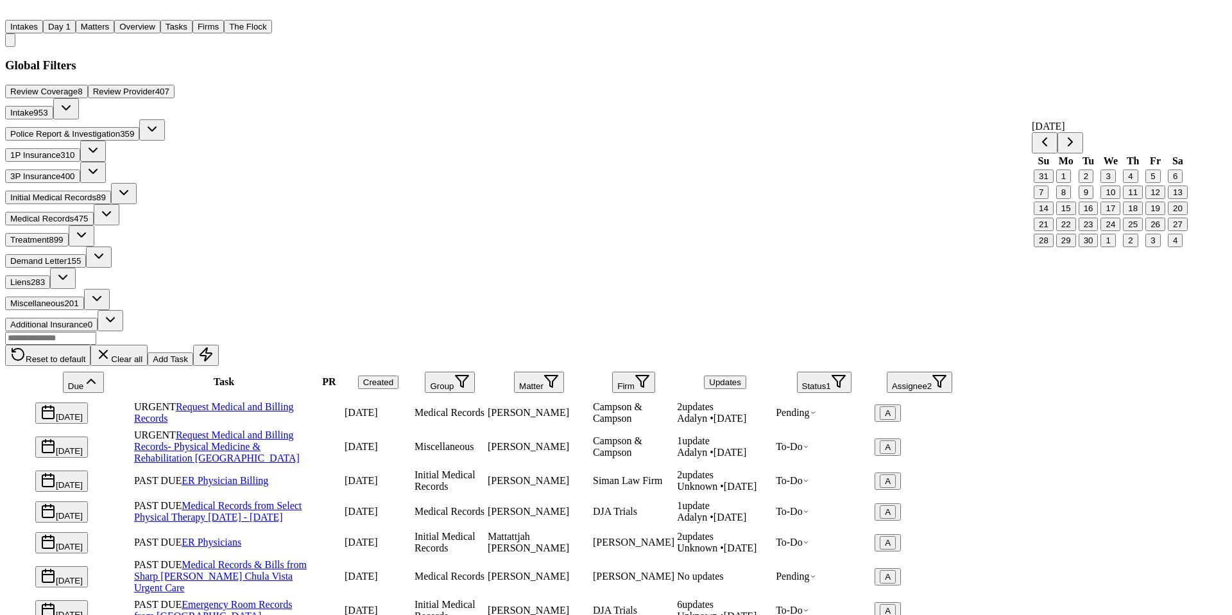
click at [1111, 199] on button "10" at bounding box center [1111, 191] width 20 height 13
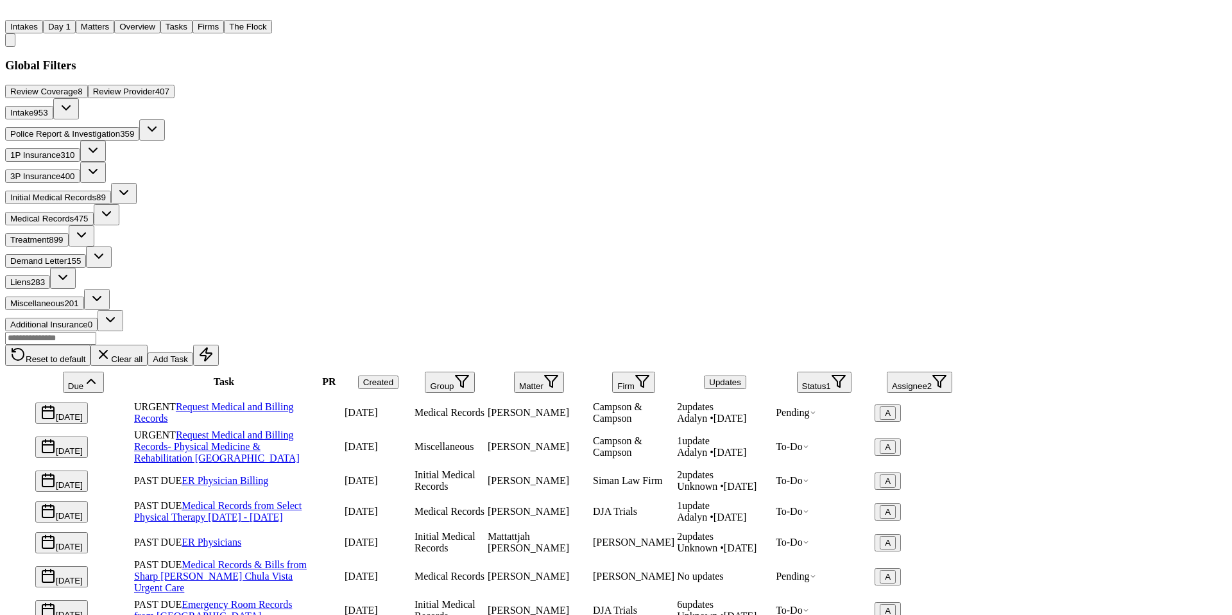
type textarea "**********"
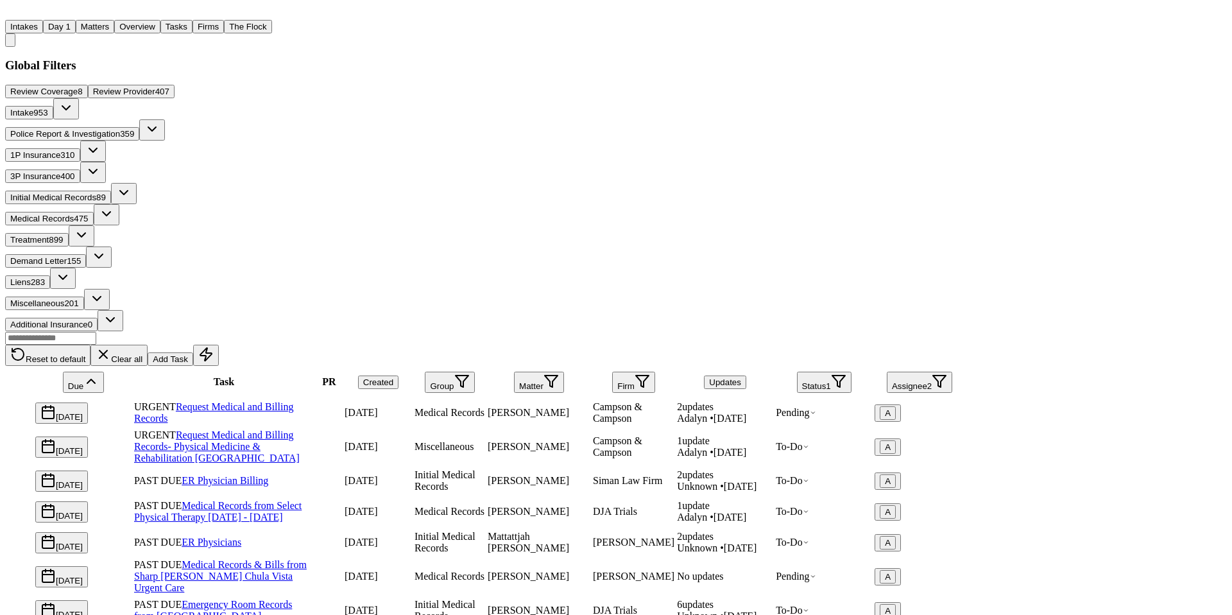
click at [556, 331] on div "Reset to default Clear all Add Task" at bounding box center [485, 348] width 961 height 35
click at [590, 571] on div "Robert Hastings" at bounding box center [539, 577] width 103 height 12
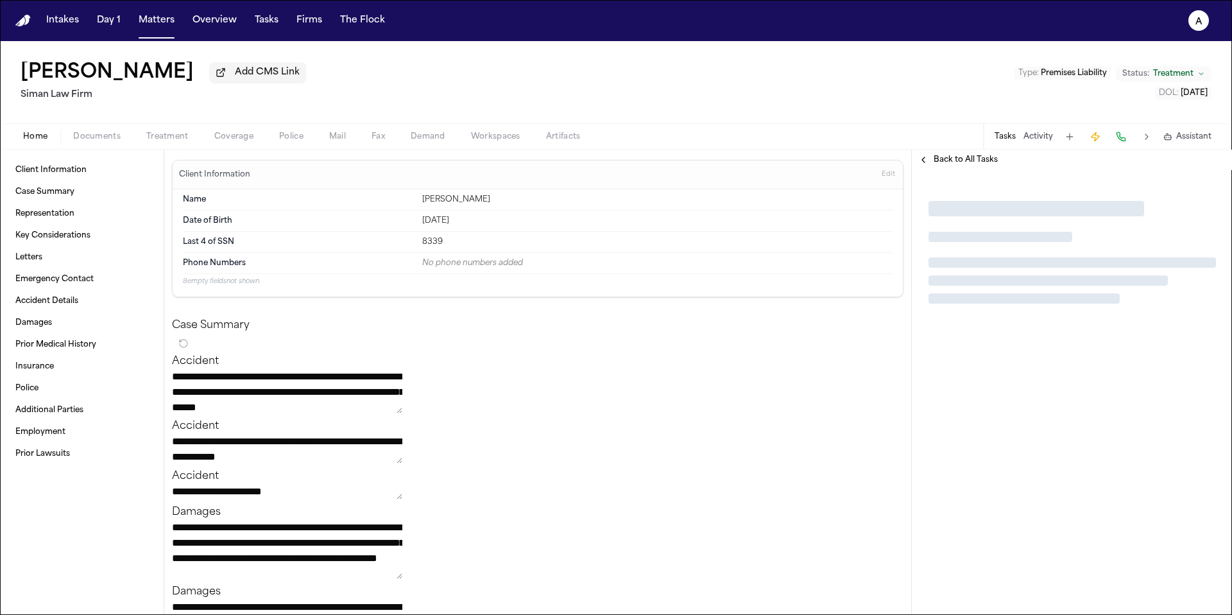
click at [125, 108] on div "[PERSON_NAME] Add CMS Link Siman Law Firm Type : Premises Liability Status: Tre…" at bounding box center [616, 82] width 1232 height 82
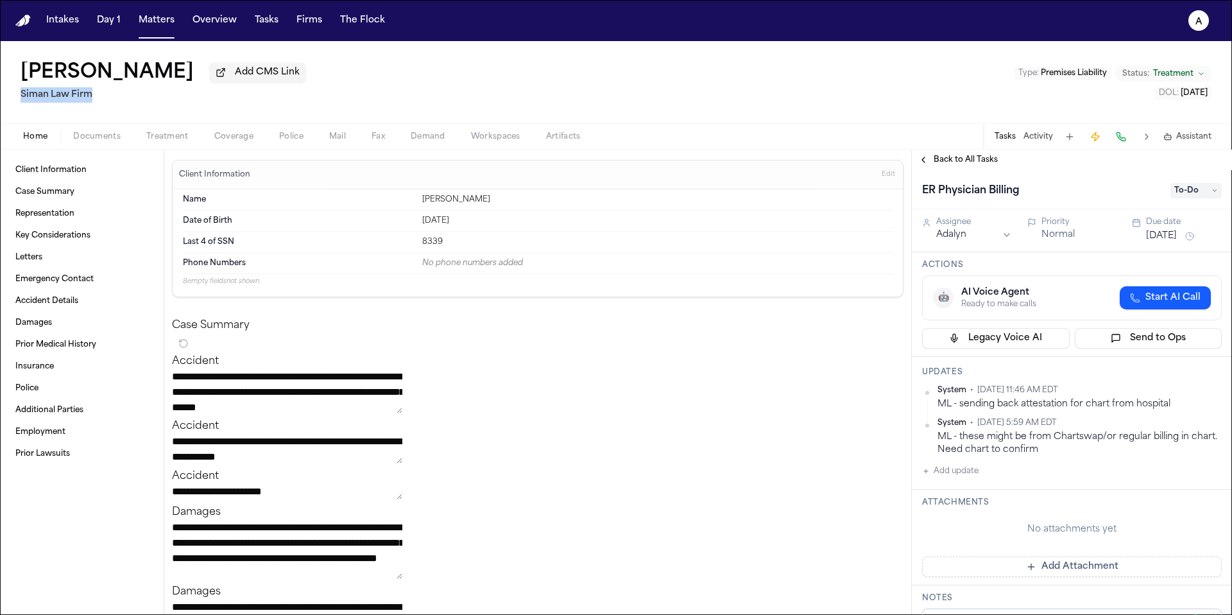
drag, startPoint x: 130, startPoint y: 98, endPoint x: 14, endPoint y: 98, distance: 115.5
click at [14, 98] on div "Angelica Avila Add CMS Link Siman Law Firm Type : Premises Liability Status: Tr…" at bounding box center [616, 82] width 1232 height 82
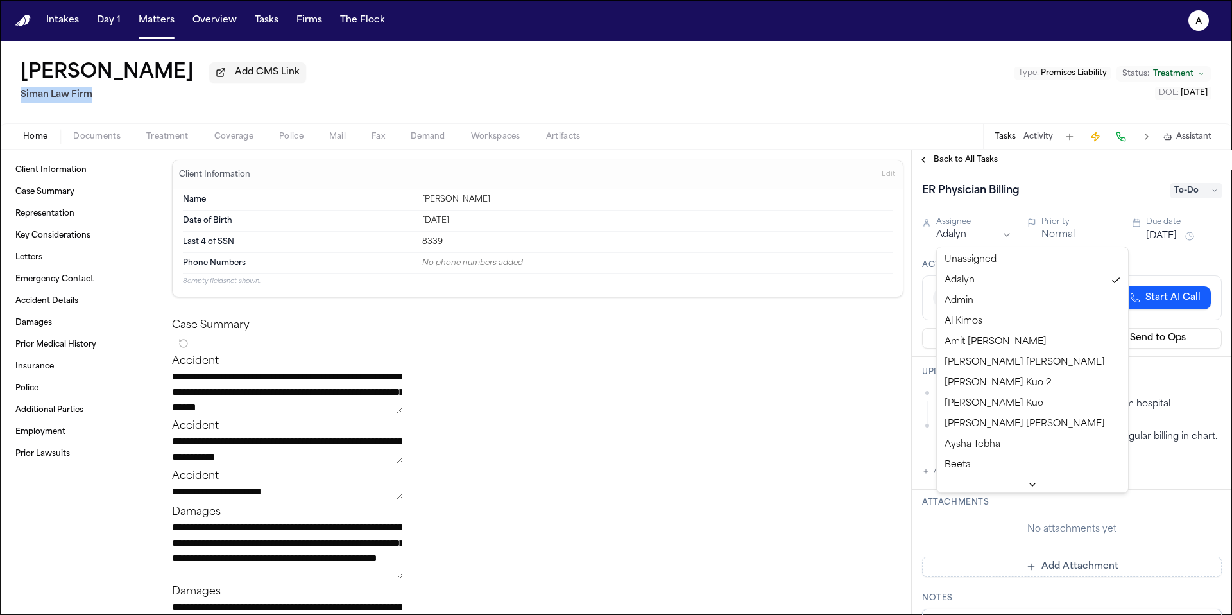
click at [999, 236] on html "**********" at bounding box center [616, 307] width 1232 height 615
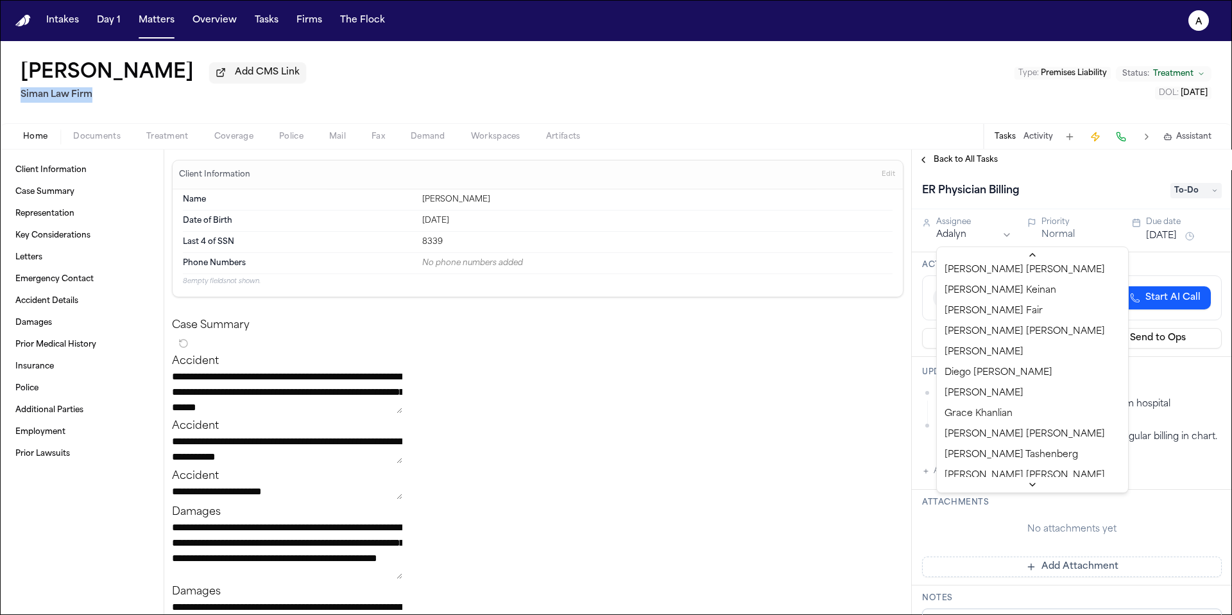
scroll to position [357, 0]
click at [900, 121] on html "**********" at bounding box center [616, 307] width 1232 height 615
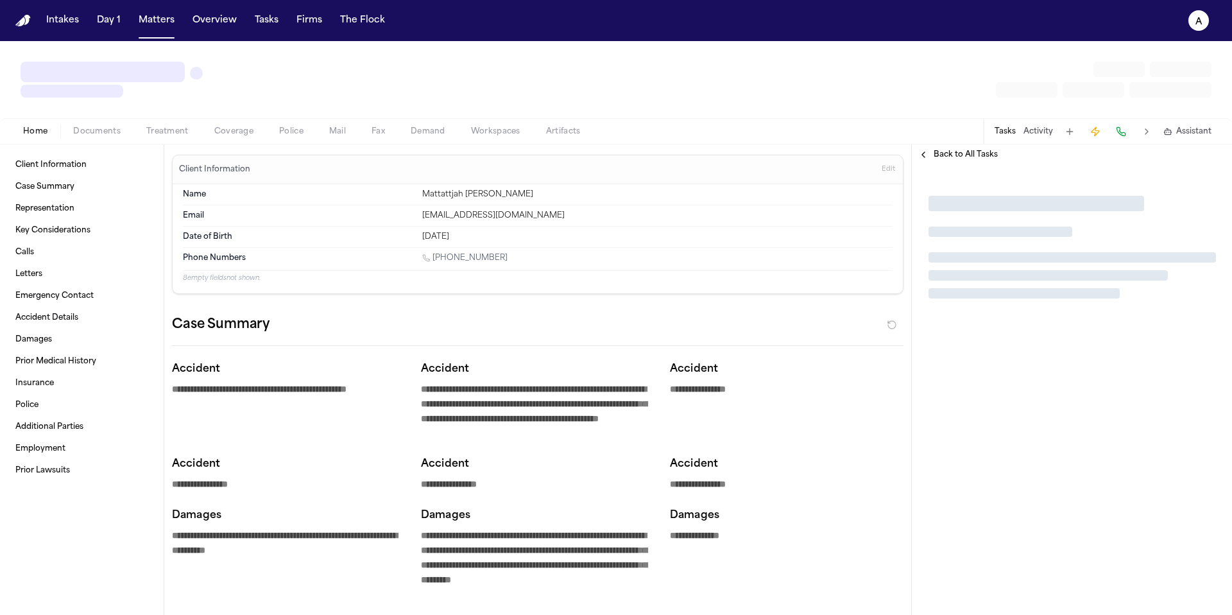
type textarea "*"
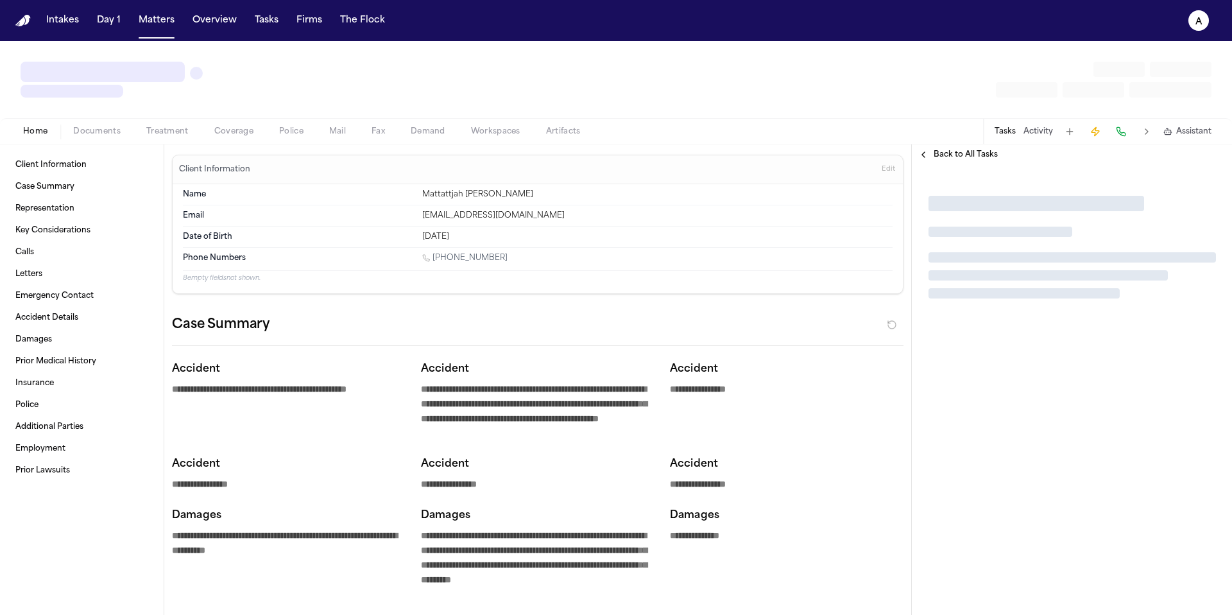
type textarea "*"
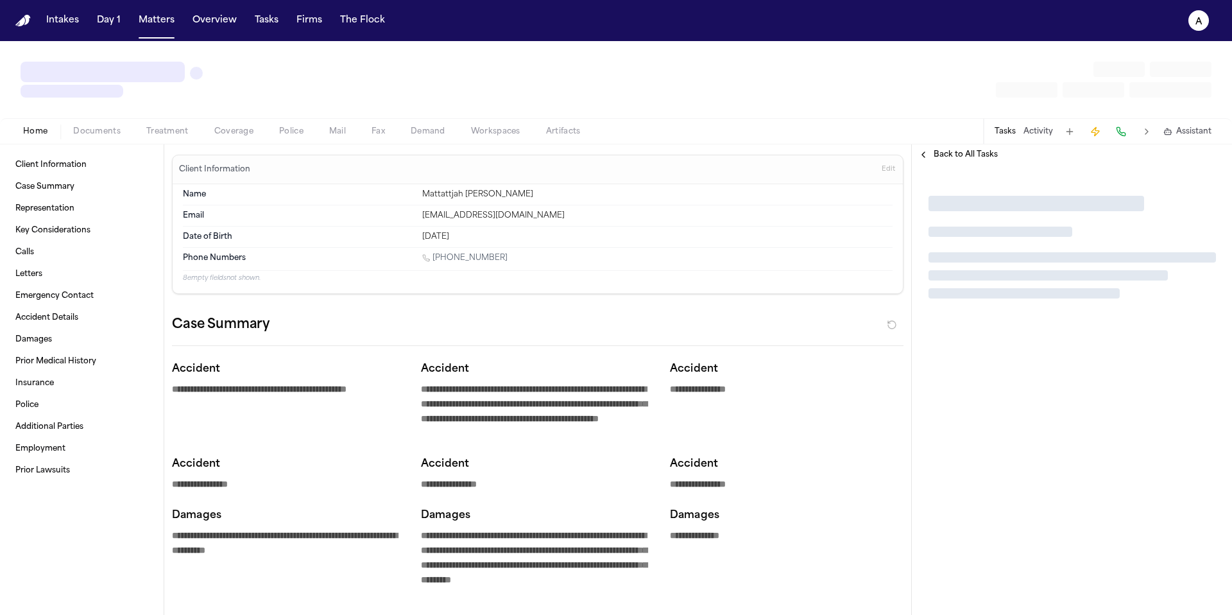
type textarea "*"
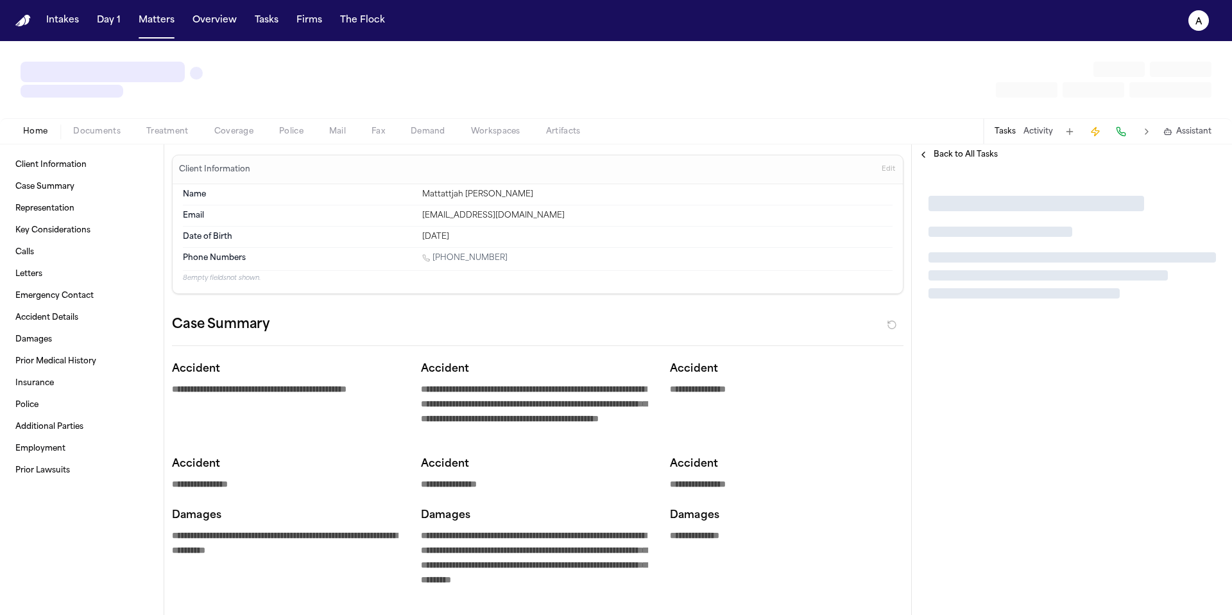
type textarea "*"
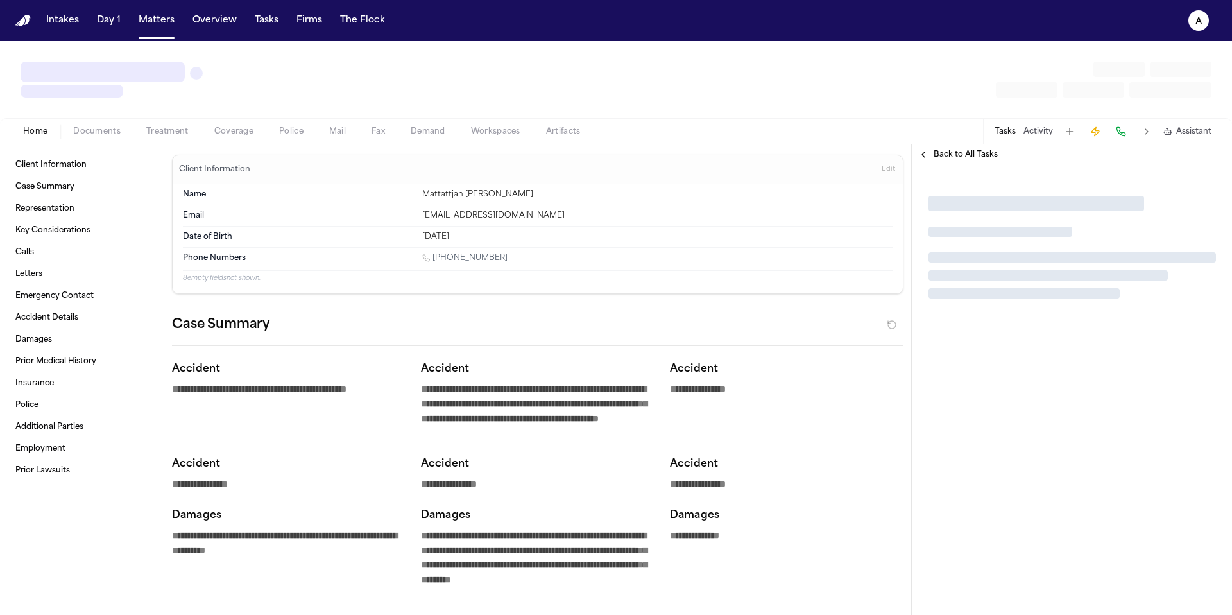
type textarea "*"
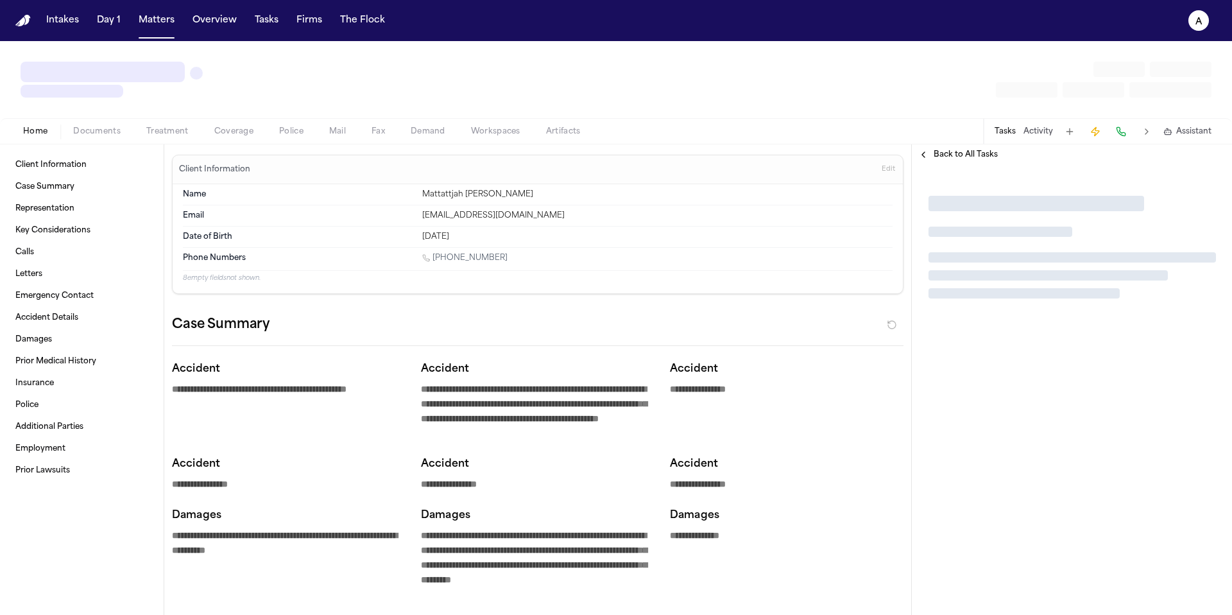
type textarea "*"
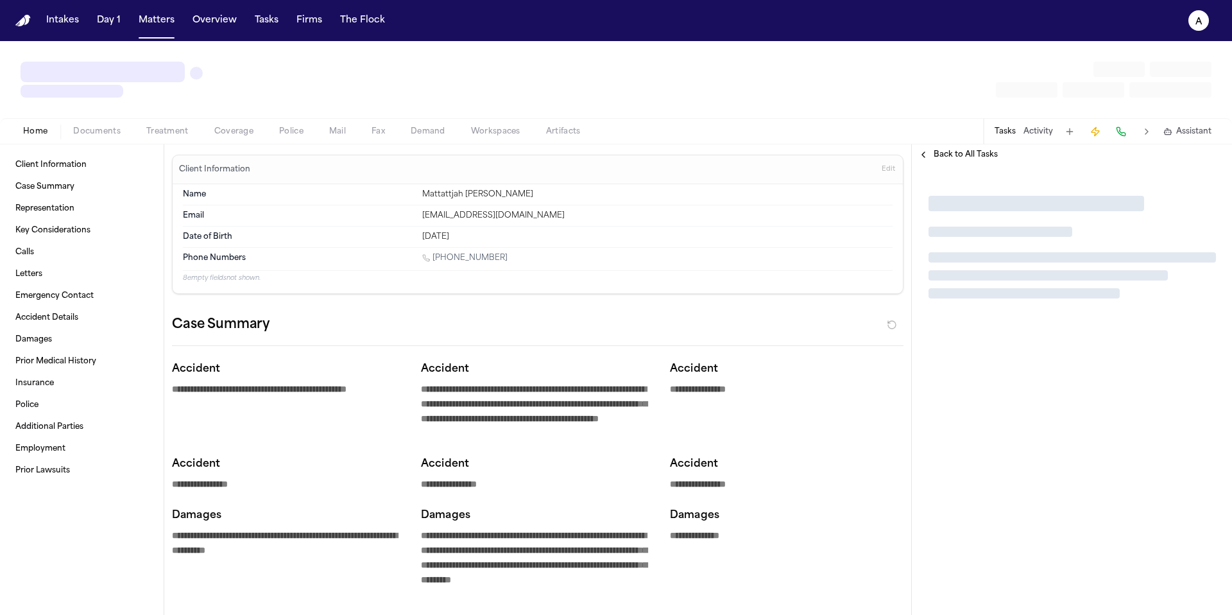
type textarea "*"
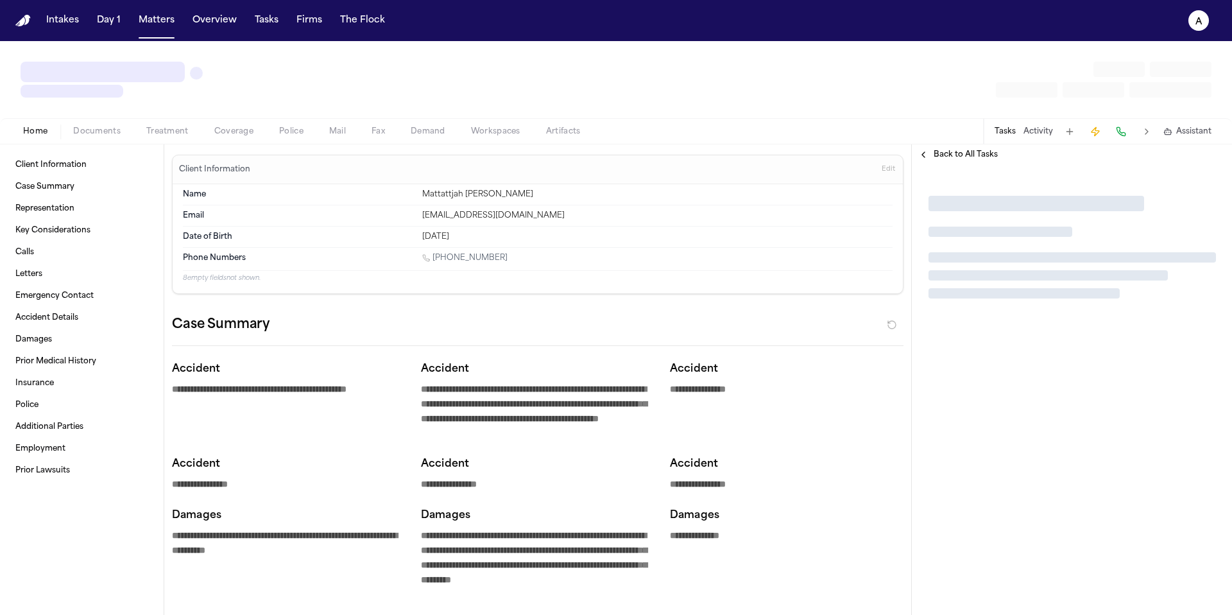
type textarea "*"
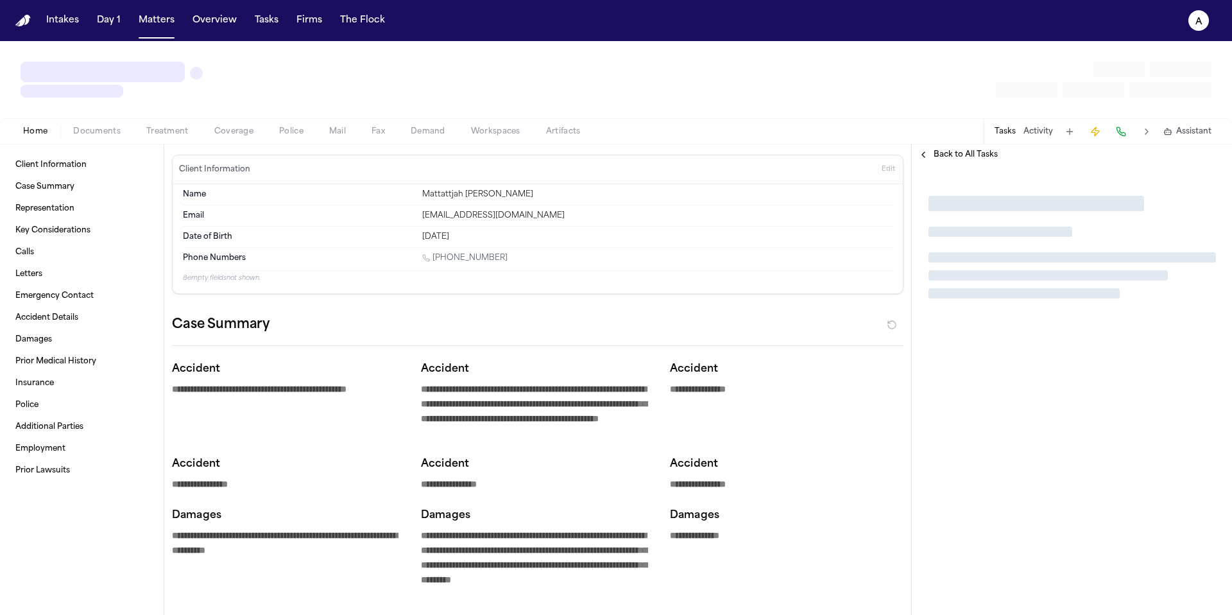
type textarea "*"
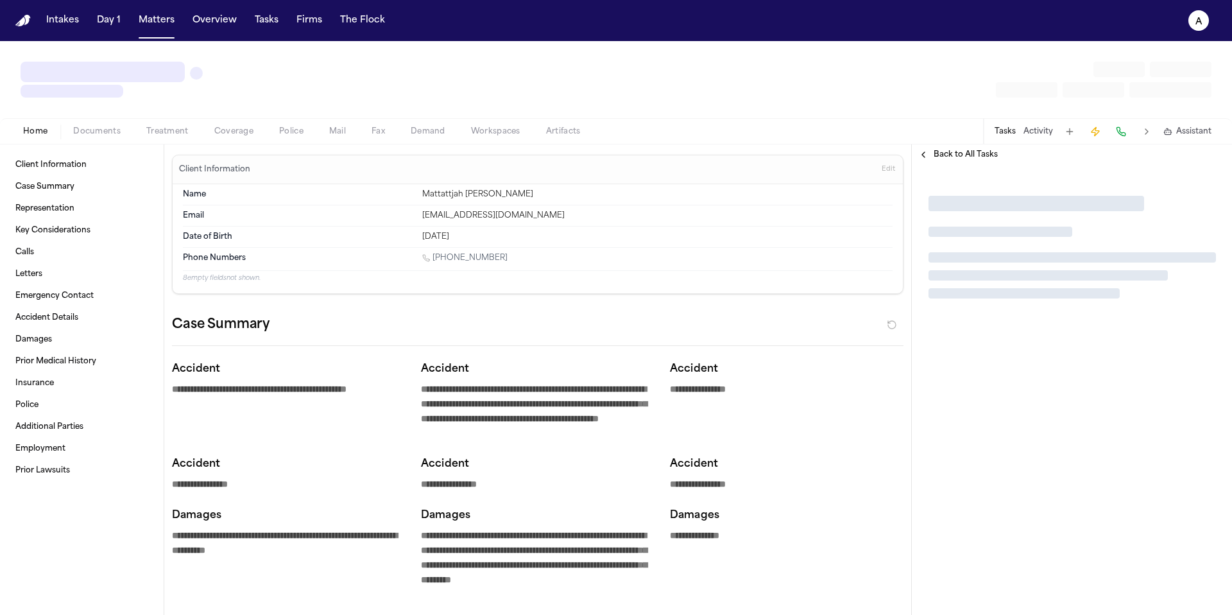
type textarea "*"
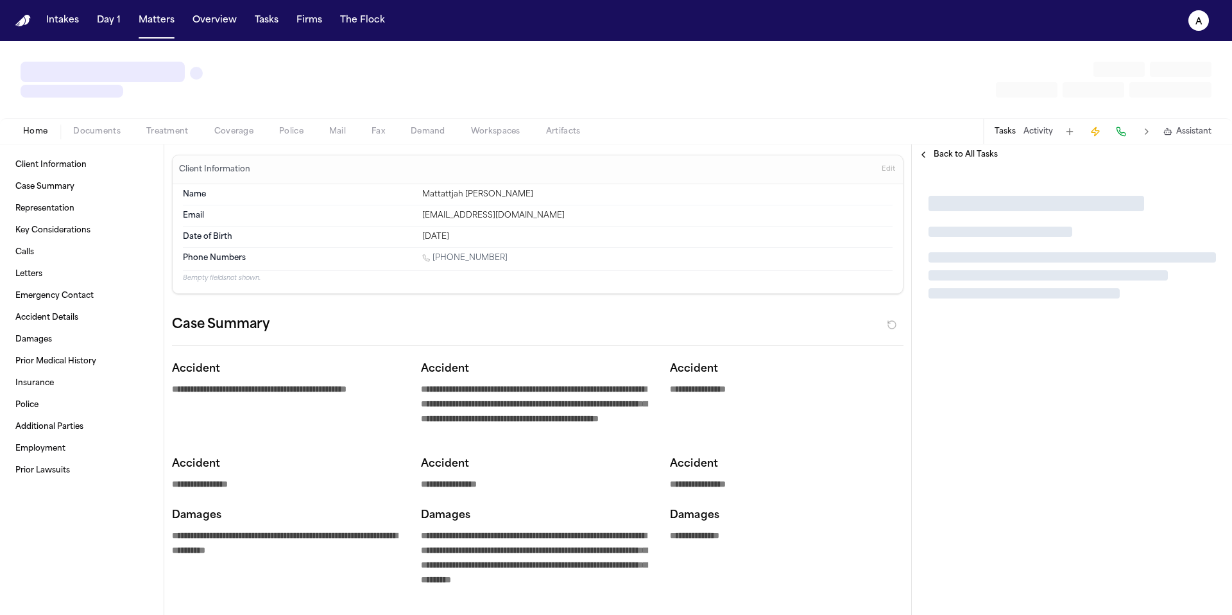
type textarea "*"
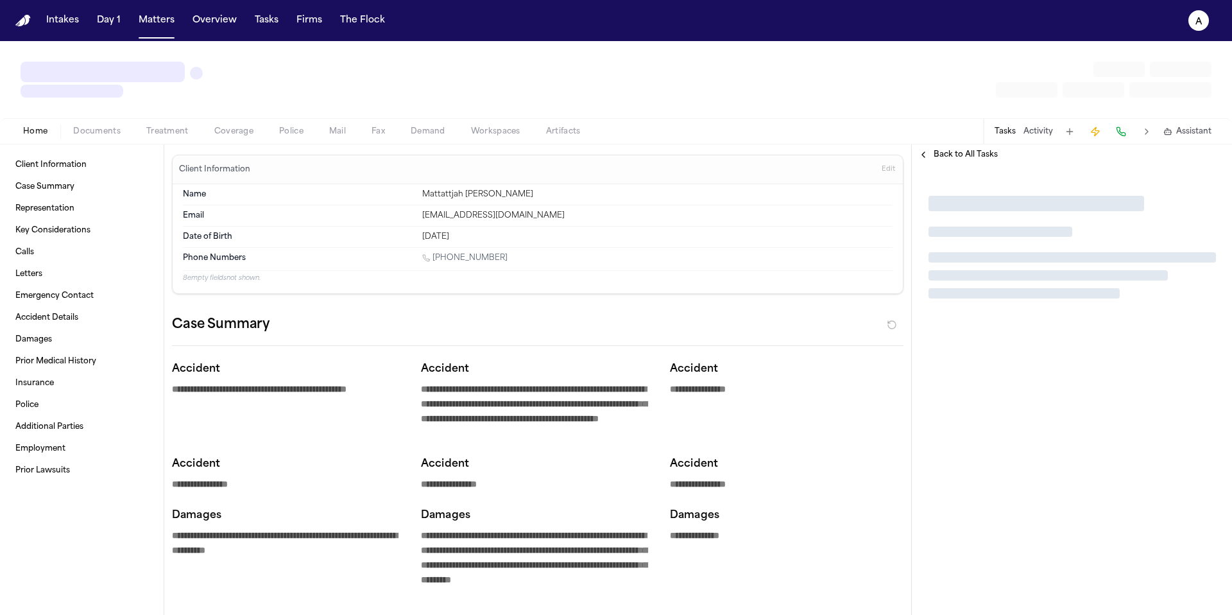
type textarea "*"
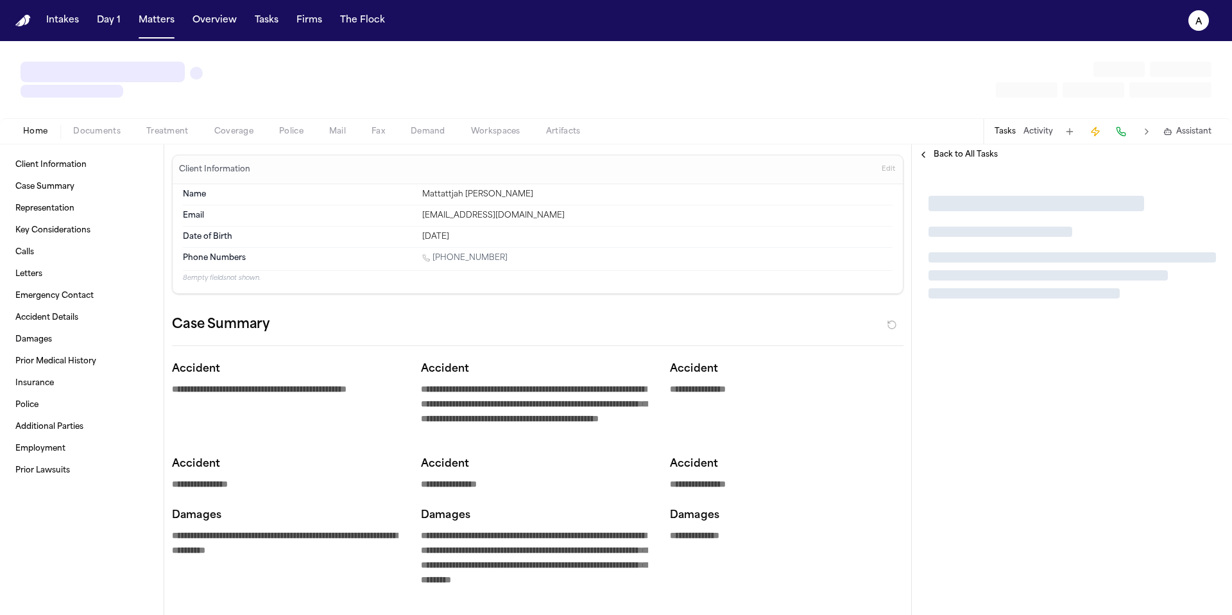
type textarea "*"
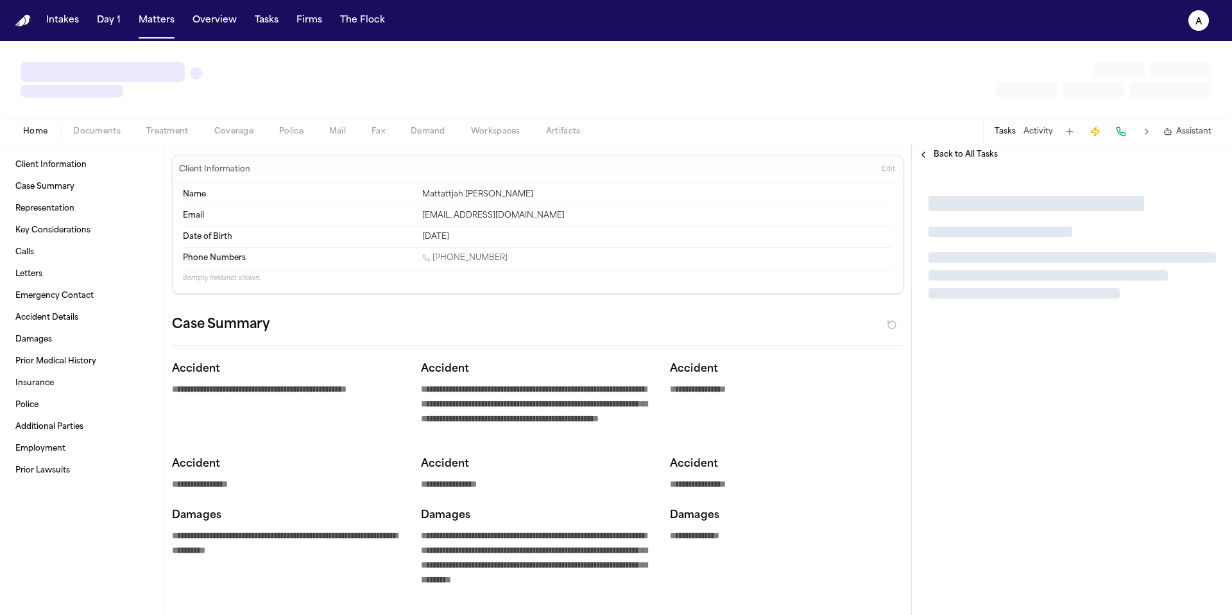
type textarea "*"
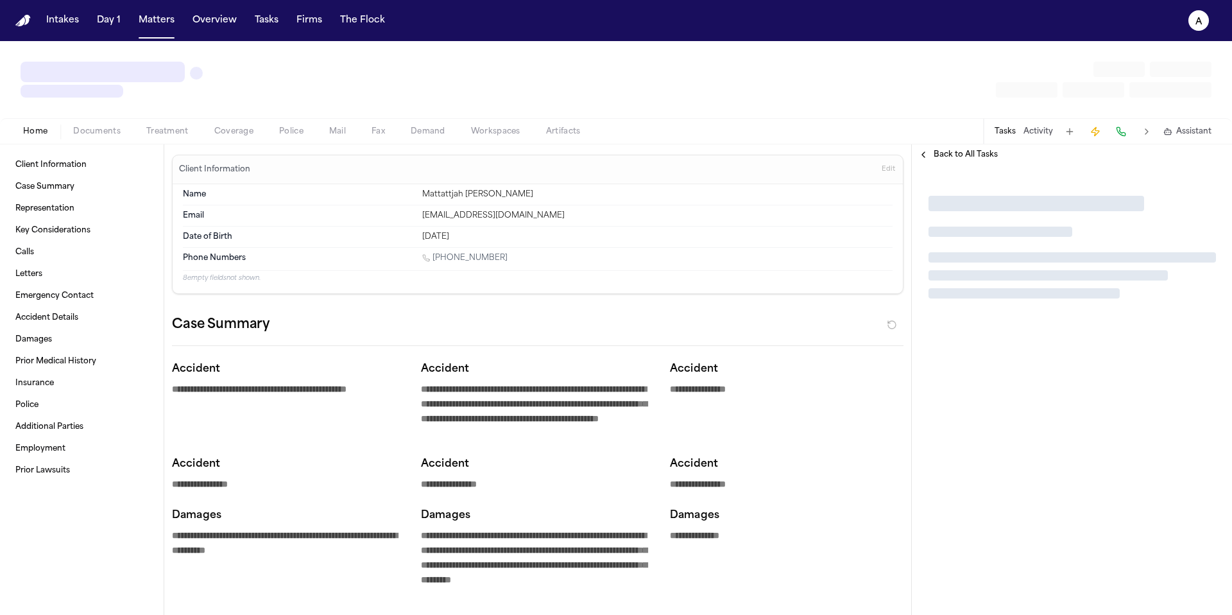
type textarea "*"
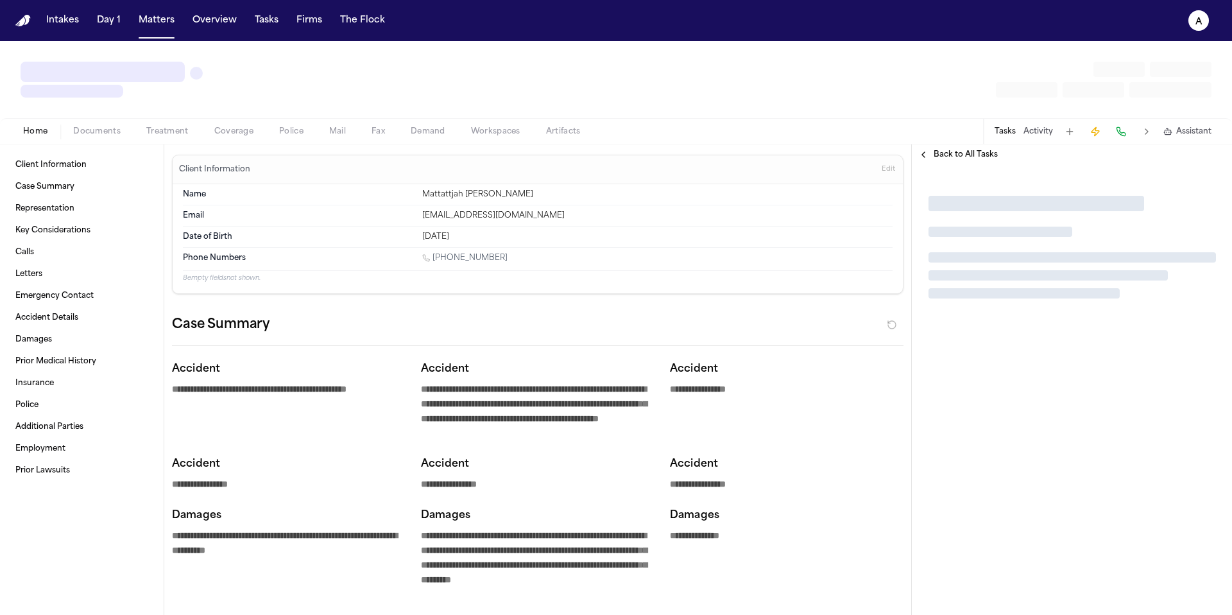
type textarea "*"
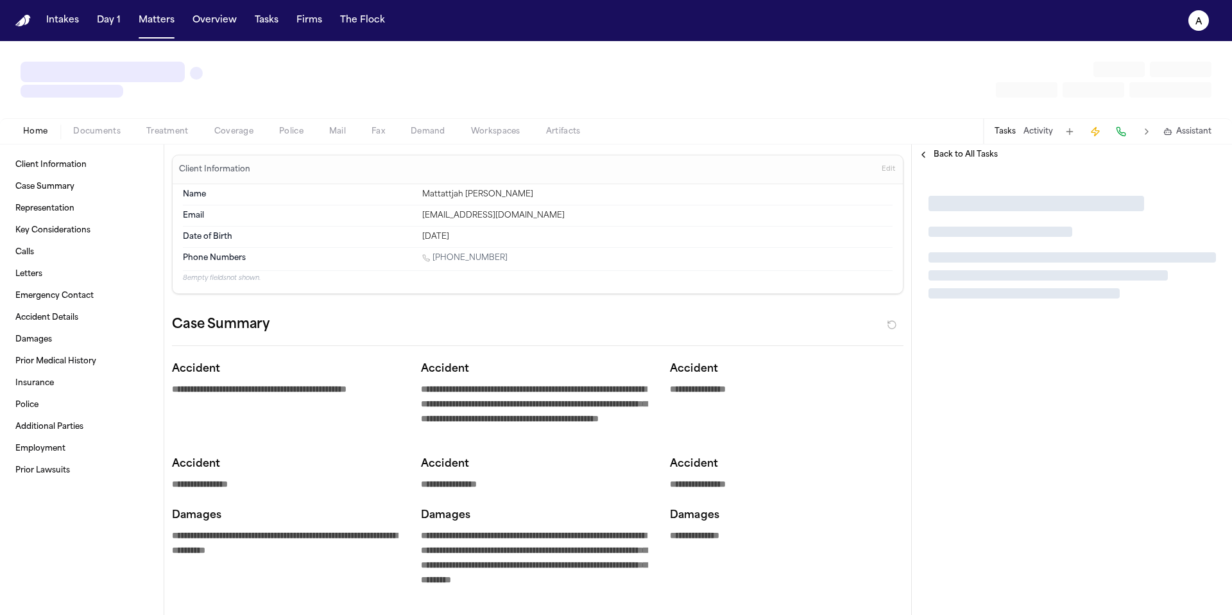
type textarea "*"
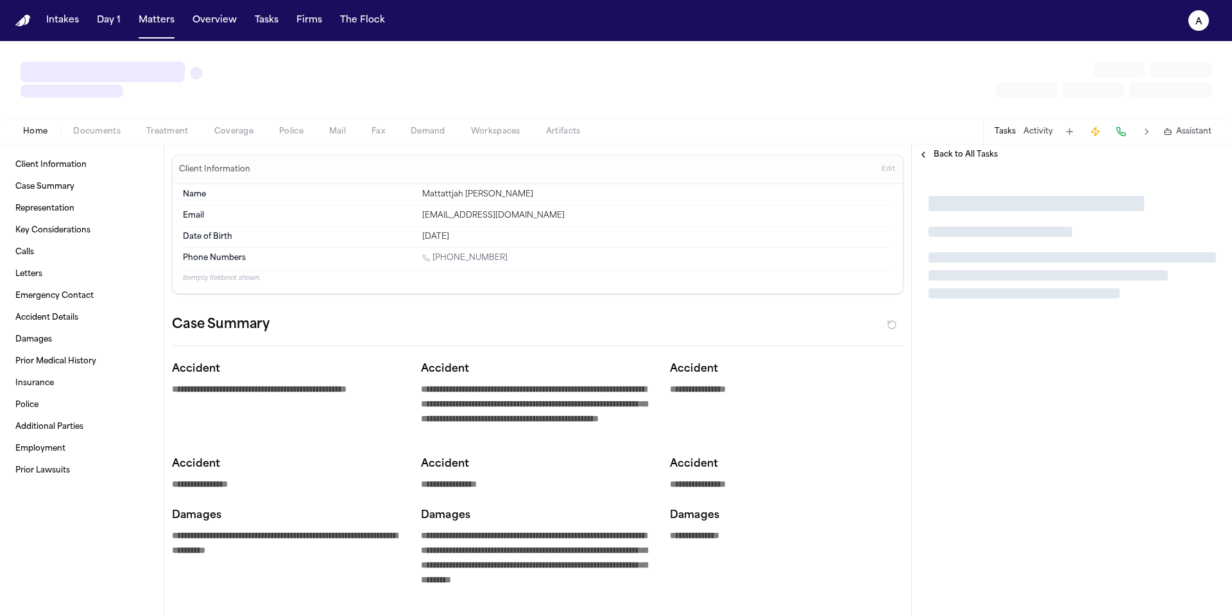
type textarea "*"
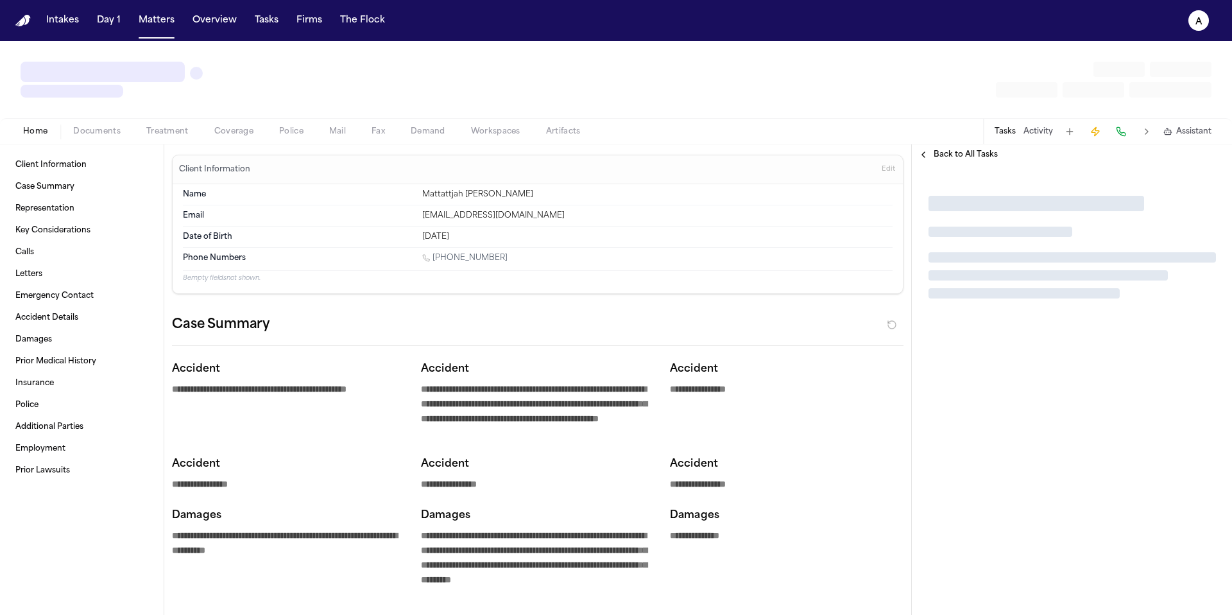
type textarea "*"
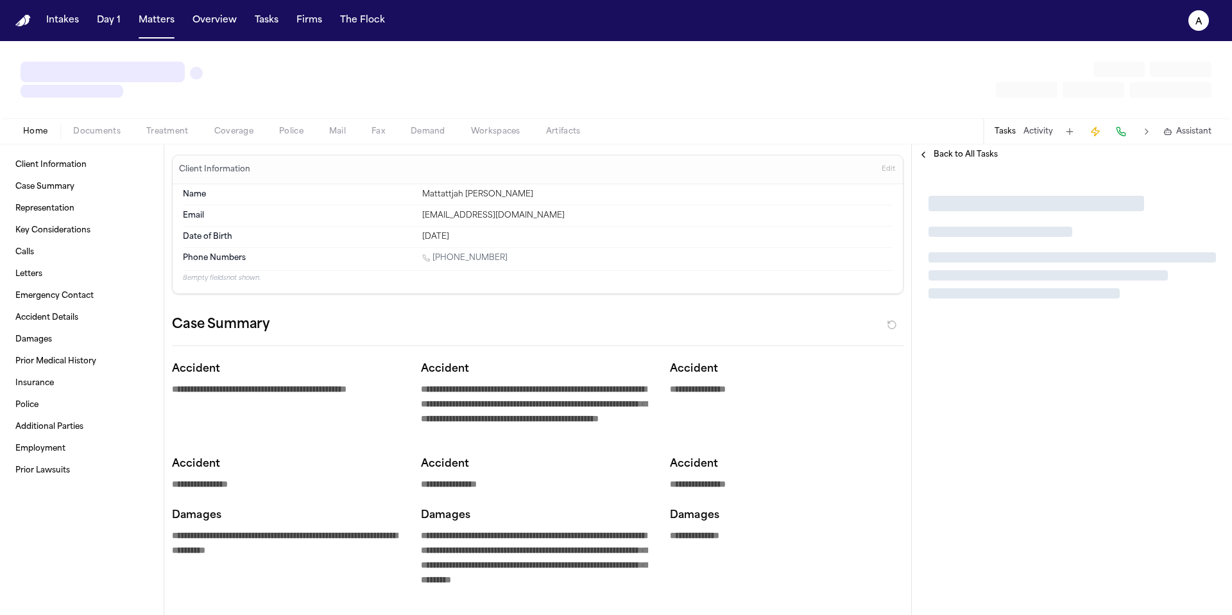
type textarea "*"
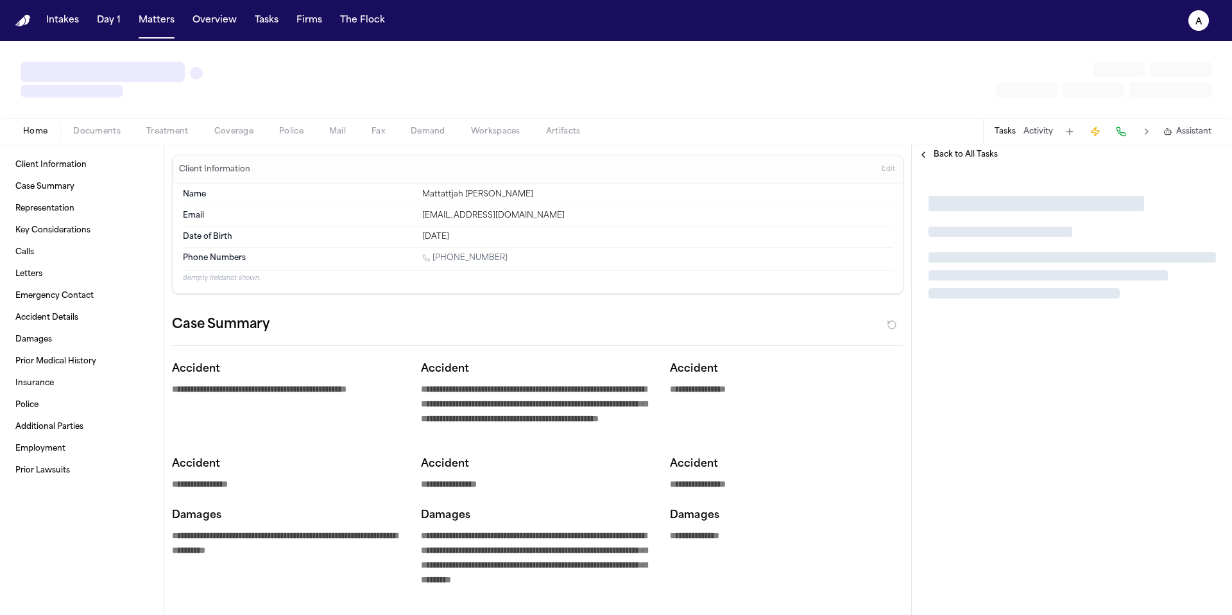
type textarea "*"
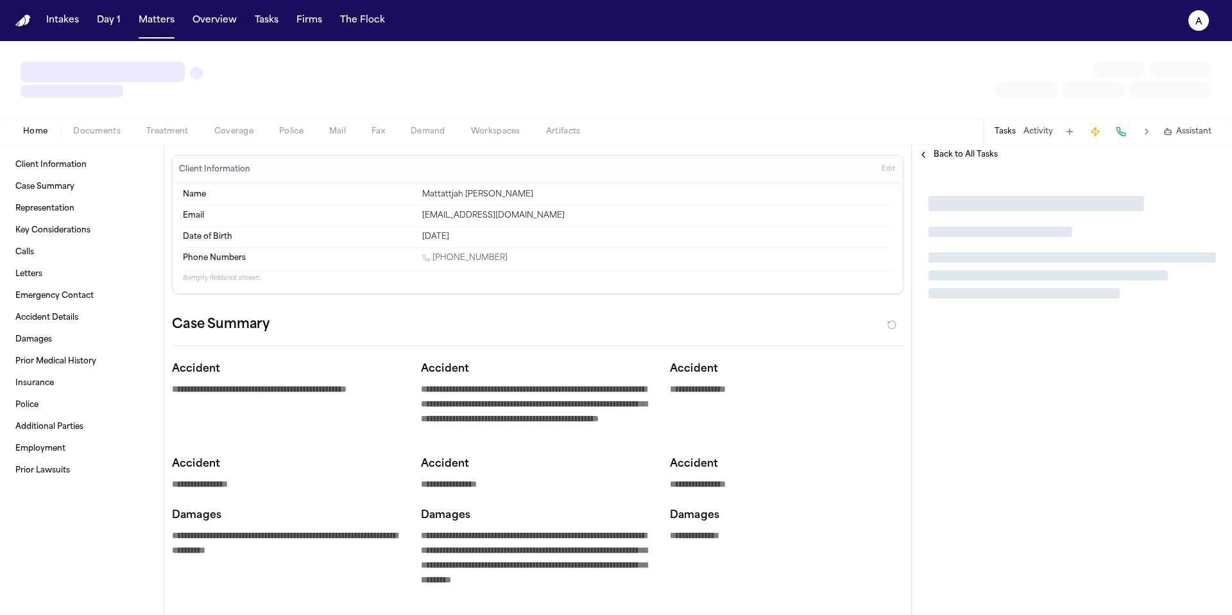
type textarea "*"
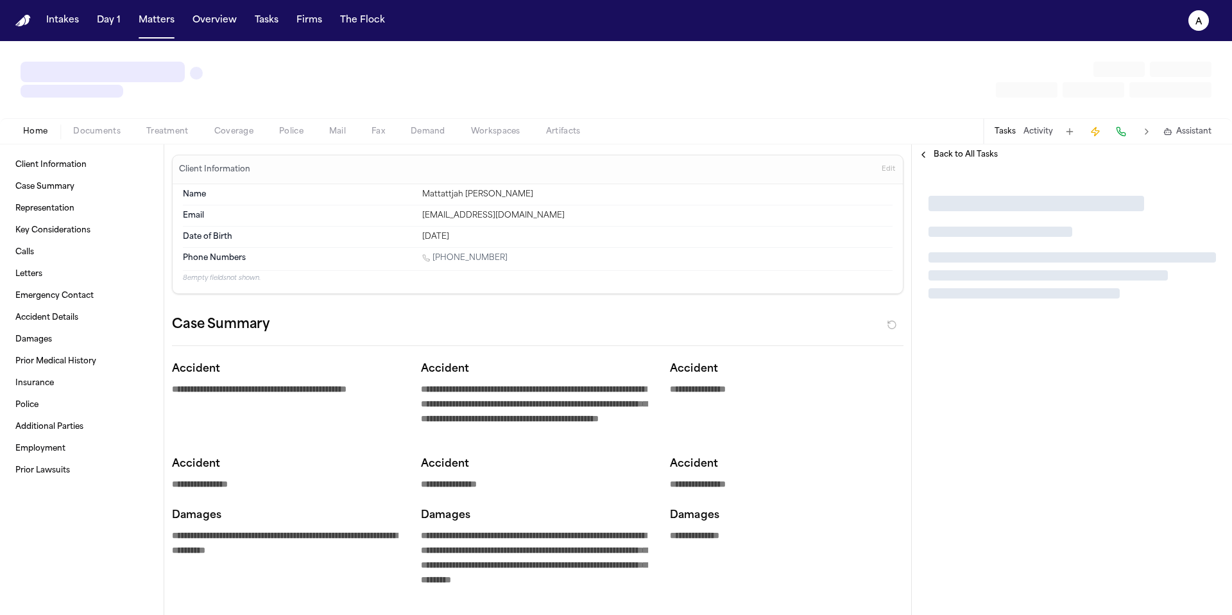
type textarea "*"
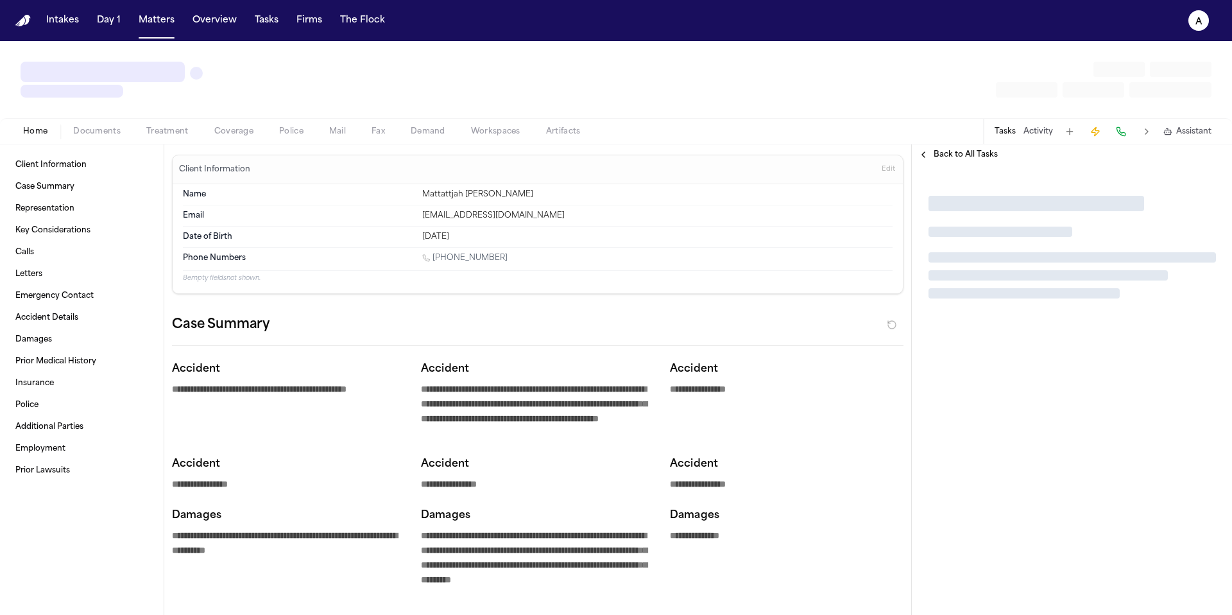
type textarea "*"
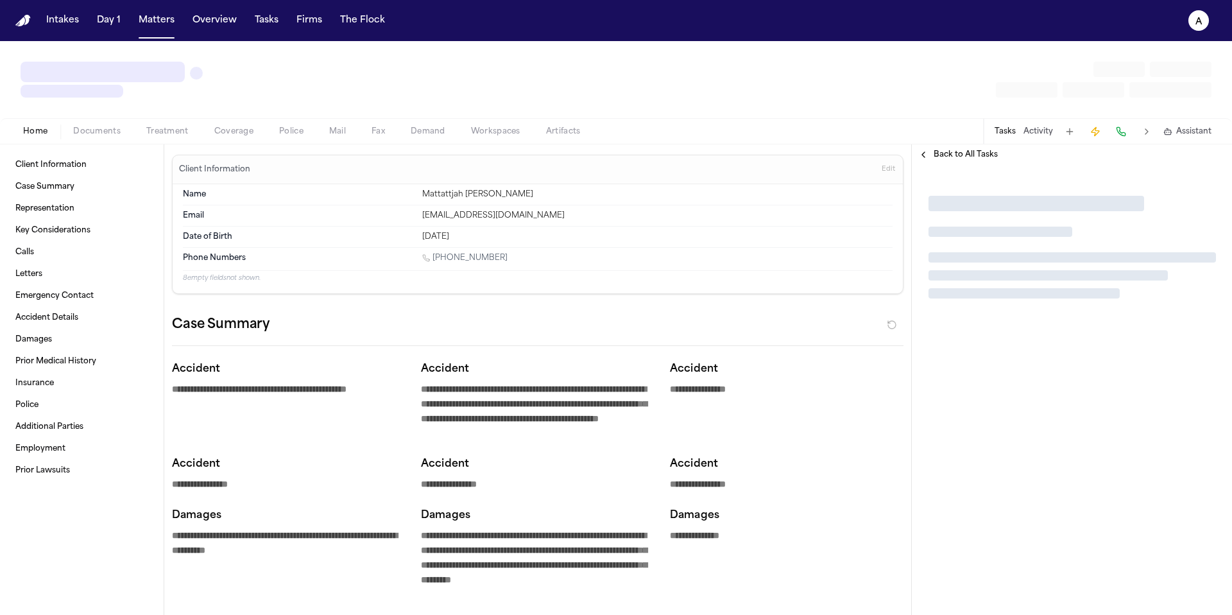
type textarea "*"
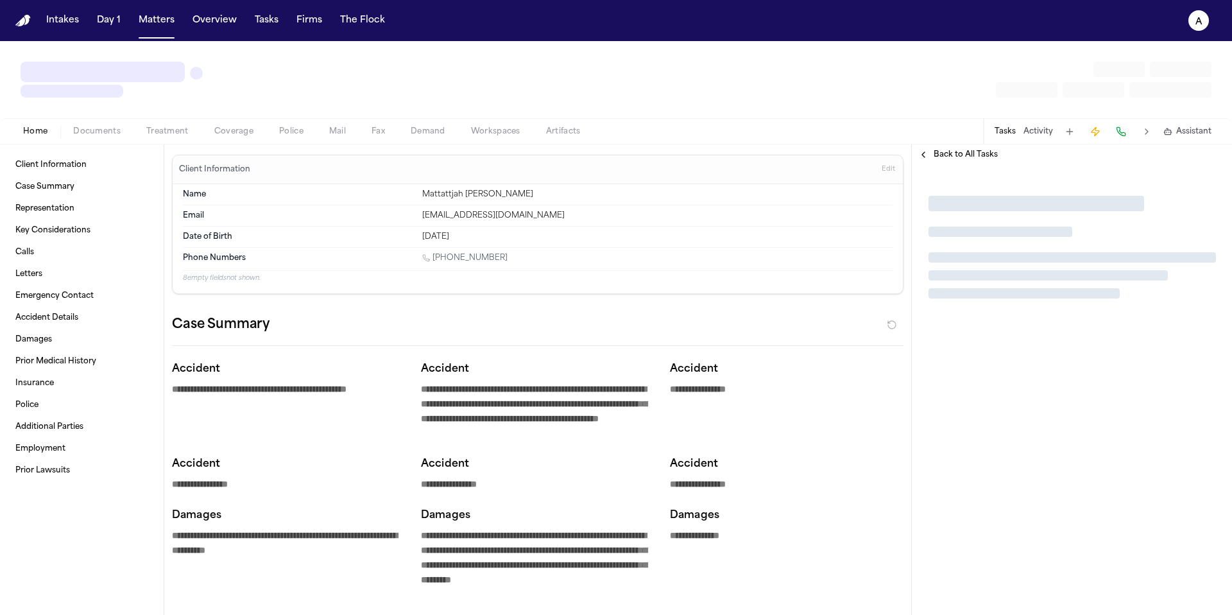
type textarea "*"
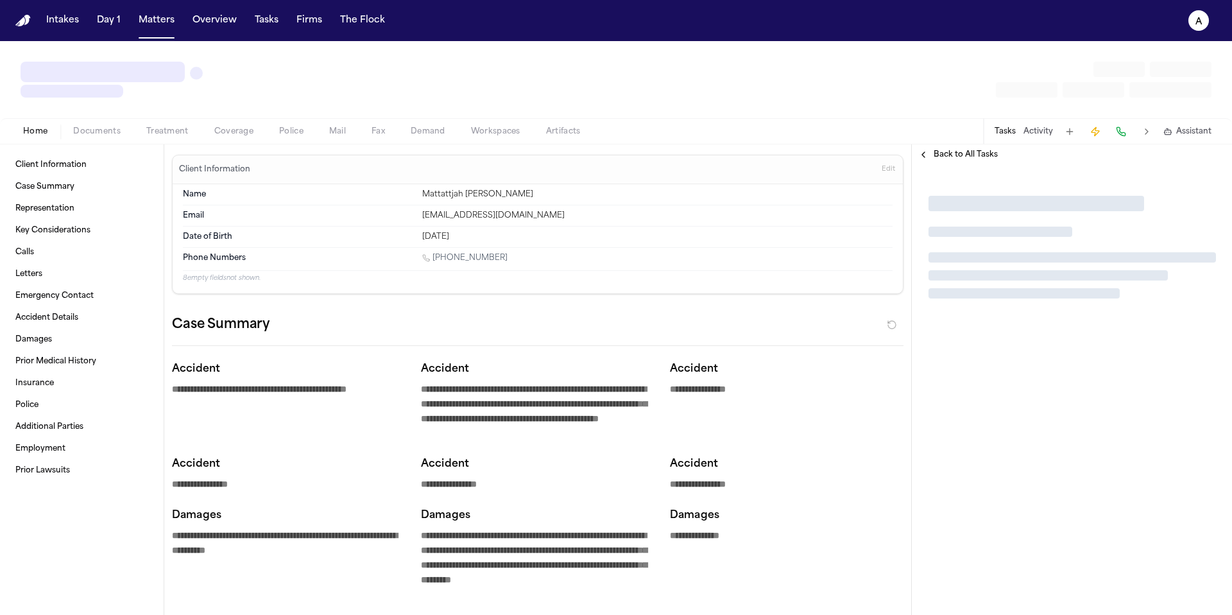
type textarea "*"
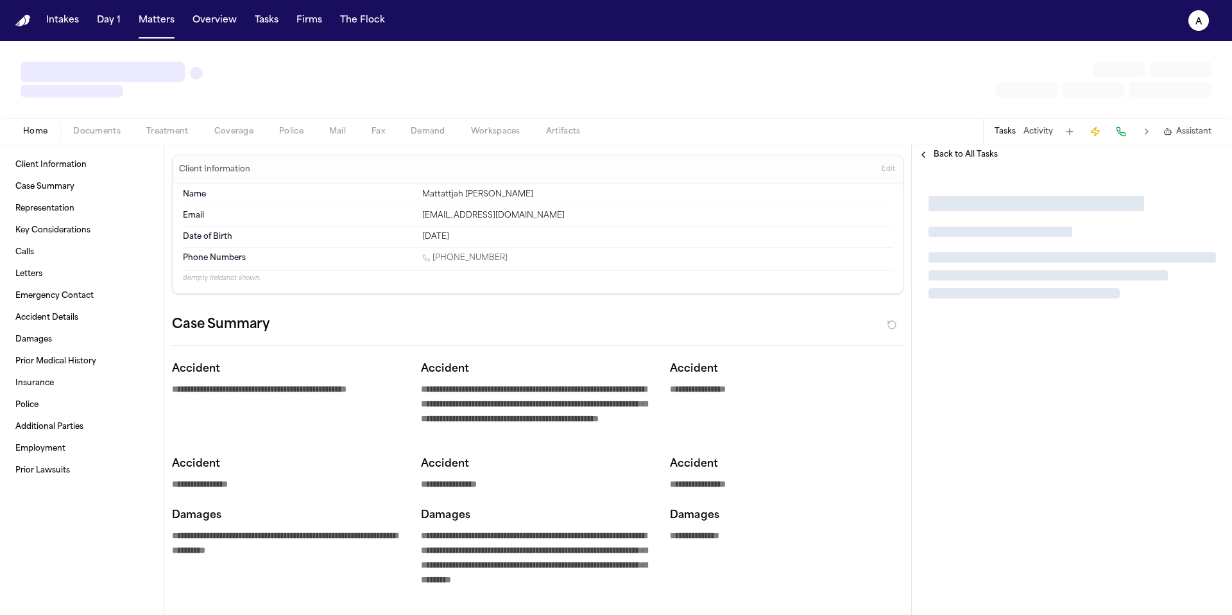
type textarea "*"
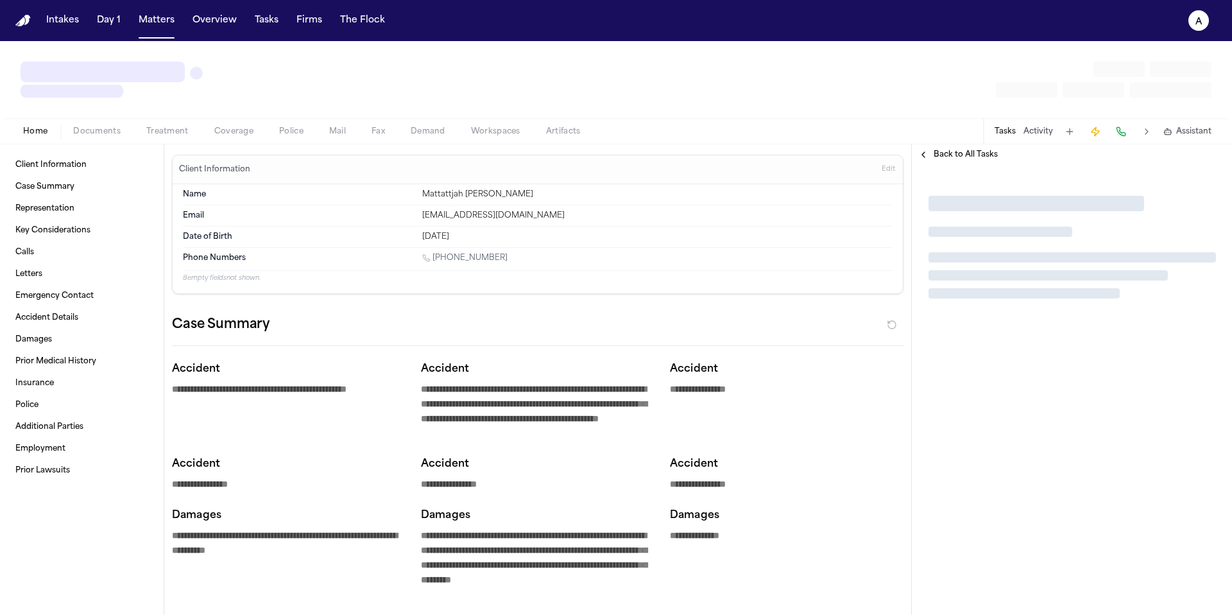
type textarea "*"
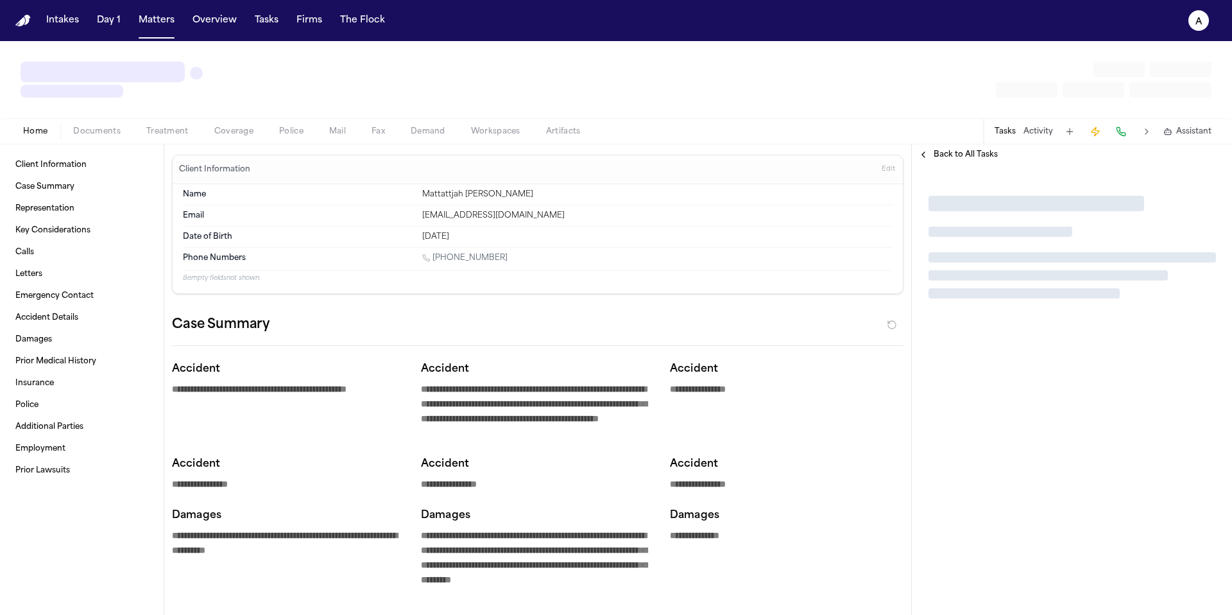
type textarea "*"
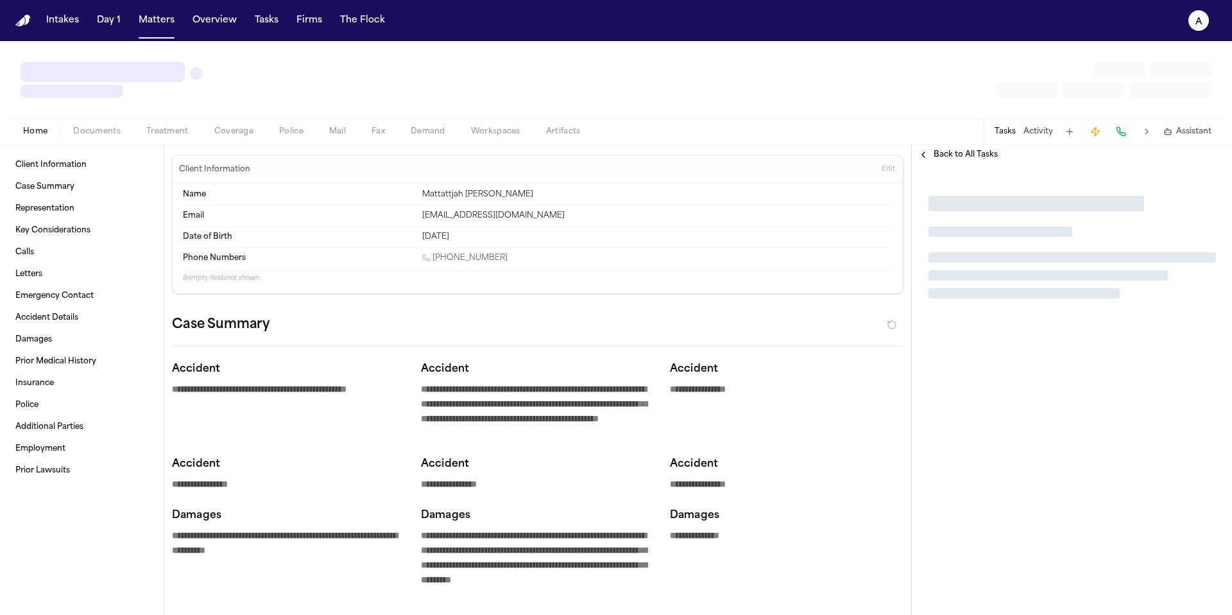
type textarea "*"
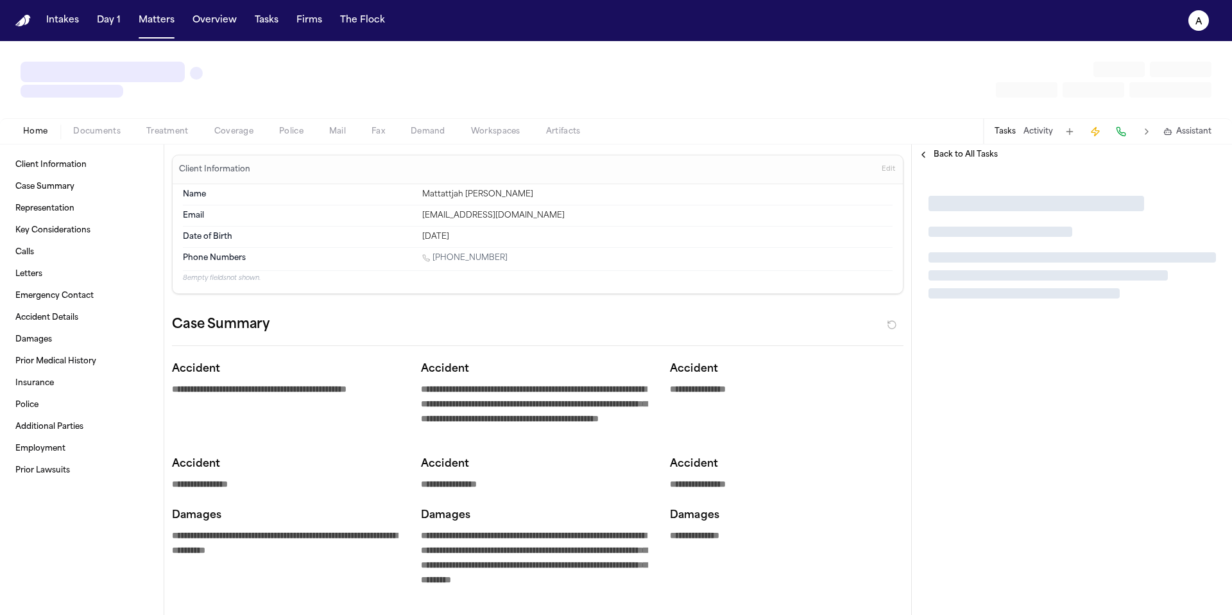
type textarea "*"
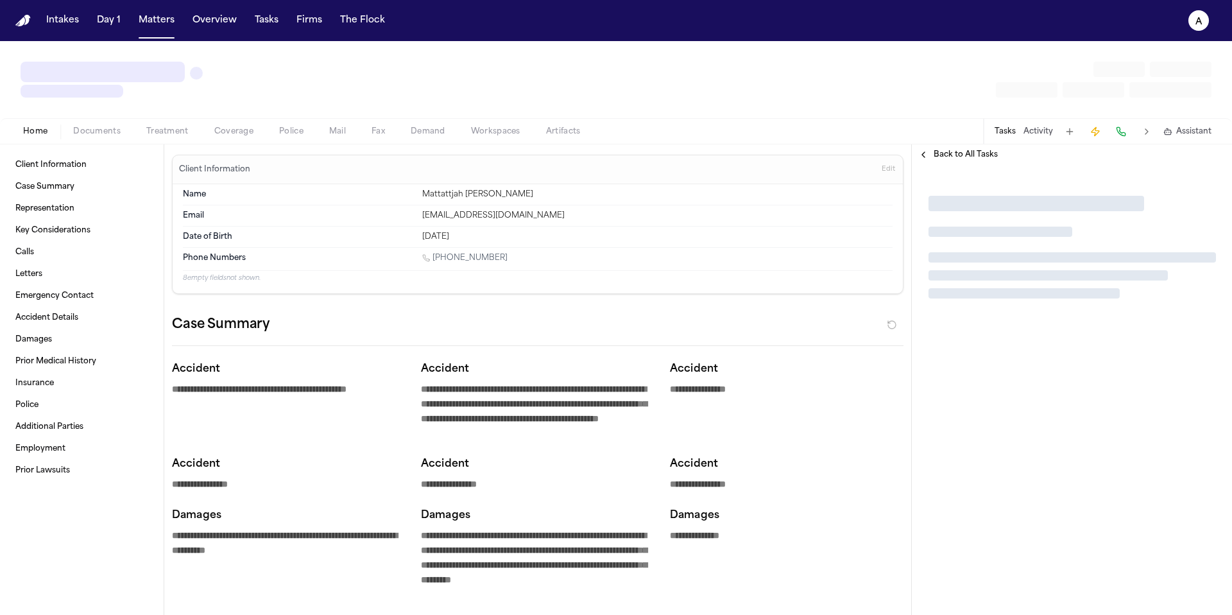
type textarea "*"
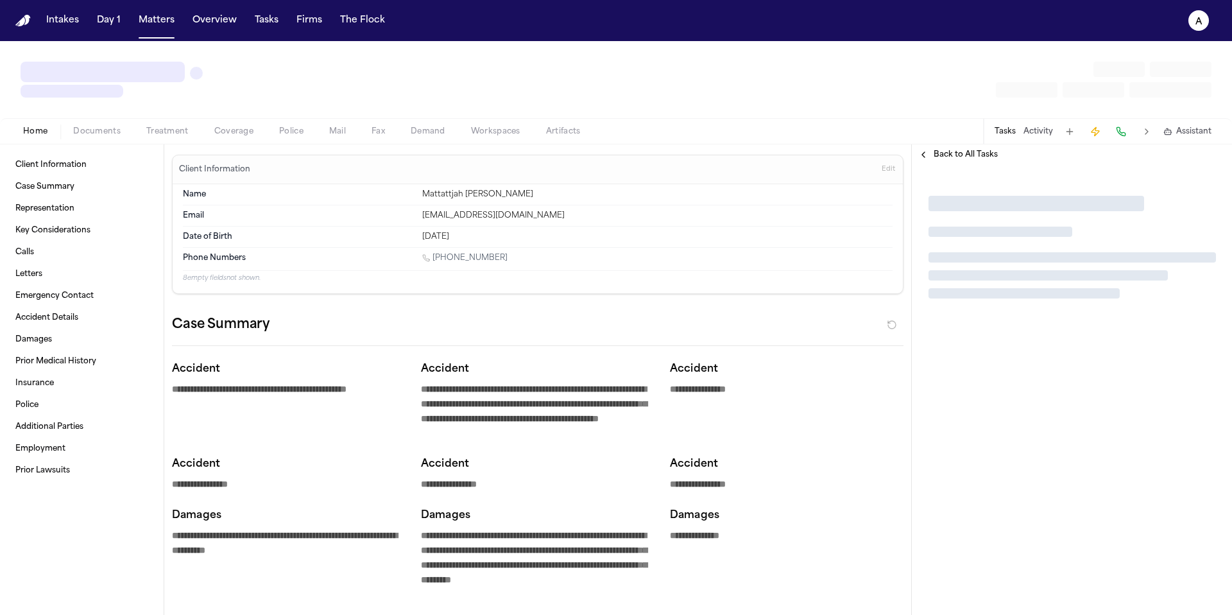
type textarea "*"
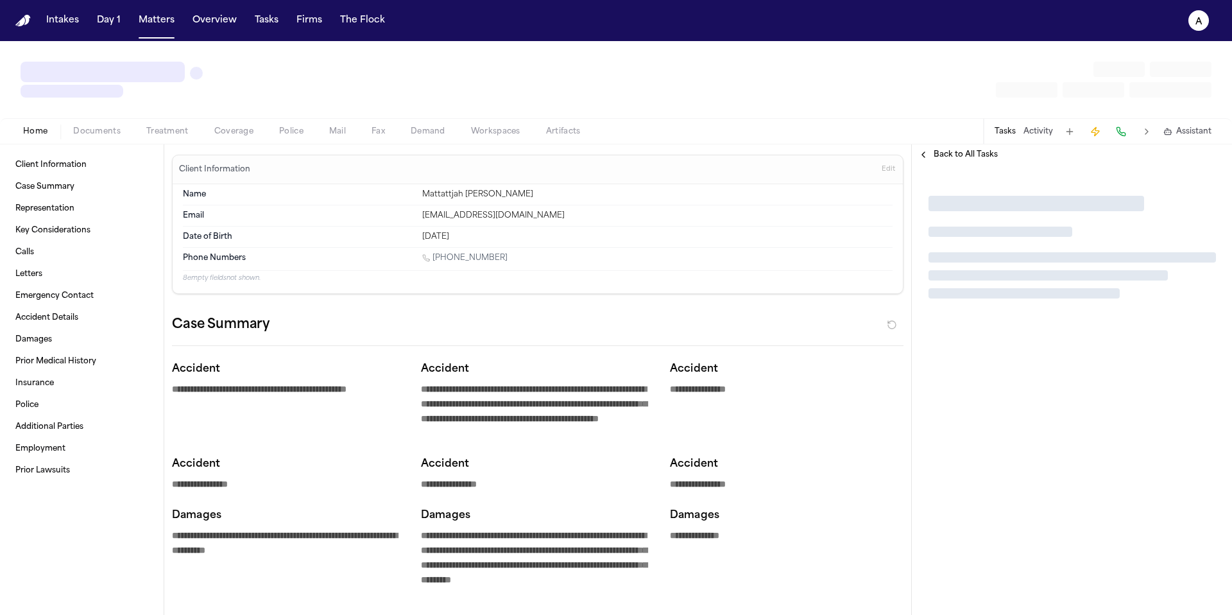
type textarea "*"
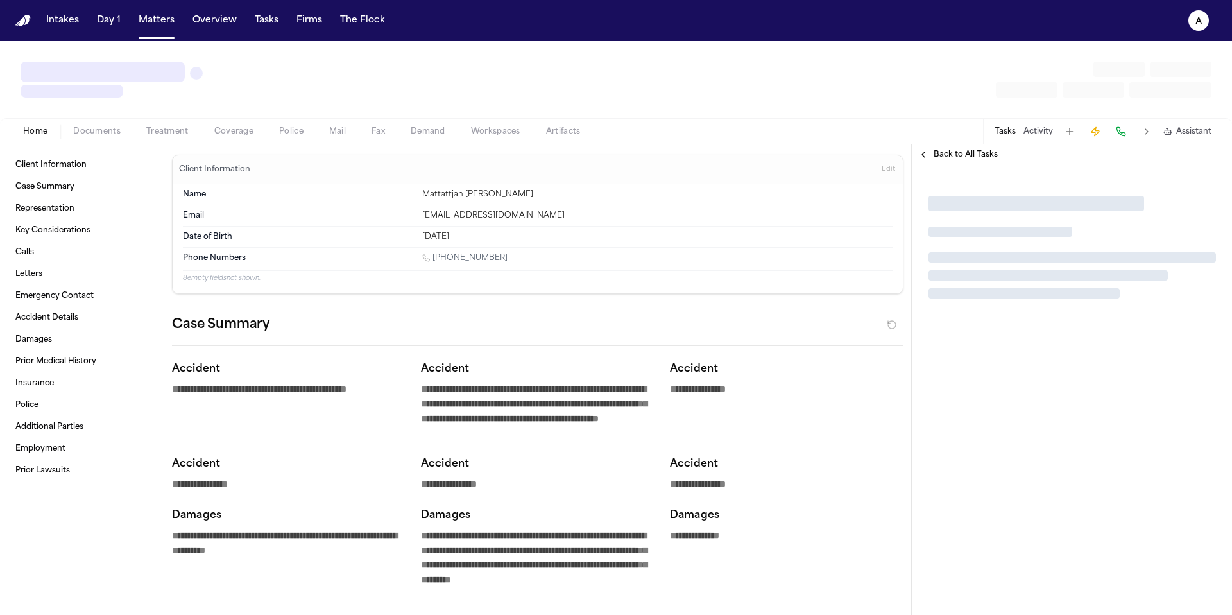
type textarea "*"
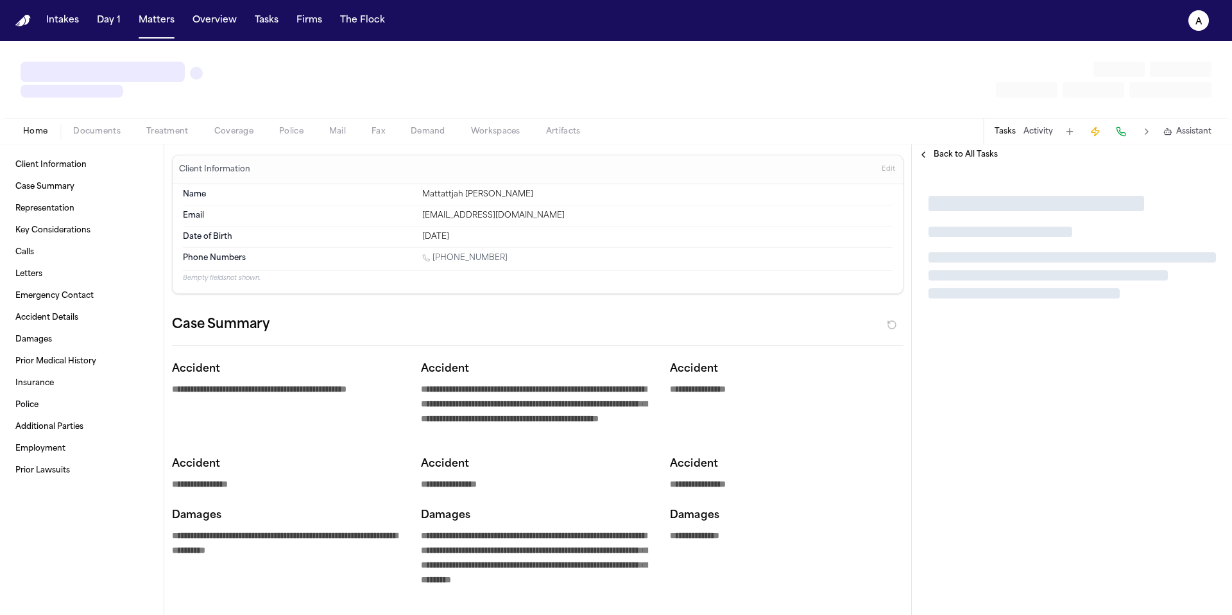
type textarea "*"
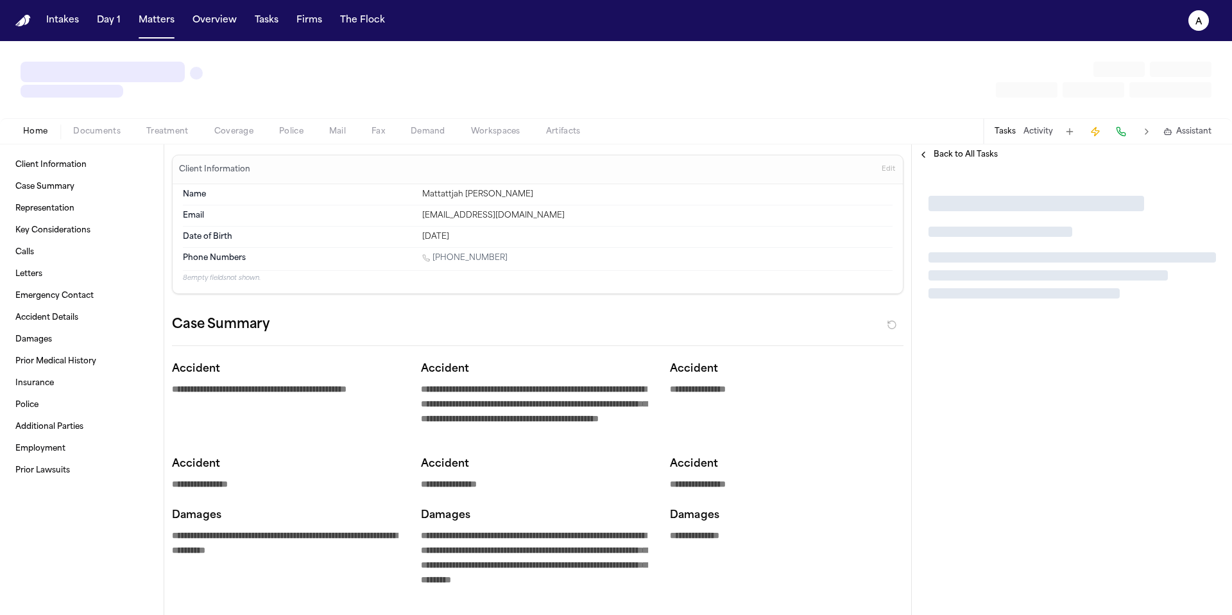
type textarea "*"
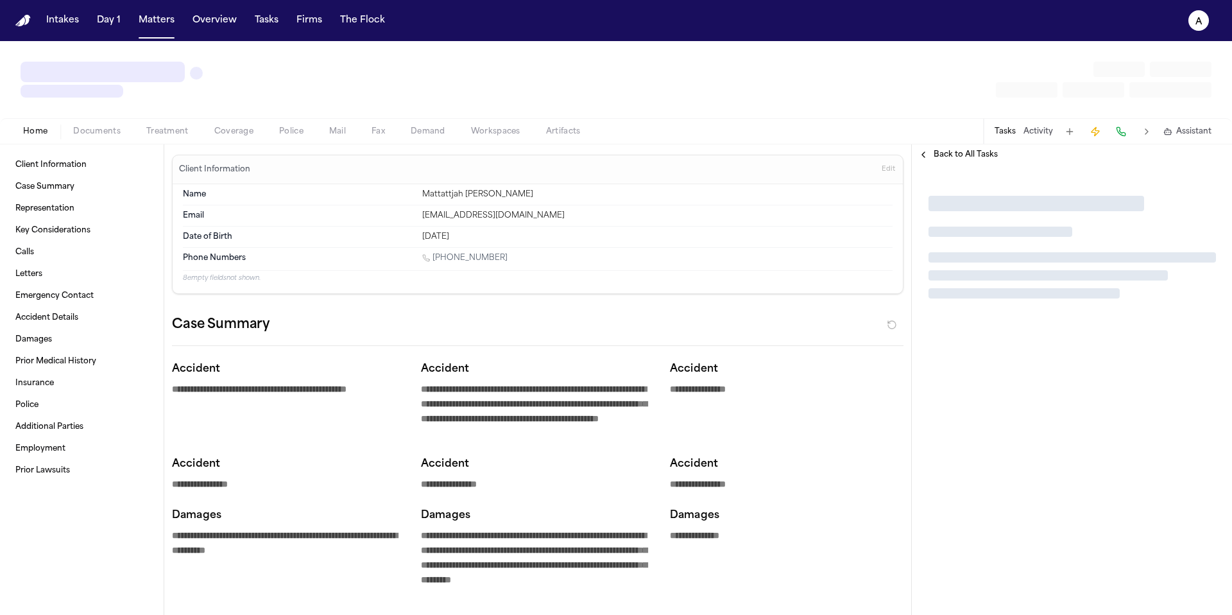
type textarea "*"
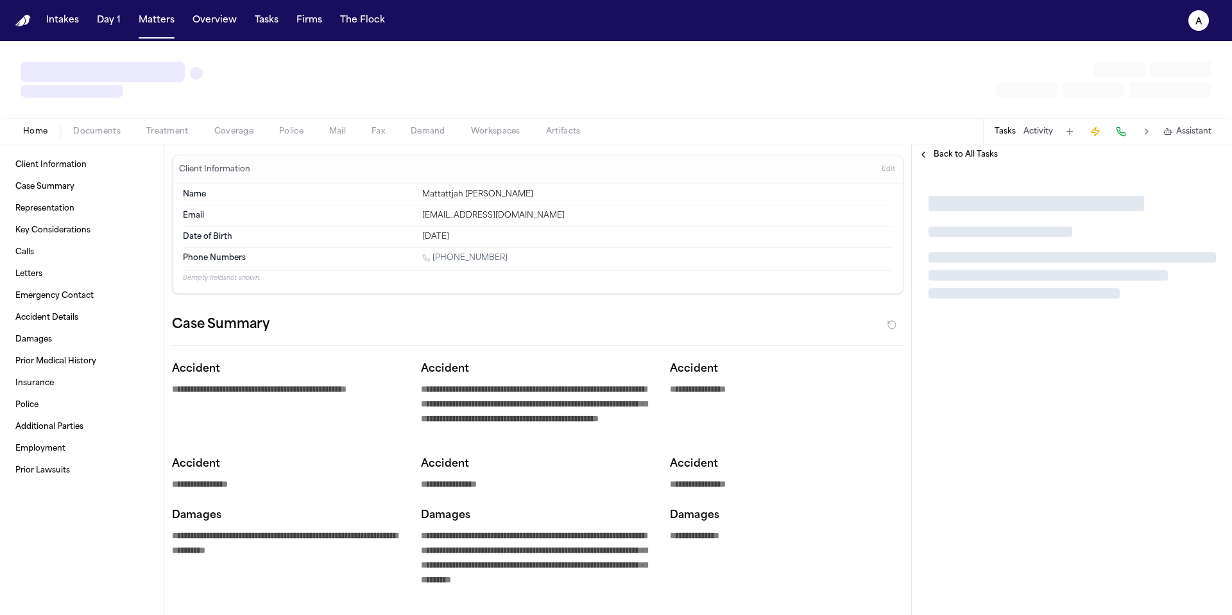
type textarea "*"
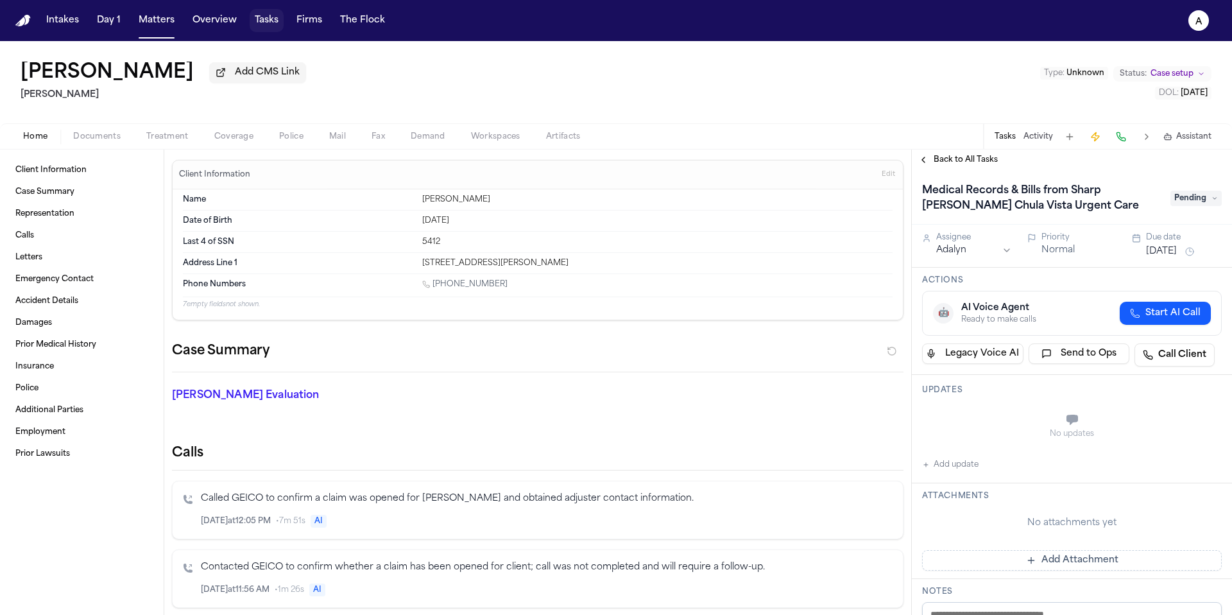
click at [259, 19] on button "Tasks" at bounding box center [267, 20] width 34 height 23
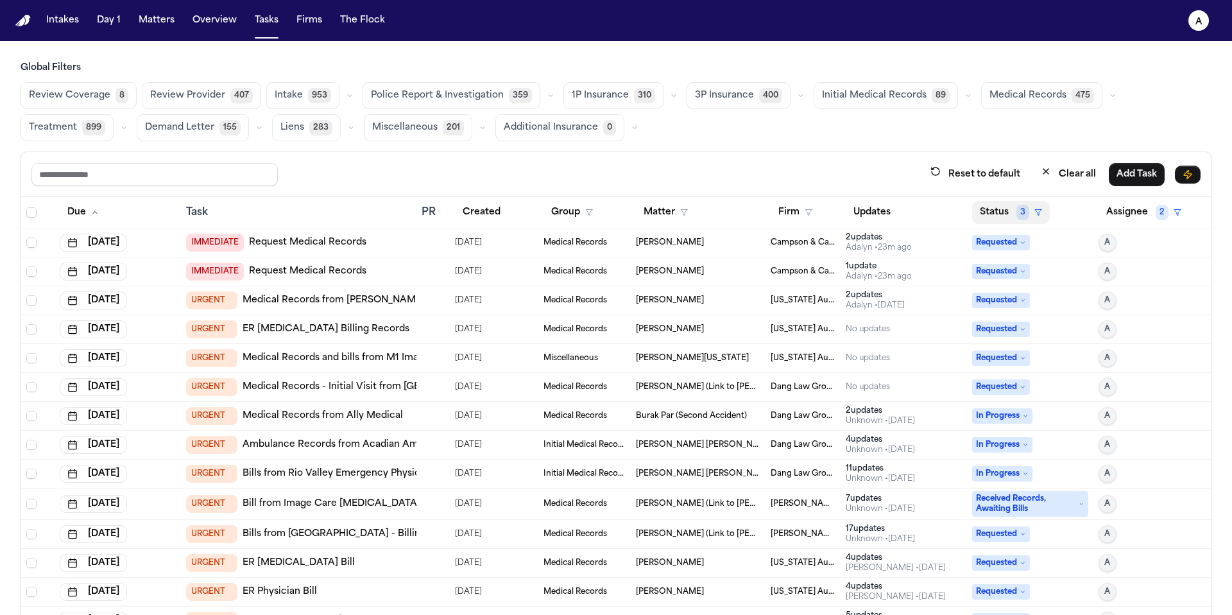
click at [979, 211] on button "Status 3" at bounding box center [1011, 212] width 78 height 23
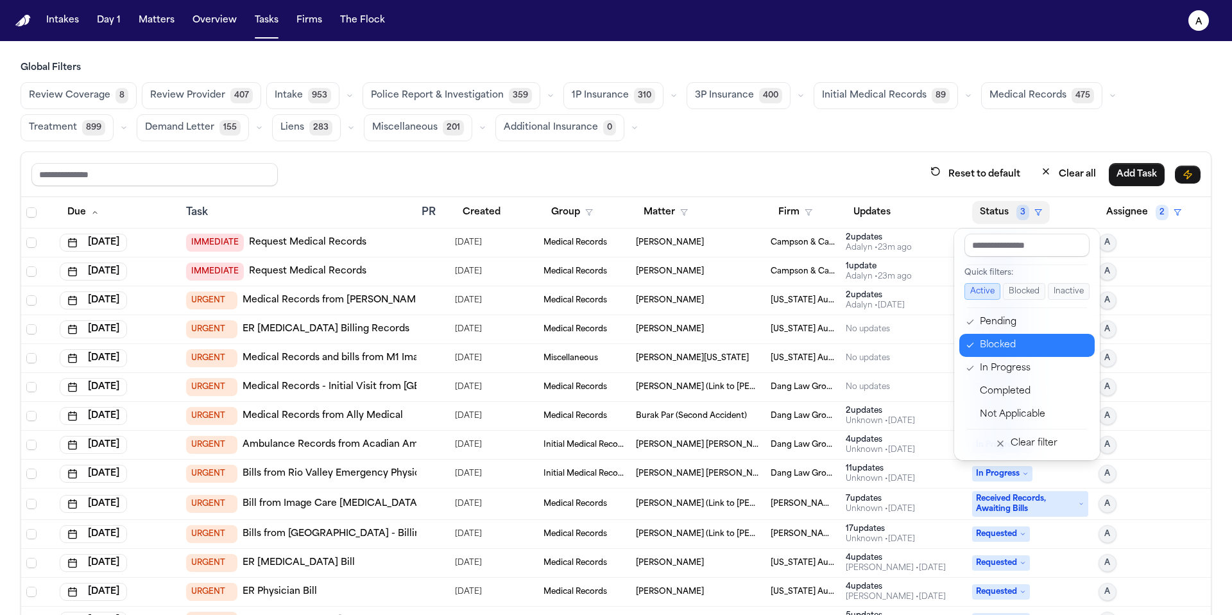
click at [1014, 349] on div "Blocked" at bounding box center [1033, 345] width 107 height 15
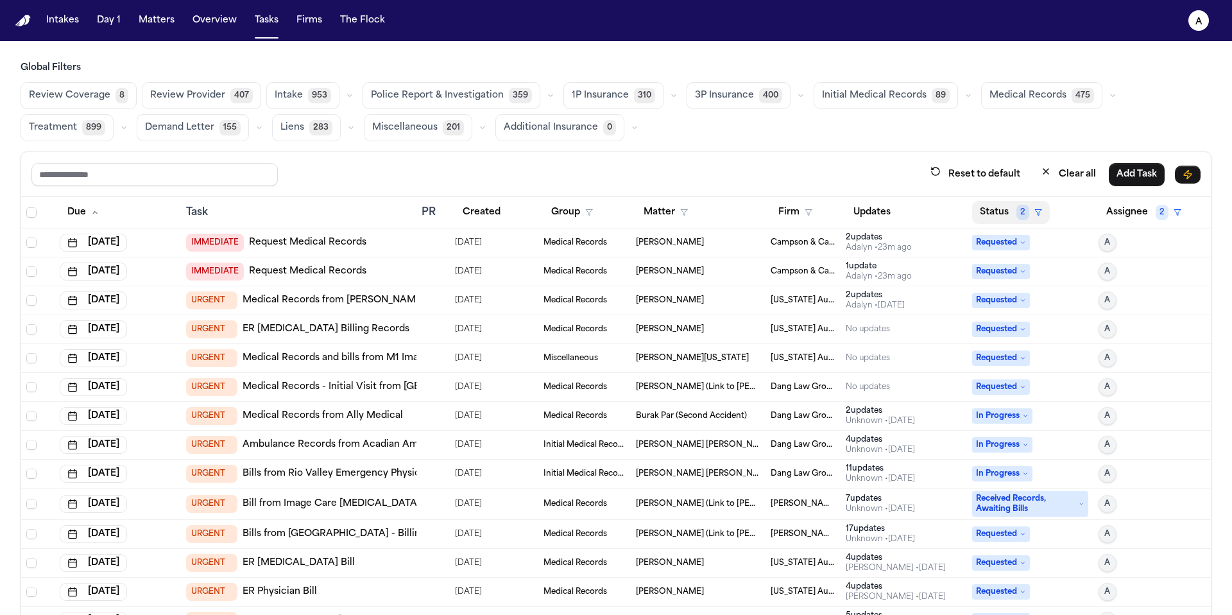
click at [986, 221] on button "Status 2" at bounding box center [1011, 212] width 78 height 23
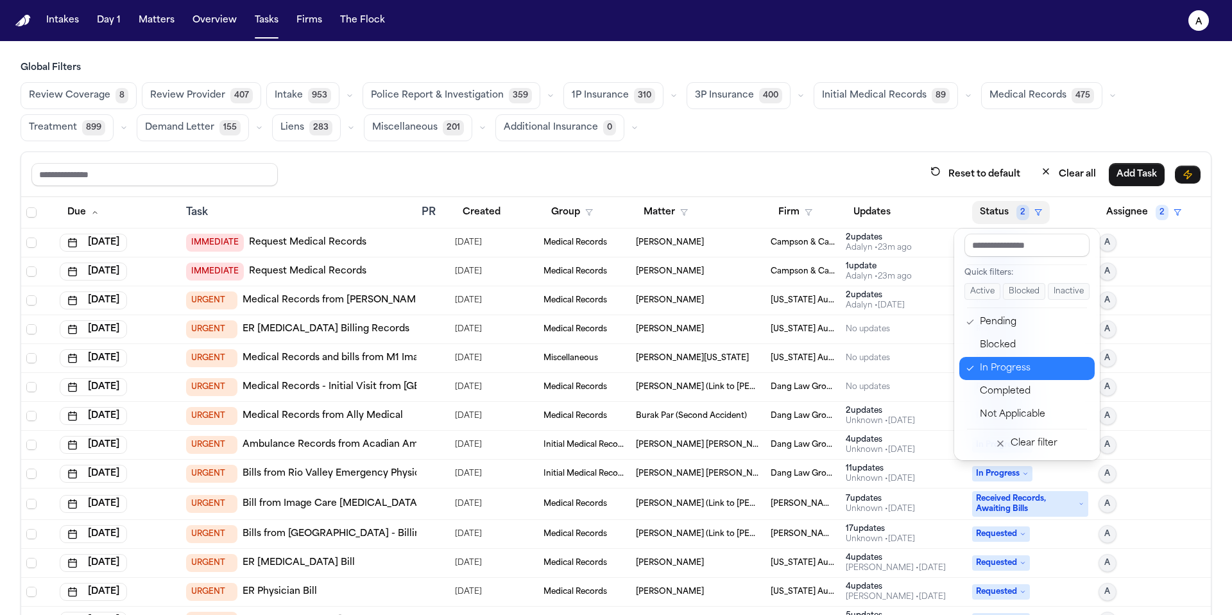
click at [1012, 371] on div "In Progress" at bounding box center [1033, 368] width 107 height 15
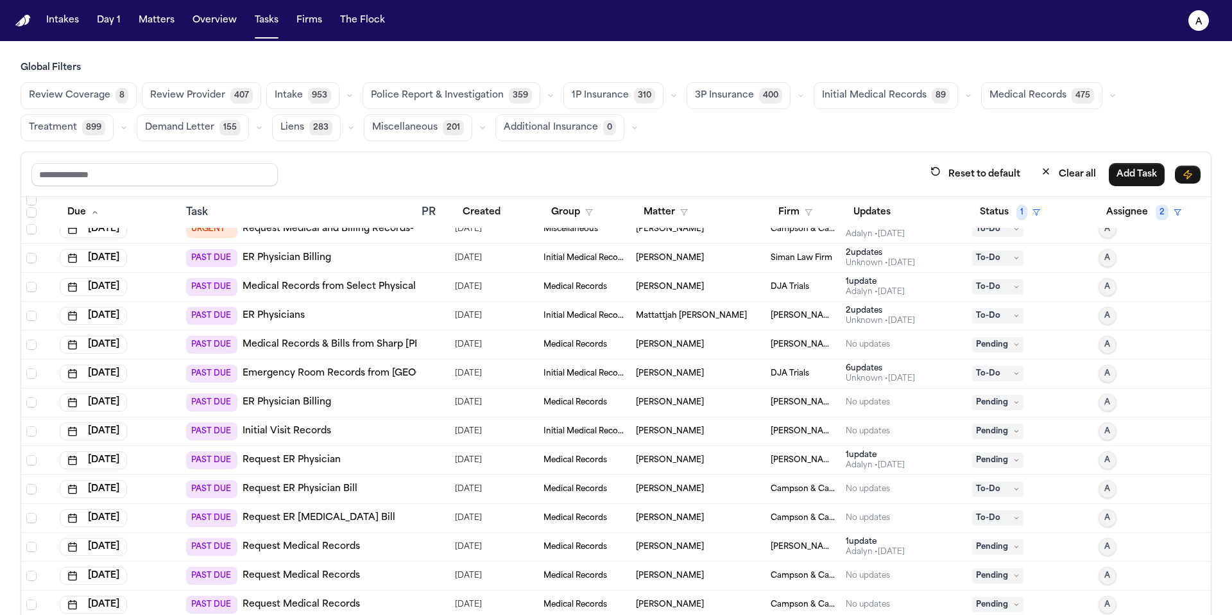
scroll to position [45, 0]
click at [825, 341] on td "[PERSON_NAME]" at bounding box center [804, 342] width 76 height 29
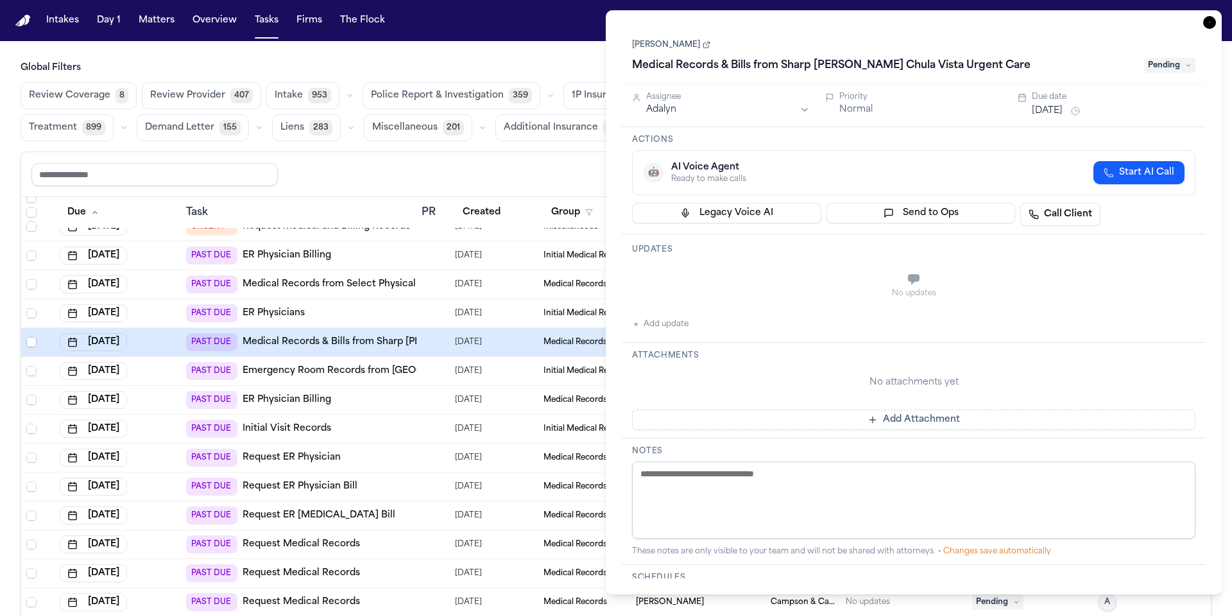
click at [672, 323] on button "Add update" at bounding box center [660, 323] width 56 height 15
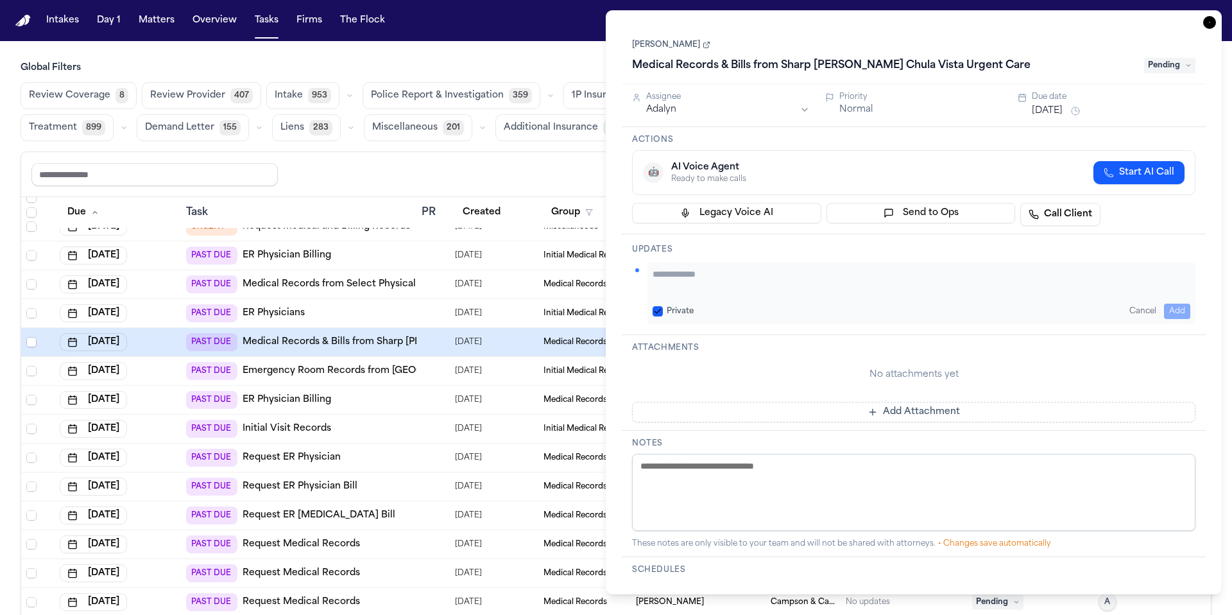
click at [711, 288] on textarea "Add your update" at bounding box center [922, 281] width 538 height 26
type textarea "*"
click at [678, 45] on link "[PERSON_NAME]" at bounding box center [671, 45] width 78 height 10
click at [755, 304] on div "Private Cancel Add" at bounding box center [922, 311] width 538 height 15
click at [734, 278] on textarea "Add your update" at bounding box center [922, 281] width 538 height 26
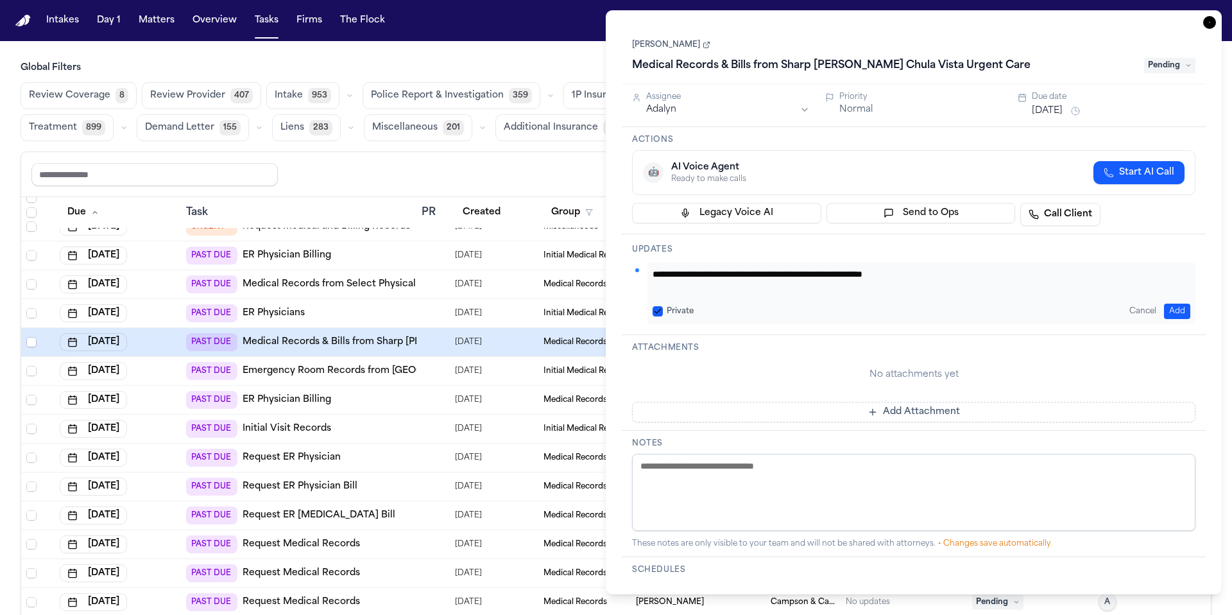
click at [652, 312] on div "**********" at bounding box center [922, 294] width 548 height 62
click at [660, 311] on button "Private" at bounding box center [658, 311] width 10 height 10
drag, startPoint x: 1061, startPoint y: 315, endPoint x: 984, endPoint y: 292, distance: 80.4
click at [985, 292] on div "**********" at bounding box center [922, 294] width 548 height 62
drag, startPoint x: 986, startPoint y: 288, endPoint x: 631, endPoint y: 279, distance: 355.7
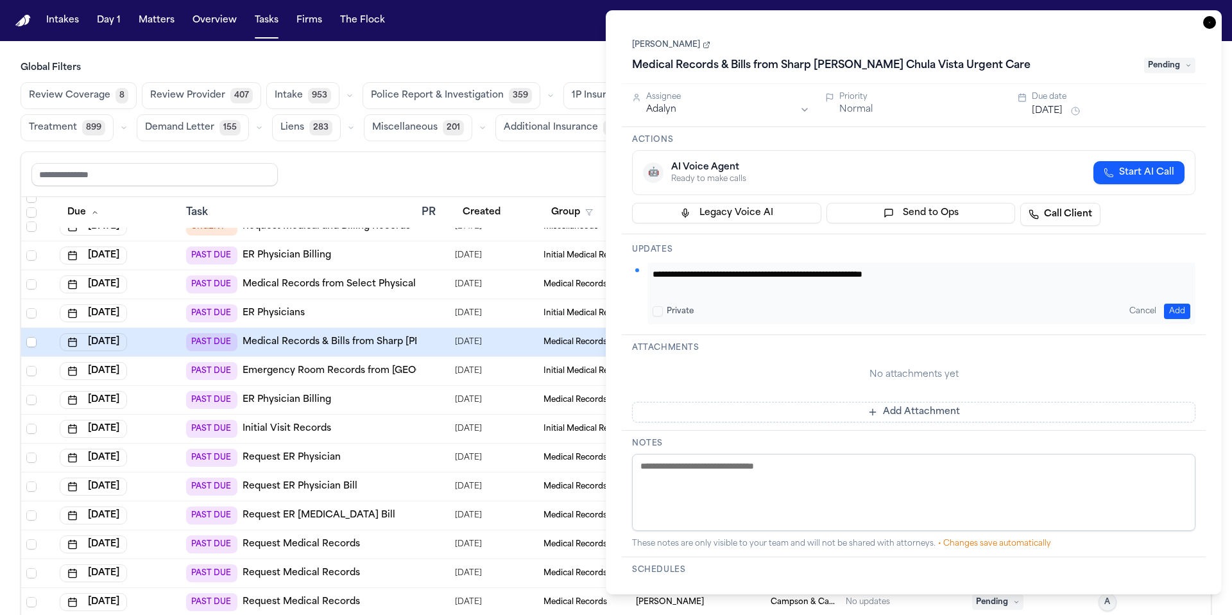
click at [630, 279] on div "**********" at bounding box center [914, 284] width 584 height 101
click at [1046, 58] on div "Medical Records & Bills from Sharp Rees-Stealy Chula Vista Urgent Care" at bounding box center [884, 65] width 504 height 21
click at [1036, 64] on div "Medical Records & Bills from Sharp Rees-Stealy Chula Vista Urgent Care" at bounding box center [884, 65] width 504 height 21
drag, startPoint x: 1040, startPoint y: 69, endPoint x: 782, endPoint y: 69, distance: 257.4
click at [782, 69] on div "Medical Records & Bills from Sharp Rees-Stealy Chula Vista Urgent Care" at bounding box center [884, 65] width 504 height 21
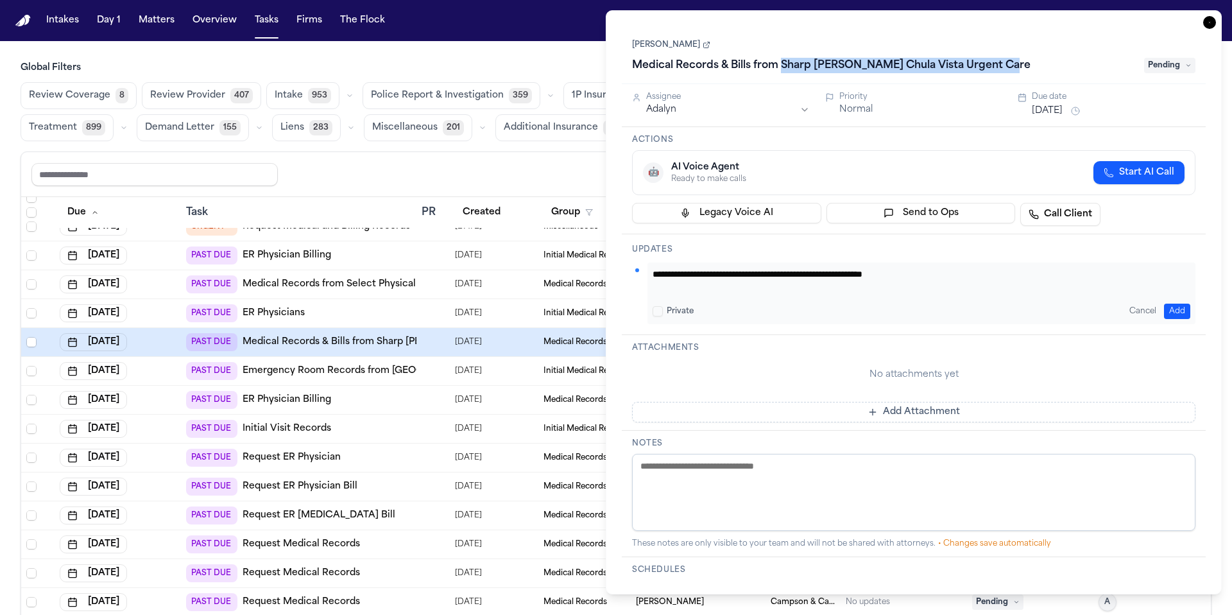
copy h1 "Sharp Rees-Stealy Chula Vista Urgent Care"
click at [976, 271] on textarea "**********" at bounding box center [922, 281] width 538 height 26
click at [947, 277] on textarea "**********" at bounding box center [922, 281] width 538 height 26
click at [944, 277] on textarea "**********" at bounding box center [922, 281] width 538 height 26
click at [1012, 270] on textarea "**********" at bounding box center [922, 281] width 538 height 26
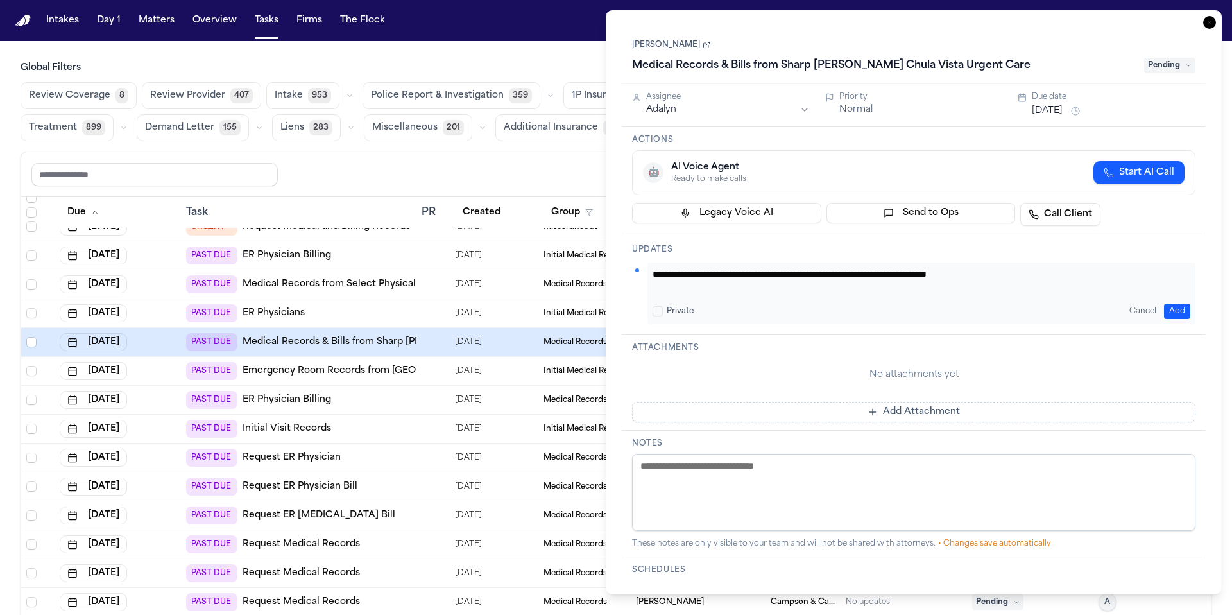
click at [958, 278] on textarea "**********" at bounding box center [922, 281] width 538 height 26
click at [1049, 277] on textarea "**********" at bounding box center [922, 281] width 538 height 26
click at [955, 277] on textarea "**********" at bounding box center [922, 281] width 538 height 26
click at [1124, 283] on textarea "**********" at bounding box center [922, 281] width 538 height 26
click at [982, 275] on textarea "**********" at bounding box center [922, 281] width 538 height 26
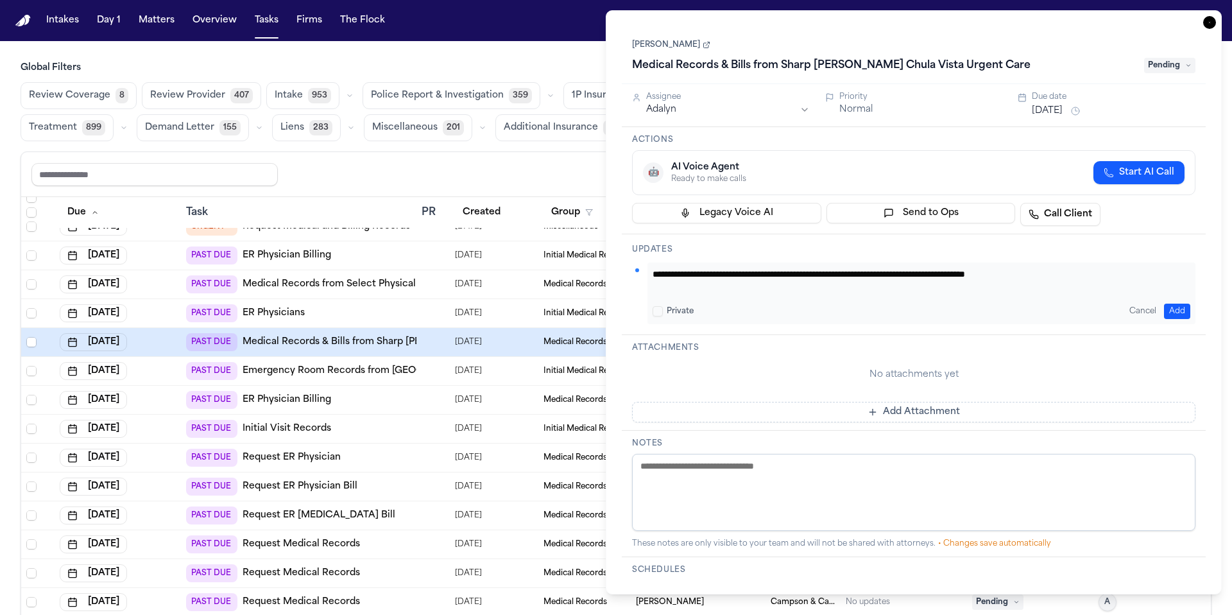
drag, startPoint x: 985, startPoint y: 276, endPoint x: 944, endPoint y: 270, distance: 40.8
click at [944, 270] on textarea "**********" at bounding box center [922, 281] width 538 height 26
click at [1005, 276] on textarea "**********" at bounding box center [922, 281] width 538 height 26
click at [941, 278] on textarea "**********" at bounding box center [922, 281] width 538 height 26
click at [947, 273] on textarea "**********" at bounding box center [922, 281] width 538 height 26
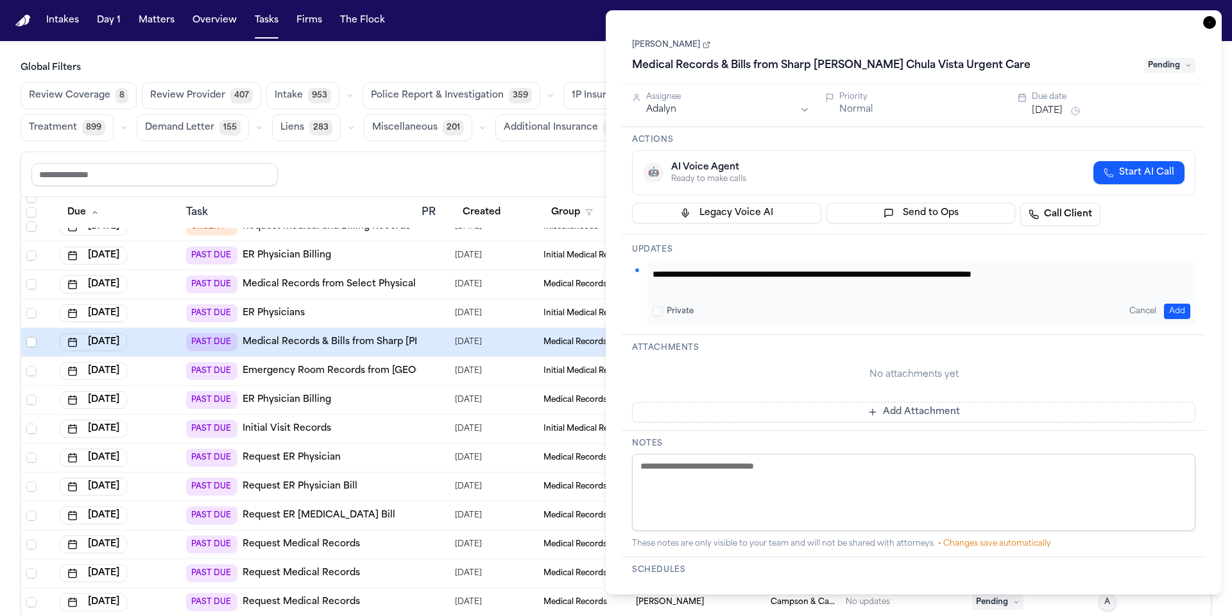
click at [1055, 277] on textarea "**********" at bounding box center [922, 281] width 538 height 26
type textarea "**********"
click at [1177, 307] on button "Add" at bounding box center [1177, 311] width 26 height 15
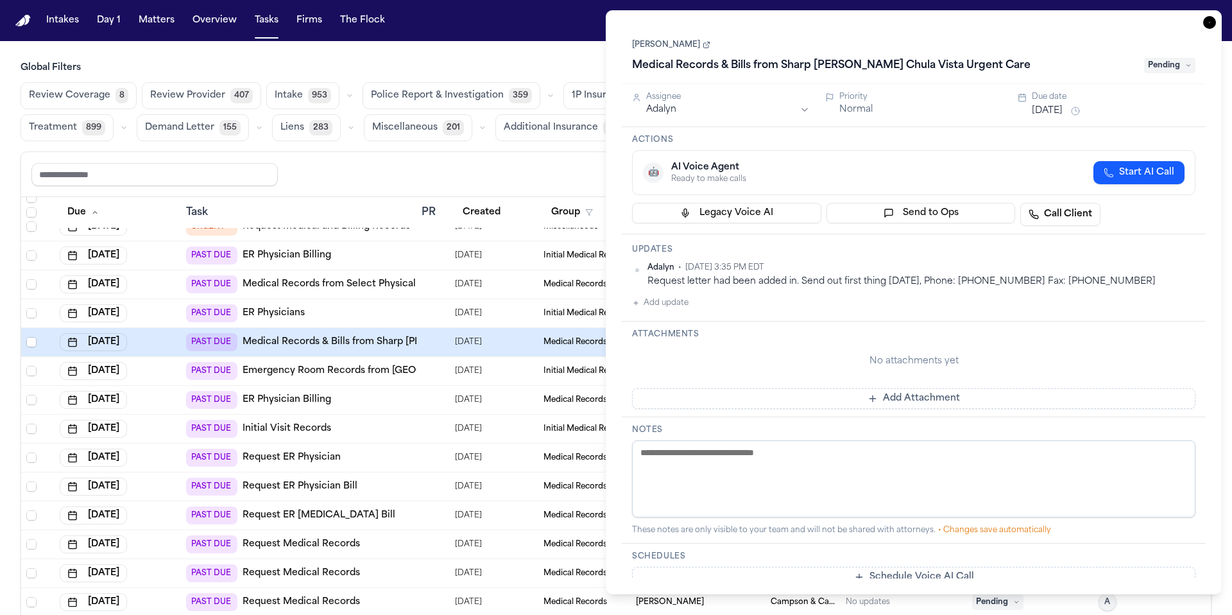
click at [1050, 117] on button "Jul 25, 2025" at bounding box center [1047, 111] width 31 height 13
click at [952, 158] on div "🤖 AI Voice Agent Ready to make calls Start AI Call" at bounding box center [914, 172] width 564 height 45
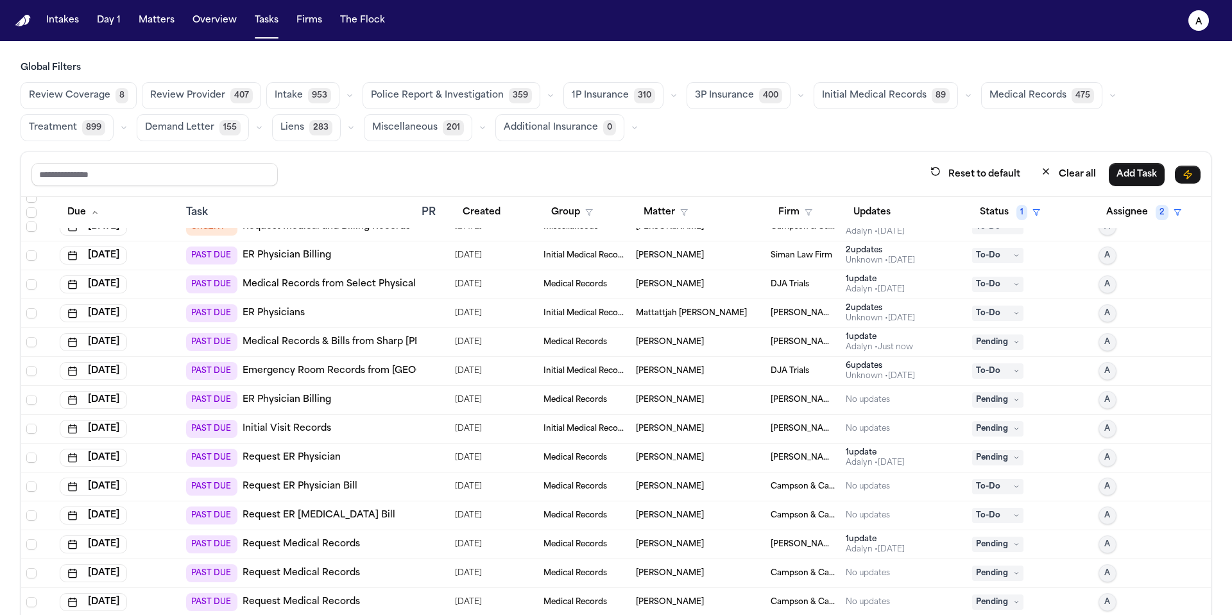
click at [430, 165] on div "Reset to default Clear all Add Task" at bounding box center [615, 174] width 1169 height 24
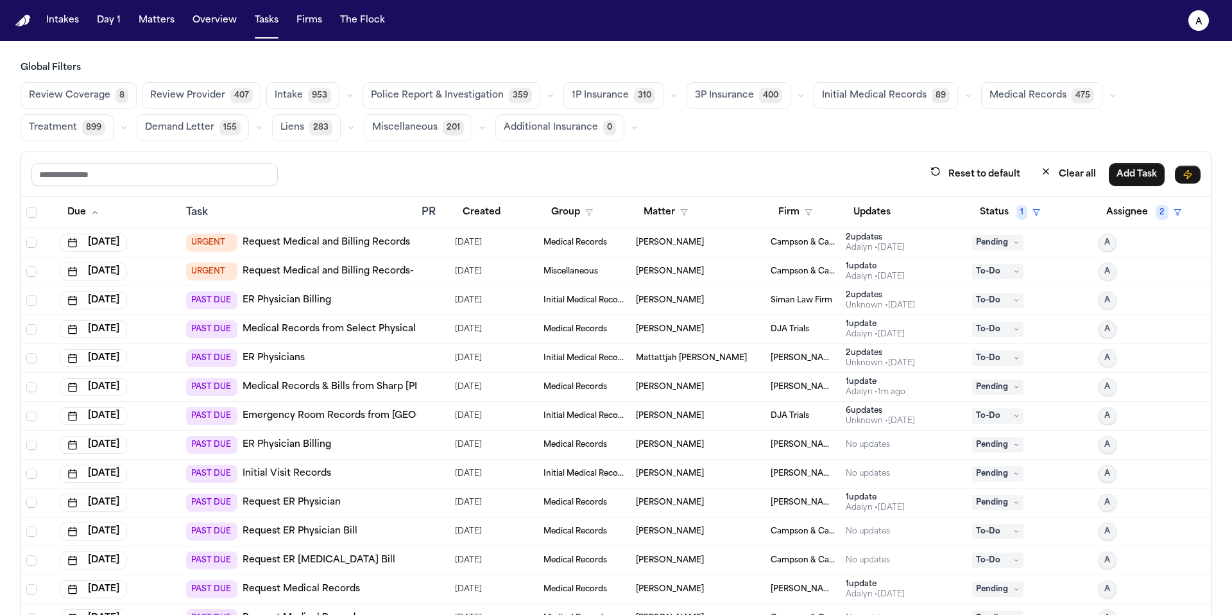
click at [427, 387] on div at bounding box center [433, 387] width 23 height 10
click at [427, 336] on td at bounding box center [433, 329] width 33 height 29
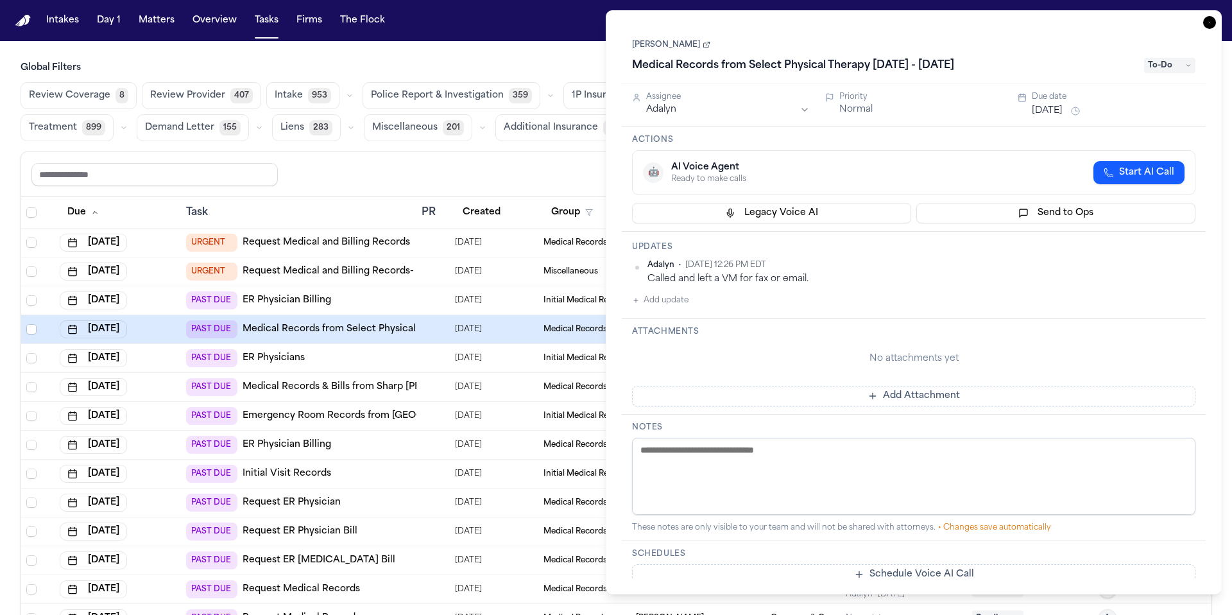
click at [690, 49] on link "[PERSON_NAME]" at bounding box center [671, 45] width 78 height 10
click at [681, 485] on textarea at bounding box center [914, 476] width 564 height 77
click at [460, 181] on div "Reset to default Clear all Add Task" at bounding box center [615, 174] width 1169 height 24
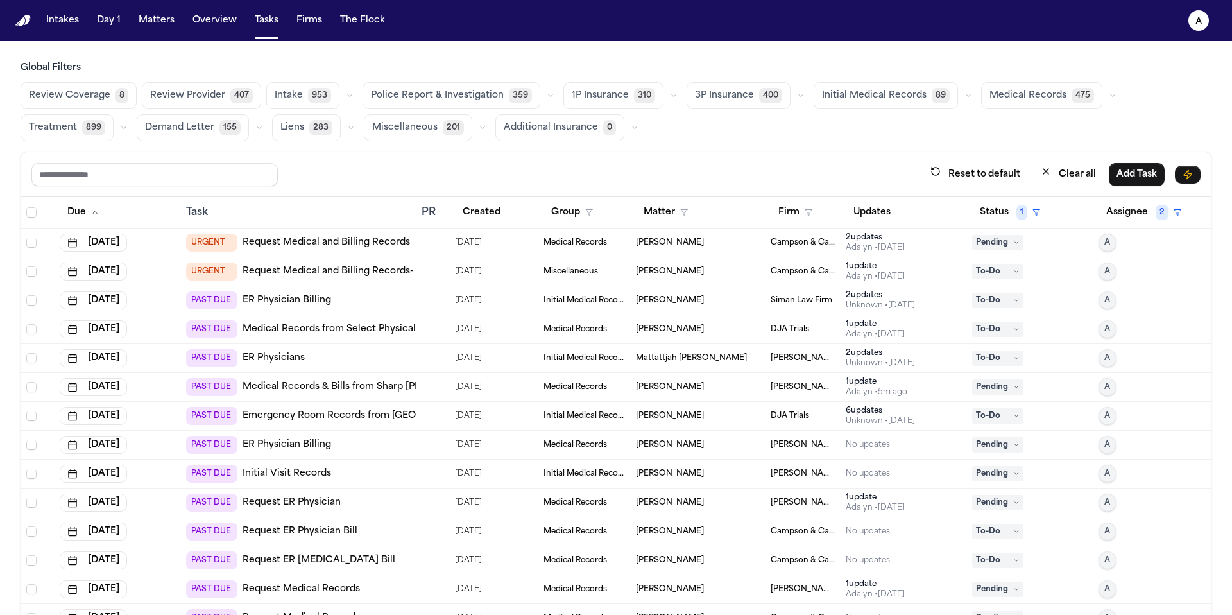
click at [426, 325] on div at bounding box center [433, 329] width 23 height 10
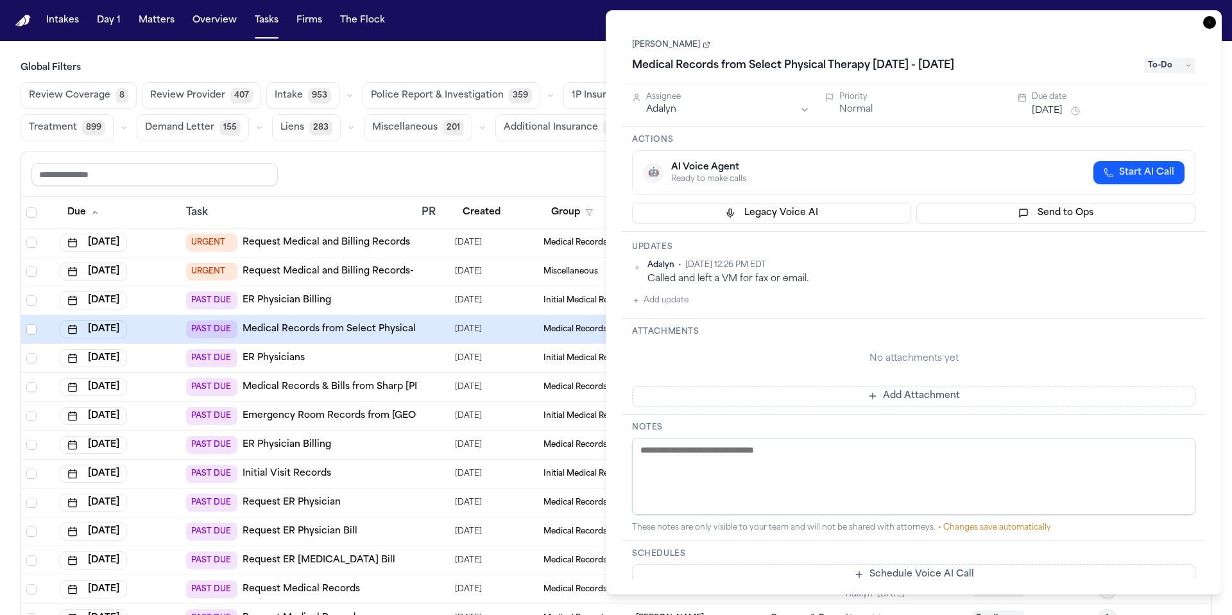
click at [671, 47] on link "[PERSON_NAME]" at bounding box center [671, 45] width 78 height 10
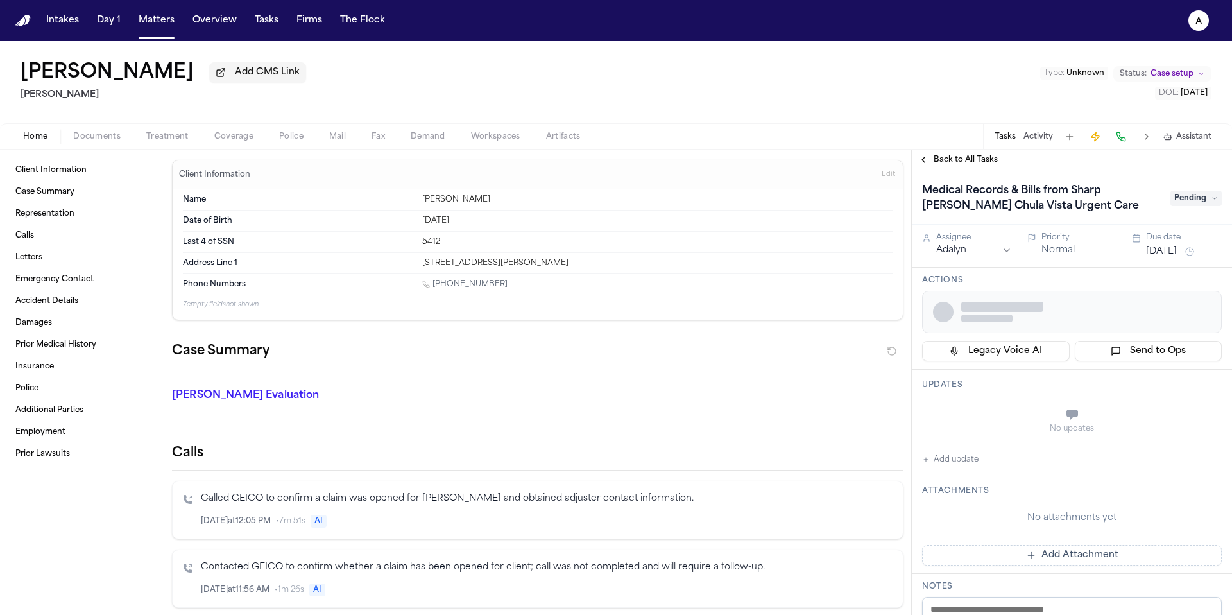
click at [98, 149] on div "Home Documents Treatment Coverage Police Mail Fax Demand Workspaces Artifacts T…" at bounding box center [616, 136] width 1232 height 26
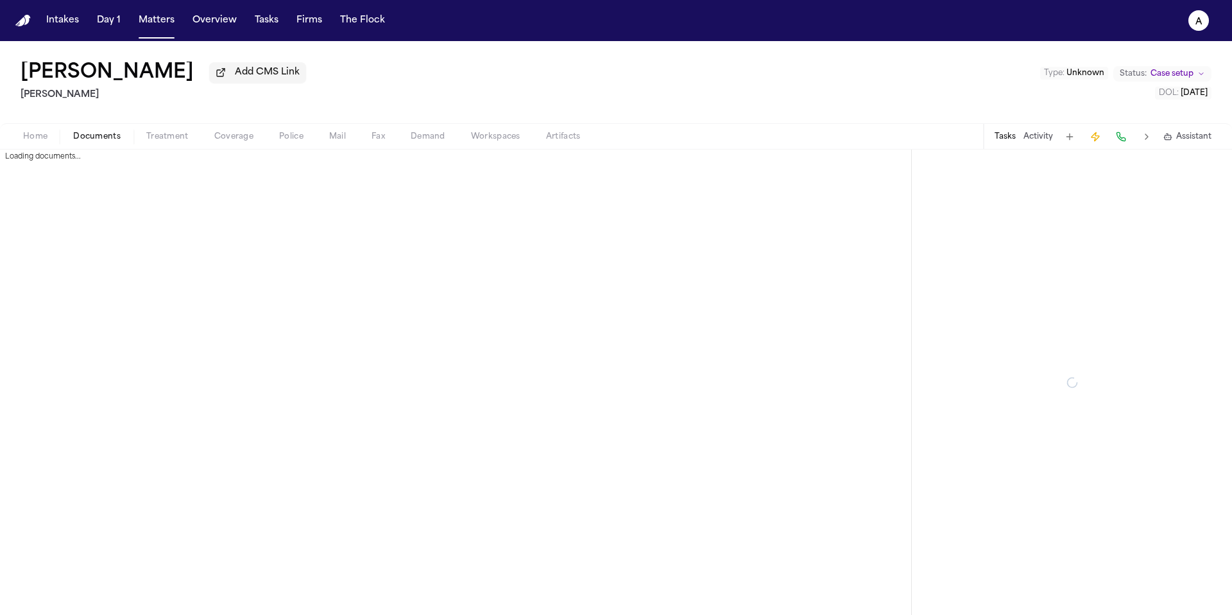
click at [105, 142] on span "Documents" at bounding box center [96, 137] width 47 height 10
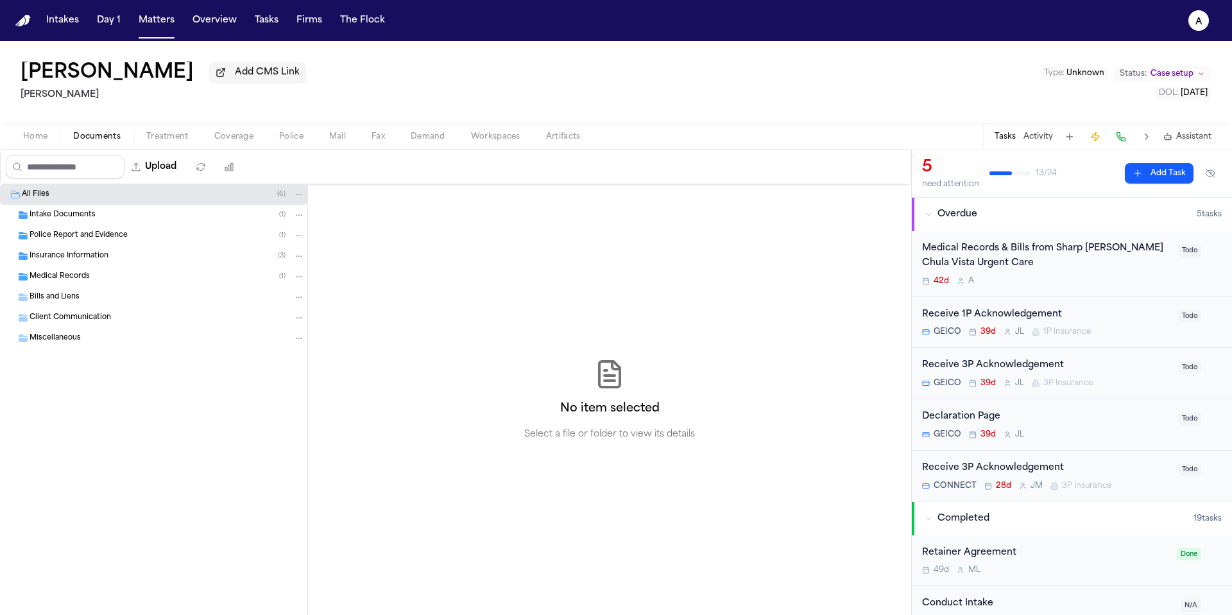
click at [135, 280] on div "Medical Records ( 1 )" at bounding box center [167, 277] width 275 height 12
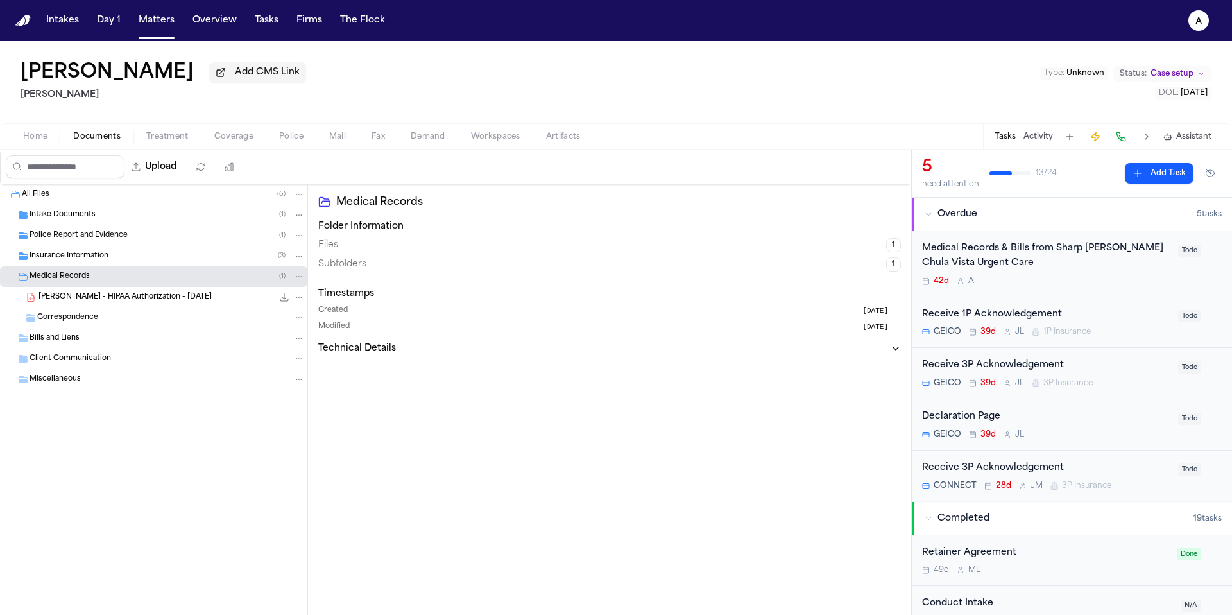
click at [146, 303] on span "[PERSON_NAME] - HIPAA Authorization - [DATE]" at bounding box center [125, 297] width 173 height 11
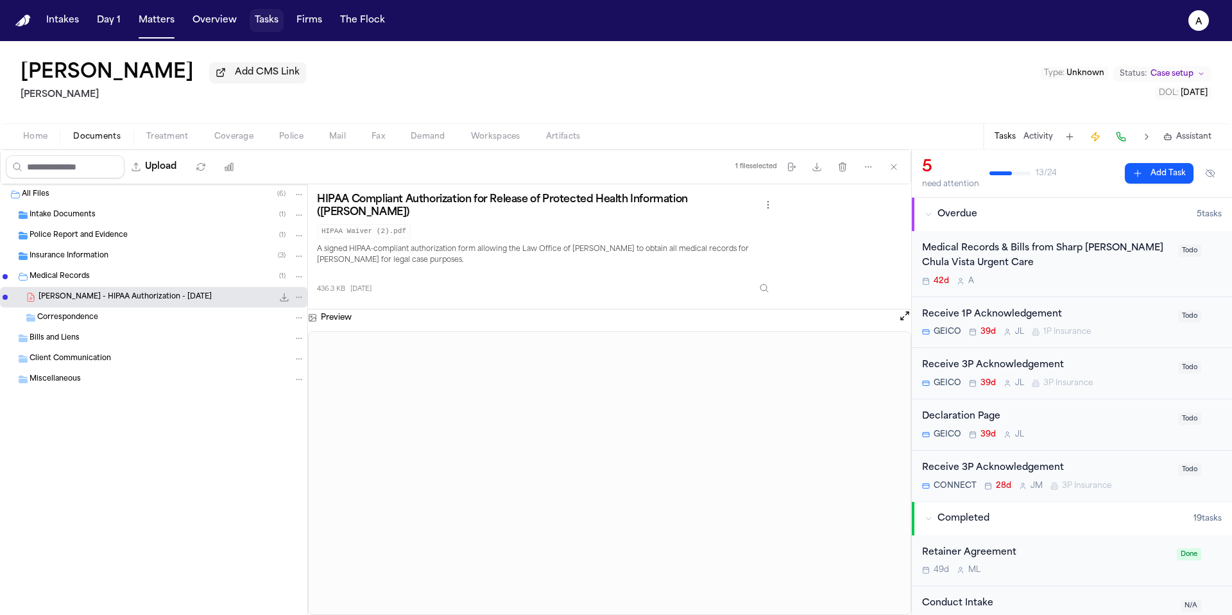
click at [256, 17] on button "Tasks" at bounding box center [267, 20] width 34 height 23
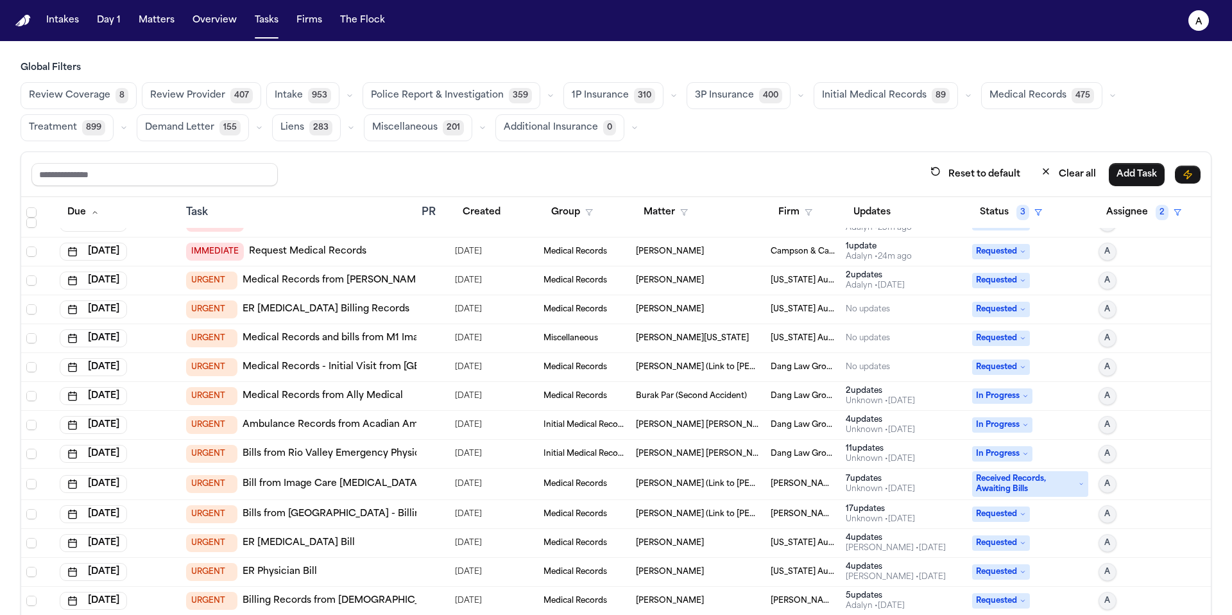
scroll to position [21, 0]
click at [972, 213] on button "Status 3" at bounding box center [1011, 212] width 78 height 23
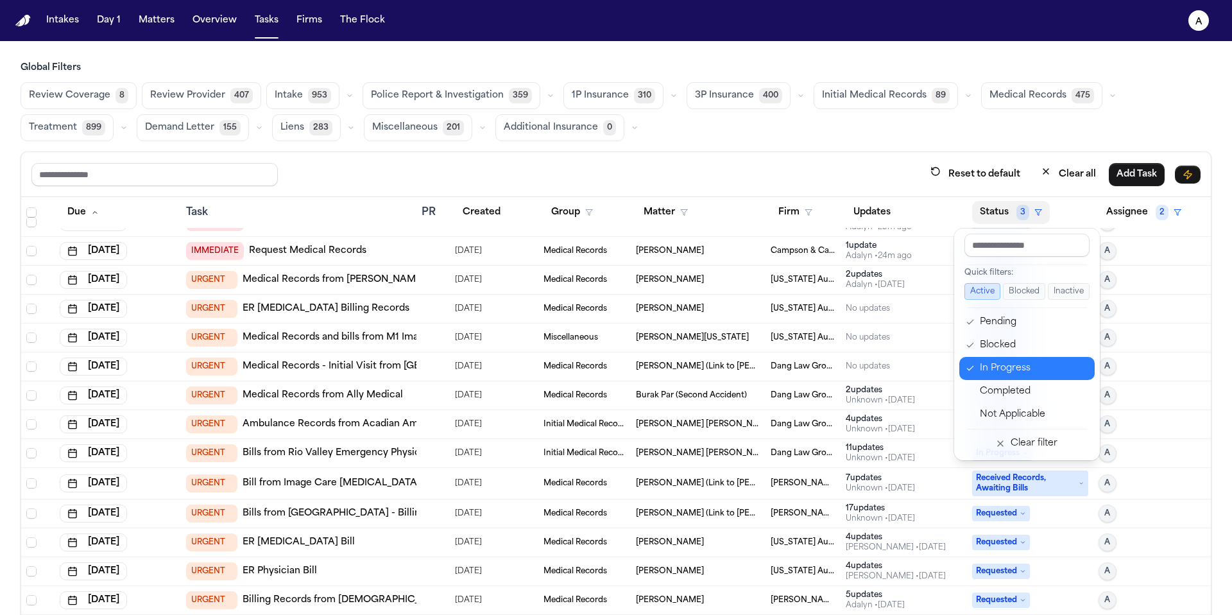
click at [993, 365] on div "In Progress" at bounding box center [1033, 368] width 107 height 15
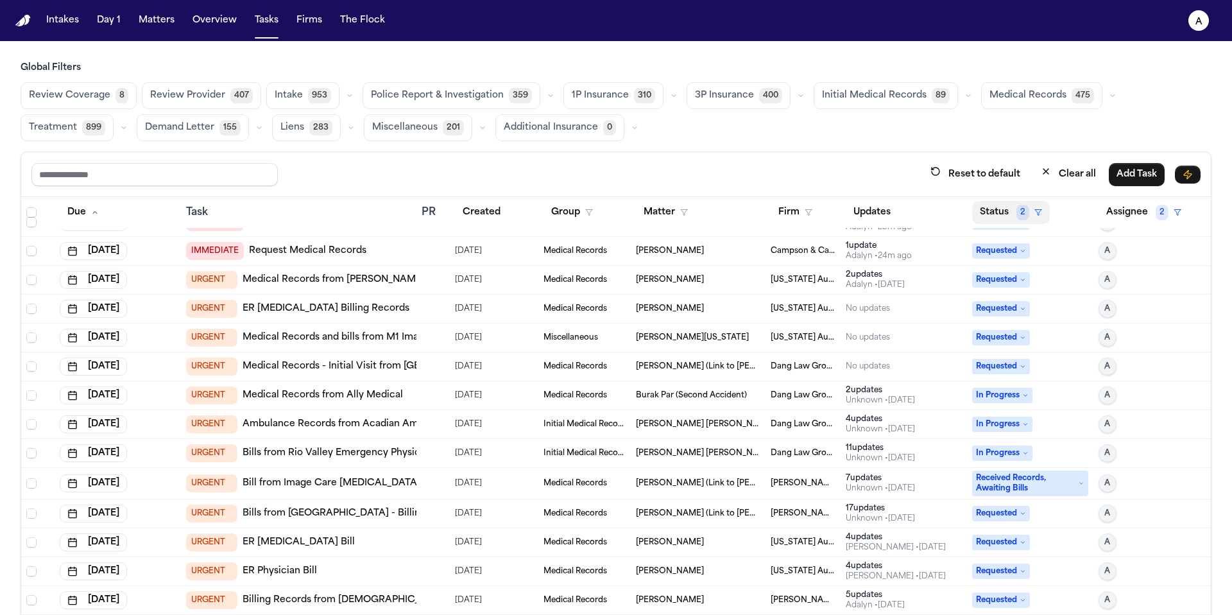
click at [987, 212] on button "Status 2" at bounding box center [1011, 212] width 78 height 23
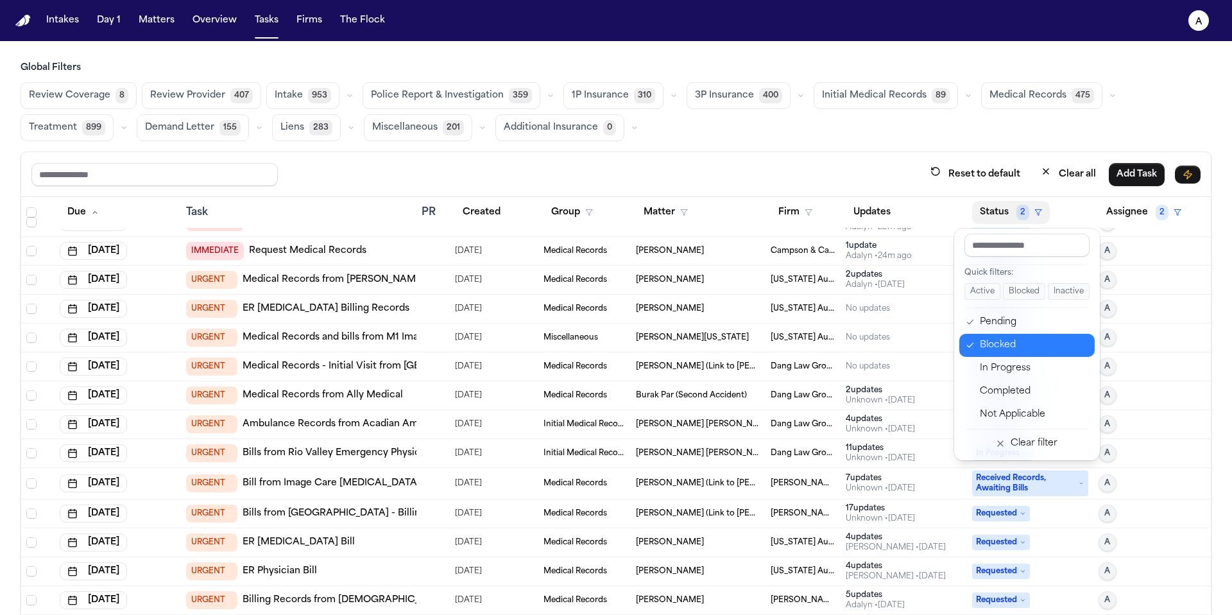
click at [993, 339] on div "Blocked" at bounding box center [1033, 345] width 107 height 15
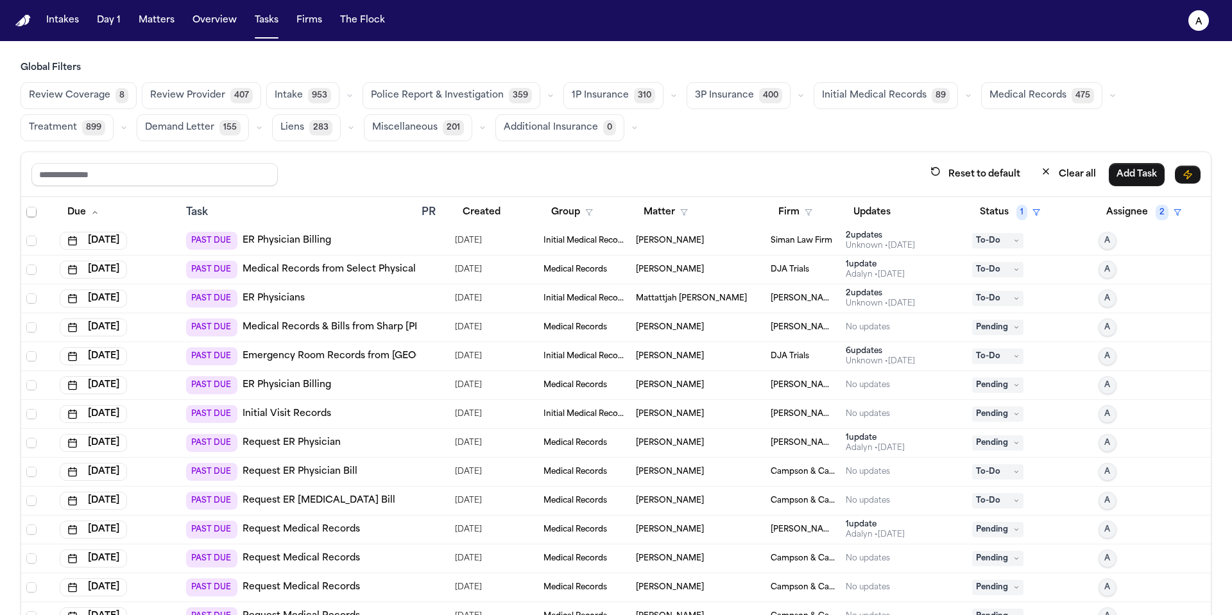
scroll to position [64, 0]
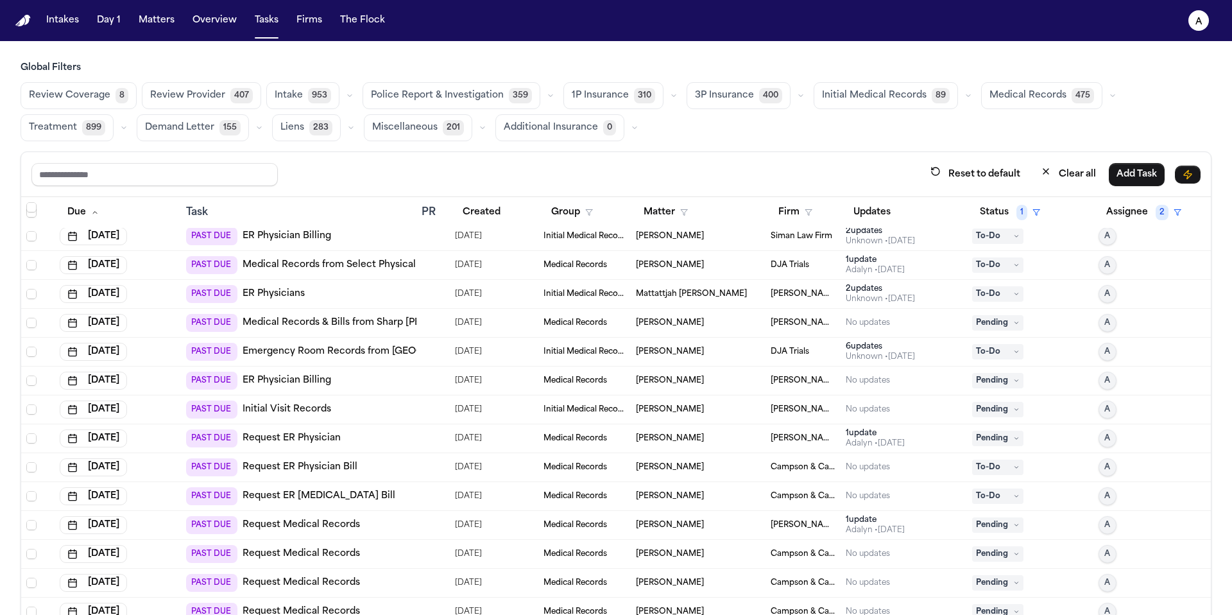
click at [804, 527] on div "[PERSON_NAME]" at bounding box center [803, 525] width 65 height 10
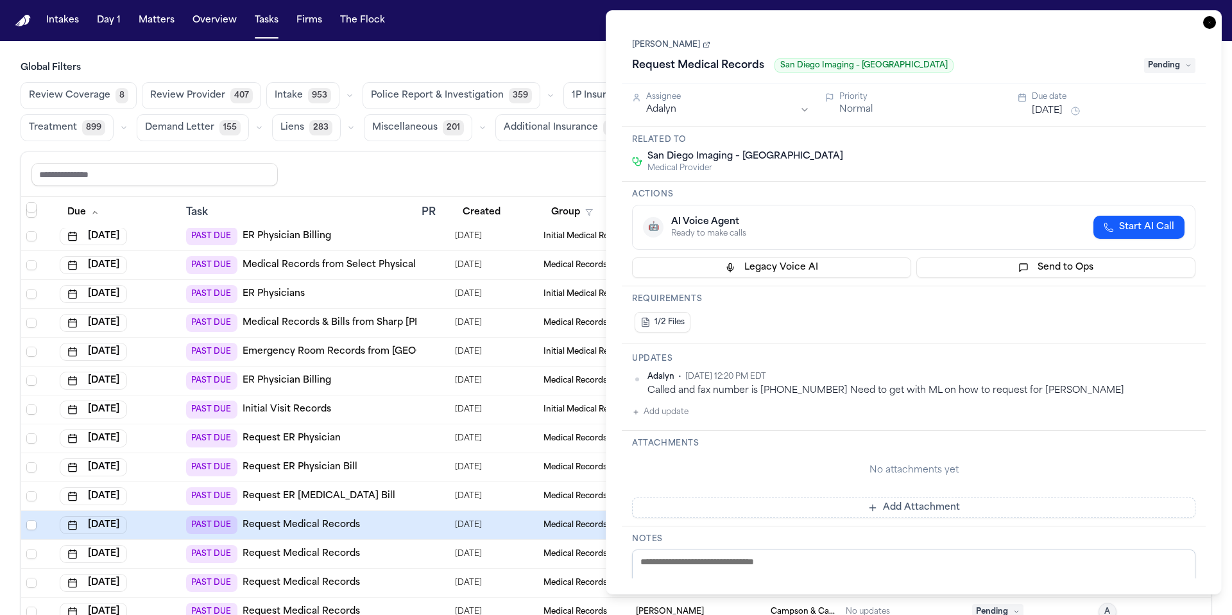
click at [684, 47] on link "[PERSON_NAME]" at bounding box center [671, 45] width 78 height 10
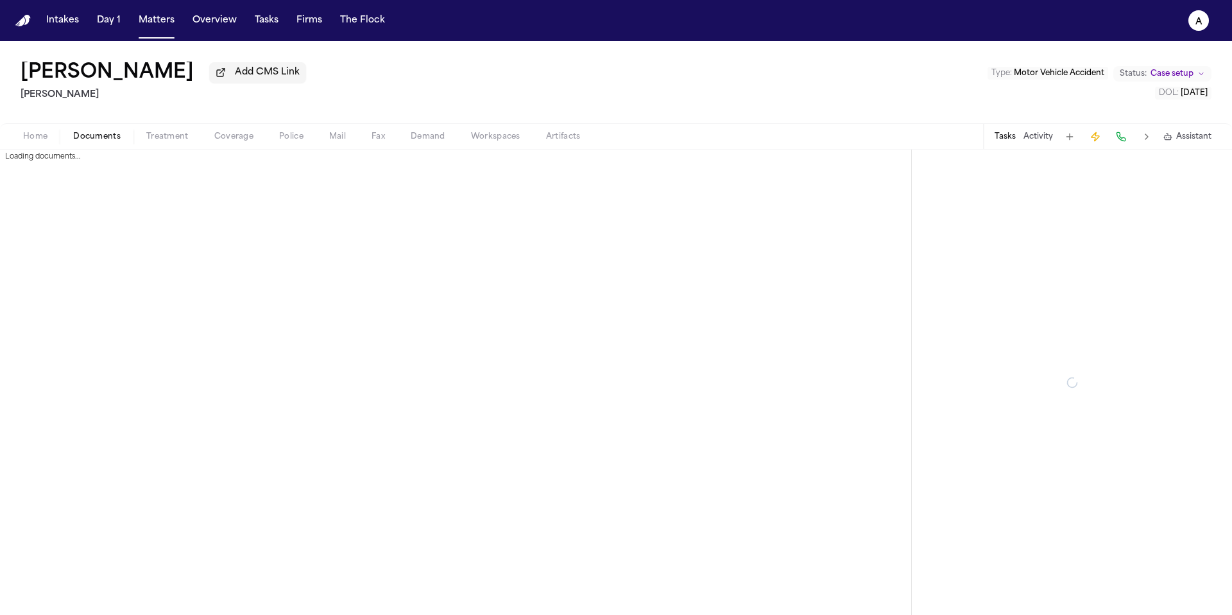
click at [106, 142] on span "Documents" at bounding box center [96, 137] width 47 height 10
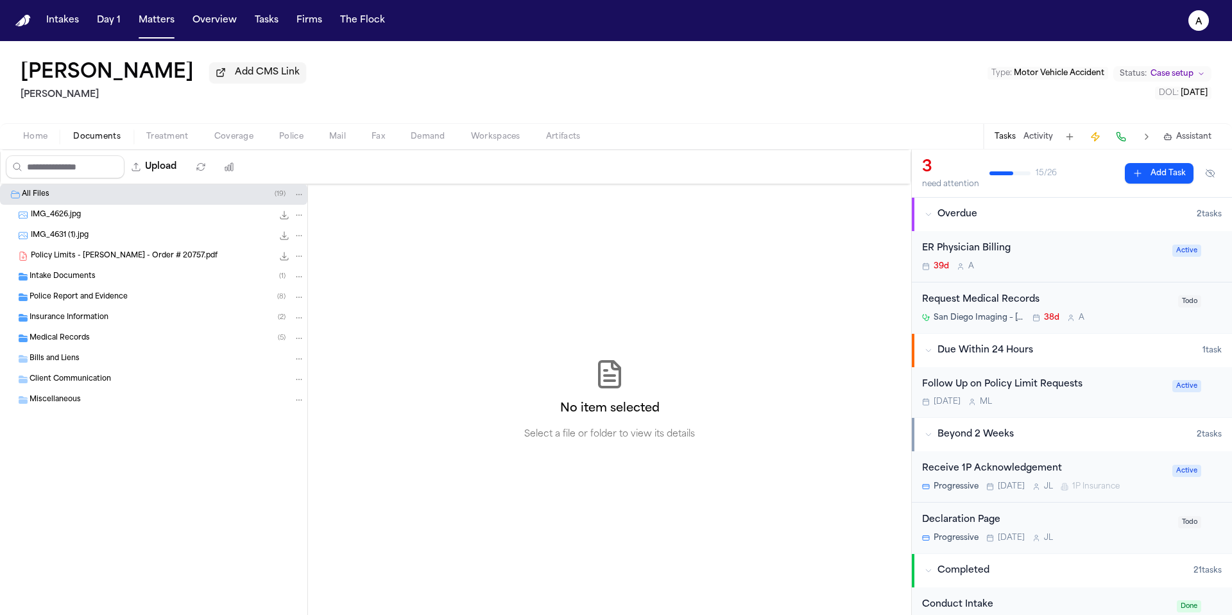
click at [110, 338] on div "Medical Records ( 5 )" at bounding box center [167, 338] width 275 height 12
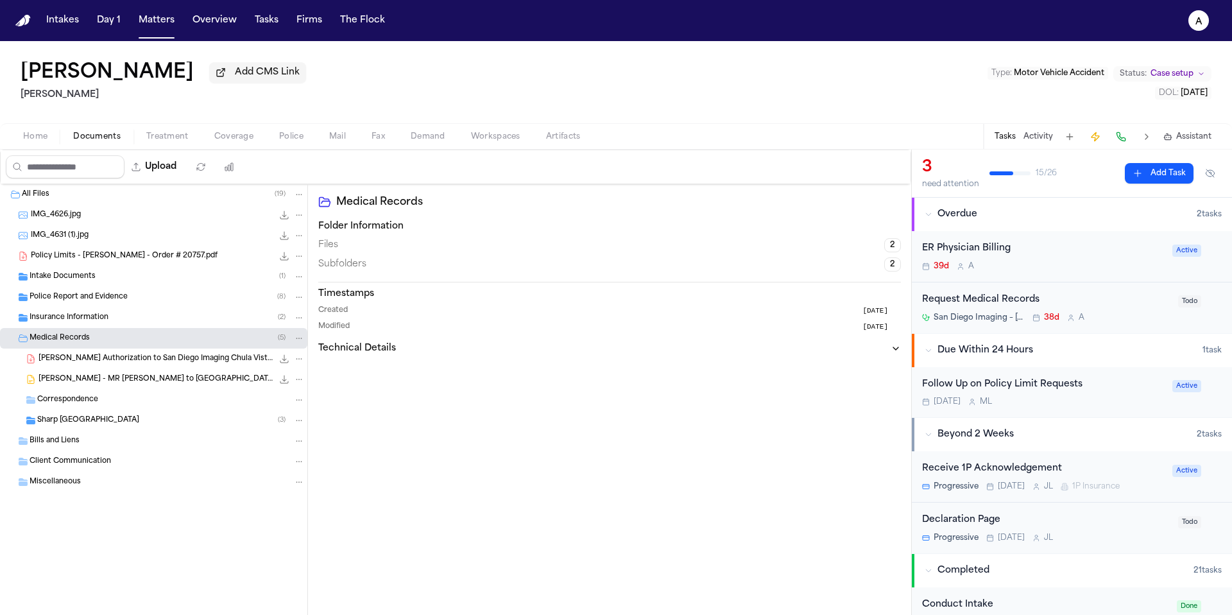
click at [178, 363] on span "[PERSON_NAME] Authorization to San Diego Imaging Chula Vista - [DATE]" at bounding box center [156, 359] width 234 height 11
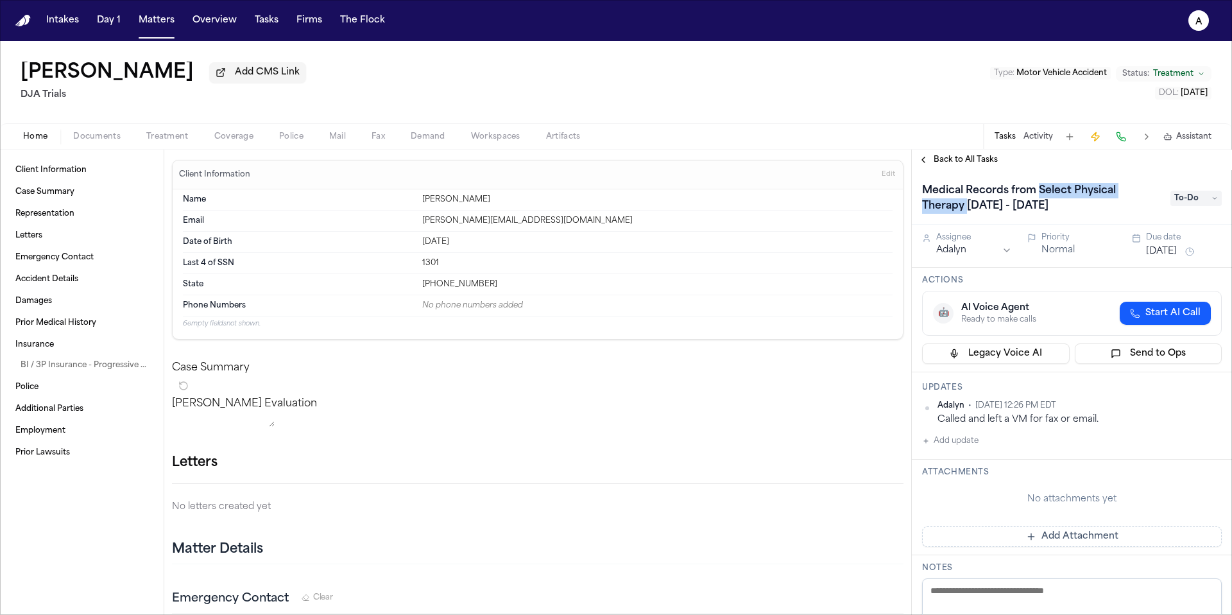
drag, startPoint x: 1040, startPoint y: 194, endPoint x: 966, endPoint y: 211, distance: 76.4
click at [966, 211] on h1 "Medical Records from Select Physical Therapy [DATE] - [DATE]" at bounding box center [1040, 198] width 246 height 36
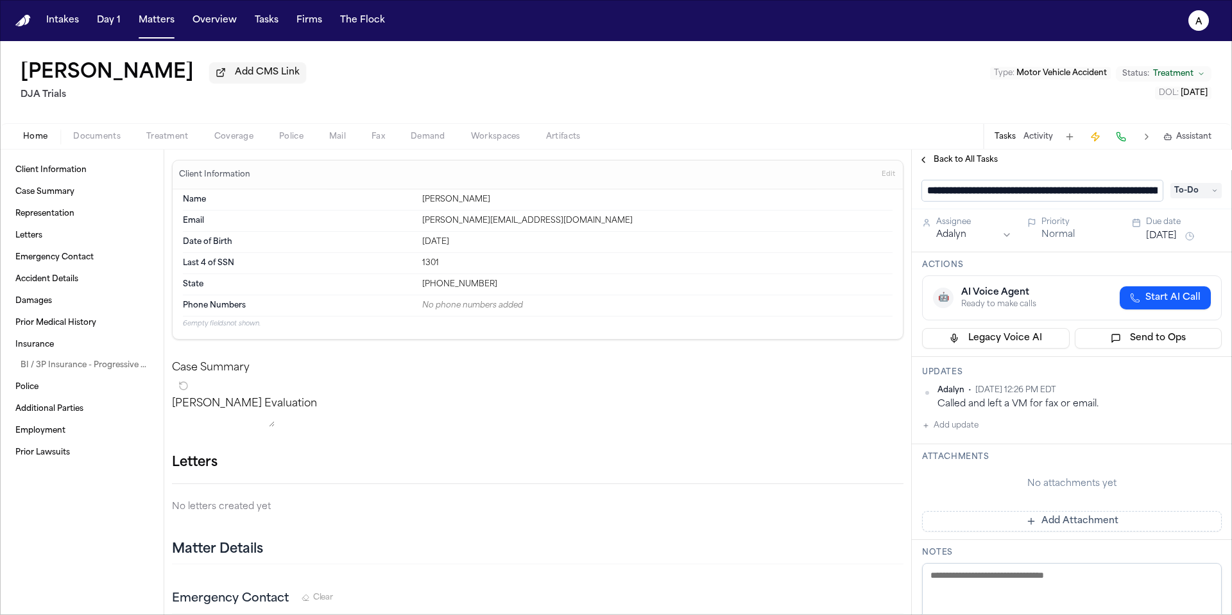
scroll to position [0, 124]
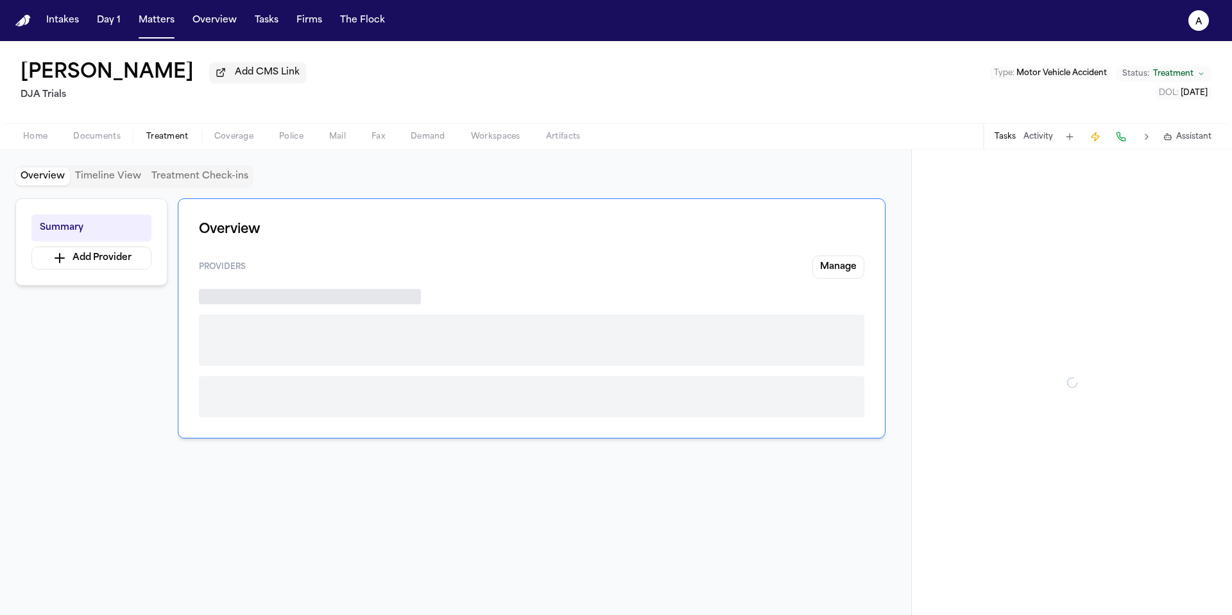
click at [182, 142] on span "Treatment" at bounding box center [167, 137] width 42 height 10
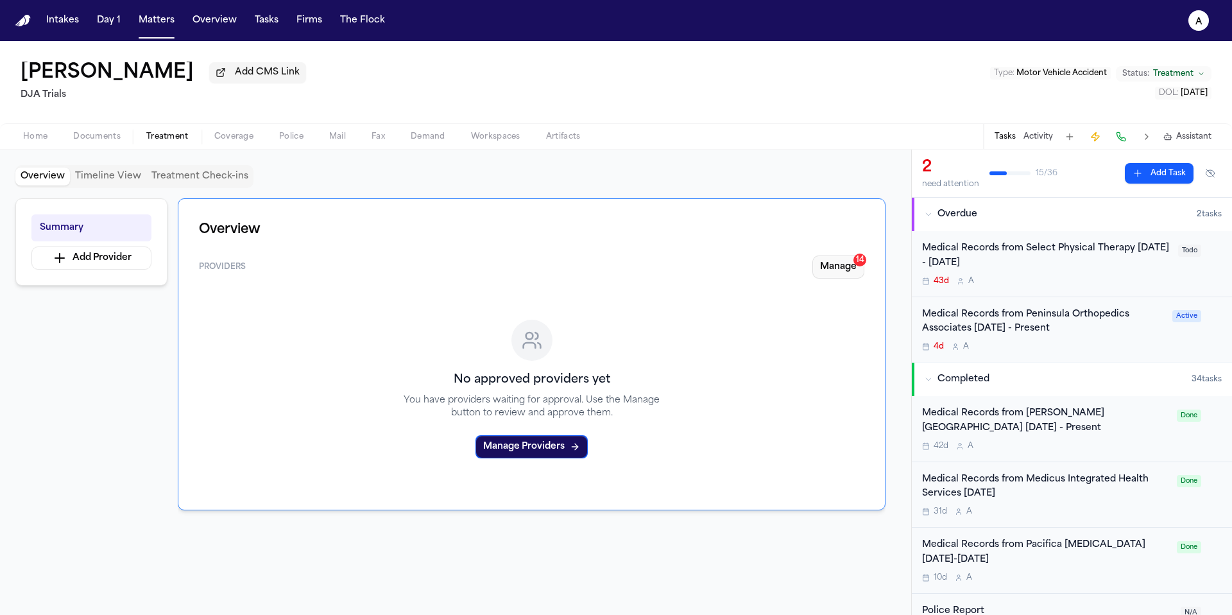
click at [844, 274] on button "Manage 14" at bounding box center [839, 266] width 52 height 23
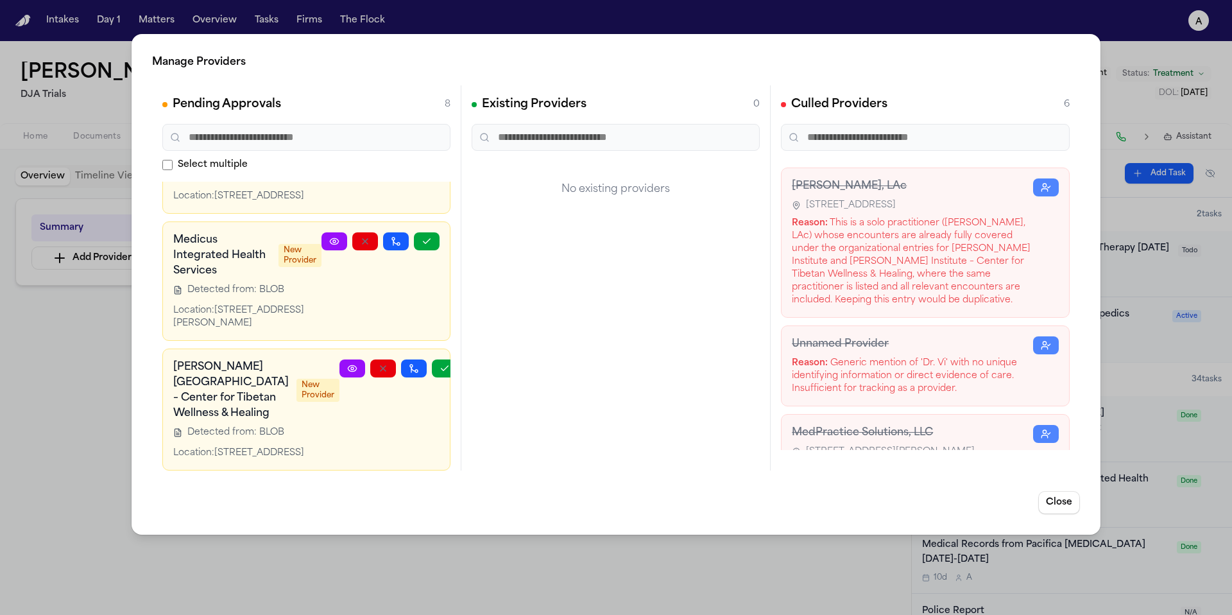
scroll to position [379, 0]
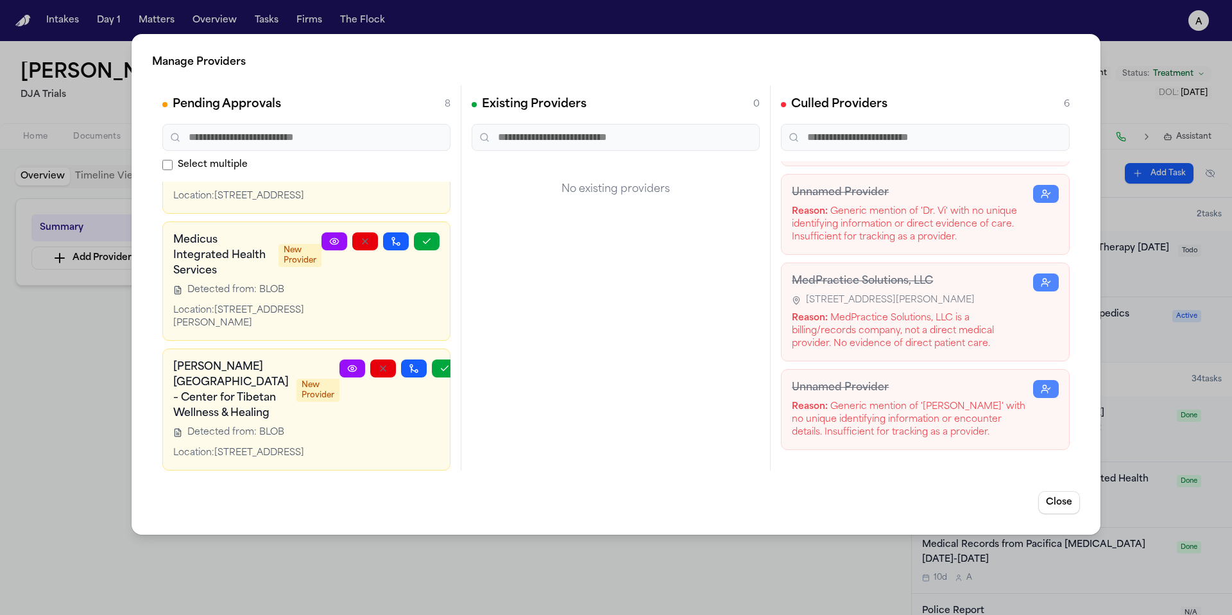
click at [532, 561] on div "Manage Providers Pending Approvals 8 Select multiple Pacifica [MEDICAL_DATA] Ne…" at bounding box center [616, 307] width 1232 height 615
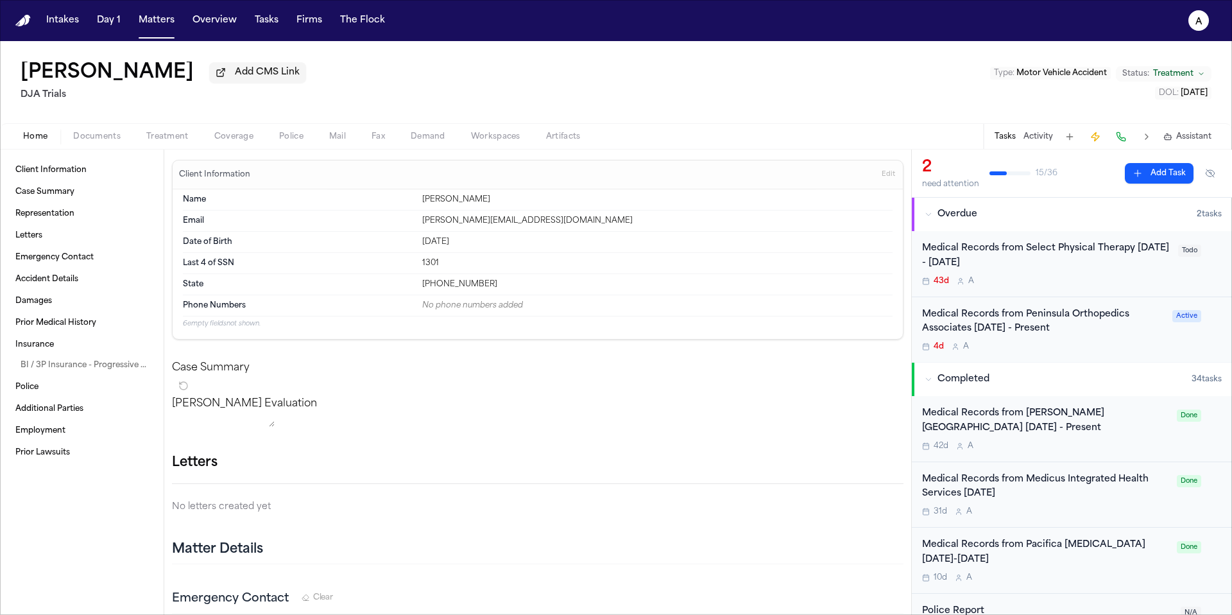
click at [41, 144] on button "Home" at bounding box center [35, 136] width 50 height 15
click at [497, 293] on div "State [PHONE_NUMBER]" at bounding box center [538, 284] width 710 height 21
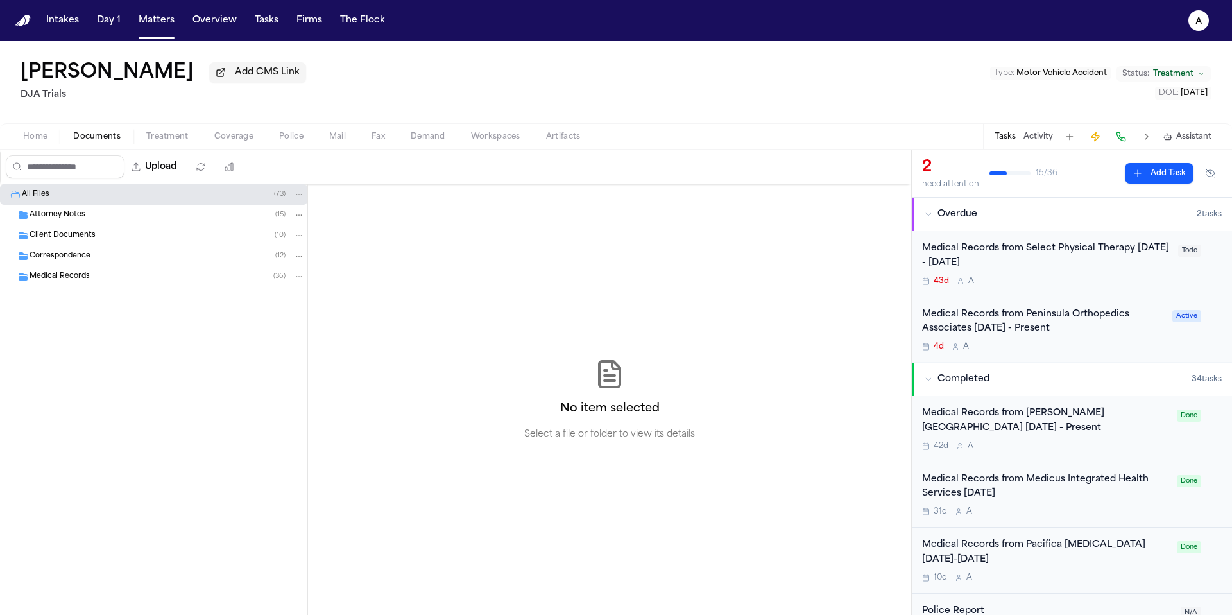
click at [93, 137] on span "Documents" at bounding box center [96, 137] width 47 height 10
click at [147, 220] on div "Attorney Notes ( 15 )" at bounding box center [167, 215] width 275 height 12
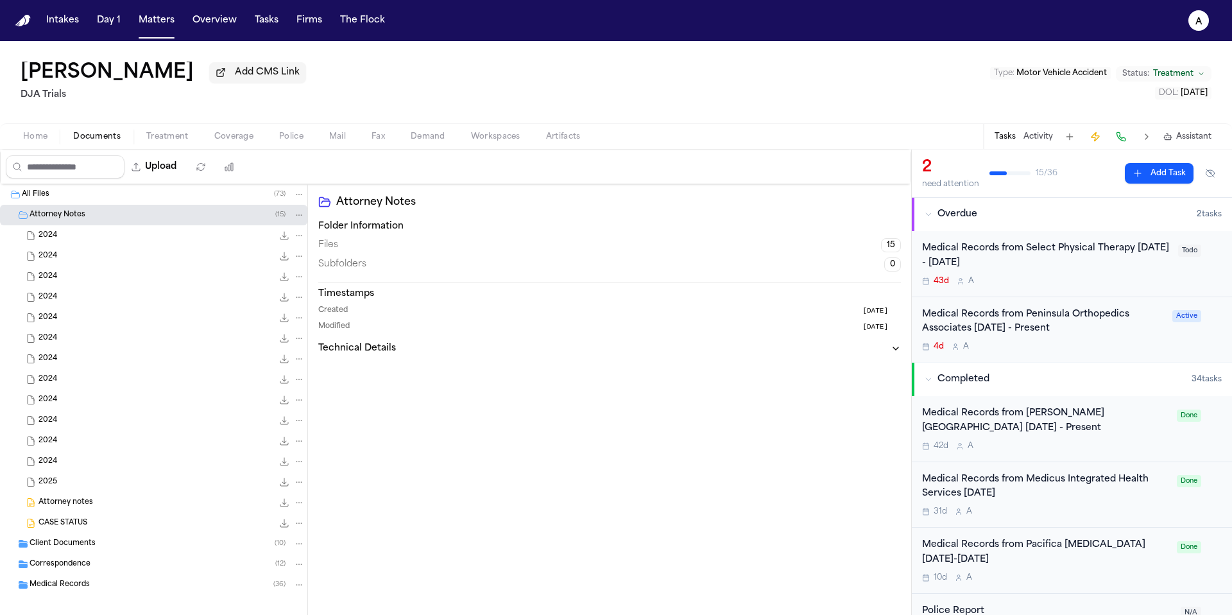
scroll to position [12, 0]
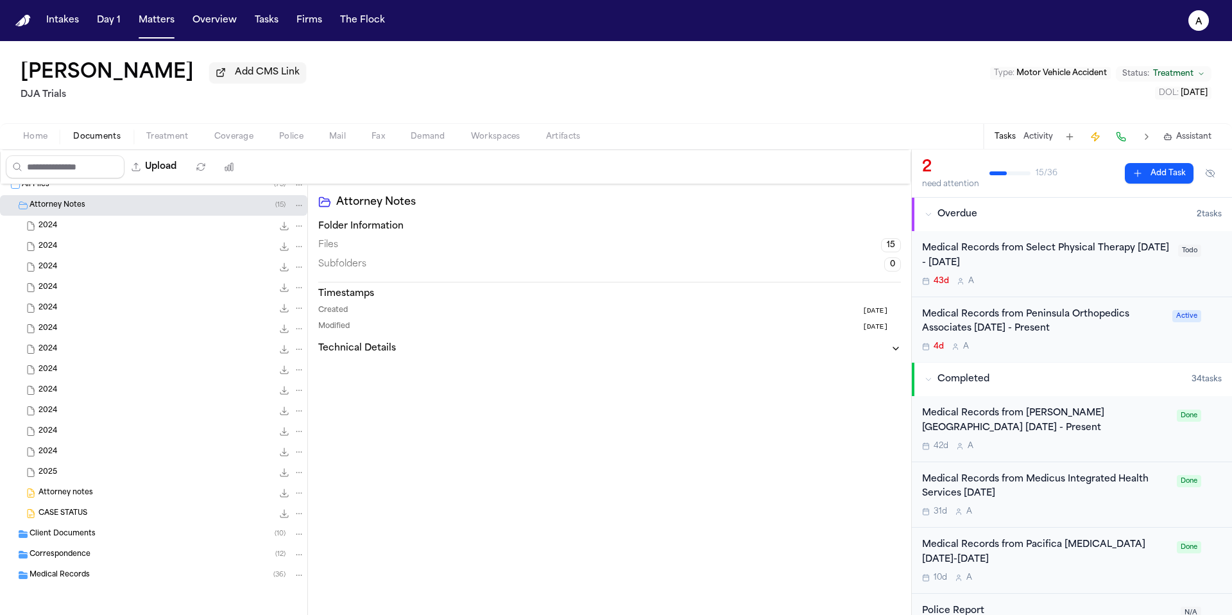
click at [137, 533] on div "Client Documents ( 10 )" at bounding box center [167, 534] width 275 height 12
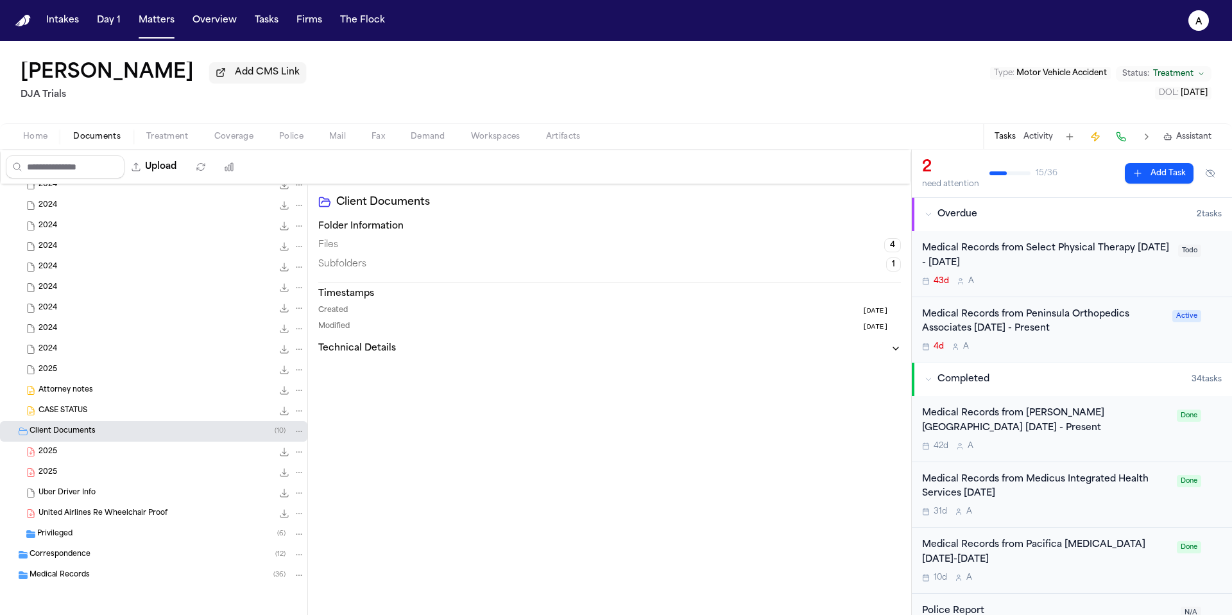
scroll to position [114, 0]
drag, startPoint x: 132, startPoint y: 495, endPoint x: 162, endPoint y: 524, distance: 41.3
click at [162, 524] on div "All Files ( 73 ) Attorney Notes [PHONE_NUMBER] KB • EML 2024 223.0 KB • MSG 202…" at bounding box center [153, 361] width 307 height 578
click at [148, 580] on div "Medical Records ( 36 )" at bounding box center [167, 575] width 275 height 12
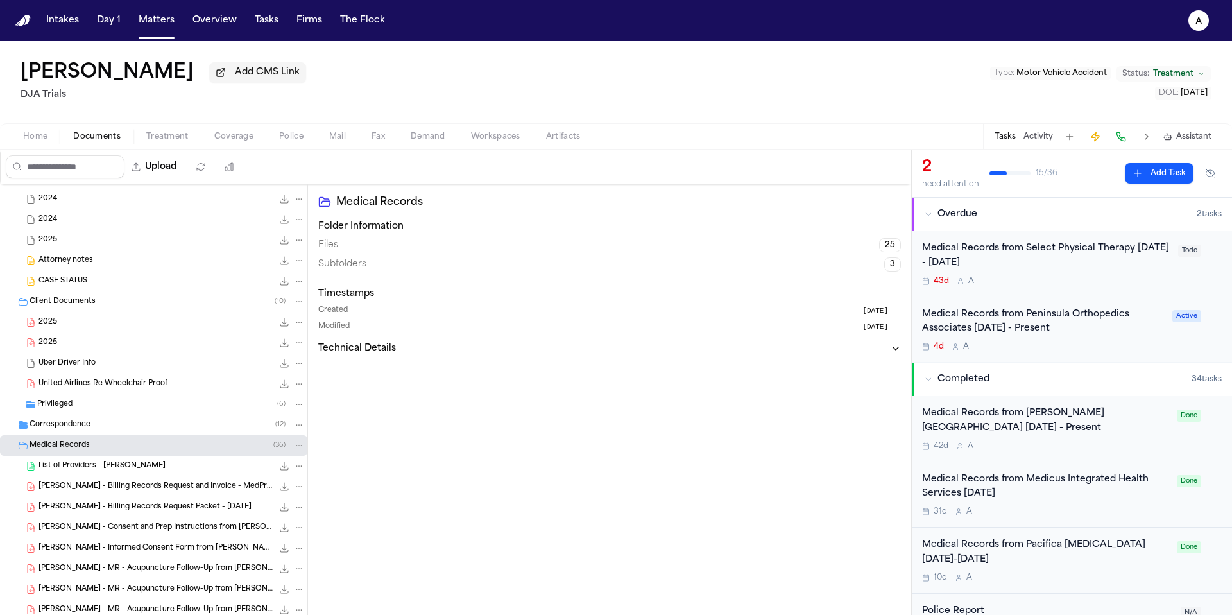
scroll to position [257, 0]
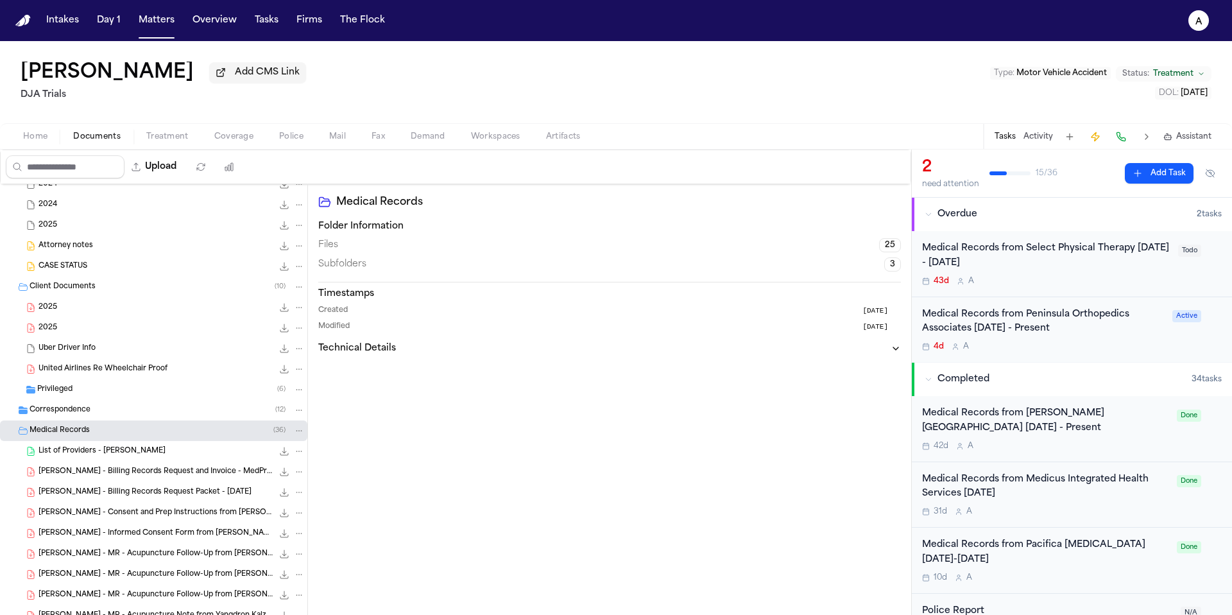
click at [165, 457] on div "List of Providers - [PERSON_NAME] 16.6 KB • XLSX" at bounding box center [172, 451] width 266 height 13
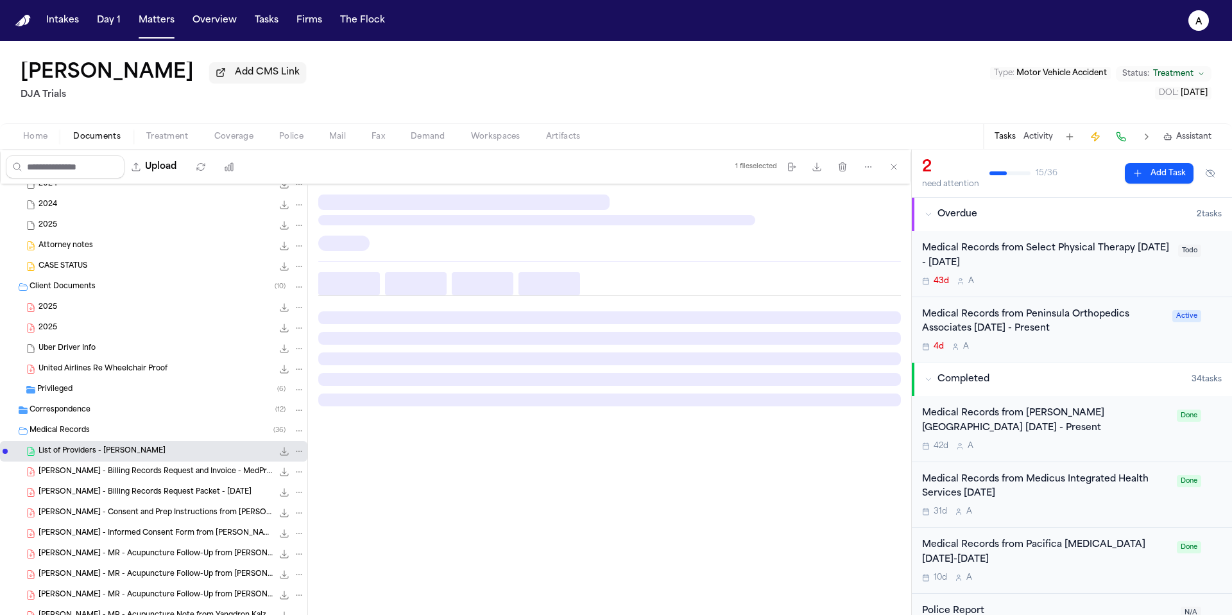
click at [165, 457] on div "List of Providers - [PERSON_NAME] 16.6 KB • XLSX" at bounding box center [172, 451] width 266 height 13
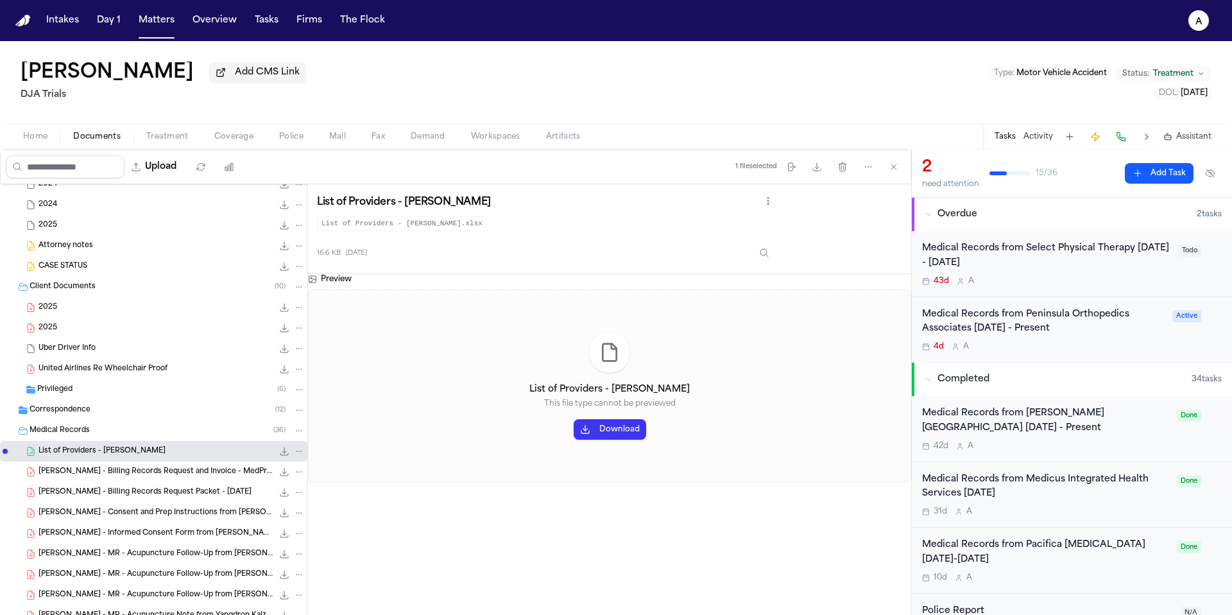
click at [620, 428] on button "Download" at bounding box center [610, 429] width 73 height 21
click at [711, 293] on div "List of Providers - [PERSON_NAME] This file type cannot be previewed Download" at bounding box center [609, 385] width 603 height 193
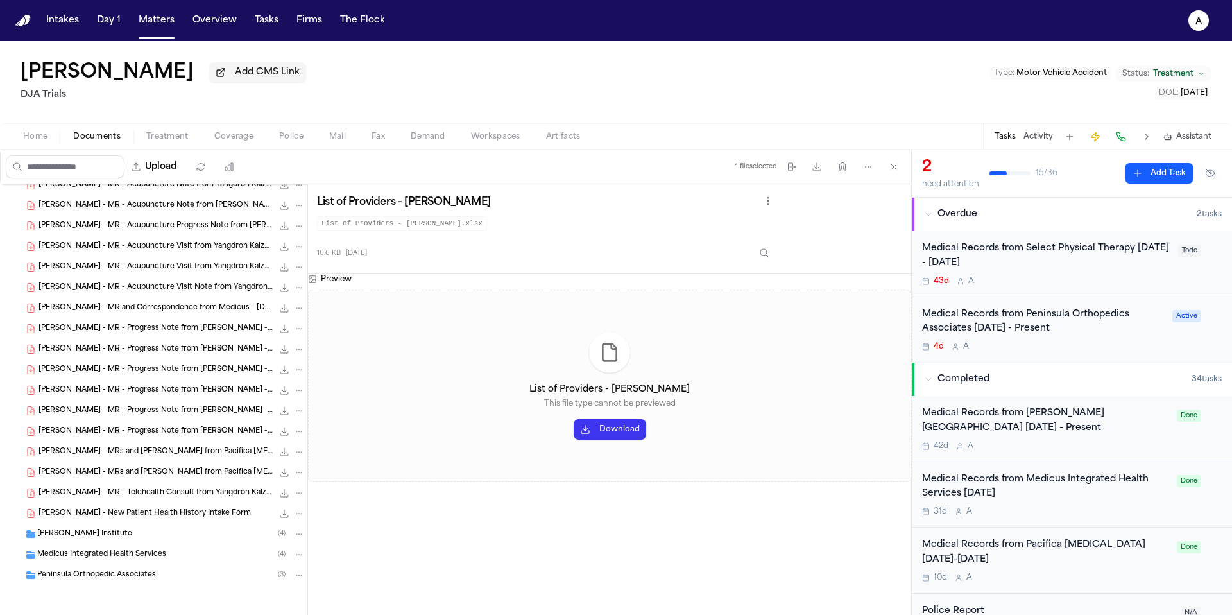
scroll to position [0, 0]
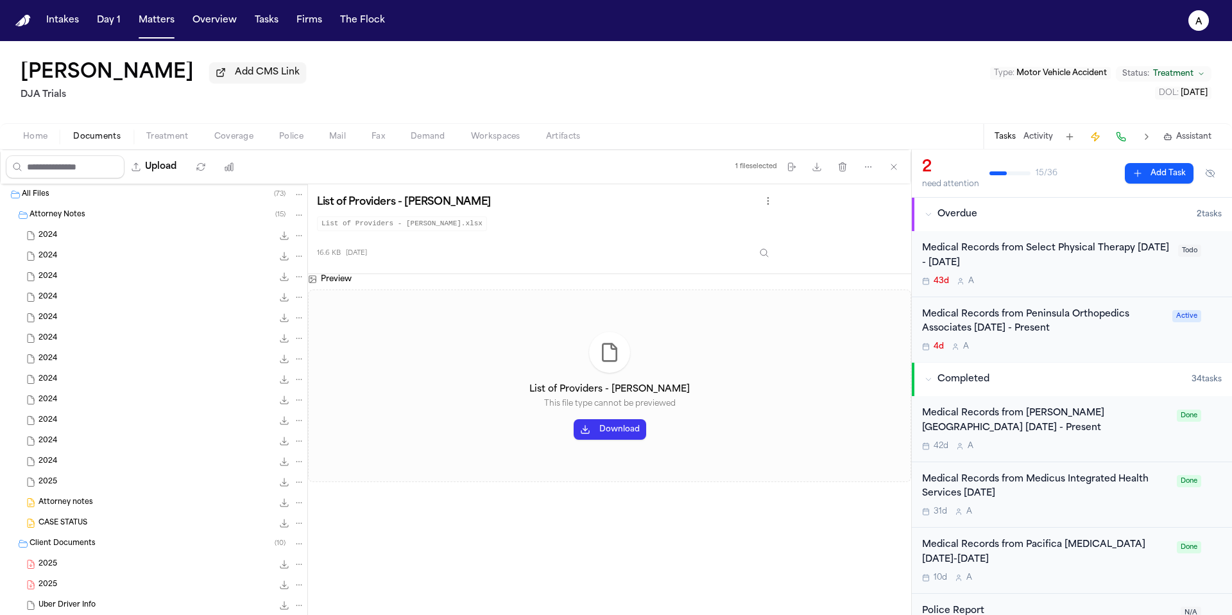
click at [1078, 280] on div "43d A" at bounding box center [1046, 281] width 248 height 10
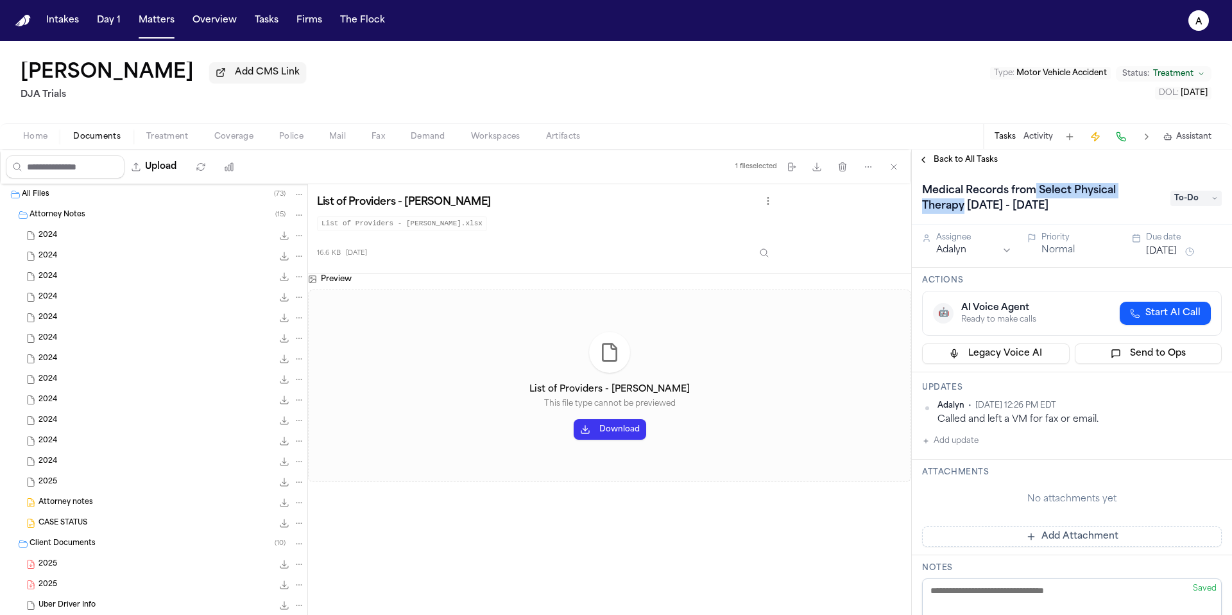
drag, startPoint x: 965, startPoint y: 211, endPoint x: 1037, endPoint y: 191, distance: 74.6
click at [1037, 191] on h1 "Medical Records from Select Physical Therapy [DATE] - [DATE]" at bounding box center [1040, 198] width 246 height 36
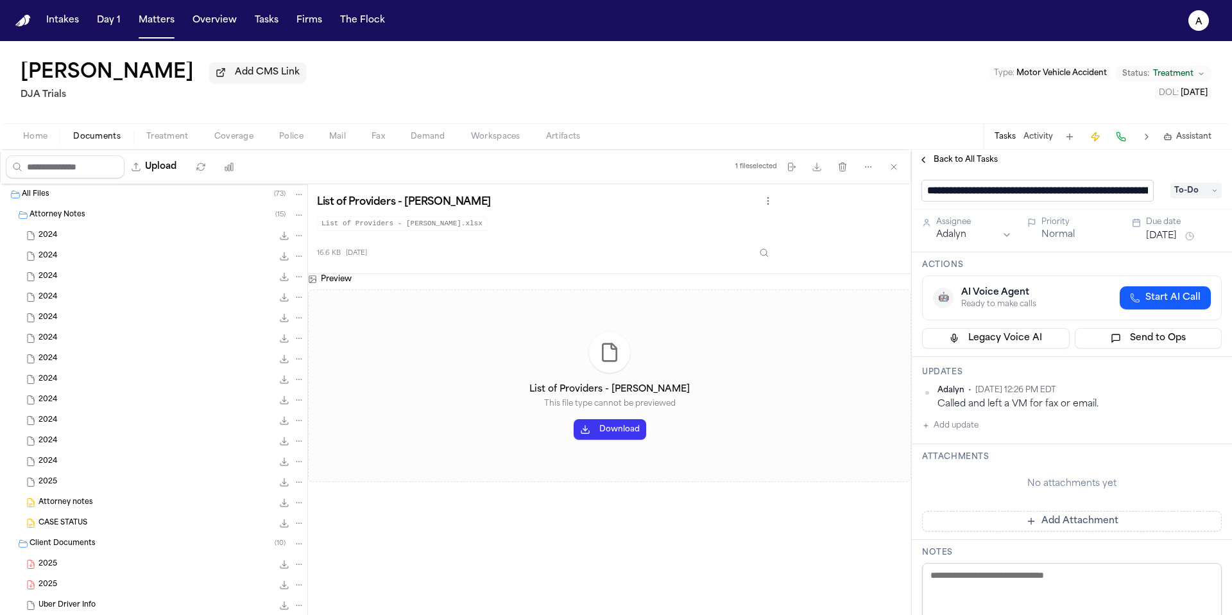
drag, startPoint x: 1042, startPoint y: 197, endPoint x: 1047, endPoint y: 191, distance: 7.7
click at [1047, 192] on input "**********" at bounding box center [1037, 190] width 231 height 21
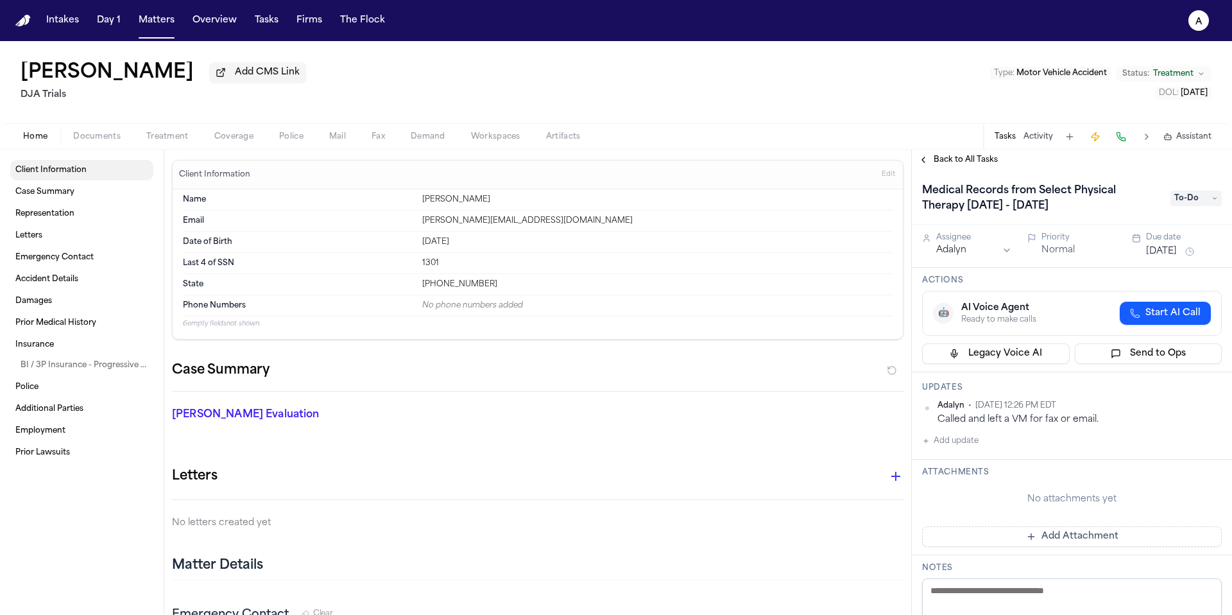
click at [98, 171] on link "Client Information" at bounding box center [81, 170] width 143 height 21
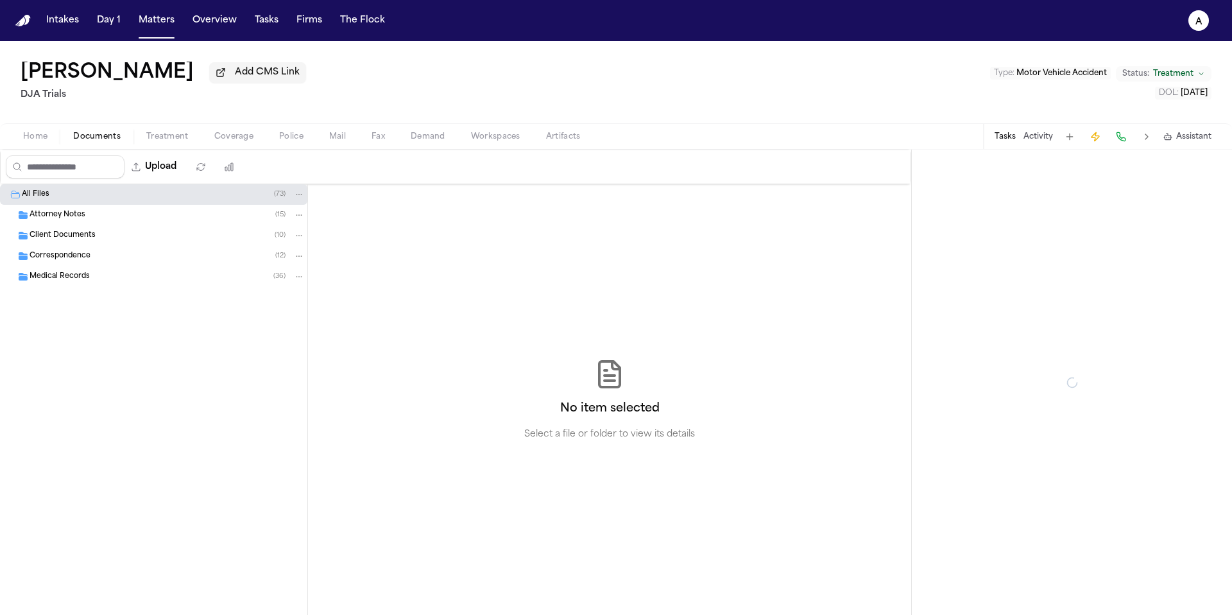
click at [104, 141] on span "Documents" at bounding box center [96, 137] width 47 height 10
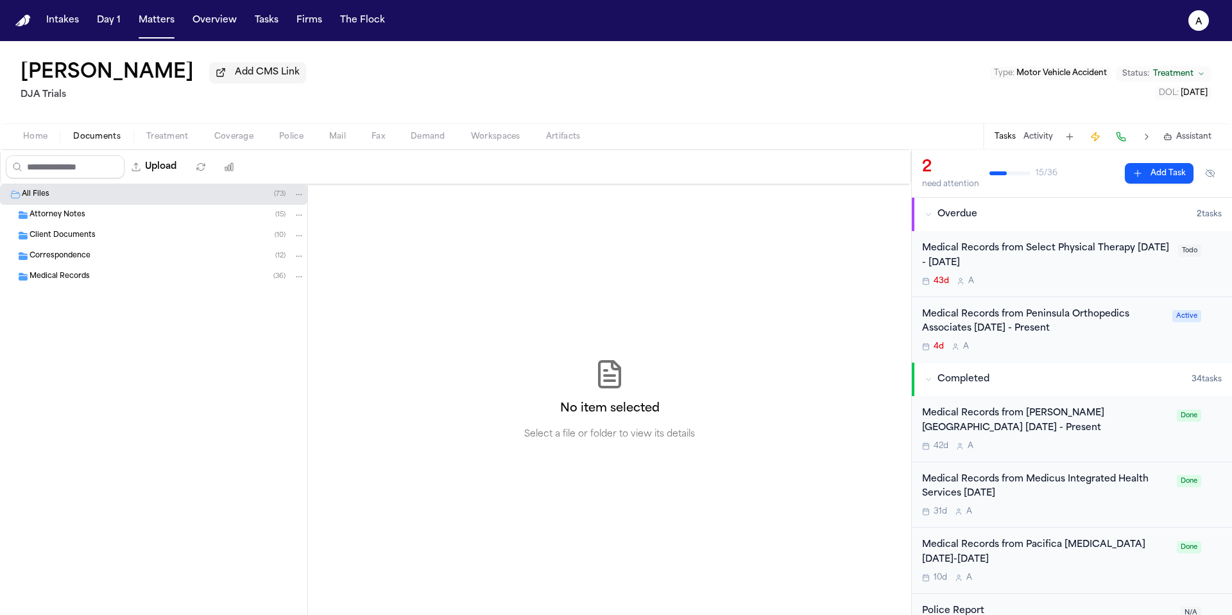
click at [83, 246] on div "Client Documents ( 10 )" at bounding box center [153, 235] width 307 height 21
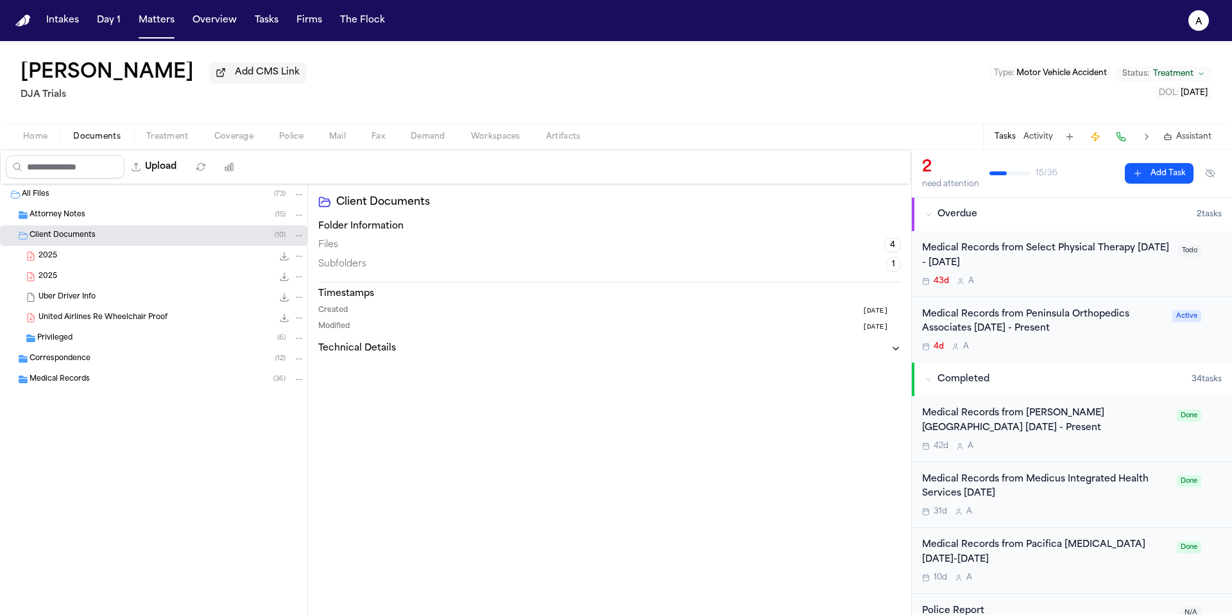
click at [138, 388] on div "Medical Records ( 36 )" at bounding box center [153, 379] width 307 height 21
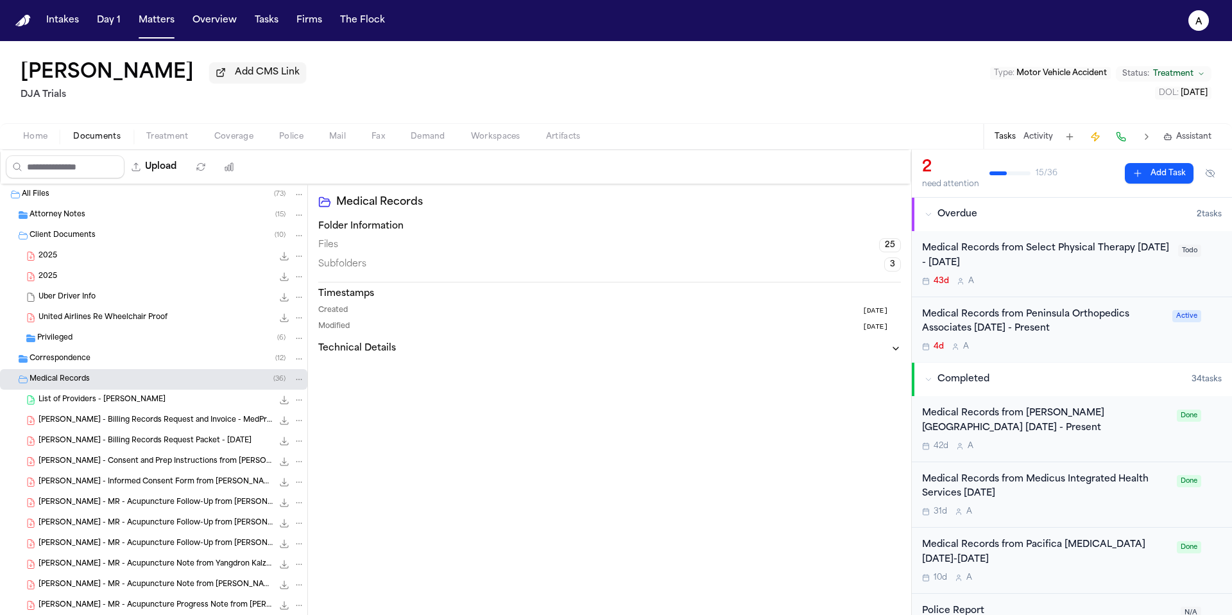
click at [178, 426] on span "[PERSON_NAME] - Billing Records Request and Invoice - MedPractice and Medicus -…" at bounding box center [156, 420] width 234 height 11
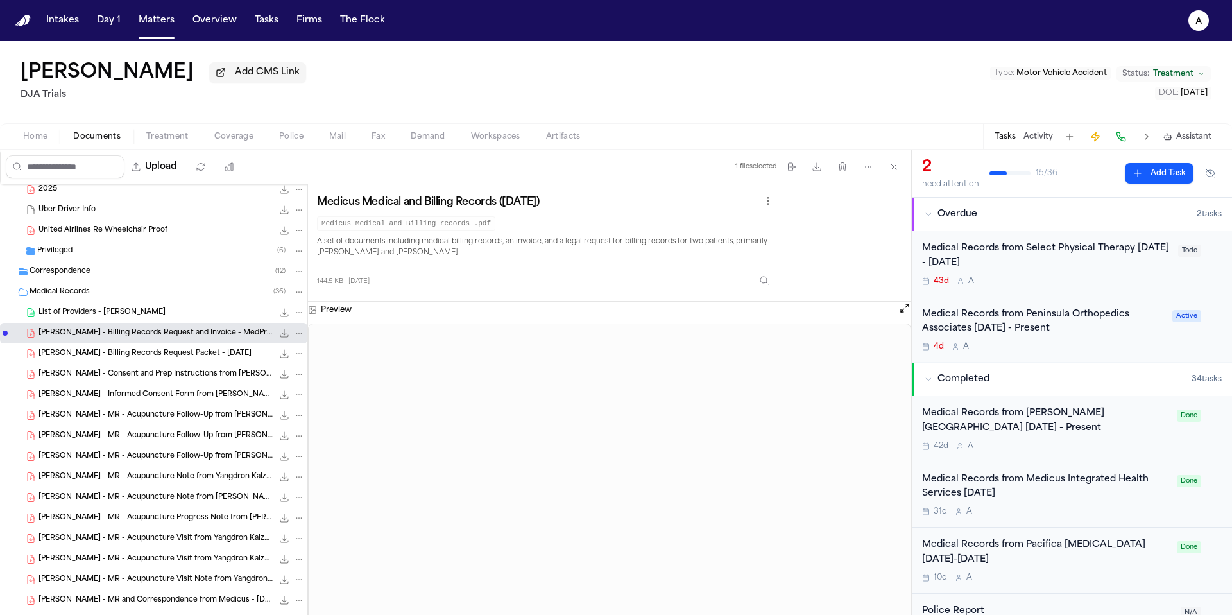
scroll to position [96, 0]
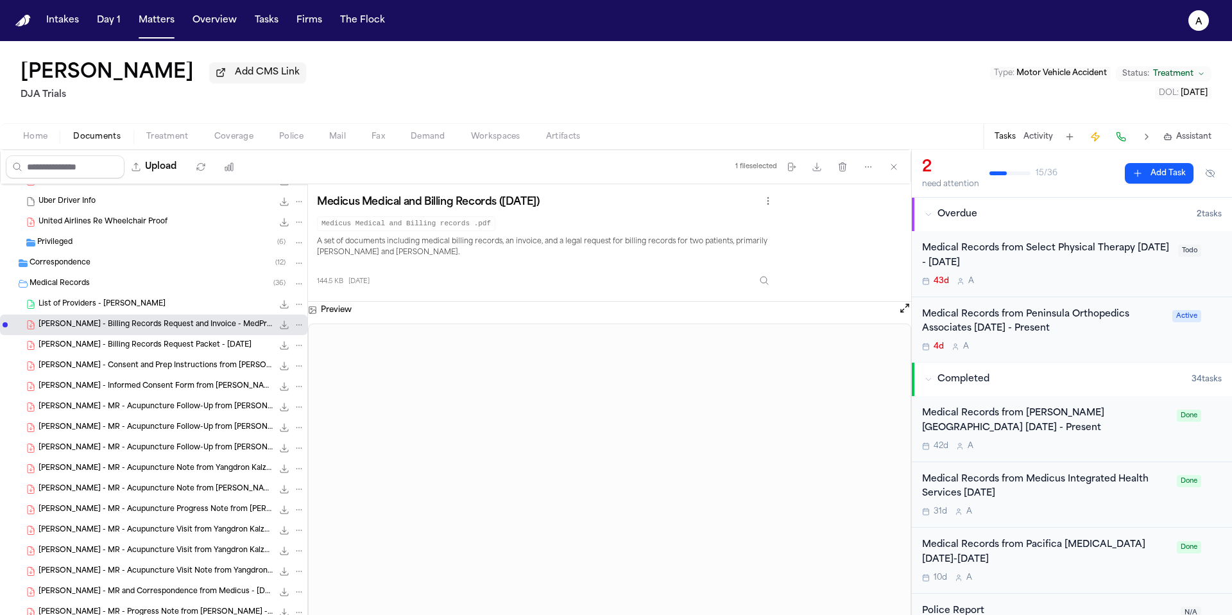
click at [176, 413] on div "[PERSON_NAME] - MR - Acupuncture Follow-Up from [PERSON_NAME] - [DATE] 92.1 KB …" at bounding box center [172, 407] width 266 height 13
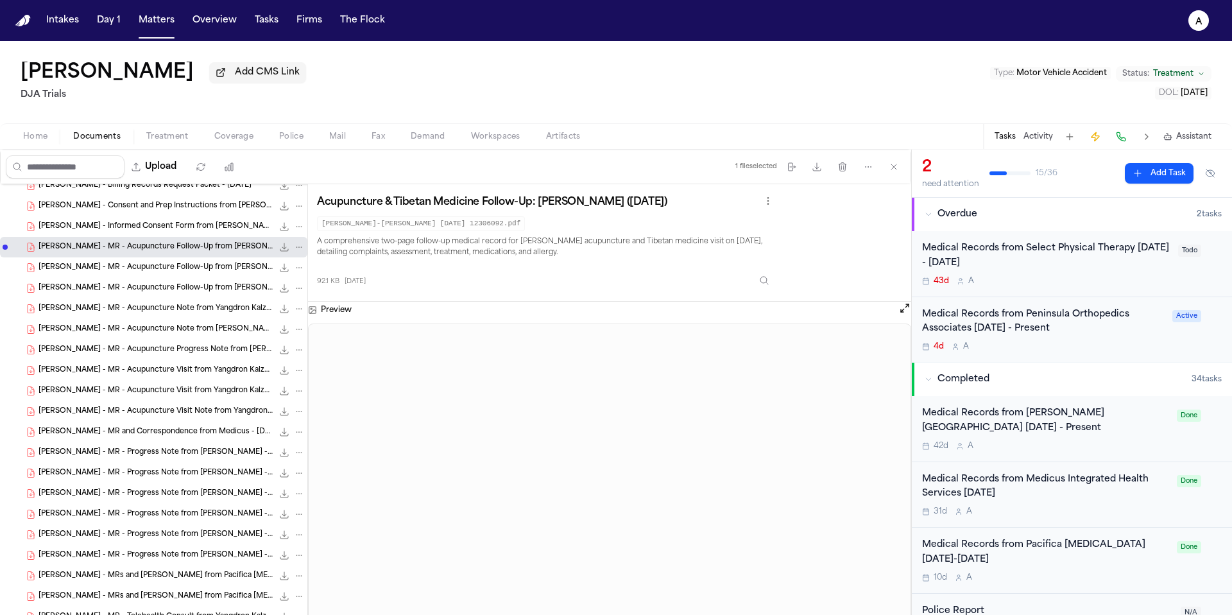
scroll to position [260, 0]
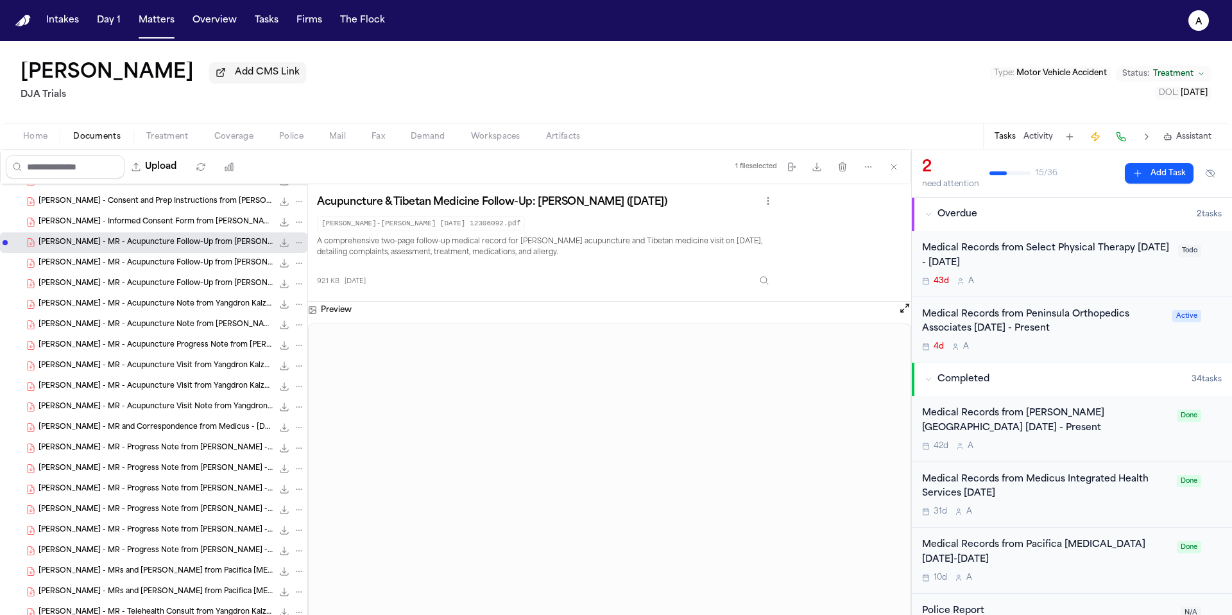
click at [170, 515] on span "[PERSON_NAME] - MR - Progress Note from [PERSON_NAME] - [DATE]" at bounding box center [156, 509] width 234 height 11
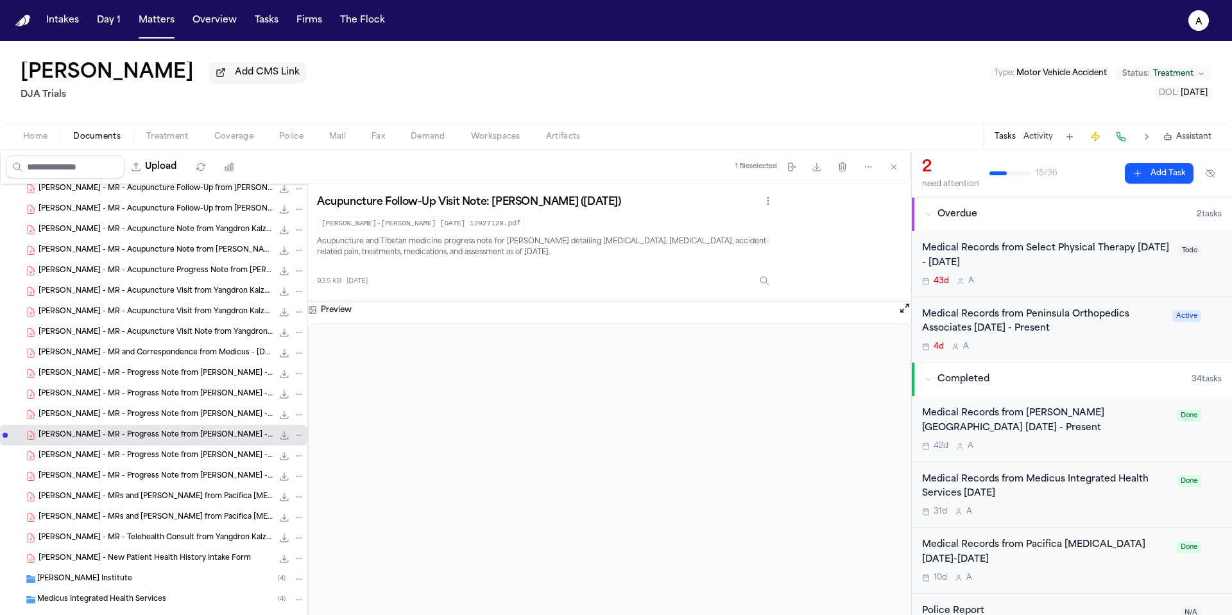
scroll to position [382, 0]
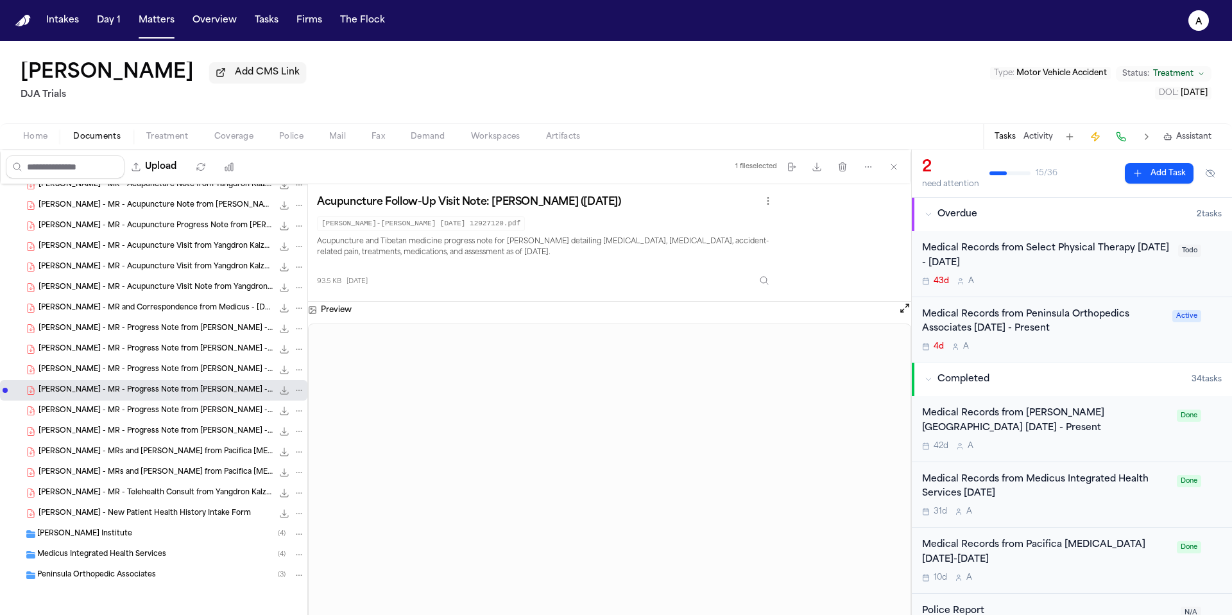
click at [155, 515] on span "[PERSON_NAME] - New Patient Health History Intake Form" at bounding box center [145, 513] width 212 height 11
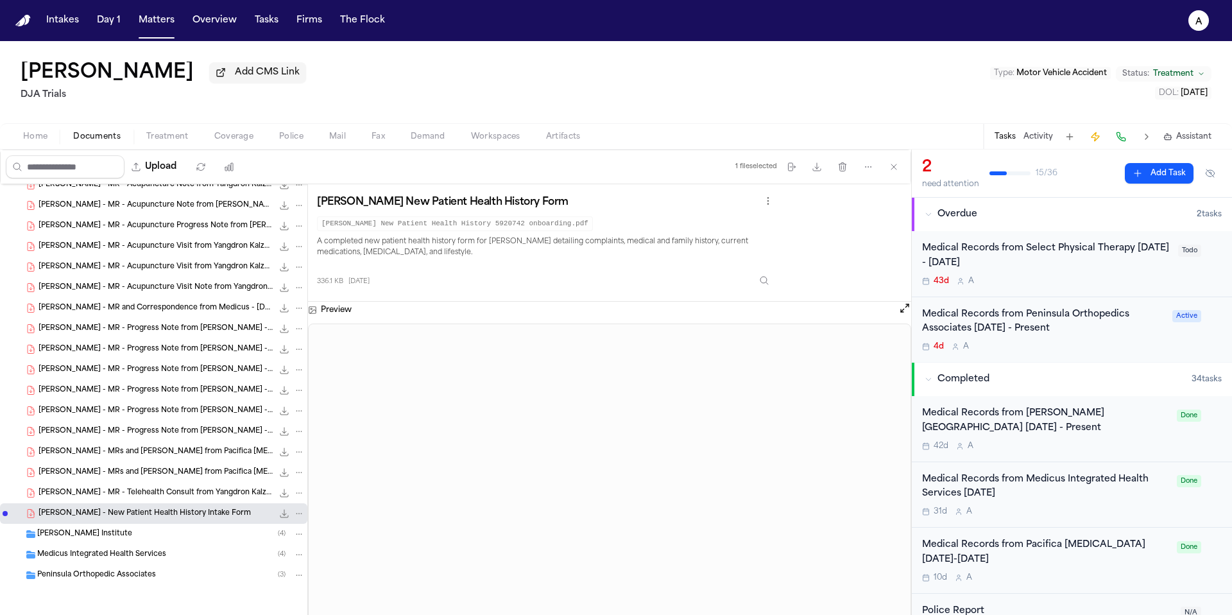
click at [129, 538] on div "[PERSON_NAME] Institute ( 4 )" at bounding box center [171, 534] width 268 height 12
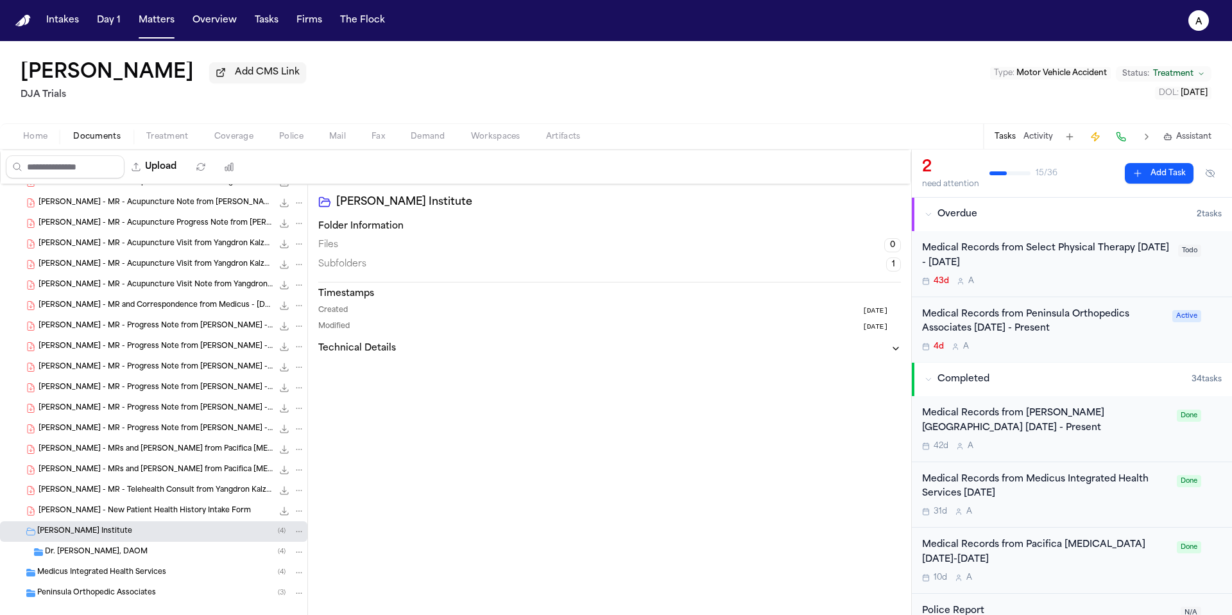
click at [160, 557] on div "Dr. [PERSON_NAME], DAOM ( 4 )" at bounding box center [175, 552] width 260 height 12
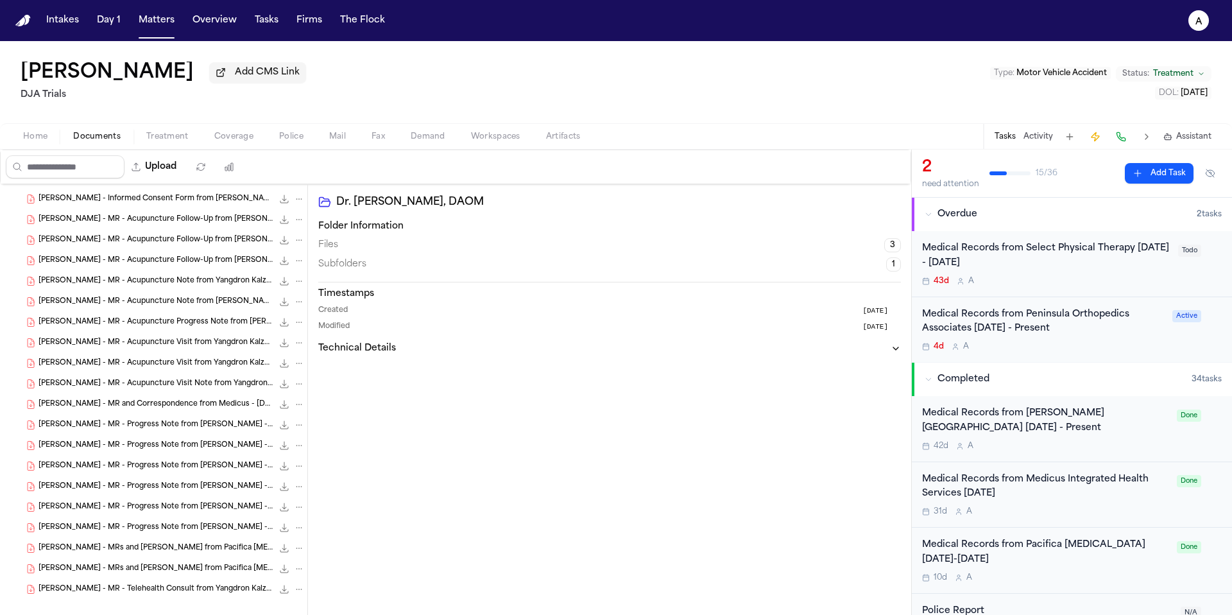
scroll to position [0, 0]
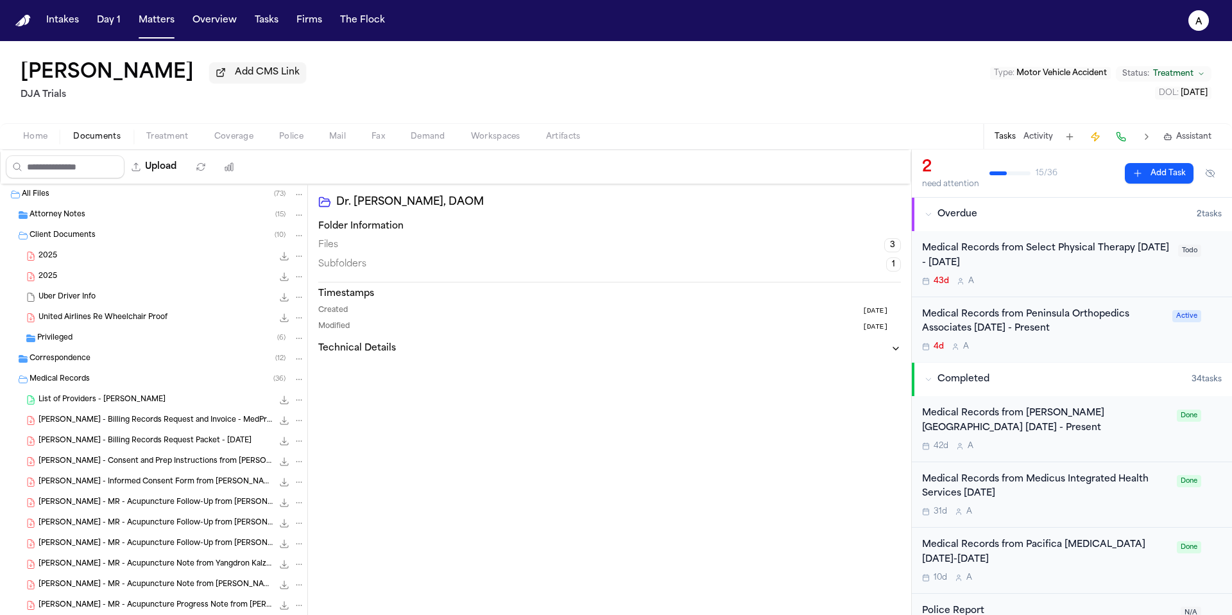
click at [127, 215] on div "Attorney Notes ( 15 )" at bounding box center [167, 215] width 275 height 12
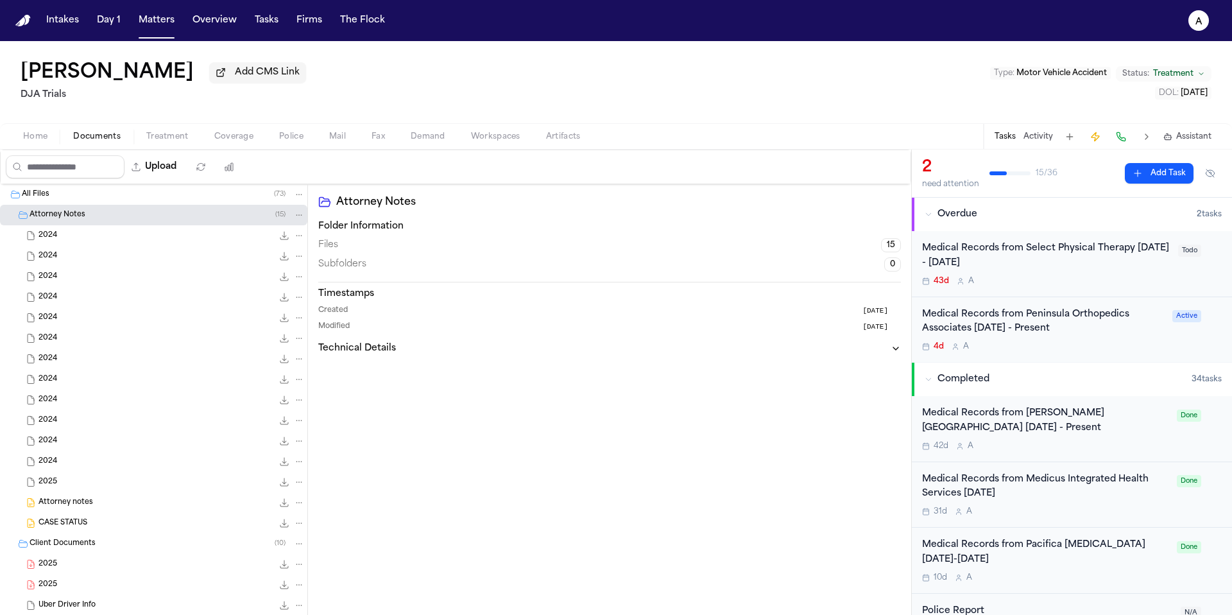
click at [128, 194] on div "All Files ( 73 )" at bounding box center [163, 195] width 283 height 12
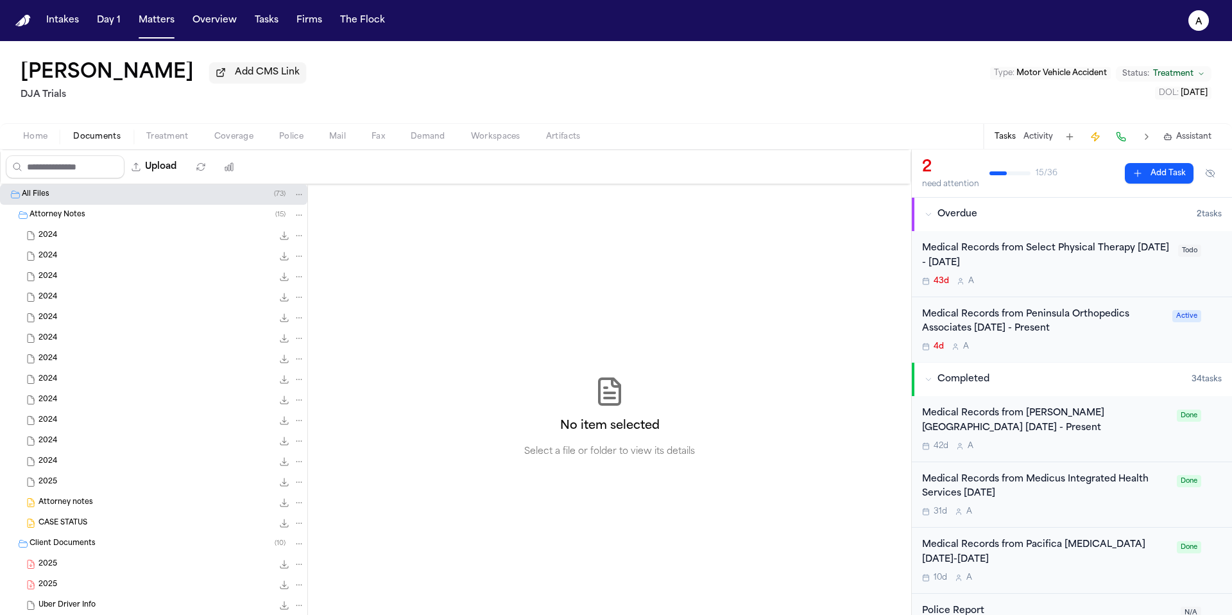
click at [129, 195] on div "All Files ( 73 )" at bounding box center [163, 195] width 283 height 12
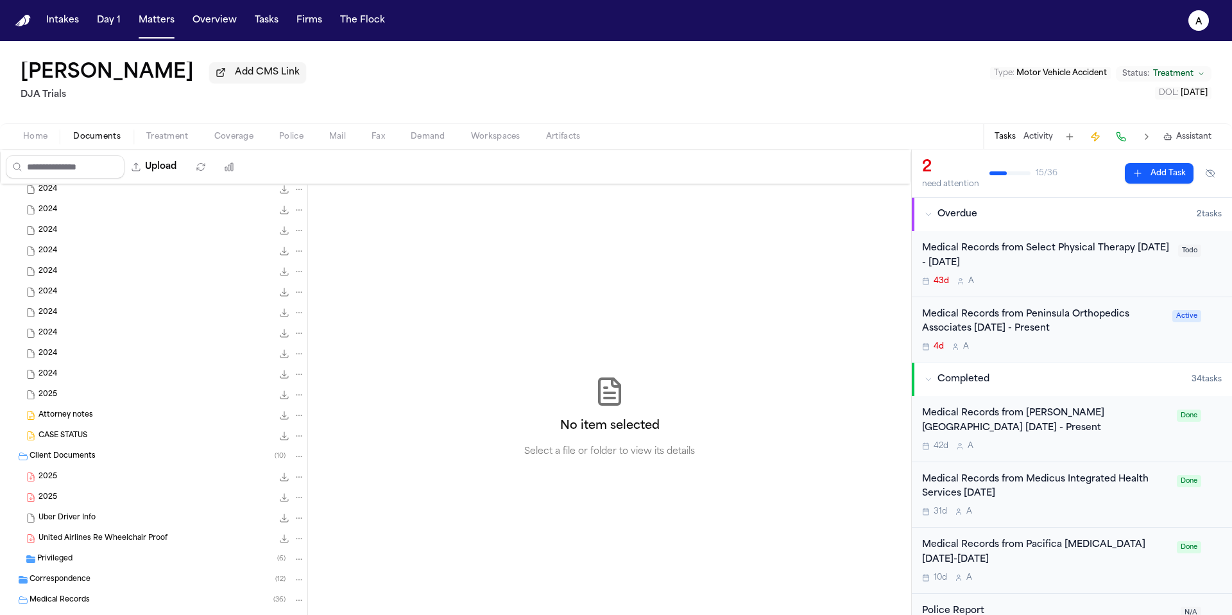
scroll to position [139, 0]
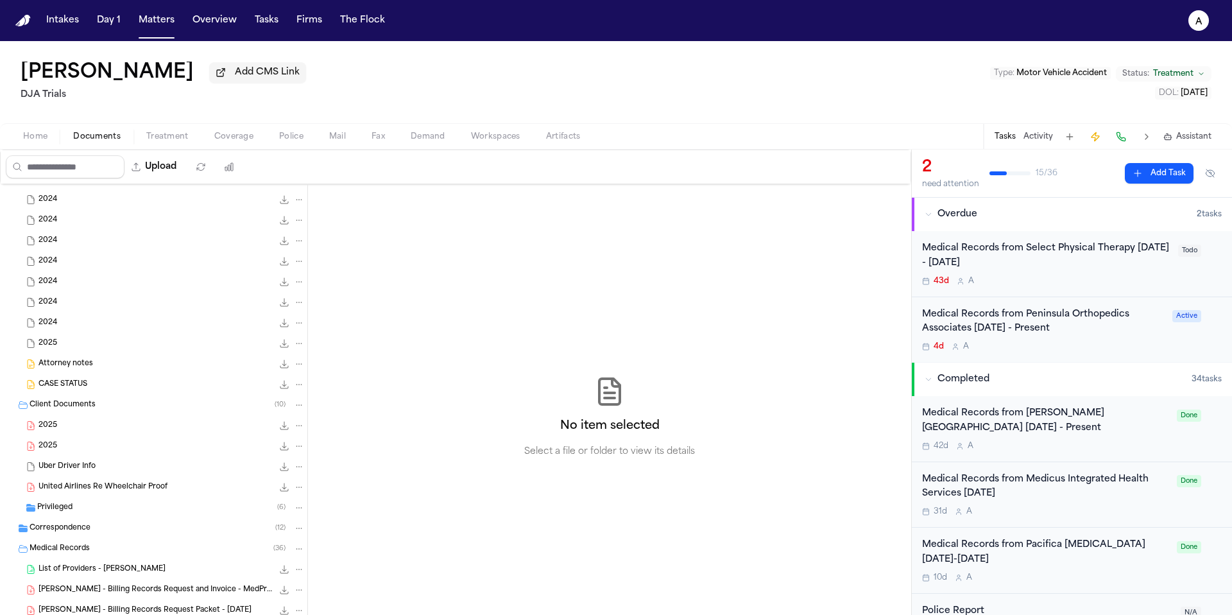
click at [95, 391] on div "CASE STATUS 16.4 KB • DOCX" at bounding box center [172, 384] width 266 height 13
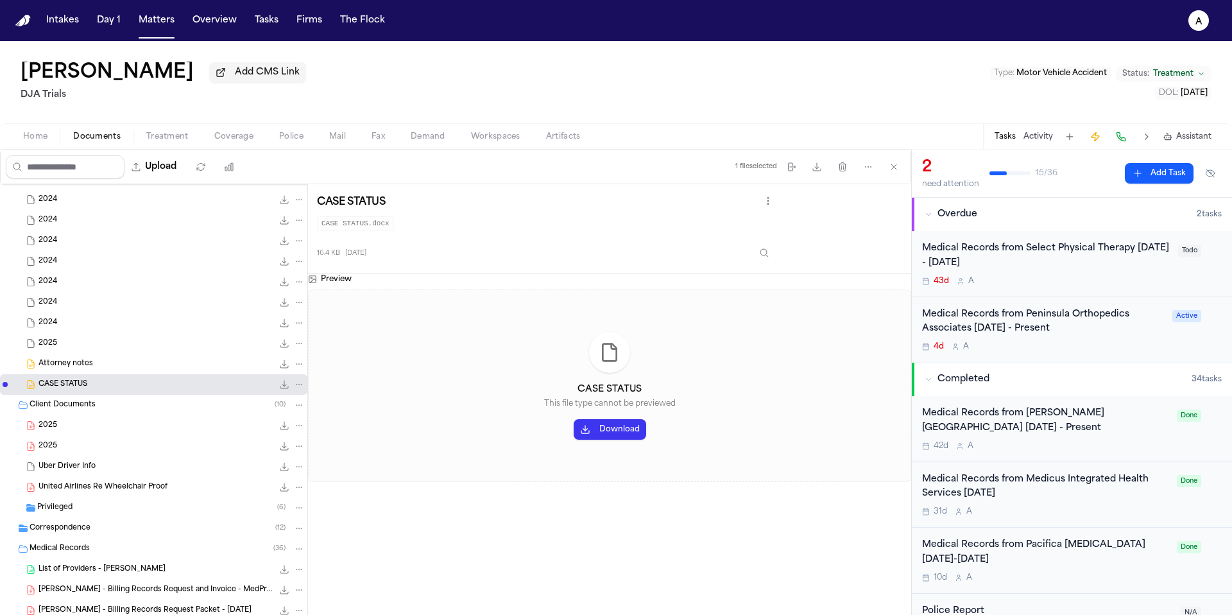
scroll to position [170, 0]
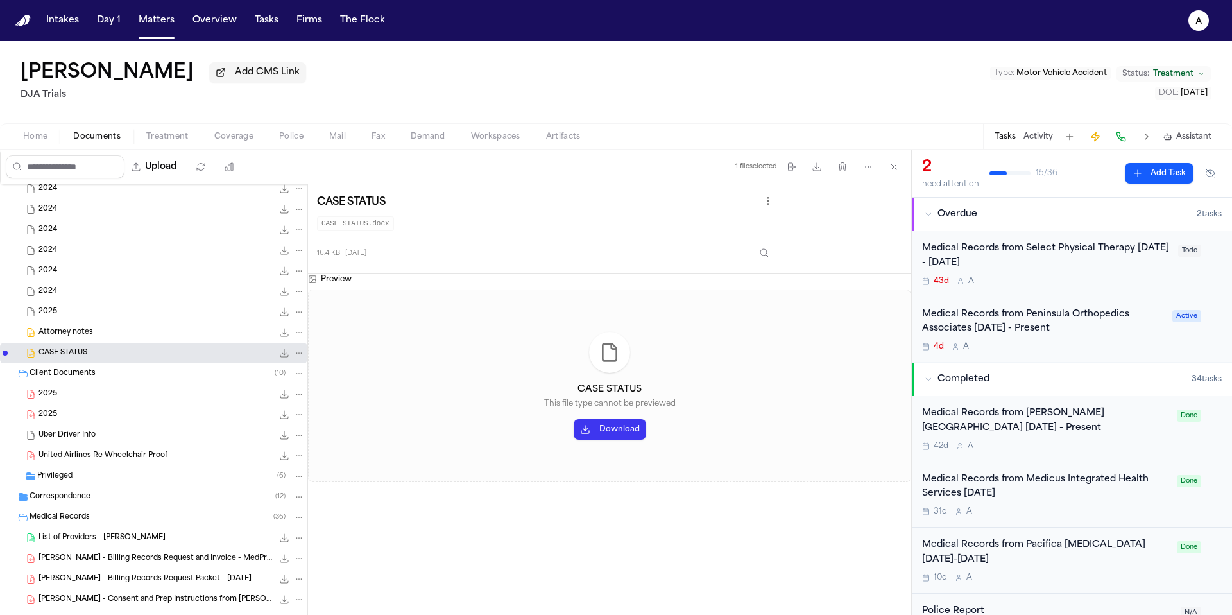
click at [118, 438] on div "Uber Driver Info 296.5 KB • MSG" at bounding box center [172, 435] width 266 height 13
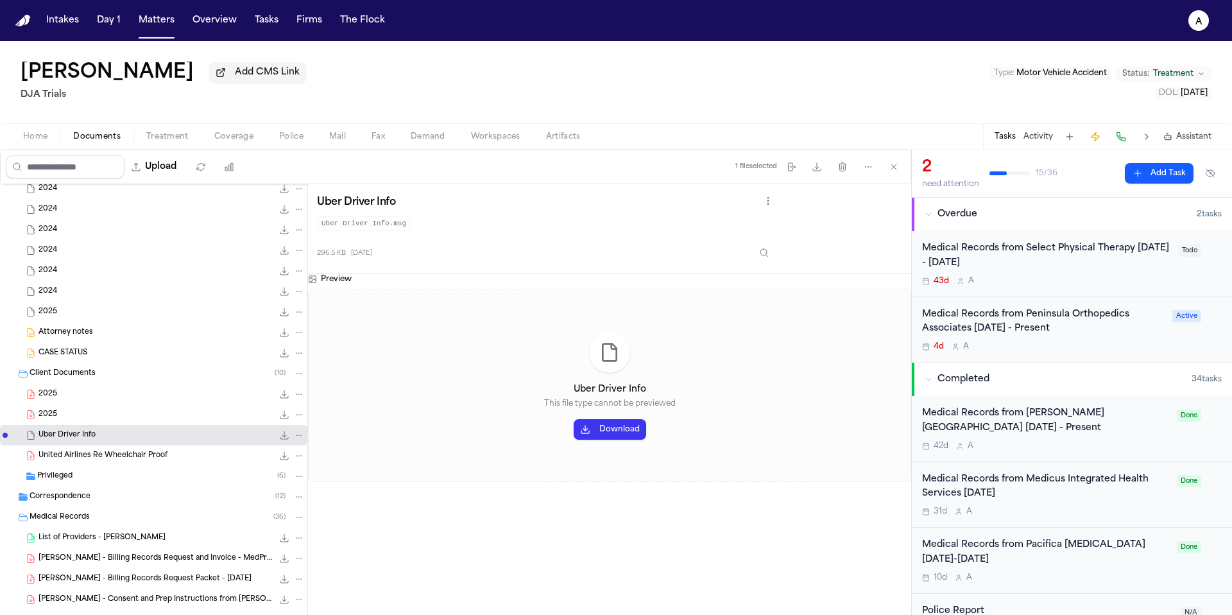
click at [205, 458] on div "United Airlines Re Wheelchair Proof 140.9 KB • PDF" at bounding box center [172, 455] width 266 height 13
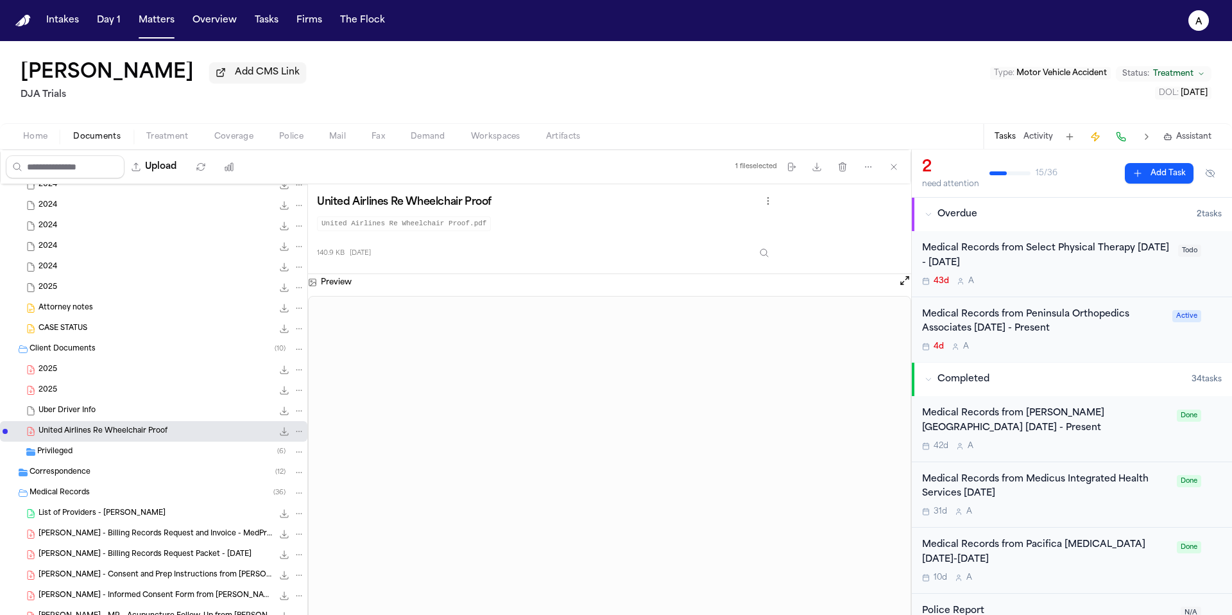
scroll to position [195, 0]
click at [164, 473] on div "Correspondence ( 12 )" at bounding box center [167, 472] width 275 height 12
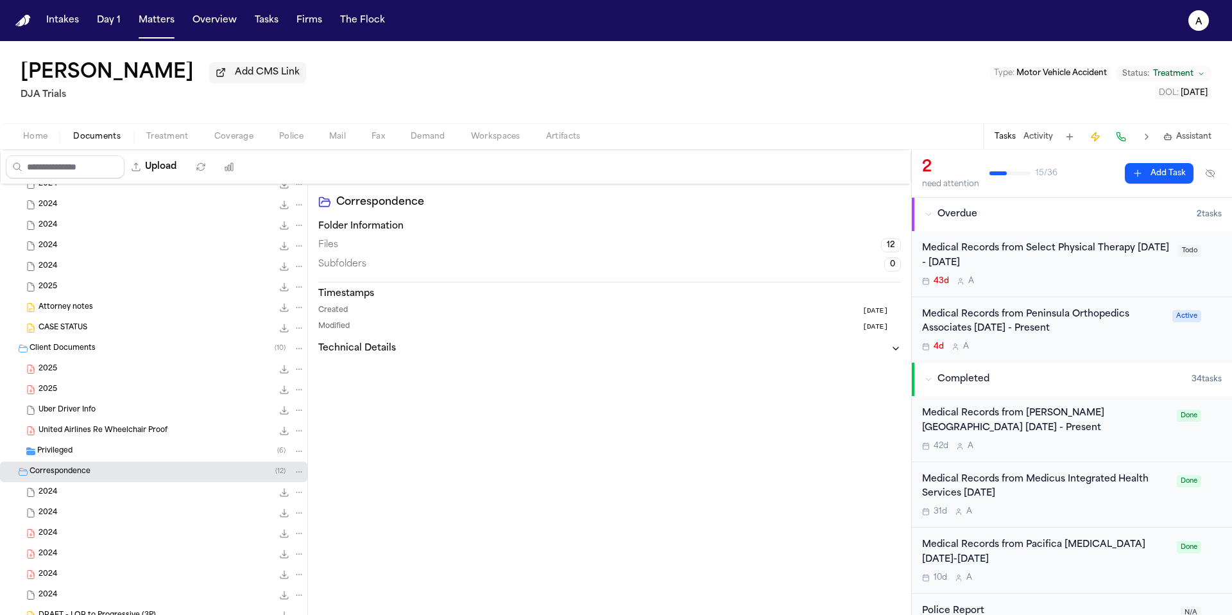
click at [164, 451] on div "Privileged ( 6 )" at bounding box center [171, 451] width 268 height 12
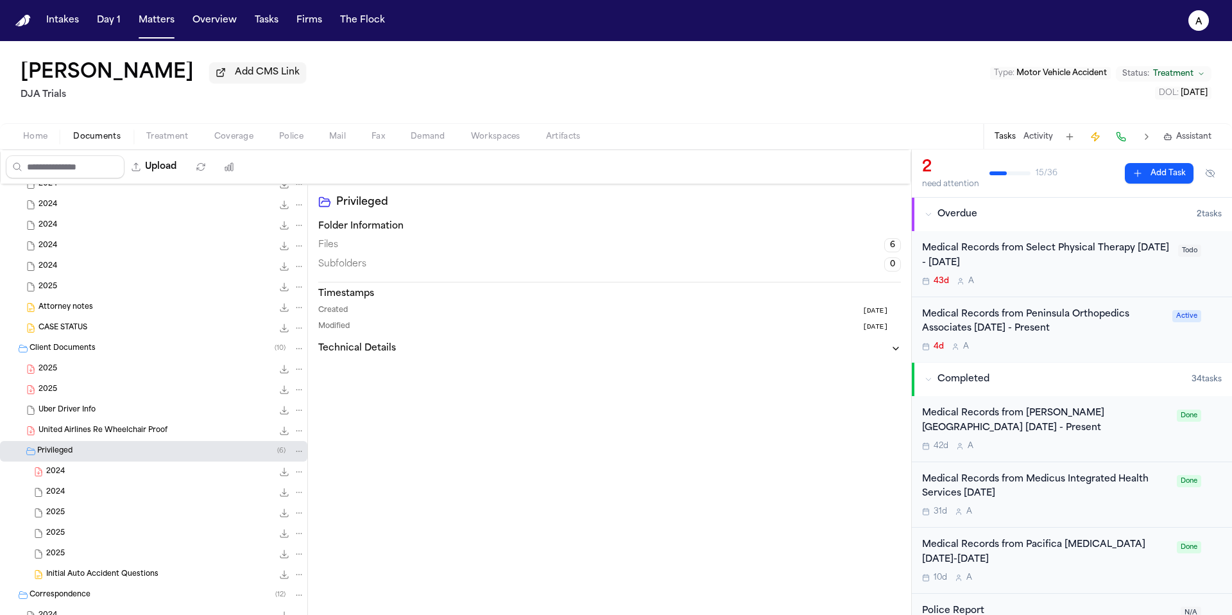
click at [171, 142] on span "Treatment" at bounding box center [167, 137] width 42 height 10
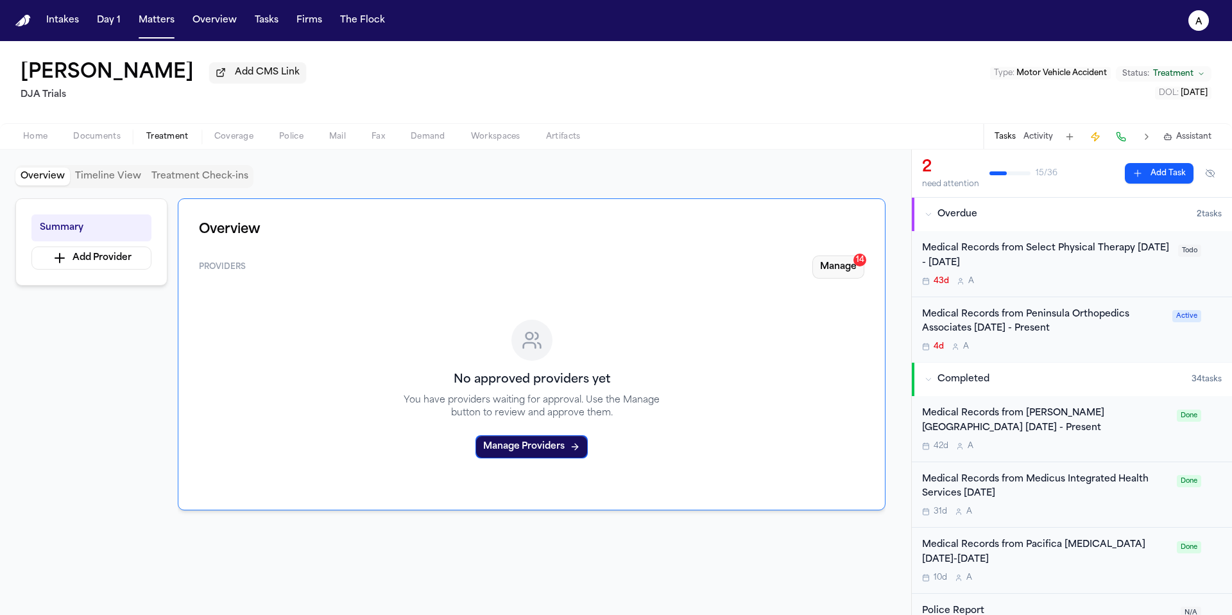
click at [827, 266] on button "Manage 14" at bounding box center [839, 266] width 52 height 23
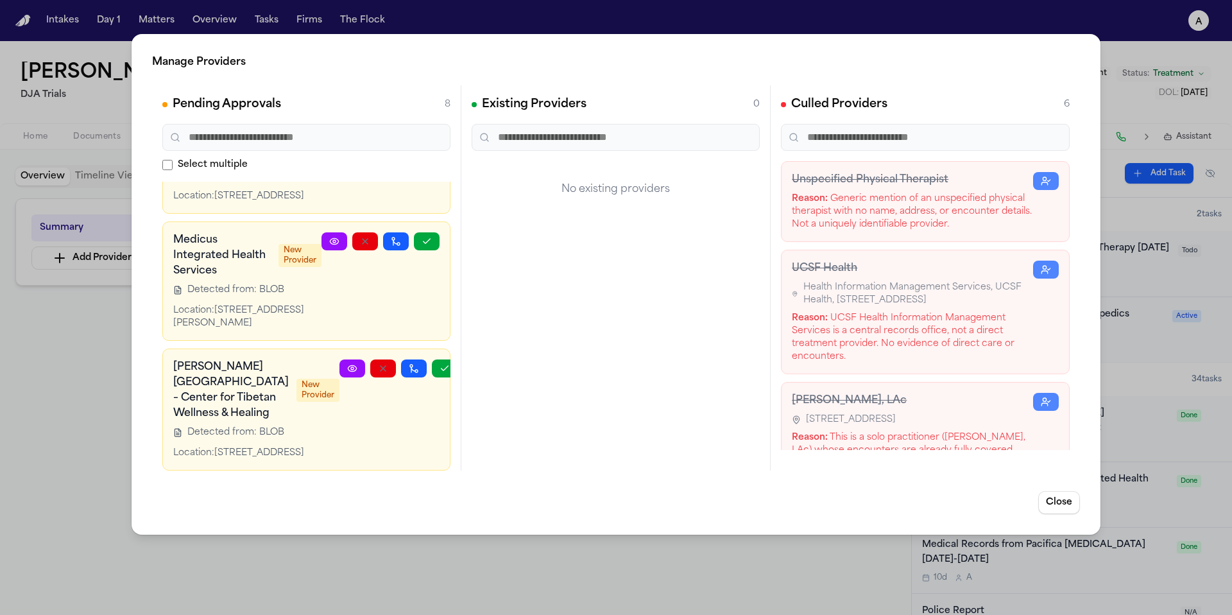
scroll to position [684, 0]
click at [1068, 510] on button "Close" at bounding box center [1059, 502] width 42 height 23
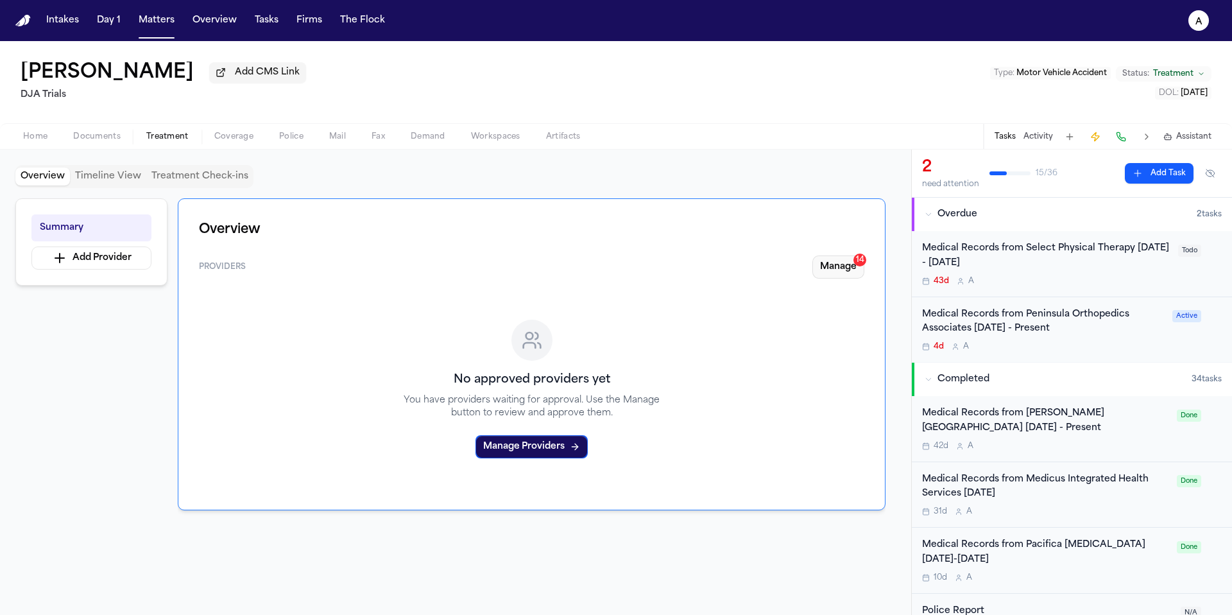
click at [848, 273] on button "Manage 14" at bounding box center [839, 266] width 52 height 23
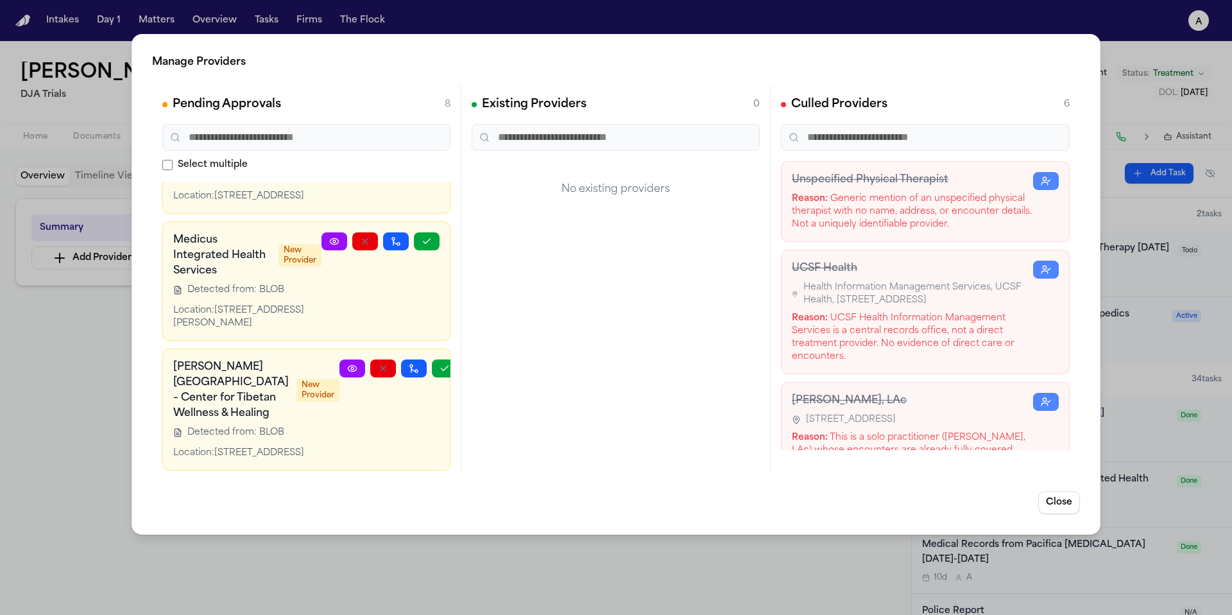
click at [80, 426] on div "Manage Providers Pending Approvals 8 Select multiple Pacifica [MEDICAL_DATA] Ne…" at bounding box center [616, 307] width 1232 height 615
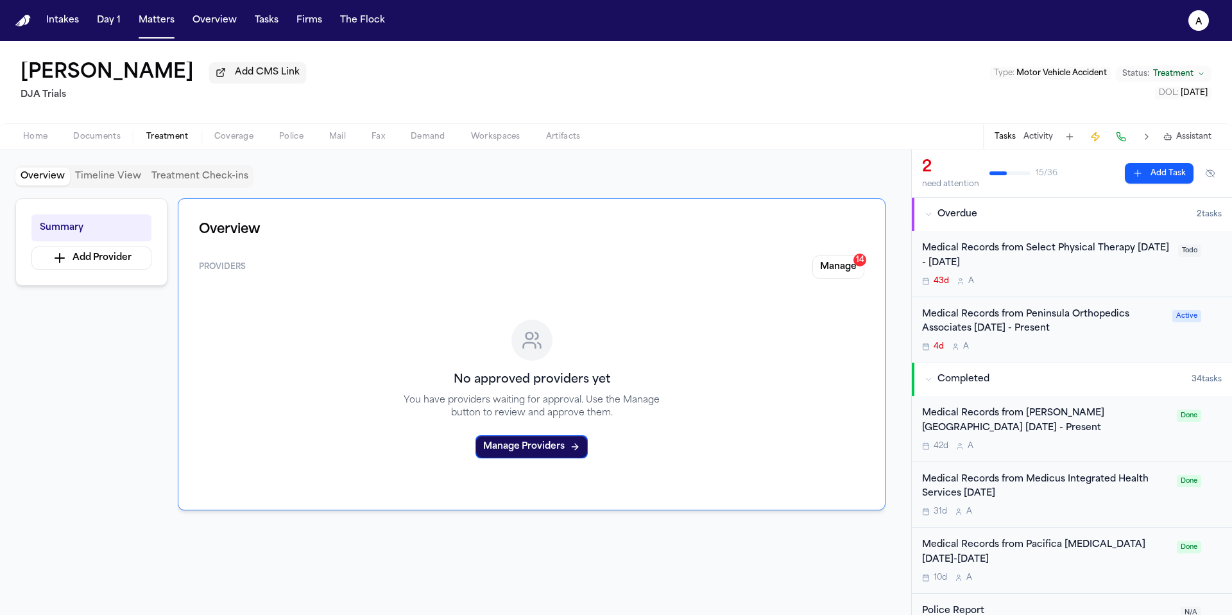
click at [1089, 268] on div "Medical Records from Select Physical Therapy [DATE] - [DATE]" at bounding box center [1046, 256] width 248 height 30
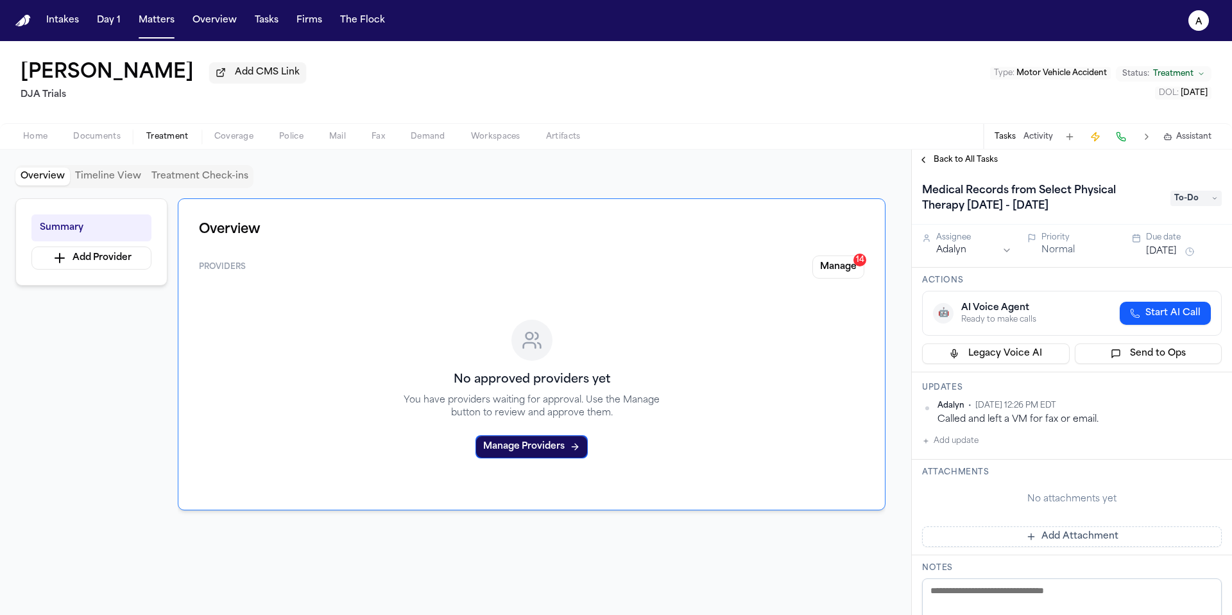
click at [111, 142] on span "Documents" at bounding box center [96, 137] width 47 height 10
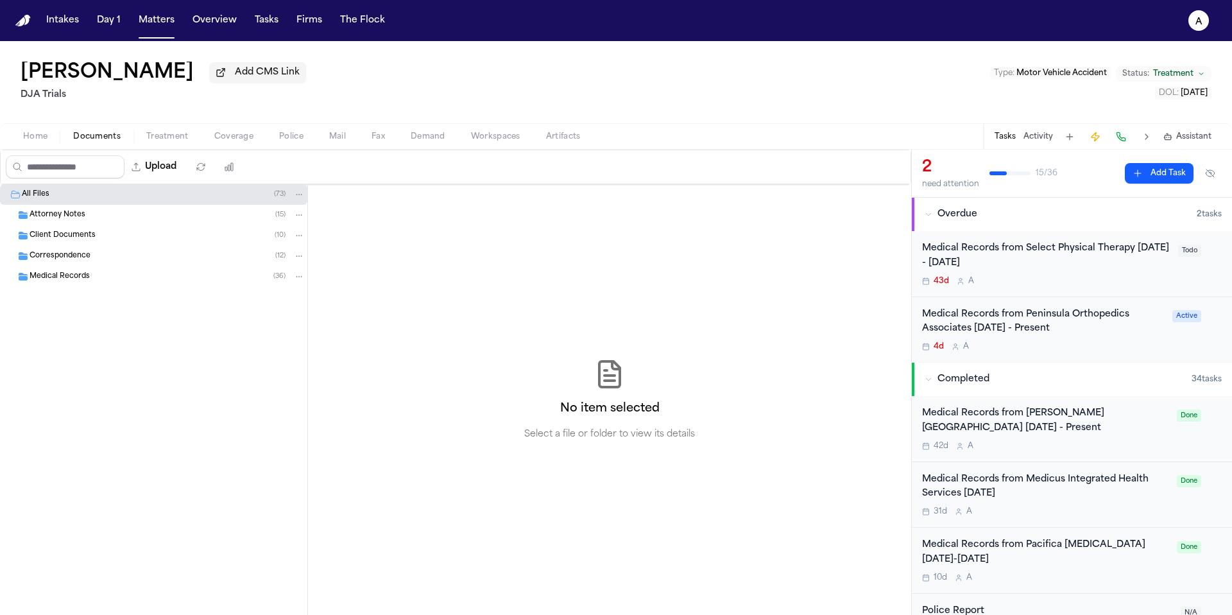
click at [136, 270] on div "Medical Records ( 36 )" at bounding box center [153, 276] width 307 height 21
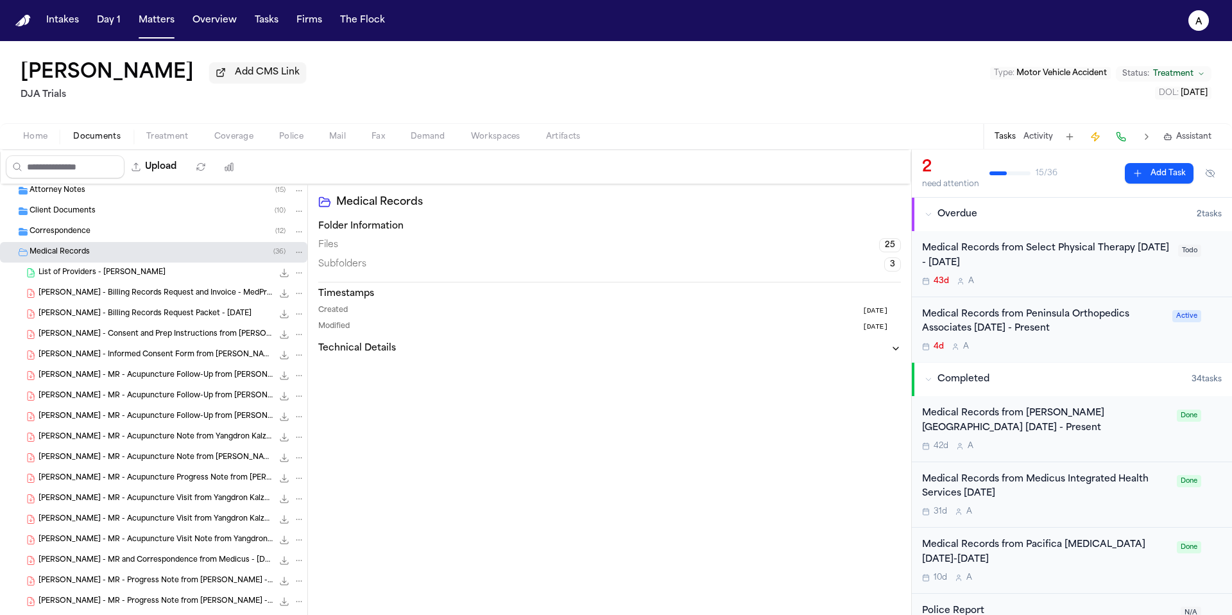
scroll to position [26, 0]
click at [145, 383] on div "[PERSON_NAME] - MR - Acupuncture Follow-Up from [PERSON_NAME] - [DATE] 92.1 KB …" at bounding box center [153, 373] width 307 height 21
